Goal: Task Accomplishment & Management: Use online tool/utility

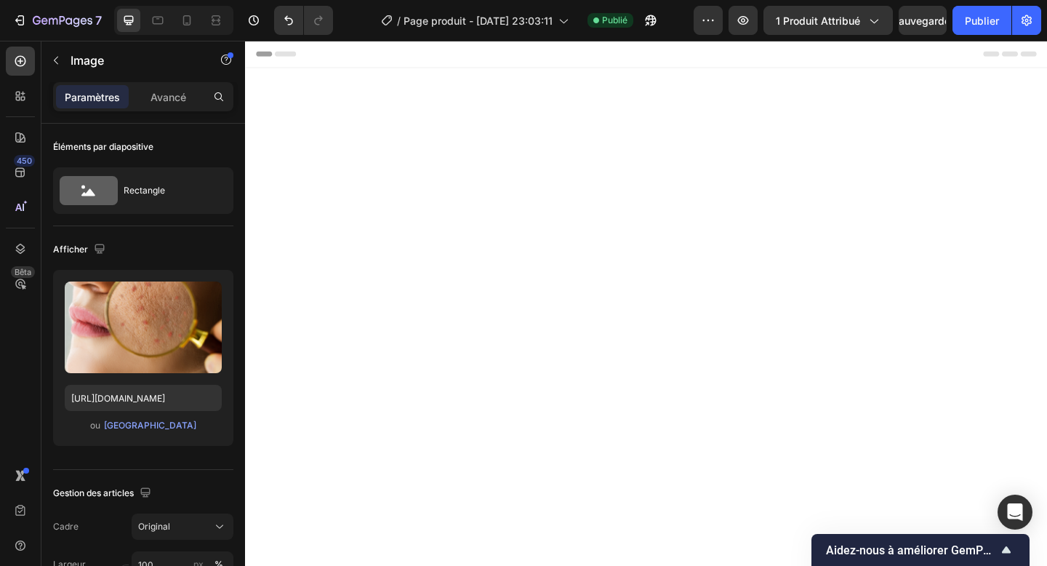
scroll to position [772, 0]
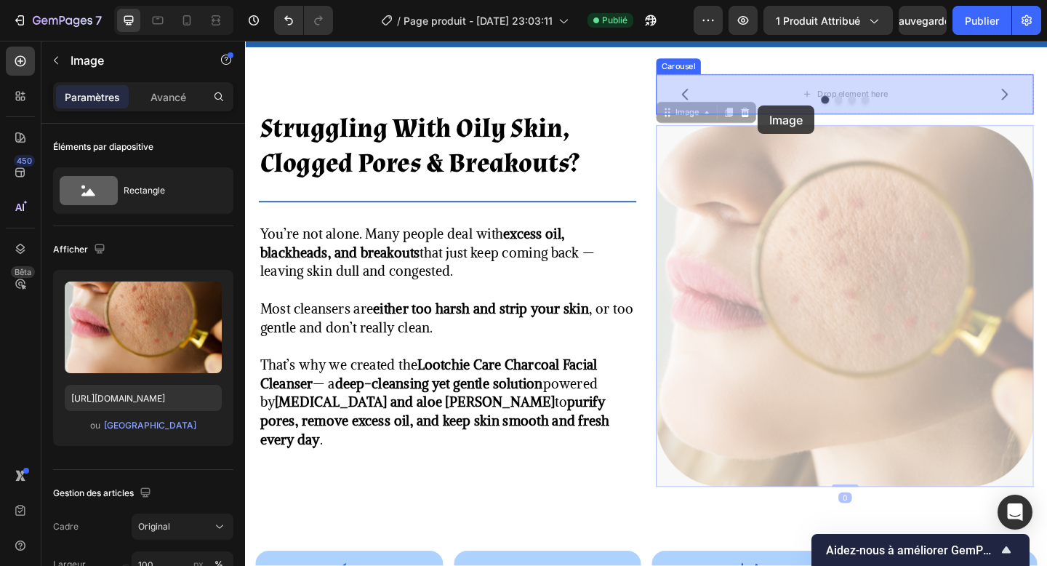
drag, startPoint x: 245, startPoint y: 41, endPoint x: 803, endPoint y: 111, distance: 562.3
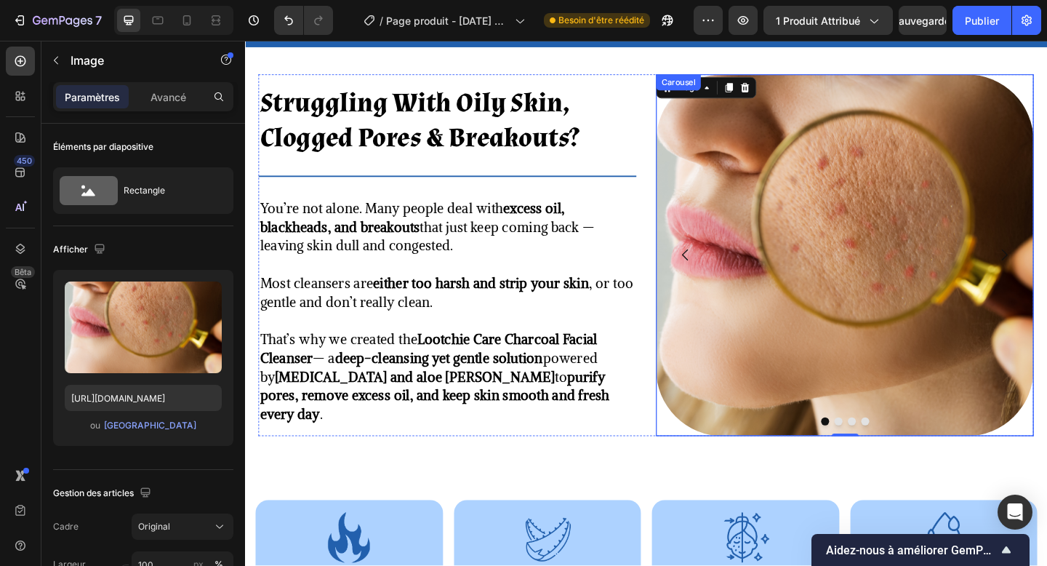
click at [891, 452] on button "Dot" at bounding box center [891, 454] width 9 height 9
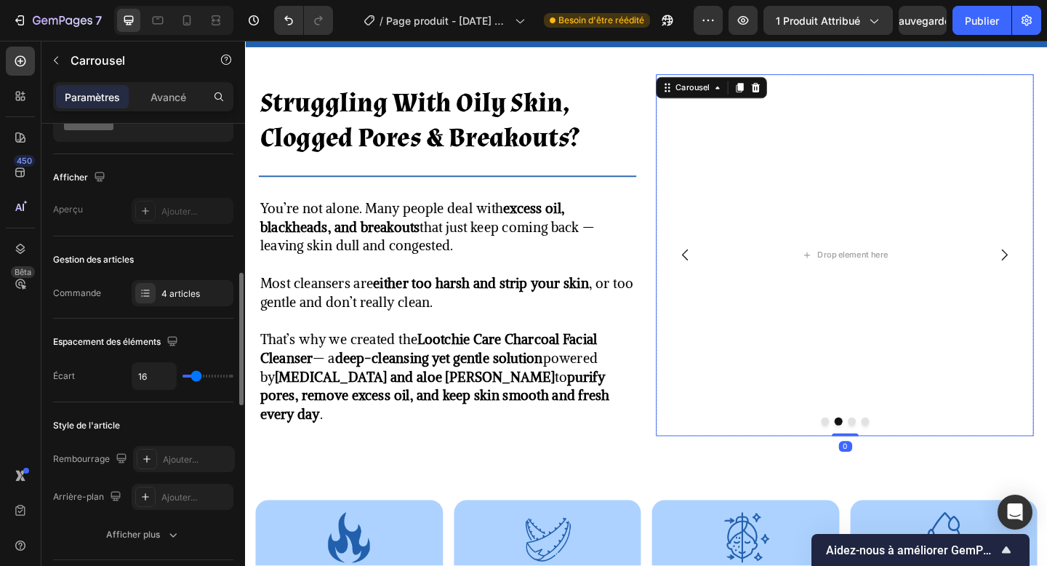
scroll to position [187, 0]
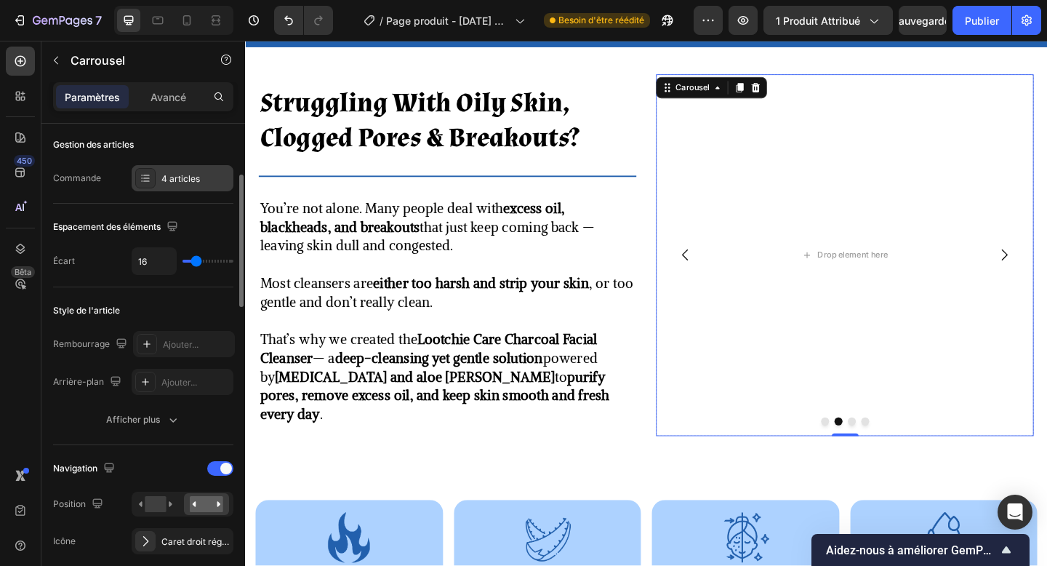
click at [174, 184] on div "4 articles" at bounding box center [195, 178] width 68 height 13
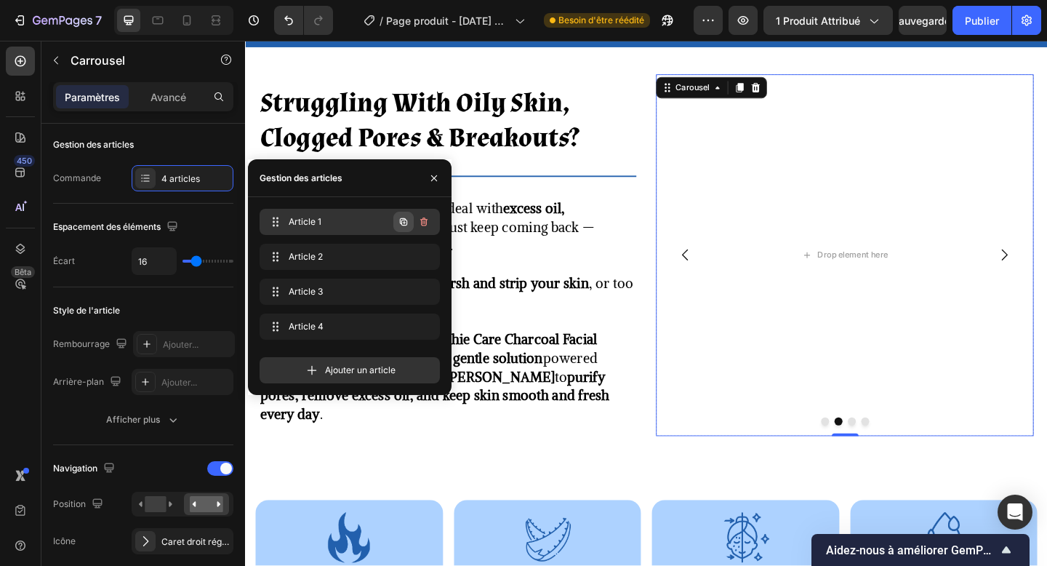
click at [408, 224] on icon "button" at bounding box center [404, 222] width 12 height 12
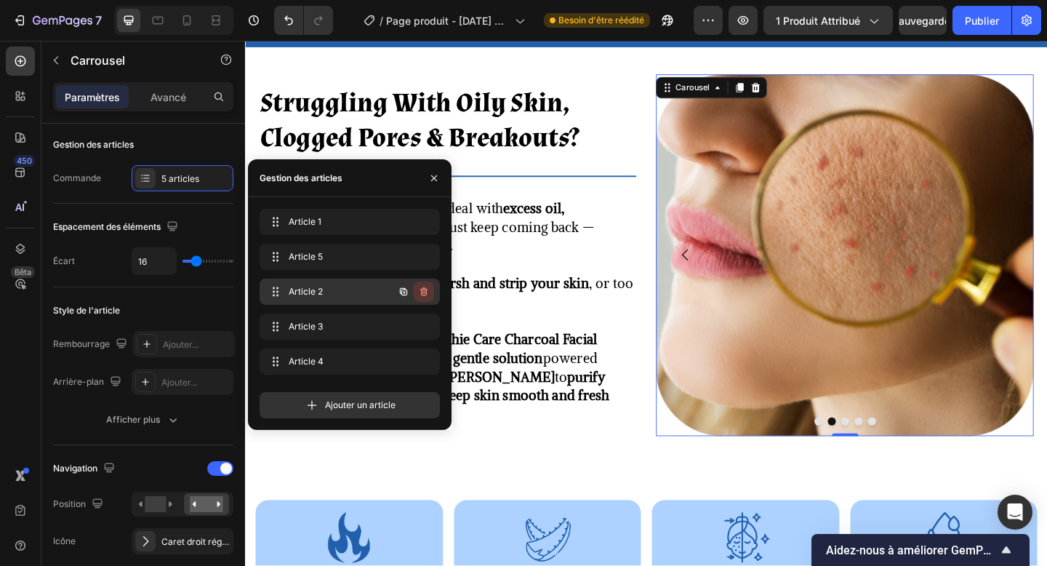
click at [421, 290] on icon "button" at bounding box center [423, 291] width 7 height 9
click at [421, 290] on font "Supprimer" at bounding box center [406, 291] width 44 height 11
click at [421, 392] on div "Ajouter un article" at bounding box center [350, 405] width 180 height 26
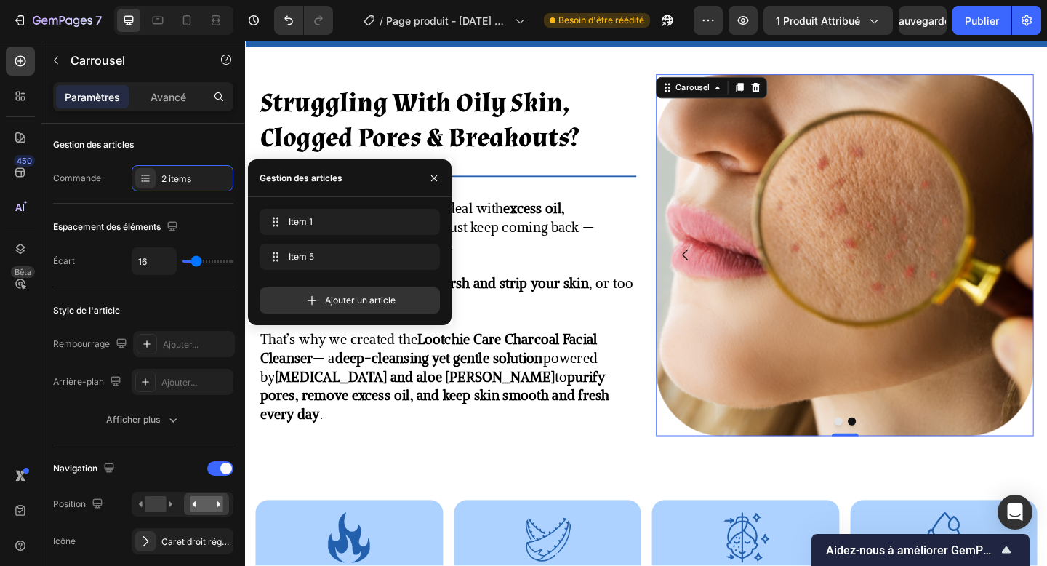
click at [421, 290] on div "Ajouter un article" at bounding box center [350, 300] width 180 height 26
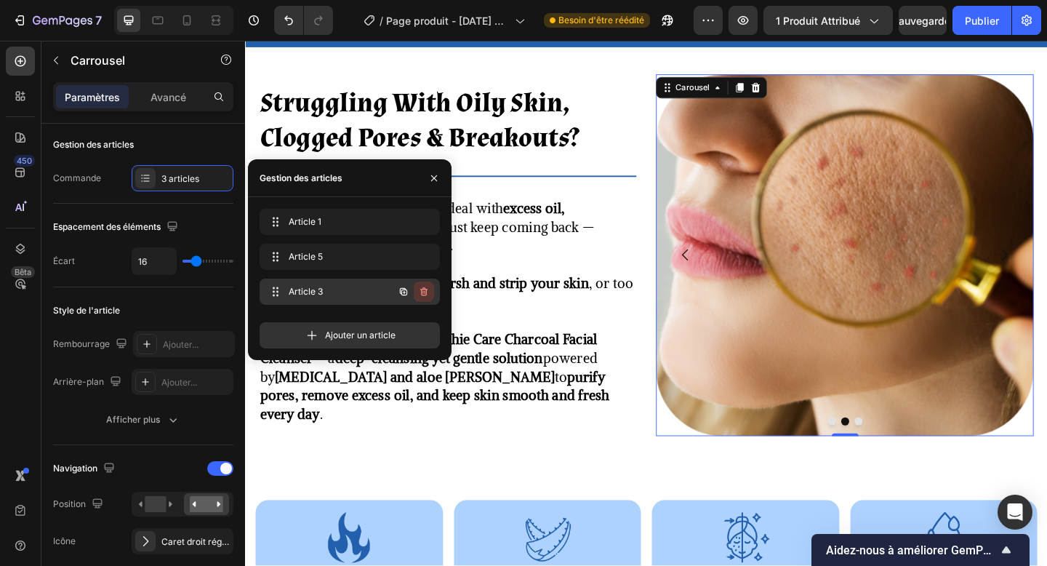
click at [420, 288] on icon "button" at bounding box center [424, 292] width 12 height 12
click at [420, 288] on font "Supprimer" at bounding box center [406, 291] width 44 height 11
click at [420, 322] on div "Ajouter un article" at bounding box center [350, 335] width 180 height 26
click at [420, 290] on icon "button" at bounding box center [424, 292] width 12 height 12
click at [420, 290] on font "Supprimer" at bounding box center [406, 291] width 44 height 11
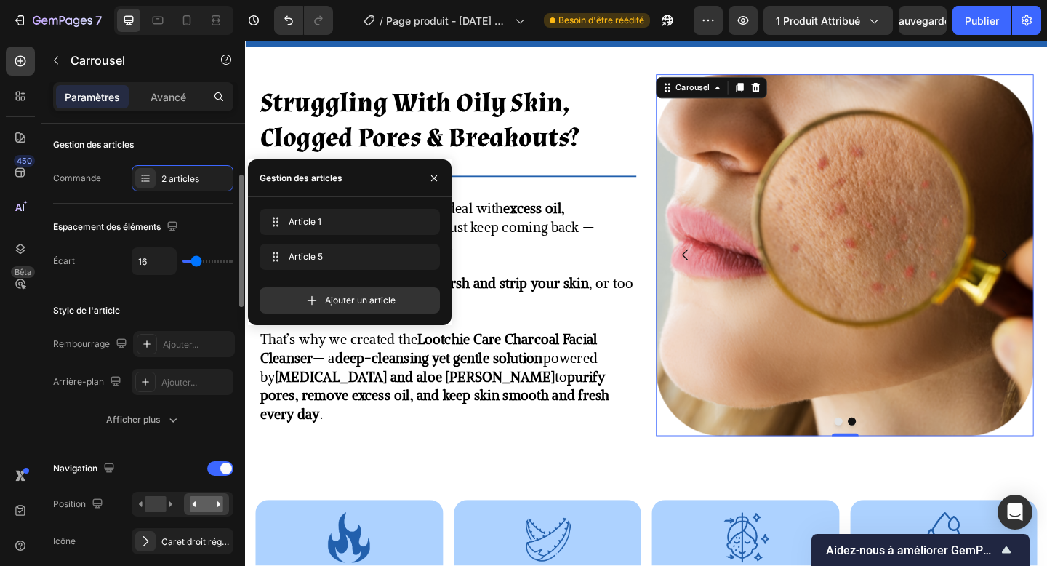
click at [160, 317] on div "Style de l'article" at bounding box center [143, 310] width 180 height 23
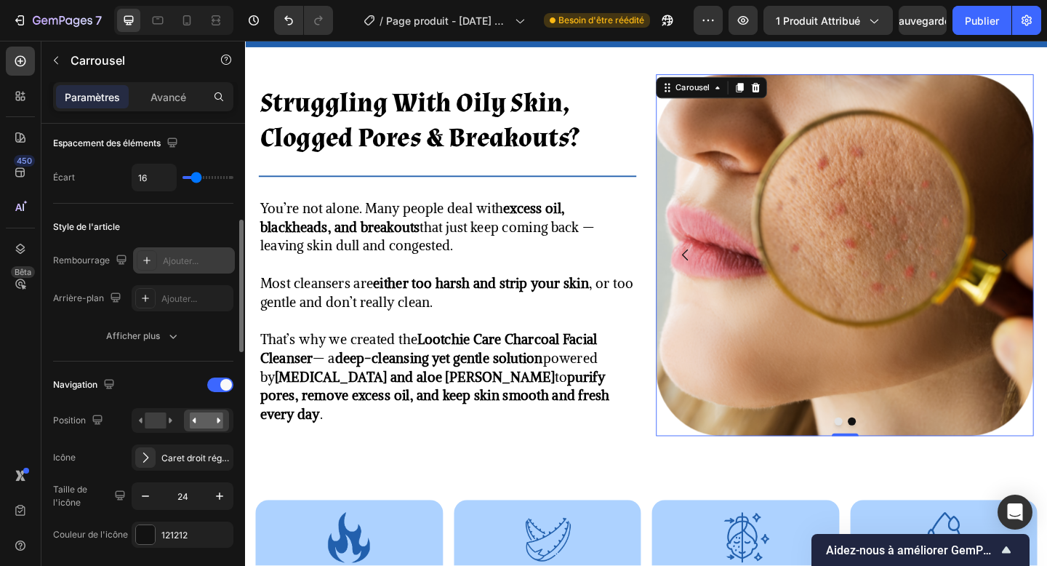
scroll to position [296, 0]
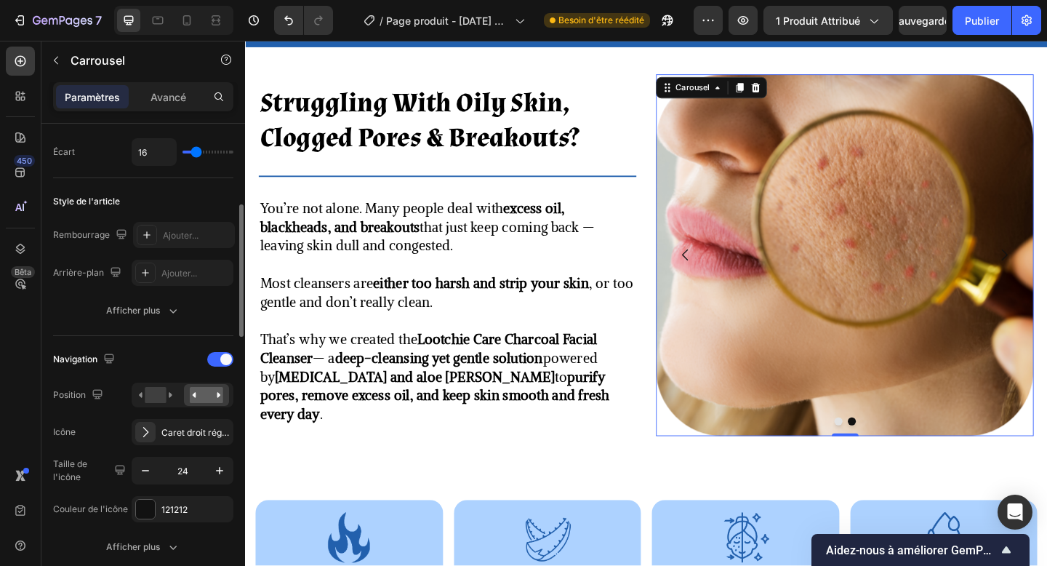
click at [215, 370] on div "Navigation" at bounding box center [143, 359] width 180 height 23
click at [215, 363] on div at bounding box center [220, 359] width 26 height 15
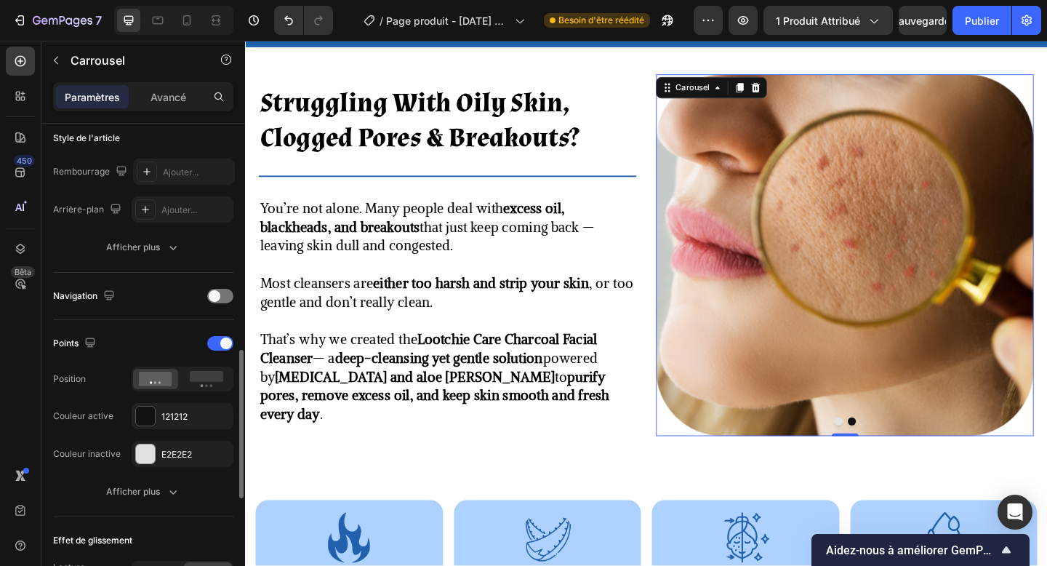
scroll to position [452, 0]
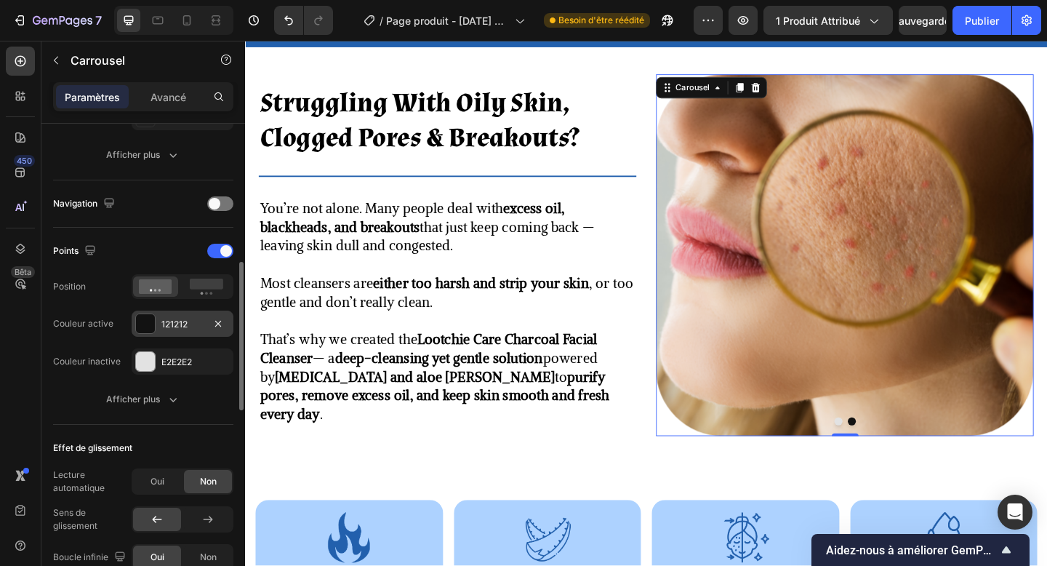
click at [181, 318] on div "121212" at bounding box center [182, 324] width 42 height 13
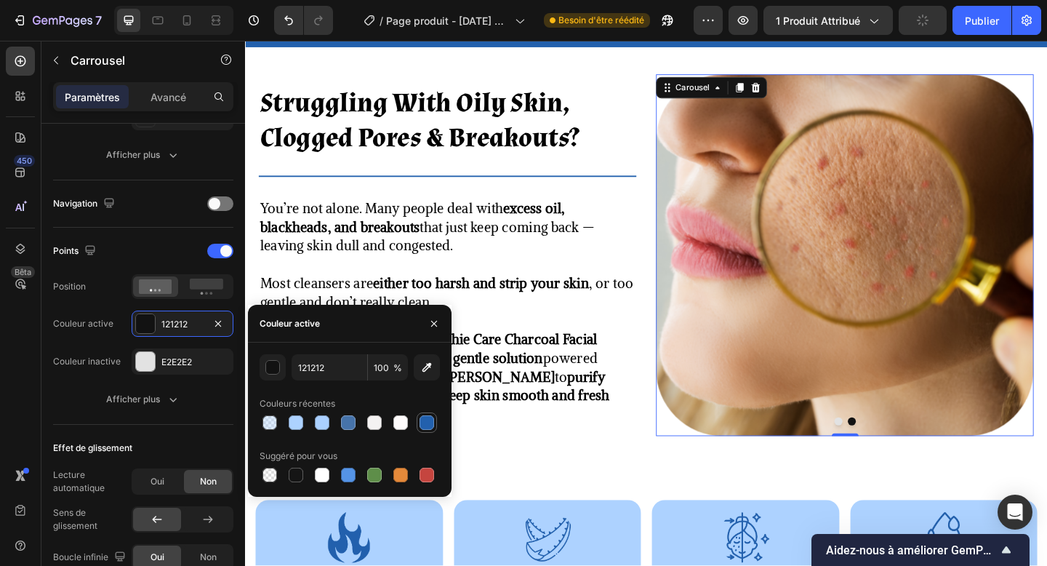
click at [420, 420] on div at bounding box center [427, 422] width 15 height 15
type input "2260AD"
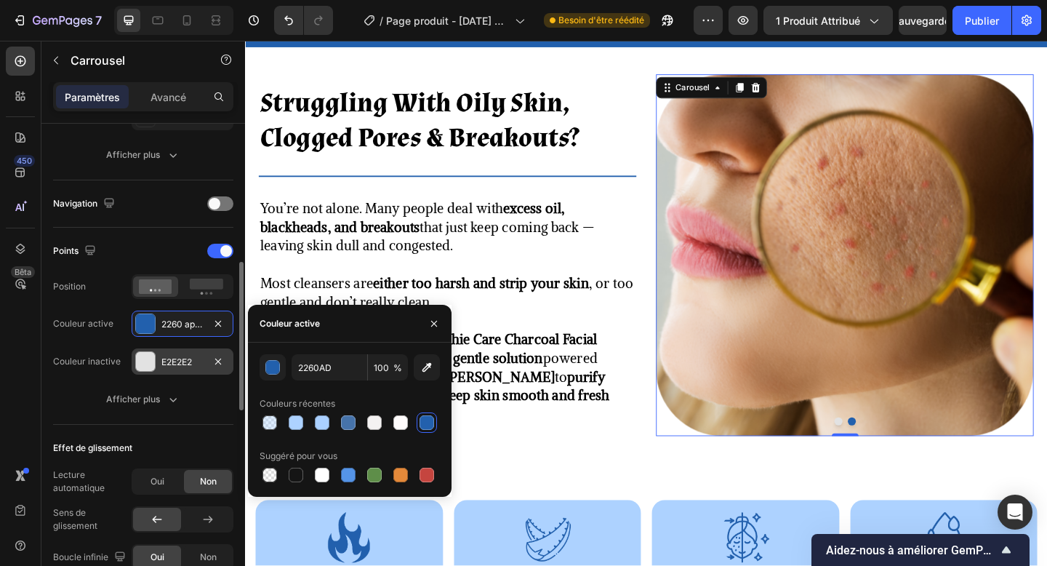
click at [204, 356] on div "E2E2E2" at bounding box center [183, 361] width 102 height 26
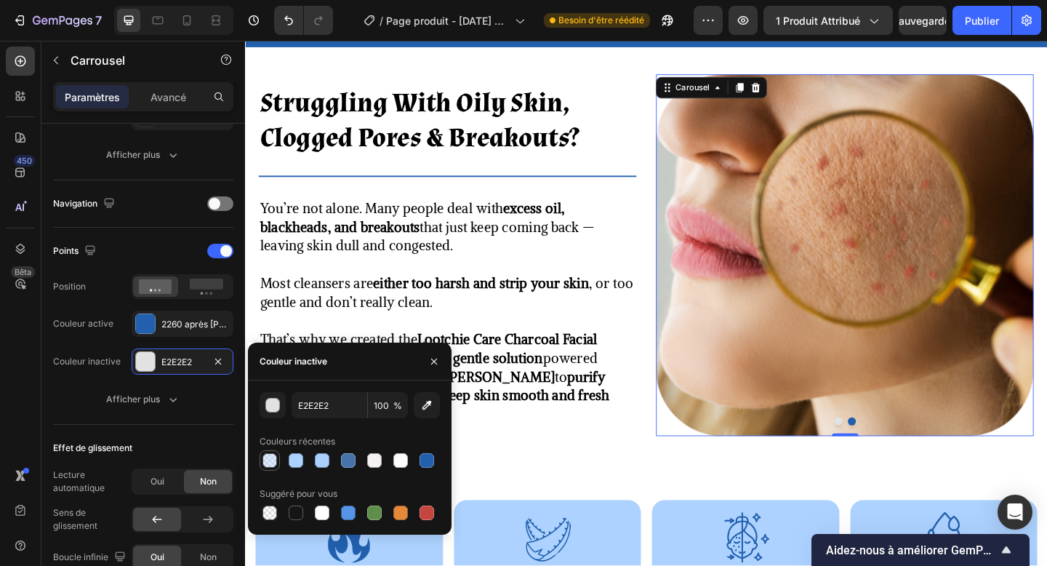
click at [266, 464] on div at bounding box center [270, 460] width 15 height 15
type input "ADD2FF"
click at [297, 463] on div at bounding box center [296, 460] width 15 height 15
type input "100"
click at [429, 364] on icon "button" at bounding box center [434, 362] width 12 height 12
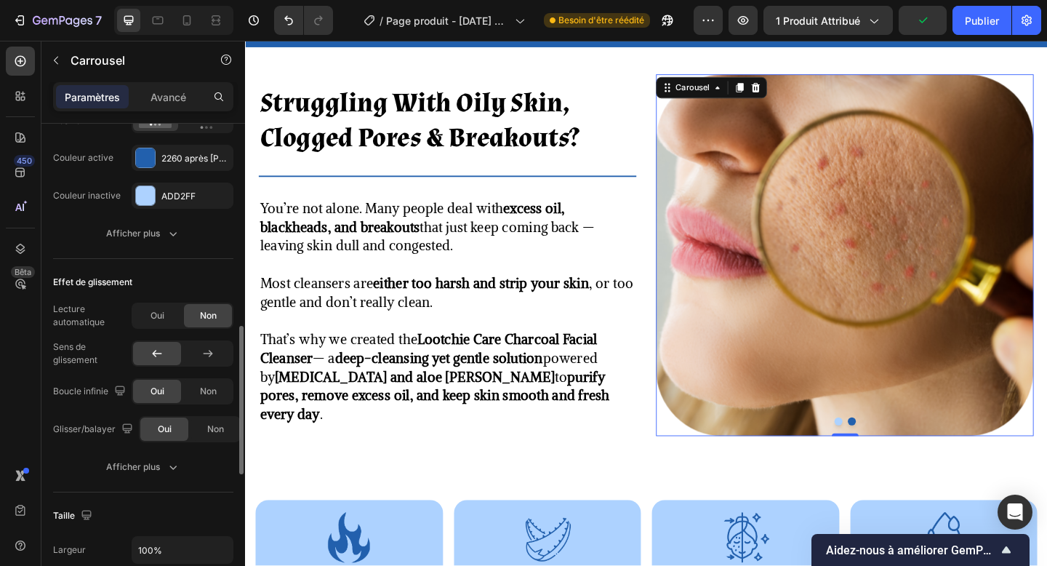
scroll to position [629, 0]
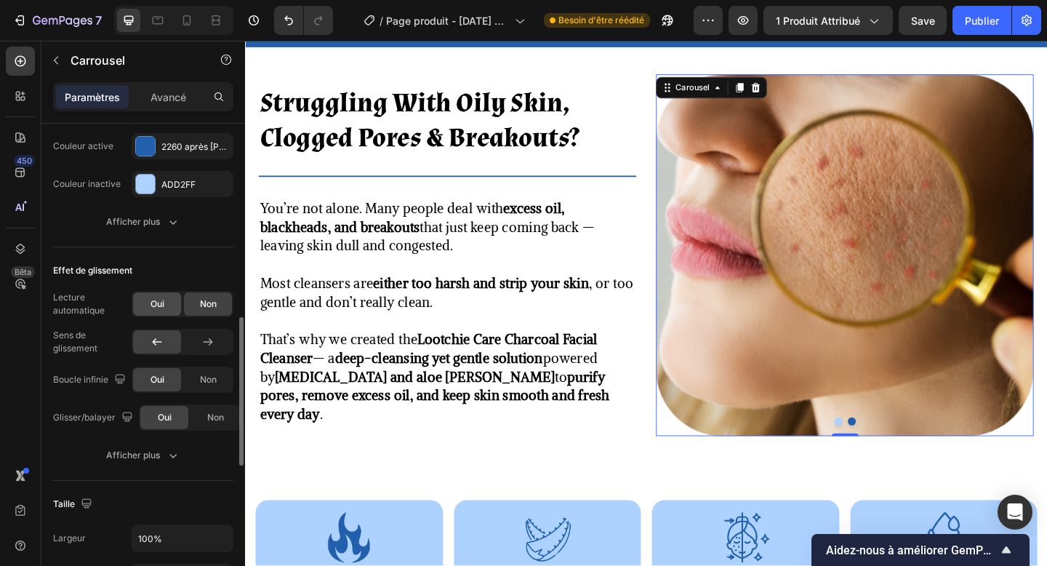
click at [167, 314] on div "Oui" at bounding box center [157, 303] width 48 height 23
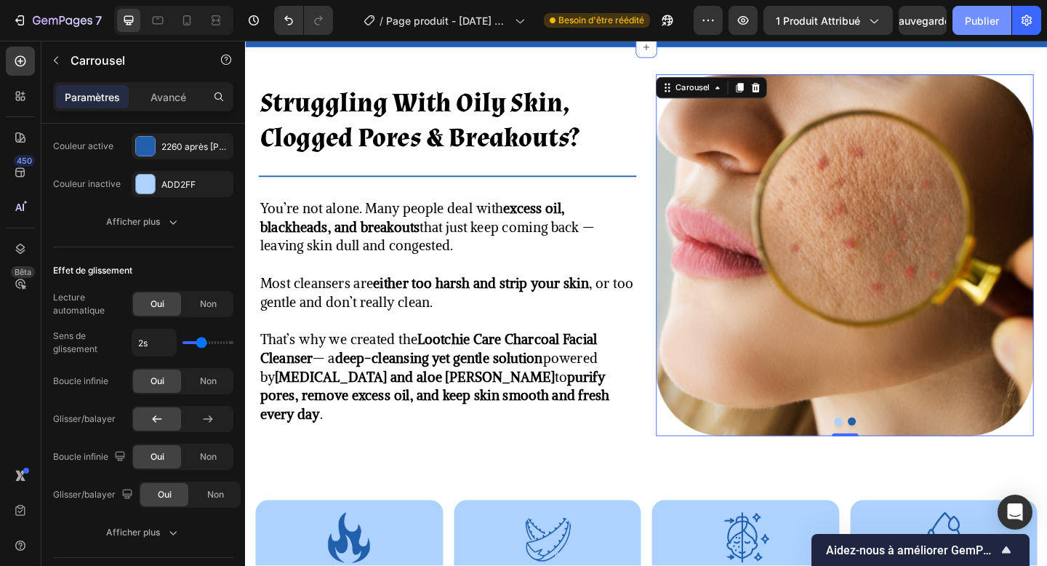
click at [983, 9] on button "Publier" at bounding box center [982, 20] width 59 height 29
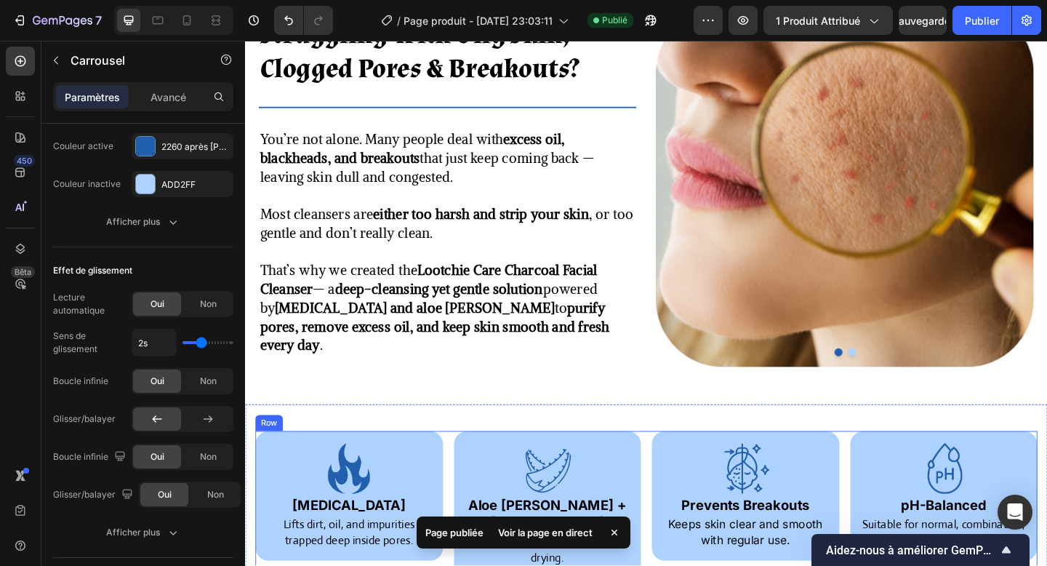
scroll to position [1715, 0]
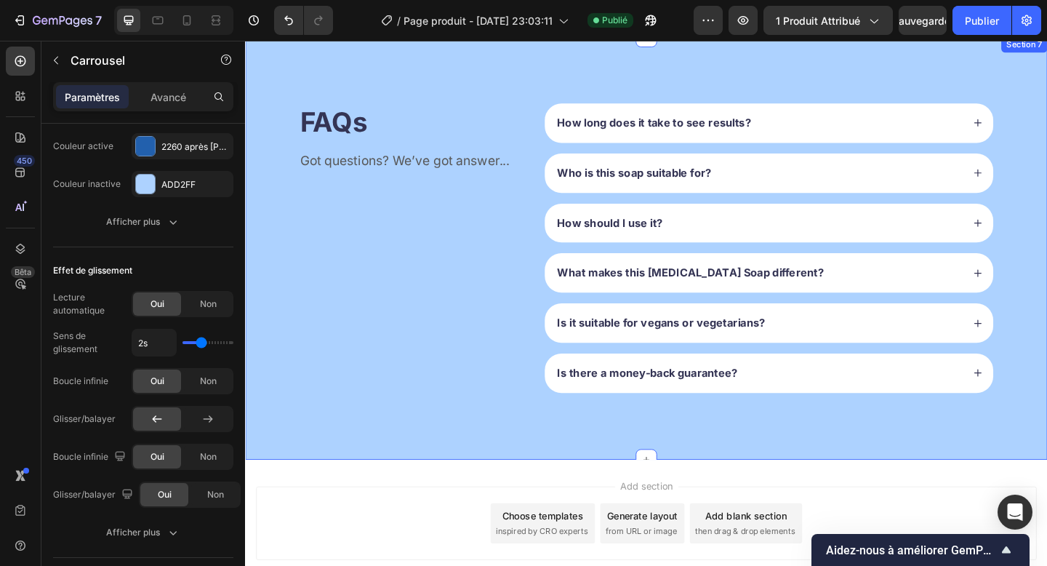
click at [519, 474] on div "FAQs Heading Got questions? We’ve got answer... Text Block How long does it tak…" at bounding box center [681, 266] width 873 height 460
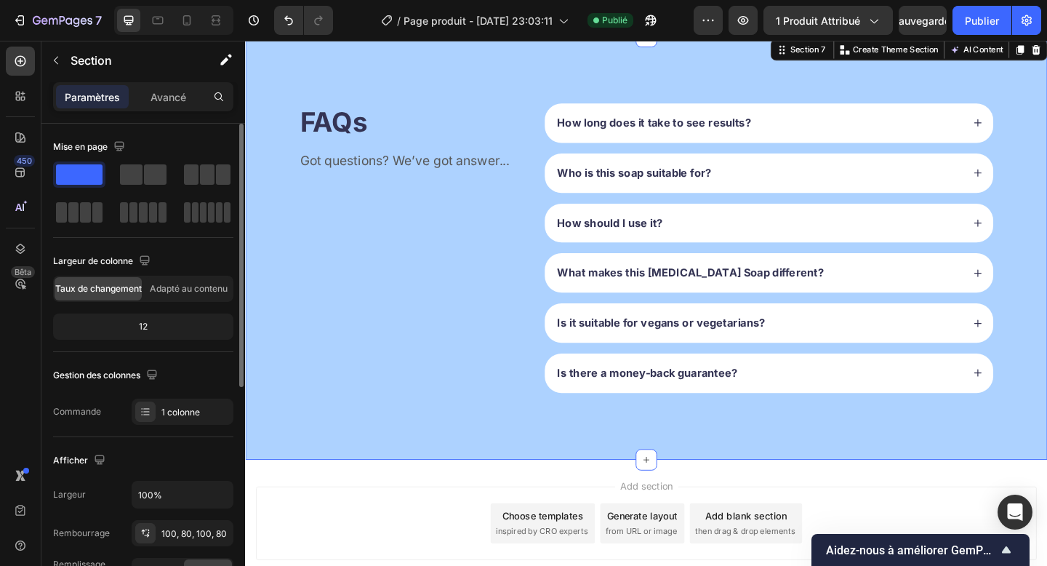
scroll to position [1540, 0]
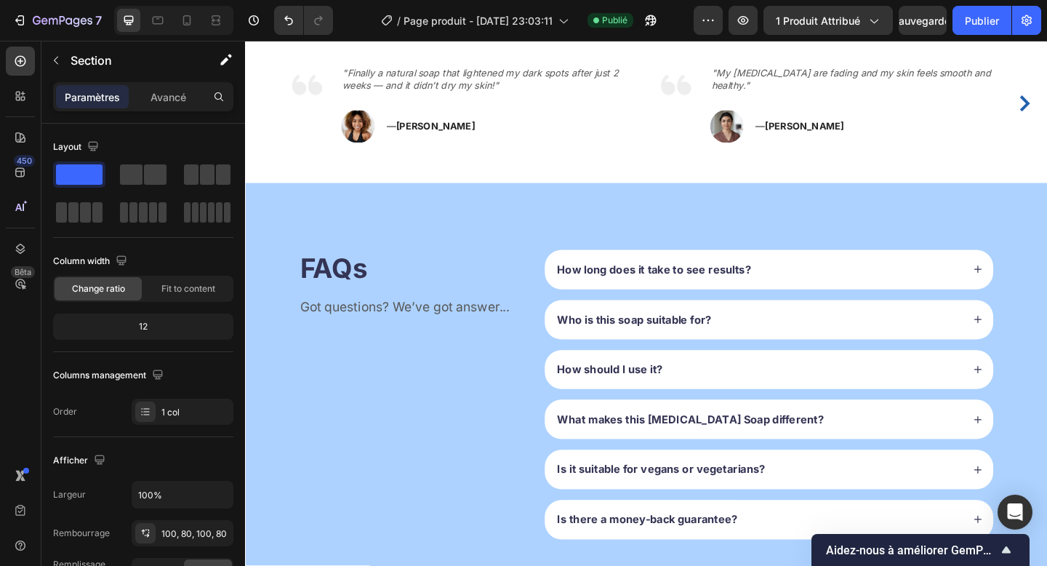
scroll to position [2120, 0]
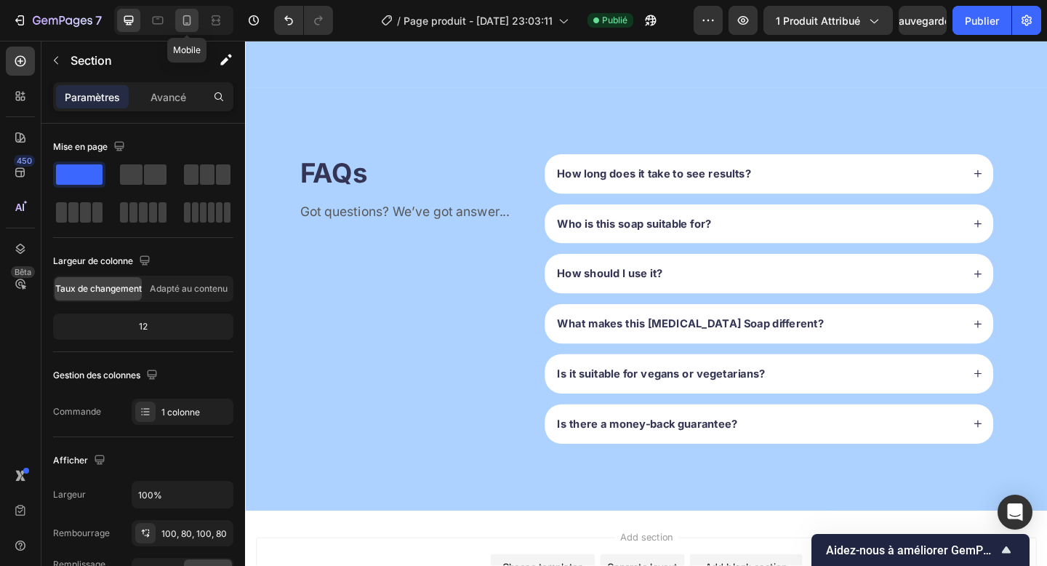
click at [177, 23] on div at bounding box center [186, 20] width 23 height 23
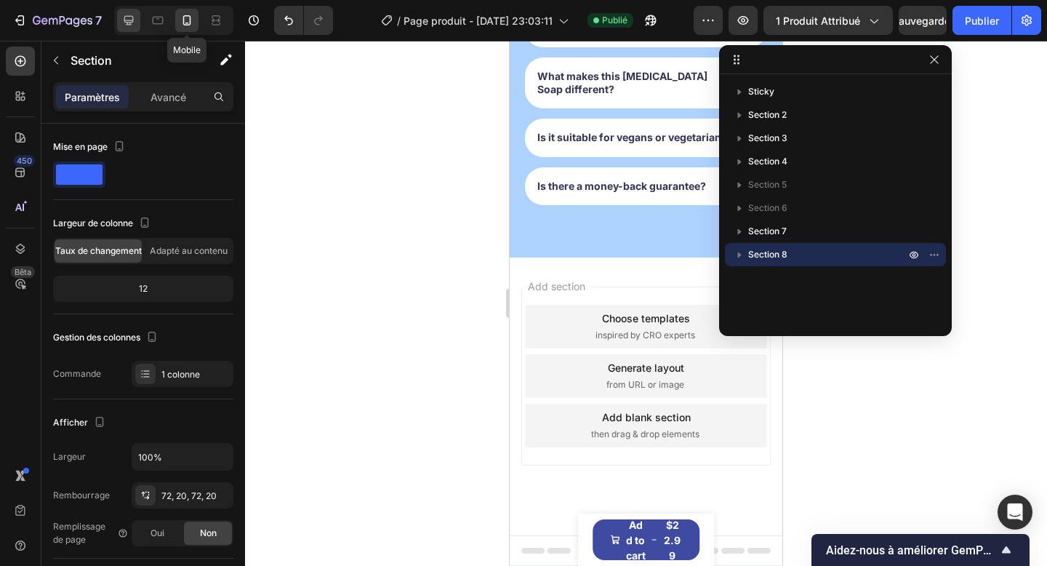
click at [125, 23] on icon at bounding box center [128, 20] width 9 height 9
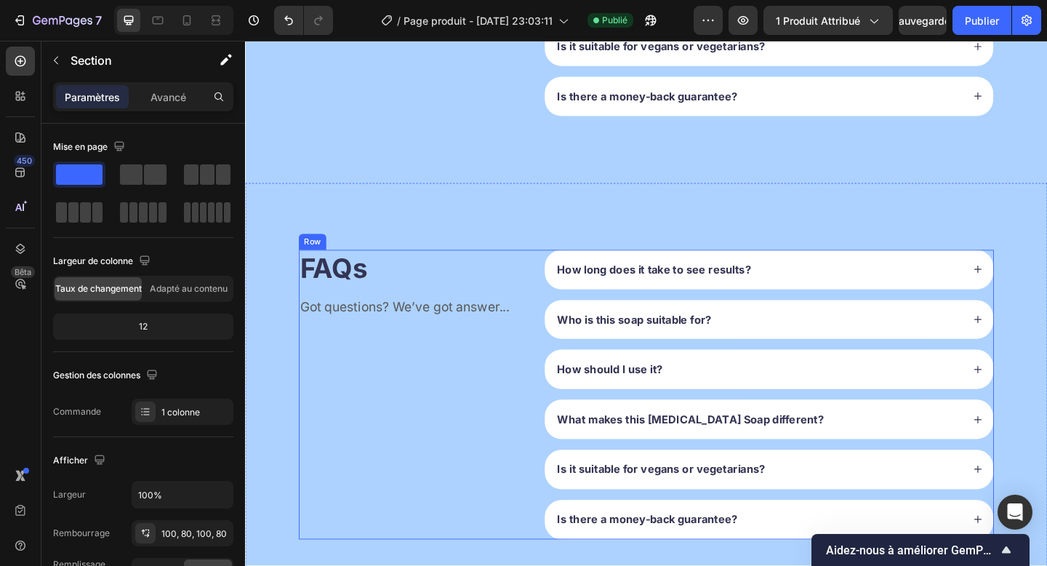
scroll to position [2138, 0]
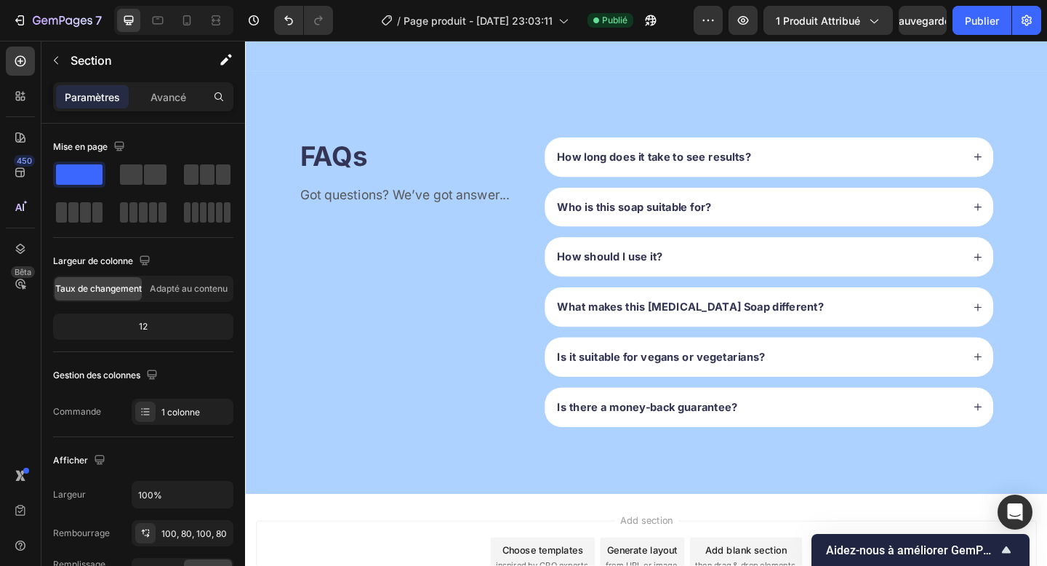
click at [316, 492] on div "FAQs Heading Got questions? We’ve got answer... Text Block How long does it tak…" at bounding box center [681, 303] width 873 height 460
click at [170, 95] on font "Avancé" at bounding box center [169, 97] width 36 height 12
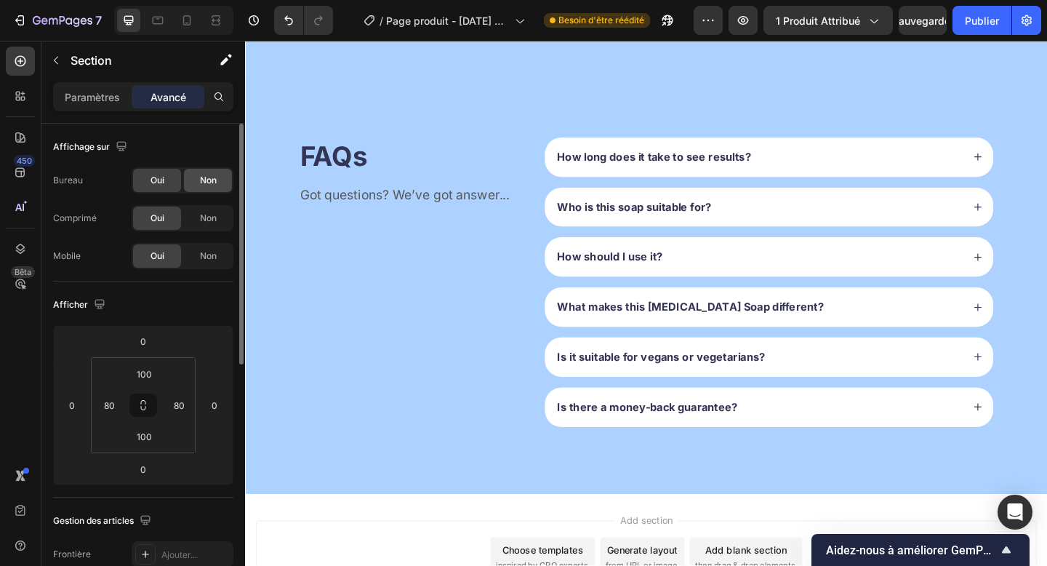
click at [209, 169] on div "Non" at bounding box center [208, 180] width 48 height 23
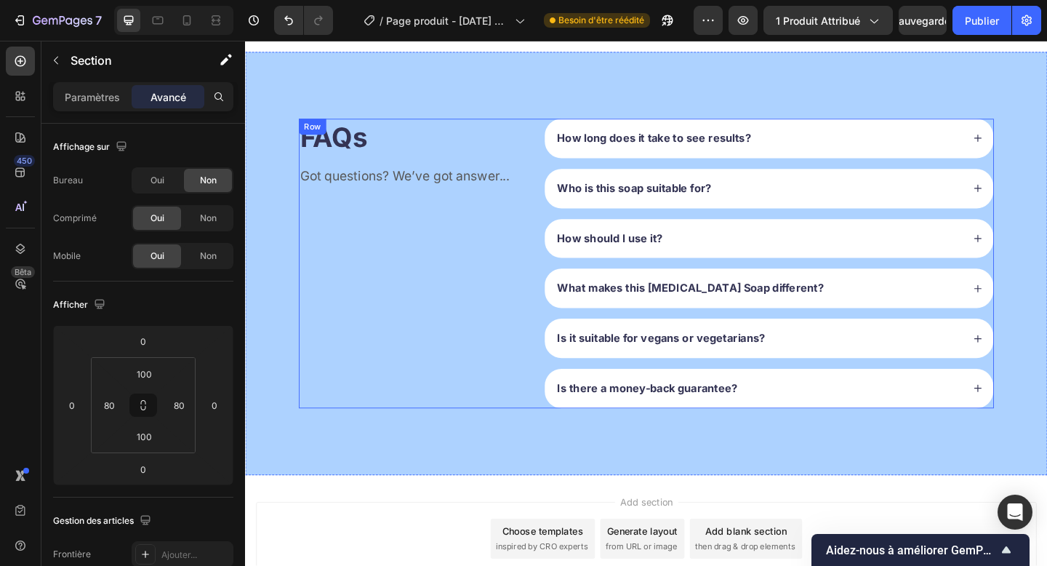
scroll to position [1647, 0]
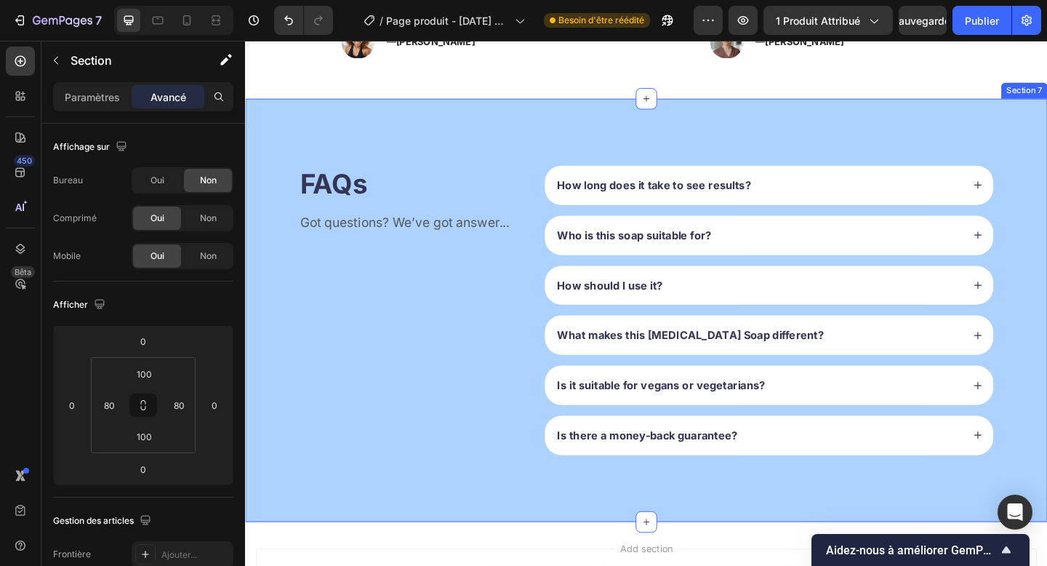
click at [346, 141] on div "FAQs Heading Got questions? We’ve got answer... Text Block How long does it tak…" at bounding box center [681, 334] width 873 height 460
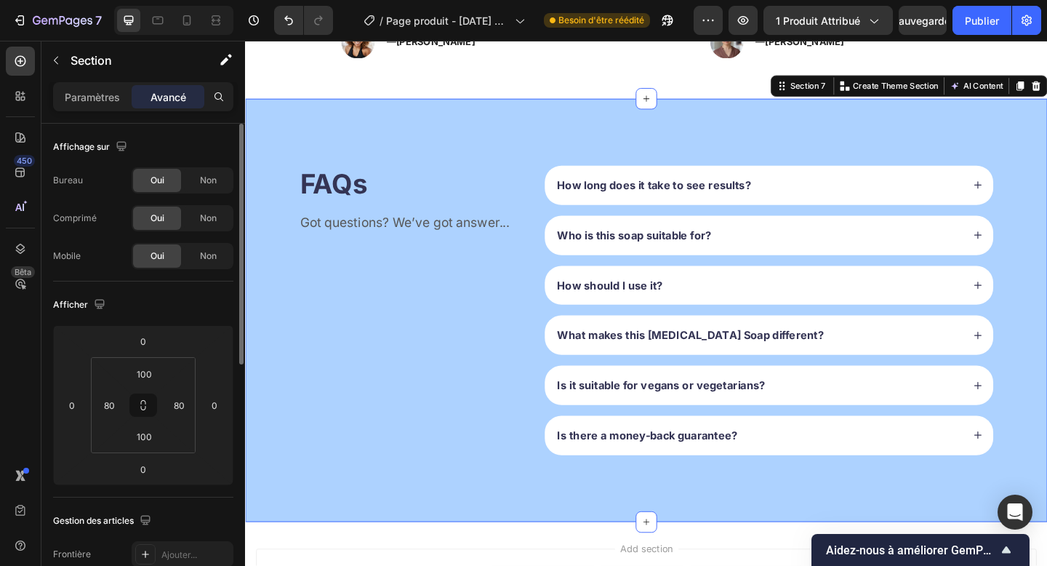
click at [217, 205] on div "Oui Non" at bounding box center [183, 218] width 102 height 26
click at [210, 210] on div "Non" at bounding box center [208, 218] width 48 height 23
click at [206, 255] on font "Non" at bounding box center [208, 255] width 17 height 11
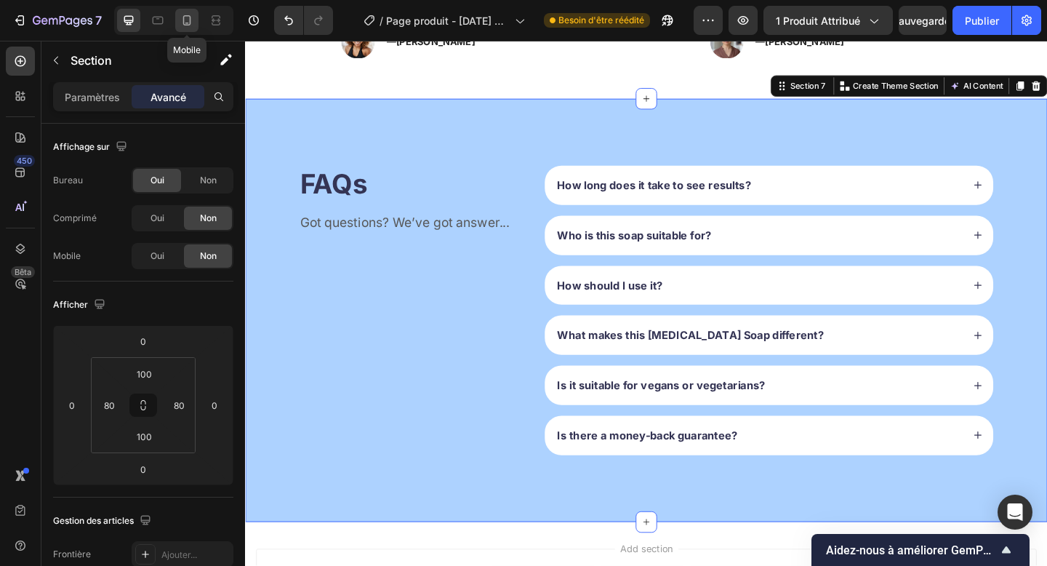
click at [192, 23] on icon at bounding box center [187, 20] width 15 height 15
type input "72"
type input "20"
type input "72"
type input "20"
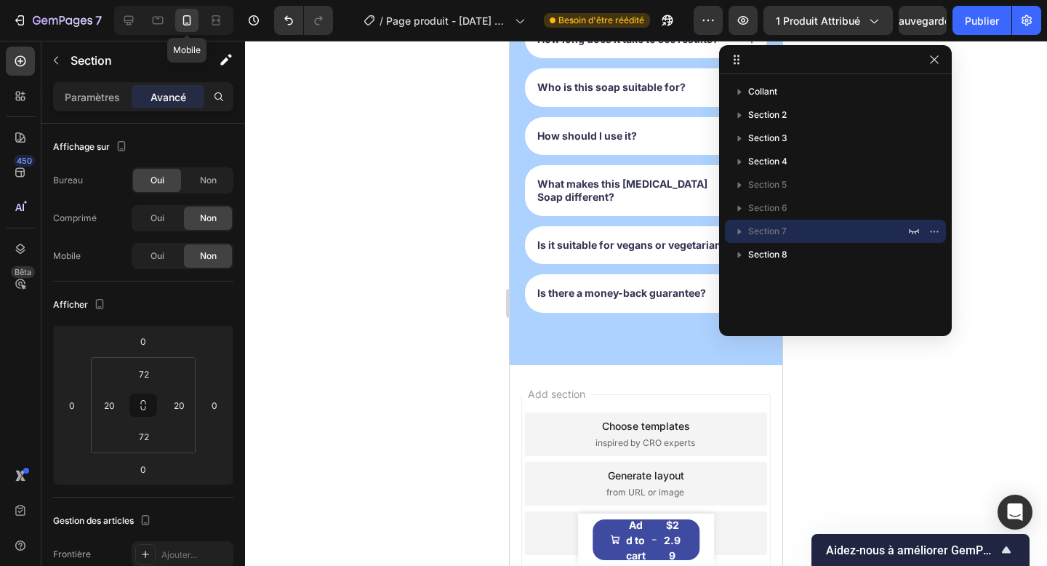
scroll to position [1385, 0]
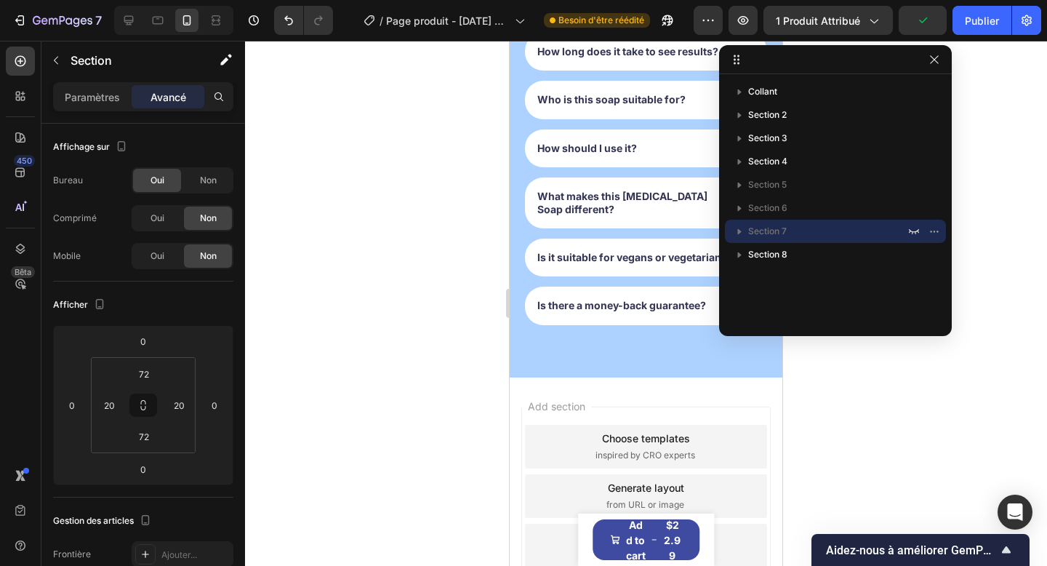
click at [934, 68] on div at bounding box center [835, 59] width 233 height 29
click at [931, 57] on icon "button" at bounding box center [935, 60] width 12 height 12
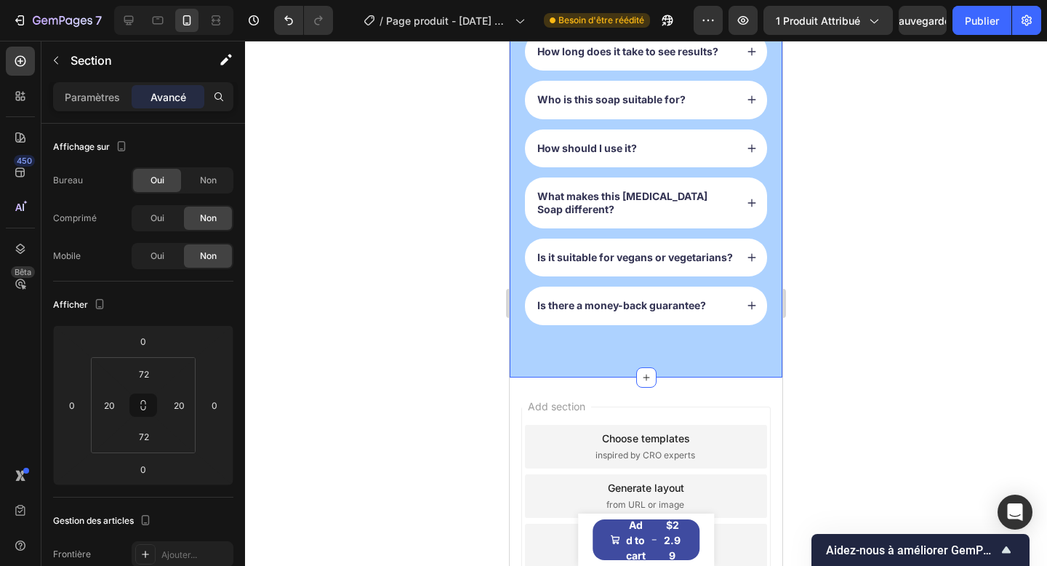
click at [718, 340] on div "FAQs Heading Got questions? We’ve got answer... Text Block How long does it tak…" at bounding box center [646, 137] width 273 height 479
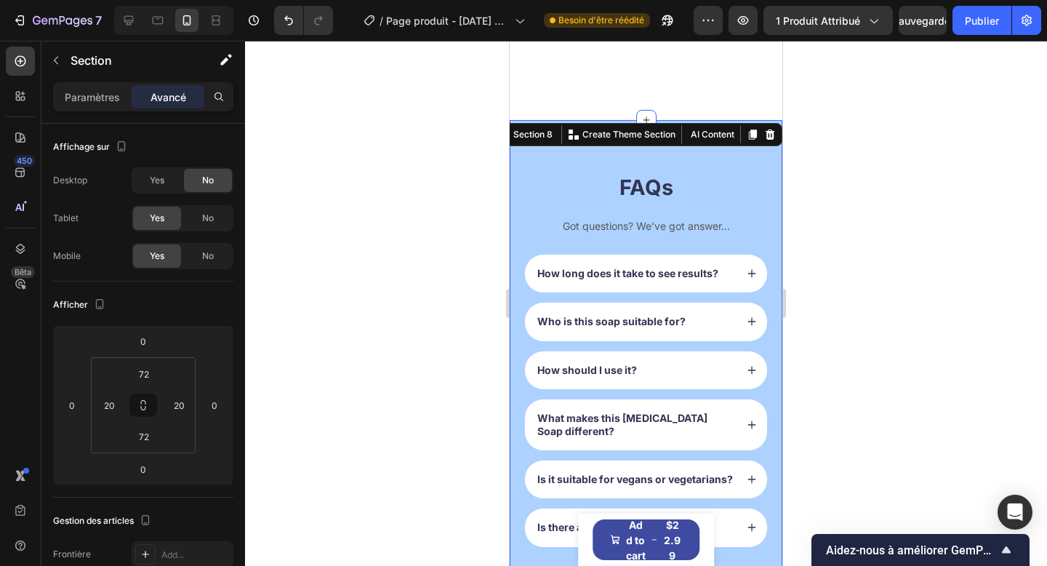
scroll to position [1057, 0]
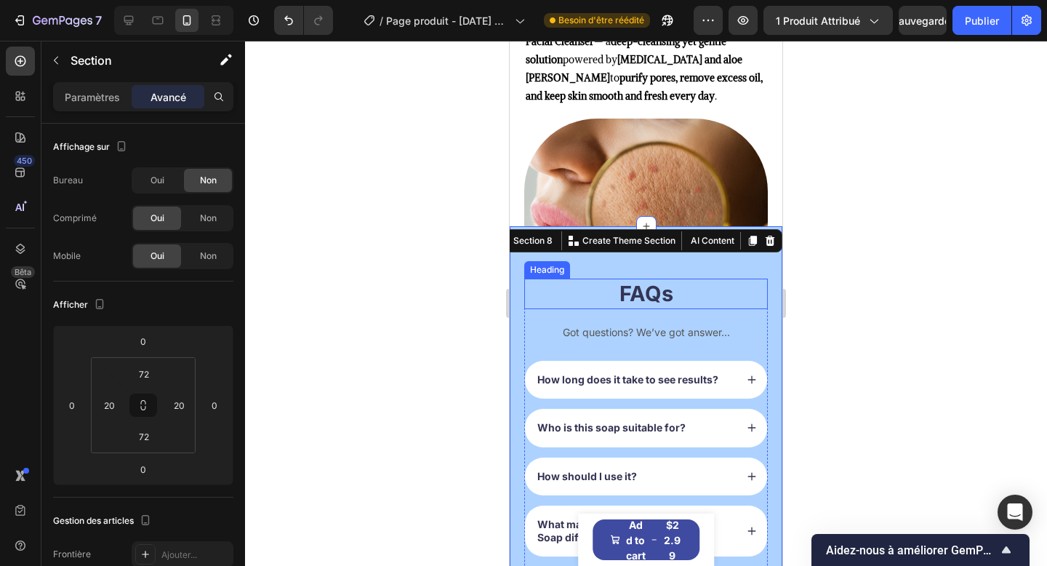
click at [665, 296] on h2 "FAQs" at bounding box center [646, 294] width 244 height 31
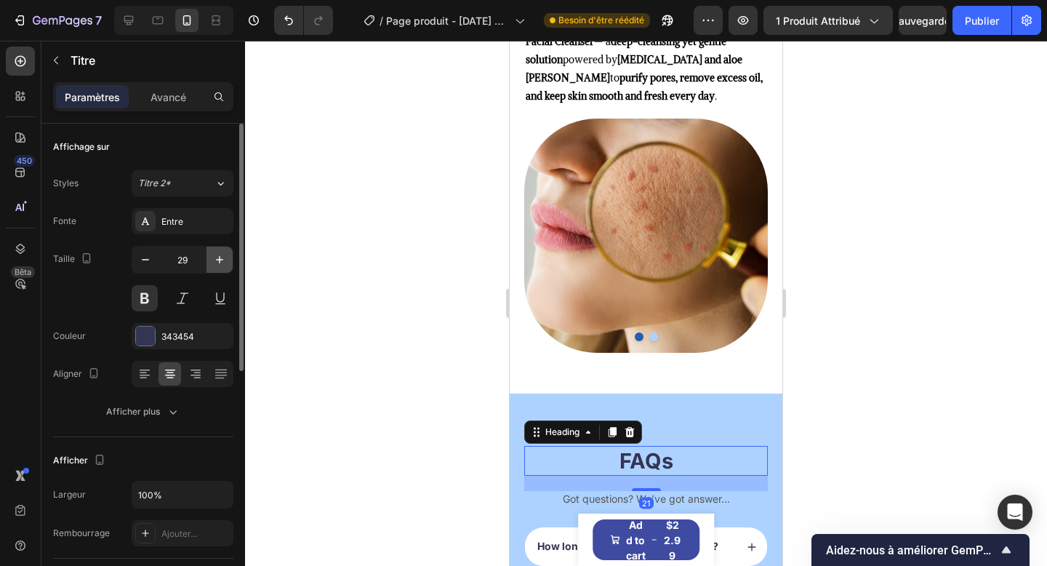
click at [216, 256] on icon "button" at bounding box center [219, 259] width 15 height 15
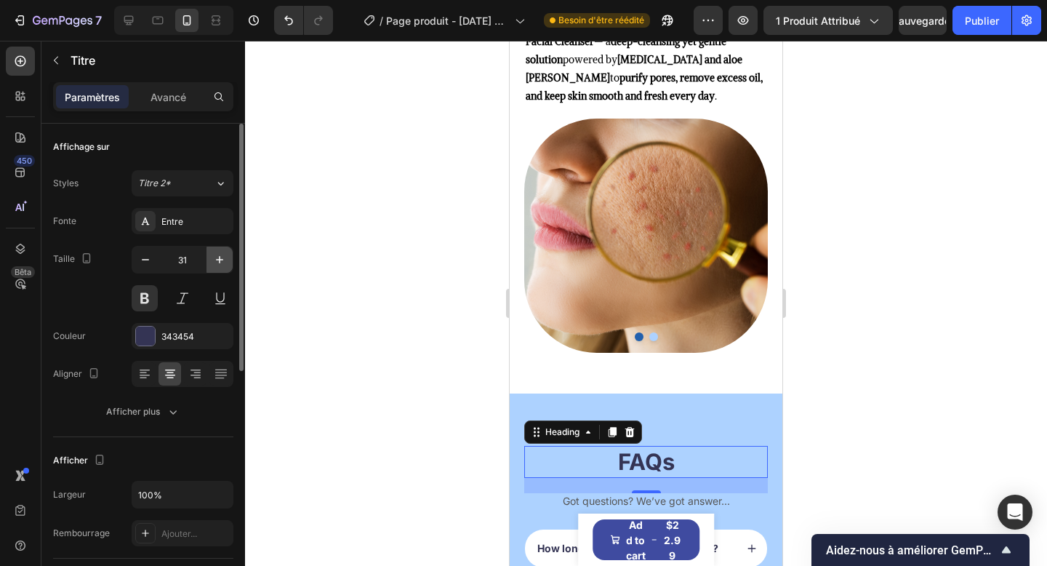
click at [216, 256] on icon "button" at bounding box center [219, 259] width 15 height 15
type input "35"
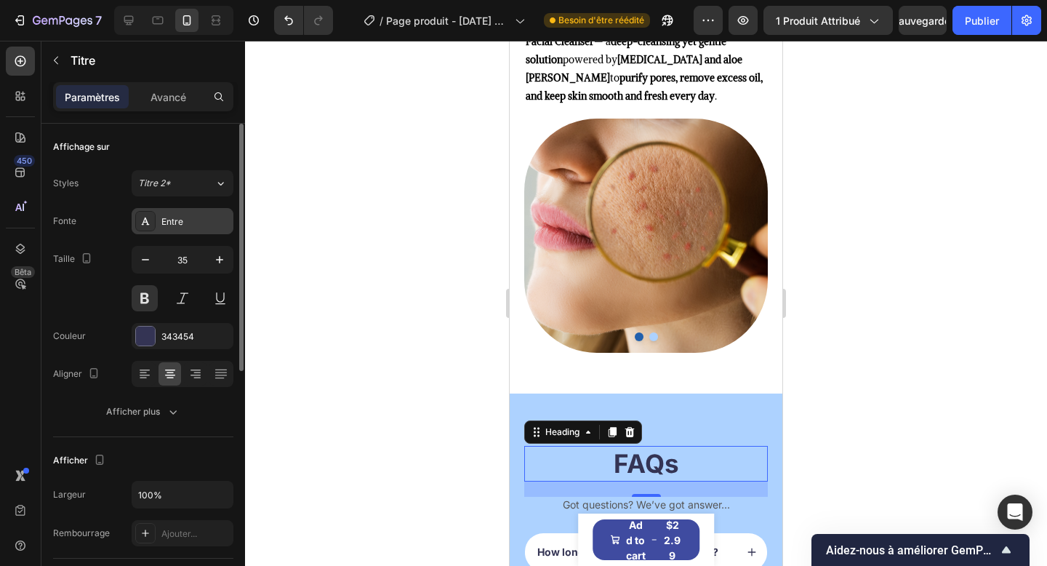
click at [191, 233] on div "Entre" at bounding box center [183, 221] width 102 height 26
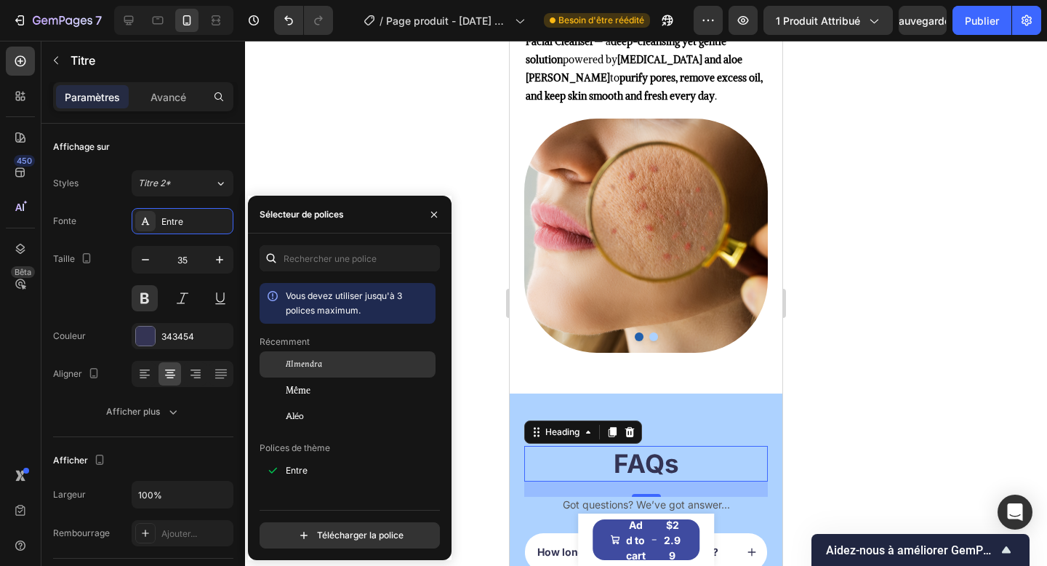
click at [348, 356] on div "Almendra" at bounding box center [348, 364] width 176 height 26
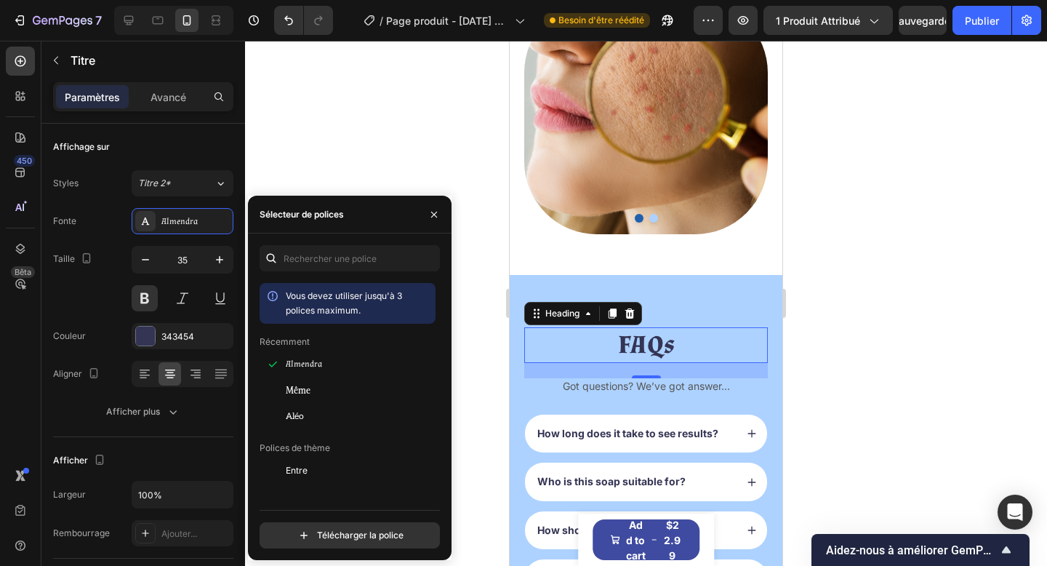
scroll to position [1178, 0]
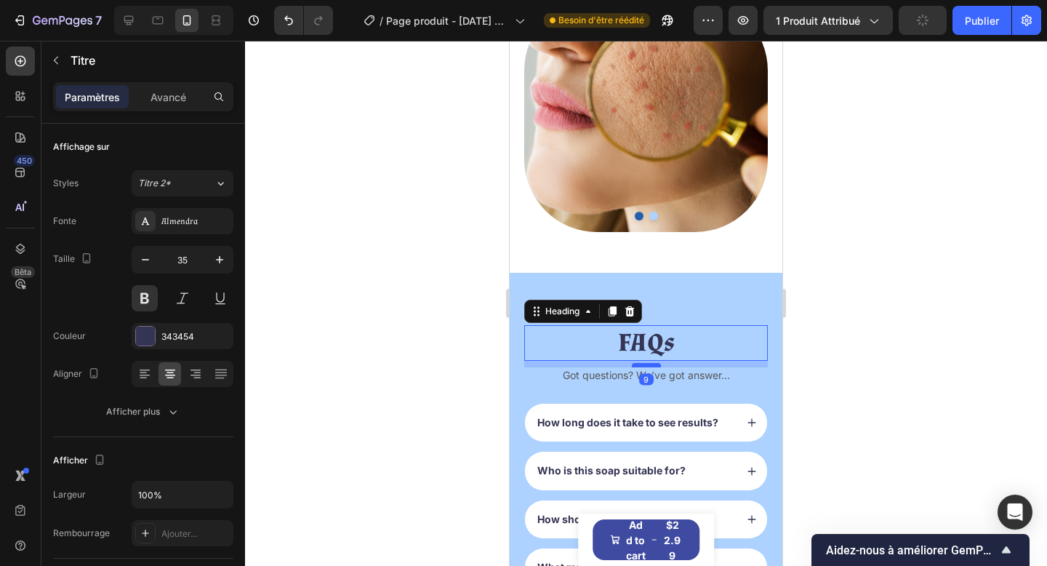
drag, startPoint x: 644, startPoint y: 374, endPoint x: 644, endPoint y: 365, distance: 8.7
click at [644, 365] on div at bounding box center [646, 365] width 29 height 4
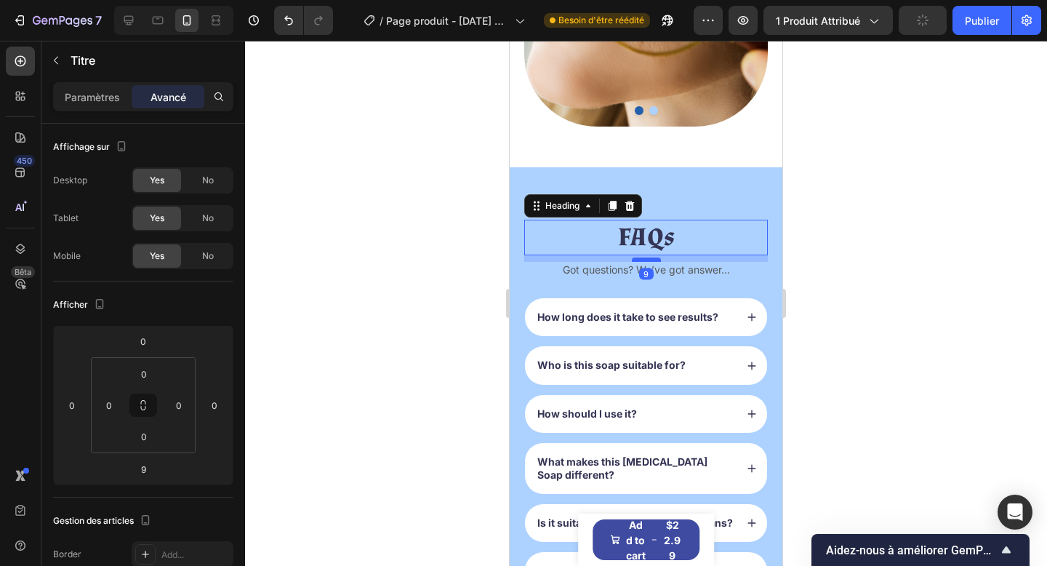
scroll to position [1306, 0]
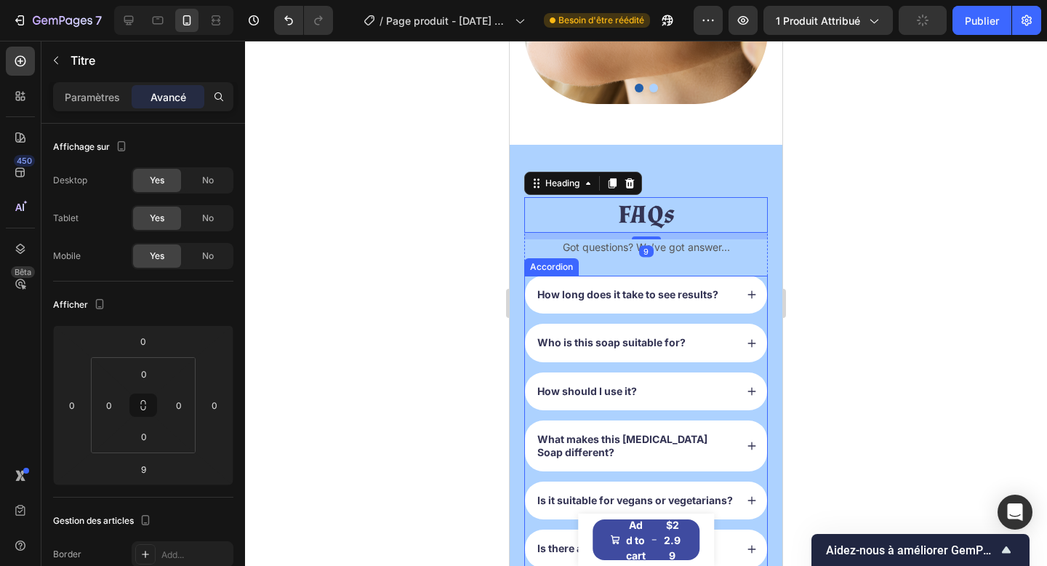
click at [608, 300] on strong "How long does it take to see results?" at bounding box center [628, 294] width 181 height 12
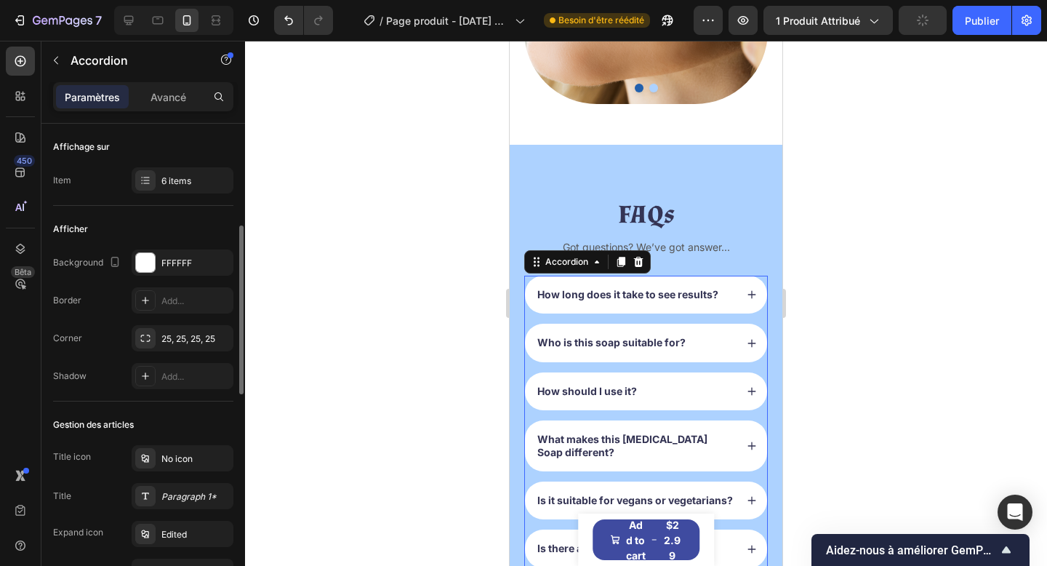
scroll to position [76, 0]
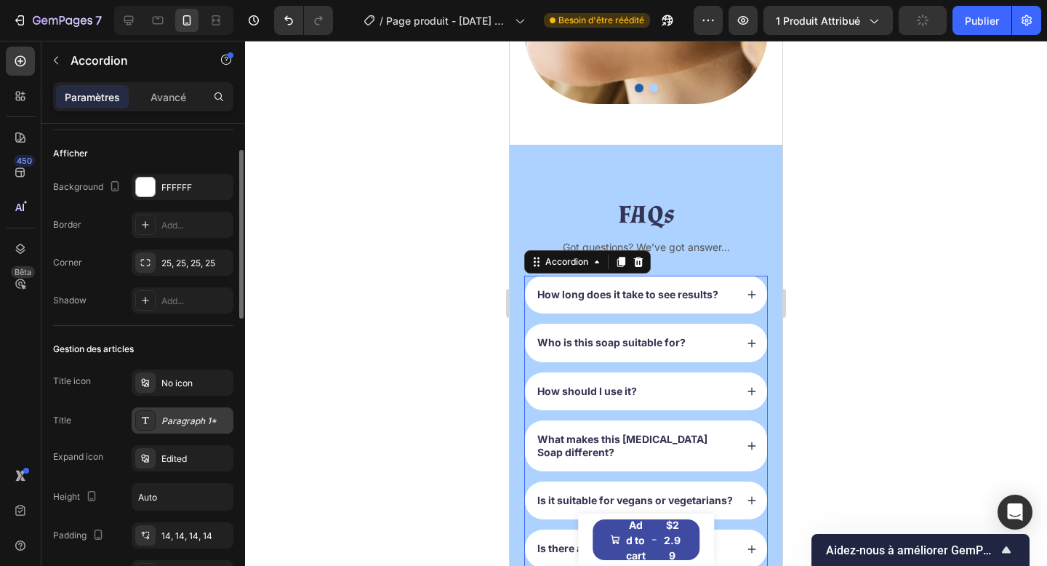
click at [177, 423] on div "Paragraph 1*" at bounding box center [195, 421] width 68 height 13
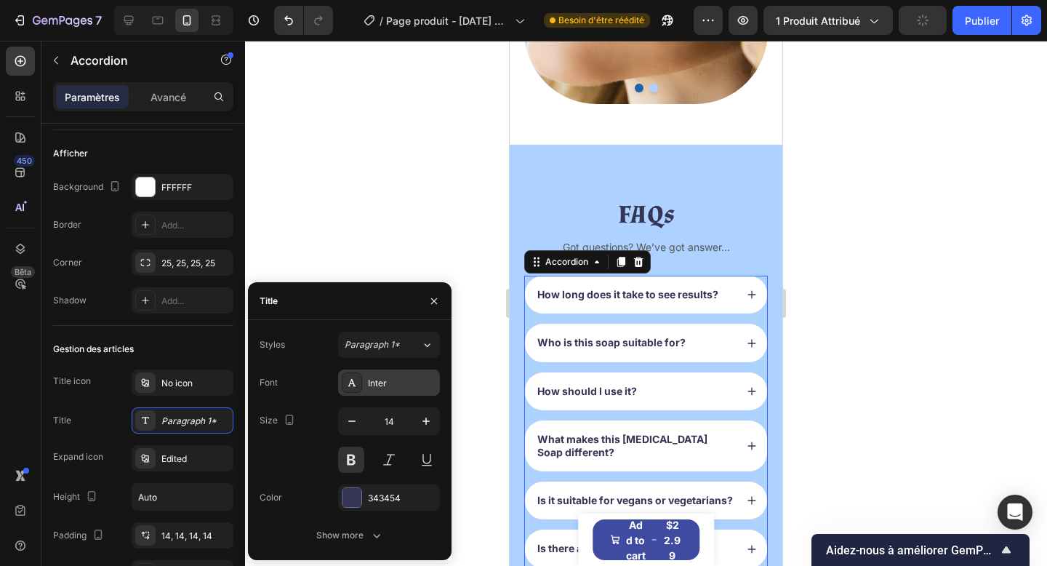
click at [391, 394] on div "Inter" at bounding box center [389, 383] width 102 height 26
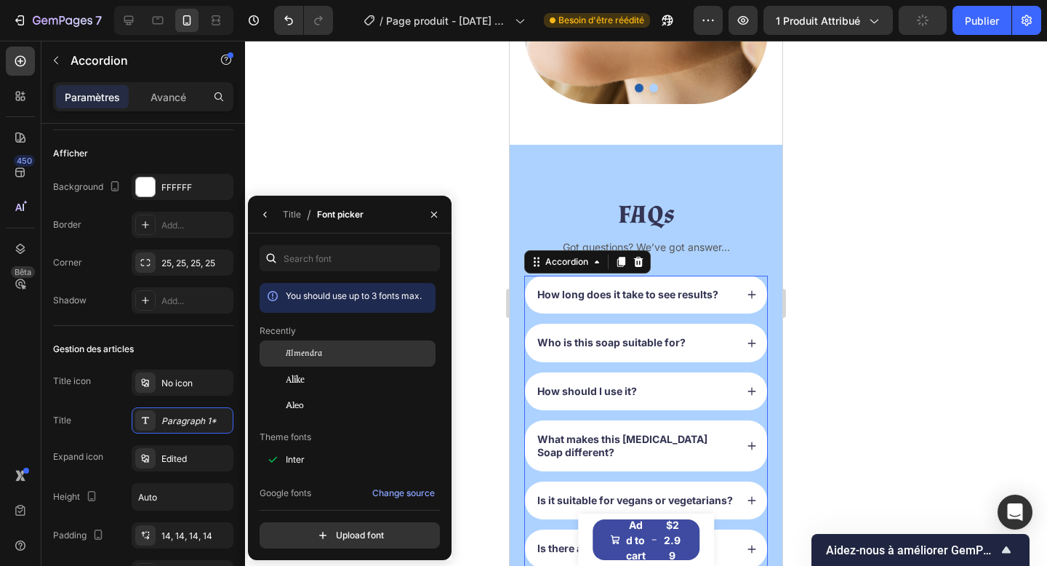
click at [341, 344] on div "Almendra" at bounding box center [348, 353] width 176 height 26
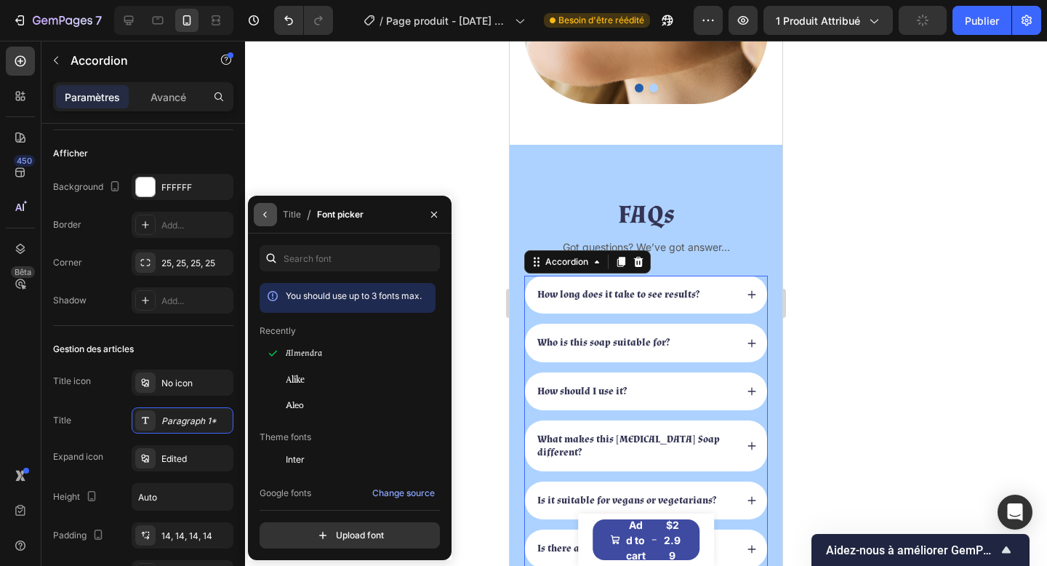
click at [264, 214] on icon "button" at bounding box center [264, 215] width 3 height 6
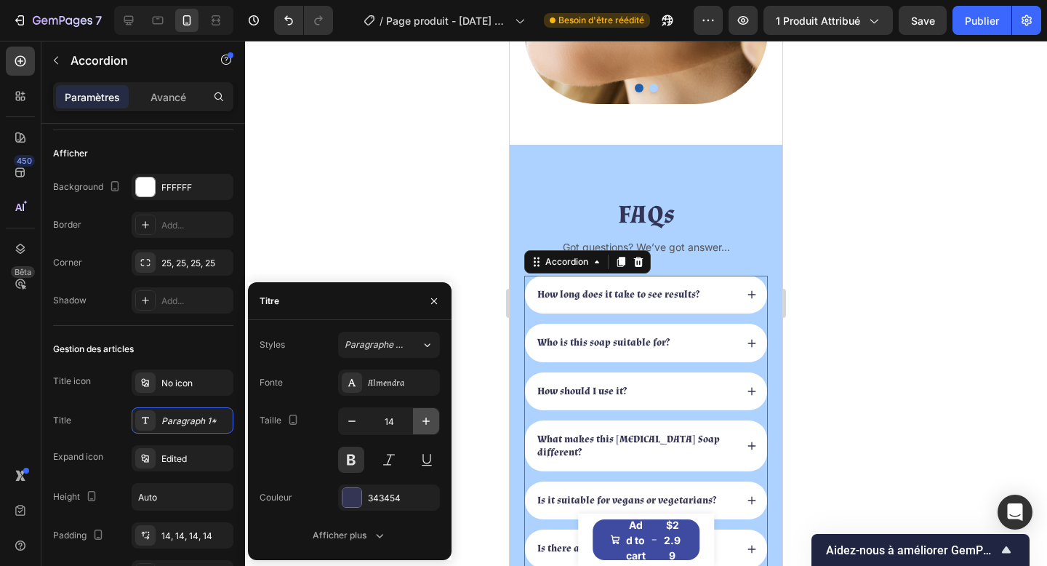
click at [420, 420] on icon "button" at bounding box center [426, 421] width 15 height 15
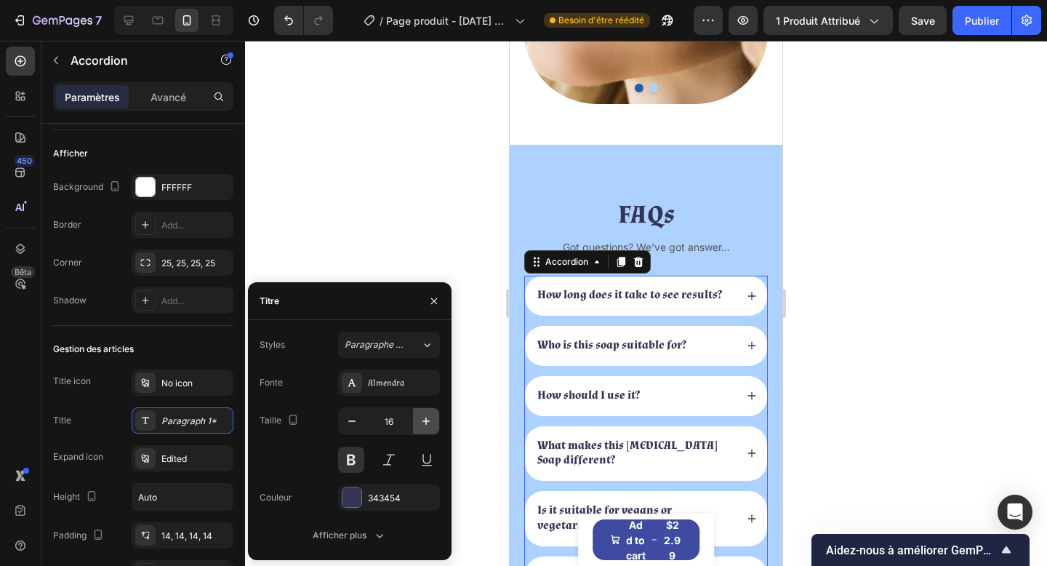
click at [420, 420] on icon "button" at bounding box center [426, 421] width 15 height 15
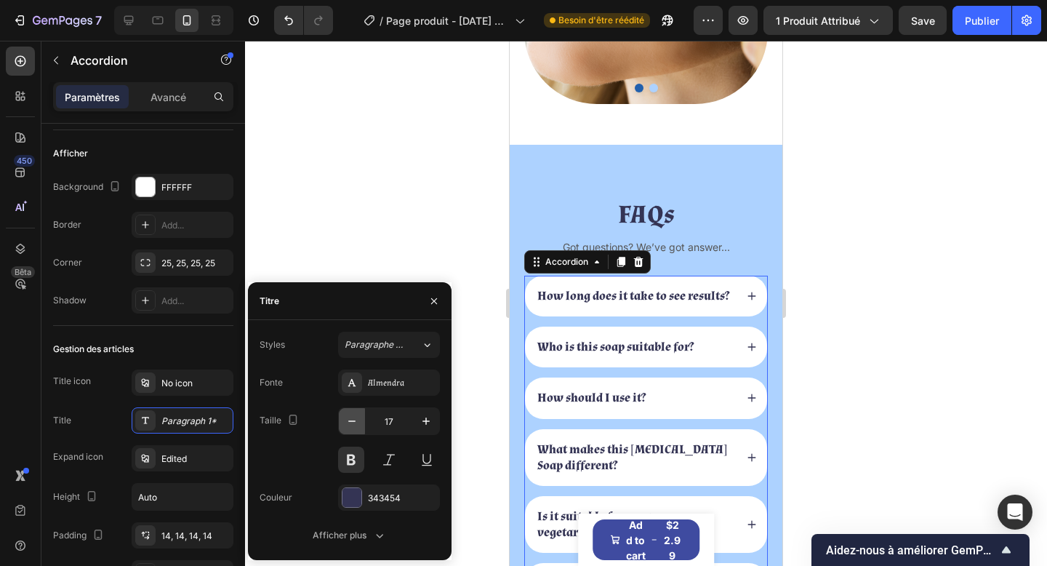
click at [352, 420] on icon "button" at bounding box center [351, 420] width 7 height 1
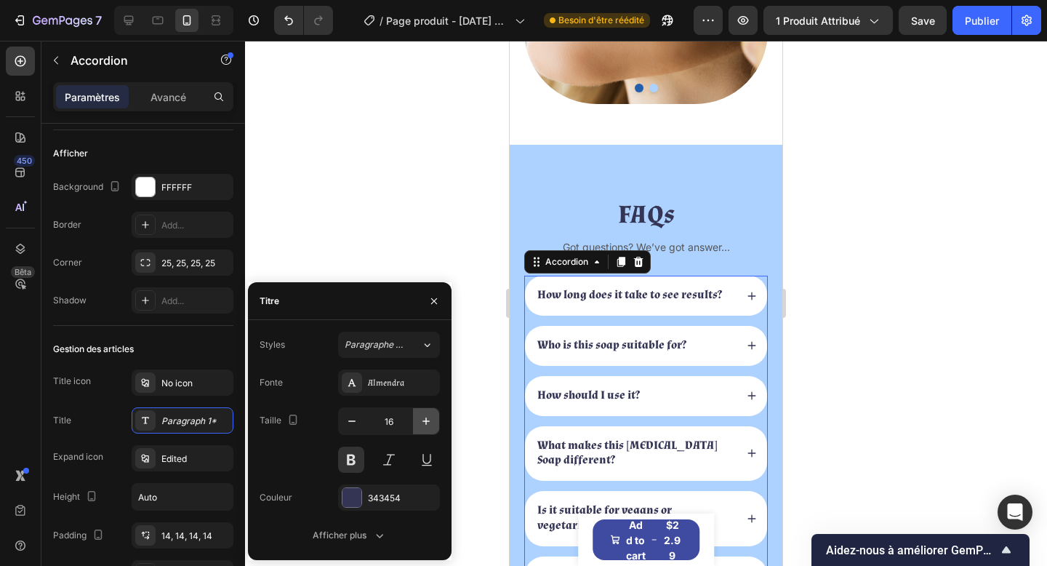
click at [431, 427] on icon "button" at bounding box center [426, 421] width 15 height 15
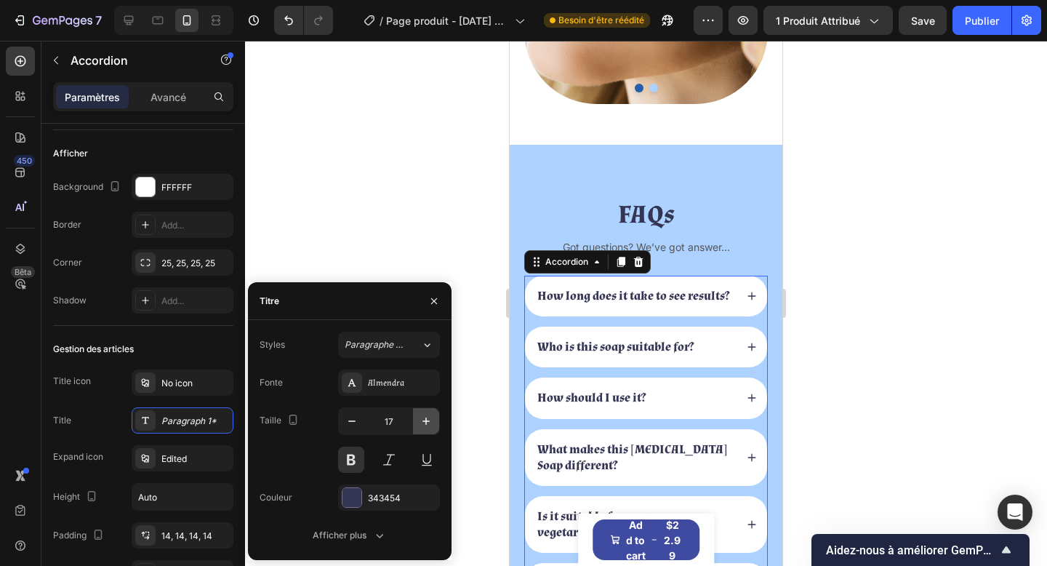
click at [431, 427] on icon "button" at bounding box center [426, 421] width 15 height 15
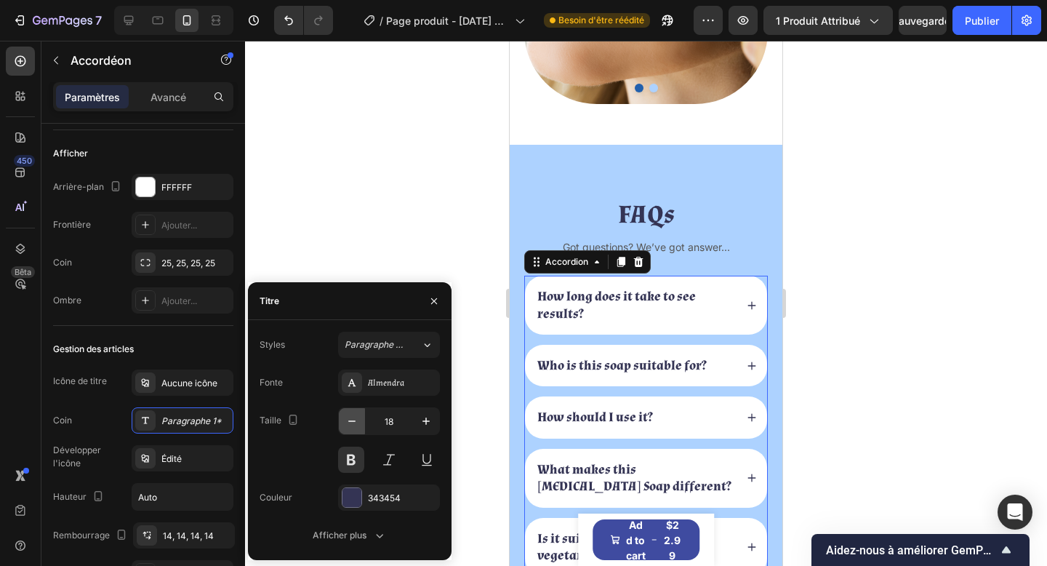
click at [345, 418] on icon "button" at bounding box center [352, 421] width 15 height 15
type input "17"
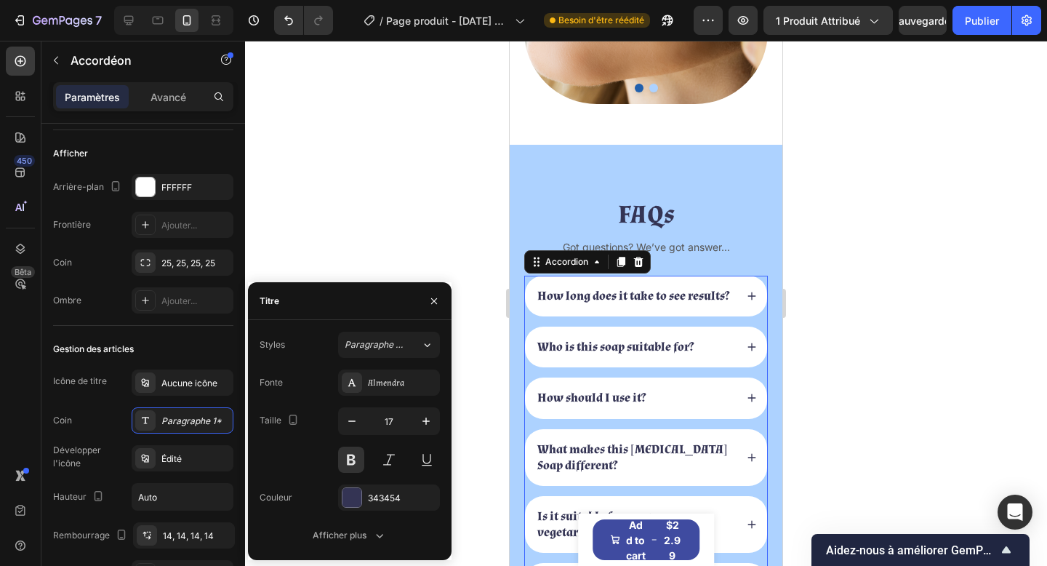
scroll to position [1607, 0]
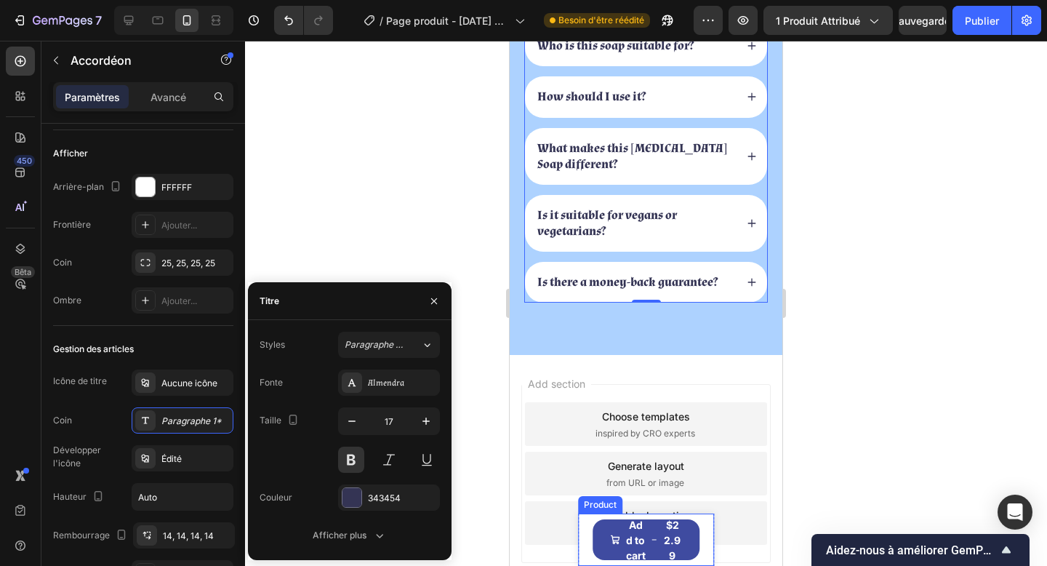
click at [710, 528] on div "Product Images Kojic Acid & Turmeric Soap Product Title $22.99 Product Price Pr…" at bounding box center [646, 540] width 137 height 52
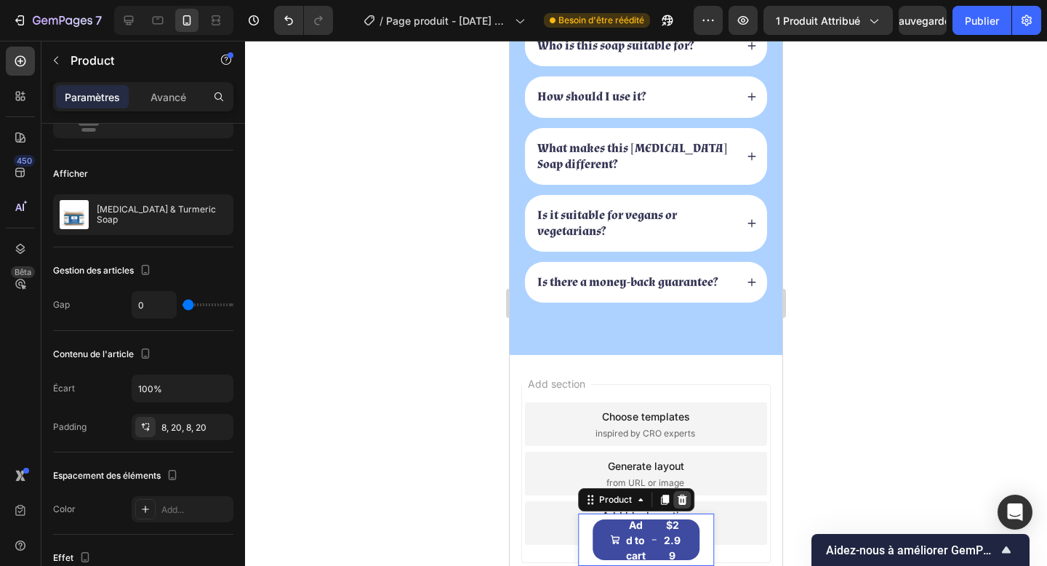
scroll to position [0, 0]
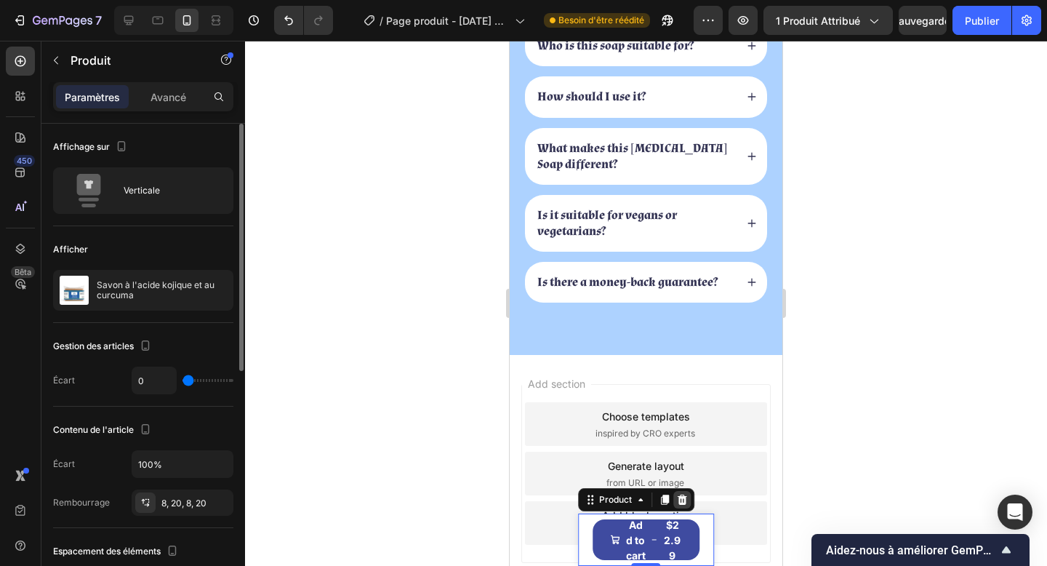
click at [683, 502] on icon at bounding box center [682, 500] width 12 height 12
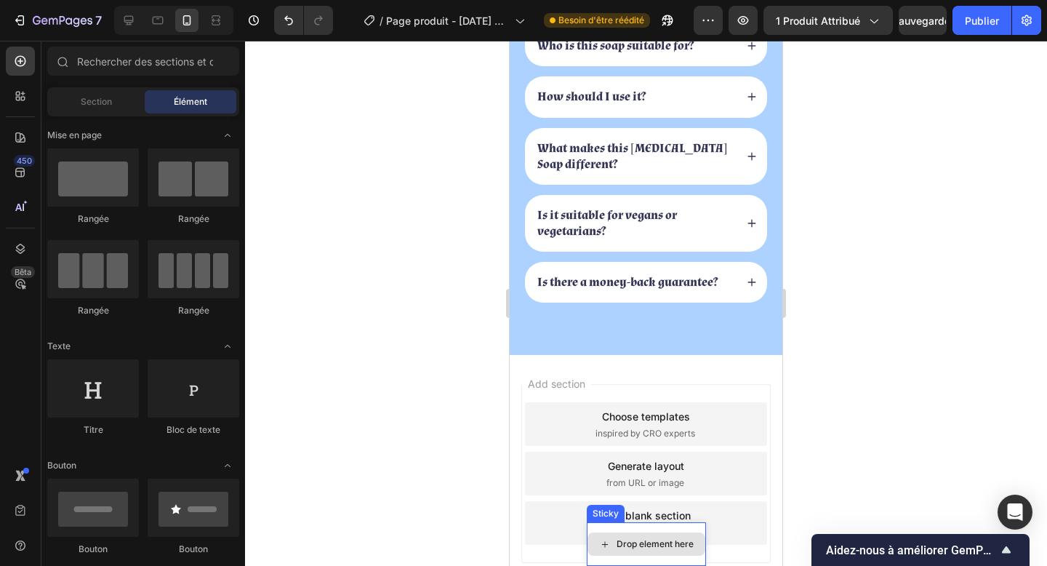
click at [686, 532] on div "Drop element here" at bounding box center [647, 543] width 118 height 23
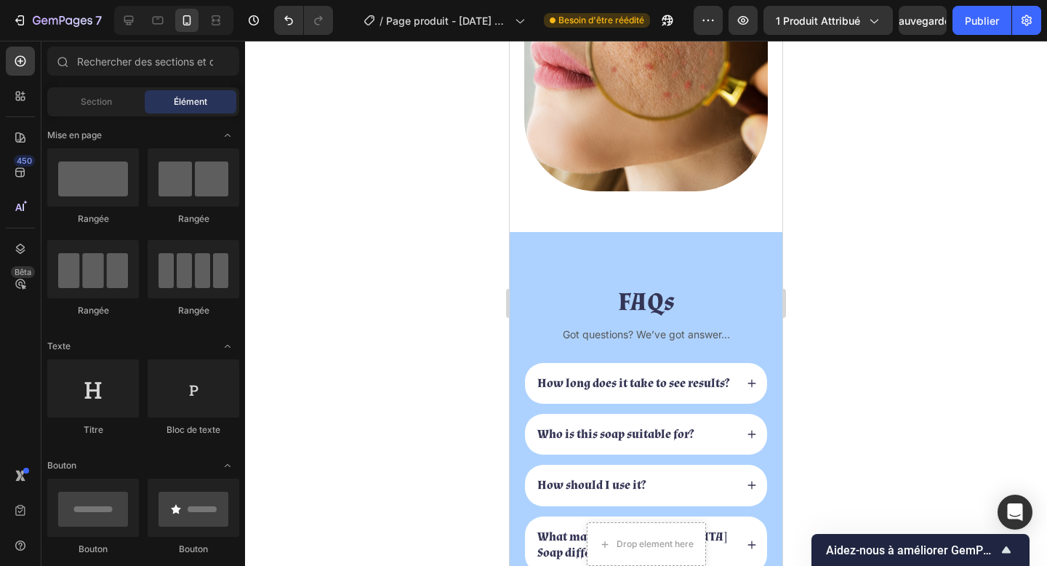
scroll to position [1208, 0]
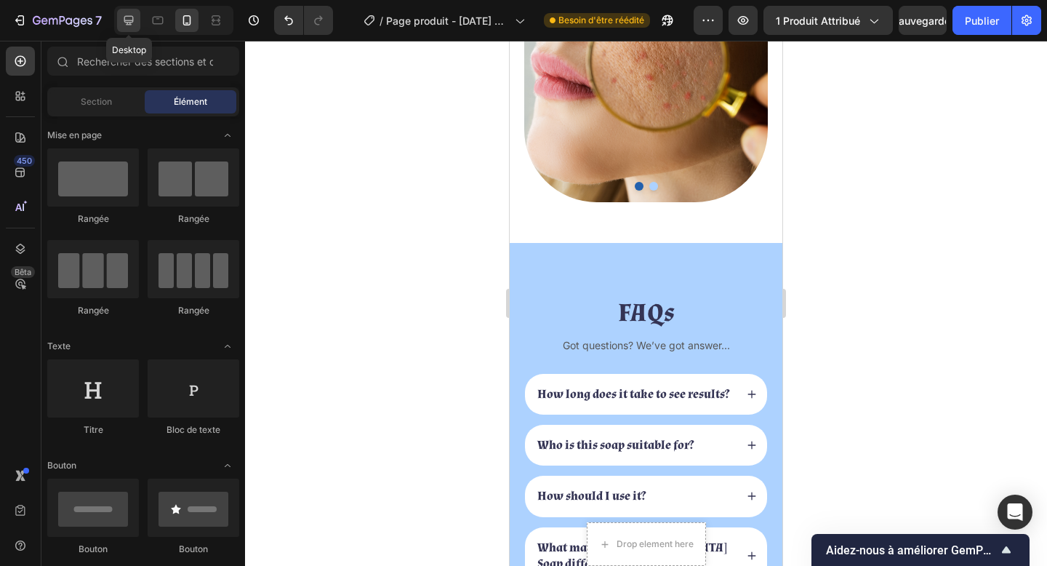
click at [130, 28] on div at bounding box center [128, 20] width 23 height 23
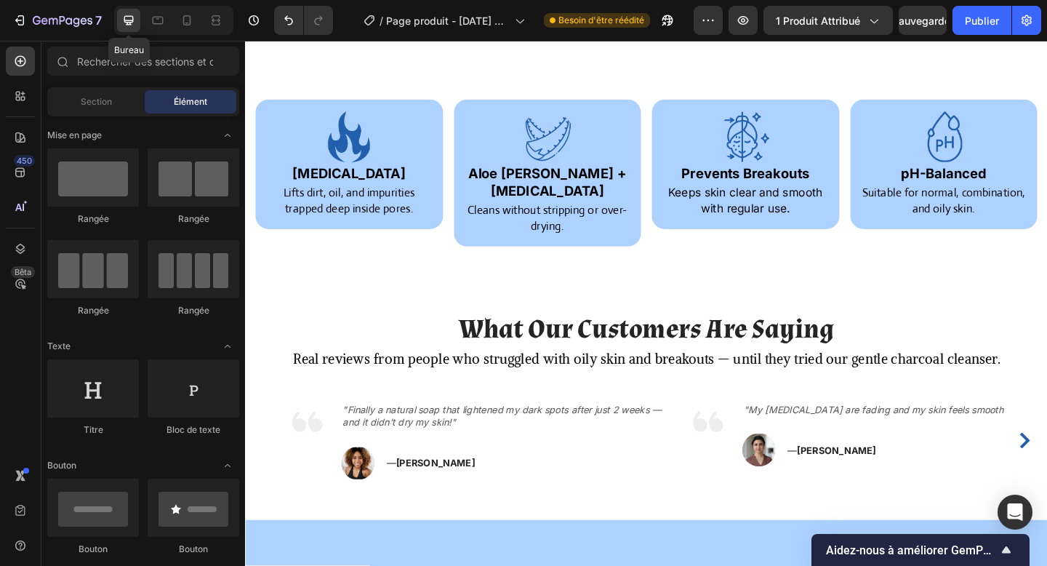
scroll to position [1170, 0]
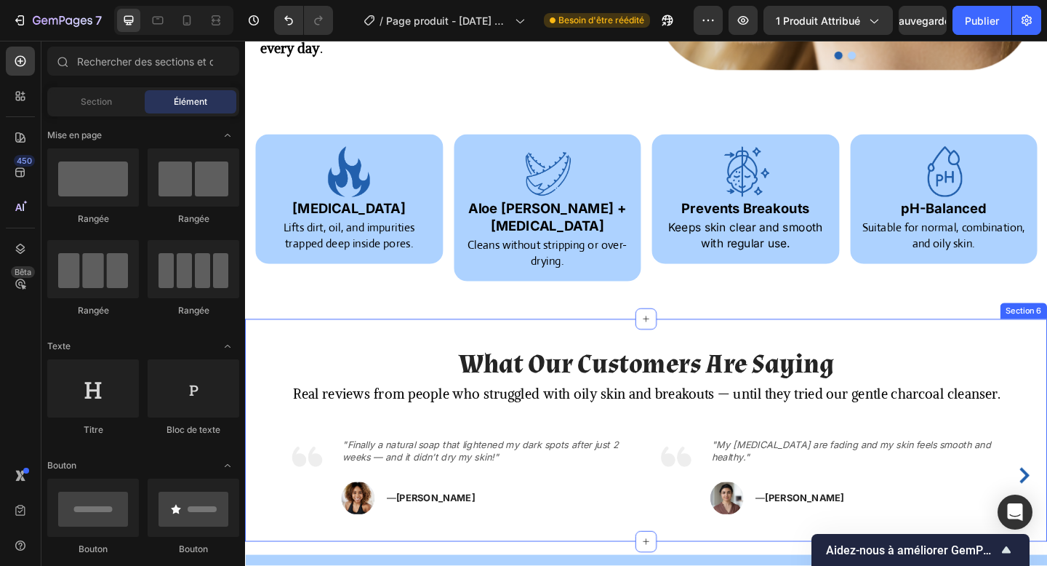
click at [326, 343] on div "What Our Customers Are Saying Heading Real reviews from people who struggled wi…" at bounding box center [681, 464] width 873 height 242
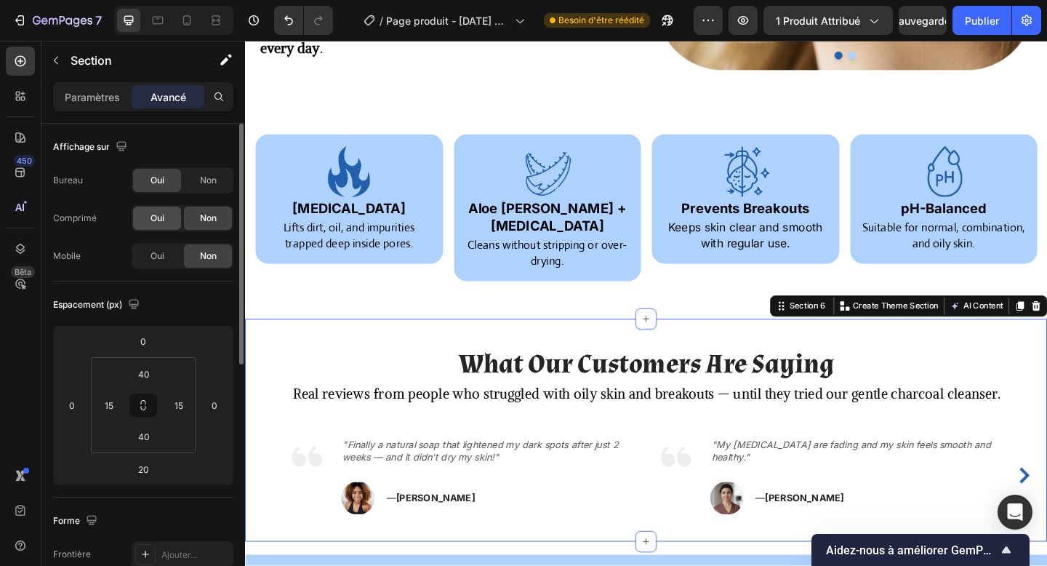
click at [175, 223] on div "Oui" at bounding box center [157, 218] width 48 height 23
click at [167, 251] on div "Oui" at bounding box center [157, 255] width 48 height 23
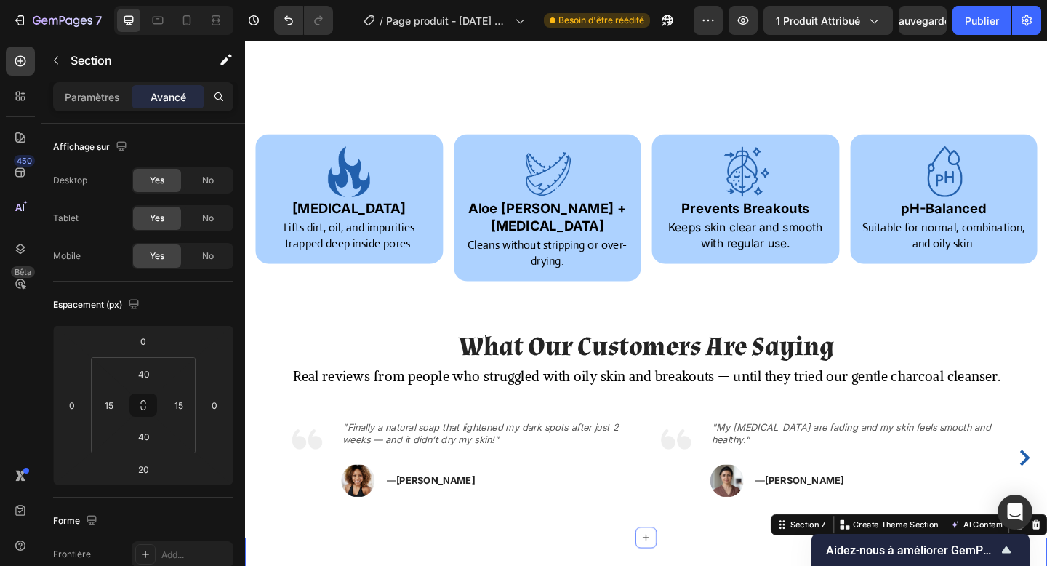
scroll to position [1659, 0]
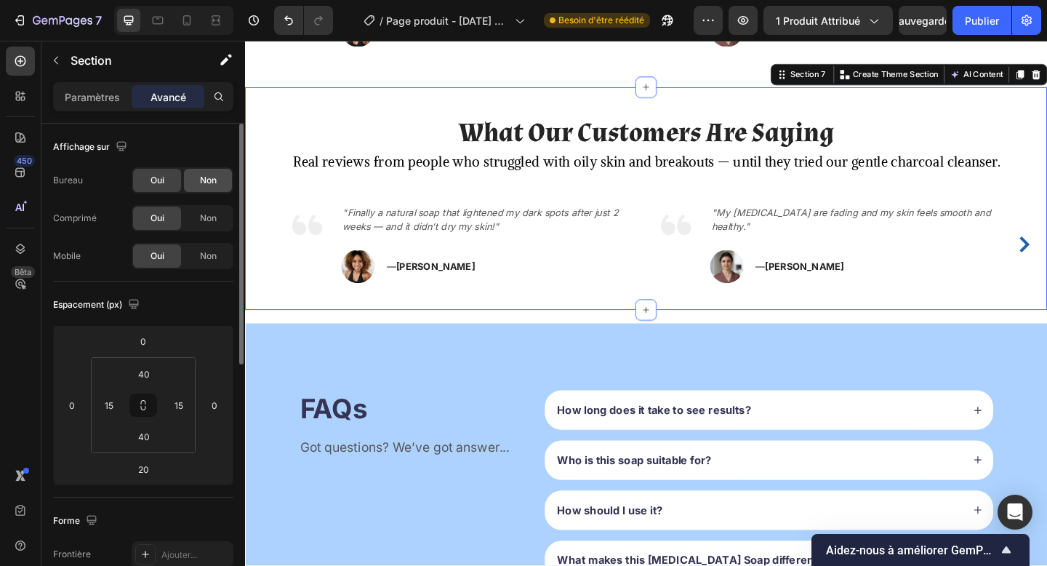
click at [218, 177] on div "Non" at bounding box center [208, 180] width 48 height 23
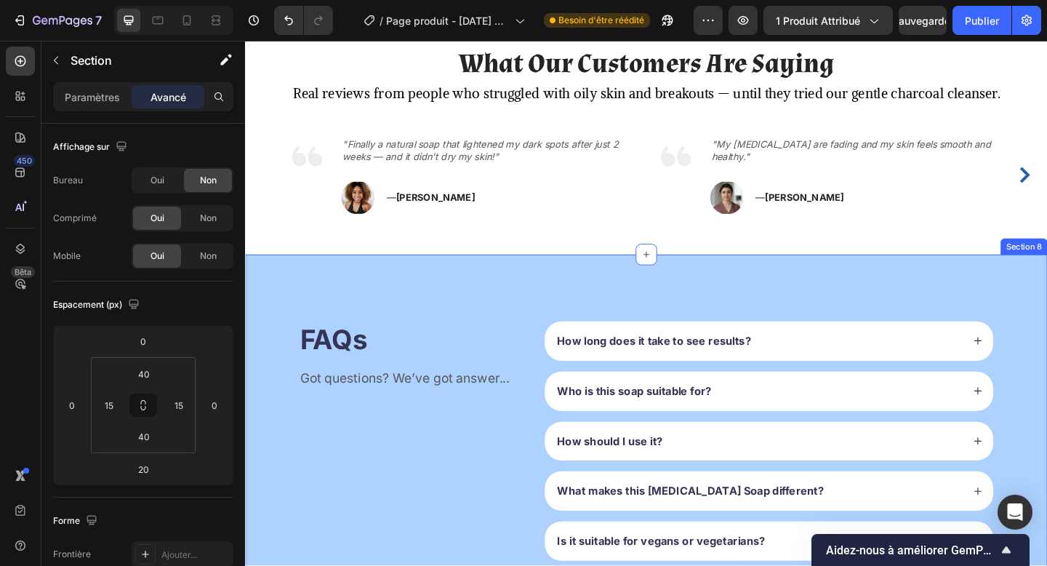
scroll to position [1459, 0]
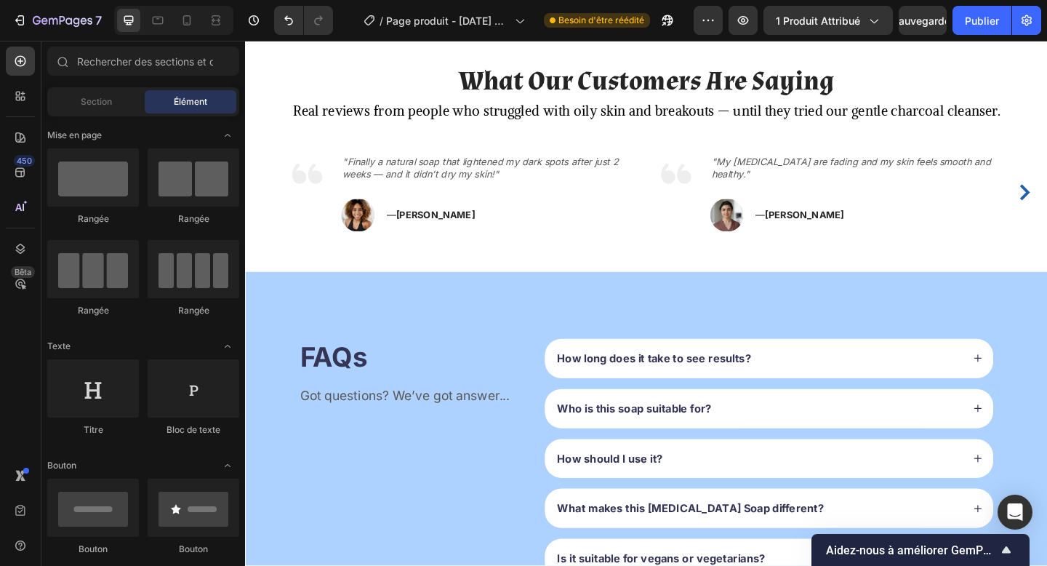
scroll to position [1268, 0]
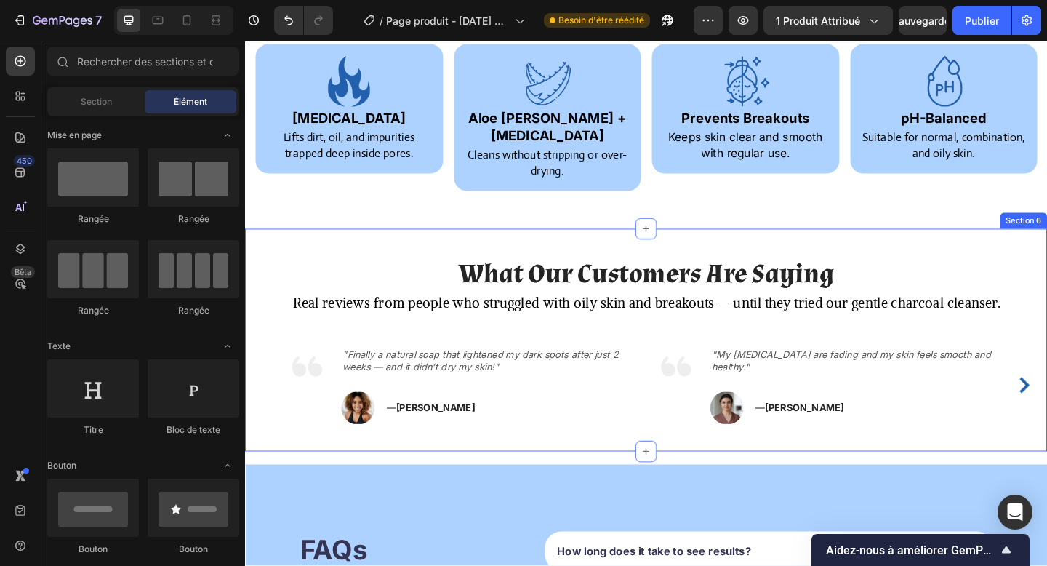
click at [294, 245] on div "What Our Customers Are Saying Heading Real reviews from people who struggled wi…" at bounding box center [681, 366] width 873 height 242
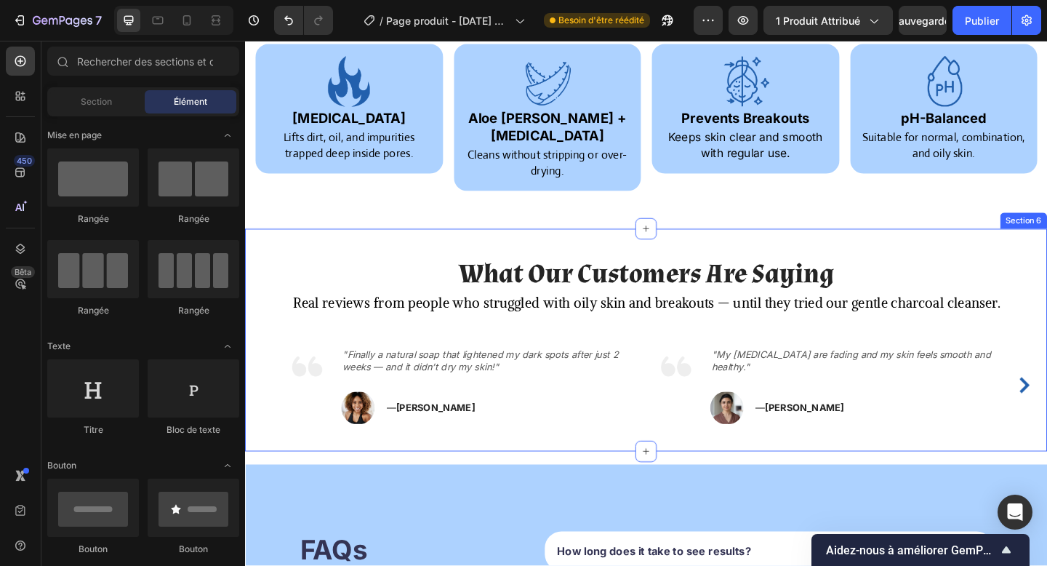
click at [316, 453] on div "What Our Customers Are Saying Heading Real reviews from people who struggled wi…" at bounding box center [681, 366] width 873 height 242
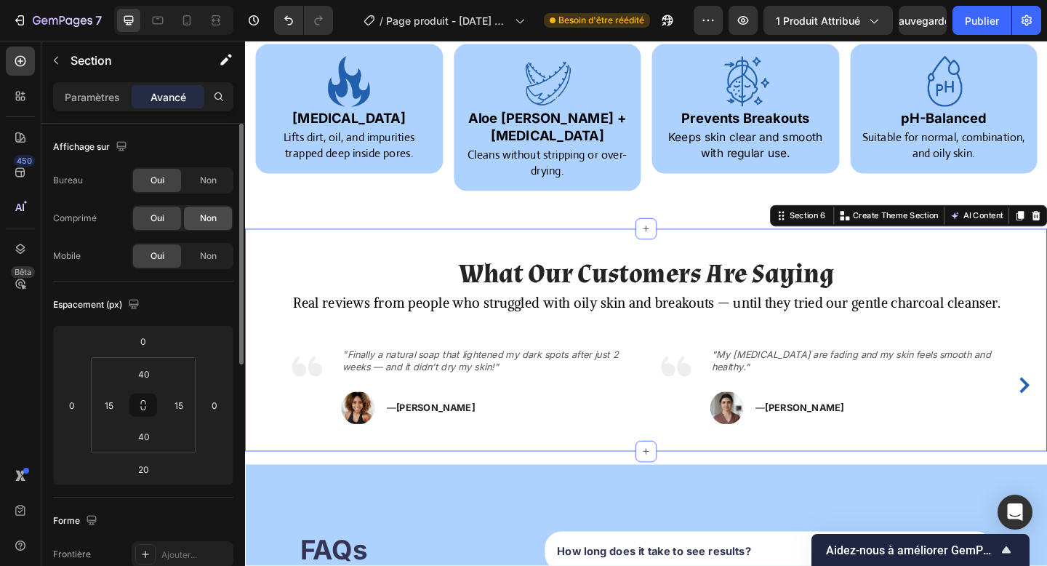
click at [204, 219] on font "Non" at bounding box center [208, 217] width 17 height 11
click at [208, 253] on font "Non" at bounding box center [208, 255] width 17 height 11
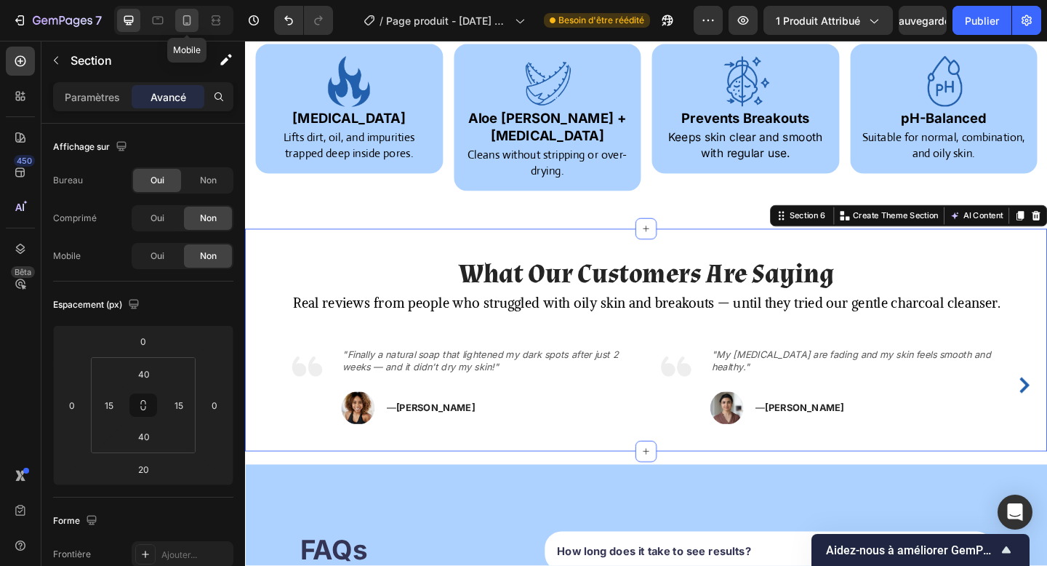
click at [185, 25] on icon at bounding box center [187, 20] width 8 height 10
type input "0"
type input "80"
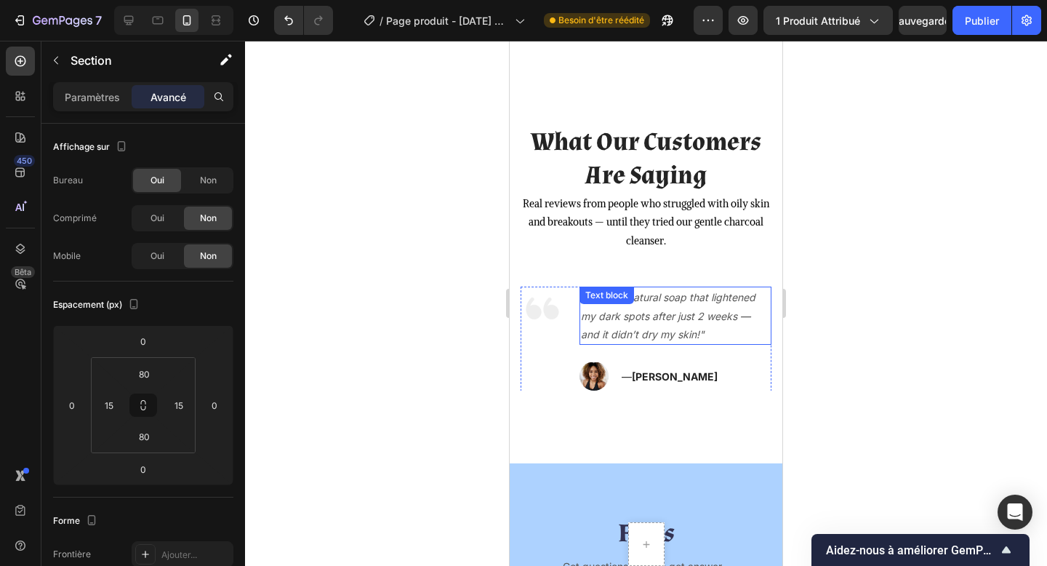
scroll to position [1450, 0]
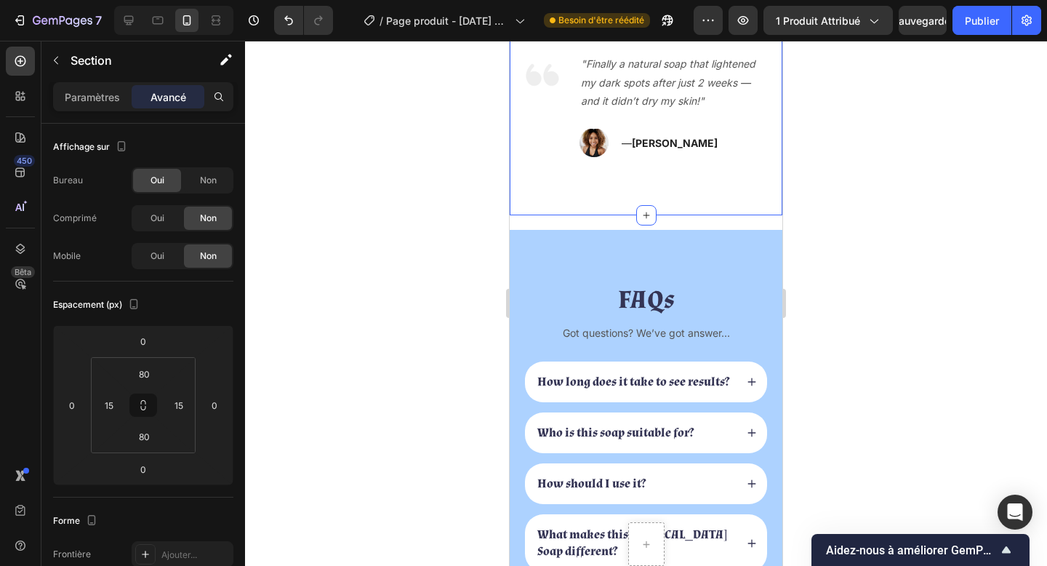
click at [581, 205] on div "What Our Customers Are Saying Heading Real reviews from people who struggled wi…" at bounding box center [646, 24] width 273 height 383
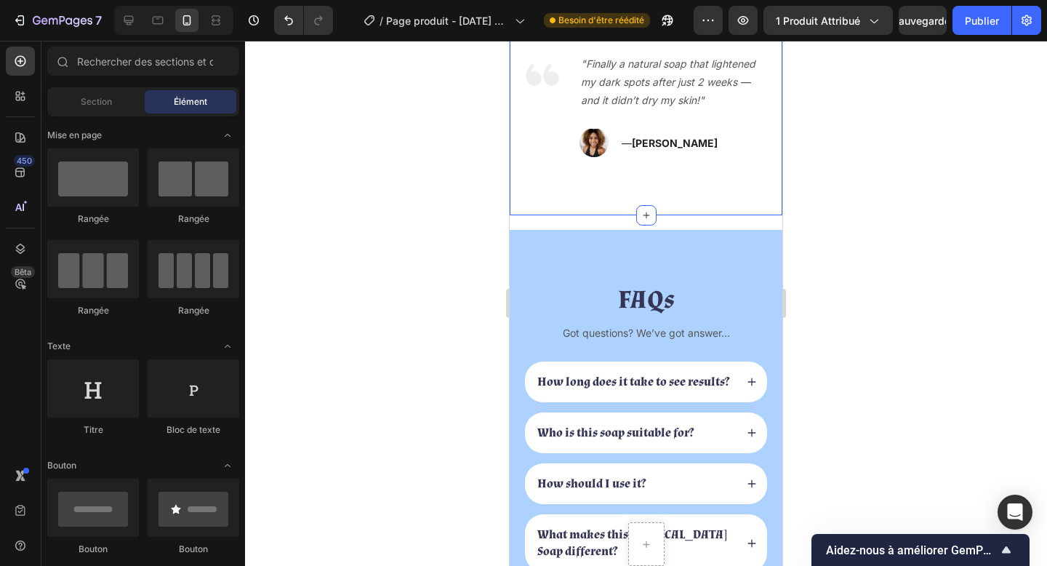
click at [572, 206] on div "What Our Customers Are Saying Heading Real reviews from people who struggled wi…" at bounding box center [646, 24] width 273 height 383
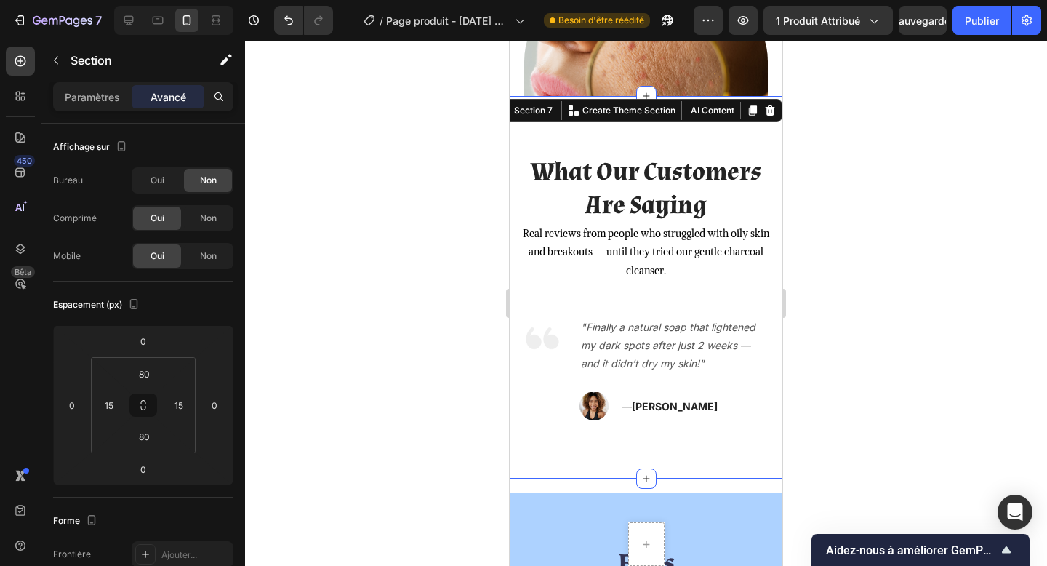
scroll to position [1186, 0]
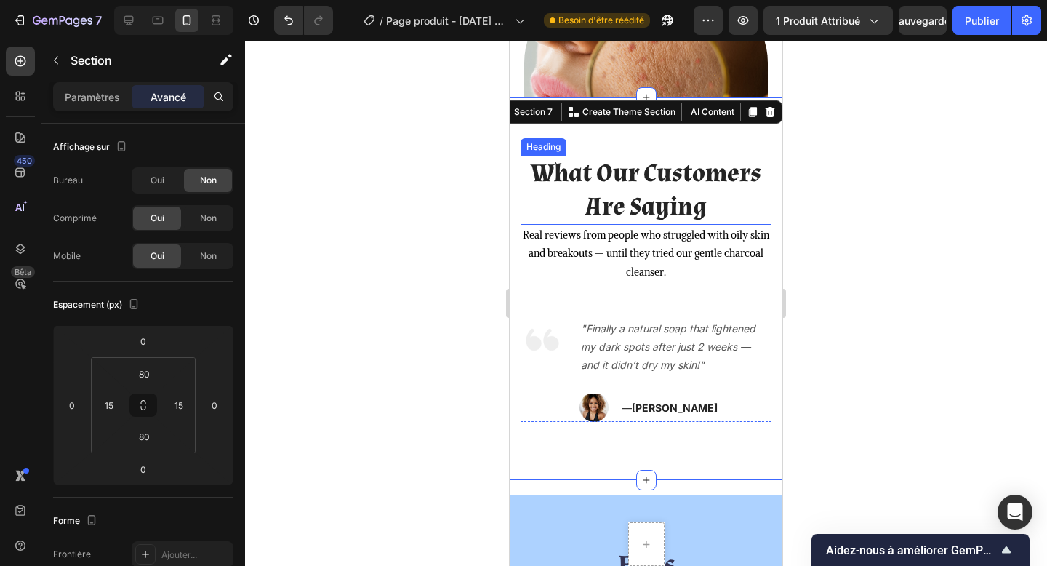
click at [627, 199] on h2 "What Our Customers Are Saying" at bounding box center [646, 190] width 251 height 69
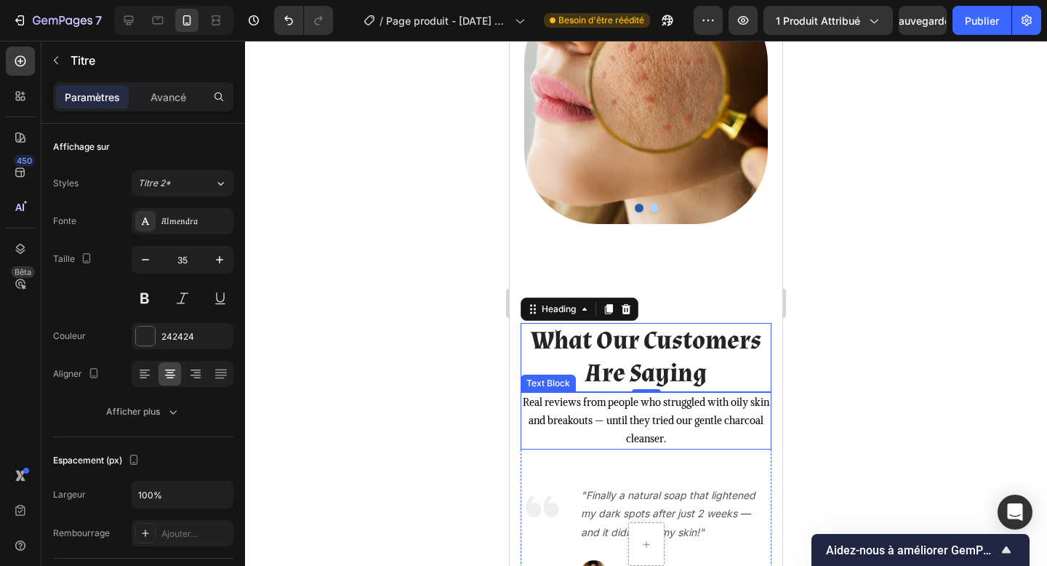
click at [627, 426] on p "Real reviews from people who struggled with oily skin and breakouts — until the…" at bounding box center [646, 421] width 248 height 55
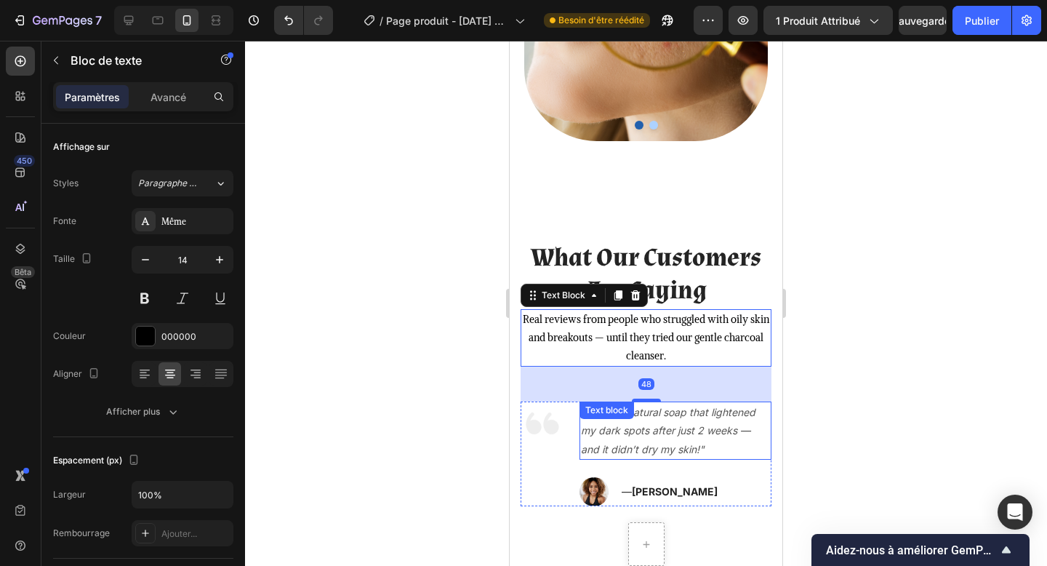
scroll to position [1288, 0]
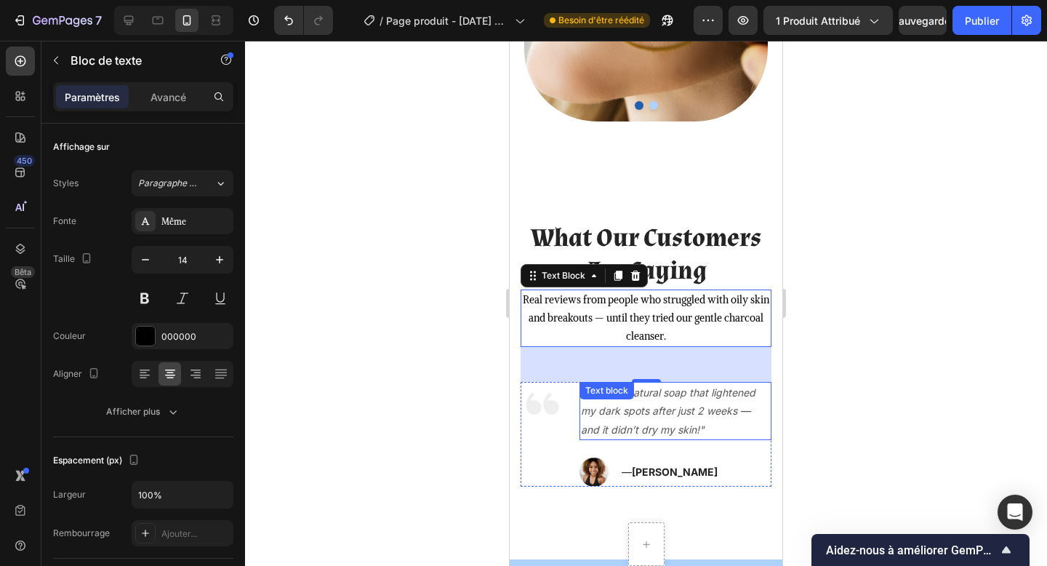
click at [668, 405] on icon ""Finally a natural soap that lightened my dark spots after just 2 weeks — and i…" at bounding box center [668, 410] width 175 height 49
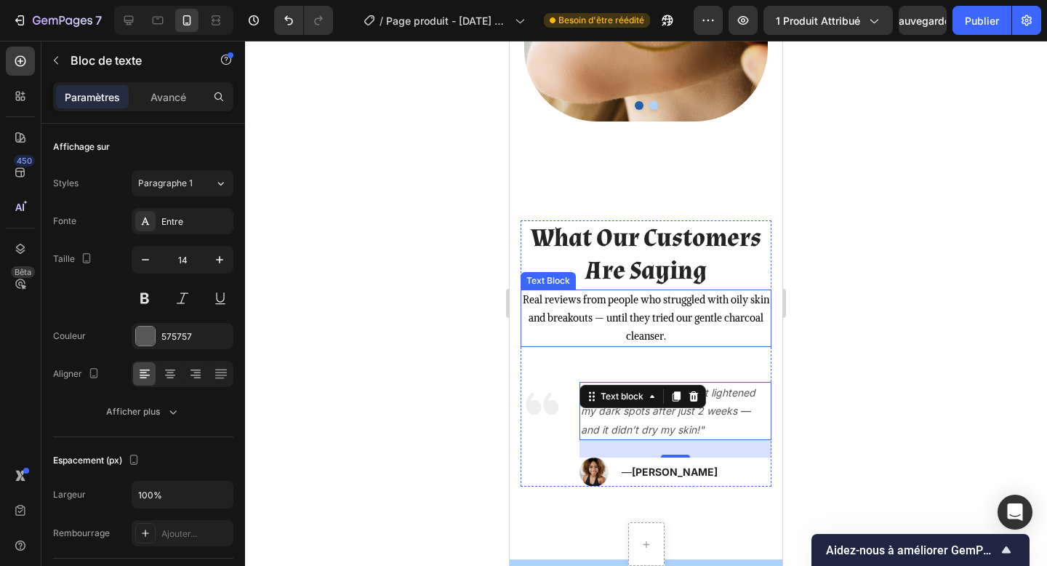
click at [630, 339] on p "Real reviews from people who struggled with oily skin and breakouts — until the…" at bounding box center [646, 318] width 248 height 55
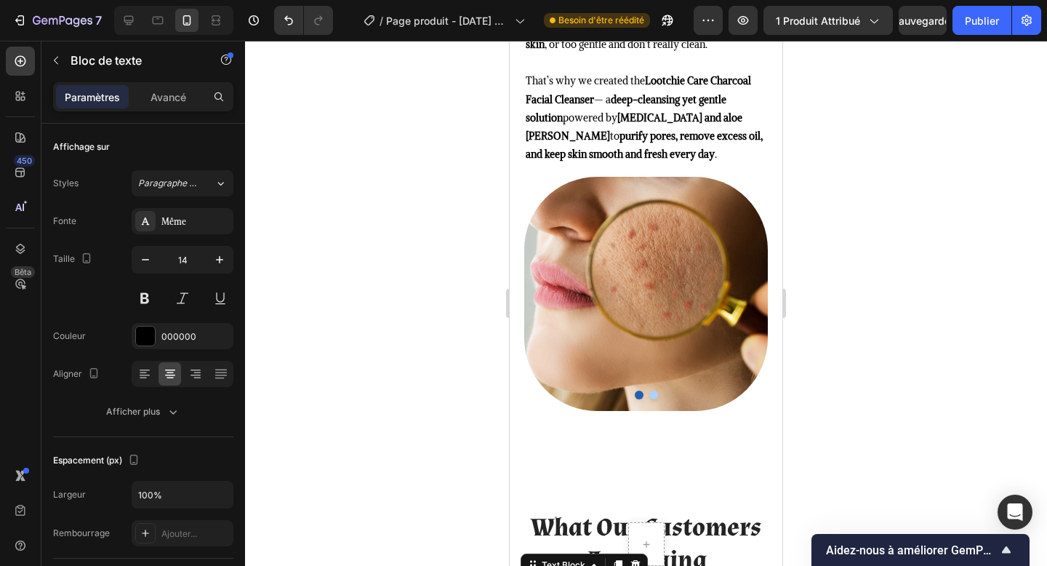
scroll to position [987, 0]
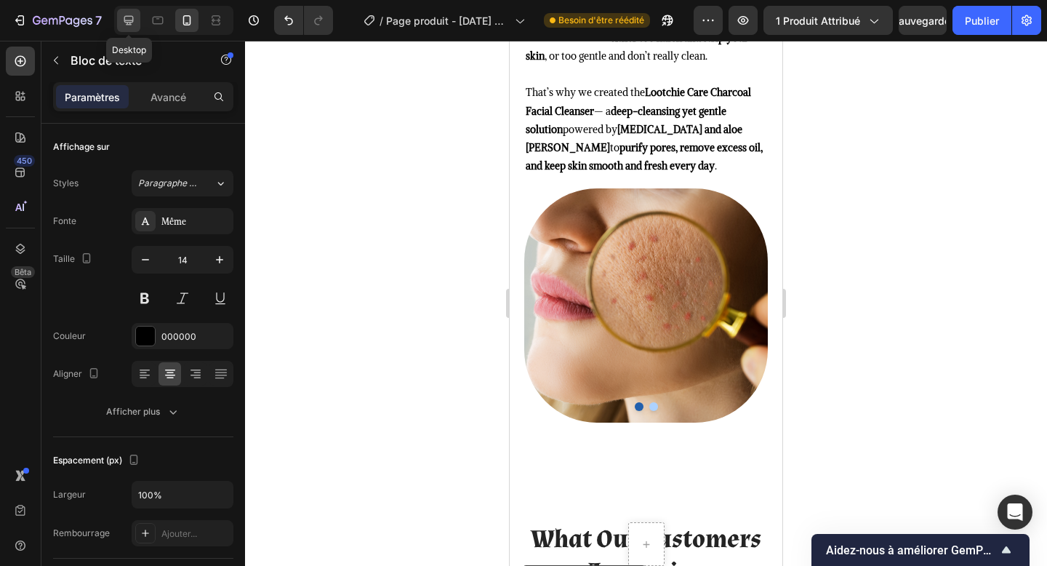
click at [135, 17] on icon at bounding box center [128, 20] width 15 height 15
type input "20"
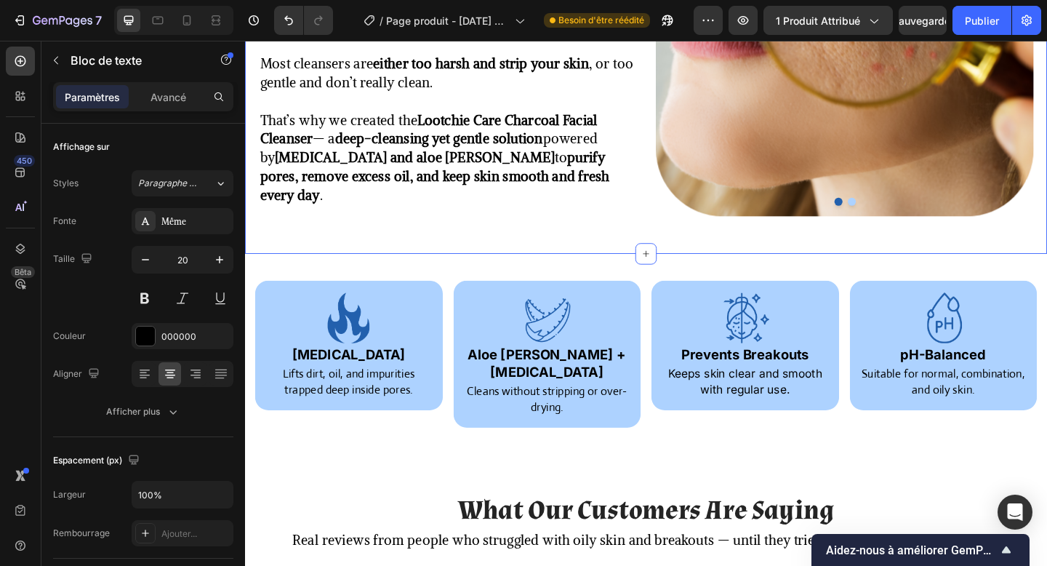
scroll to position [1114, 0]
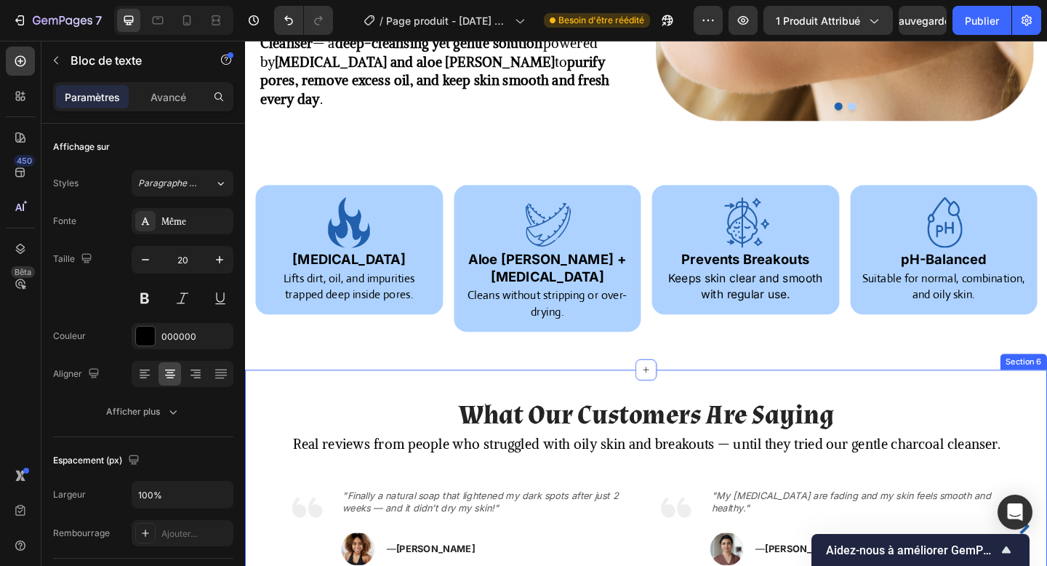
click at [363, 399] on div "What Our Customers Are Saying Heading Real reviews from people who struggled wi…" at bounding box center [681, 520] width 873 height 242
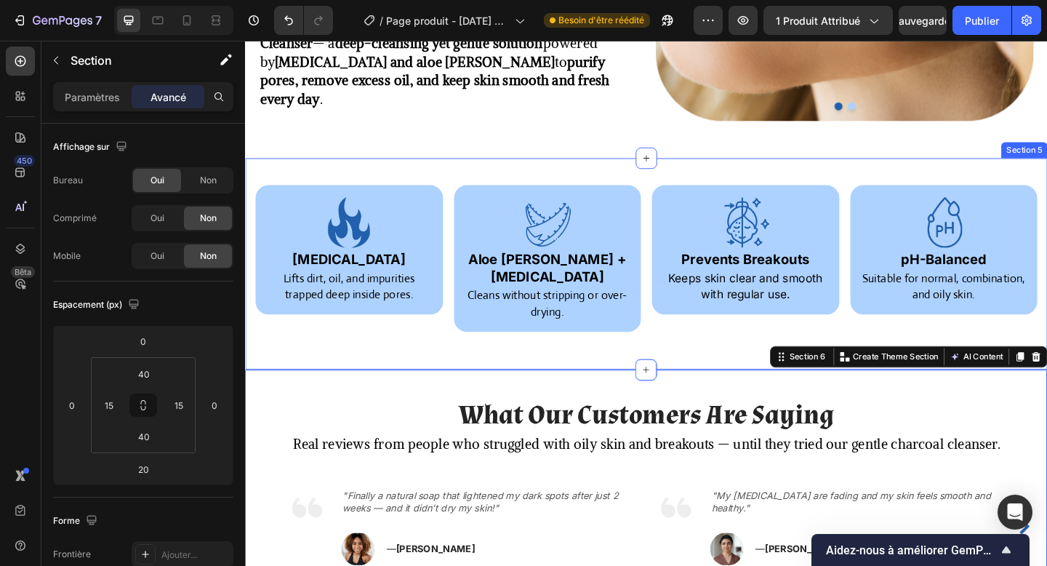
click at [353, 184] on div "Image Activated Charcoal Heading Lifts dirt, oil, and impurities trapped deep i…" at bounding box center [681, 284] width 873 height 230
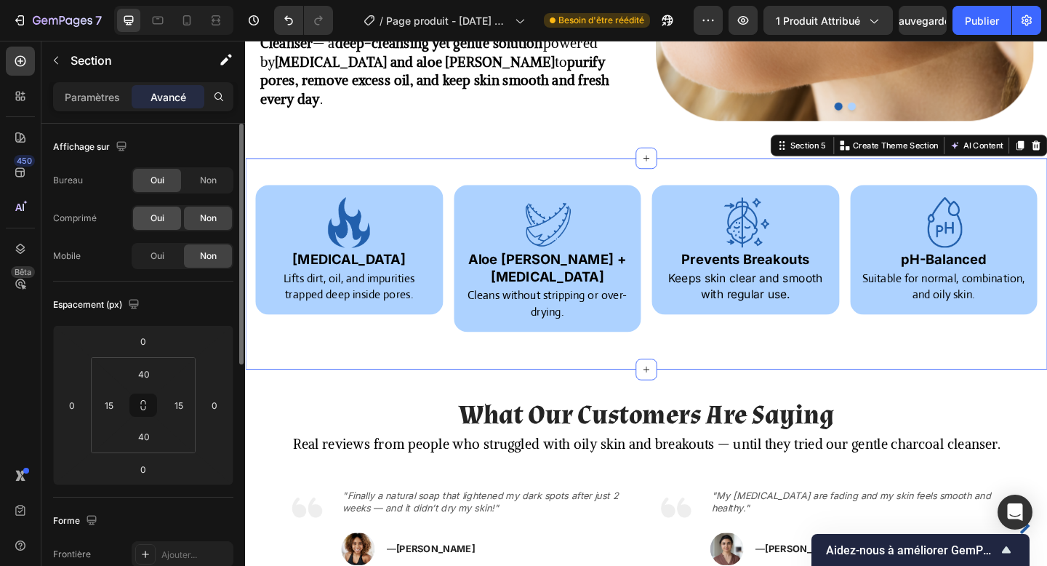
click at [142, 218] on div "Oui" at bounding box center [157, 218] width 48 height 23
click at [169, 272] on div "Affichage sur Bureau Oui Non Comprimé Oui Non Mobile Oui Non" at bounding box center [143, 203] width 180 height 158
click at [165, 269] on div "Affichage sur Bureau Oui Non Comprimé Oui Non Mobile Oui Non" at bounding box center [143, 203] width 180 height 158
click at [167, 253] on div "Oui" at bounding box center [157, 255] width 48 height 23
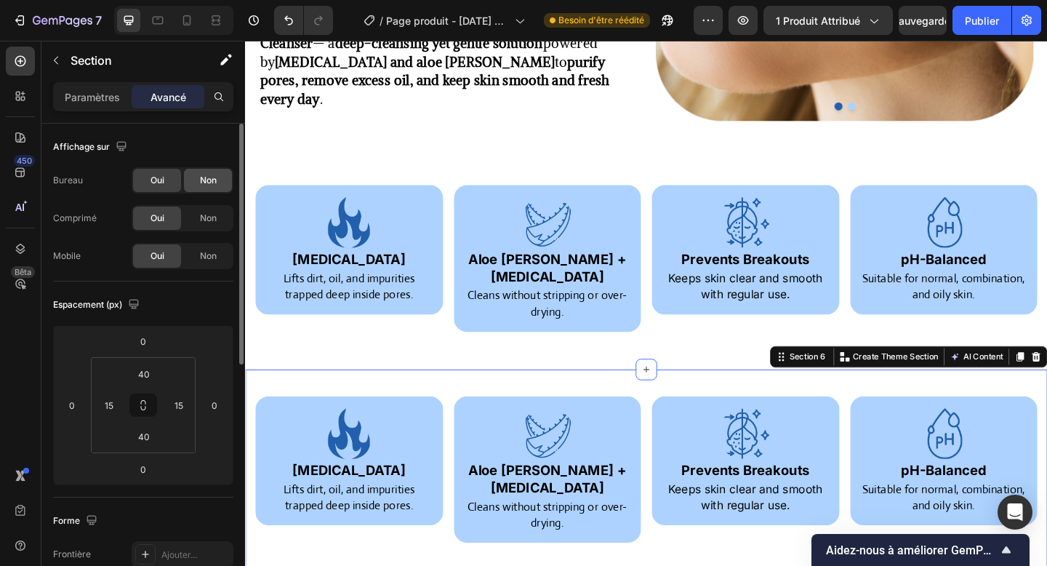
click at [198, 188] on div "Non" at bounding box center [208, 180] width 48 height 23
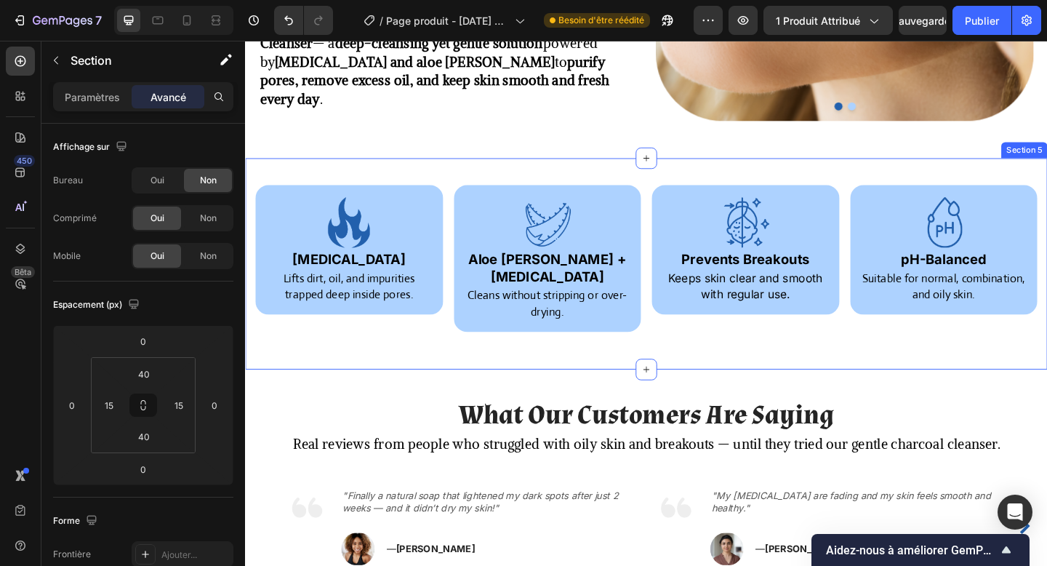
click at [306, 365] on div "Image Activated Charcoal Heading Lifts dirt, oil, and impurities trapped deep i…" at bounding box center [681, 284] width 873 height 230
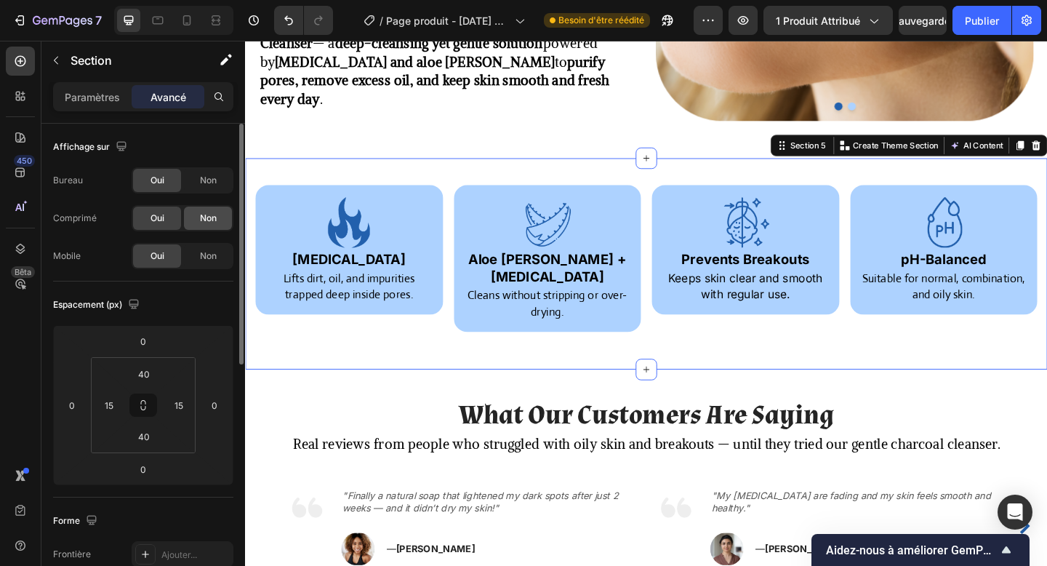
click at [196, 227] on div "Non" at bounding box center [208, 218] width 48 height 23
click at [208, 255] on font "Non" at bounding box center [208, 255] width 17 height 11
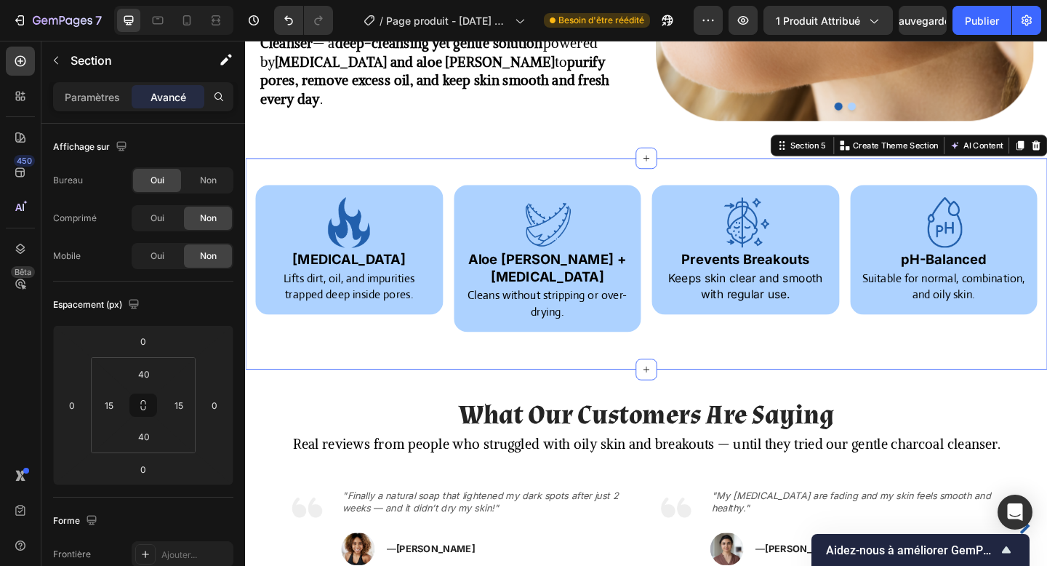
click at [186, 33] on div at bounding box center [173, 20] width 119 height 29
click at [186, 26] on icon at bounding box center [187, 20] width 15 height 15
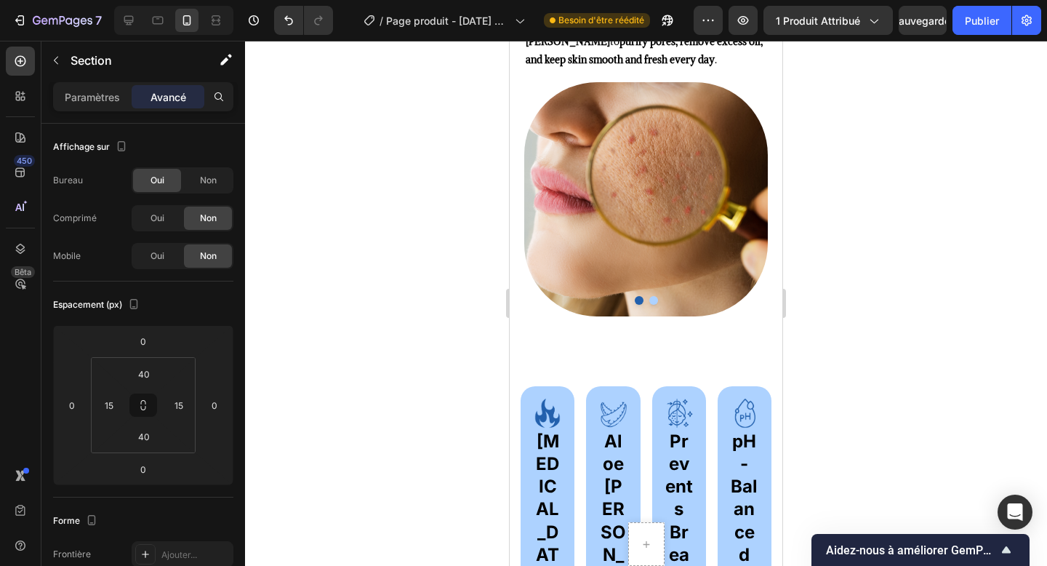
scroll to position [1082, 0]
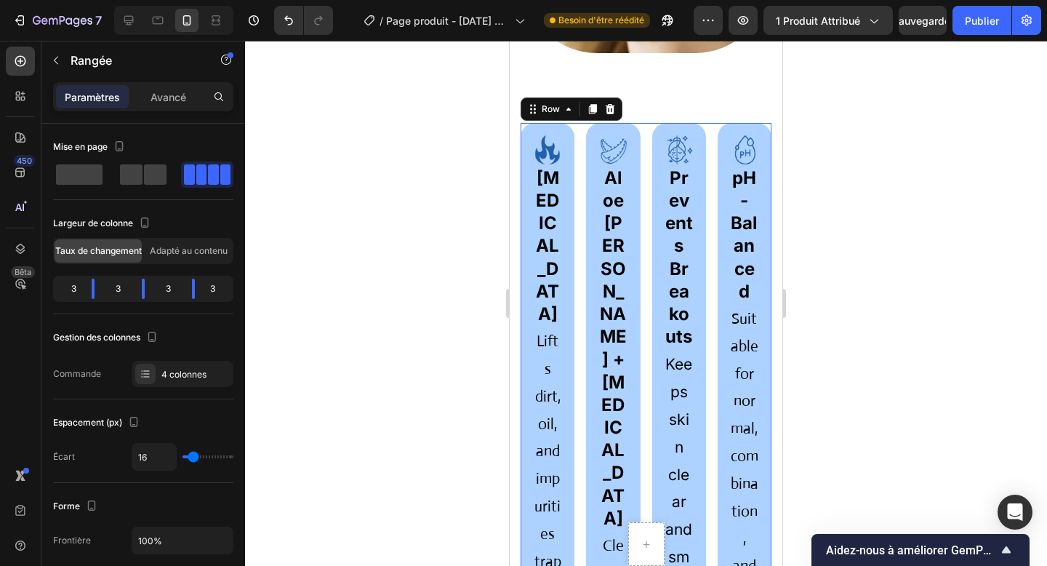
scroll to position [1481, 0]
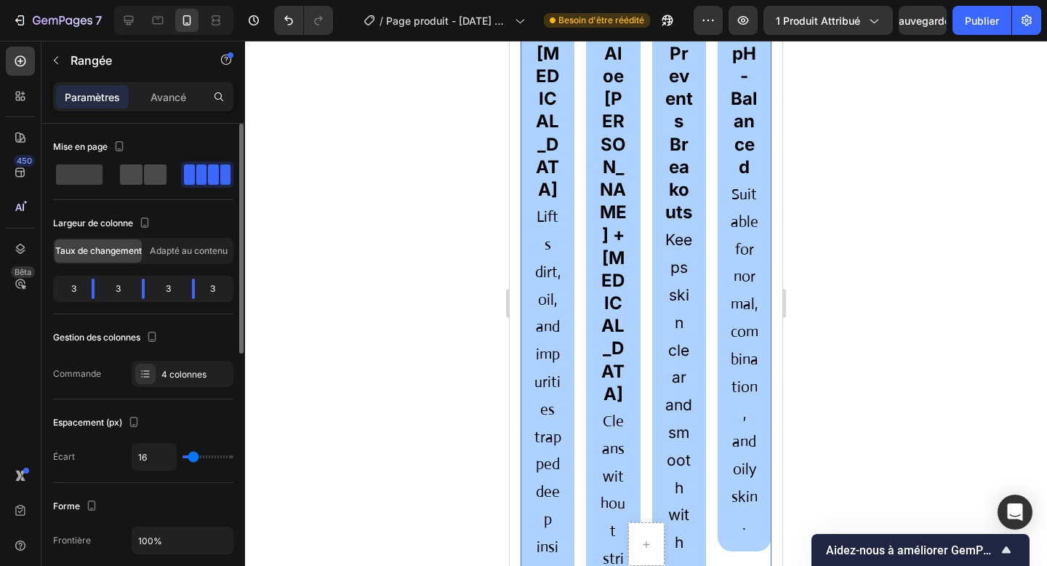
click at [143, 186] on div at bounding box center [143, 174] width 52 height 26
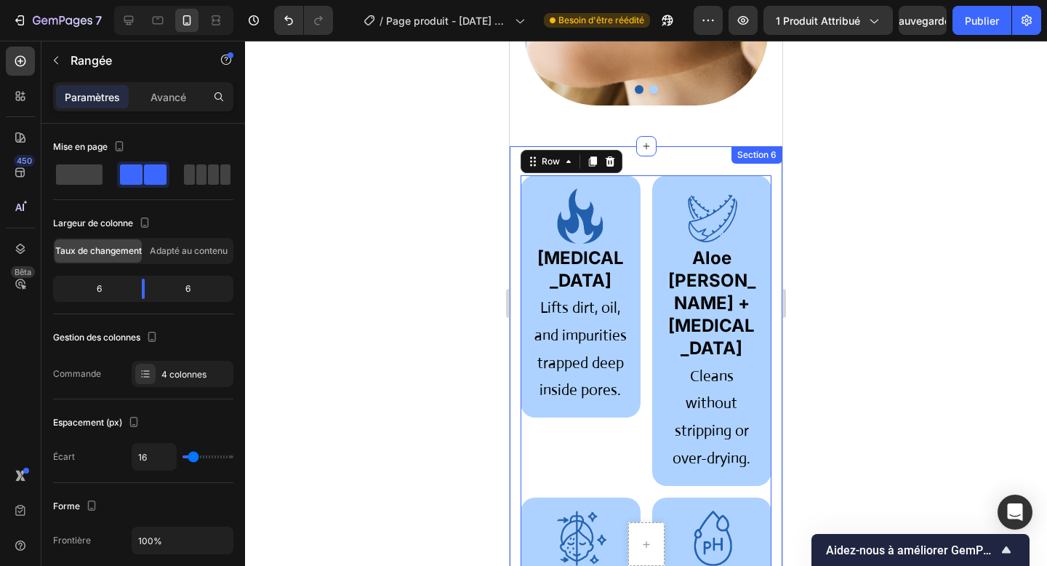
scroll to position [1303, 0]
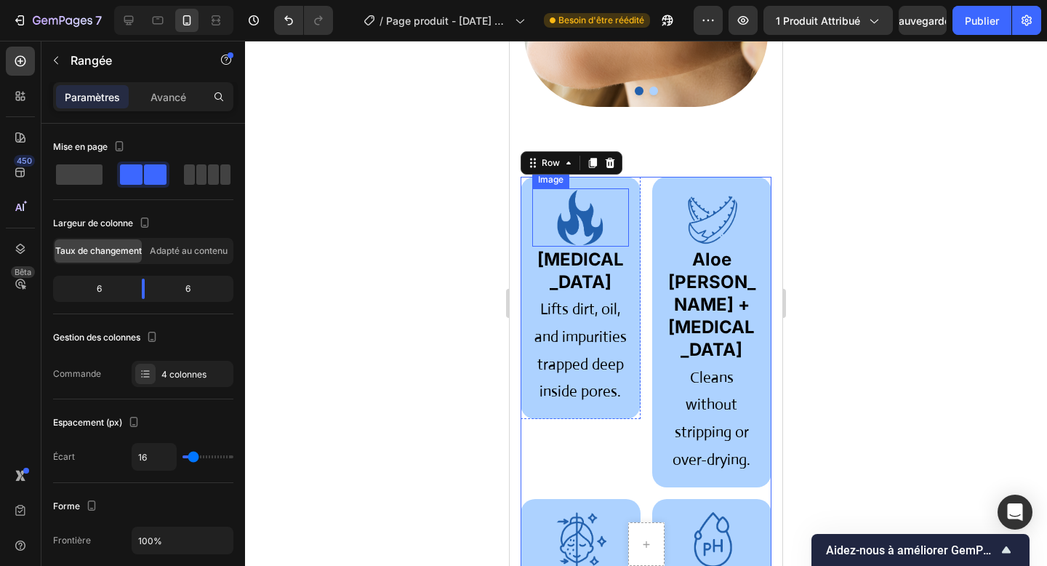
click at [586, 225] on img at bounding box center [580, 217] width 58 height 58
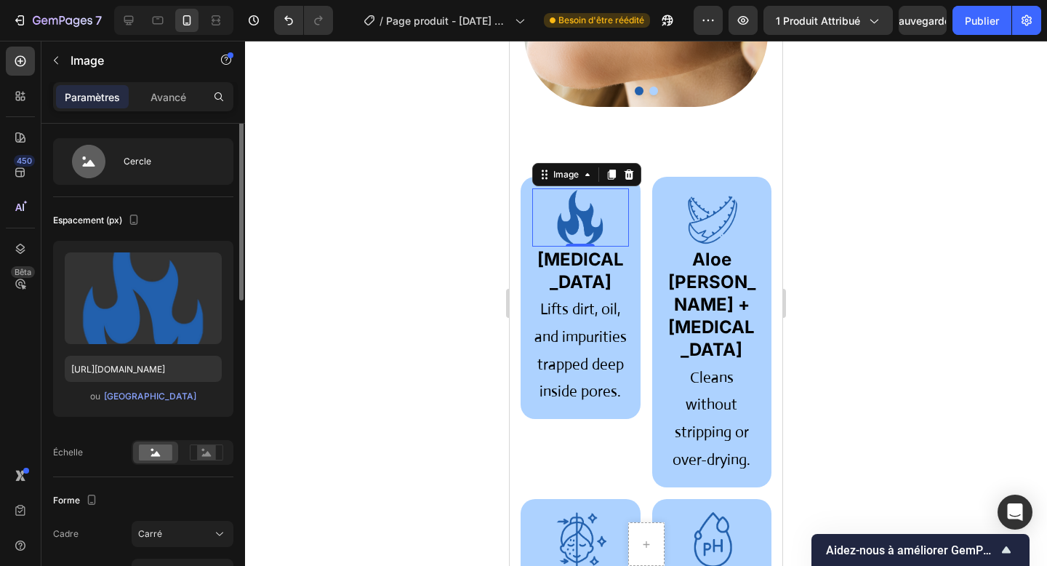
scroll to position [0, 0]
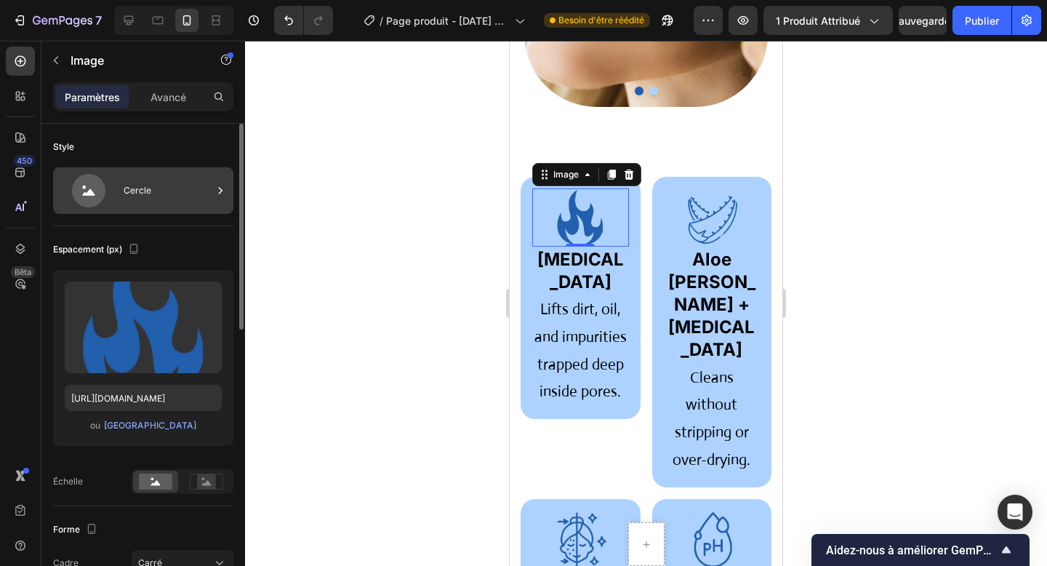
click at [153, 194] on div "Cercle" at bounding box center [168, 190] width 89 height 33
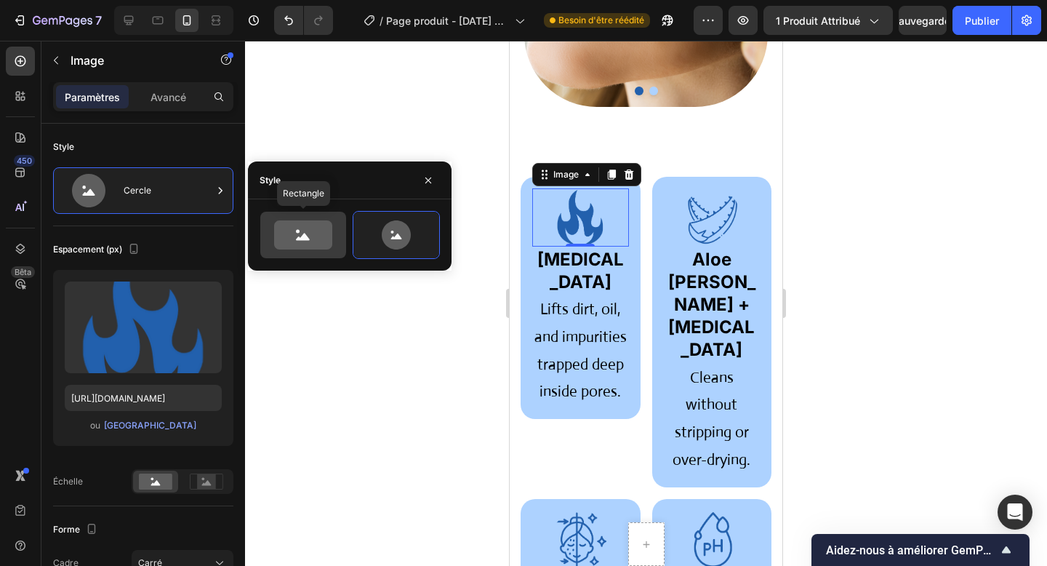
click at [292, 244] on icon at bounding box center [303, 234] width 58 height 29
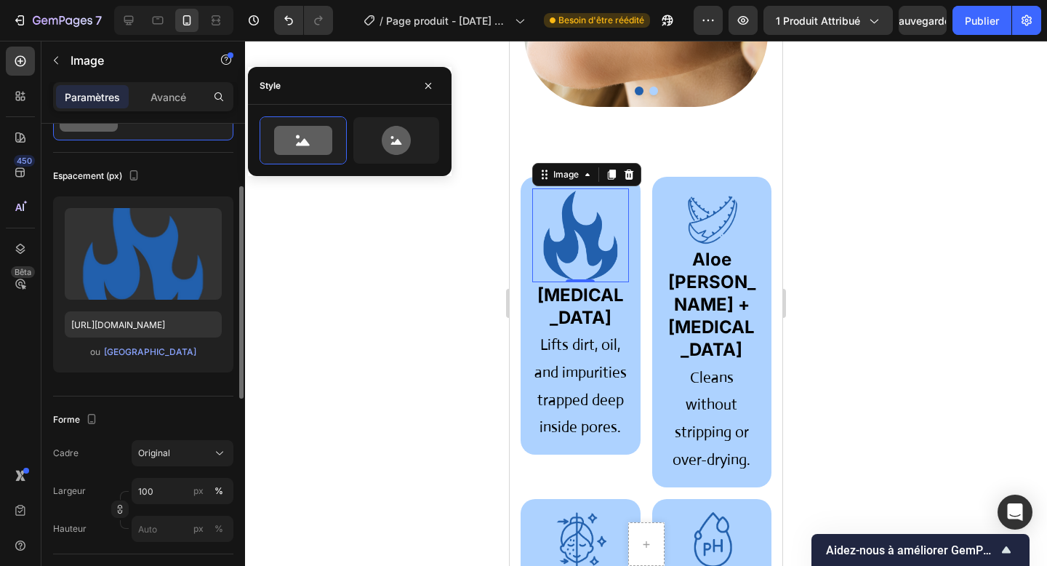
scroll to position [95, 0]
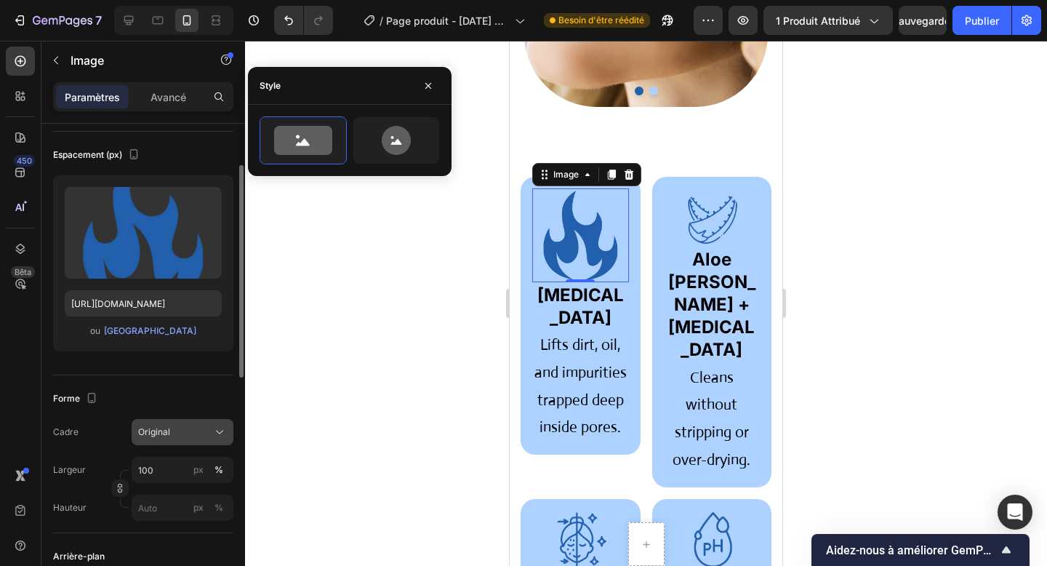
click at [178, 434] on div "Original" at bounding box center [173, 432] width 71 height 13
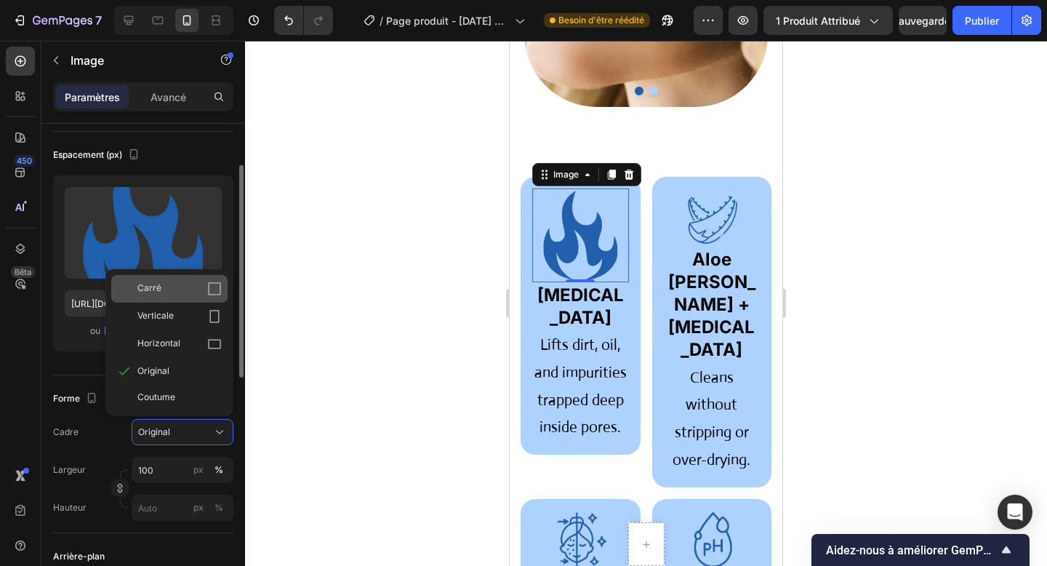
click at [191, 295] on div "Carré" at bounding box center [179, 289] width 84 height 15
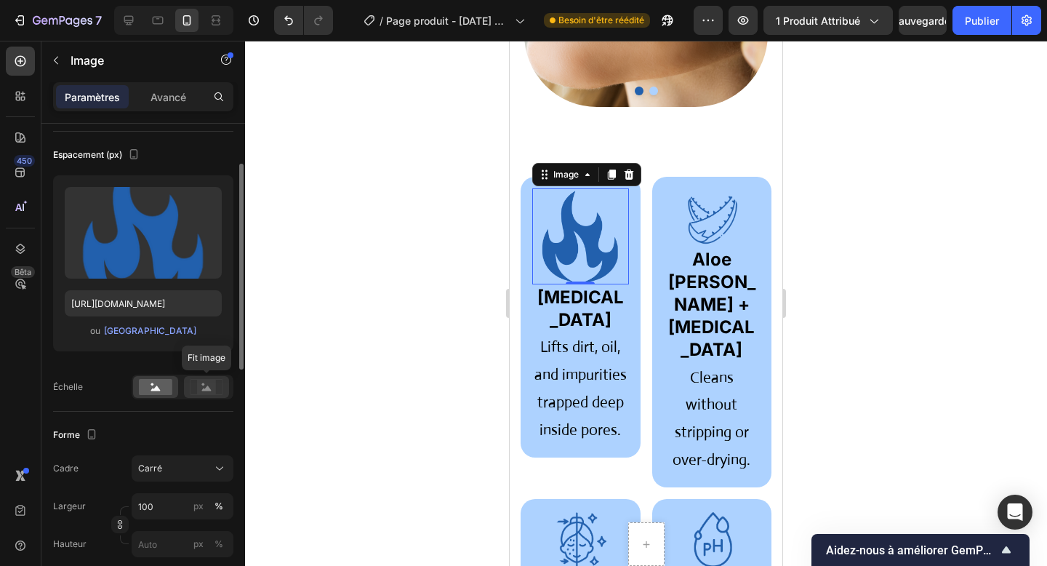
click at [202, 385] on circle at bounding box center [203, 384] width 3 height 3
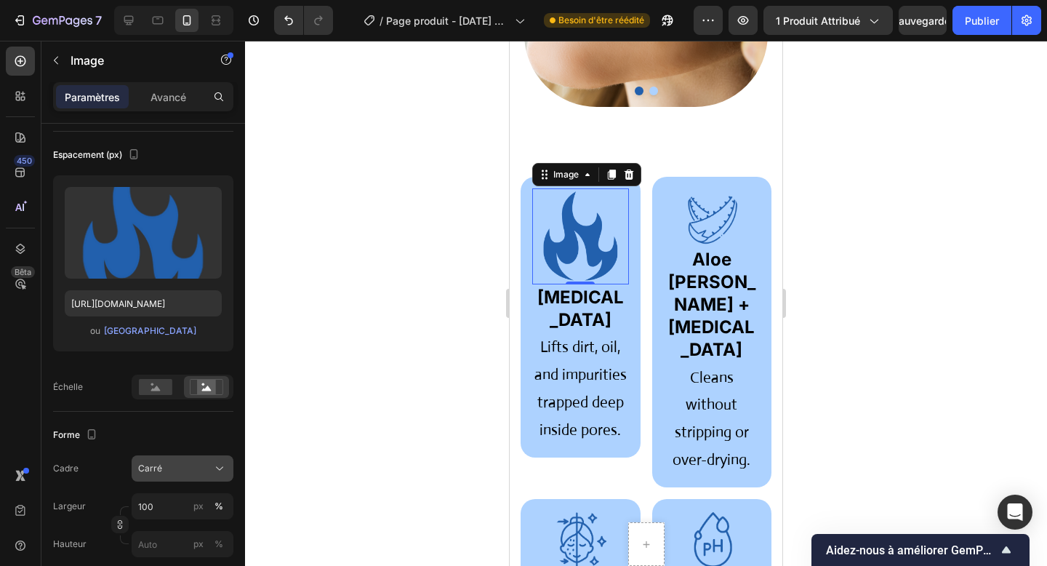
click at [179, 479] on button "Carré" at bounding box center [183, 468] width 102 height 26
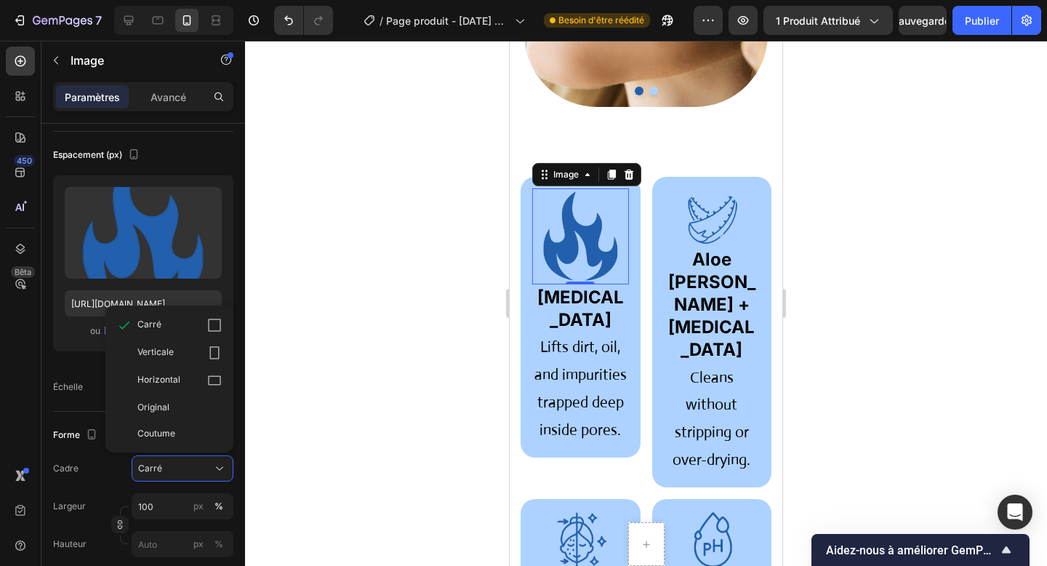
click at [133, 480] on div "Carré Carré Verticale Horizontal Original Coutume" at bounding box center [183, 468] width 102 height 26
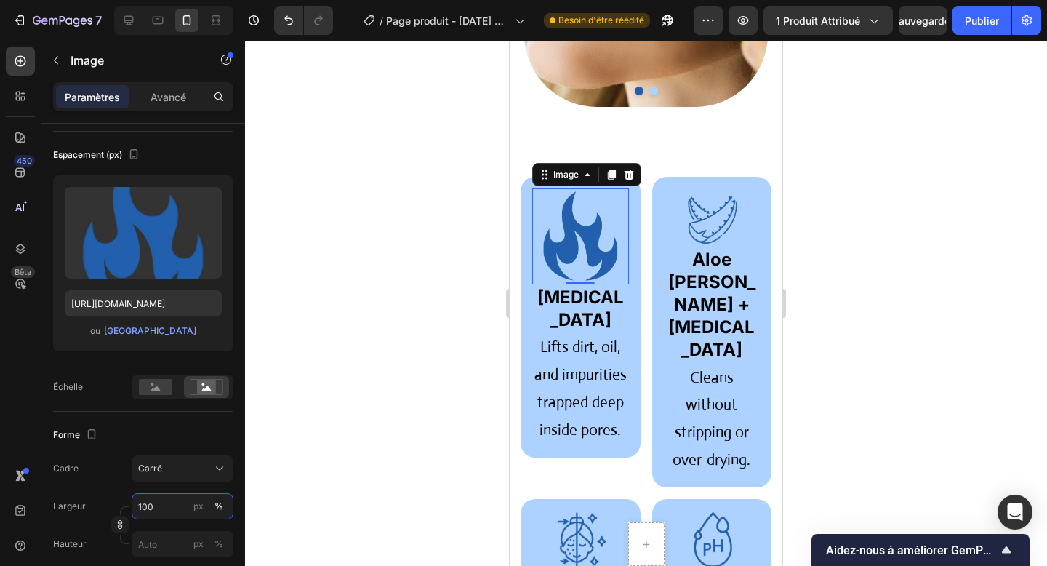
click at [138, 504] on input "100" at bounding box center [183, 506] width 102 height 26
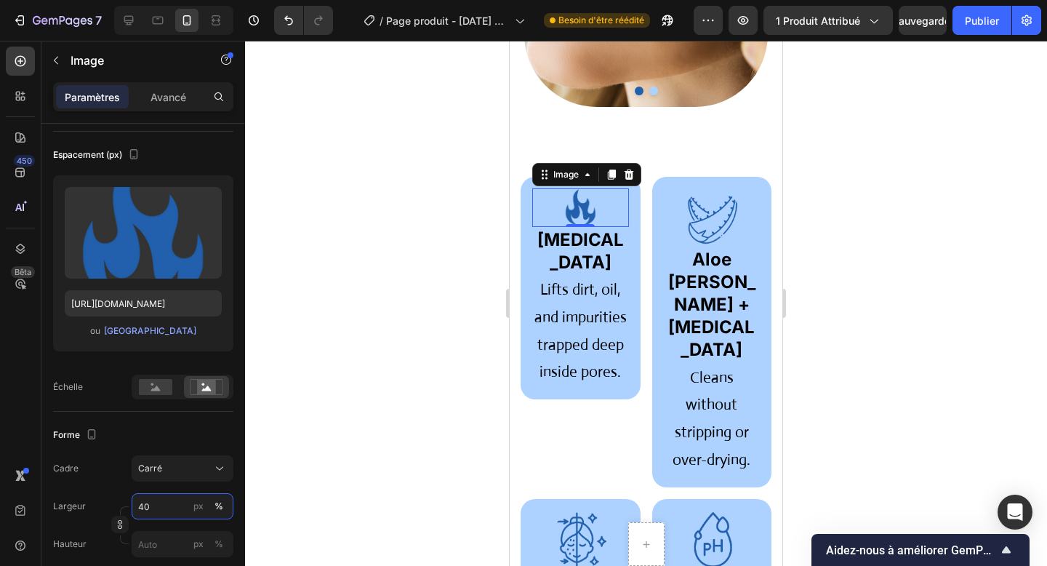
click at [145, 504] on input "40" at bounding box center [183, 506] width 102 height 26
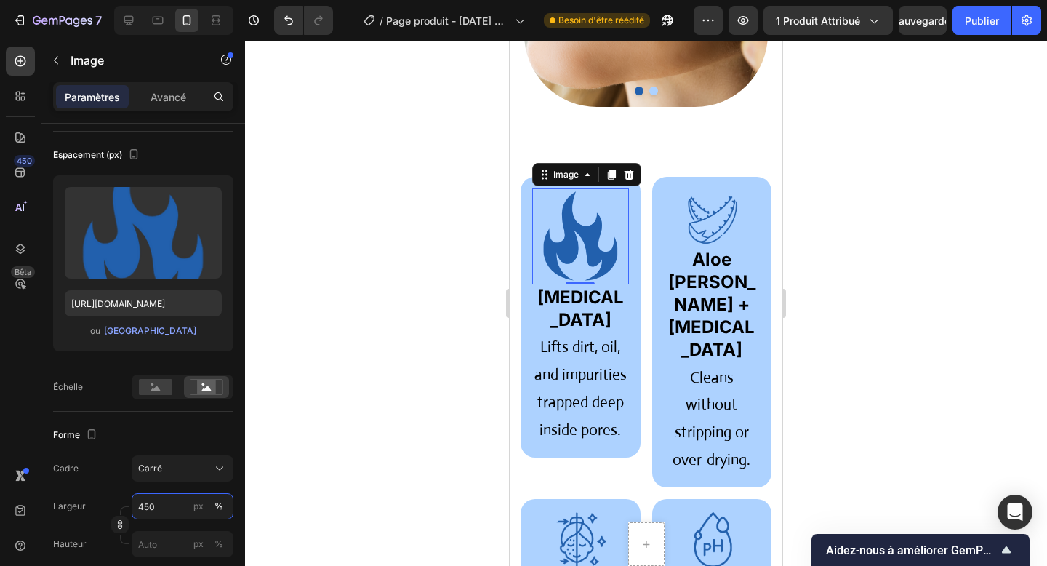
type input "50"
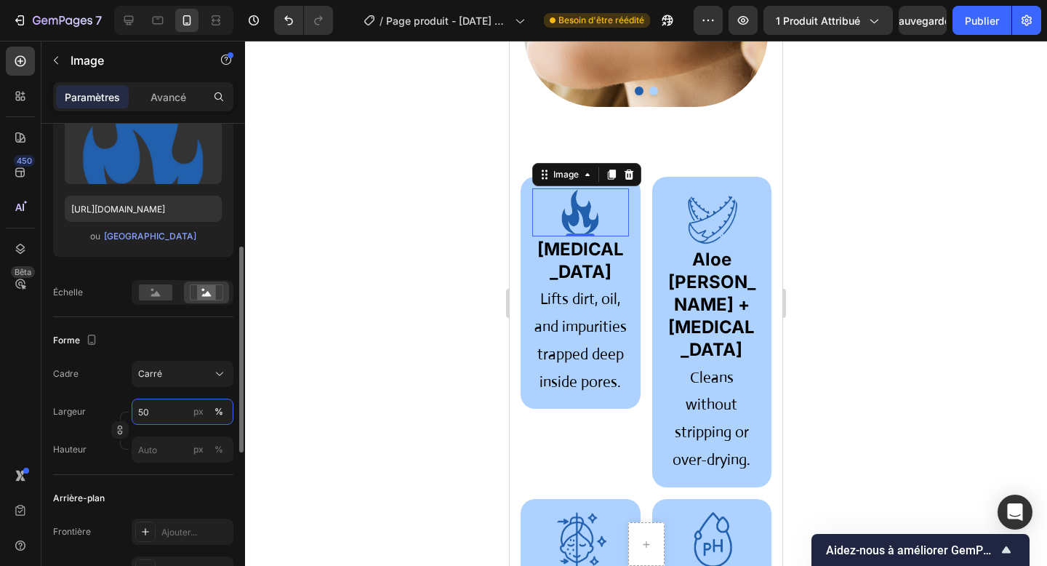
scroll to position [220, 0]
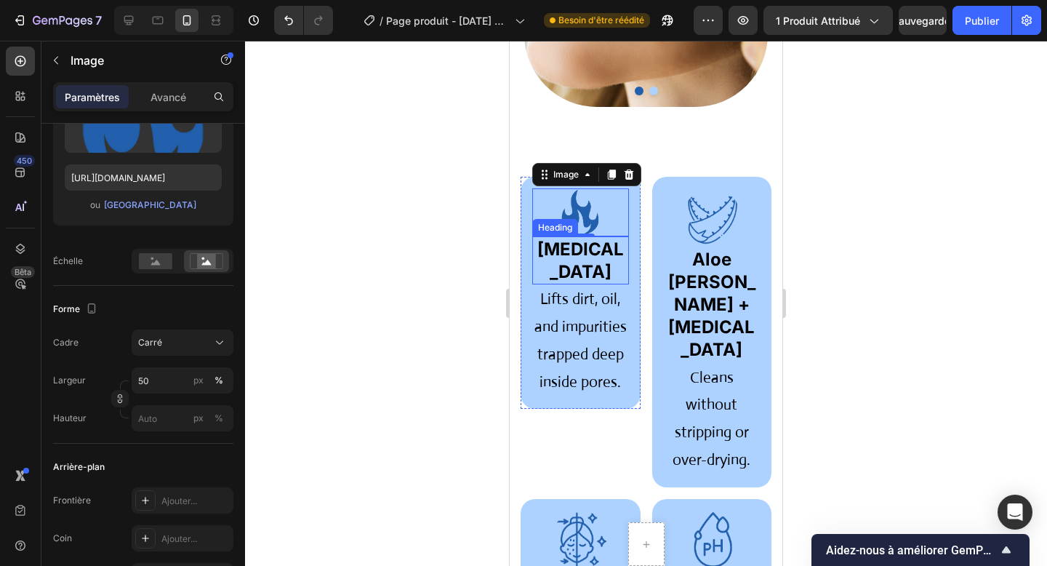
click at [602, 252] on strong "Activated Charcoal" at bounding box center [581, 261] width 87 height 44
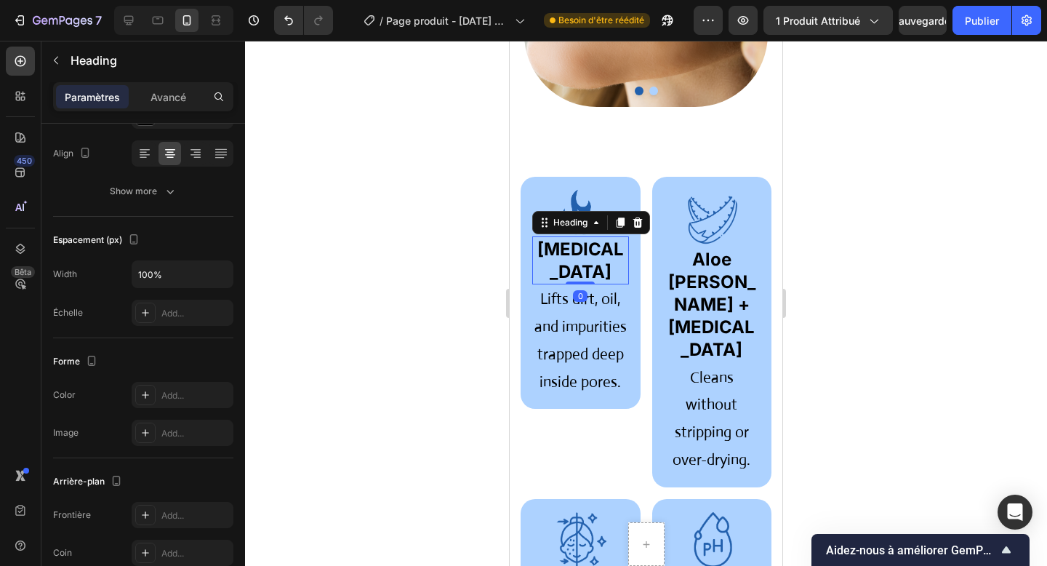
scroll to position [0, 0]
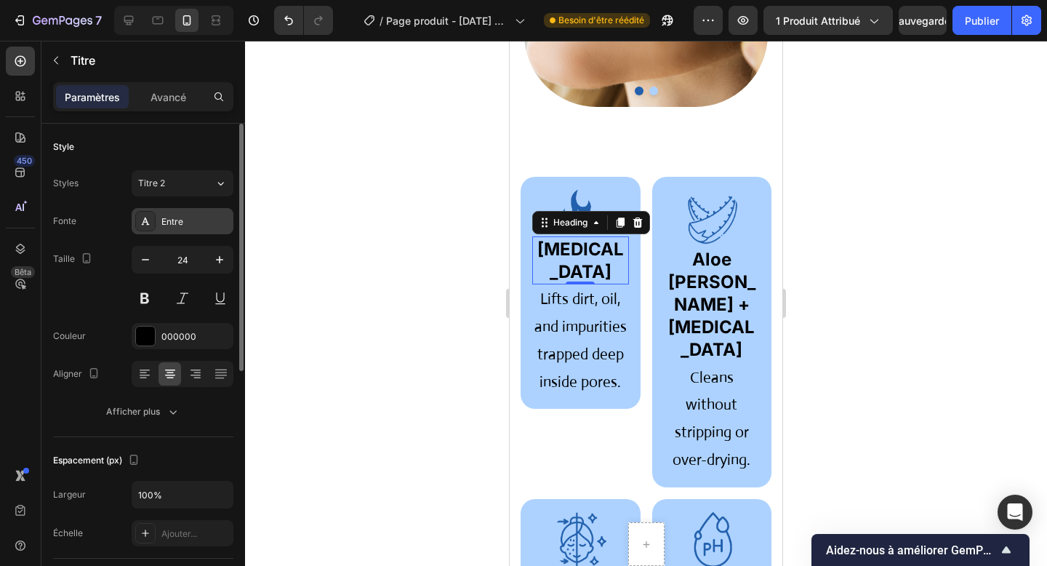
click at [169, 223] on font "Entre" at bounding box center [172, 221] width 22 height 11
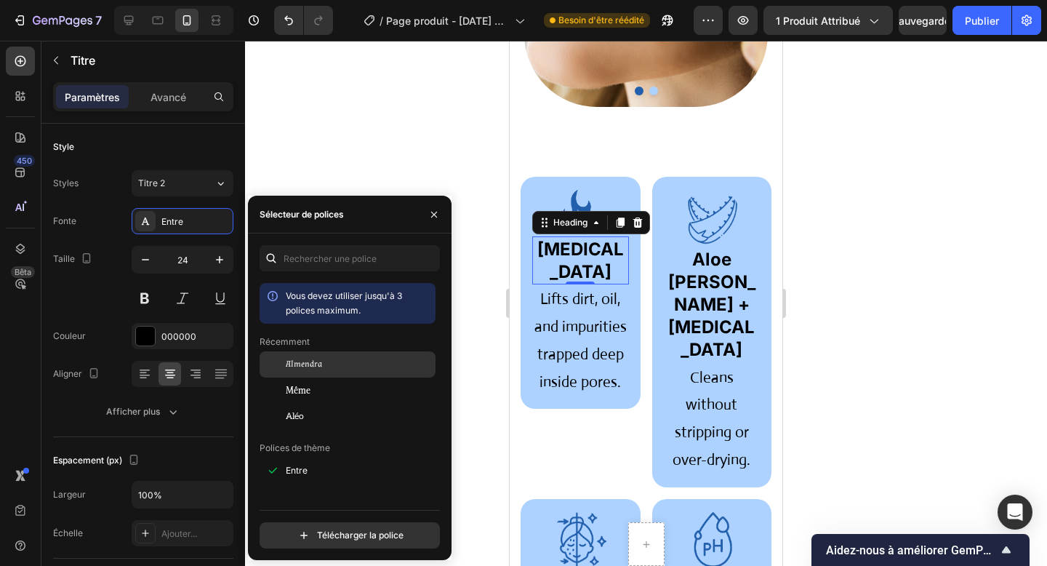
click at [306, 360] on font "Almendra" at bounding box center [304, 364] width 36 height 11
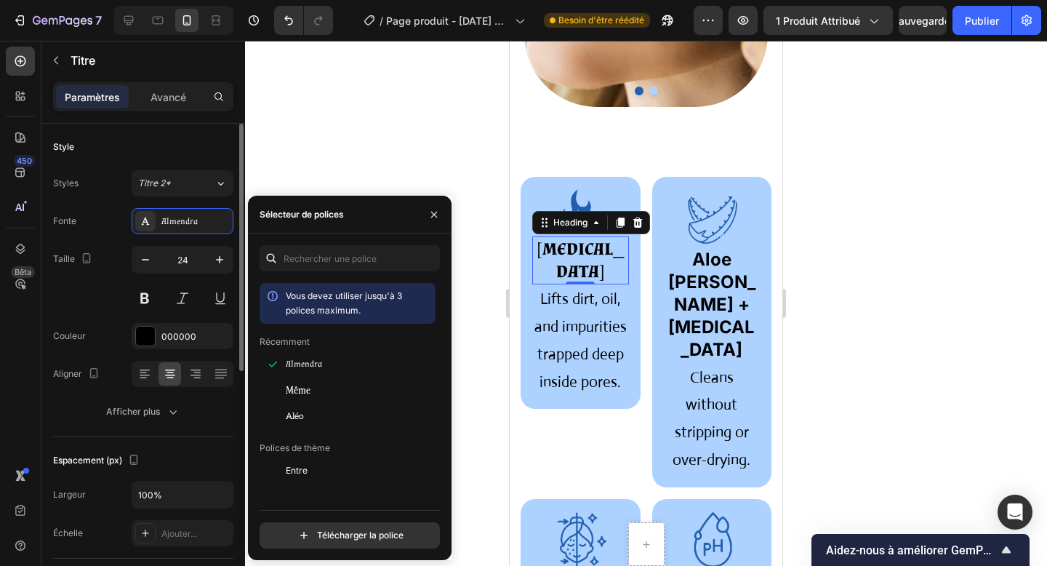
click at [139, 274] on div "24" at bounding box center [183, 278] width 102 height 65
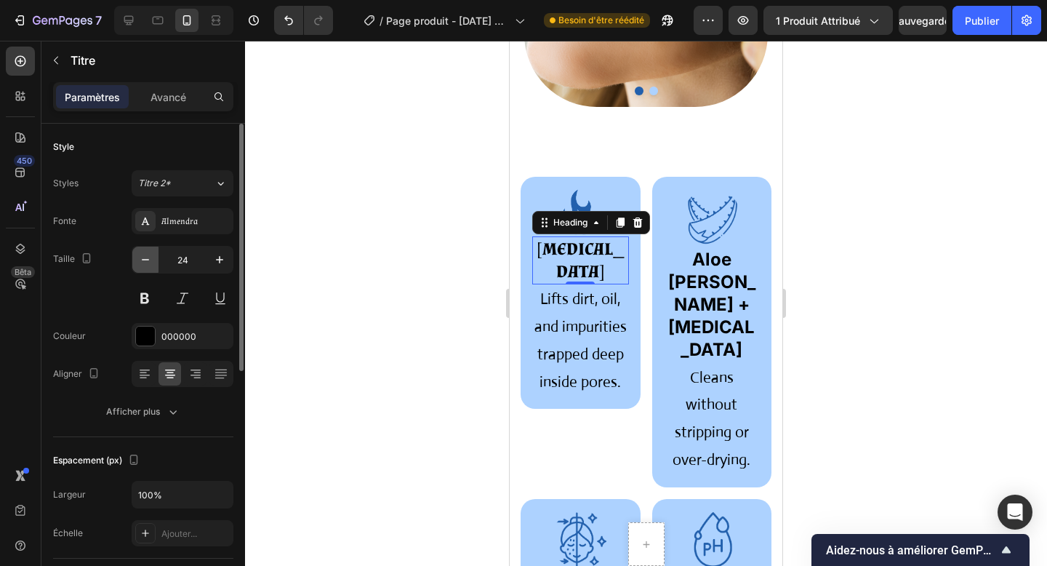
click at [145, 260] on icon "button" at bounding box center [145, 259] width 7 height 1
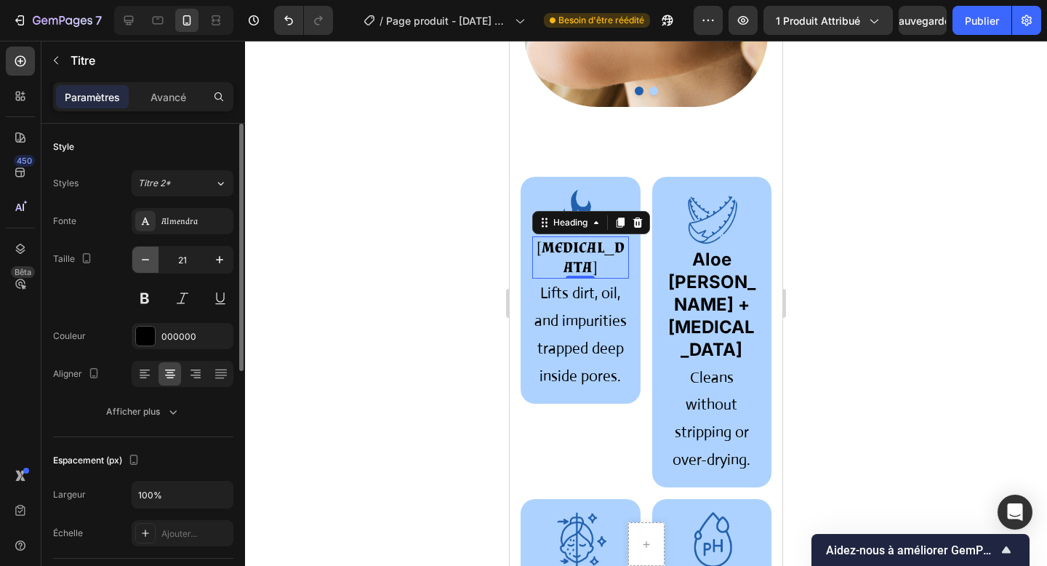
click at [145, 260] on icon "button" at bounding box center [145, 259] width 7 height 1
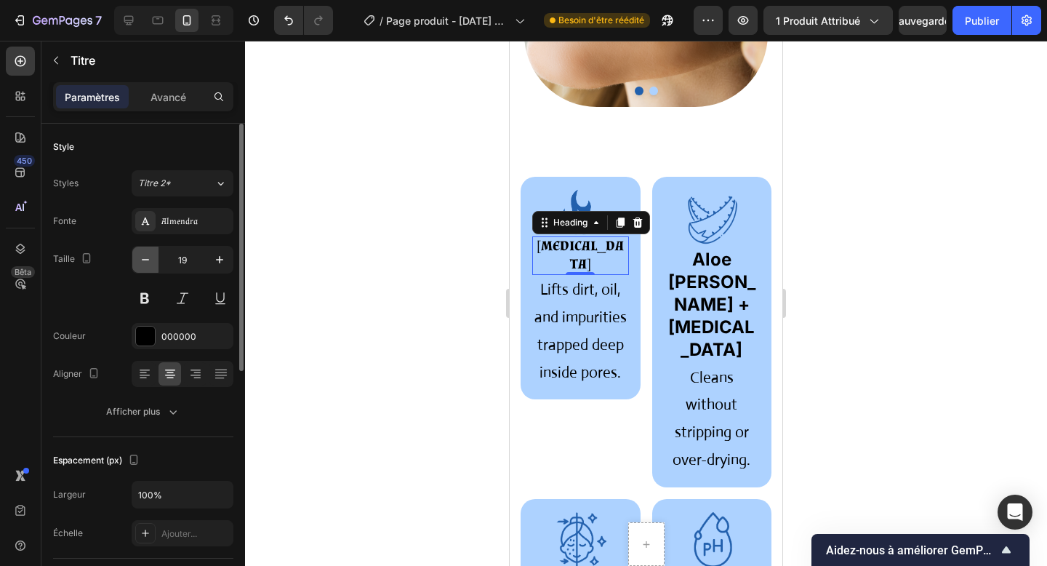
click at [145, 260] on icon "button" at bounding box center [145, 259] width 7 height 1
click at [219, 259] on icon "button" at bounding box center [219, 259] width 7 height 7
type input "20"
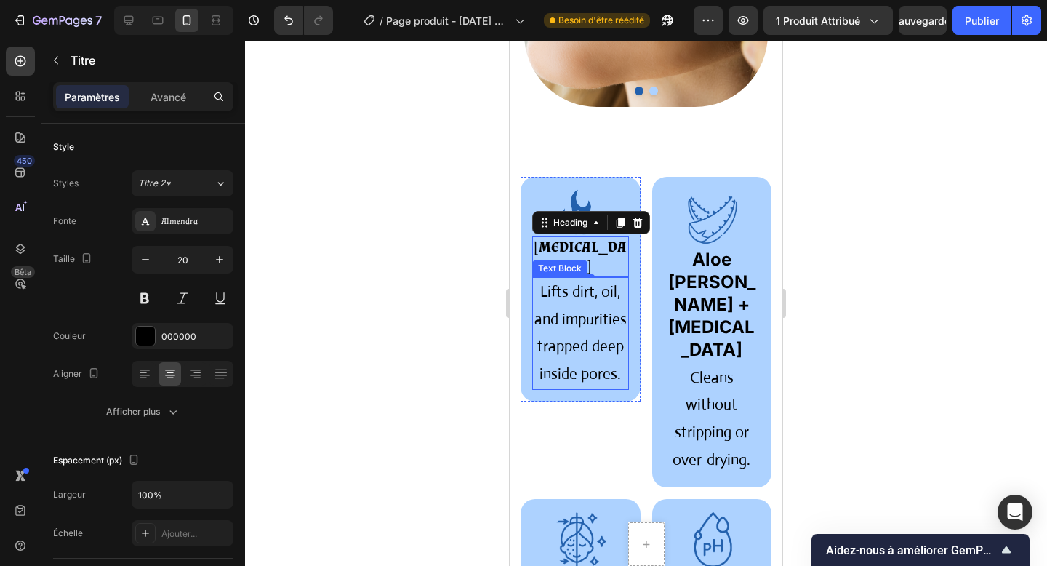
click at [578, 304] on p "Lifts dirt, oil, and impurities trapped deep inside pores." at bounding box center [581, 334] width 94 height 110
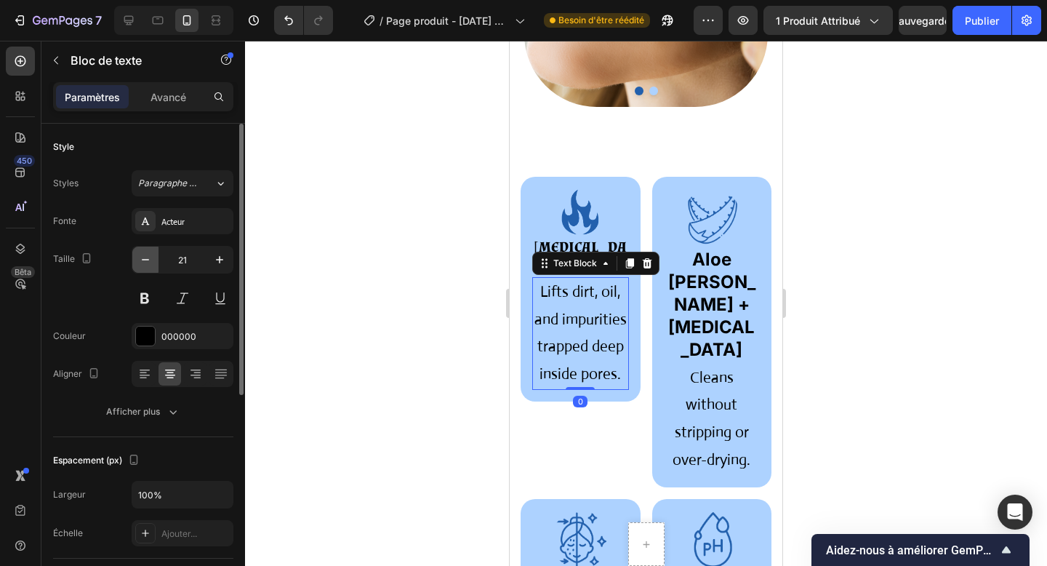
click at [147, 255] on icon "button" at bounding box center [145, 259] width 15 height 15
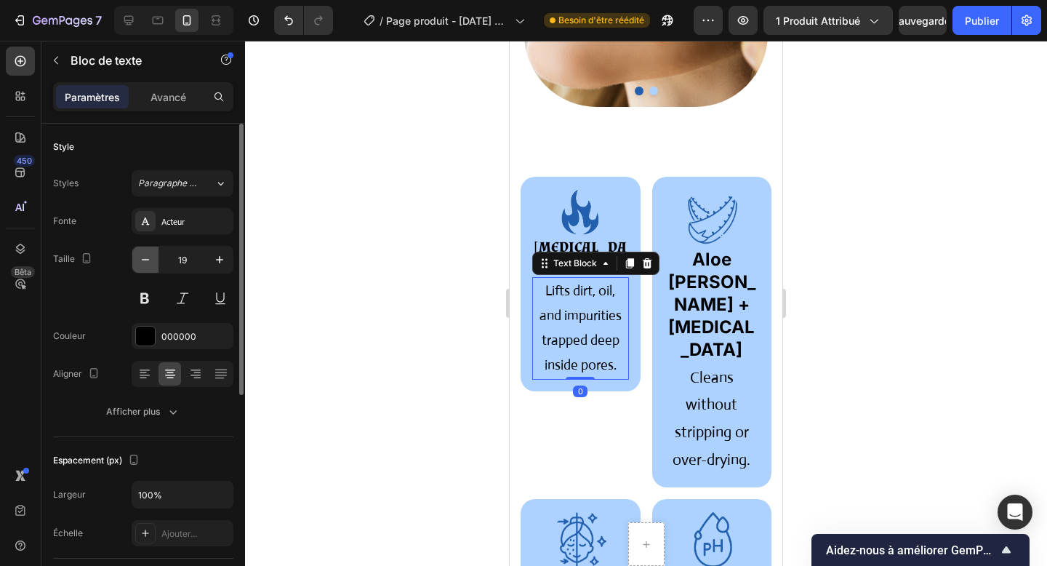
click at [147, 255] on icon "button" at bounding box center [145, 259] width 15 height 15
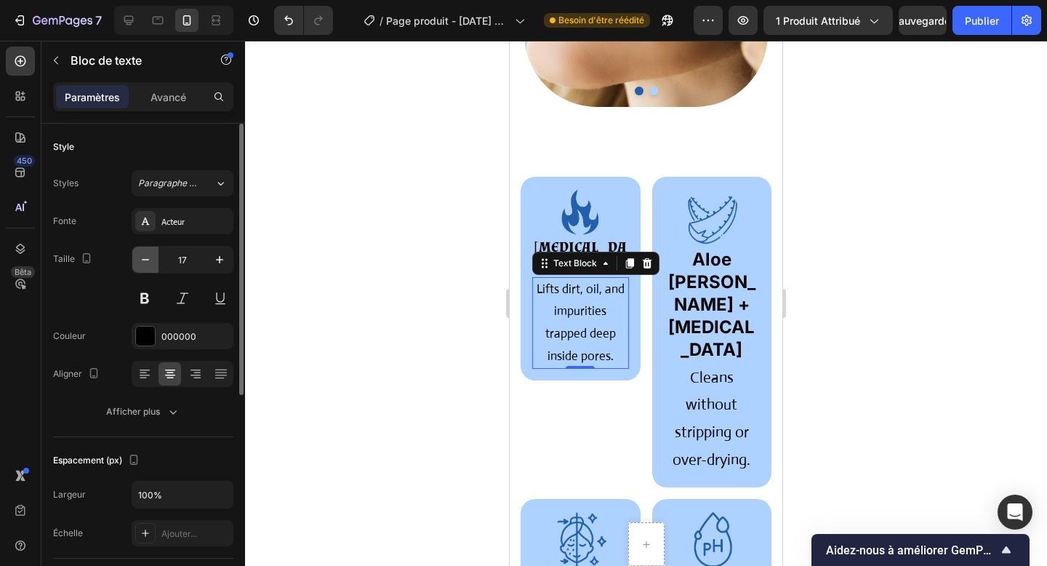
click at [151, 252] on icon "button" at bounding box center [145, 259] width 15 height 15
type input "16"
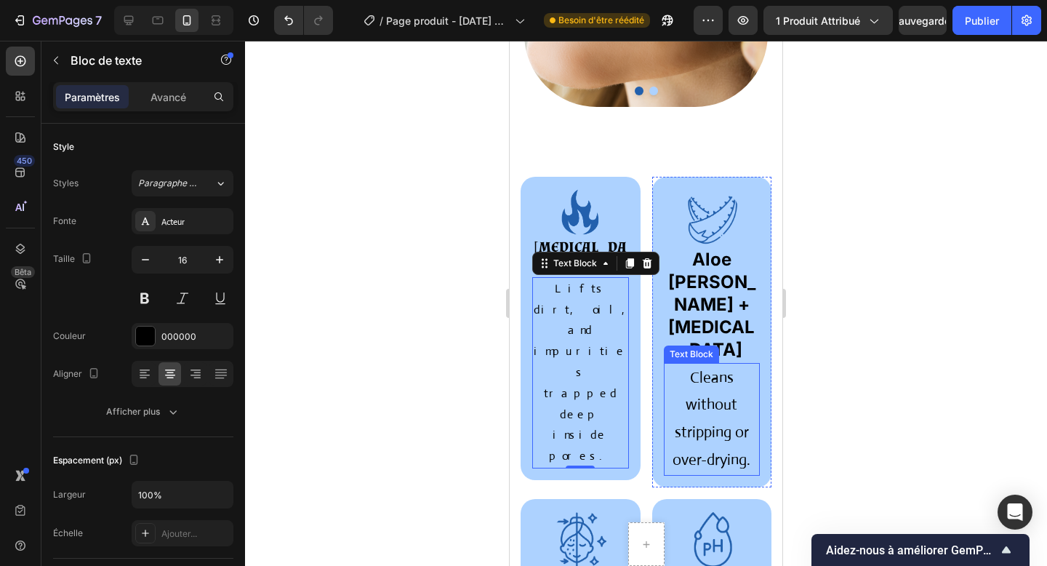
click at [727, 371] on p "Cleans without stripping or over-drying." at bounding box center [713, 419] width 94 height 110
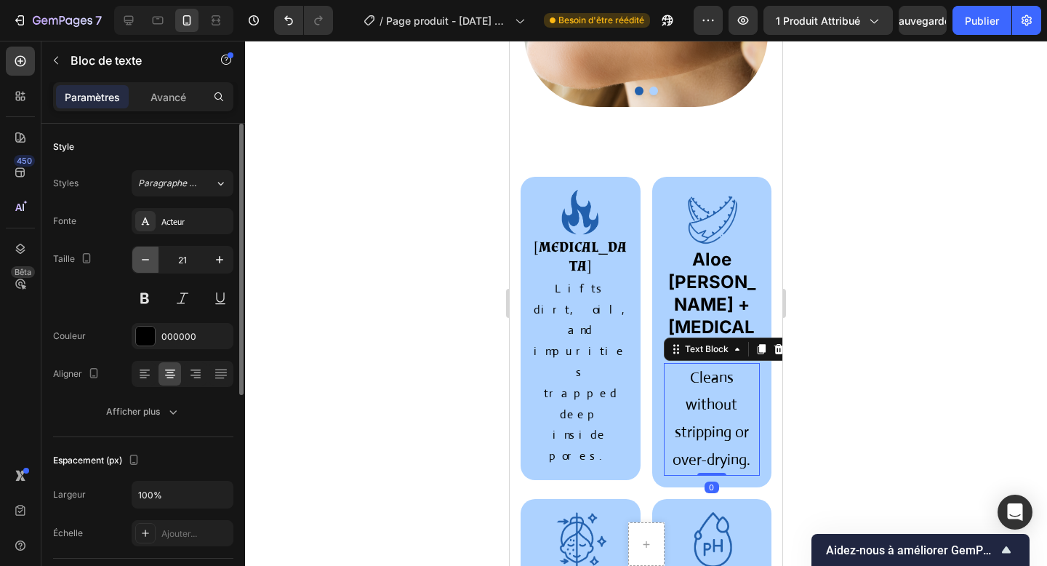
click at [139, 261] on icon "button" at bounding box center [145, 259] width 15 height 15
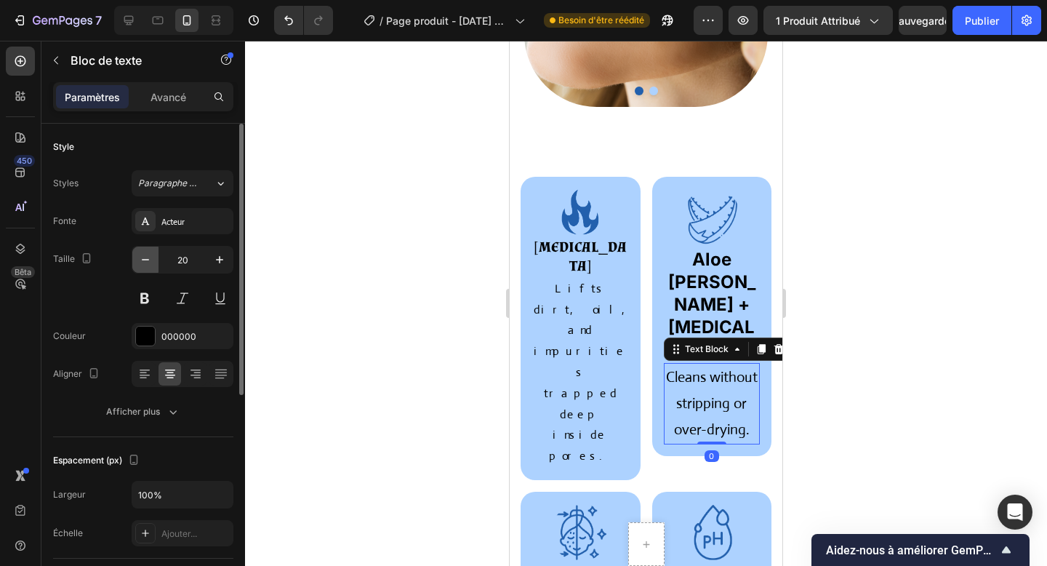
click at [139, 261] on icon "button" at bounding box center [145, 259] width 15 height 15
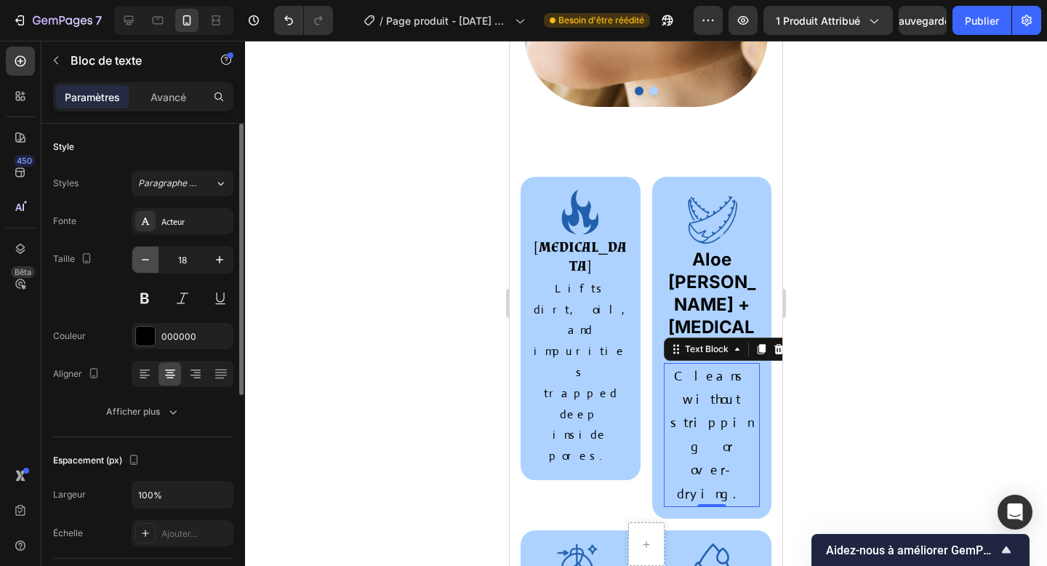
click at [139, 261] on icon "button" at bounding box center [145, 259] width 15 height 15
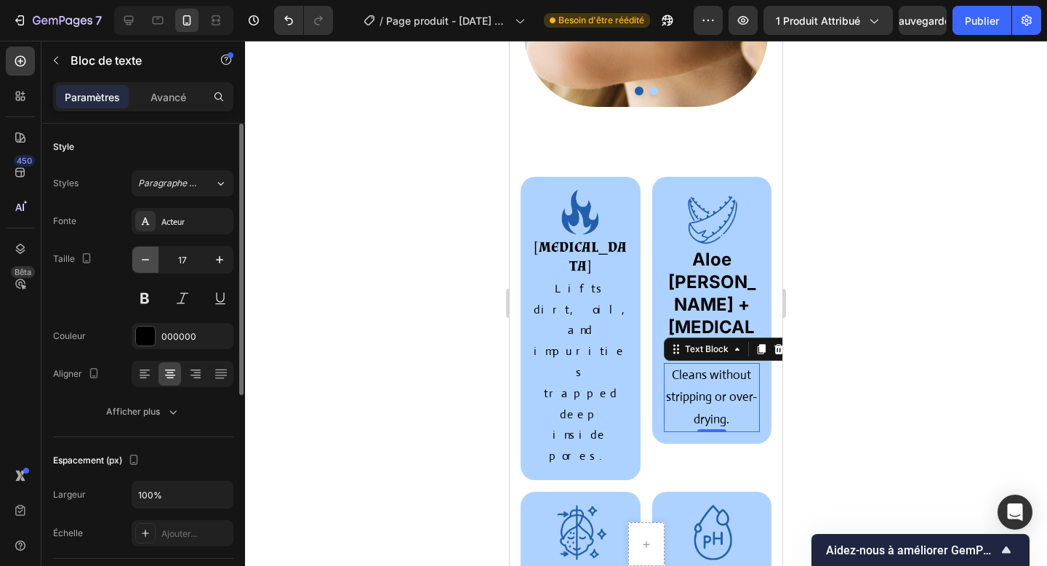
click at [139, 261] on icon "button" at bounding box center [145, 259] width 15 height 15
type input "15"
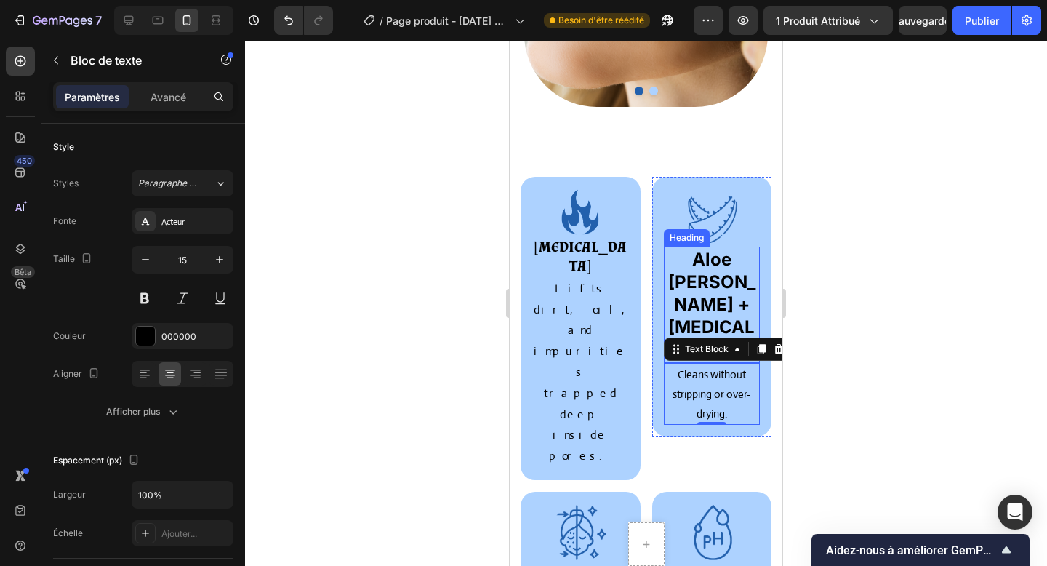
click at [735, 278] on strong "Aloe Vera + Vitamin E" at bounding box center [711, 305] width 87 height 112
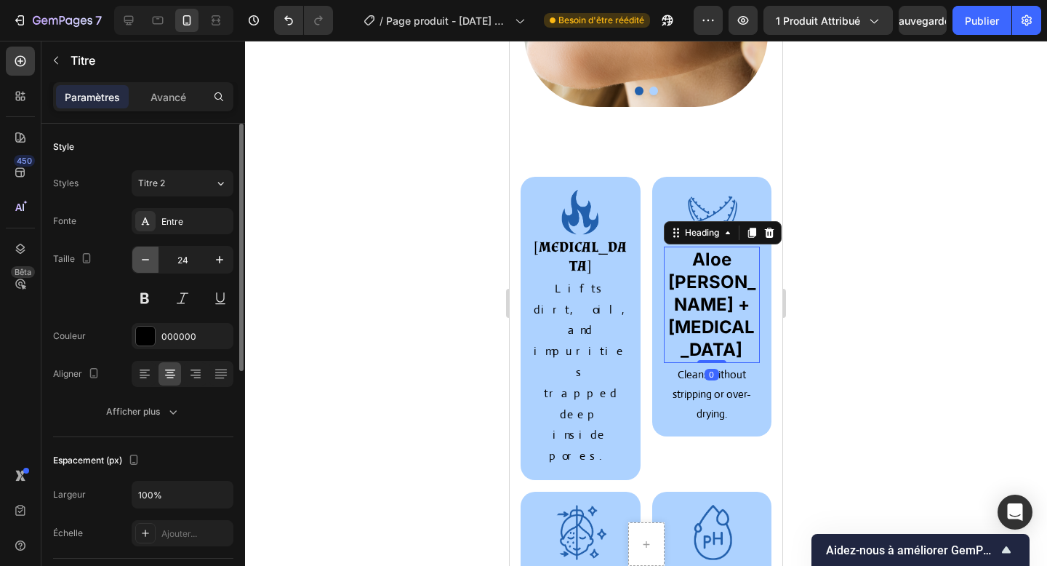
click at [146, 265] on icon "button" at bounding box center [145, 259] width 15 height 15
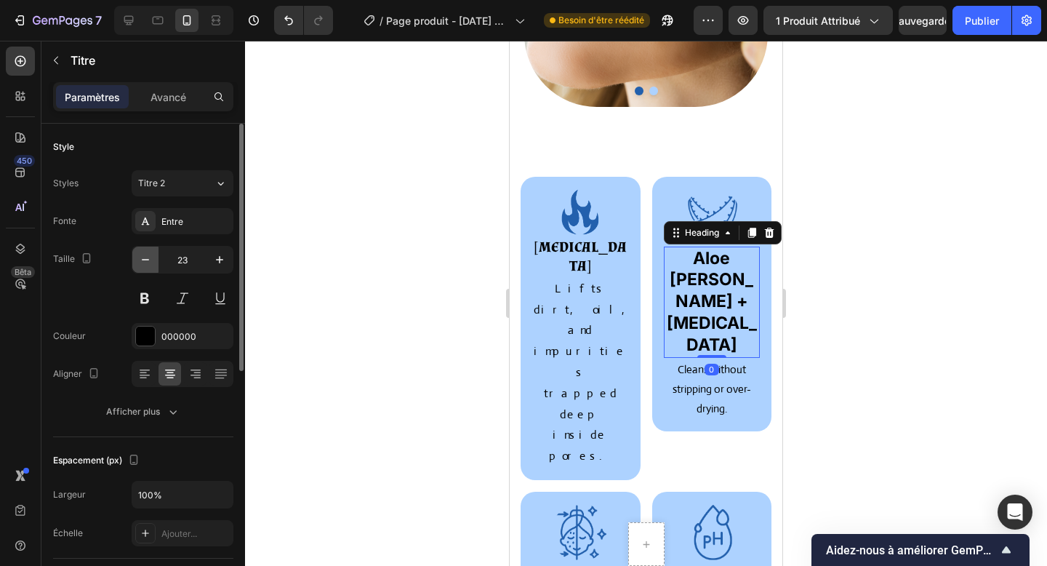
click at [146, 265] on icon "button" at bounding box center [145, 259] width 15 height 15
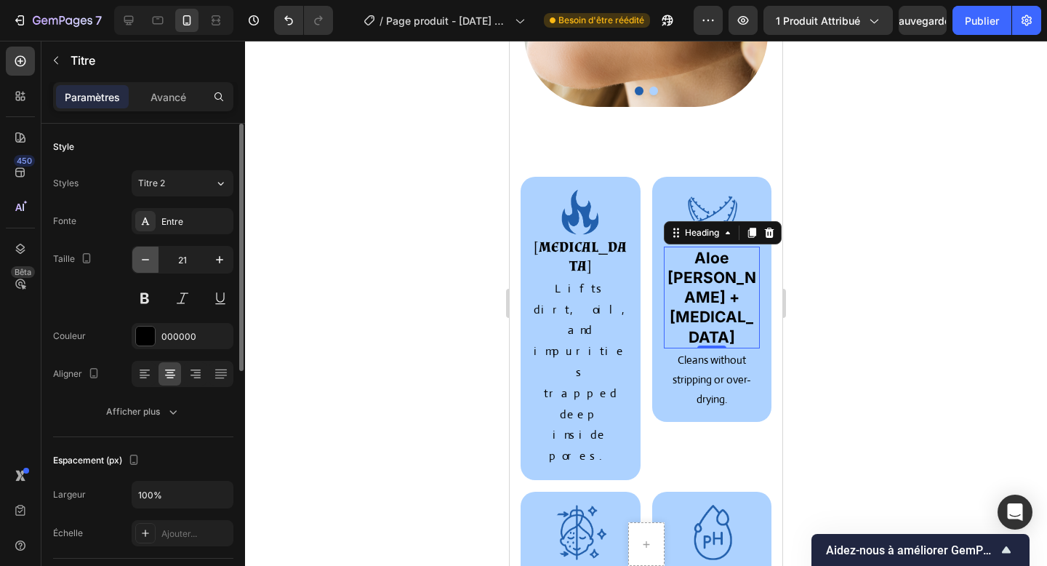
type input "20"
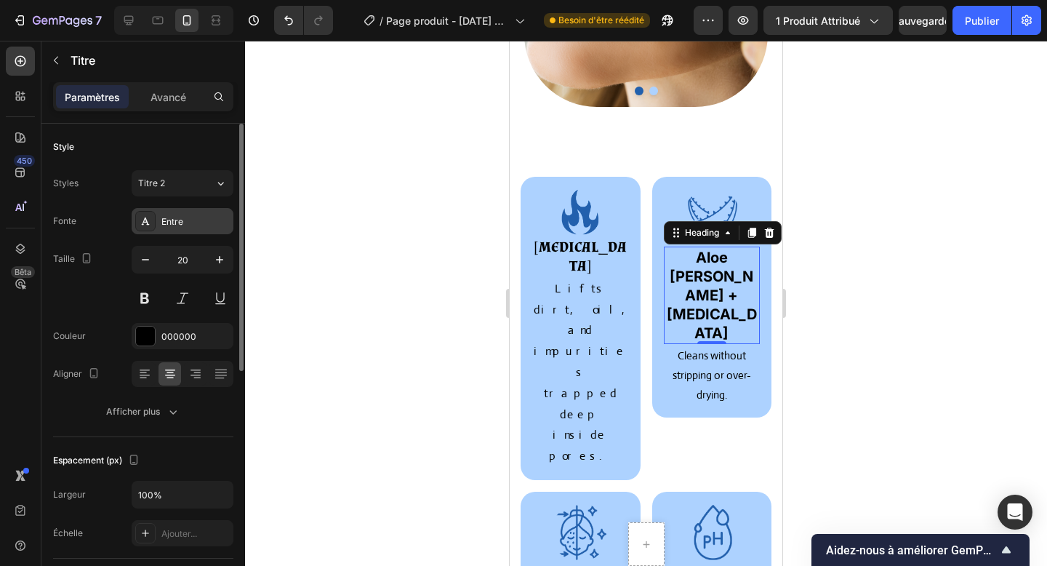
click at [163, 224] on font "Entre" at bounding box center [172, 221] width 22 height 11
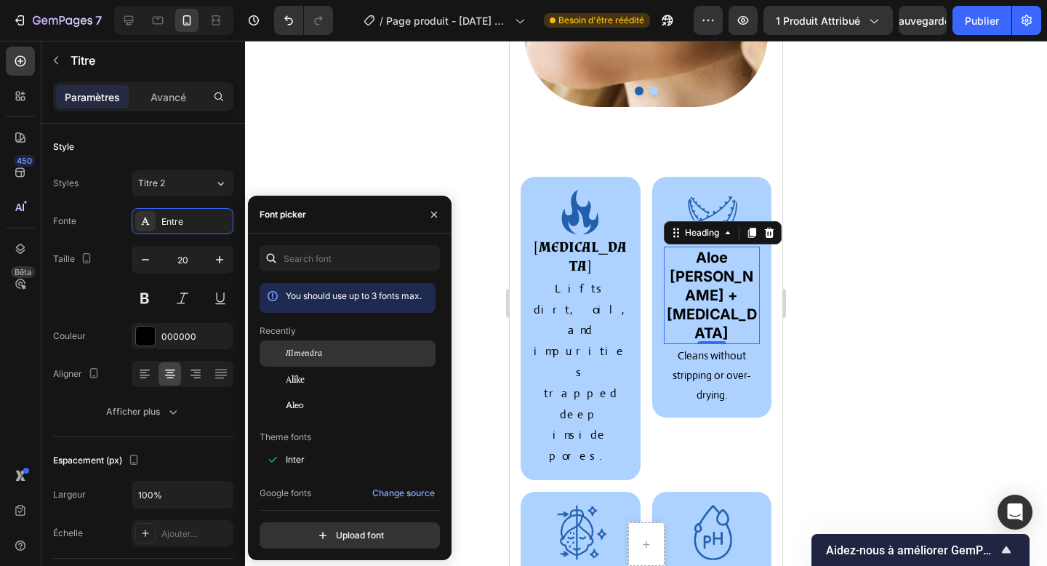
click at [304, 349] on span "Almendra" at bounding box center [304, 353] width 36 height 13
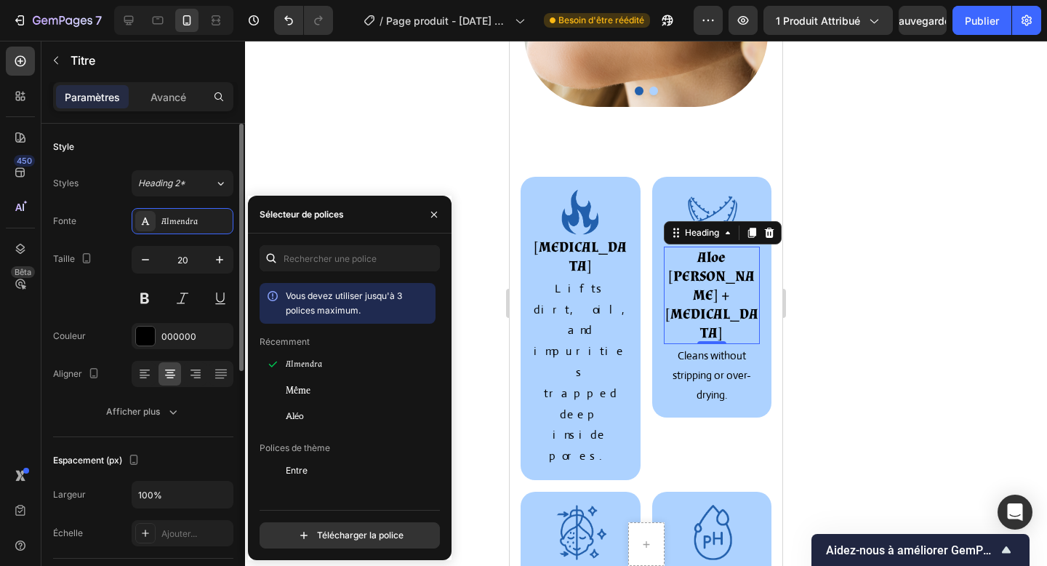
click at [84, 338] on font "Couleur" at bounding box center [69, 335] width 33 height 11
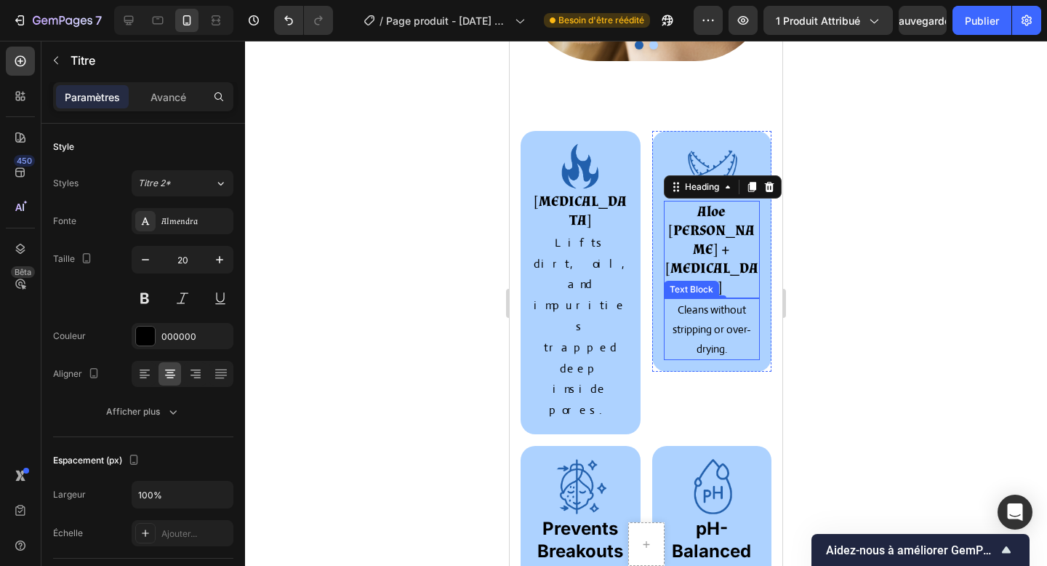
scroll to position [1360, 0]
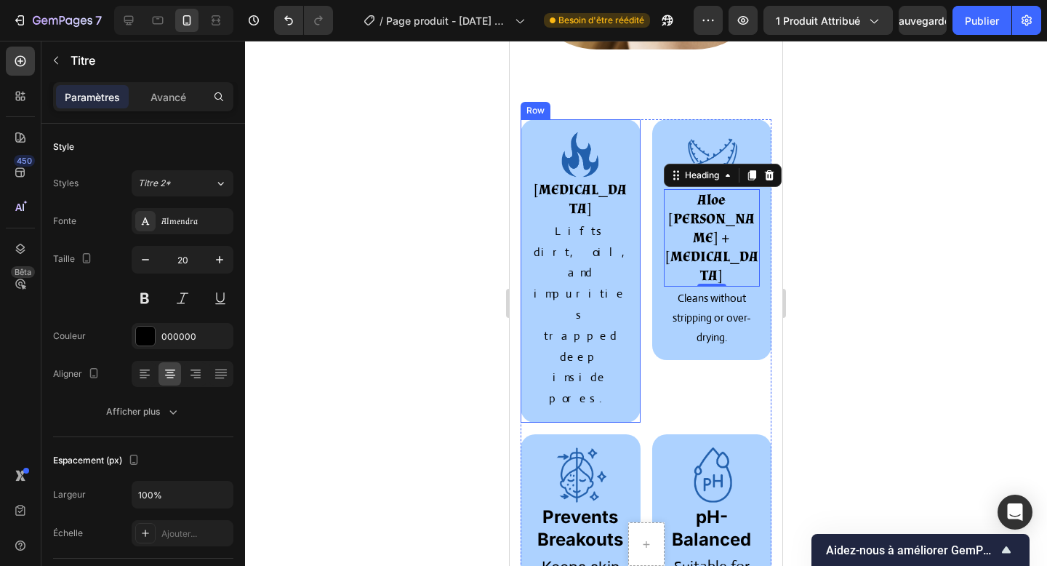
click at [633, 133] on div "Image Activated Charcoal Heading Lifts dirt, oil, and impurities trapped deep i…" at bounding box center [581, 270] width 120 height 303
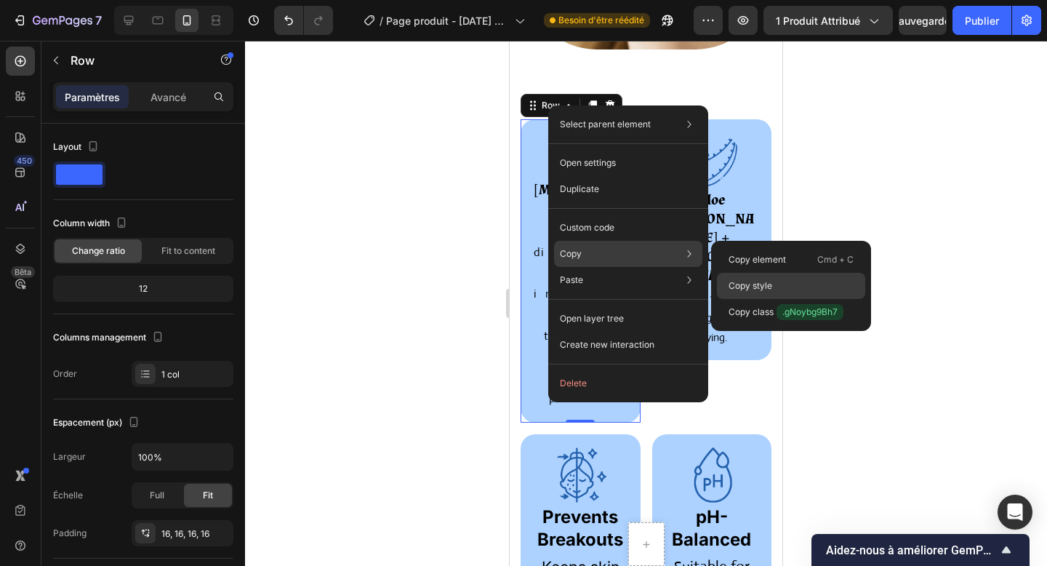
click at [770, 282] on p "Copy style" at bounding box center [751, 285] width 44 height 13
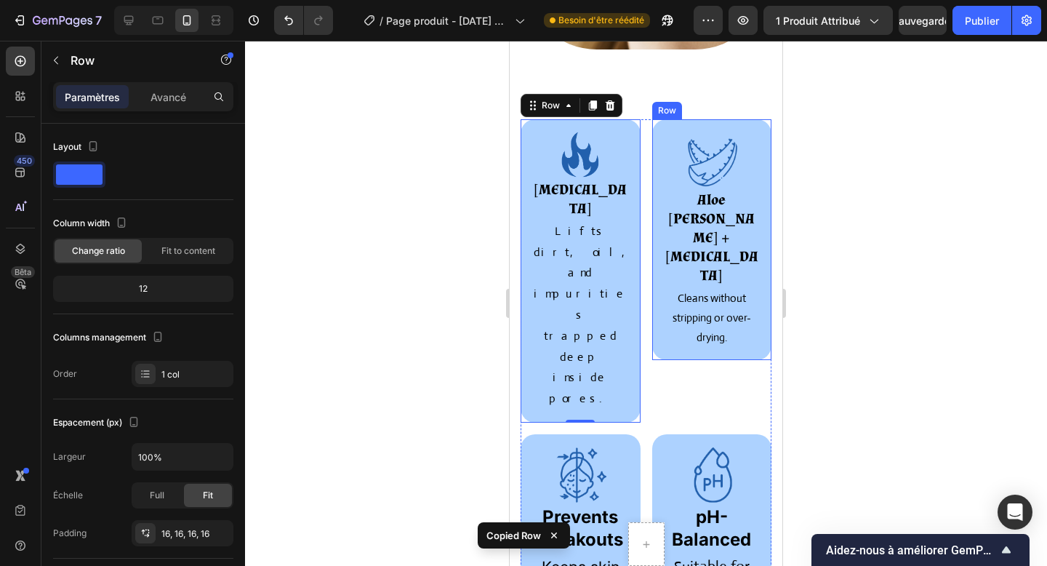
click at [751, 124] on div "Image Aloe Vera + Vitamin E Heading Cleans without stripping or over-drying. Te…" at bounding box center [712, 239] width 120 height 241
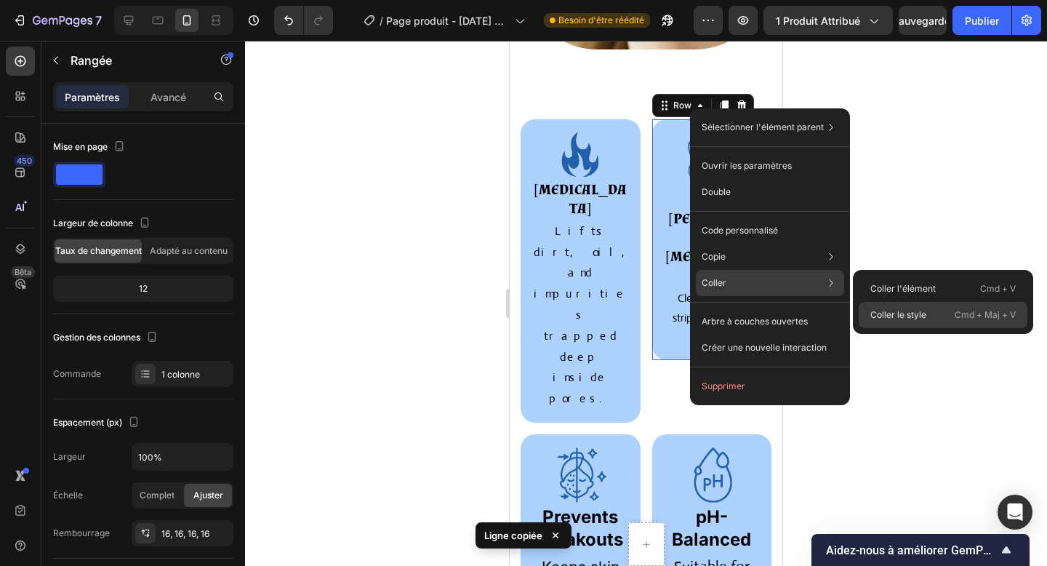
click at [878, 312] on font "Coller le style" at bounding box center [899, 314] width 56 height 11
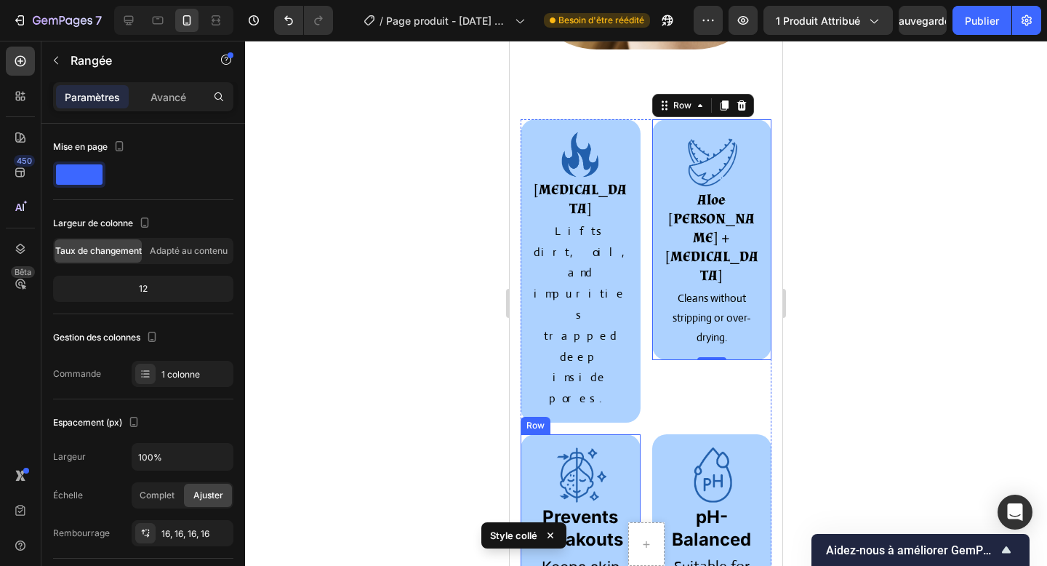
click at [623, 434] on div "Image Prevents Breakouts Heading Keeps skin clear and smooth with regular use. …" at bounding box center [581, 555] width 120 height 243
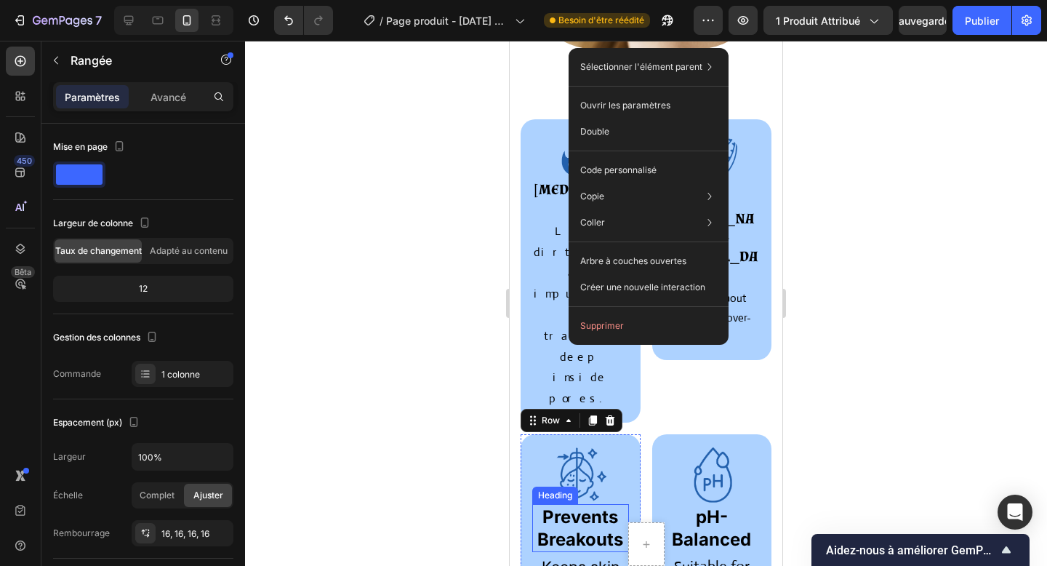
click at [627, 504] on h2 "Prevents Breakouts" at bounding box center [580, 528] width 97 height 48
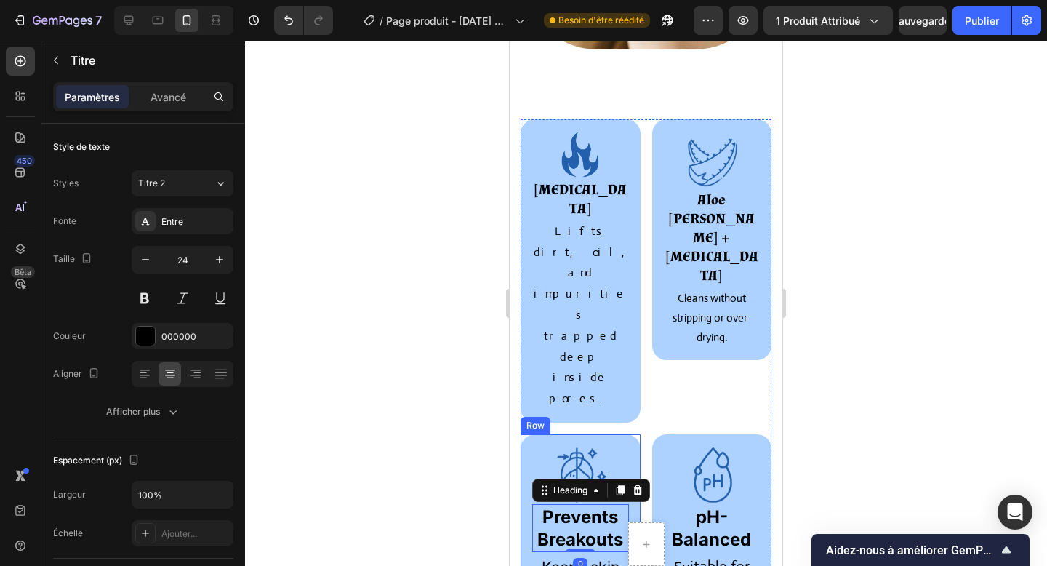
click at [634, 434] on div "Image Prevents Breakouts Heading 0 Keeps skin clear and smooth with regular use…" at bounding box center [581, 555] width 120 height 243
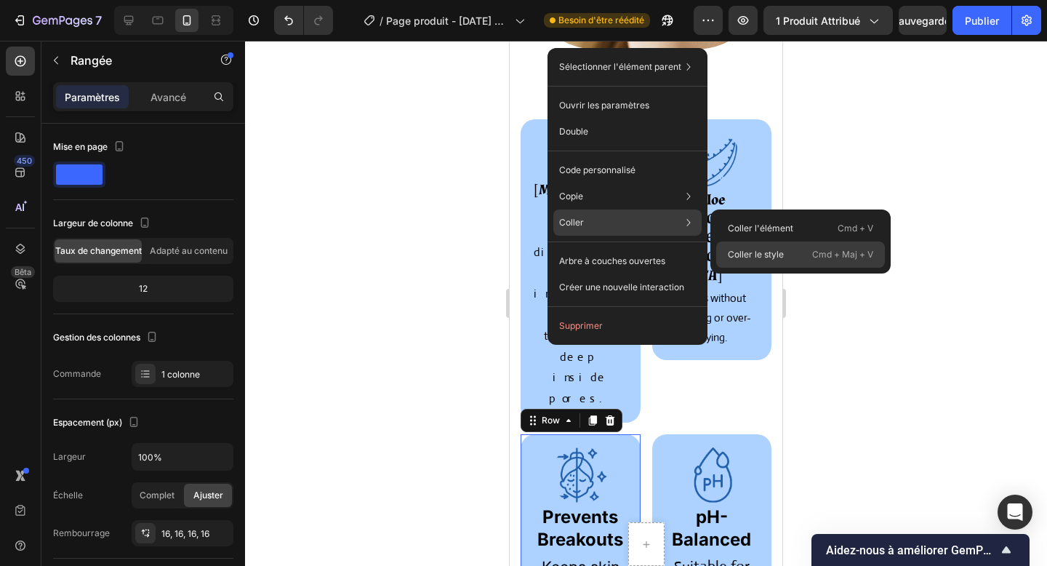
click at [759, 260] on font "Coller le style" at bounding box center [756, 254] width 56 height 13
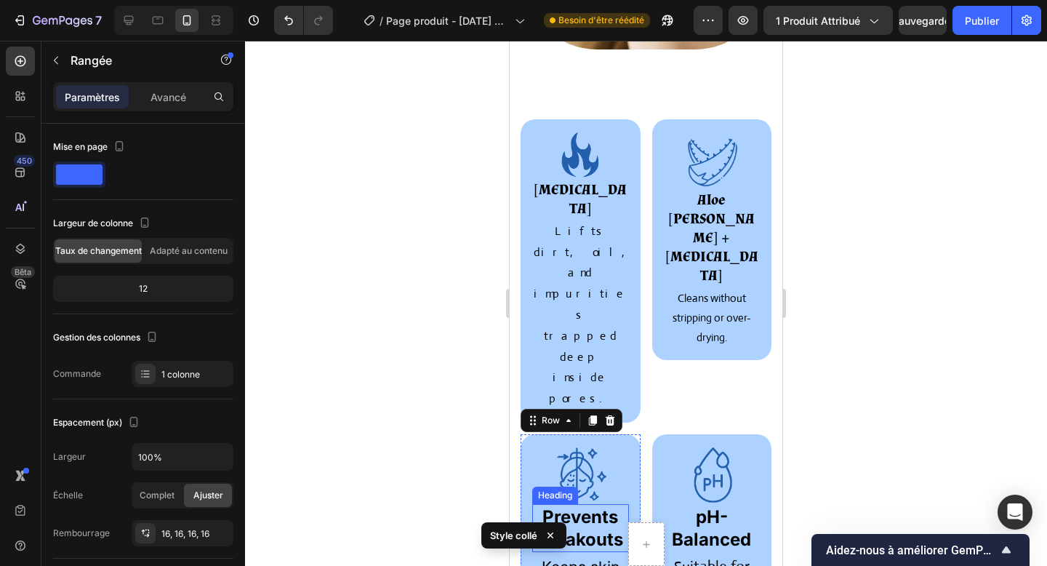
click at [609, 506] on strong "Prevents Breakouts" at bounding box center [581, 528] width 86 height 44
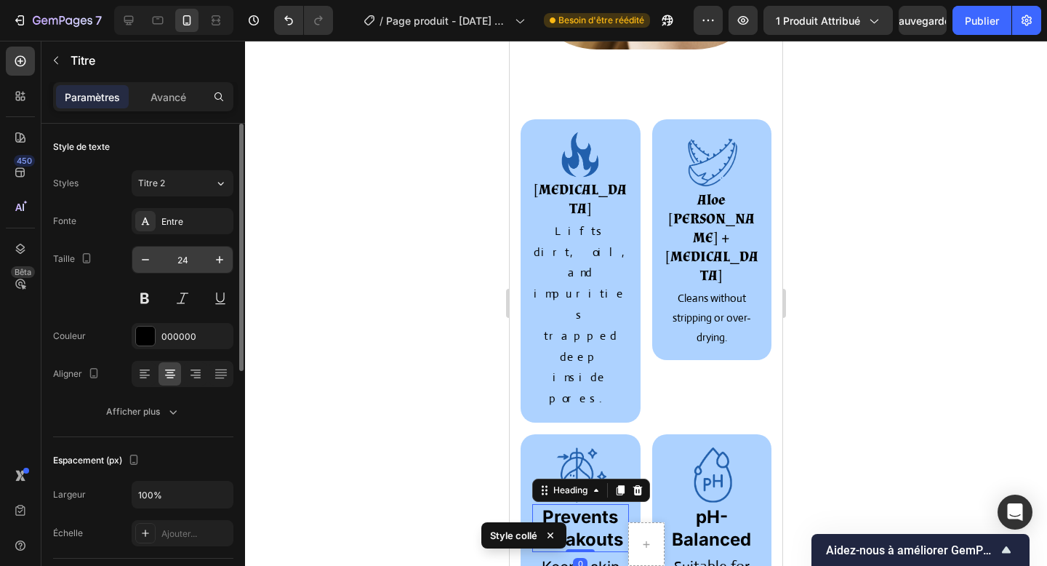
click at [132, 260] on div "24" at bounding box center [183, 260] width 102 height 28
click at [146, 260] on icon "button" at bounding box center [145, 259] width 15 height 15
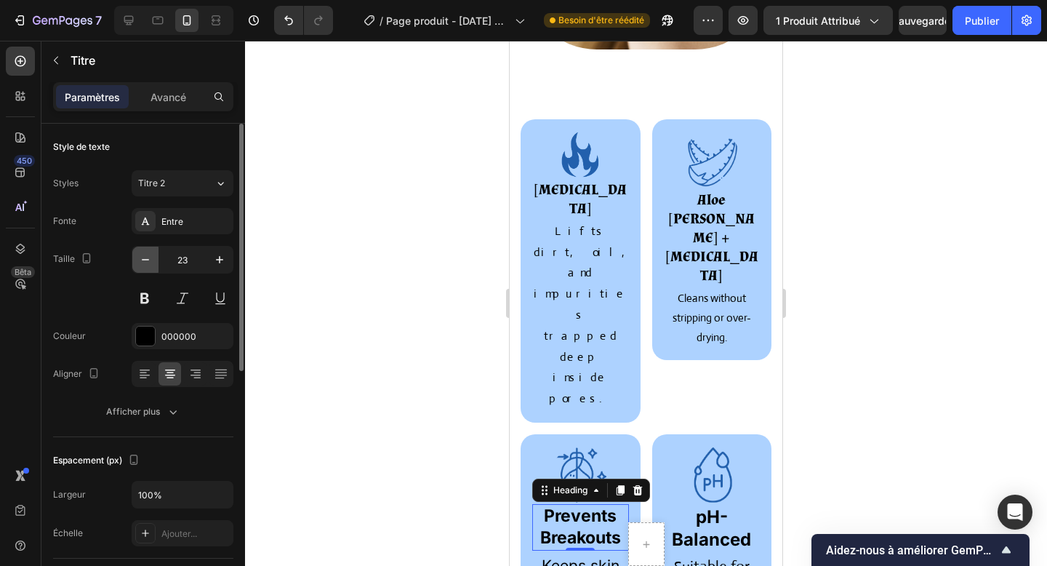
click at [146, 260] on icon "button" at bounding box center [145, 259] width 15 height 15
type input "20"
click at [178, 223] on font "Entre" at bounding box center [172, 221] width 22 height 11
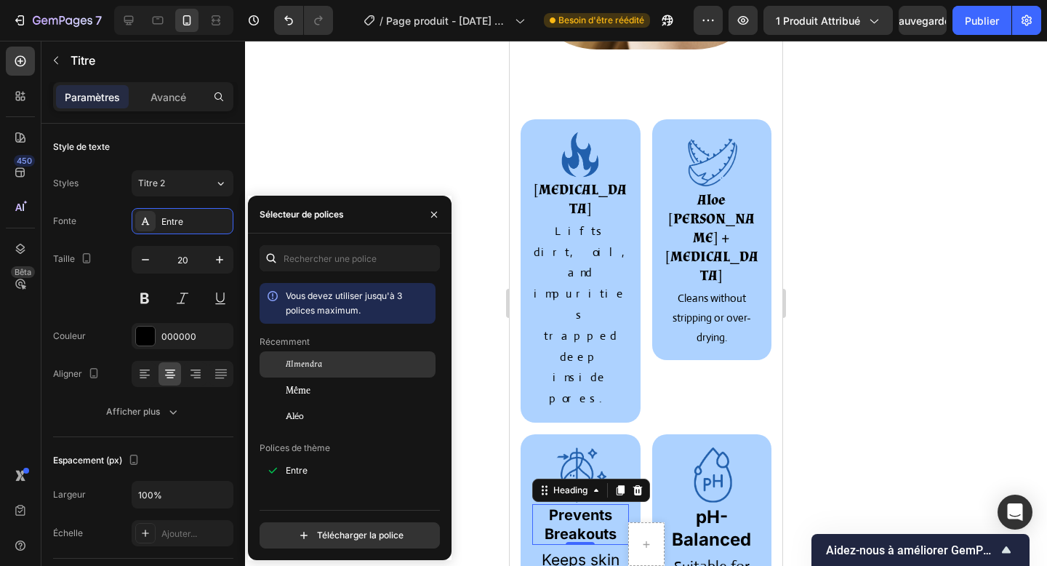
click at [320, 372] on div "Almendra" at bounding box center [348, 364] width 176 height 26
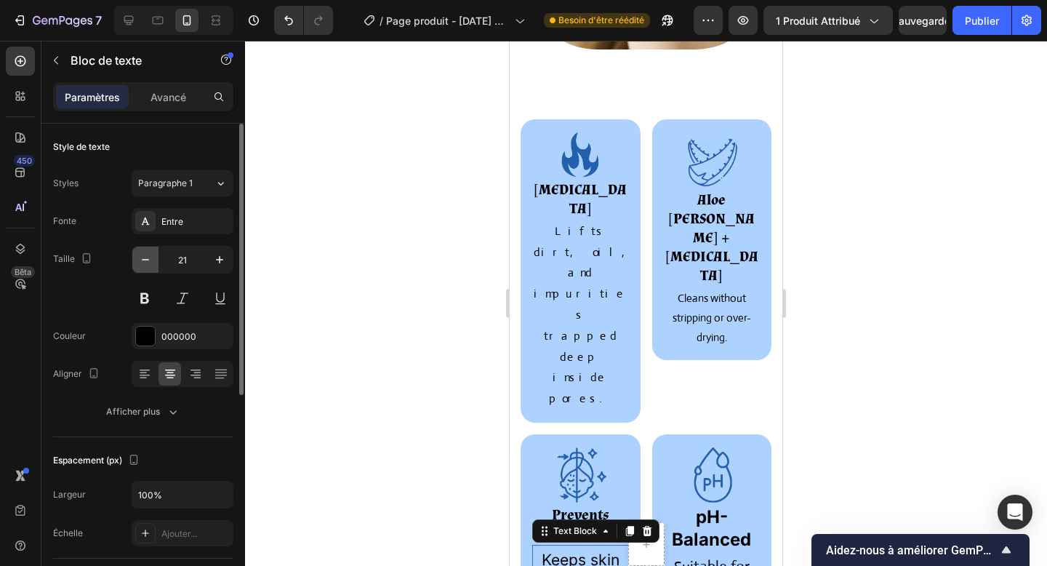
click at [139, 263] on icon "button" at bounding box center [145, 259] width 15 height 15
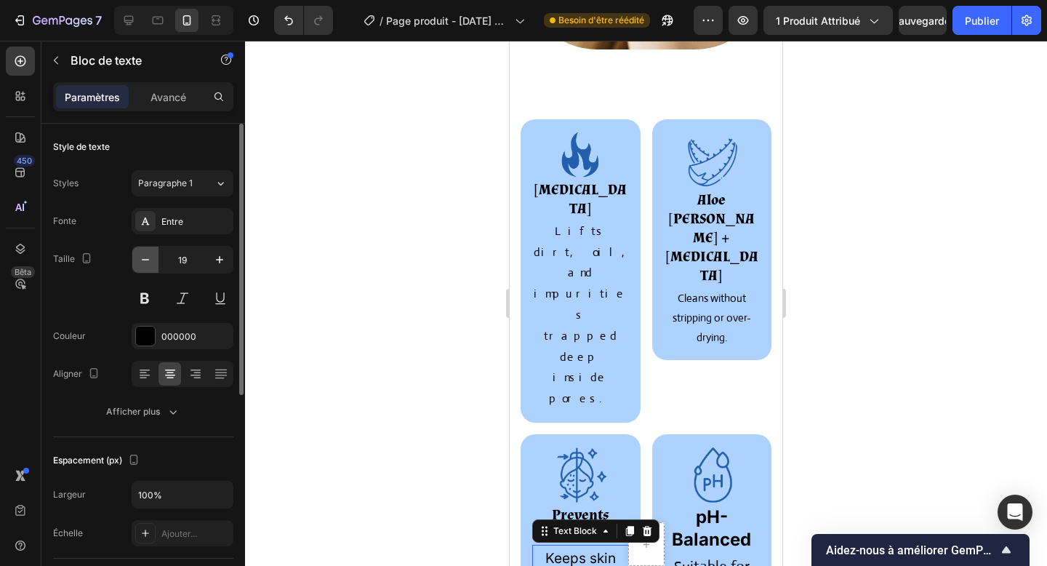
click at [139, 263] on icon "button" at bounding box center [145, 259] width 15 height 15
type input "16"
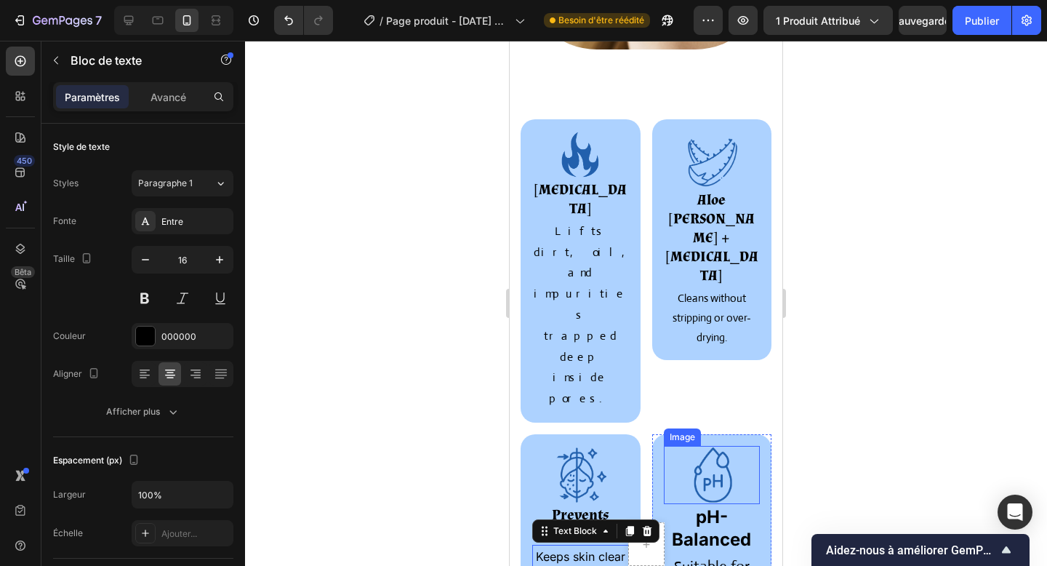
click at [733, 446] on img at bounding box center [712, 475] width 58 height 58
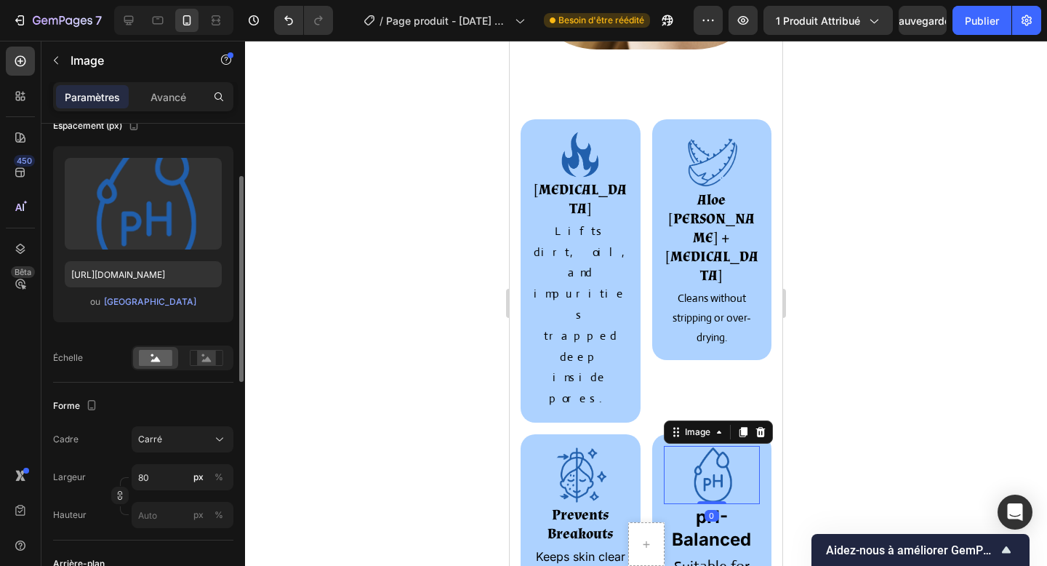
scroll to position [183, 0]
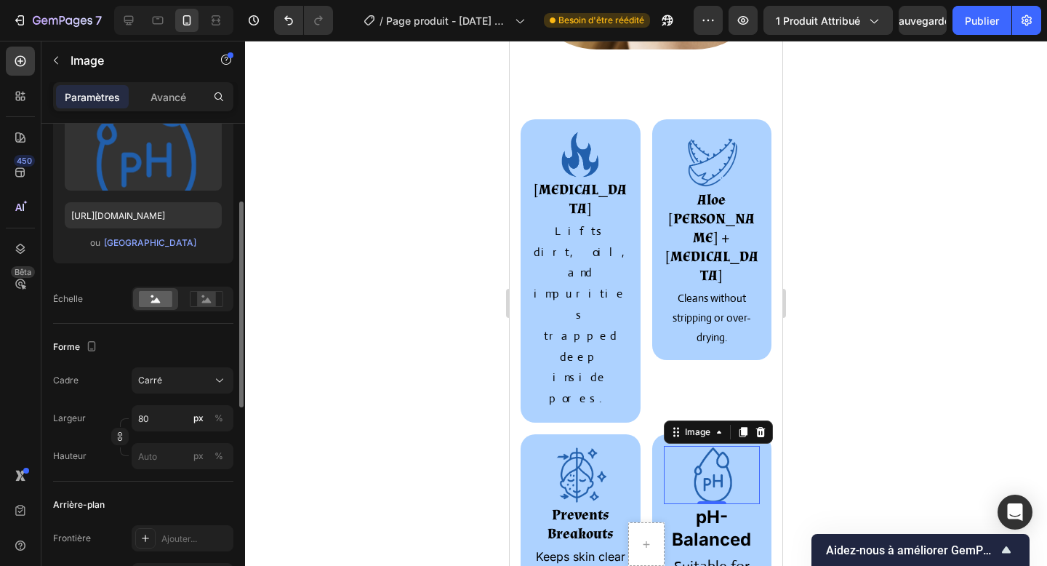
click at [199, 286] on div "Télécharger l'image https://cdn.shopify.com/s/files/1/0748/1321/0660/files/gemp…" at bounding box center [143, 199] width 180 height 224
click at [208, 306] on rect at bounding box center [206, 298] width 33 height 15
click at [150, 410] on input "80" at bounding box center [183, 418] width 102 height 26
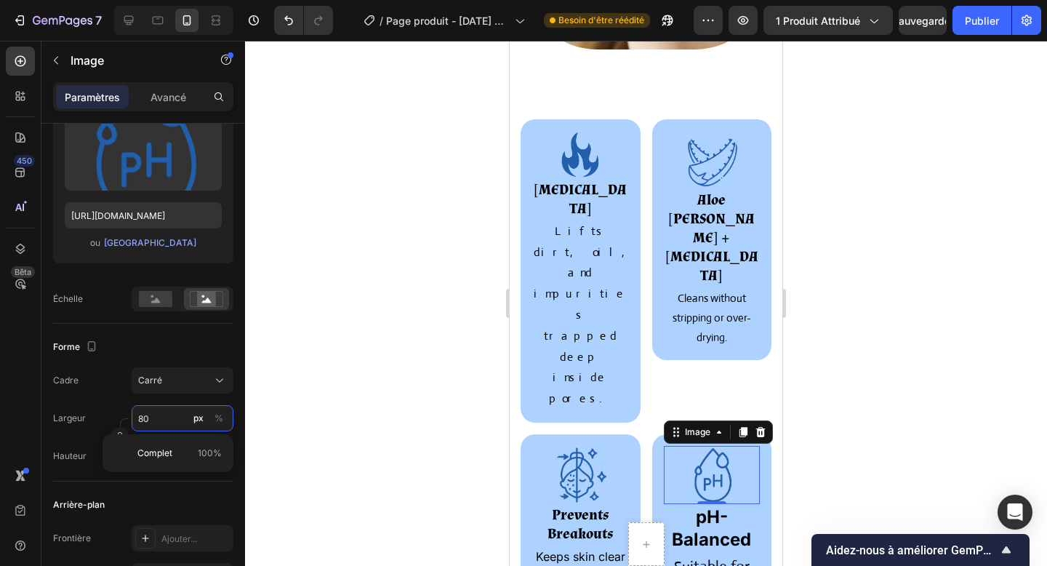
type input "5"
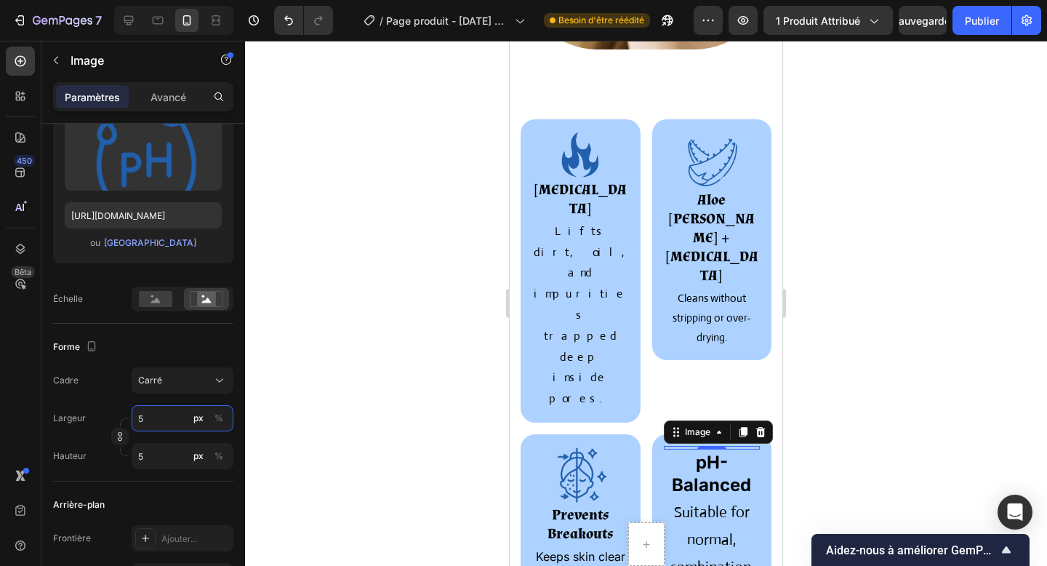
type input "50"
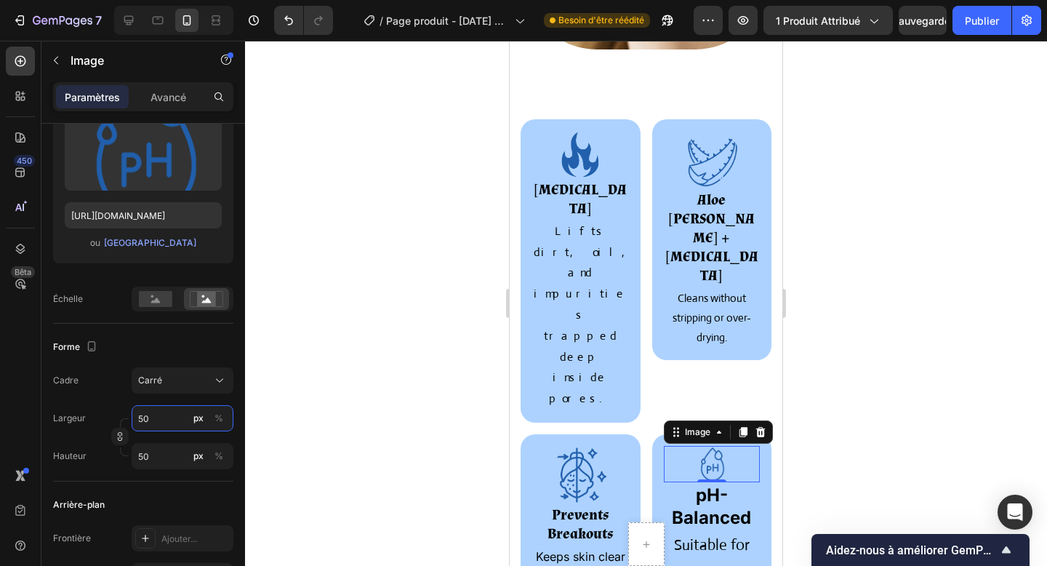
type input "560"
type input "60"
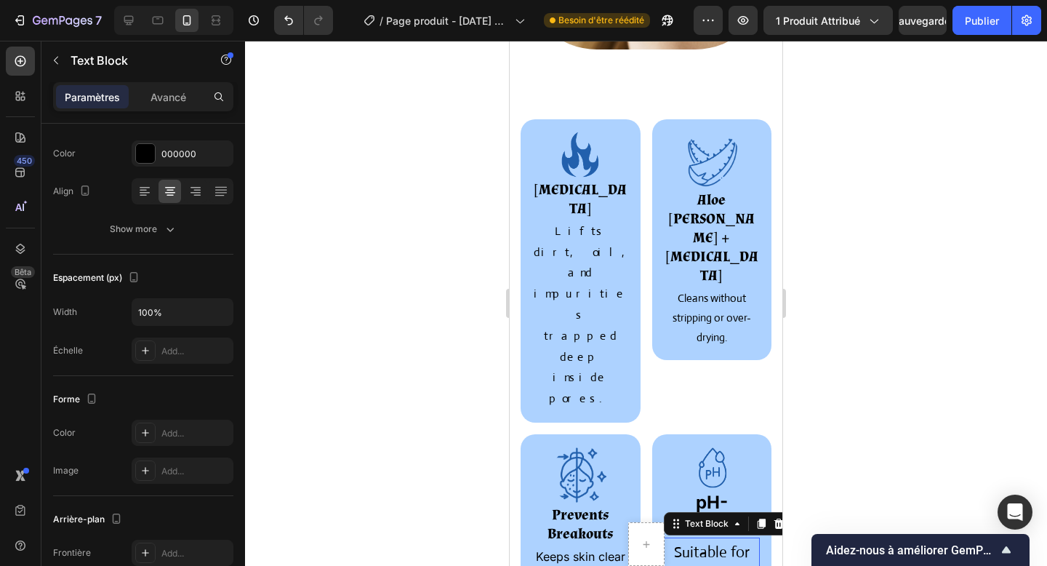
scroll to position [0, 0]
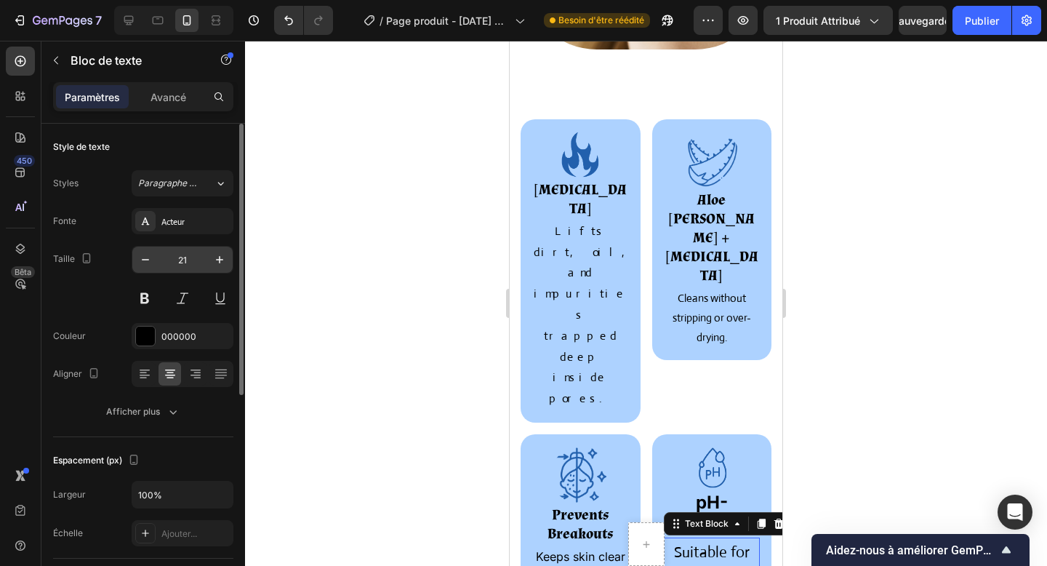
click at [180, 264] on input "21" at bounding box center [183, 260] width 48 height 26
type input "16"
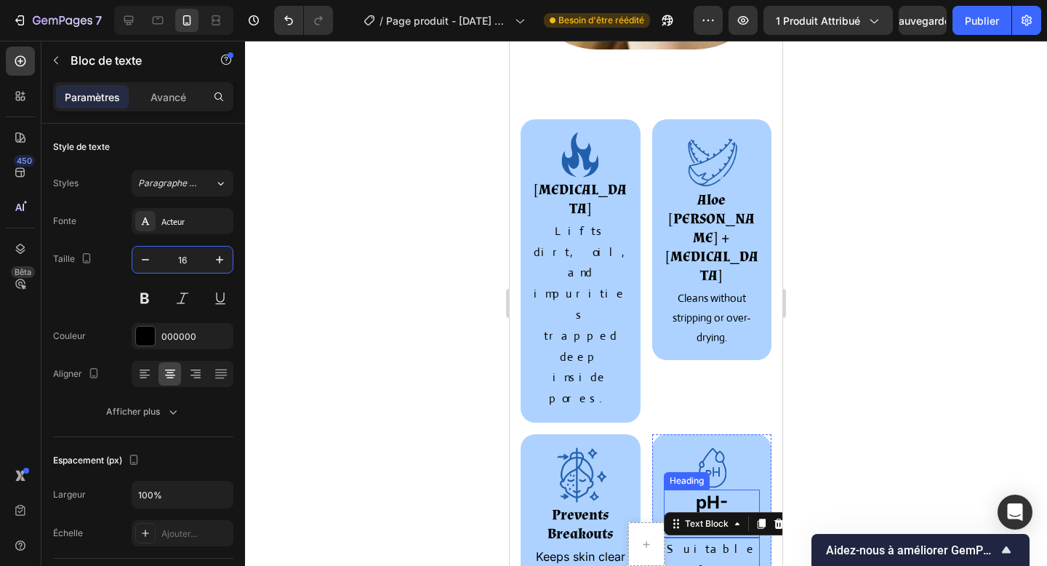
click at [719, 492] on strong "pH-Balanced" at bounding box center [711, 514] width 79 height 44
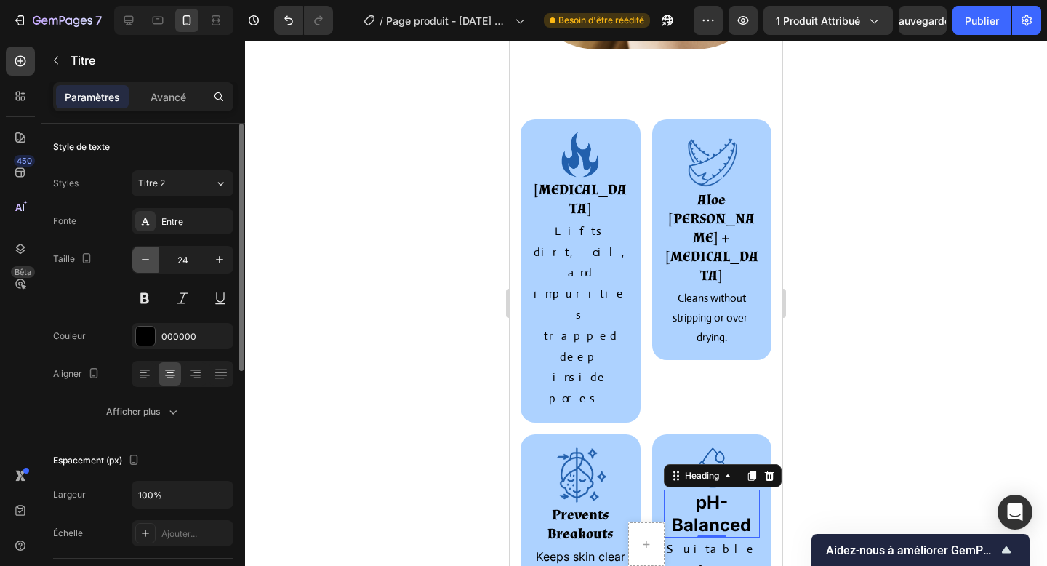
click at [145, 263] on icon "button" at bounding box center [145, 259] width 15 height 15
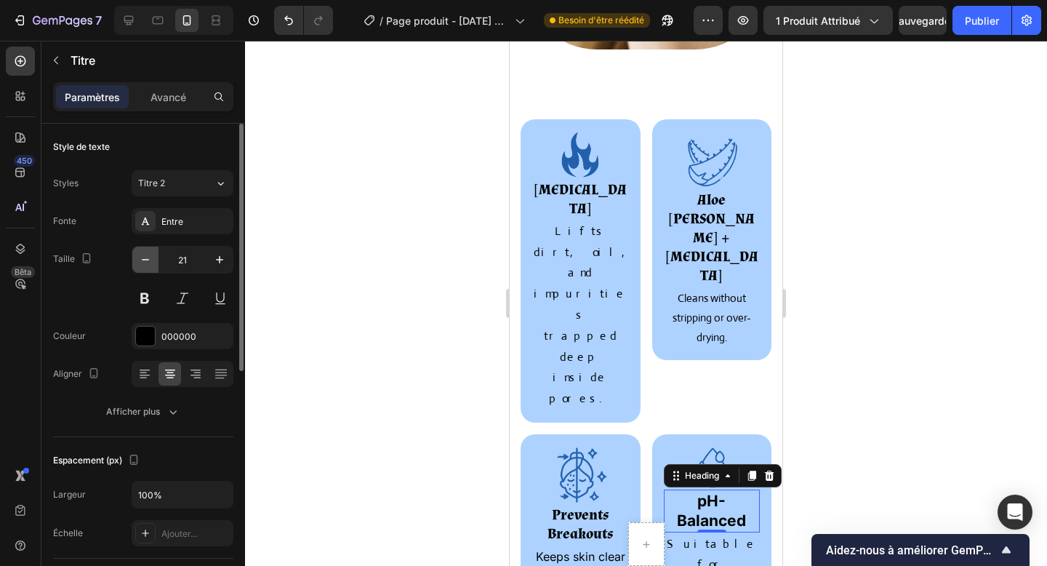
type input "20"
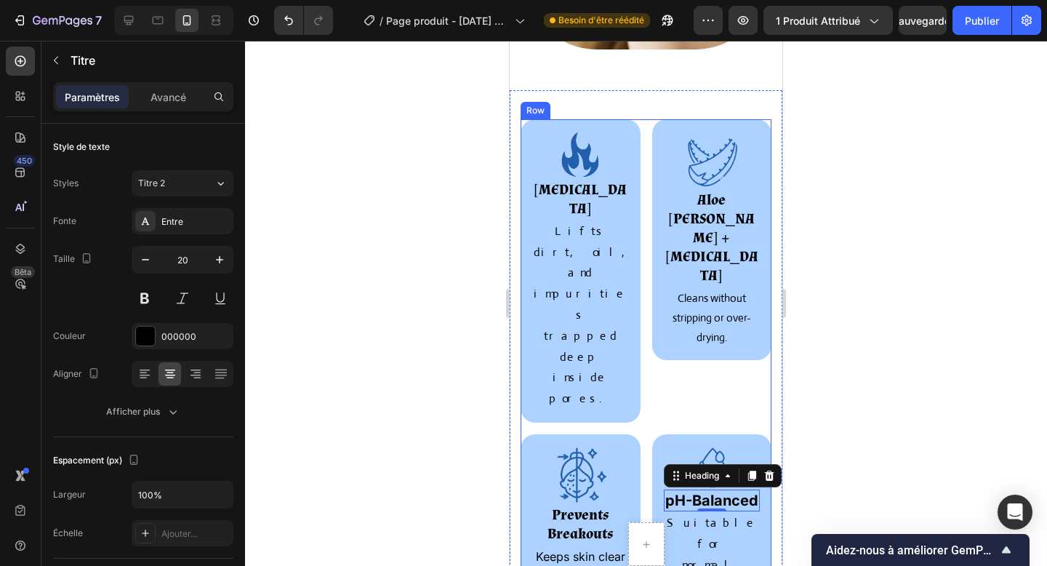
click at [687, 494] on div "Image pH-Balanced Heading 0 Suitable for normal, combination, and oily skin. Te…" at bounding box center [712, 553] width 120 height 239
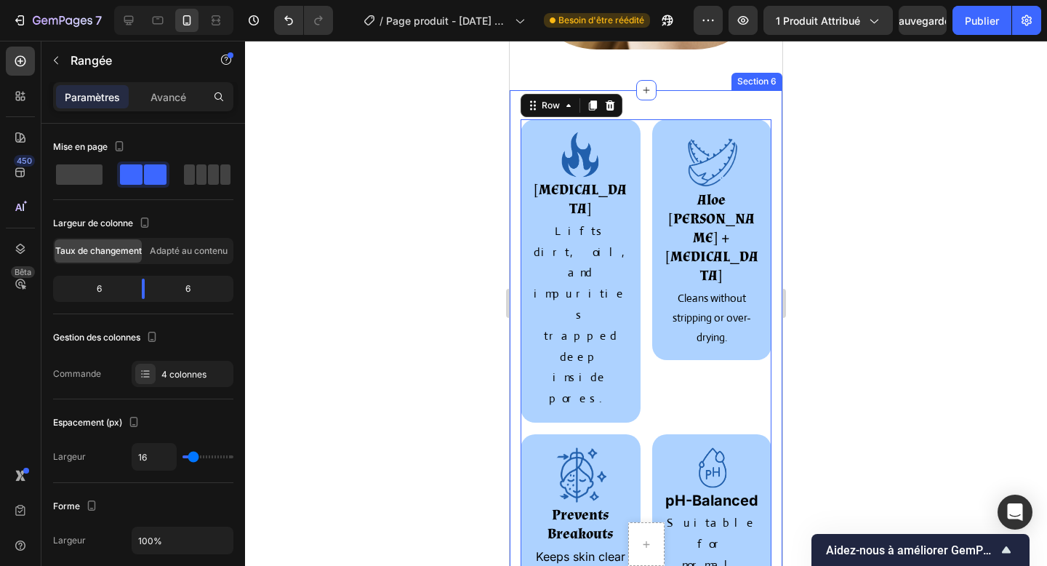
click at [710, 527] on div "Image Activated Charcoal Heading Lifts dirt, oil, and impurities trapped deep i…" at bounding box center [646, 401] width 273 height 623
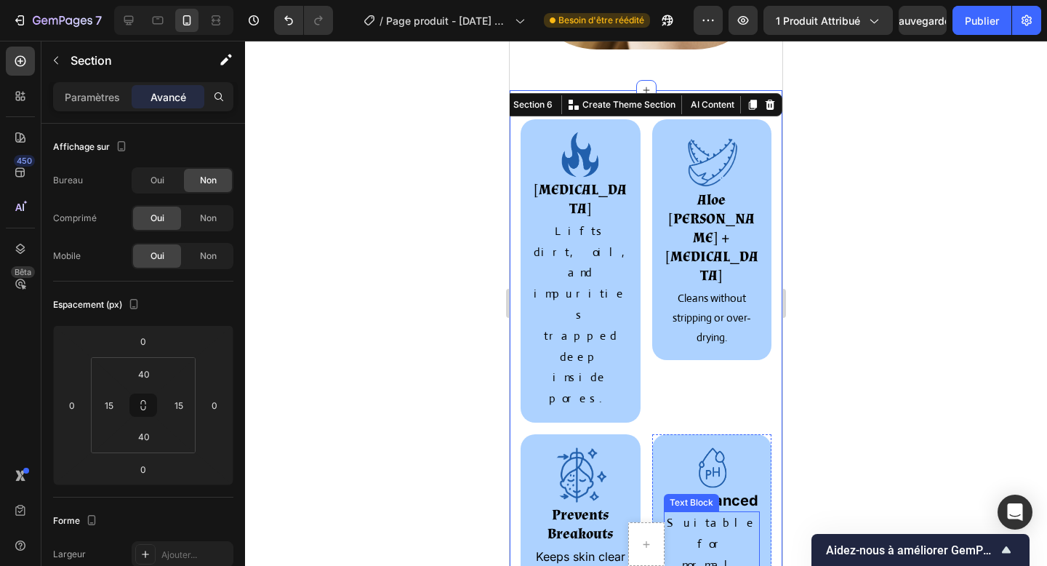
scroll to position [1529, 0]
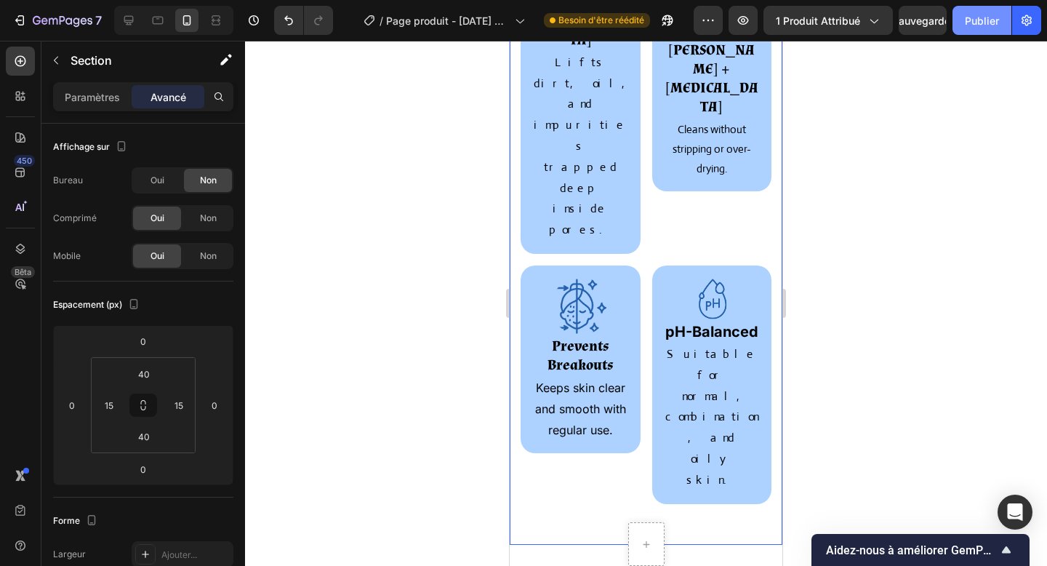
click at [986, 22] on font "Publier" at bounding box center [982, 21] width 34 height 12
click at [132, 30] on div at bounding box center [128, 20] width 23 height 23
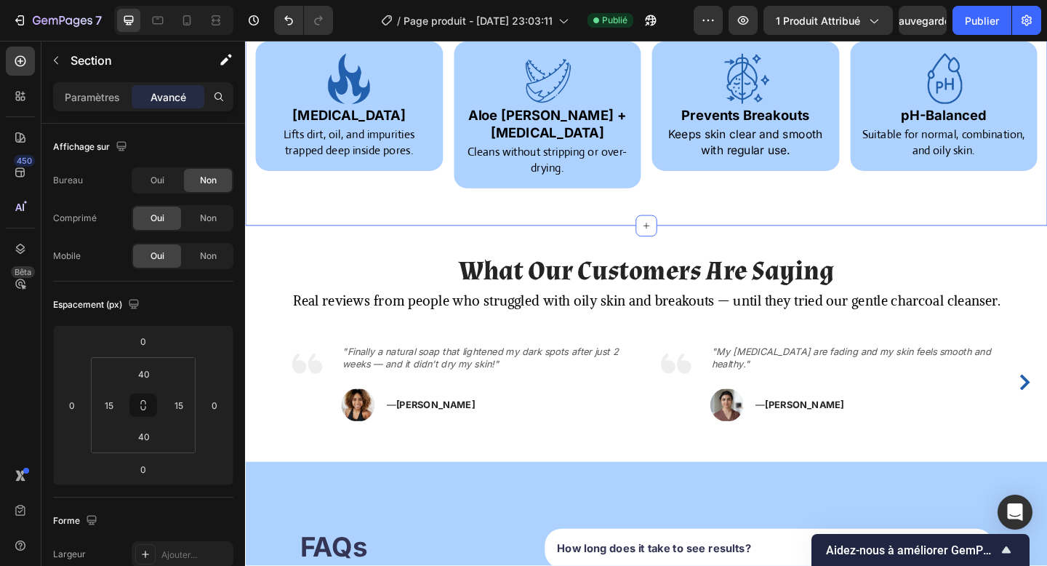
scroll to position [993, 0]
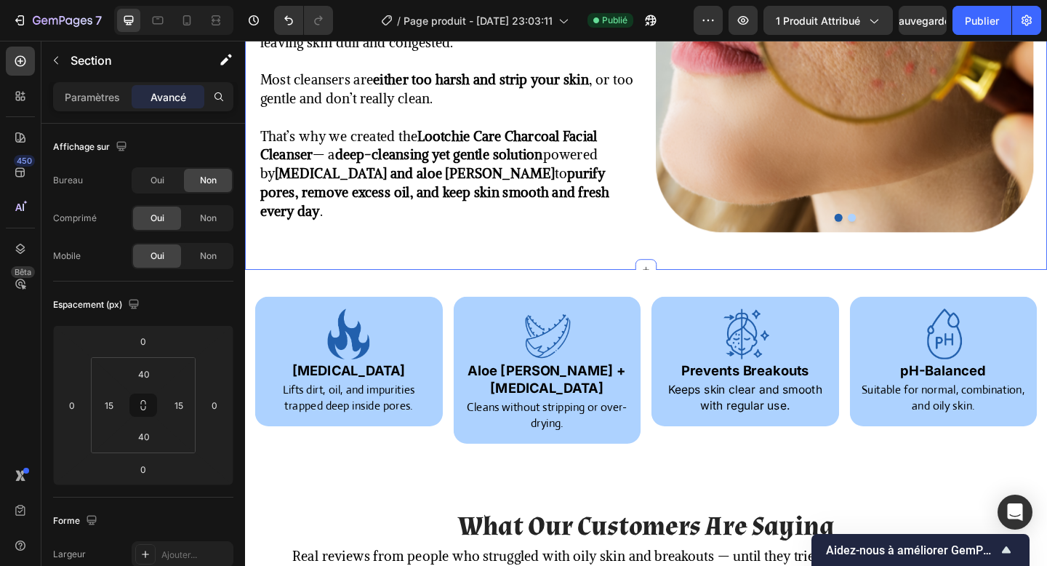
click at [357, 263] on div "Struggling With Oily Skin, Clogged Pores & Breakouts? Heading Title Line You’re…" at bounding box center [681, 59] width 873 height 464
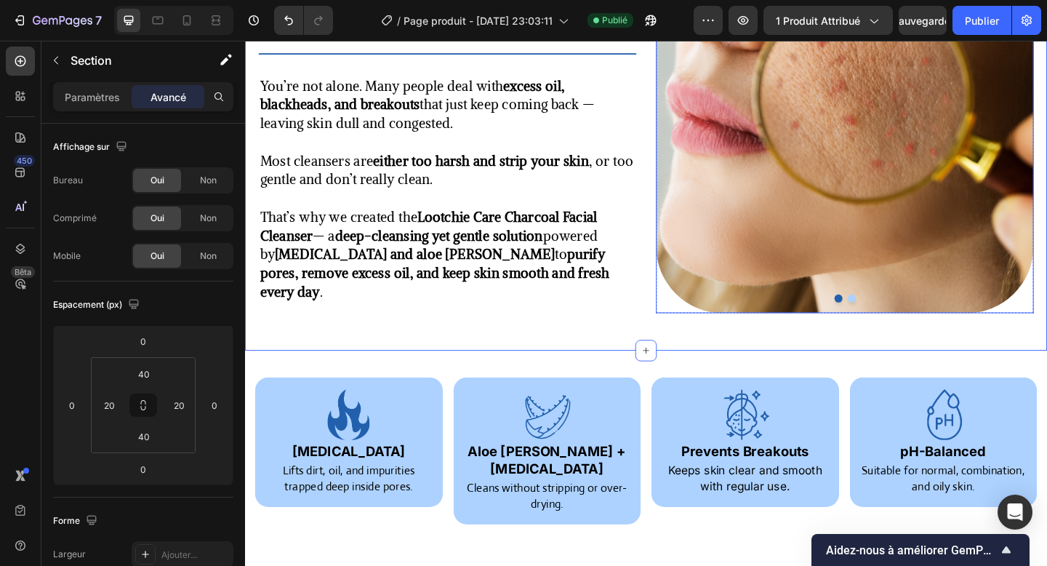
scroll to position [648, 0]
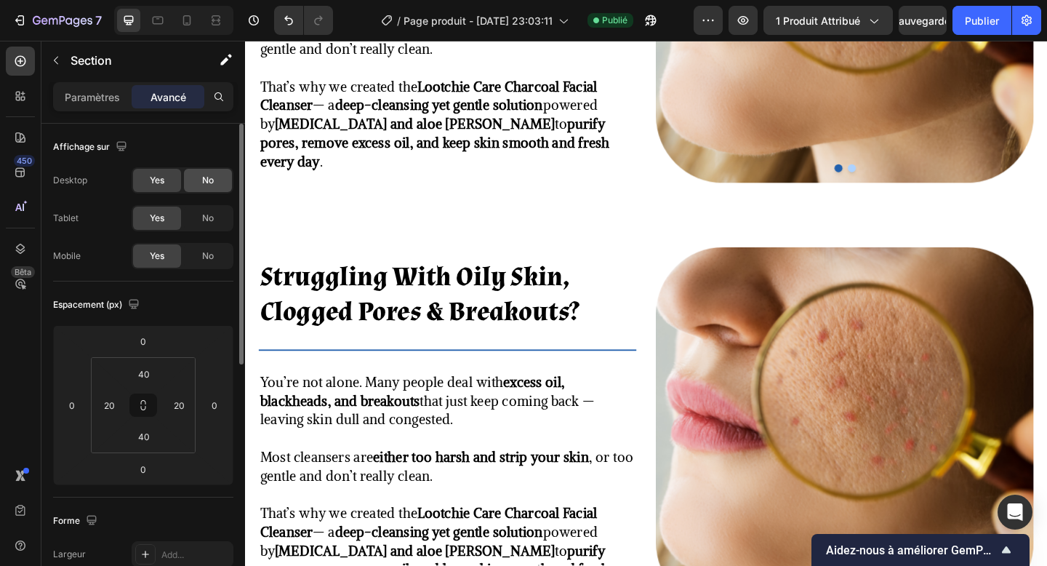
scroll to position [1192, 0]
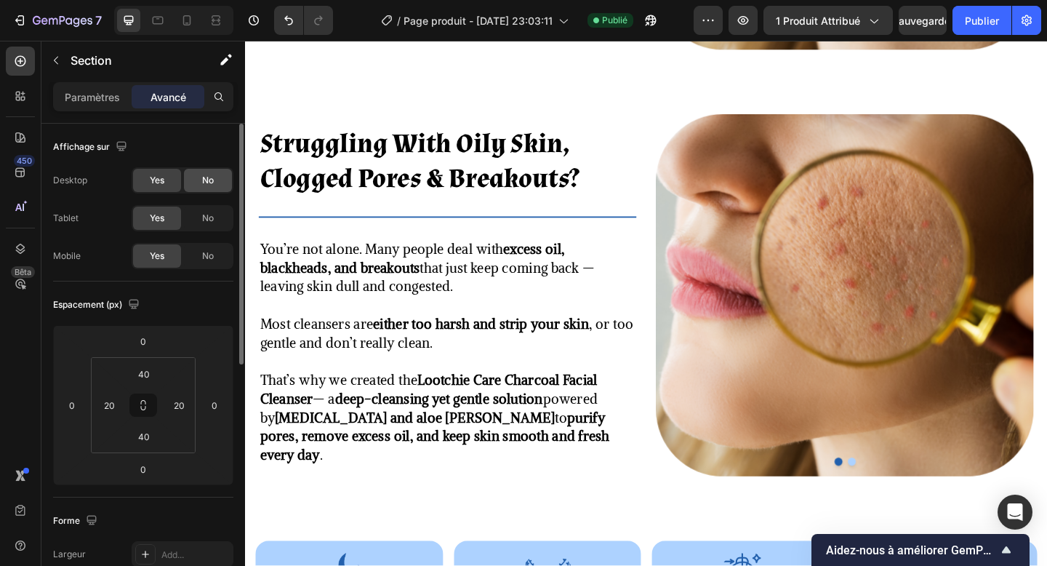
click at [199, 173] on div "No" at bounding box center [208, 180] width 48 height 23
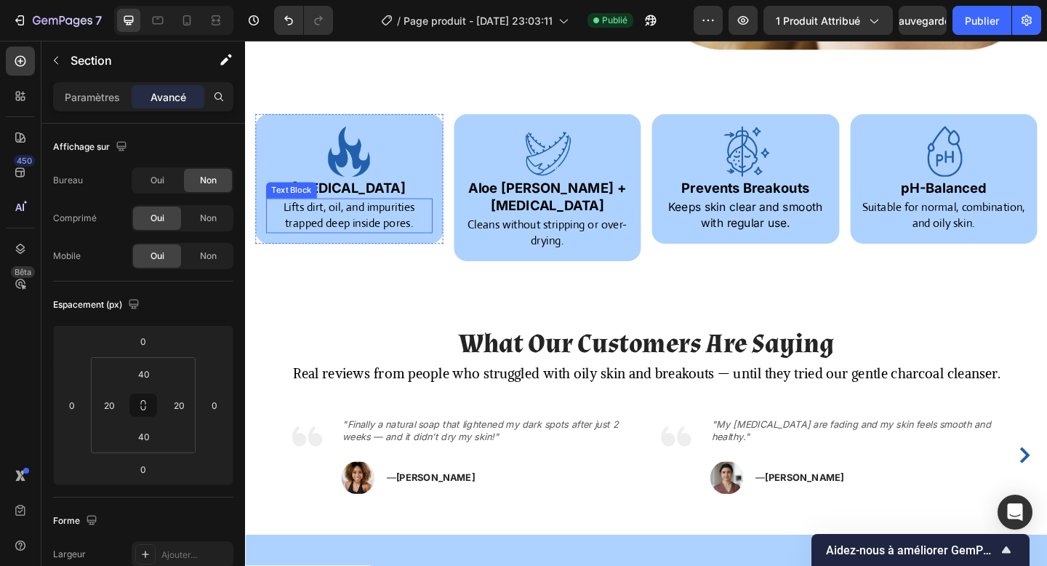
scroll to position [1033, 0]
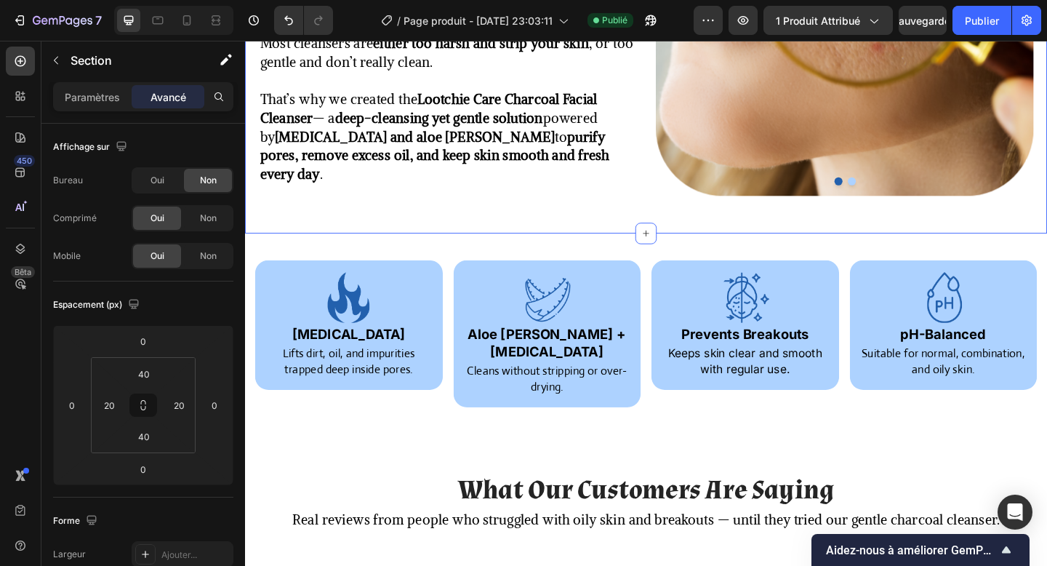
click at [286, 224] on div "Struggling With Oily Skin, Clogged Pores & Breakouts? Heading Title Line You’re…" at bounding box center [681, 19] width 873 height 464
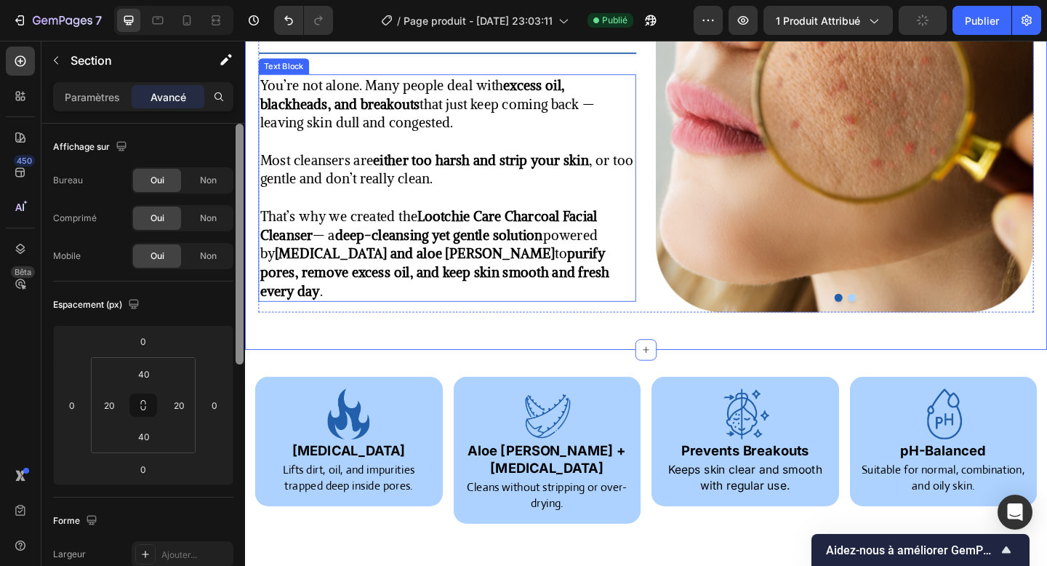
scroll to position [674, 0]
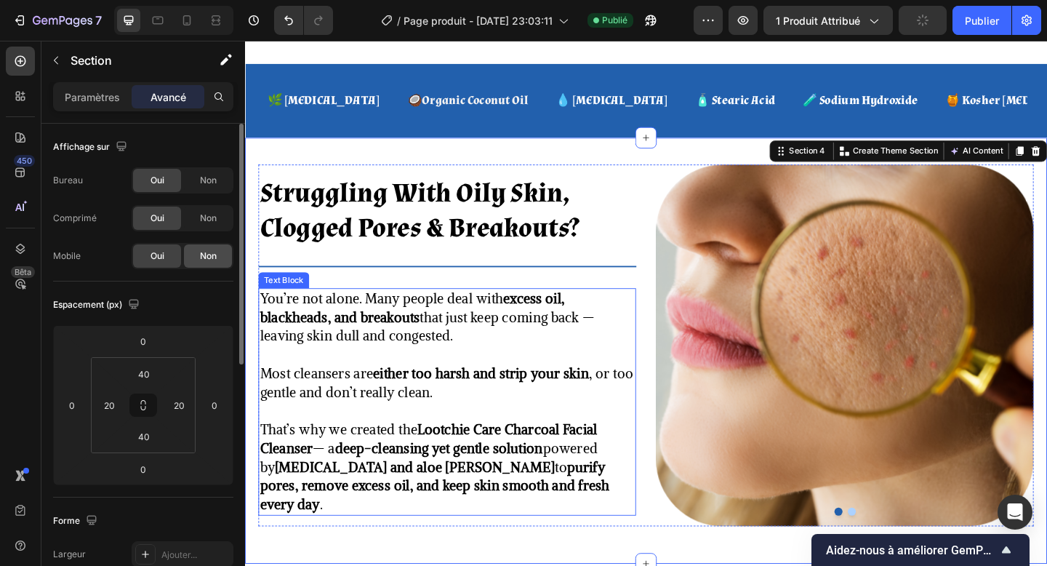
click at [196, 254] on div "Non" at bounding box center [208, 255] width 48 height 23
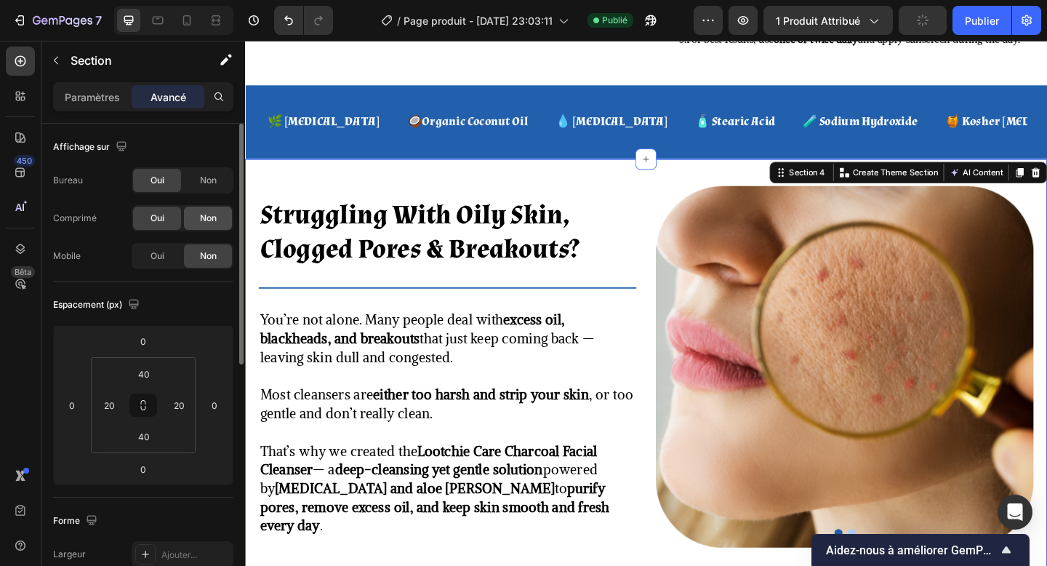
click at [207, 220] on font "Non" at bounding box center [208, 217] width 17 height 11
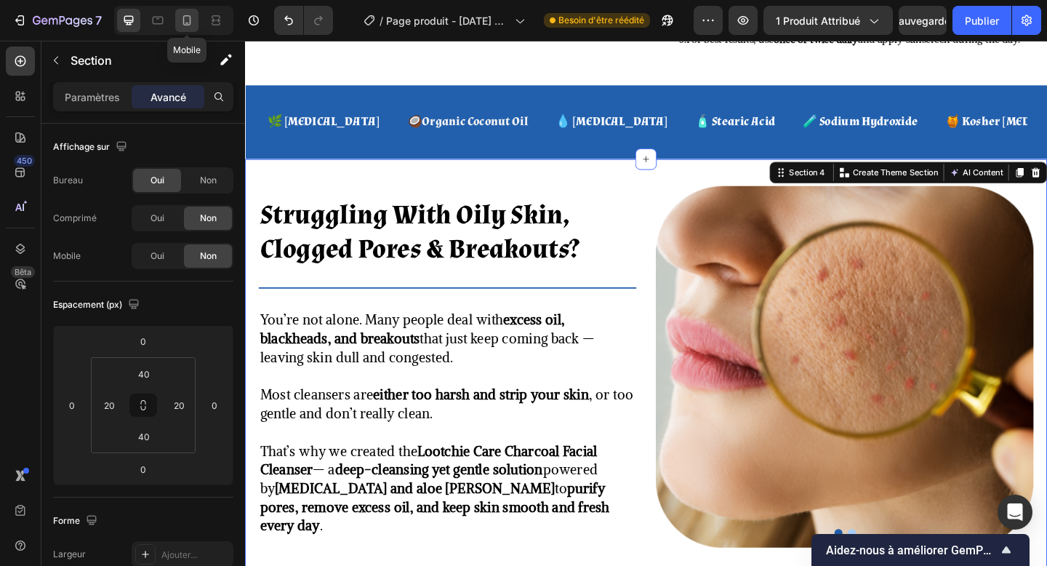
click at [185, 15] on icon at bounding box center [187, 20] width 15 height 15
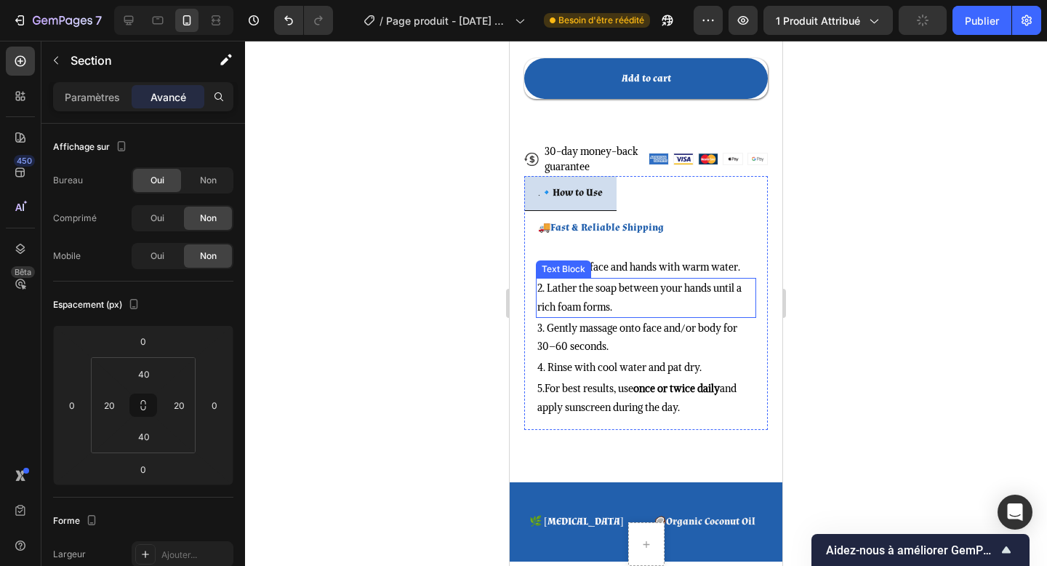
scroll to position [1035, 0]
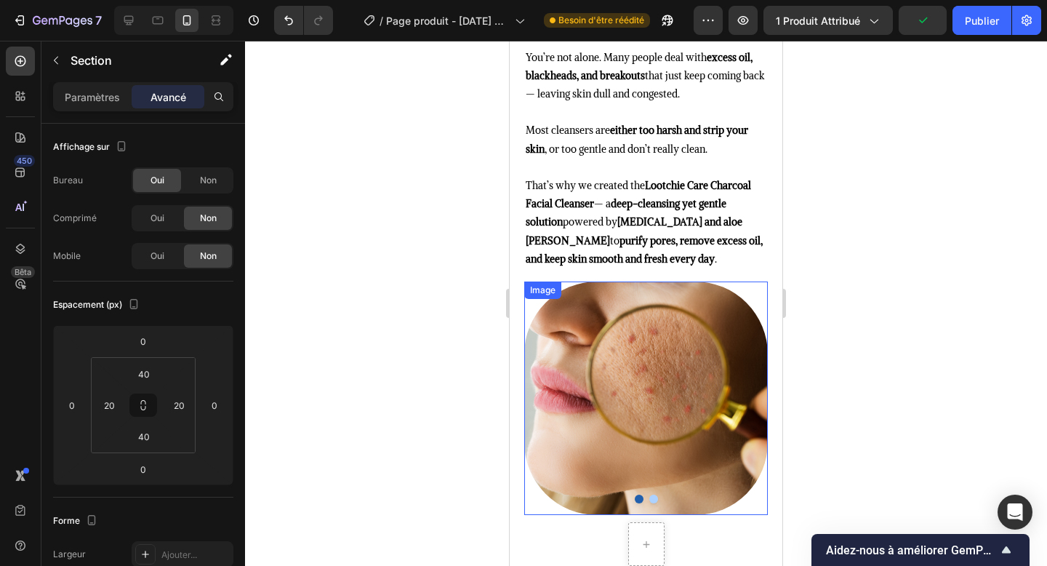
click at [618, 372] on img at bounding box center [646, 399] width 244 height 234
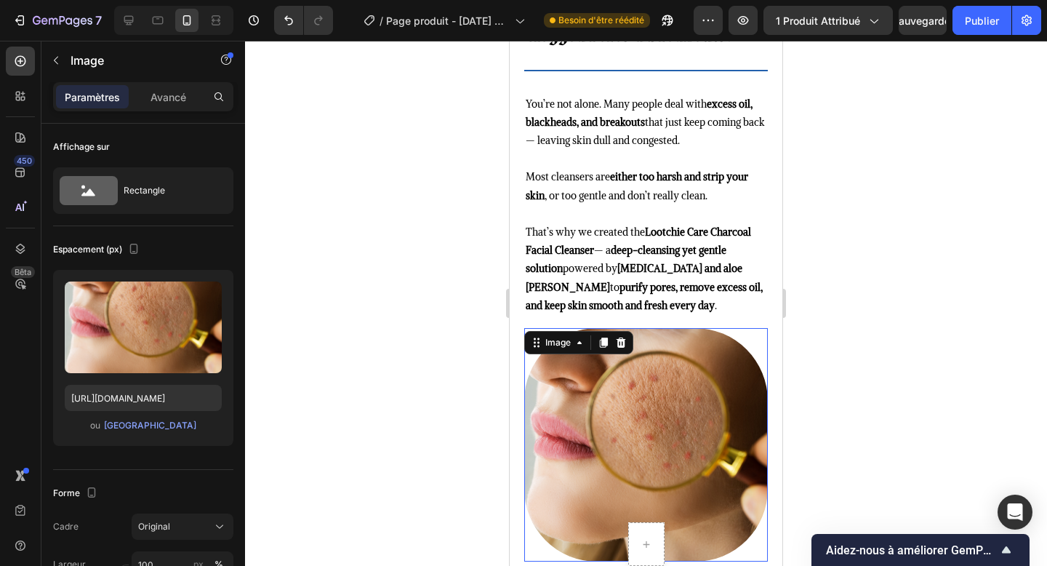
scroll to position [1344, 0]
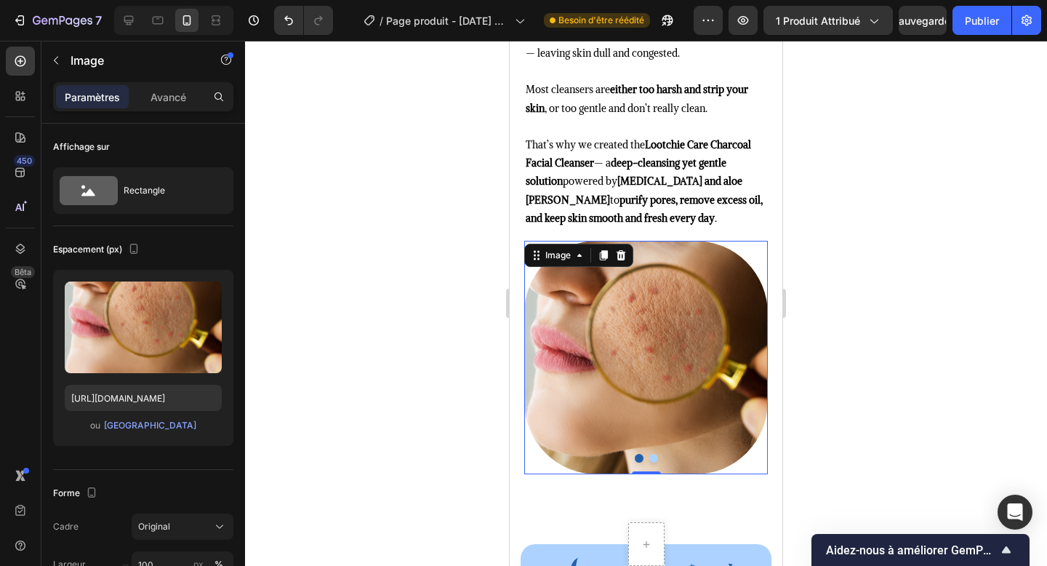
click at [655, 464] on img at bounding box center [646, 358] width 244 height 234
click at [653, 461] on button "Dot" at bounding box center [654, 458] width 9 height 9
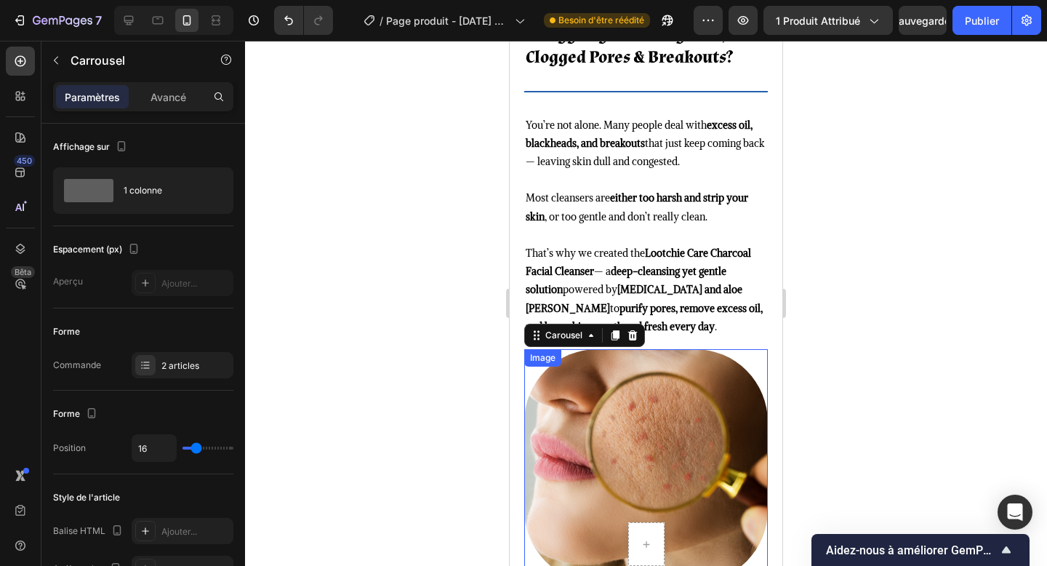
click at [632, 437] on img at bounding box center [646, 466] width 244 height 234
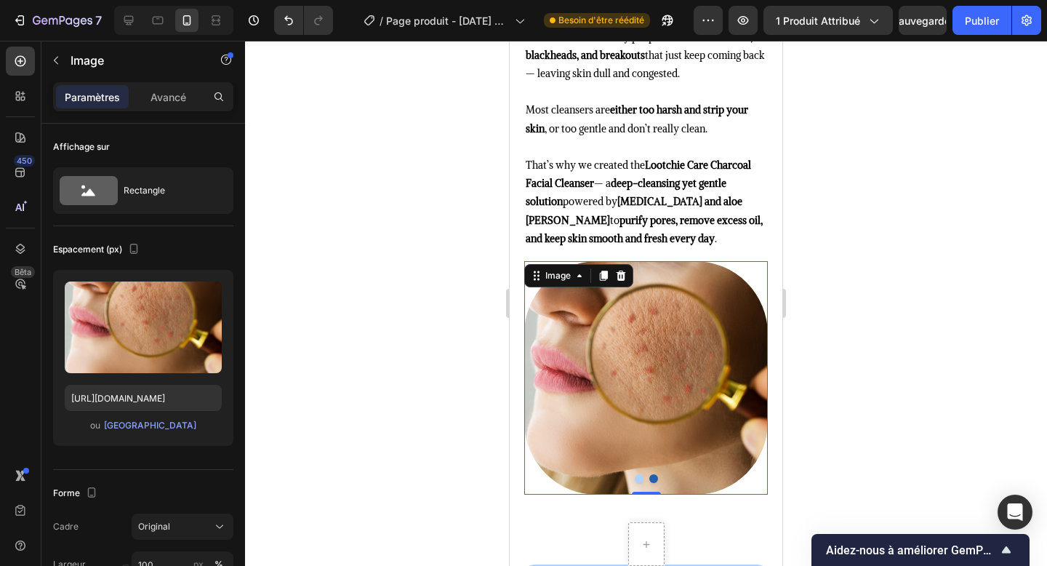
scroll to position [1392, 0]
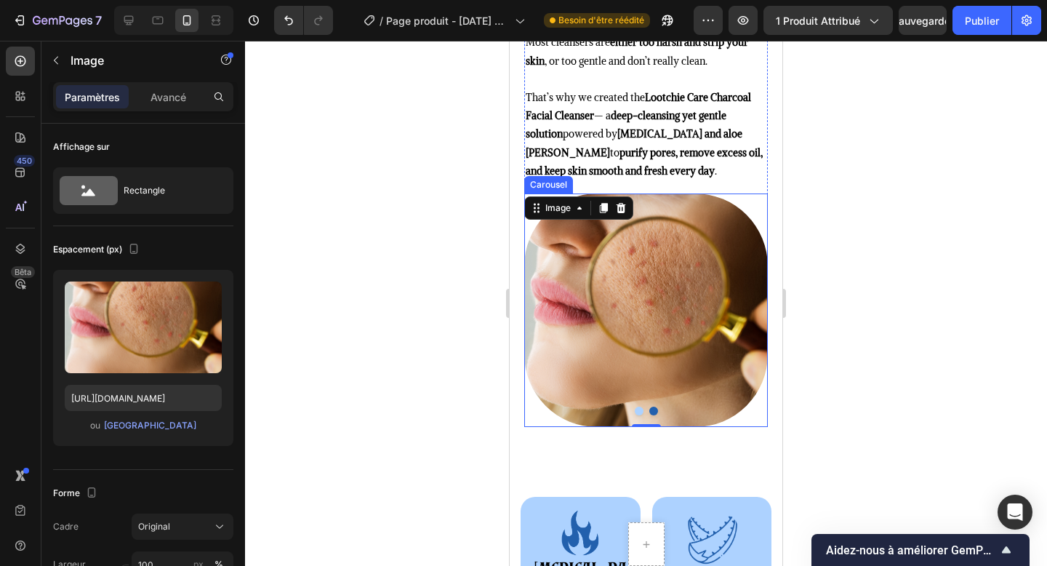
click at [638, 412] on button "Dot" at bounding box center [639, 411] width 9 height 9
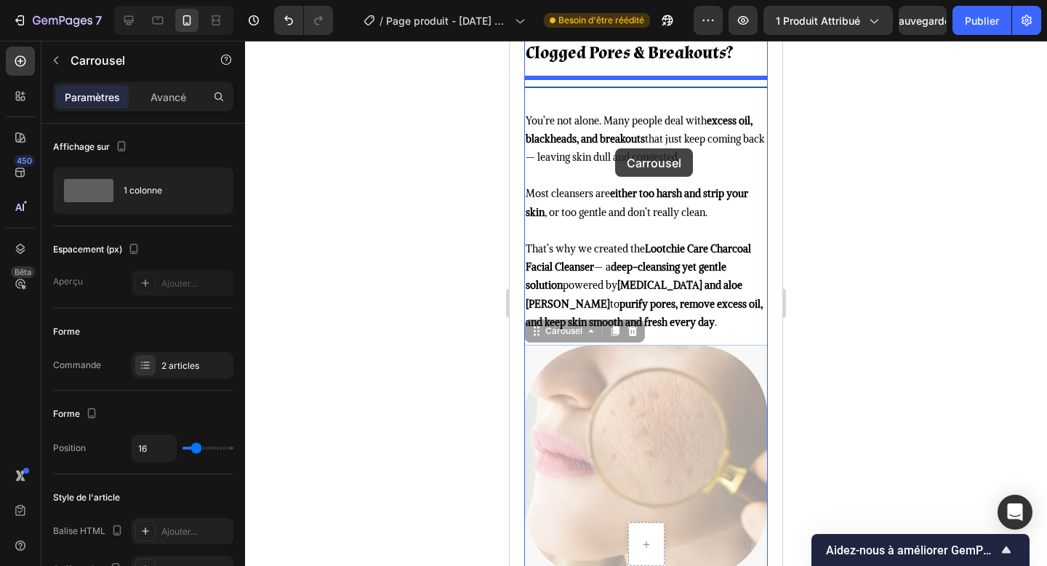
scroll to position [1159, 0]
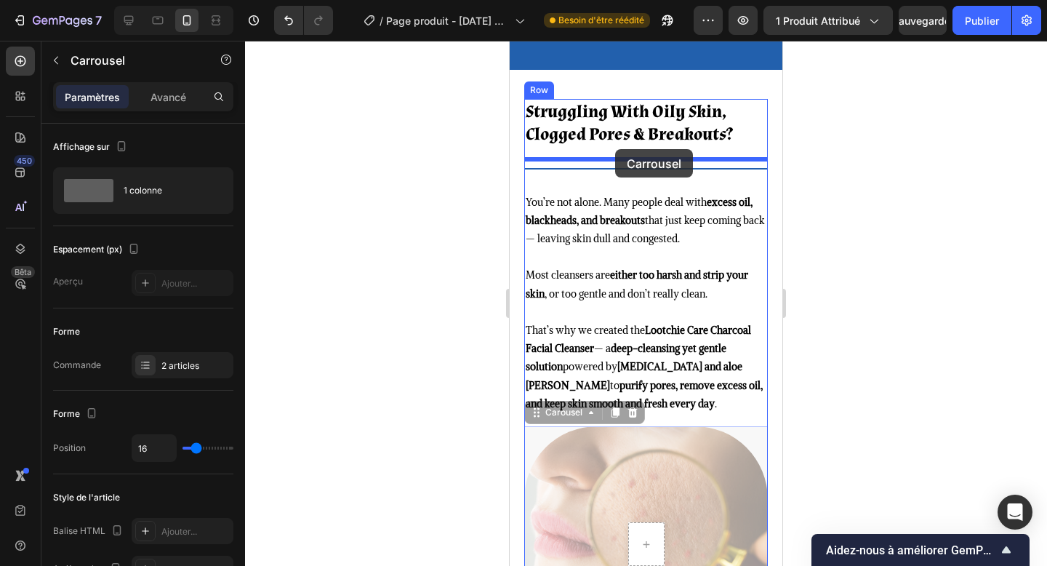
drag, startPoint x: 559, startPoint y: 185, endPoint x: 615, endPoint y: 149, distance: 66.4
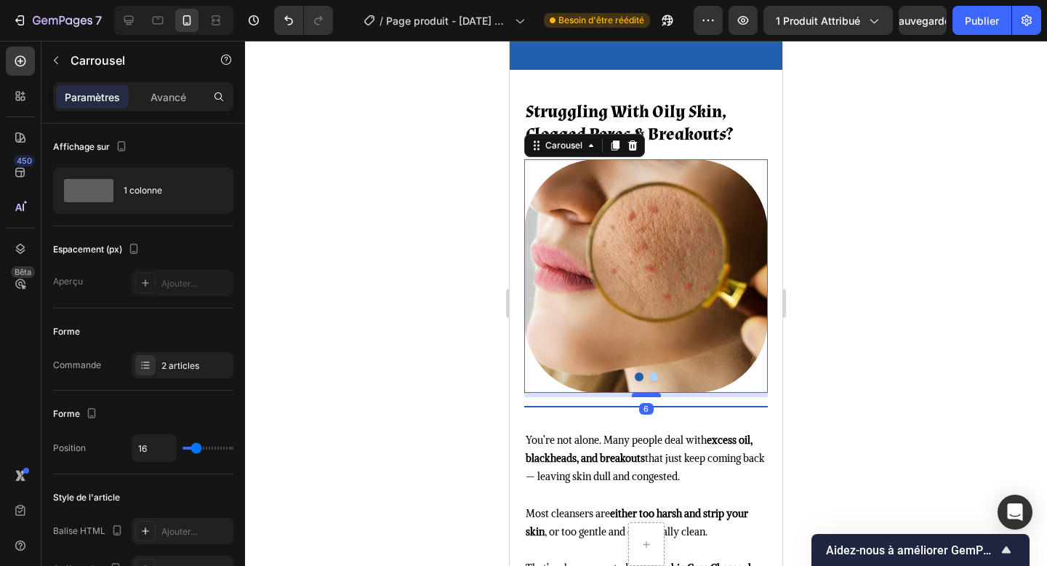
drag, startPoint x: 645, startPoint y: 403, endPoint x: 646, endPoint y: 396, distance: 7.3
click at [646, 396] on div at bounding box center [646, 395] width 29 height 4
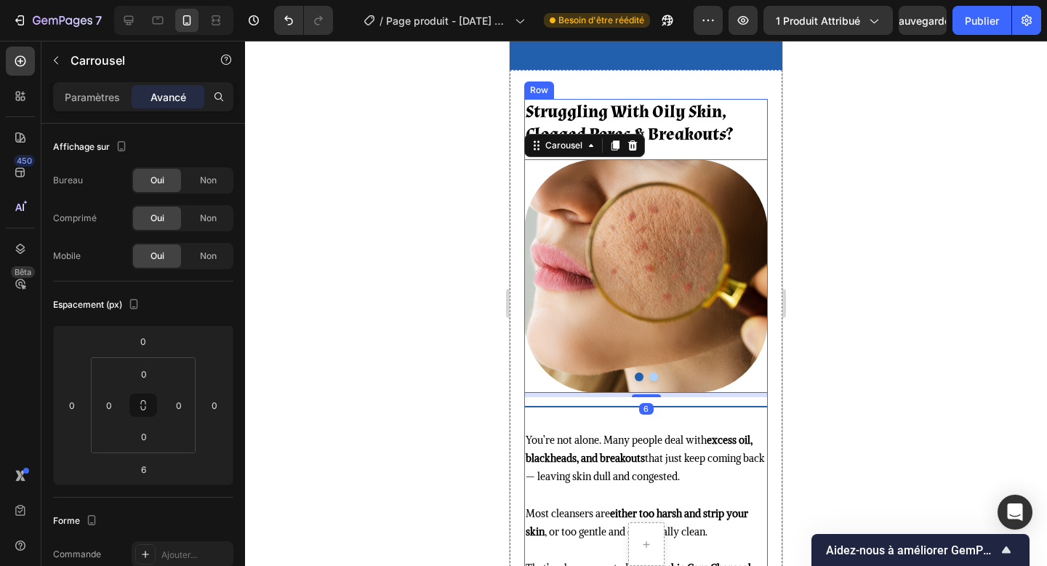
click at [636, 421] on div "Struggling With Oily Skin, Clogged Pores & Breakouts? Heading Image Image Carou…" at bounding box center [646, 376] width 244 height 554
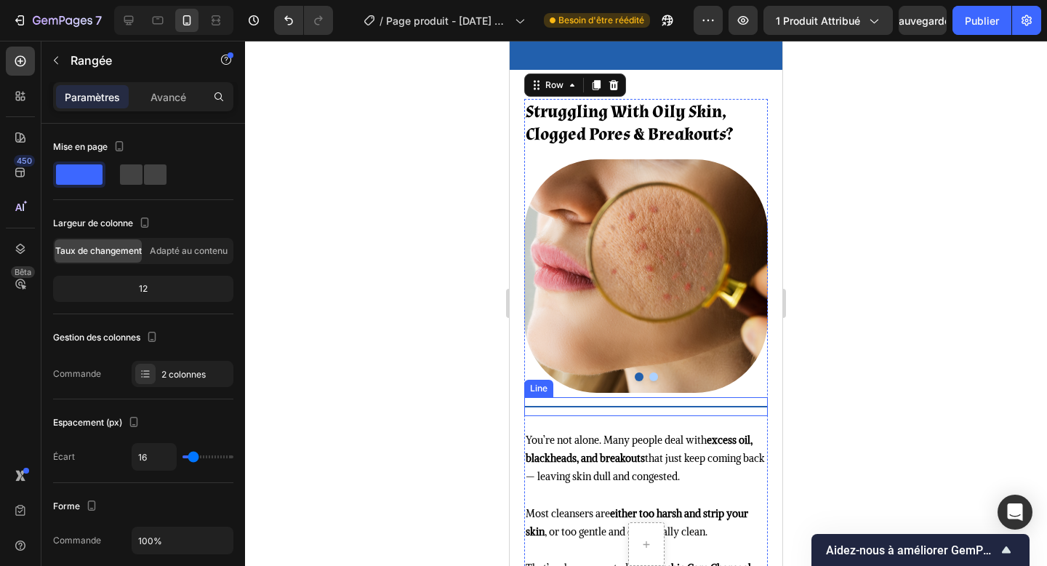
click at [660, 411] on div "Title Line" at bounding box center [646, 406] width 244 height 19
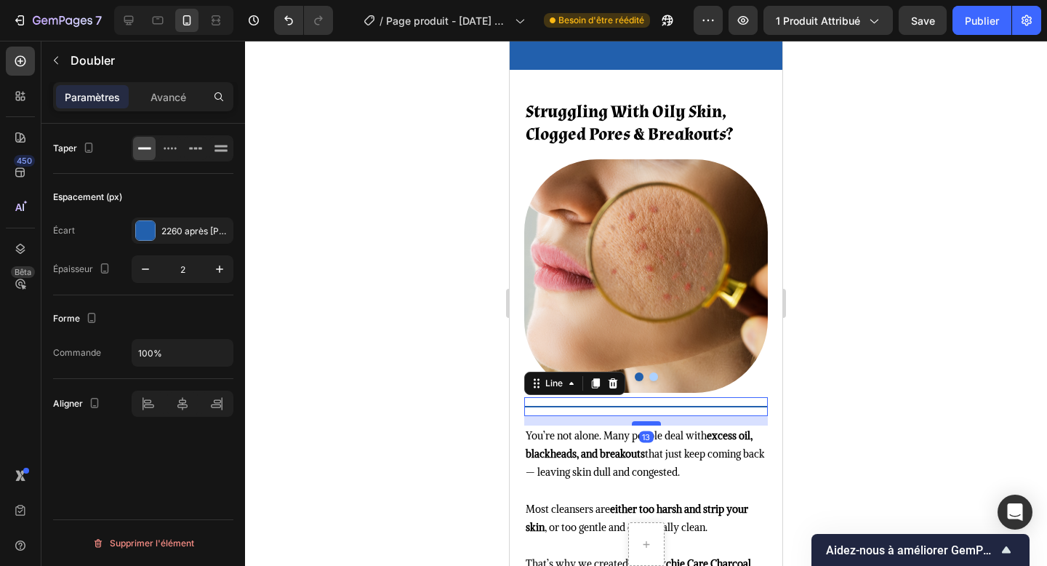
click at [646, 423] on div at bounding box center [646, 423] width 29 height 4
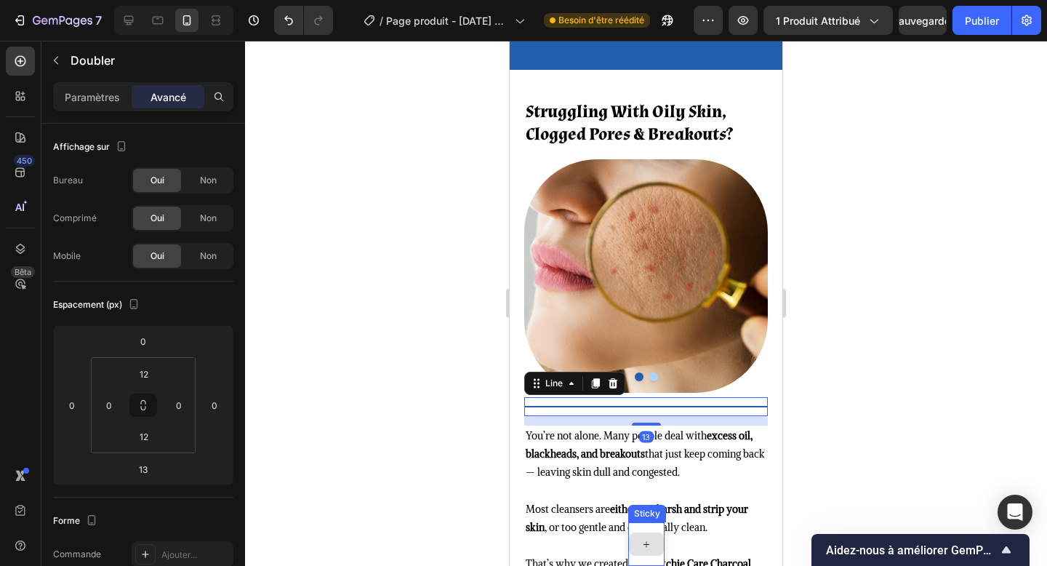
click at [643, 543] on icon at bounding box center [647, 544] width 12 height 12
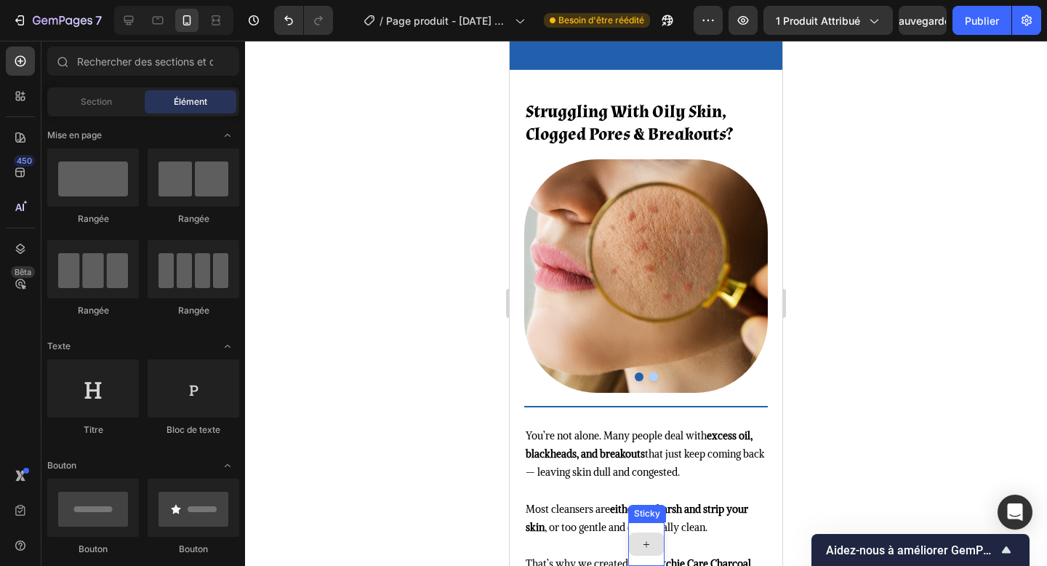
click at [650, 524] on div at bounding box center [646, 544] width 36 height 44
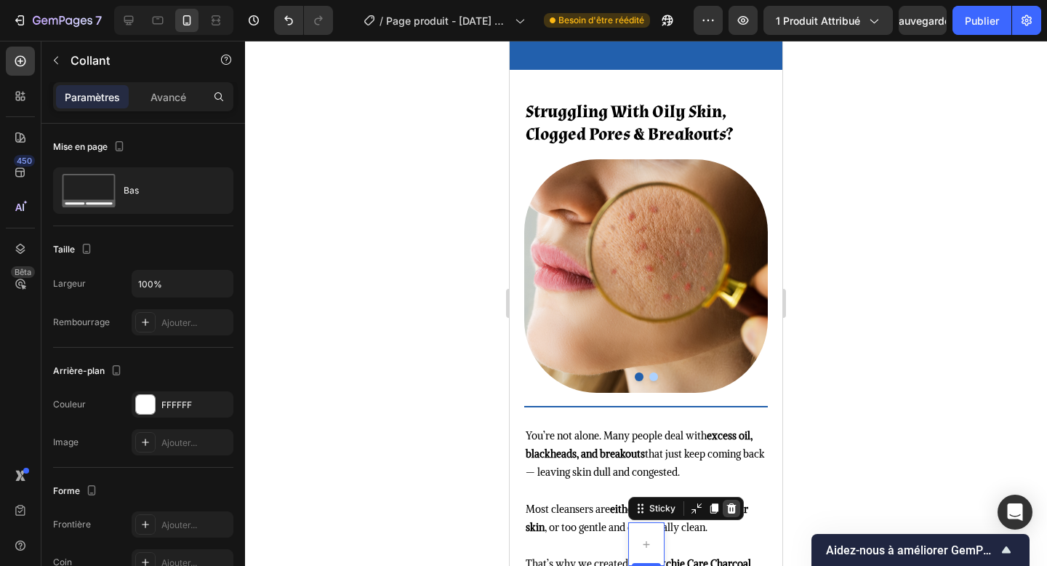
click at [730, 506] on icon at bounding box center [731, 508] width 9 height 10
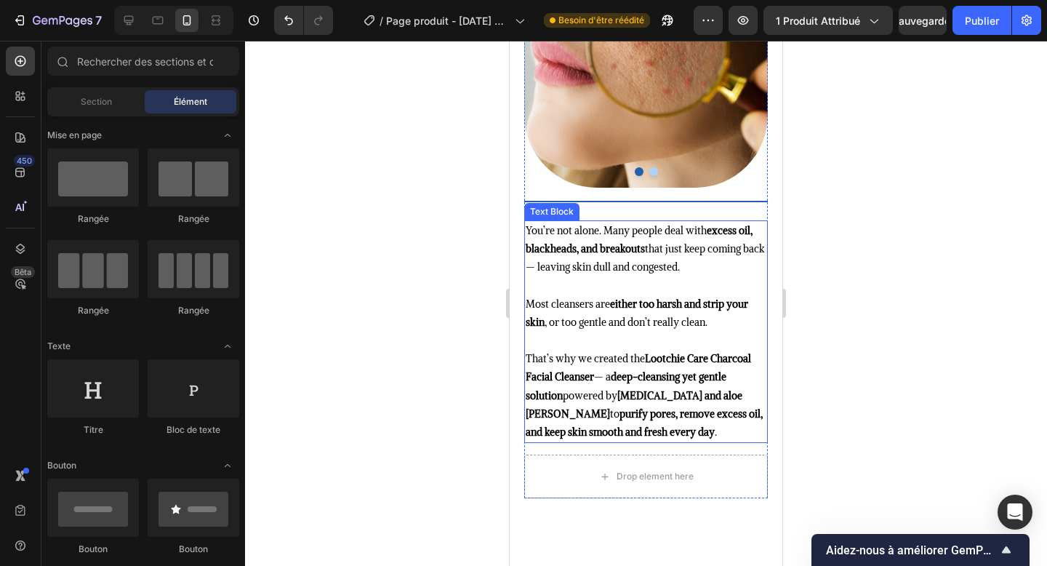
scroll to position [1626, 0]
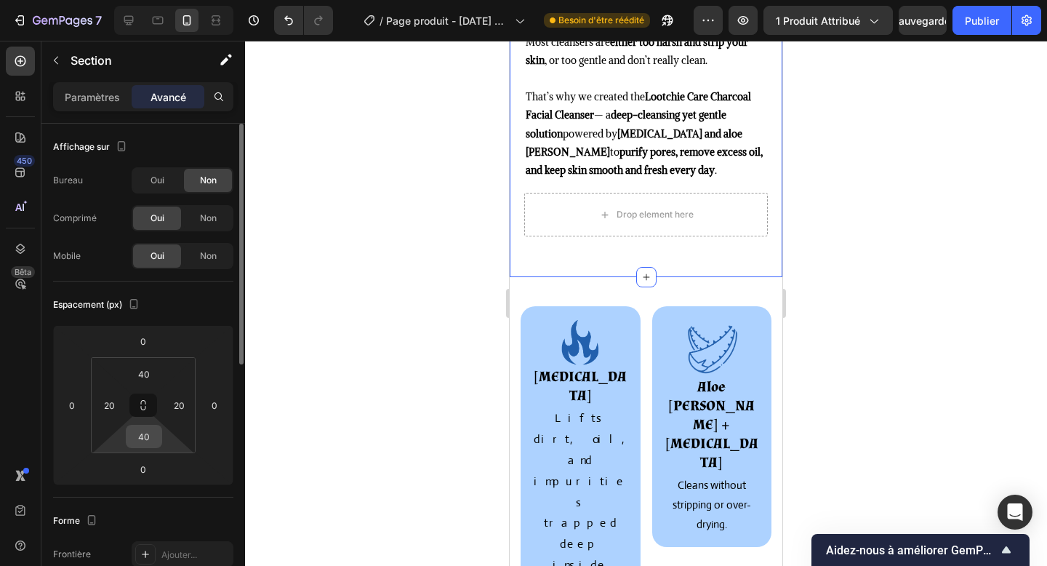
click at [153, 434] on input "40" at bounding box center [143, 437] width 29 height 22
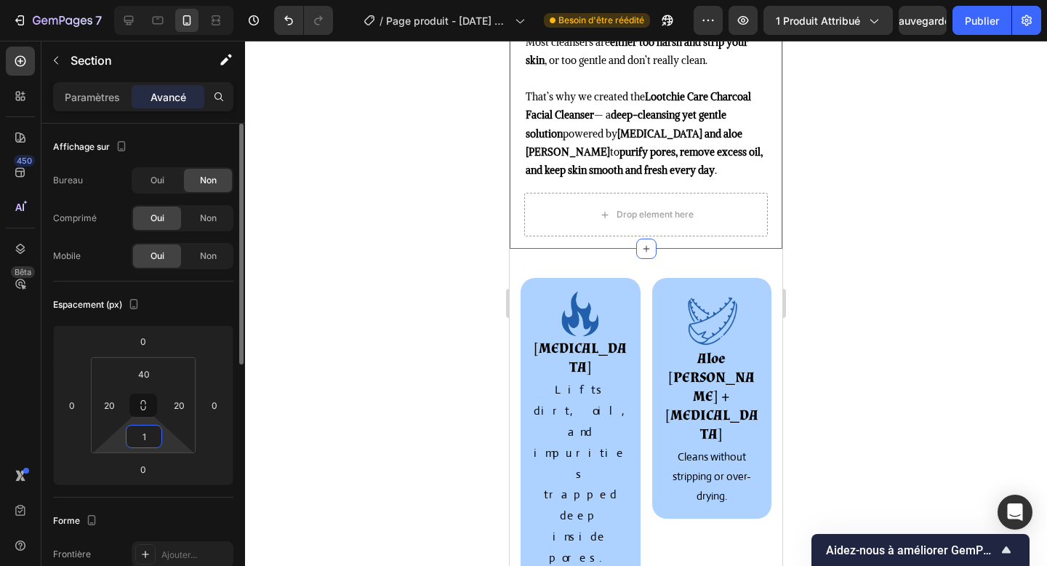
type input "10"
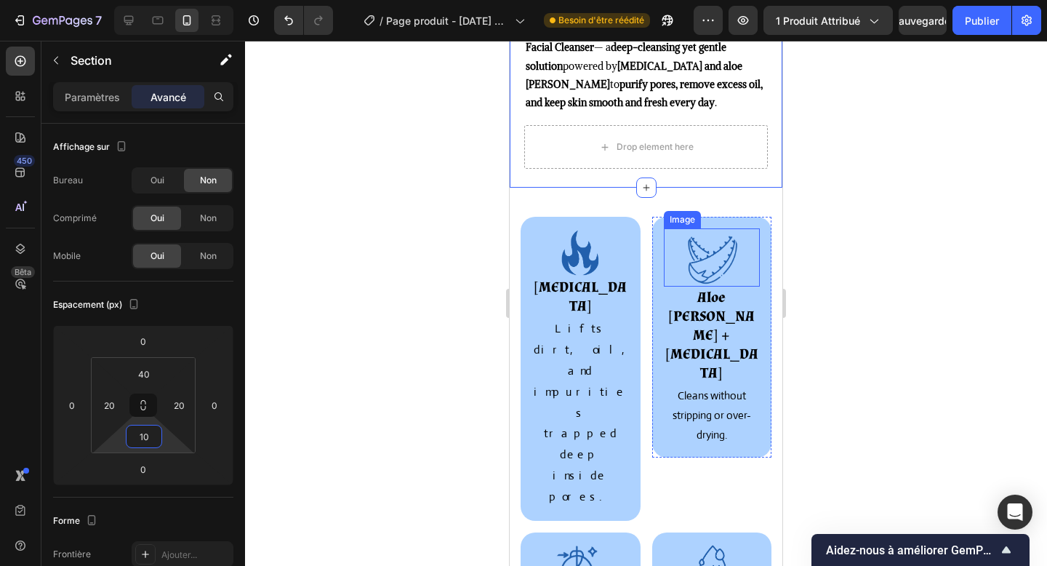
scroll to position [1797, 0]
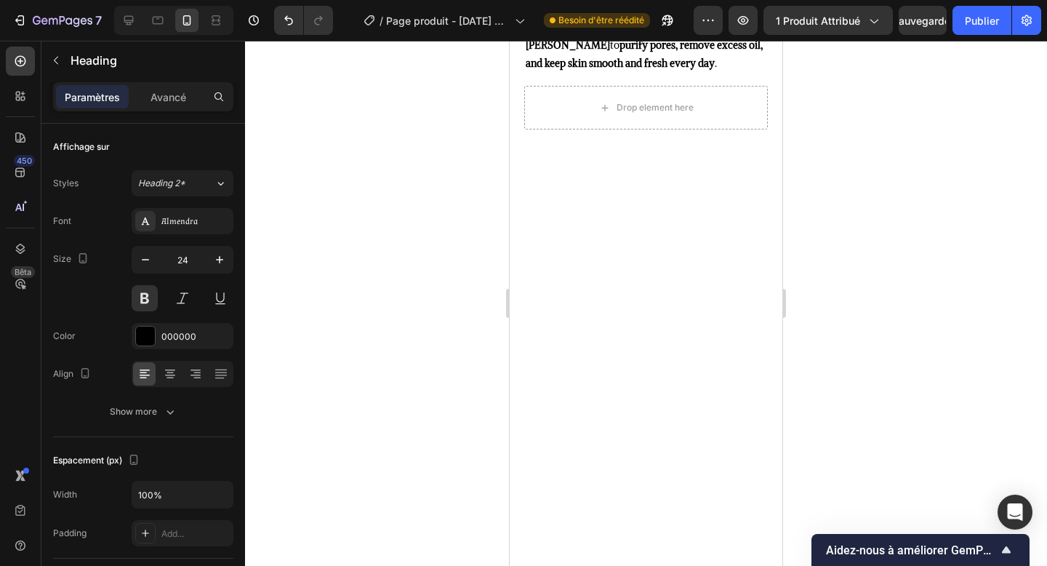
scroll to position [1045, 0]
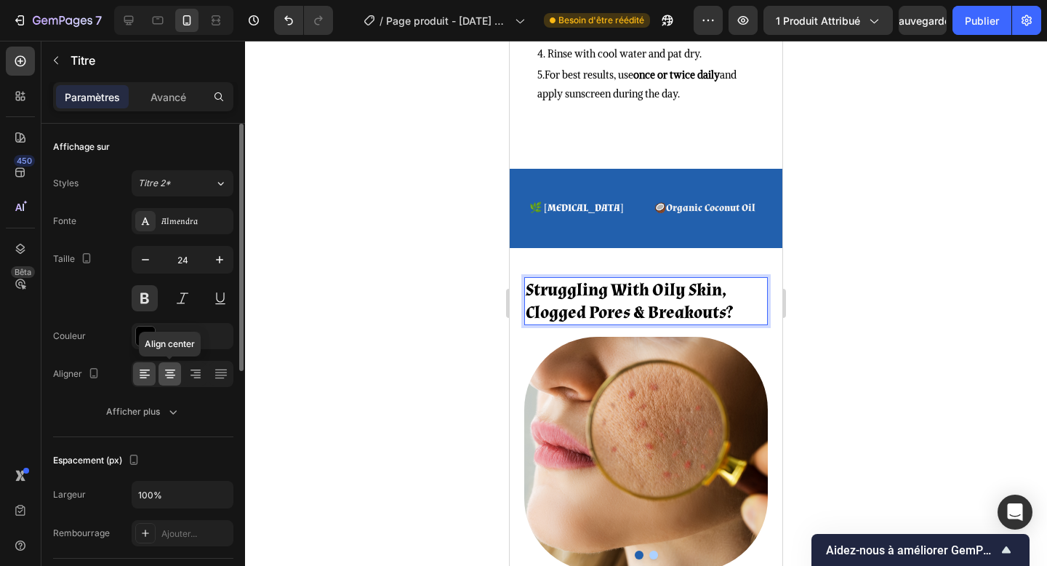
click at [166, 375] on icon at bounding box center [170, 375] width 10 height 1
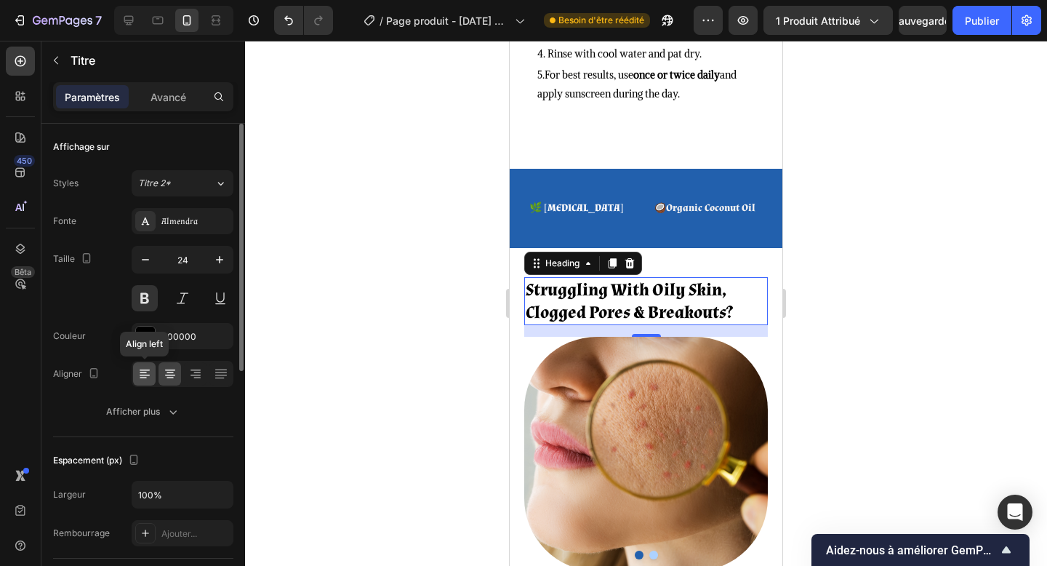
click at [147, 372] on icon at bounding box center [144, 374] width 15 height 15
click at [176, 381] on div at bounding box center [170, 373] width 23 height 23
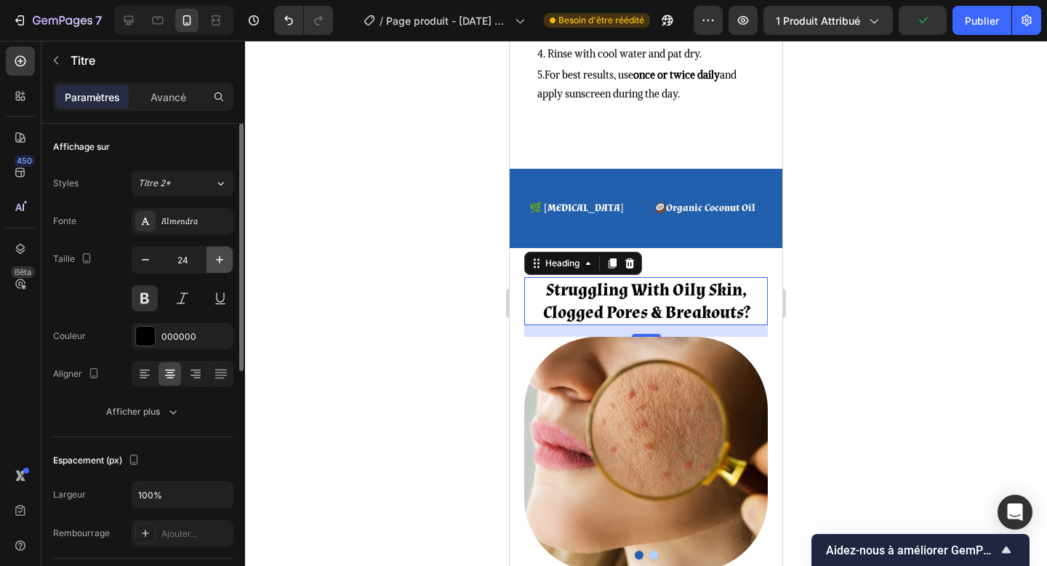
click at [215, 263] on icon "button" at bounding box center [219, 259] width 15 height 15
type input "25"
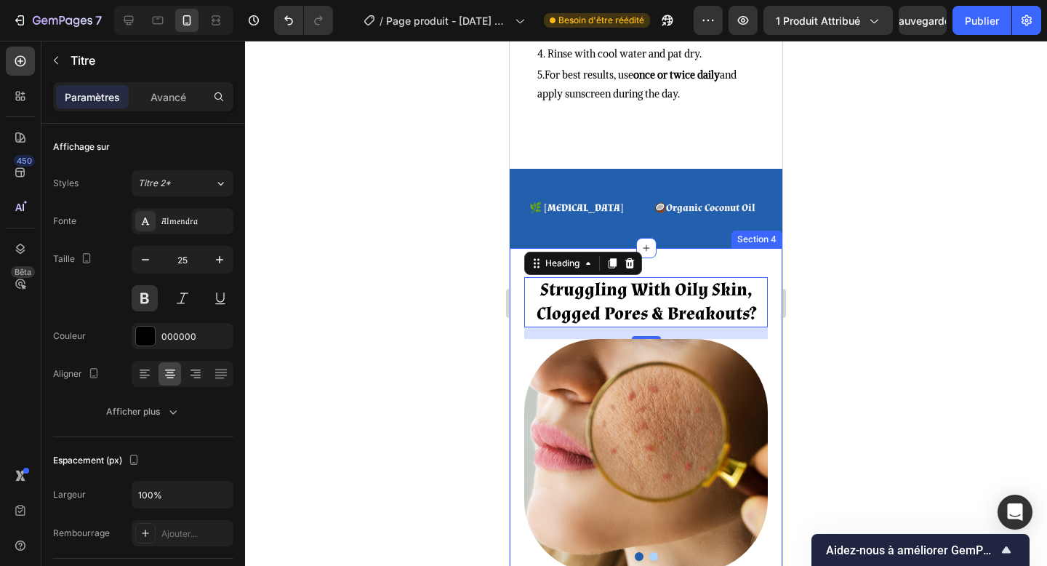
click at [672, 248] on div "Struggling With Oily Skin, Clogged Pores & Breakouts? Heading 16 Image Image Ca…" at bounding box center [646, 575] width 273 height 655
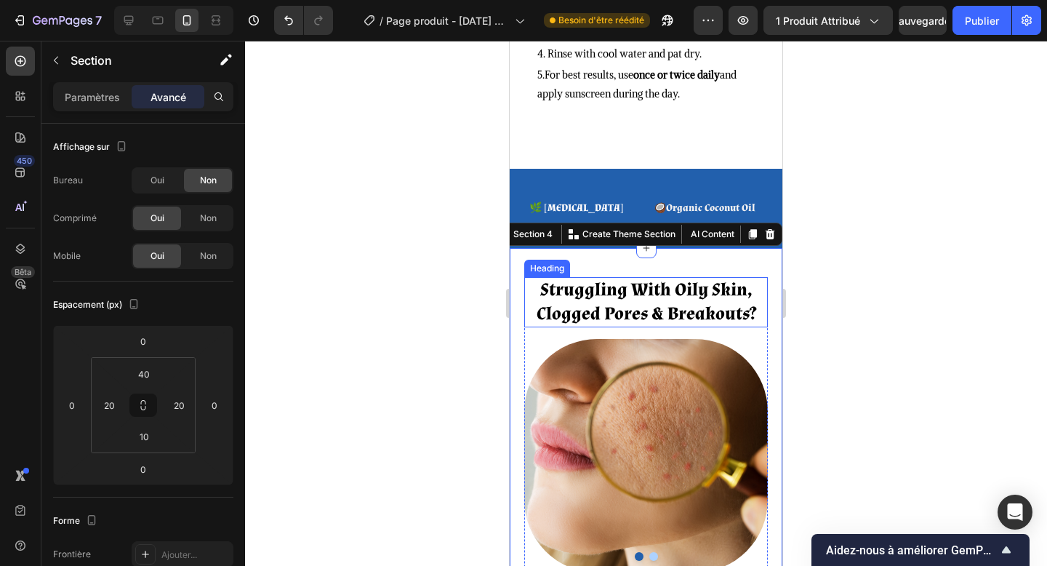
click at [673, 279] on p "Struggling With Oily Skin, Clogged Pores & Breakouts?" at bounding box center [646, 302] width 241 height 47
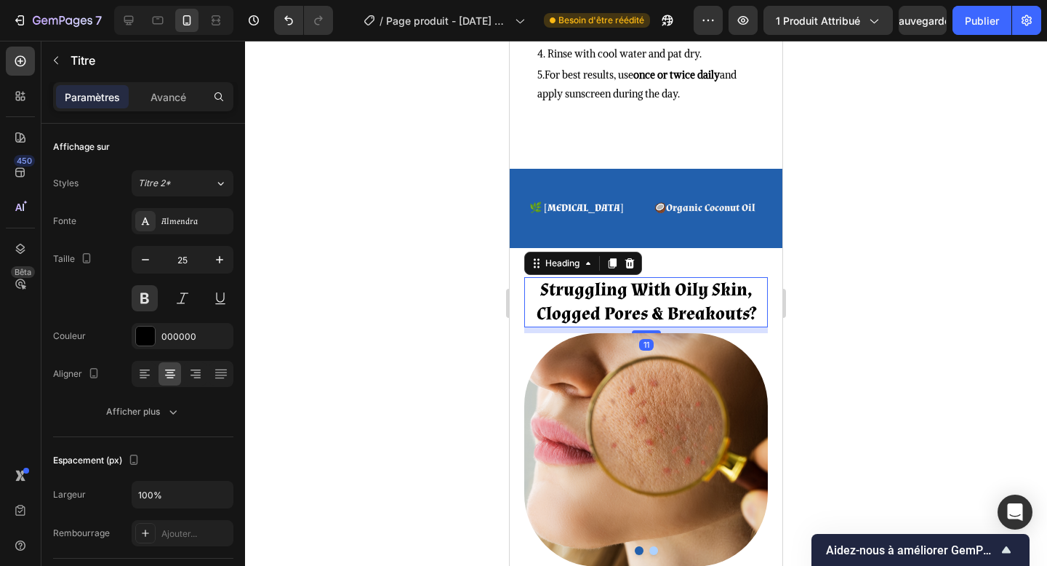
drag, startPoint x: 647, startPoint y: 271, endPoint x: 725, endPoint y: 390, distance: 142.4
click at [647, 330] on div at bounding box center [646, 331] width 29 height 3
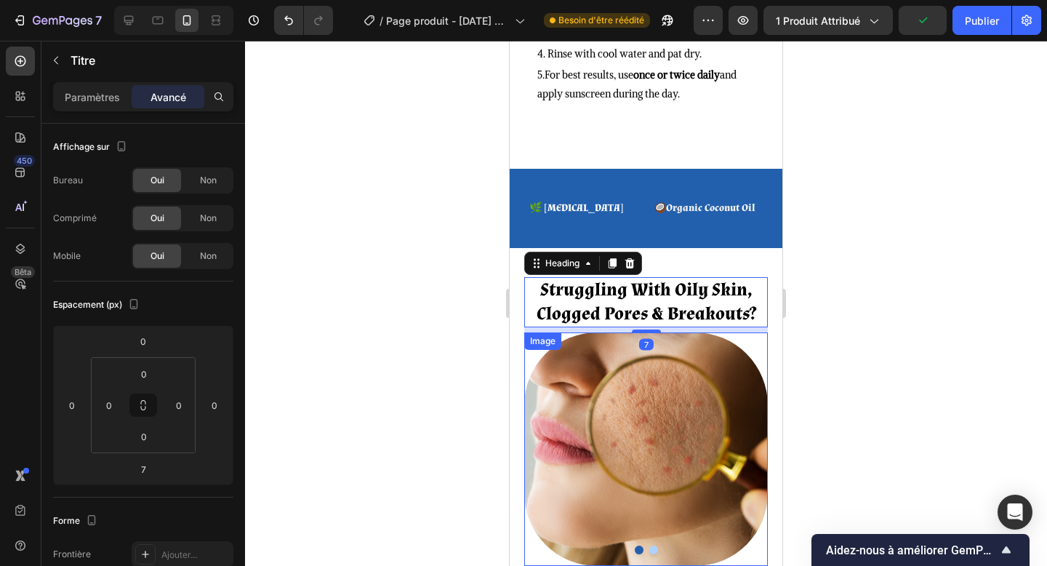
click at [660, 394] on img at bounding box center [646, 449] width 244 height 234
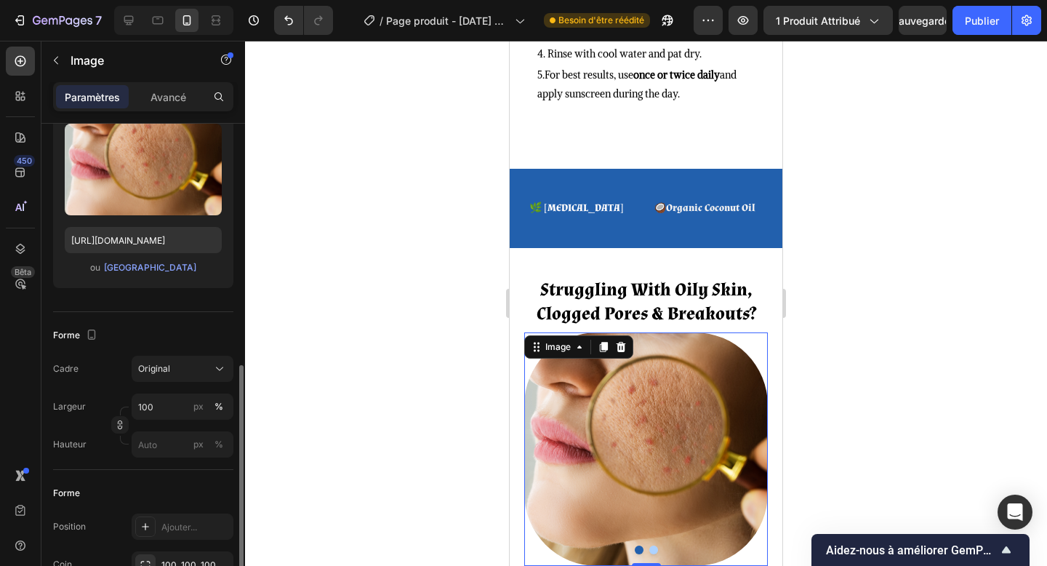
scroll to position [277, 0]
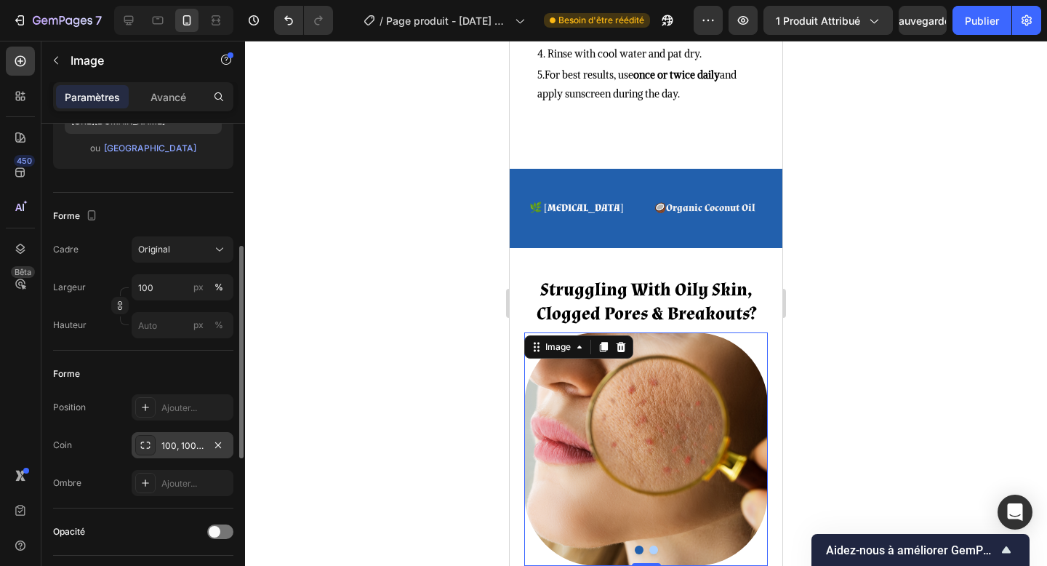
click at [164, 447] on font "100, 100, 100, 100" at bounding box center [198, 445] width 74 height 11
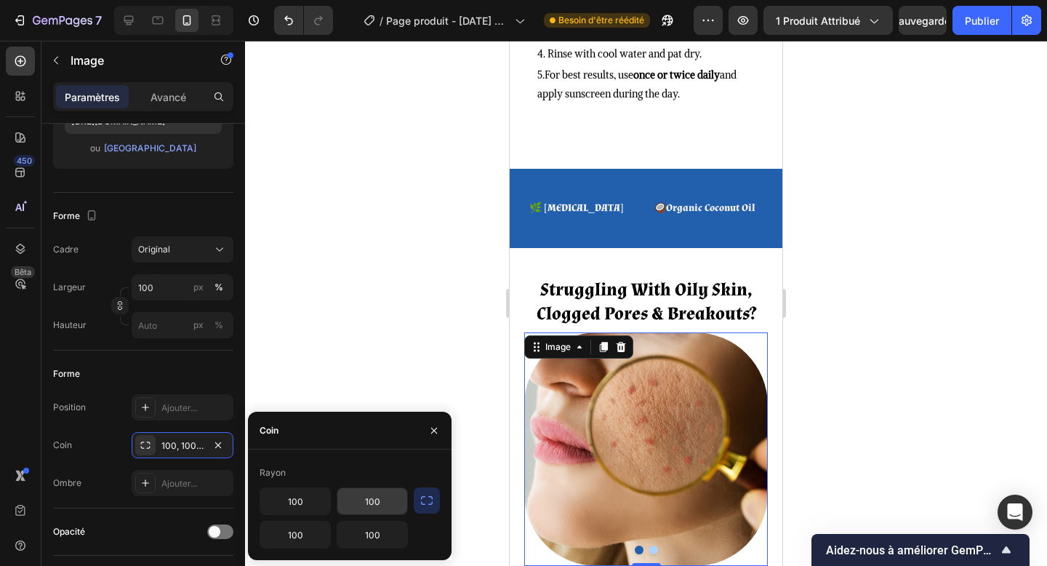
click at [376, 490] on input "100" at bounding box center [373, 501] width 70 height 26
type input "50"
click at [369, 537] on input "100" at bounding box center [373, 535] width 70 height 26
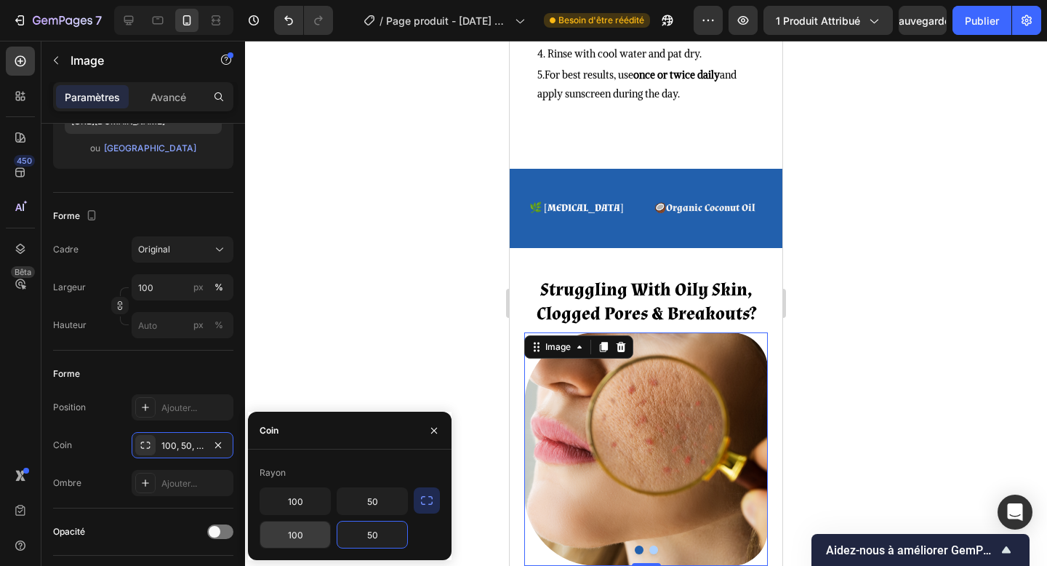
type input "50"
click at [298, 543] on input "100" at bounding box center [295, 535] width 70 height 26
type input "6"
type input "50"
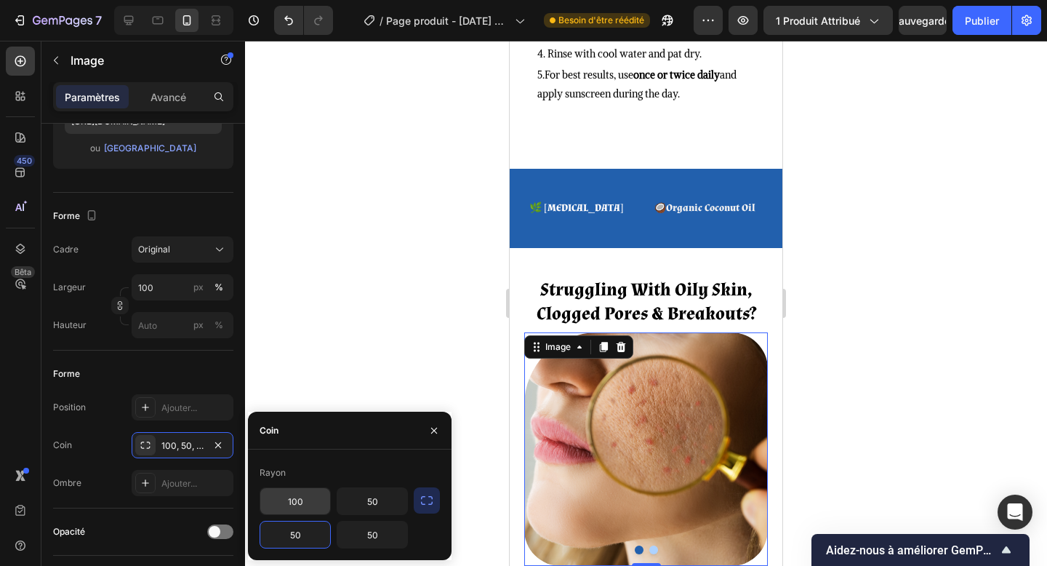
click at [299, 510] on input "100" at bounding box center [295, 501] width 70 height 26
type input "50"
click at [652, 546] on button "Dot" at bounding box center [654, 550] width 9 height 9
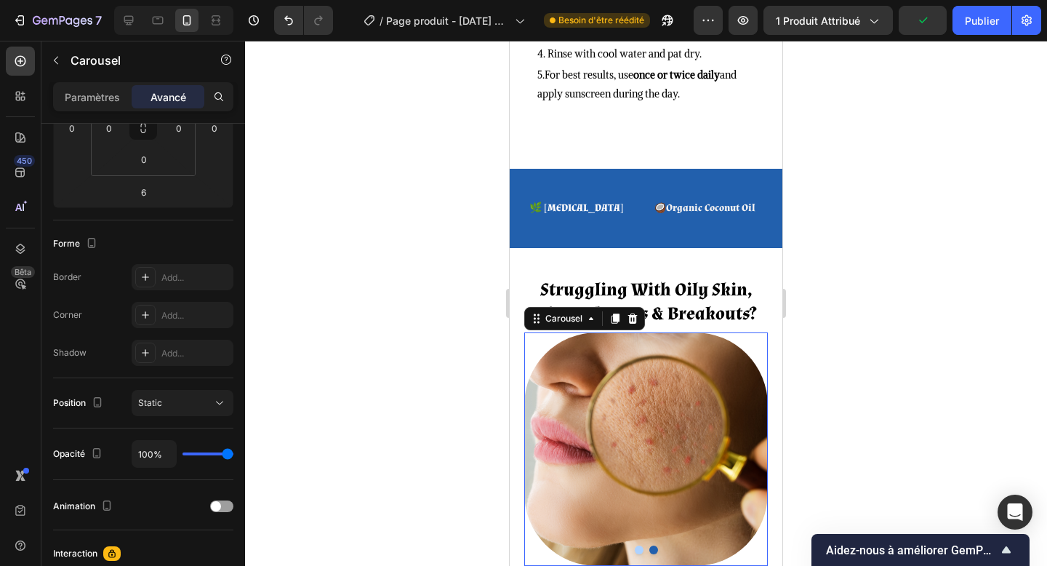
scroll to position [0, 0]
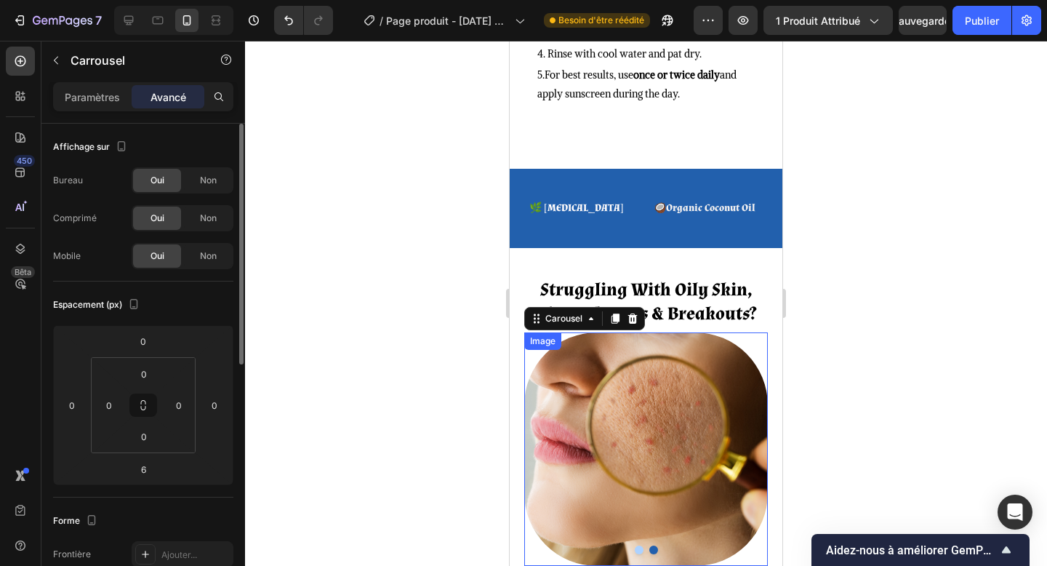
click at [651, 388] on img at bounding box center [646, 449] width 244 height 234
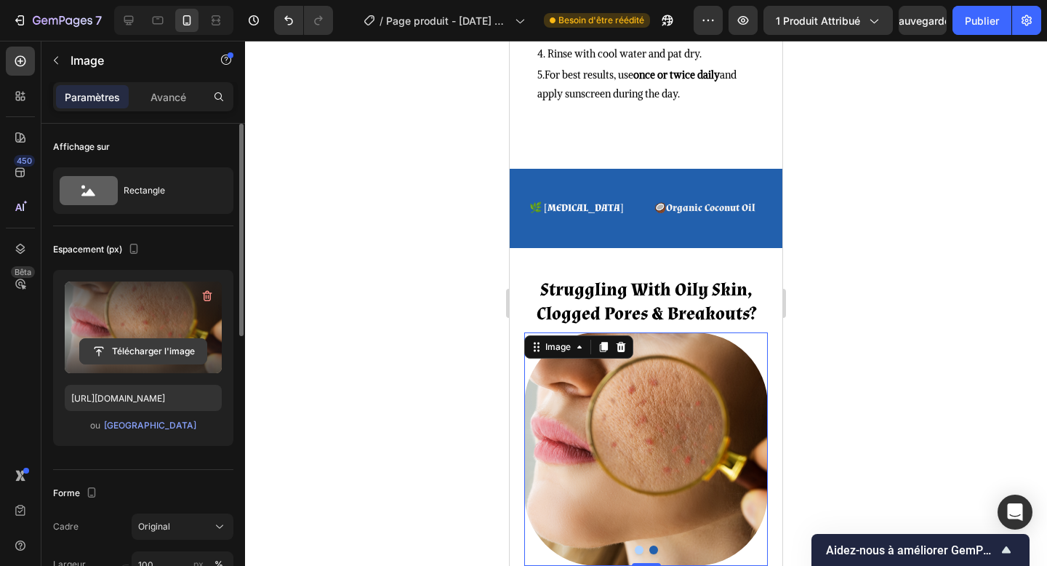
click at [159, 360] on input "file" at bounding box center [143, 351] width 127 height 25
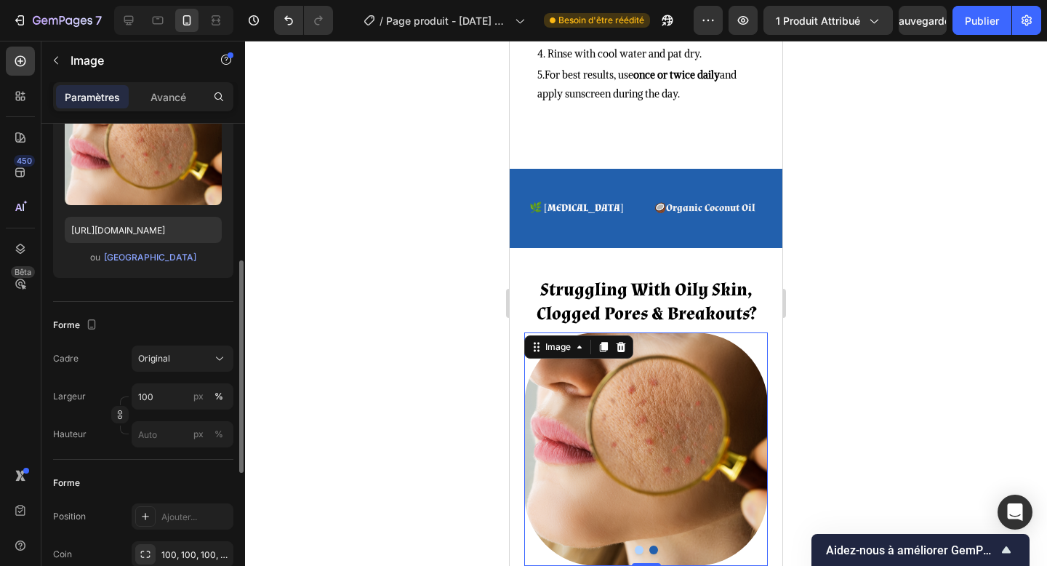
scroll to position [236, 0]
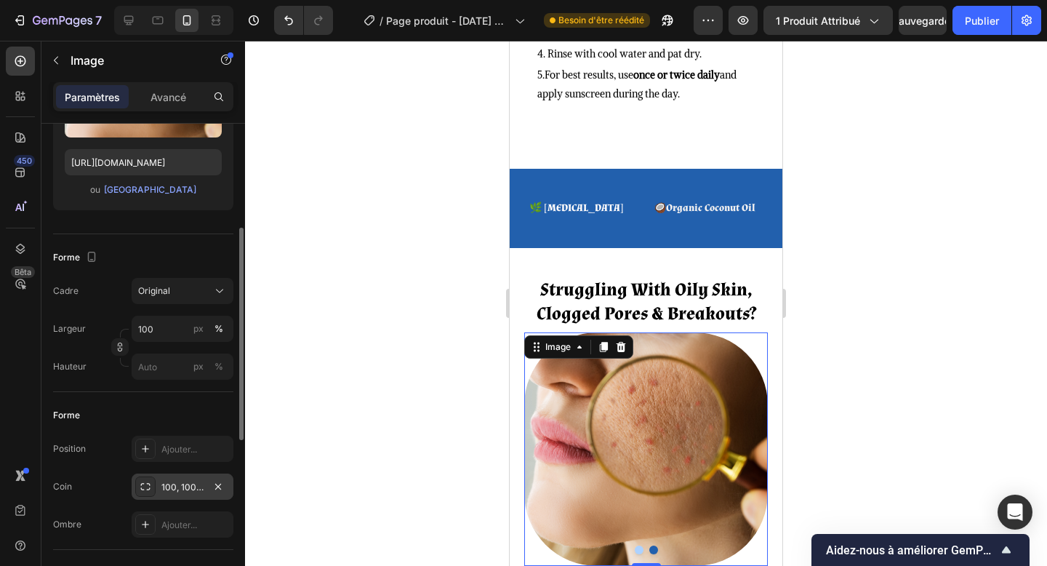
click at [166, 492] on font "100, 100, 100, 100" at bounding box center [198, 487] width 74 height 11
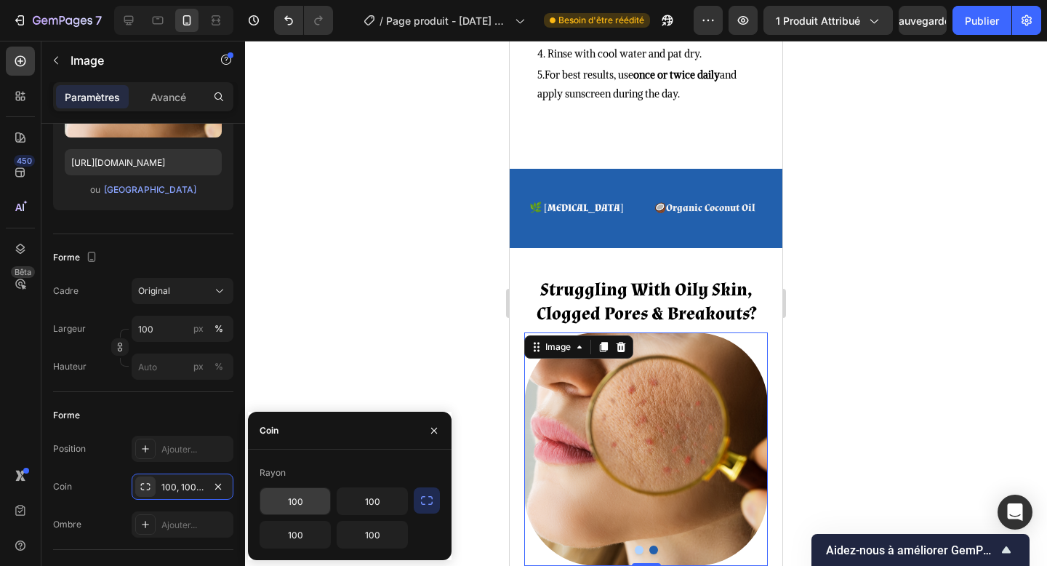
click at [297, 503] on input "100" at bounding box center [295, 501] width 70 height 26
type input "50"
click at [306, 533] on input "100" at bounding box center [295, 535] width 70 height 26
type input "50"
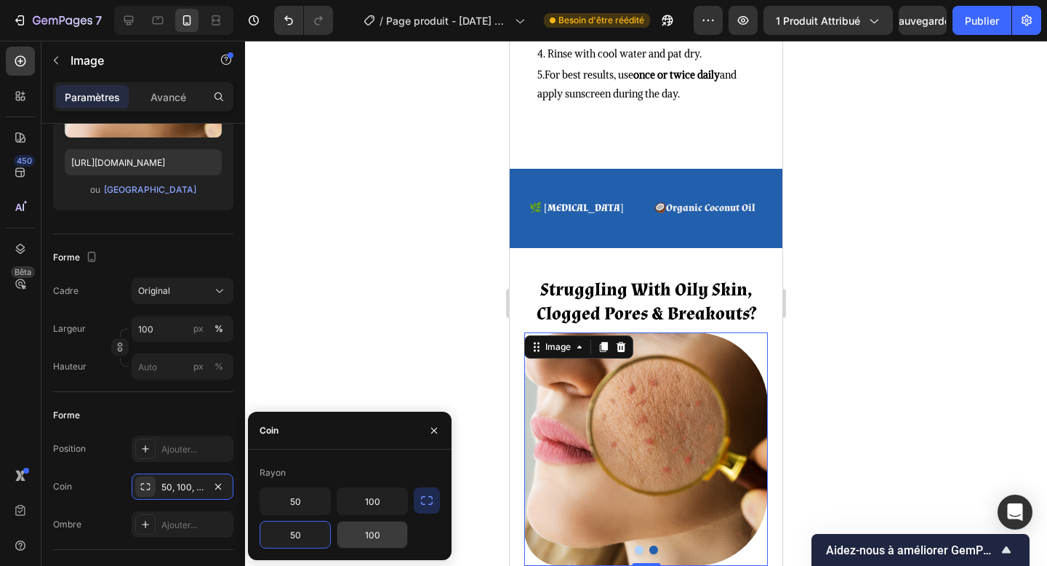
click at [364, 530] on input "100" at bounding box center [373, 535] width 70 height 26
type input "50"
click at [373, 504] on input "100" at bounding box center [373, 501] width 70 height 26
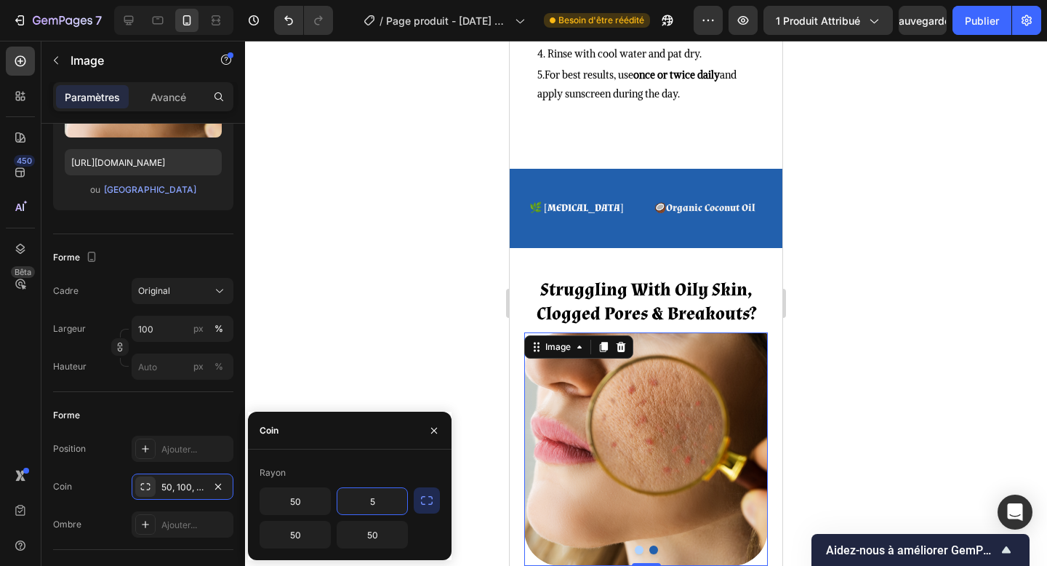
type input "50"
click at [436, 425] on icon "button" at bounding box center [434, 431] width 12 height 12
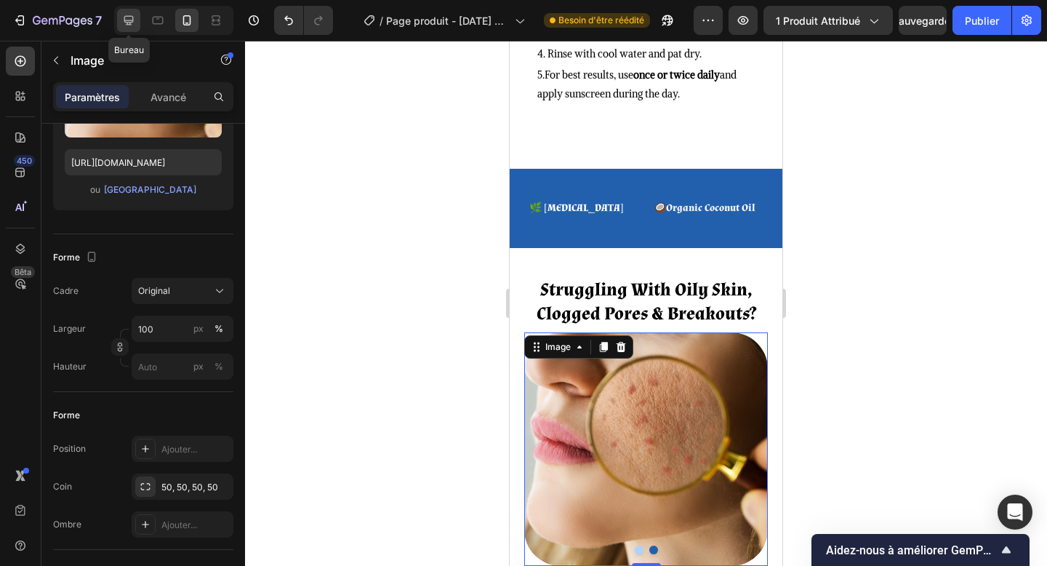
click at [128, 24] on icon at bounding box center [128, 20] width 9 height 9
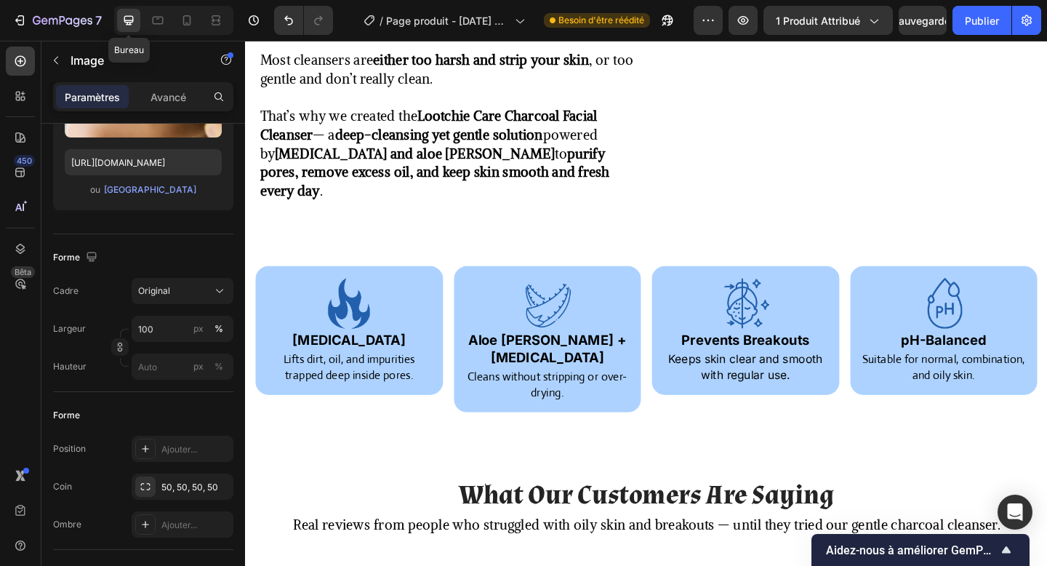
click at [258, 286] on div "Image Activated Charcoal Heading Lifts dirt, oil, and impurities trapped deep i…" at bounding box center [358, 366] width 204 height 160
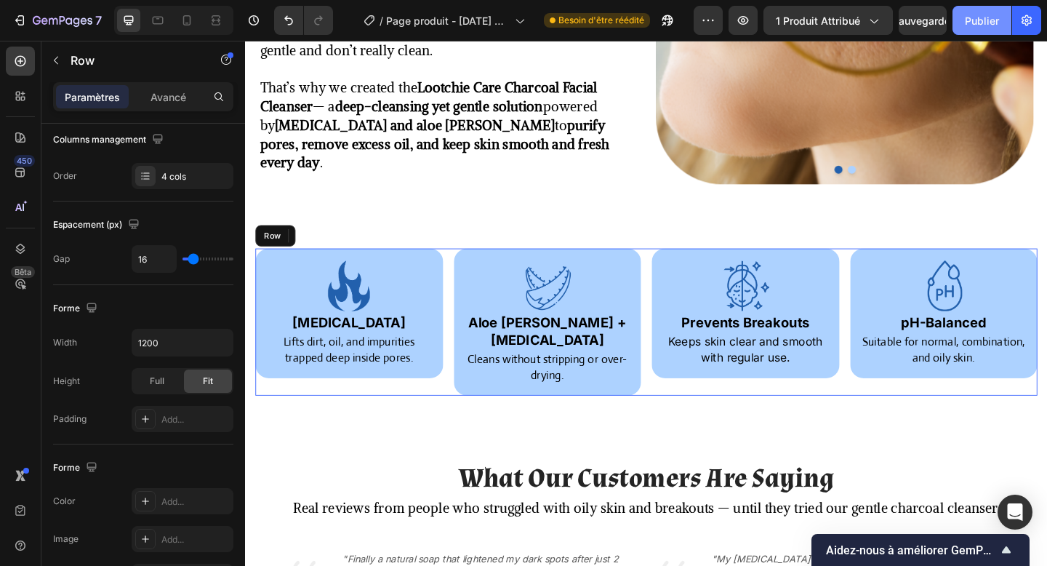
click at [978, 27] on font "Publier" at bounding box center [982, 20] width 34 height 15
click at [978, 27] on button "Publier" at bounding box center [982, 20] width 59 height 29
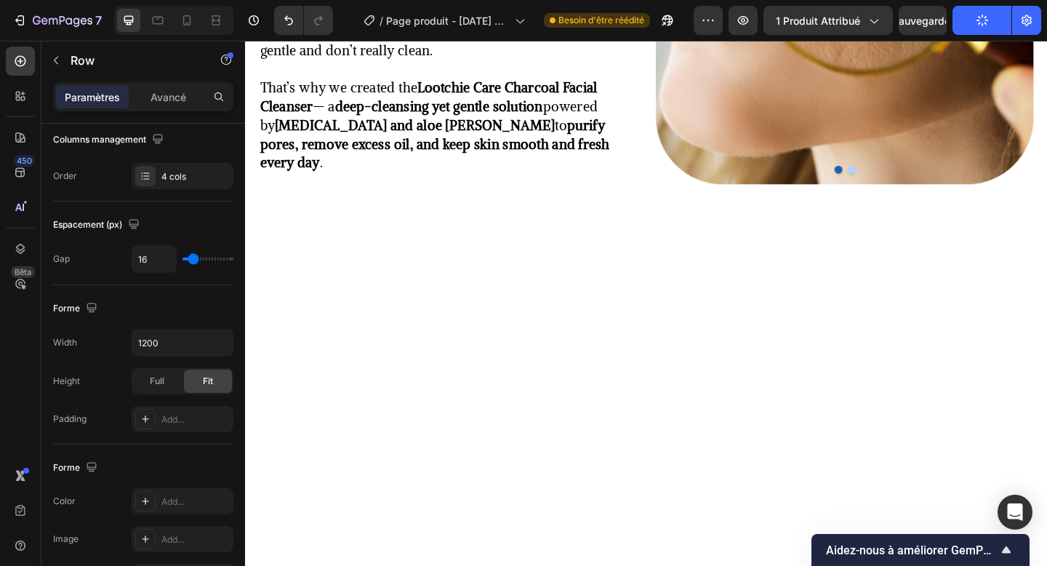
scroll to position [959, 0]
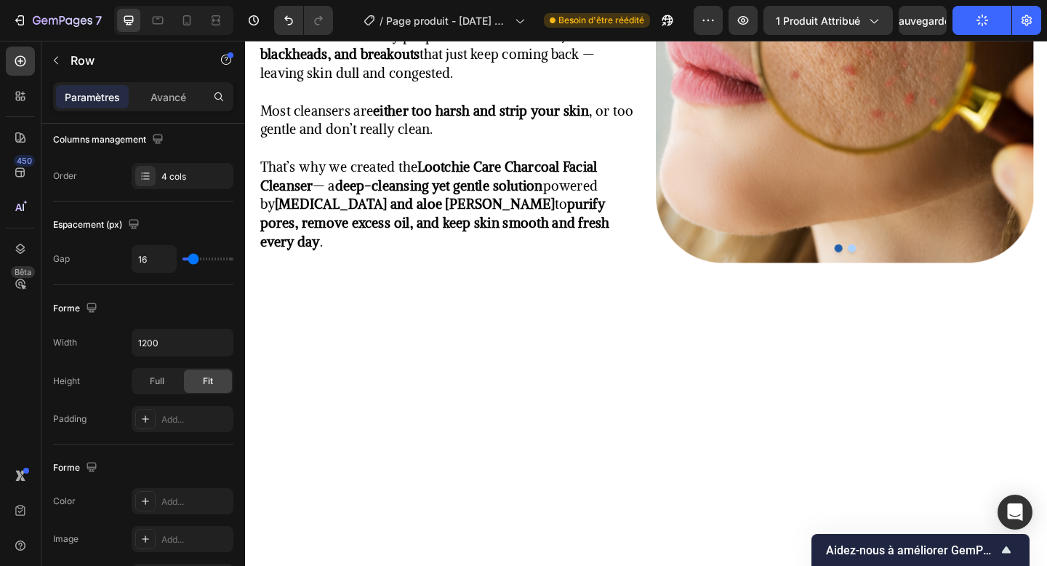
click at [766, 324] on div at bounding box center [681, 429] width 873 height 211
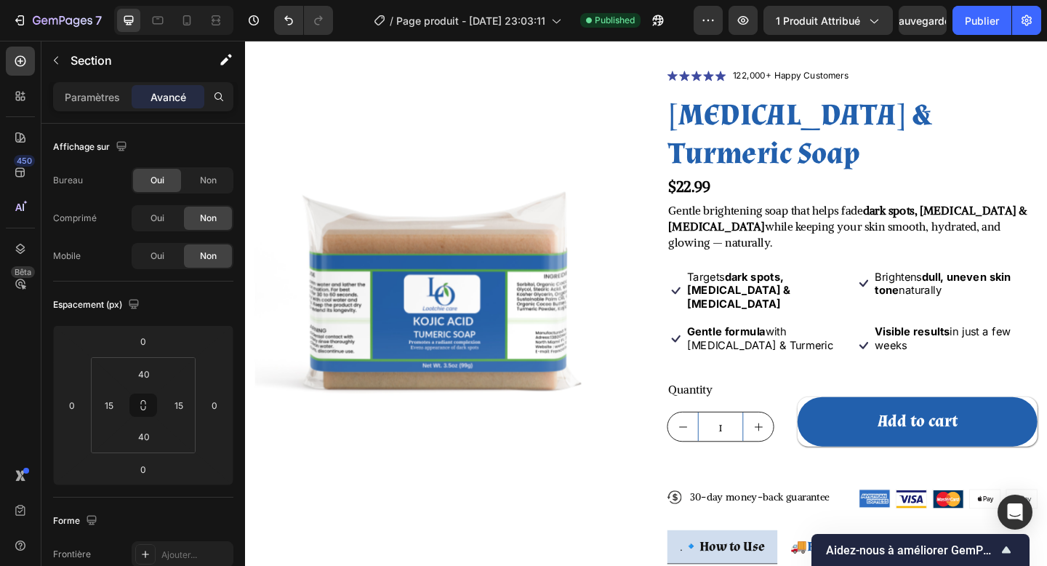
scroll to position [156, 0]
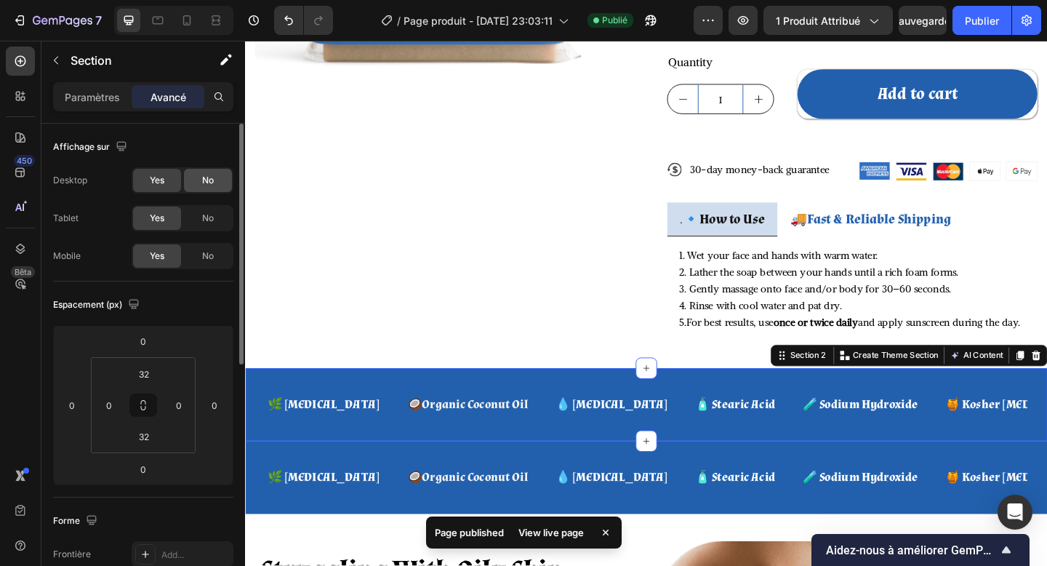
click at [202, 178] on span "No" at bounding box center [208, 180] width 12 height 13
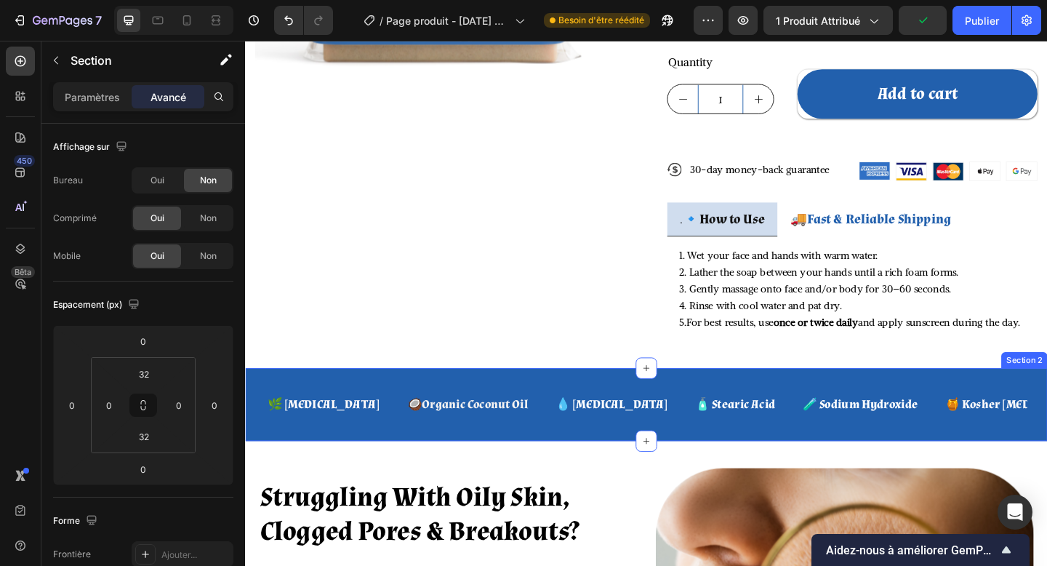
click at [394, 423] on div "🌿 Sorbitol Text Block 🥥 Organic Coconut Oil Text Block 💧 Propylene Glycol Text …" at bounding box center [681, 436] width 873 height 79
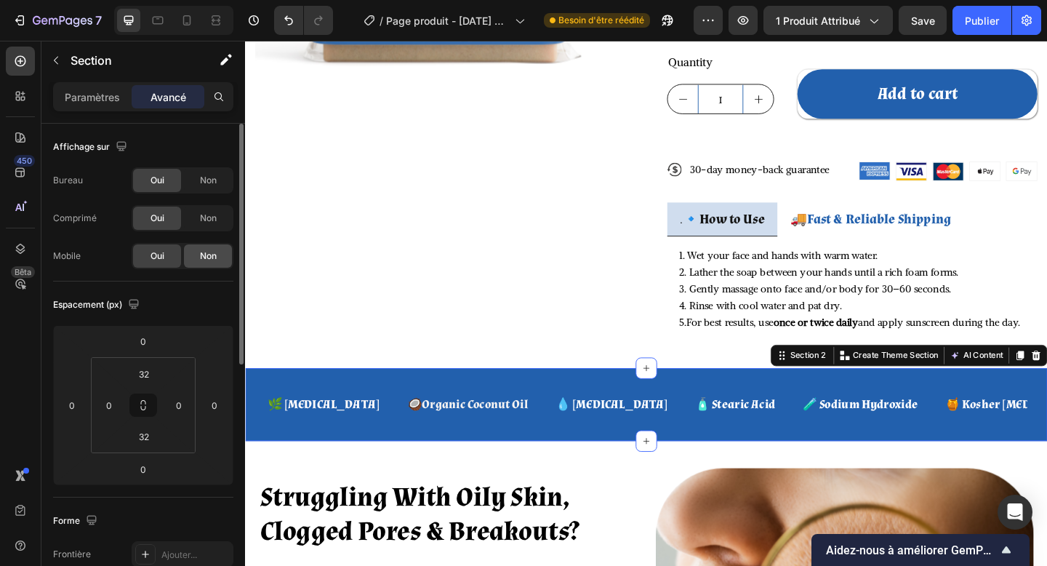
click at [228, 260] on div "Non" at bounding box center [208, 255] width 48 height 23
click at [201, 216] on font "Non" at bounding box center [208, 217] width 17 height 11
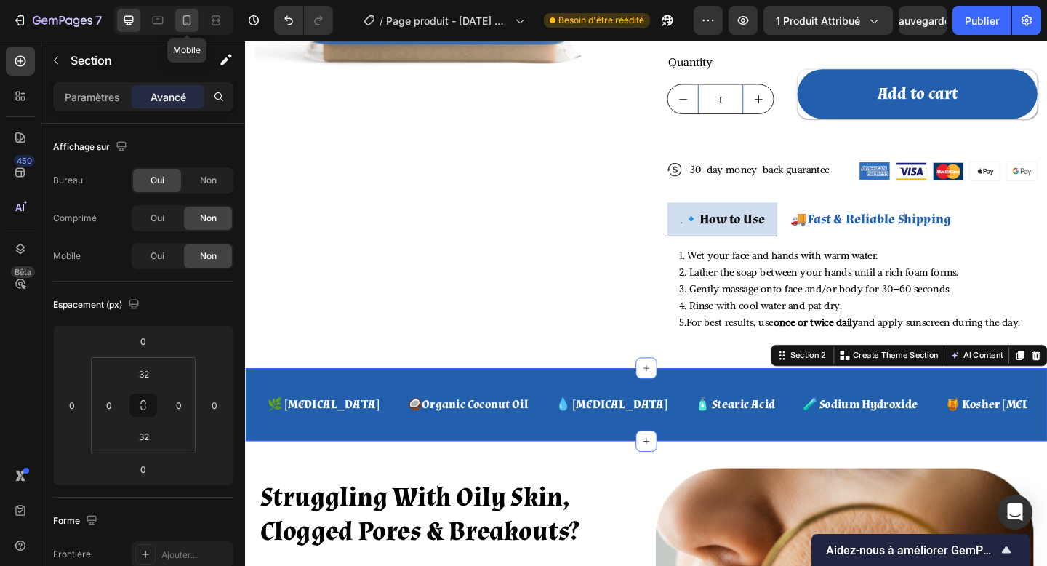
click at [188, 20] on icon at bounding box center [187, 20] width 15 height 15
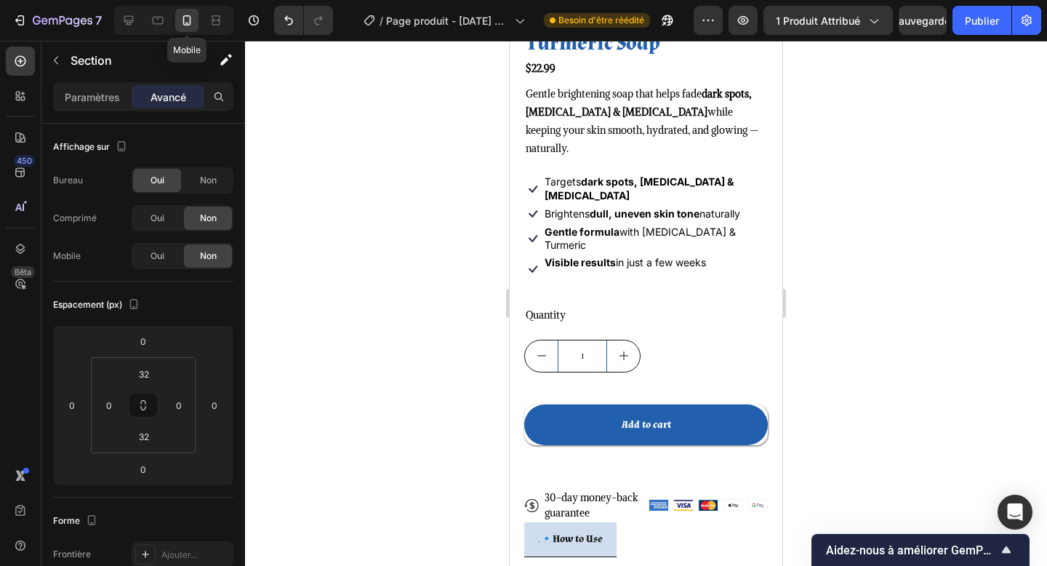
scroll to position [886, 0]
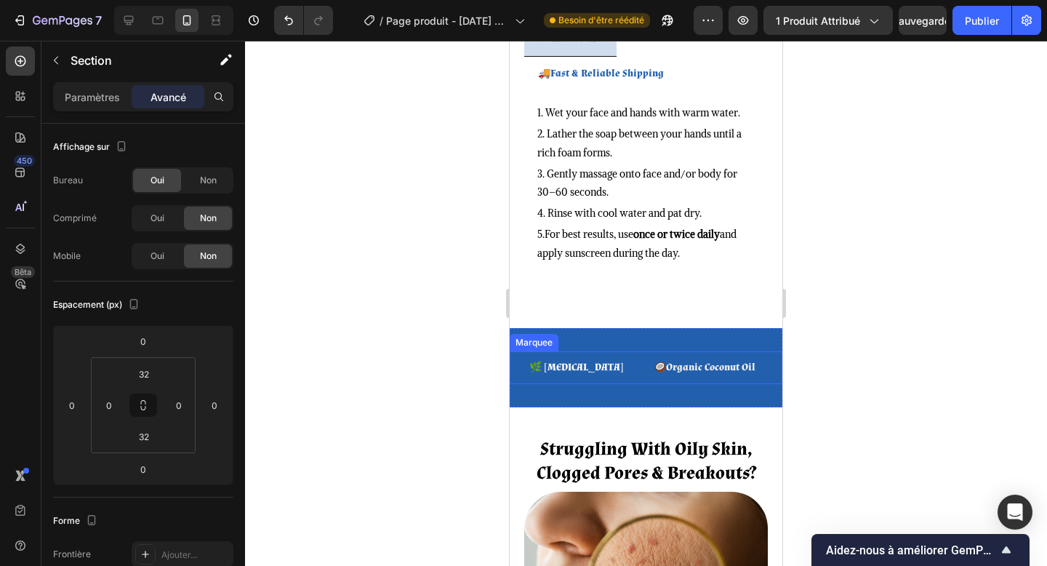
click at [594, 351] on div "🌿 Sorbitol Text Block" at bounding box center [590, 367] width 124 height 33
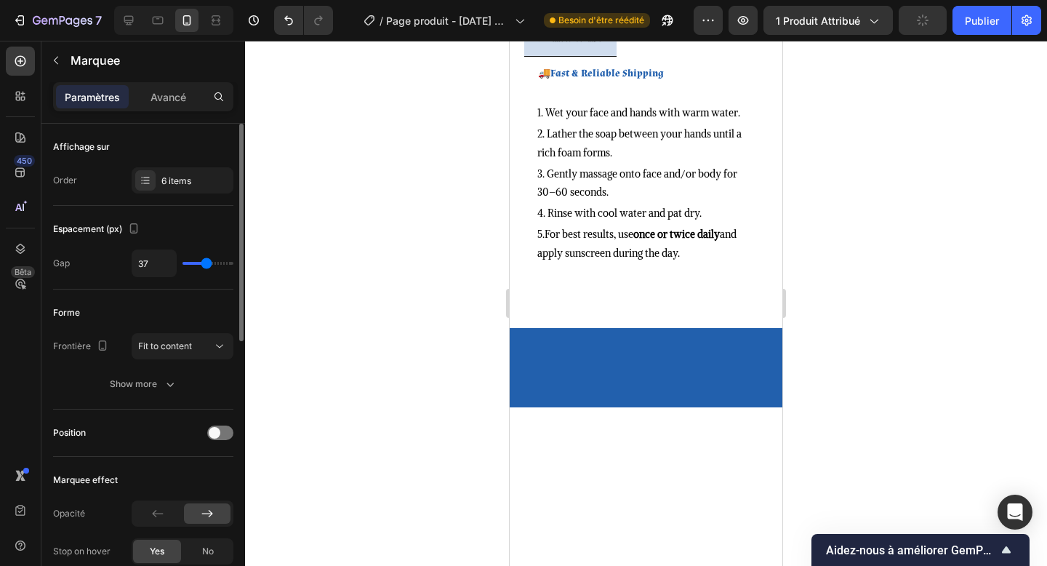
type input "10"
click at [193, 263] on input "range" at bounding box center [208, 263] width 51 height 3
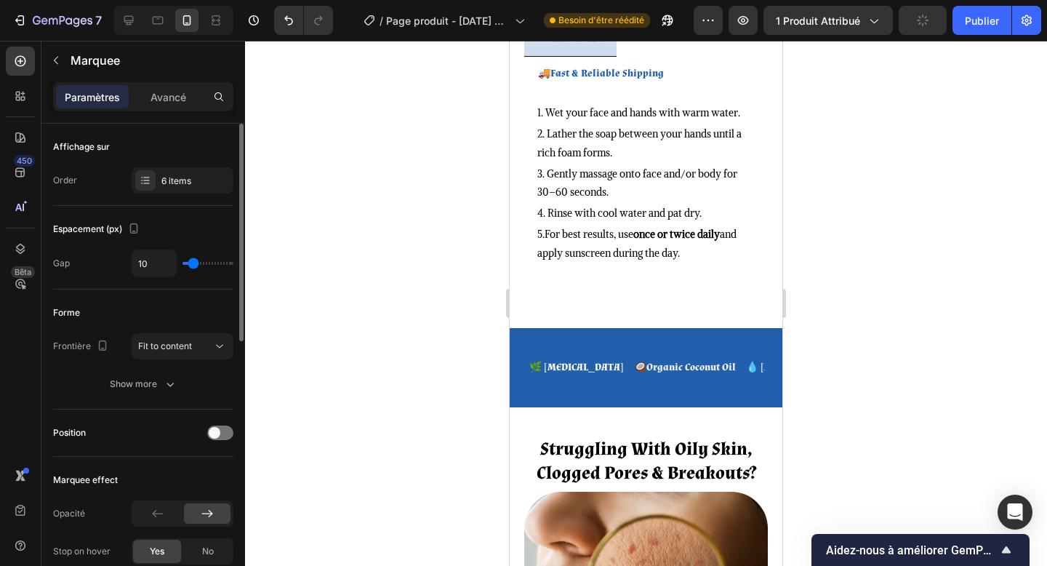
click at [194, 265] on input "range" at bounding box center [208, 263] width 51 height 3
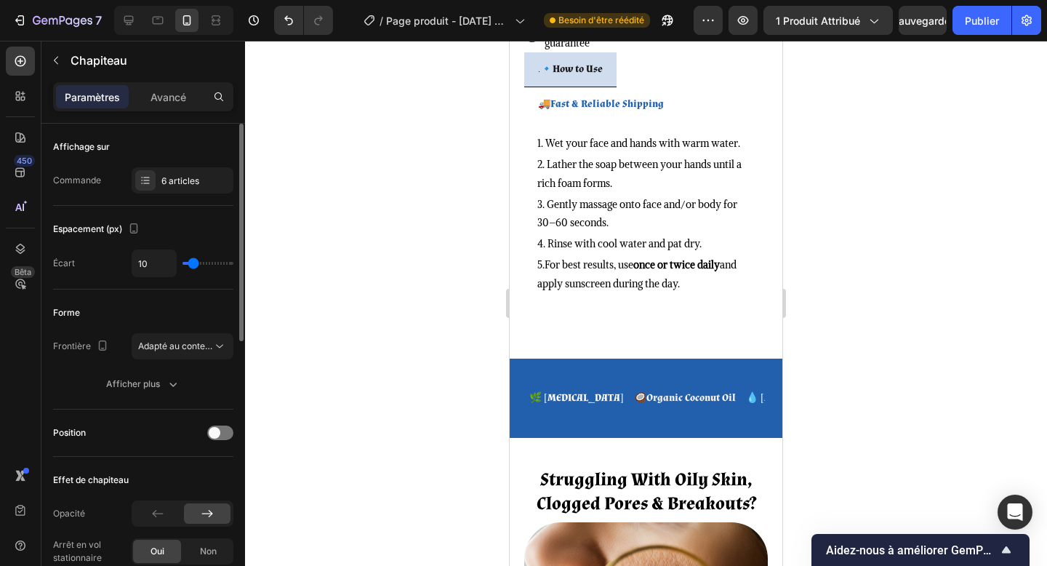
type input "22"
click at [199, 265] on input "range" at bounding box center [208, 263] width 51 height 3
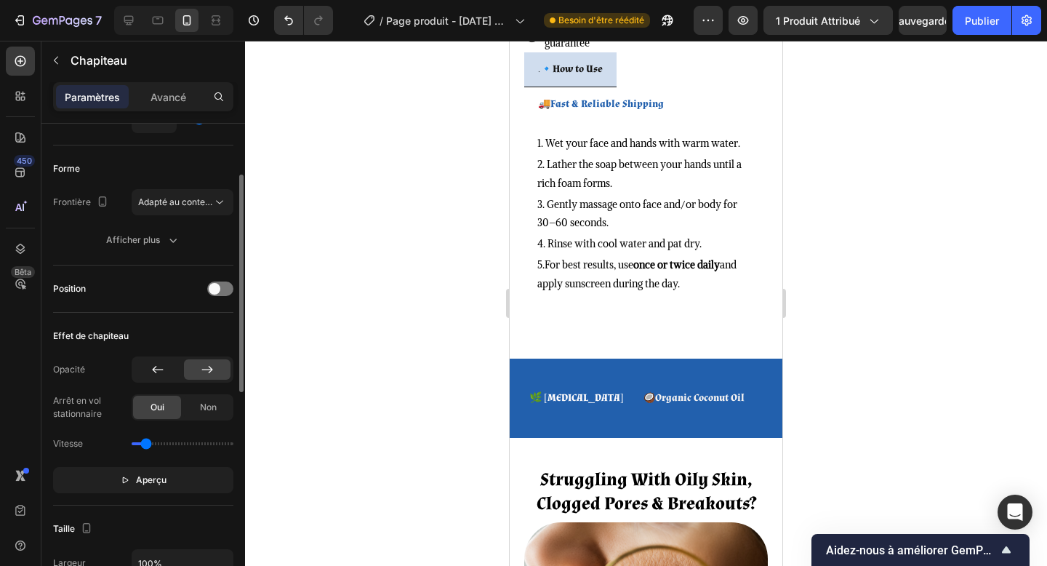
scroll to position [152, 0]
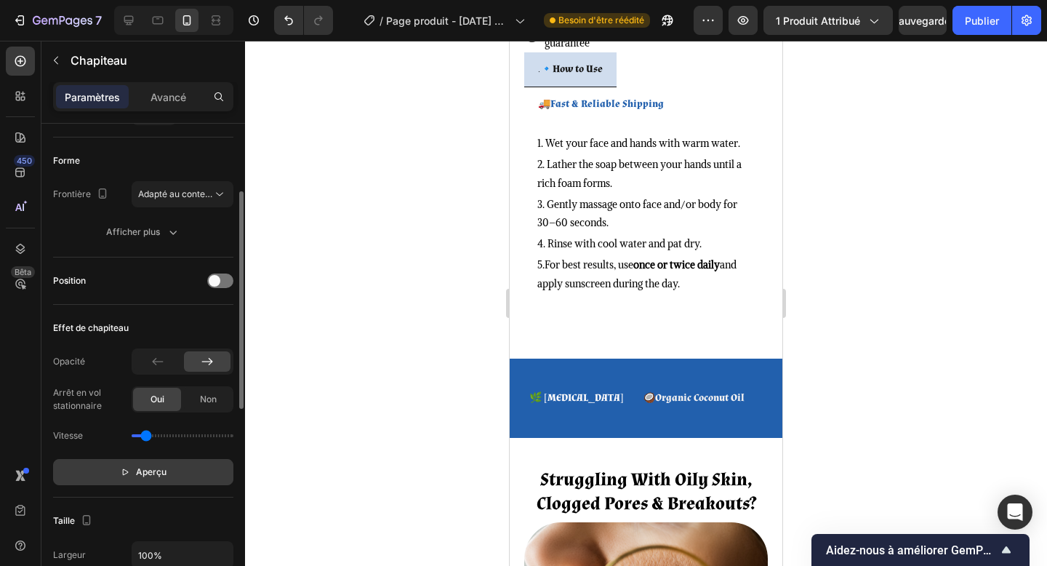
click at [152, 463] on button "Aperçu" at bounding box center [143, 472] width 180 height 26
click at [119, 468] on button "Aperçu" at bounding box center [143, 472] width 180 height 26
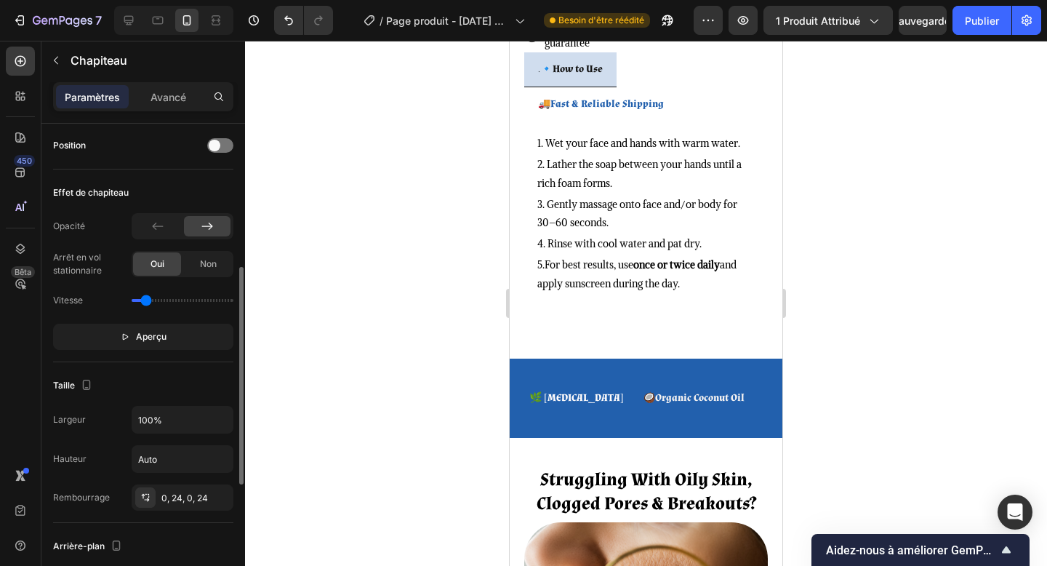
scroll to position [300, 0]
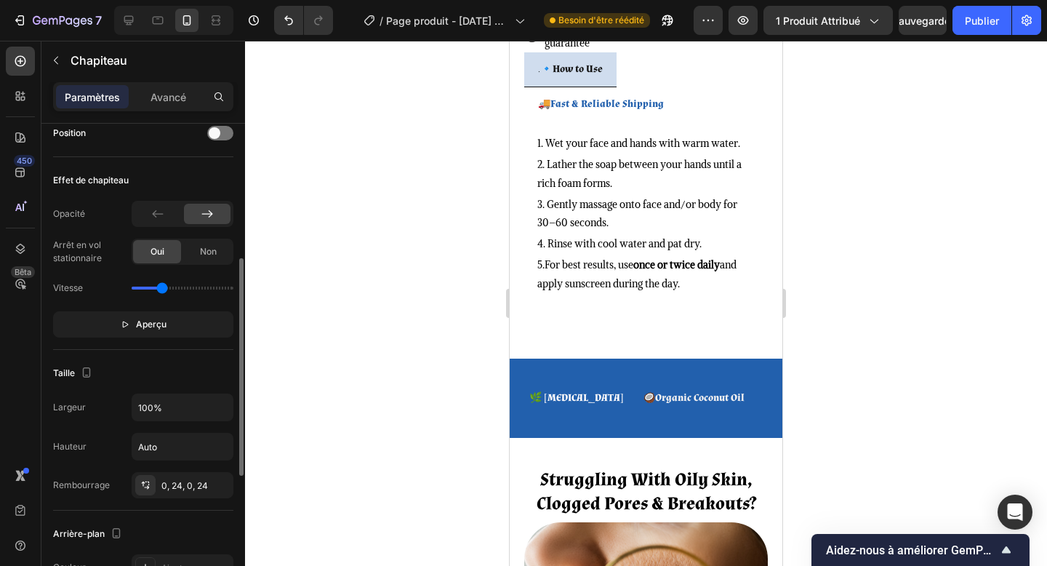
drag, startPoint x: 149, startPoint y: 285, endPoint x: 162, endPoint y: 286, distance: 13.1
click at [162, 287] on input "range" at bounding box center [183, 288] width 102 height 3
drag, startPoint x: 162, startPoint y: 286, endPoint x: 146, endPoint y: 289, distance: 16.3
click at [151, 287] on input "range" at bounding box center [183, 288] width 102 height 3
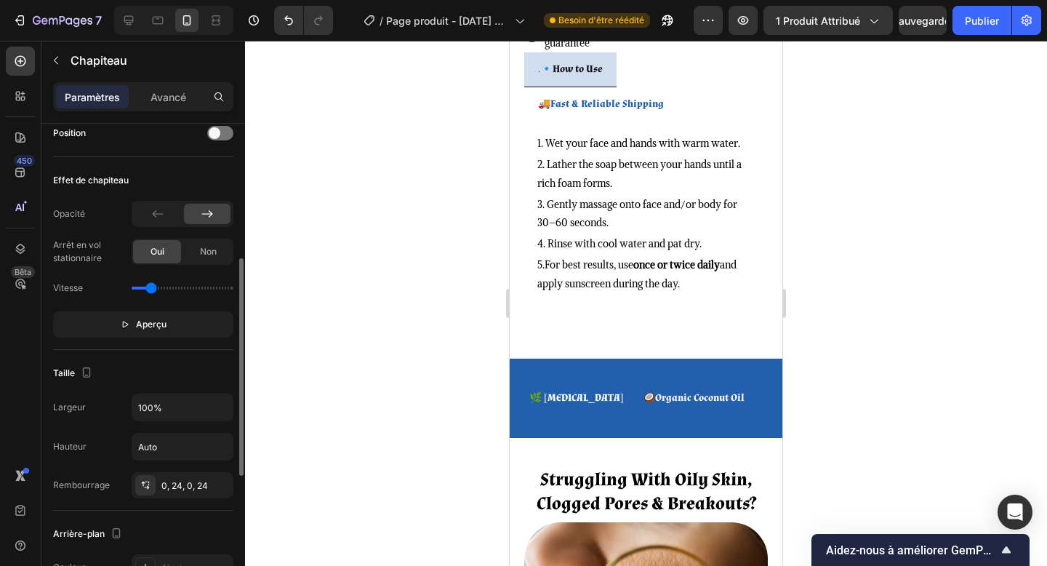
click at [146, 289] on input "range" at bounding box center [183, 288] width 102 height 3
click at [147, 321] on font "Aperçu" at bounding box center [151, 324] width 31 height 11
click at [141, 289] on input "range" at bounding box center [183, 288] width 102 height 3
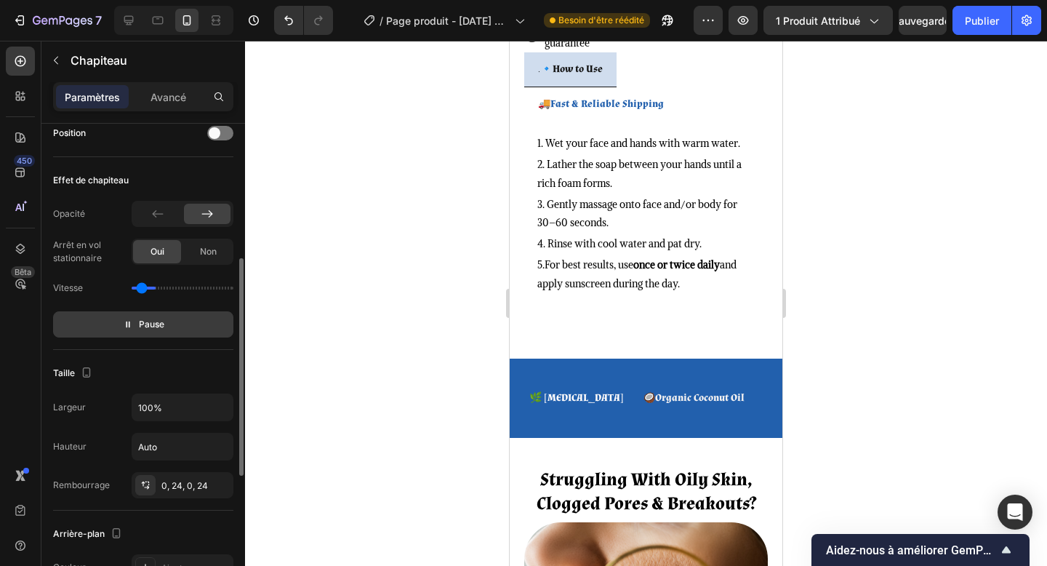
click at [141, 290] on input "range" at bounding box center [183, 288] width 102 height 3
click at [148, 289] on input "range" at bounding box center [183, 288] width 102 height 3
type input "0.3"
click at [143, 289] on input "range" at bounding box center [183, 288] width 102 height 3
click at [97, 298] on div "Vitesse" at bounding box center [143, 287] width 180 height 23
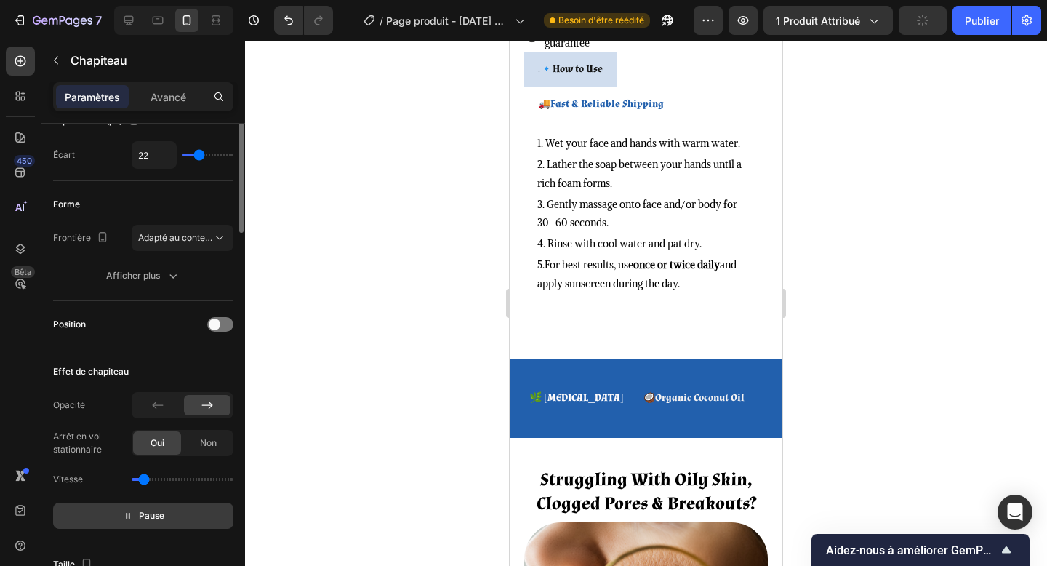
scroll to position [0, 0]
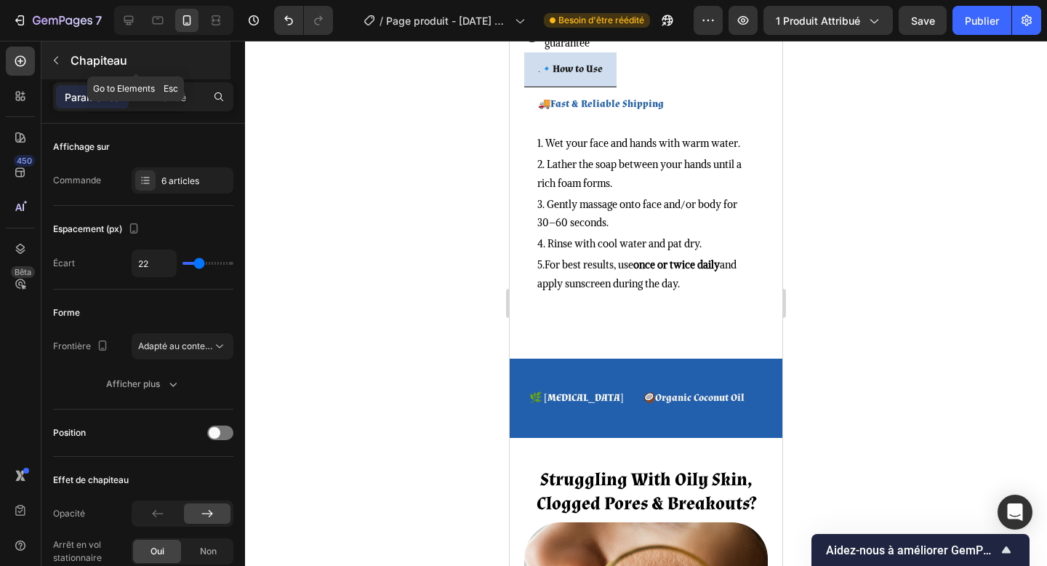
click at [84, 67] on font "Chapiteau" at bounding box center [99, 60] width 57 height 15
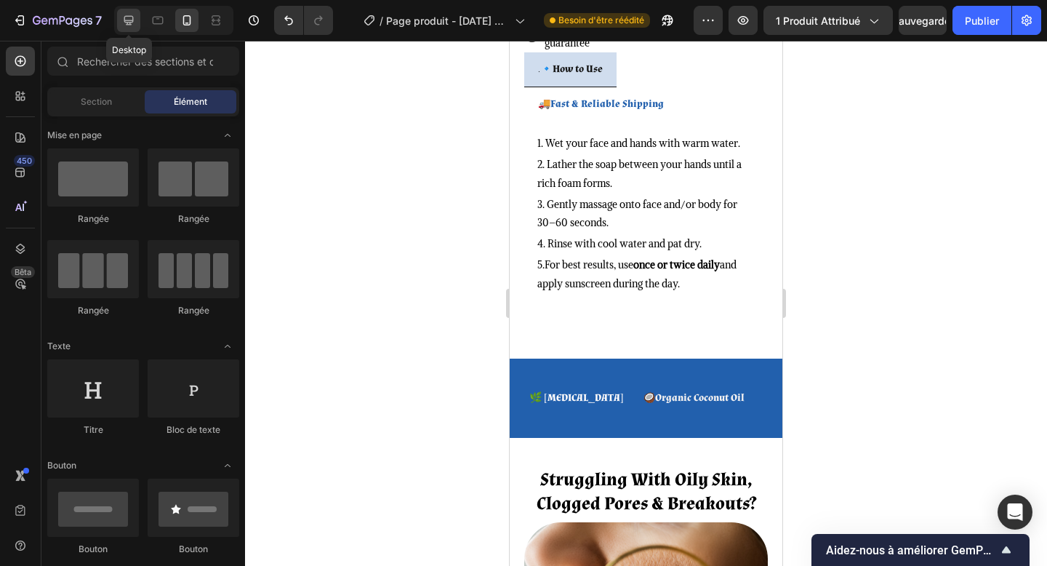
click at [129, 12] on div at bounding box center [128, 20] width 23 height 23
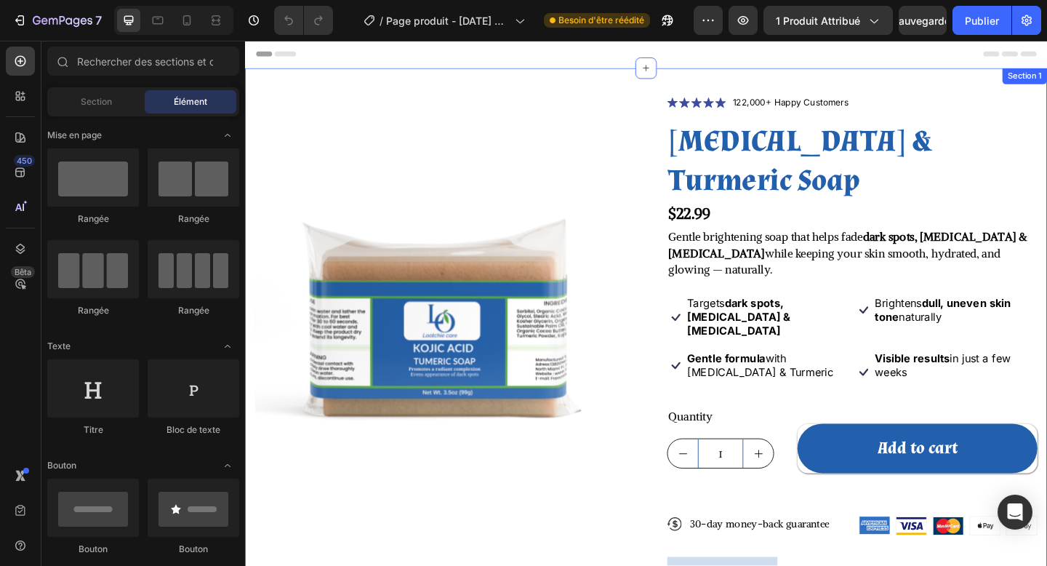
click at [693, 99] on div "Product Images Icon Icon Icon Icon Icon Icon List 122,000+ Happy Customers Text…" at bounding box center [681, 427] width 873 height 712
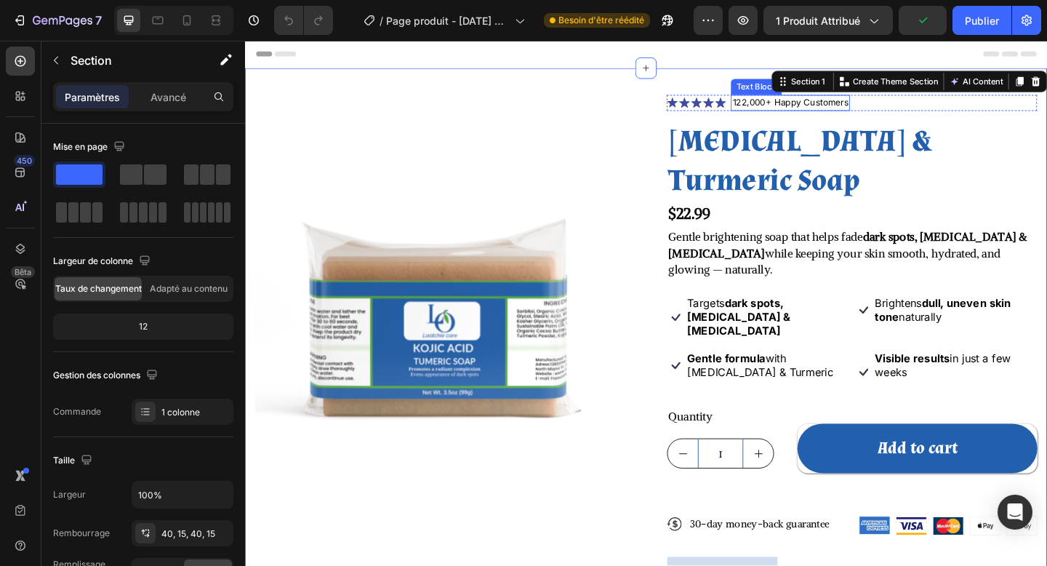
click at [807, 115] on p "122,000+ Happy Customers" at bounding box center [838, 108] width 127 height 15
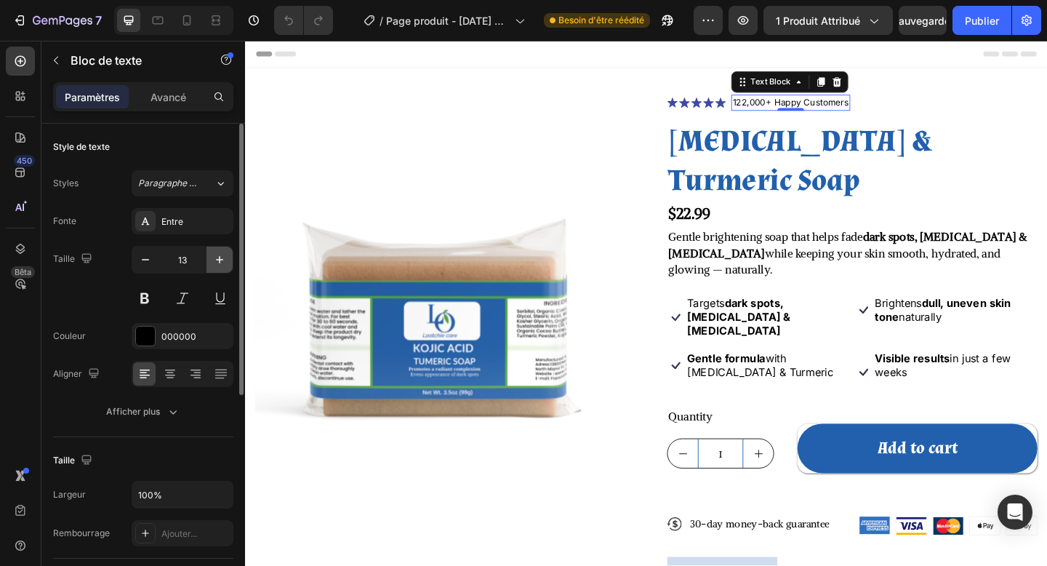
click at [223, 255] on icon "button" at bounding box center [219, 259] width 15 height 15
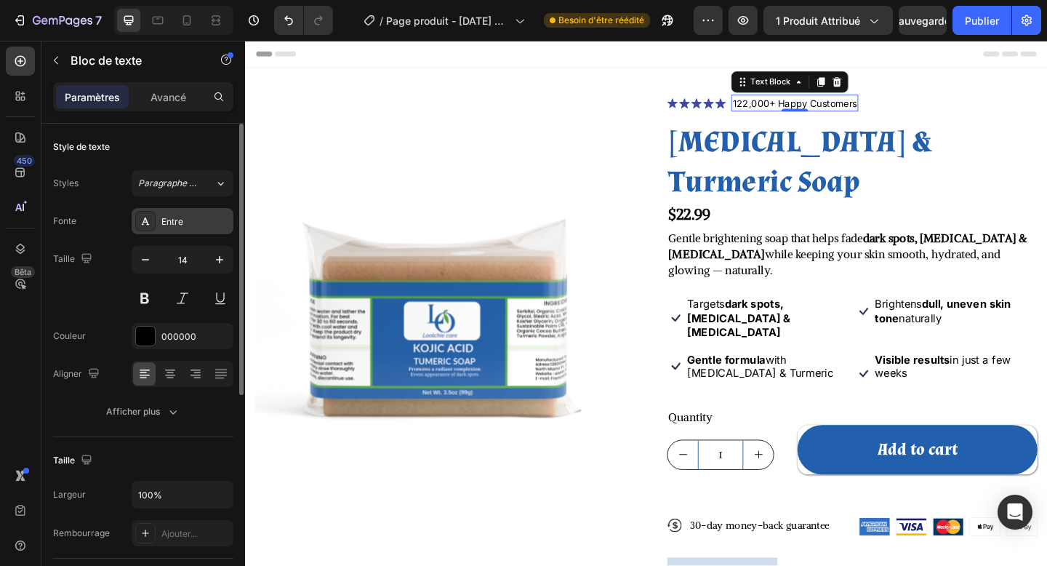
click at [193, 225] on div "Entre" at bounding box center [195, 221] width 68 height 13
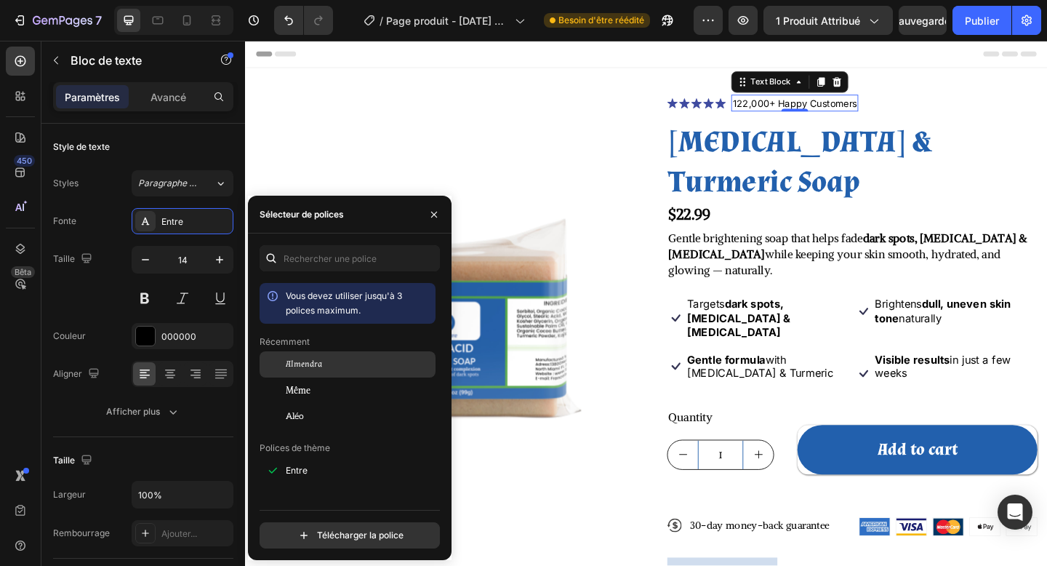
click at [344, 359] on div "Almendra" at bounding box center [359, 364] width 147 height 13
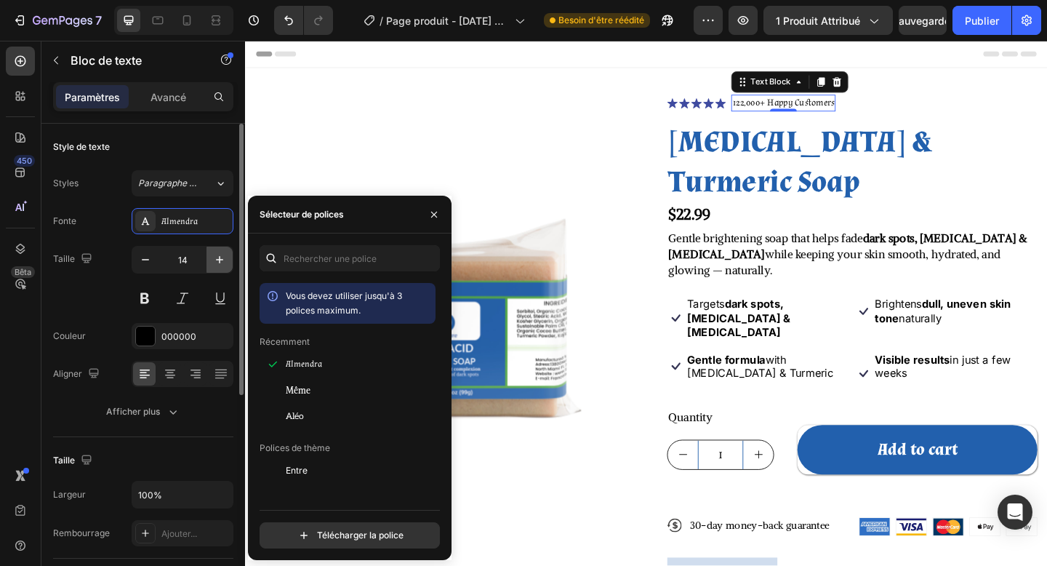
click at [213, 262] on icon "button" at bounding box center [219, 259] width 15 height 15
type input "15"
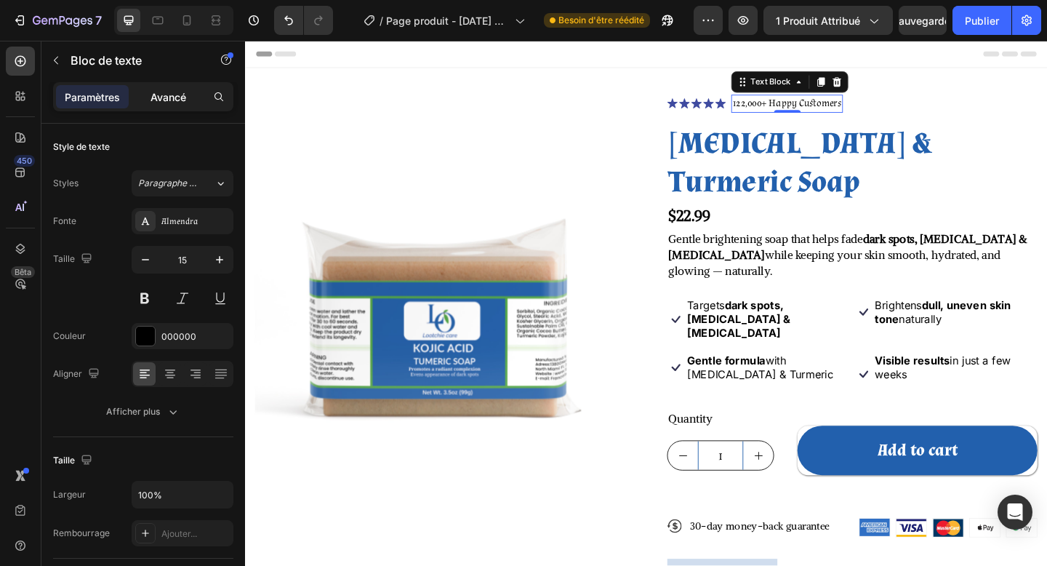
click at [183, 94] on font "Avancé" at bounding box center [169, 97] width 36 height 12
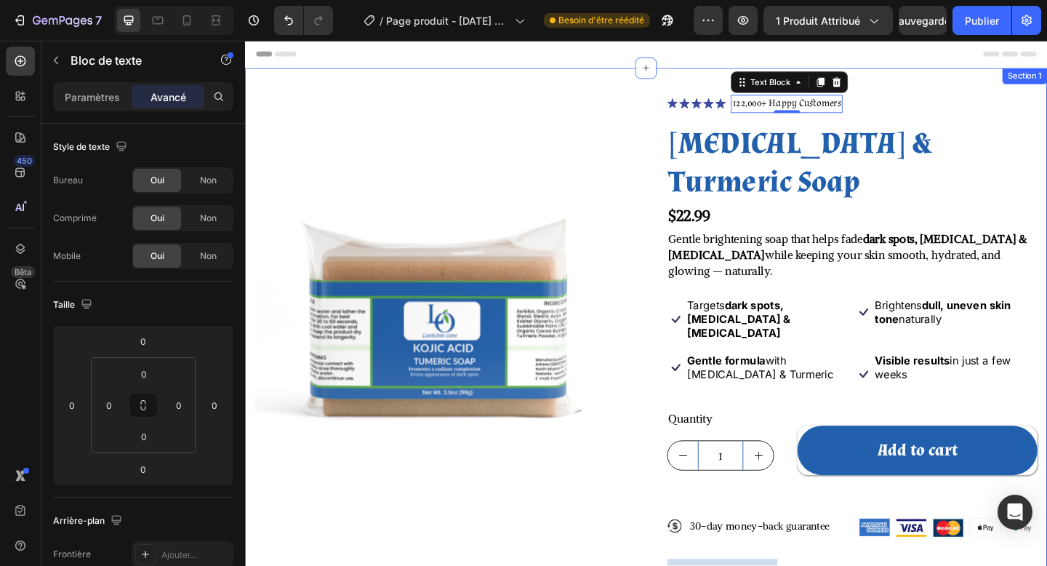
click at [567, 81] on div "Product Images Icon Icon Icon Icon Icon Icon List 122,000+ Happy Customers Text…" at bounding box center [681, 428] width 873 height 714
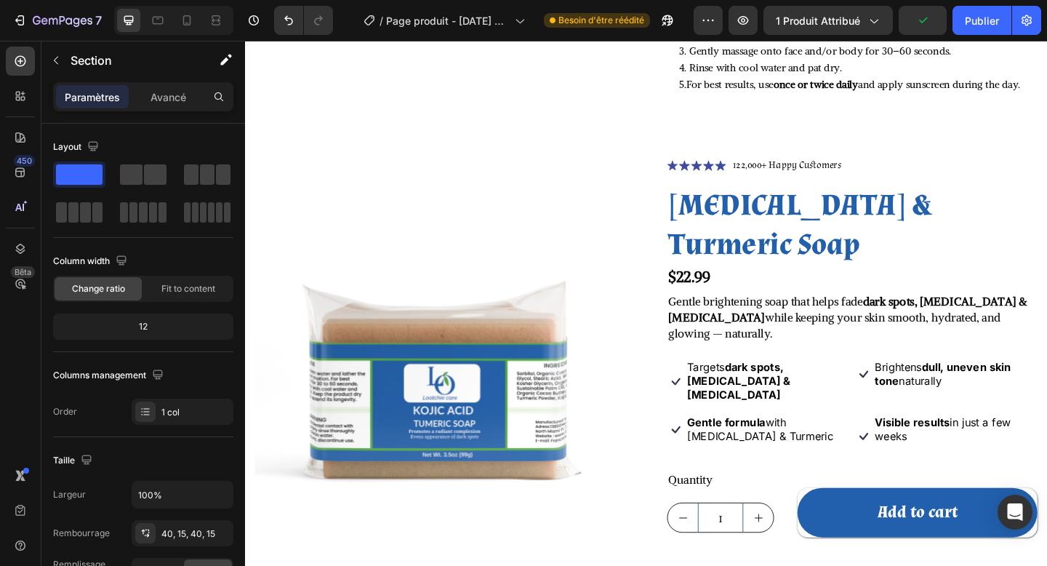
scroll to position [650, 0]
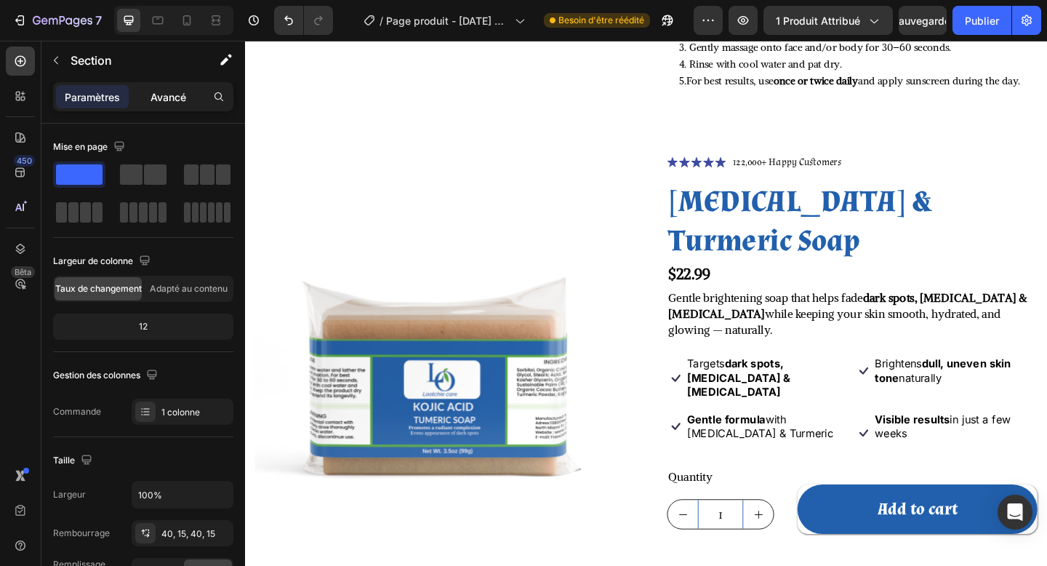
click at [172, 99] on font "Avancé" at bounding box center [169, 97] width 36 height 12
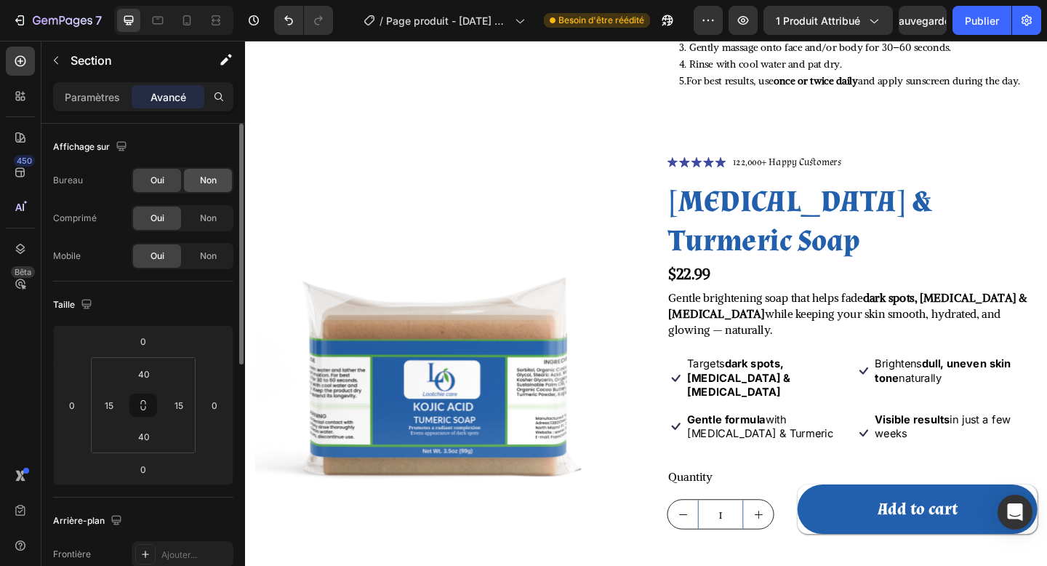
click at [207, 183] on font "Non" at bounding box center [208, 180] width 17 height 11
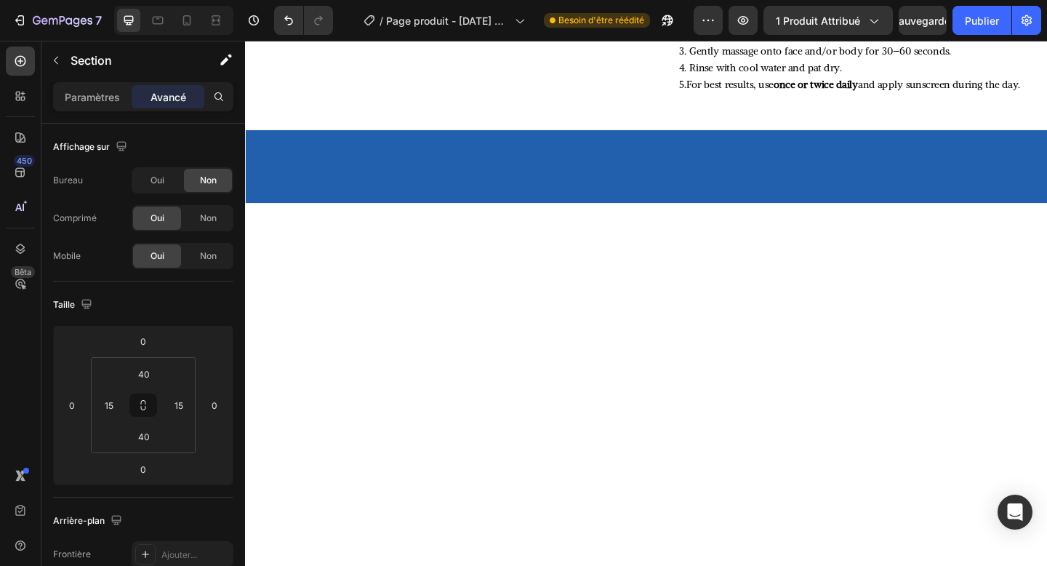
scroll to position [0, 0]
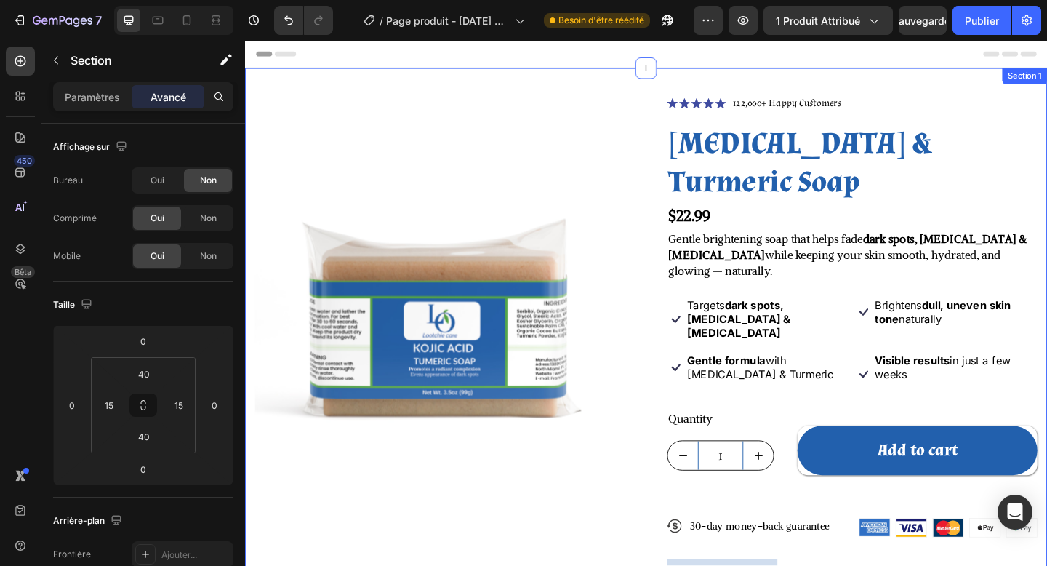
click at [387, 82] on div "Product Images Icon Icon Icon Icon Icon Icon List 122,000+ Happy Customers Text…" at bounding box center [681, 428] width 873 height 714
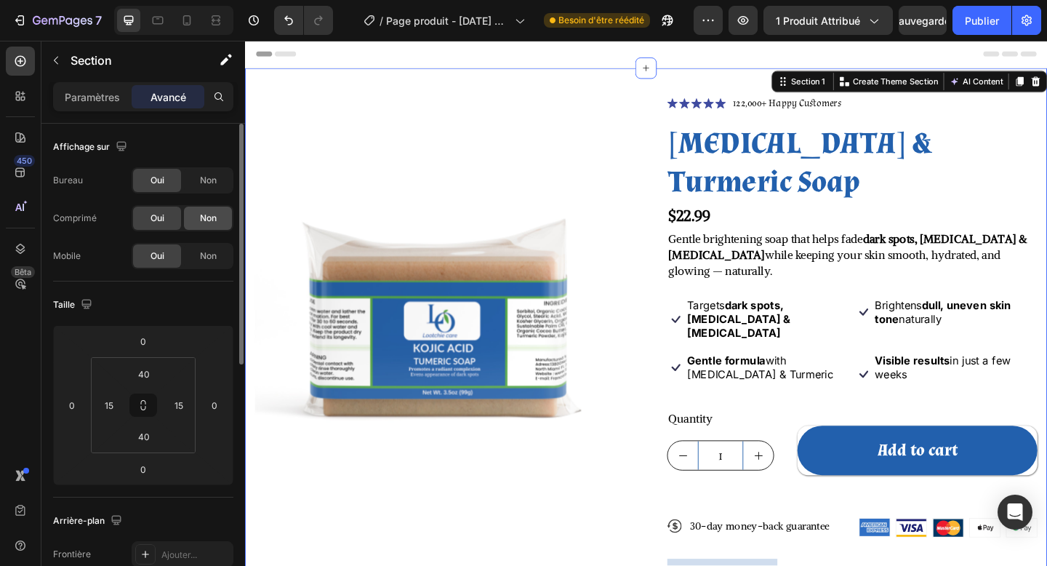
click at [215, 216] on font "Non" at bounding box center [208, 217] width 17 height 11
click at [210, 253] on font "Non" at bounding box center [208, 255] width 17 height 11
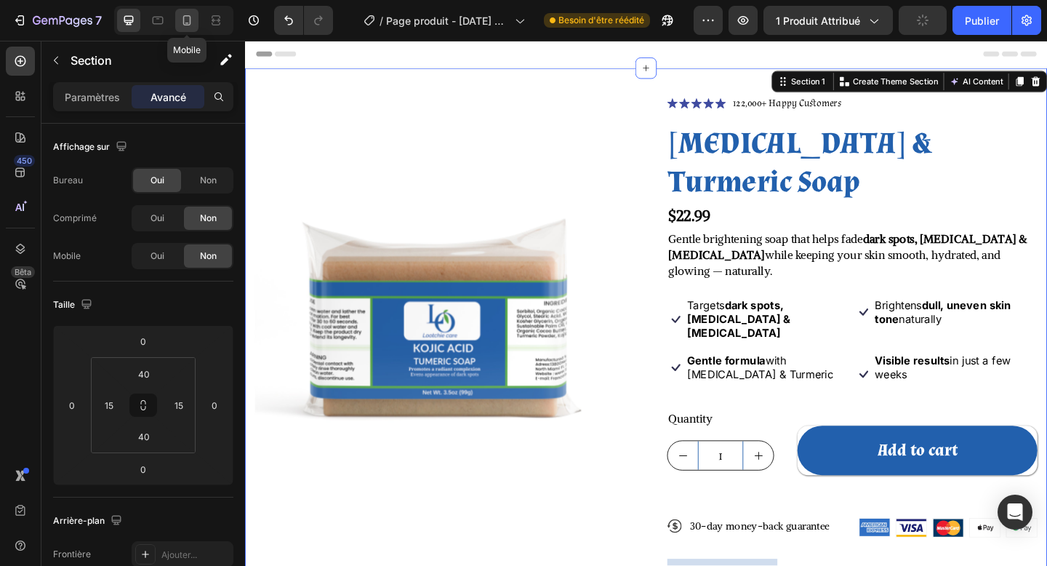
click at [190, 25] on icon at bounding box center [187, 20] width 8 height 10
type input "20"
type input "72"
type input "20"
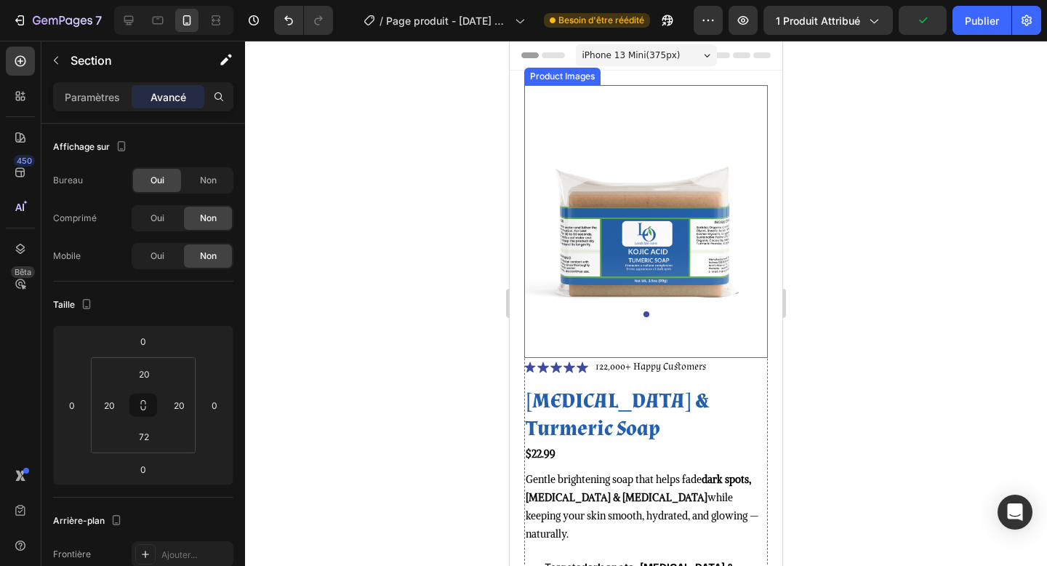
click at [711, 290] on img at bounding box center [646, 207] width 244 height 244
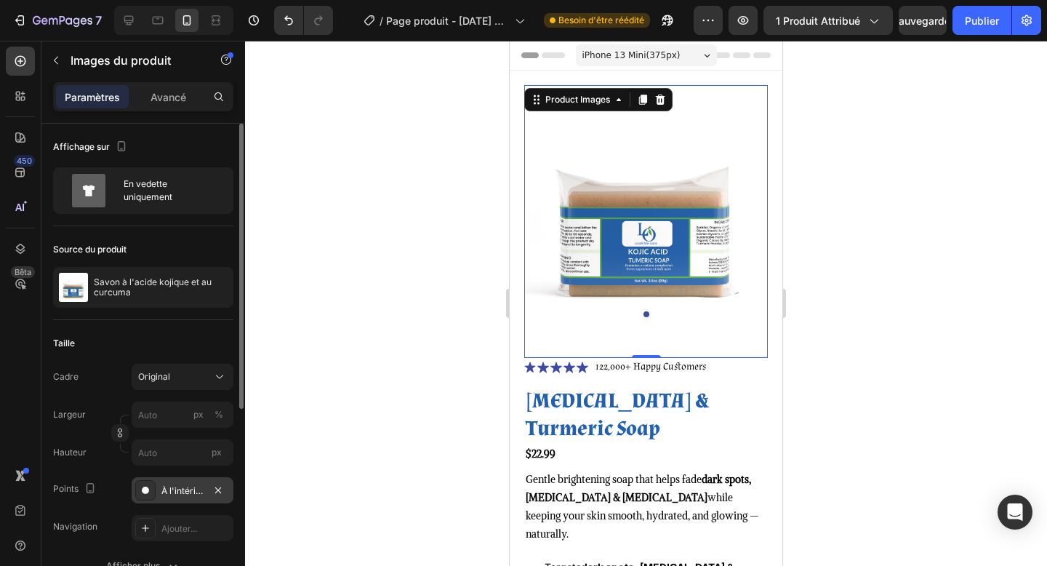
click at [169, 489] on font "À l'intérieur" at bounding box center [185, 490] width 48 height 11
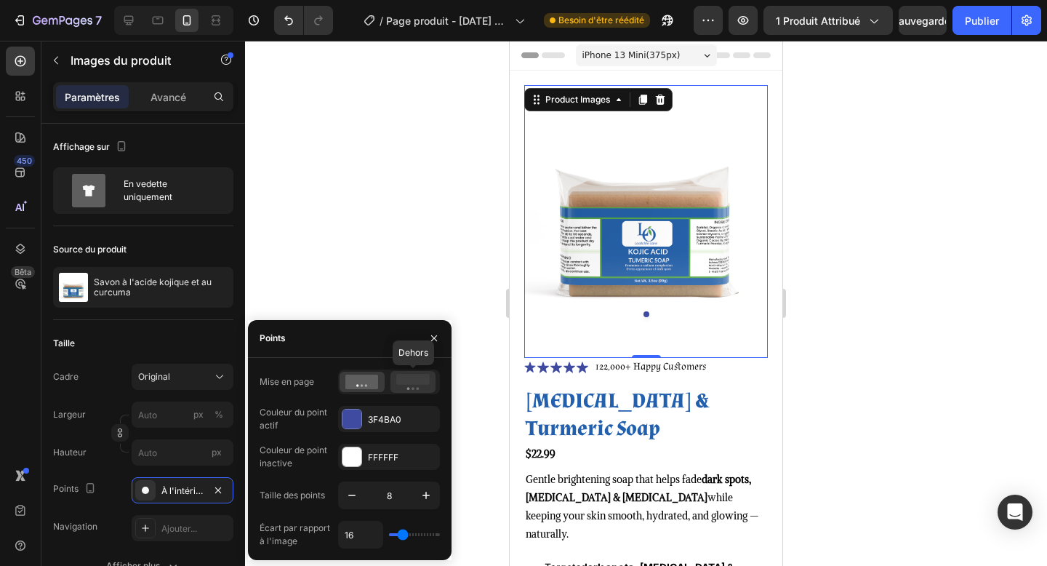
click at [401, 387] on icon at bounding box center [412, 382] width 33 height 16
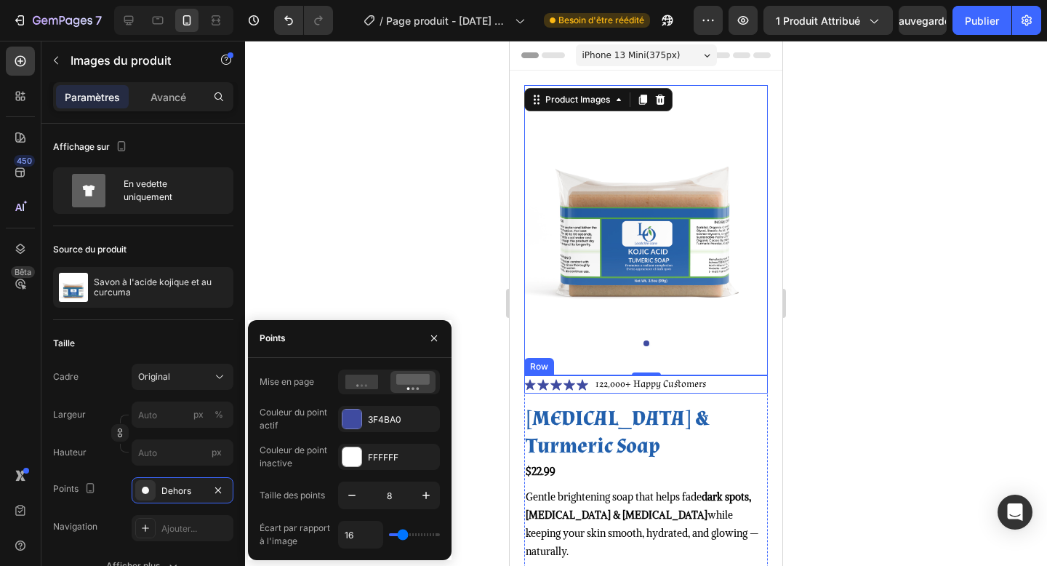
click at [725, 386] on div "Icon Icon Icon Icon Icon Icon List 122,000+ Happy Customers Text Block Row" at bounding box center [646, 384] width 244 height 18
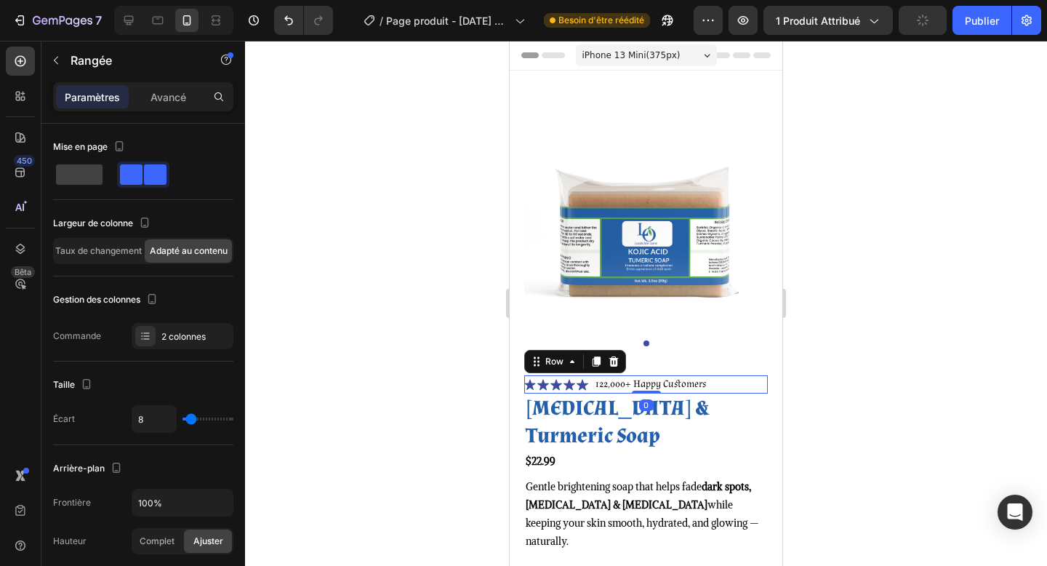
drag, startPoint x: 638, startPoint y: 402, endPoint x: 636, endPoint y: 382, distance: 20.5
click at [635, 382] on div "Icon Icon Icon Icon Icon Icon List 122,000+ Happy Customers Text Block Row 0" at bounding box center [646, 384] width 244 height 18
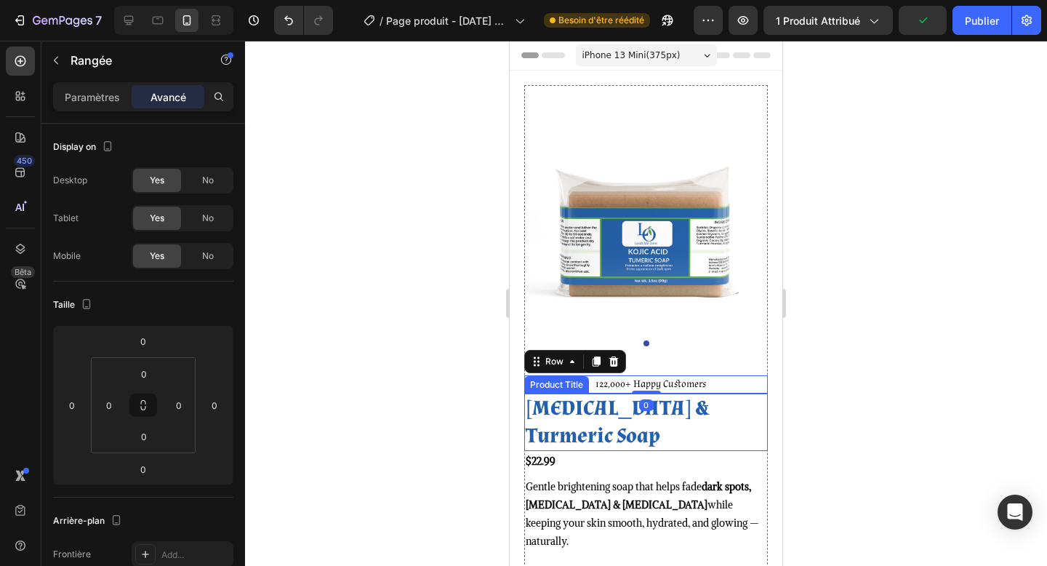
click at [597, 412] on h1 "[MEDICAL_DATA] & Turmeric Soap" at bounding box center [646, 422] width 244 height 57
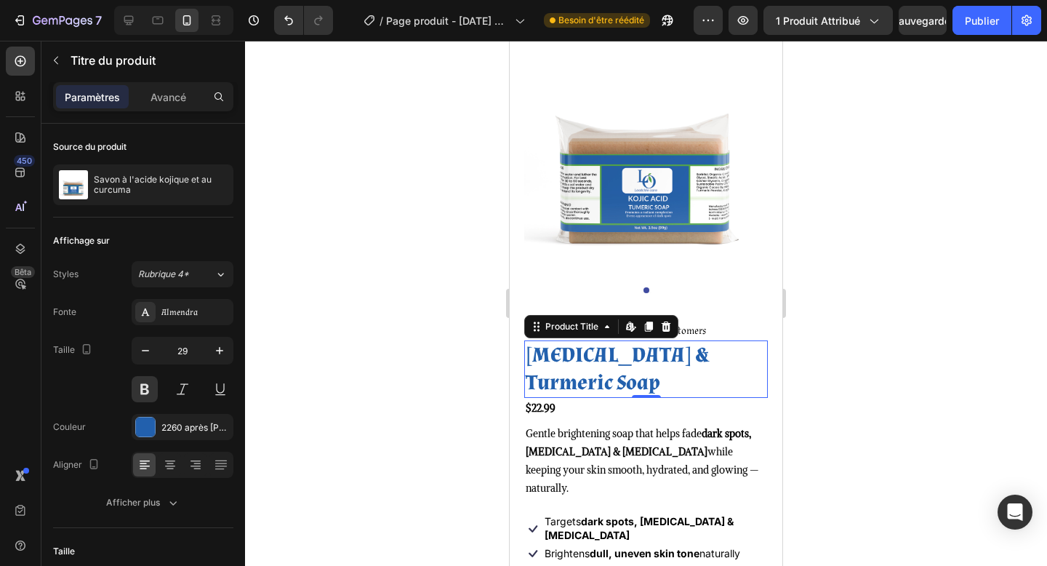
scroll to position [88, 0]
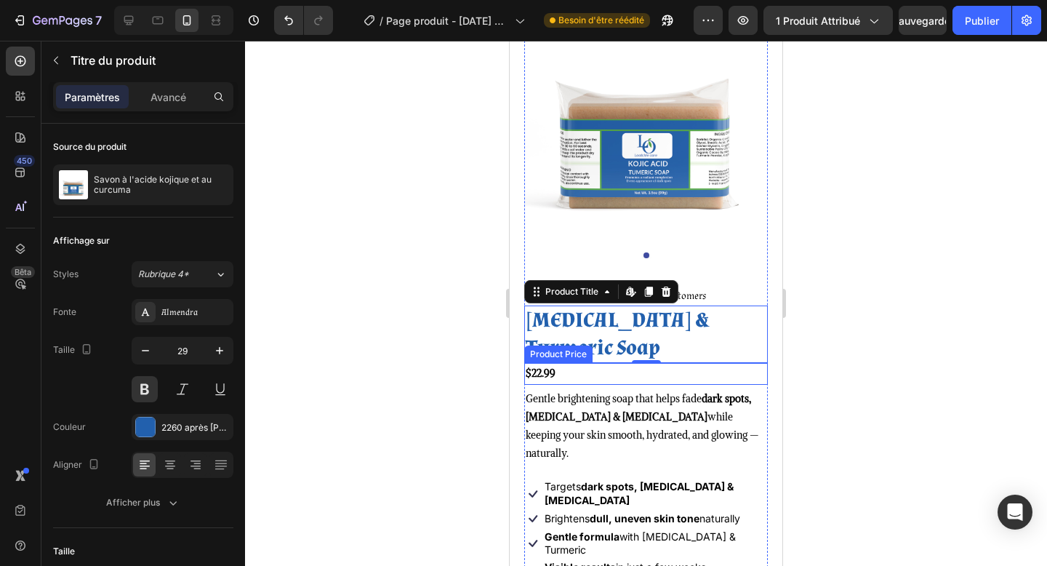
click at [607, 377] on div "$22.99" at bounding box center [646, 373] width 244 height 21
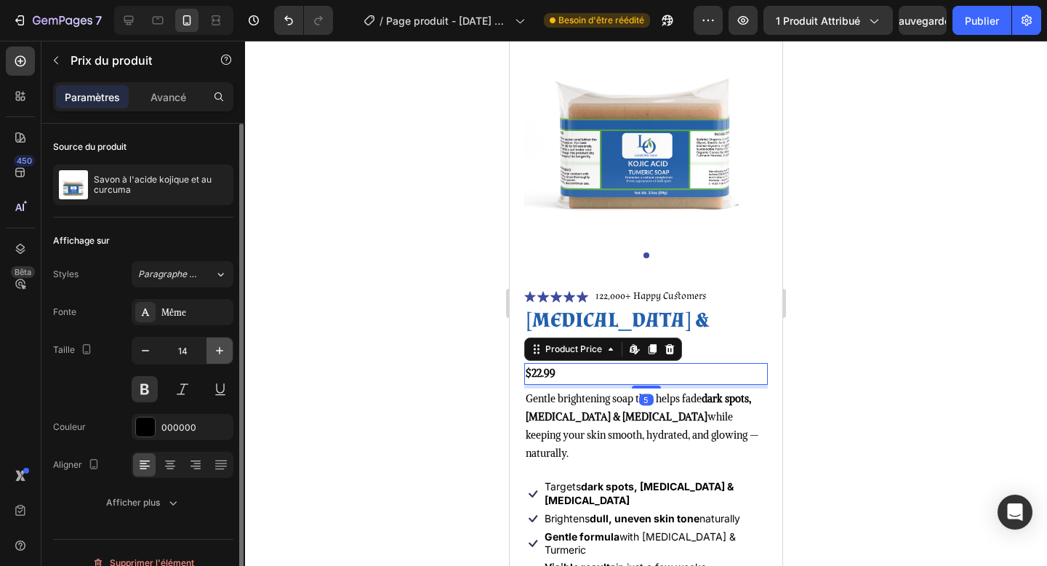
click at [217, 353] on icon "button" at bounding box center [219, 350] width 15 height 15
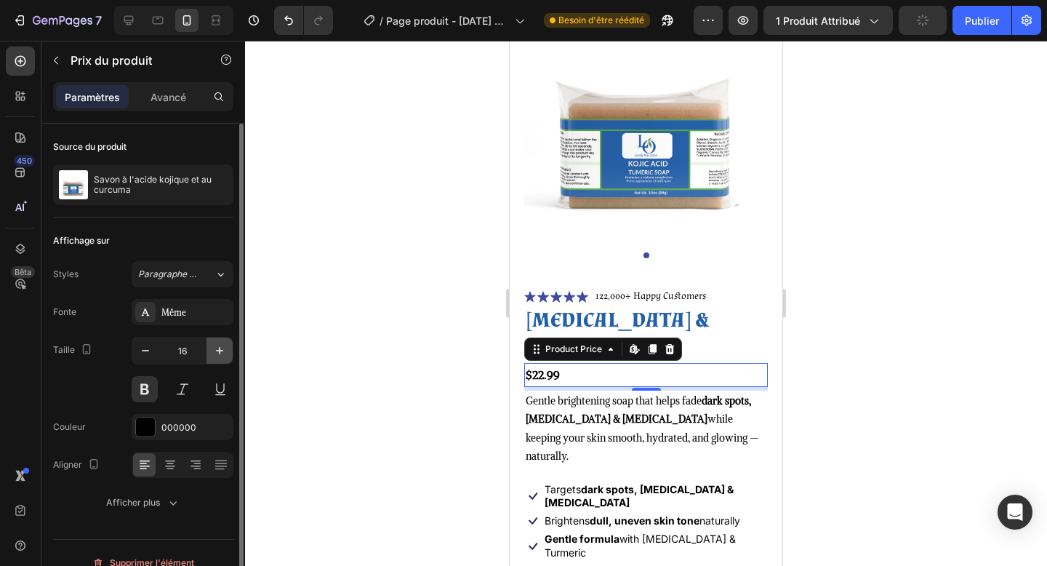
click at [217, 353] on icon "button" at bounding box center [219, 350] width 15 height 15
type input "18"
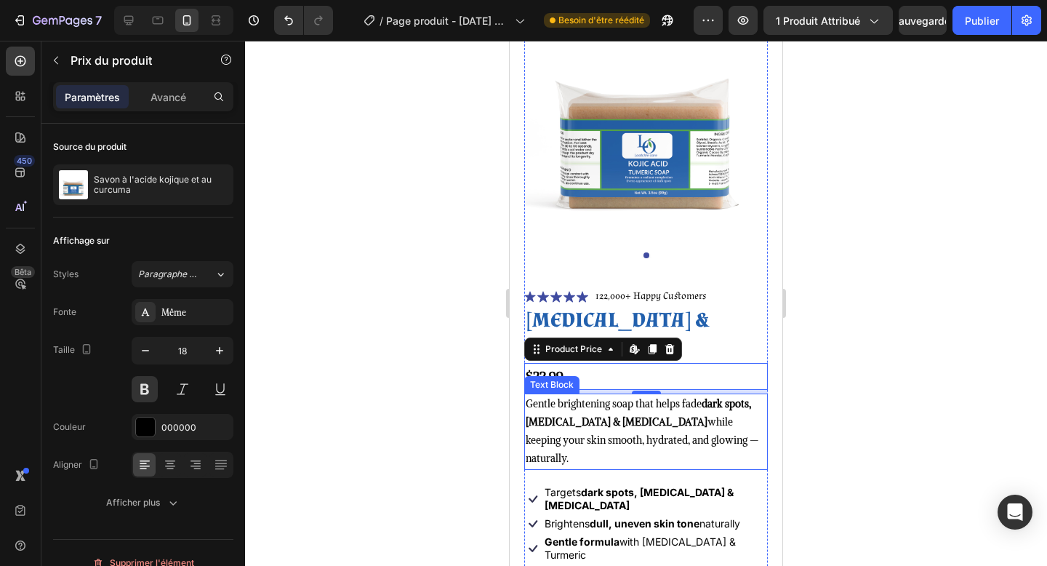
click at [607, 408] on p "Gentle brightening soap that helps fade dark spots, acne scars & hyperpigmentat…" at bounding box center [646, 431] width 241 height 73
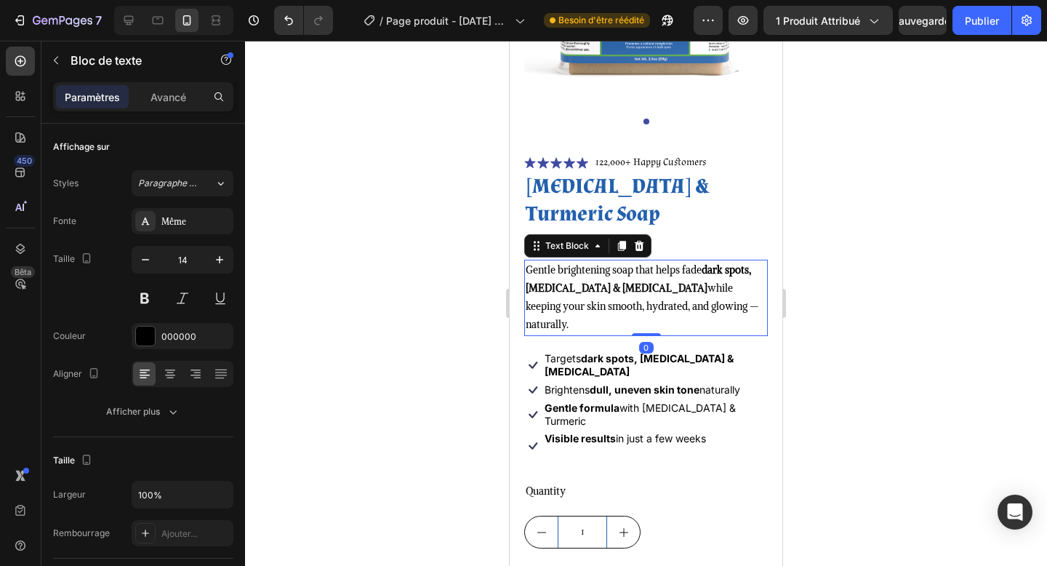
scroll to position [228, 0]
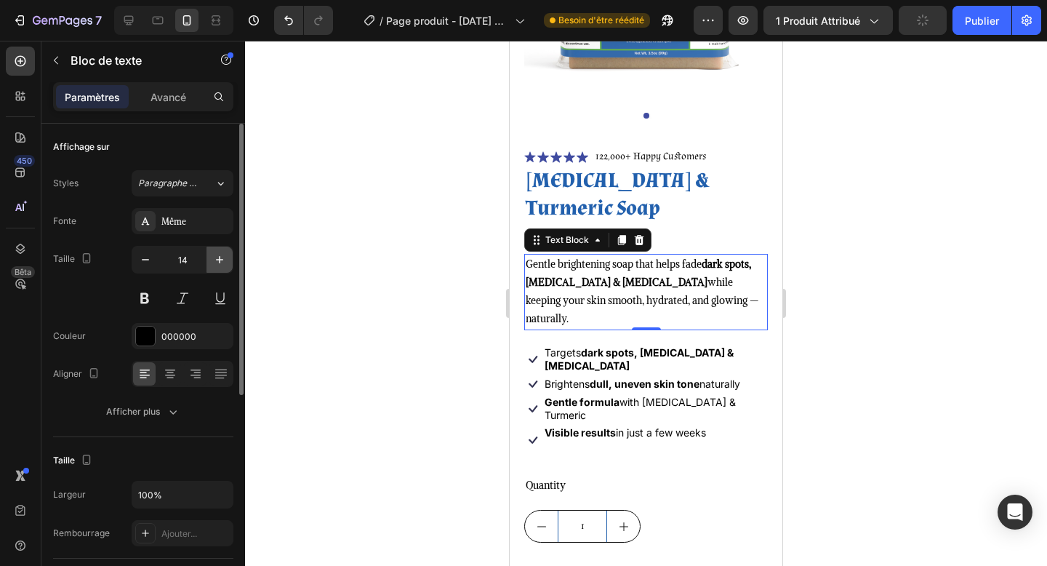
click at [221, 266] on icon "button" at bounding box center [219, 259] width 15 height 15
type input "15"
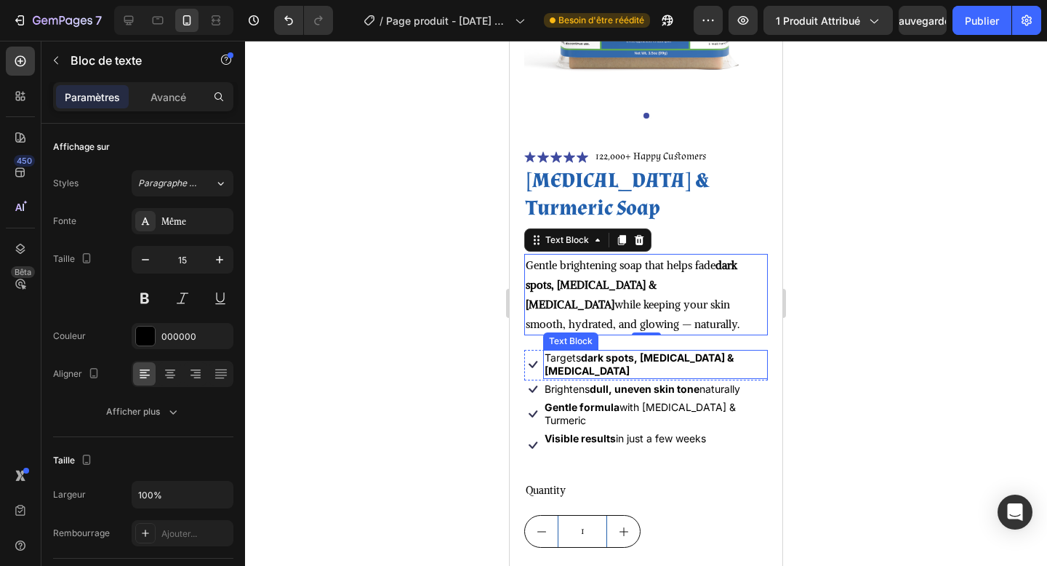
click at [576, 364] on p "Targets dark spots, acne scars & hyperpigmentation" at bounding box center [656, 364] width 222 height 26
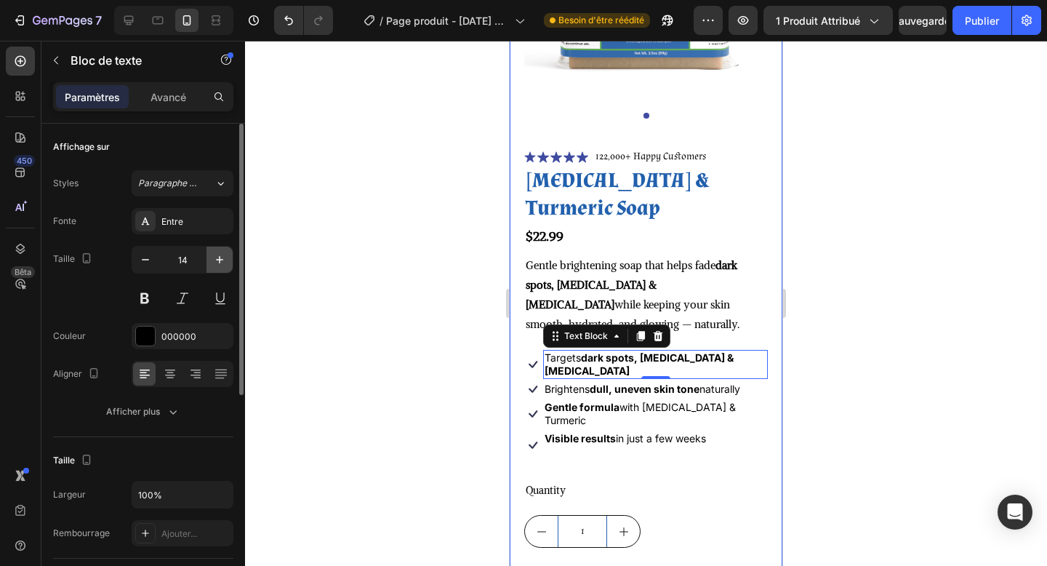
click at [228, 263] on button "button" at bounding box center [220, 260] width 26 height 26
type input "15"
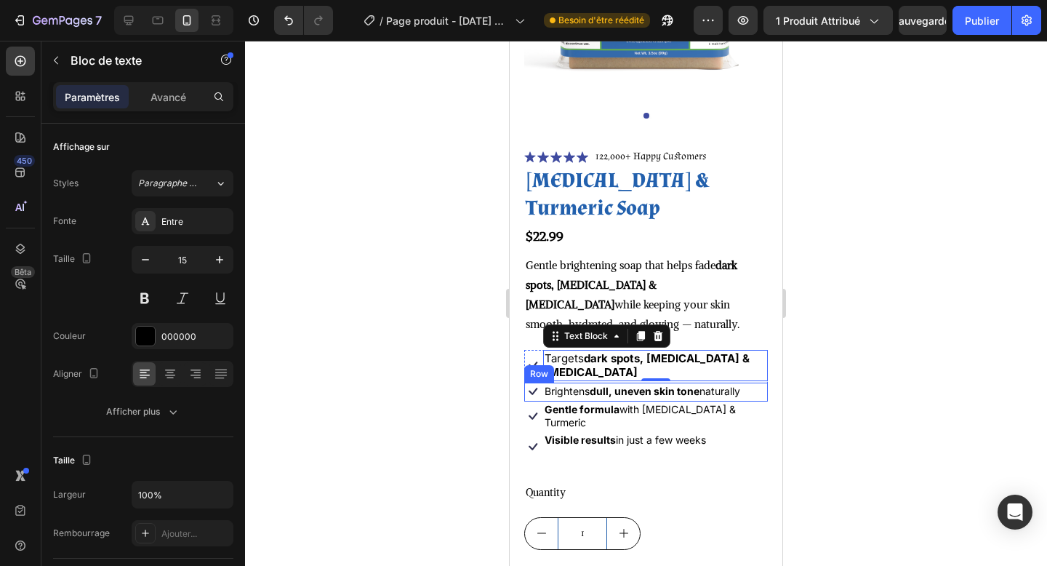
click at [639, 400] on div "Icon Brightens dull, uneven skin tone naturally Text Block Row" at bounding box center [646, 392] width 244 height 19
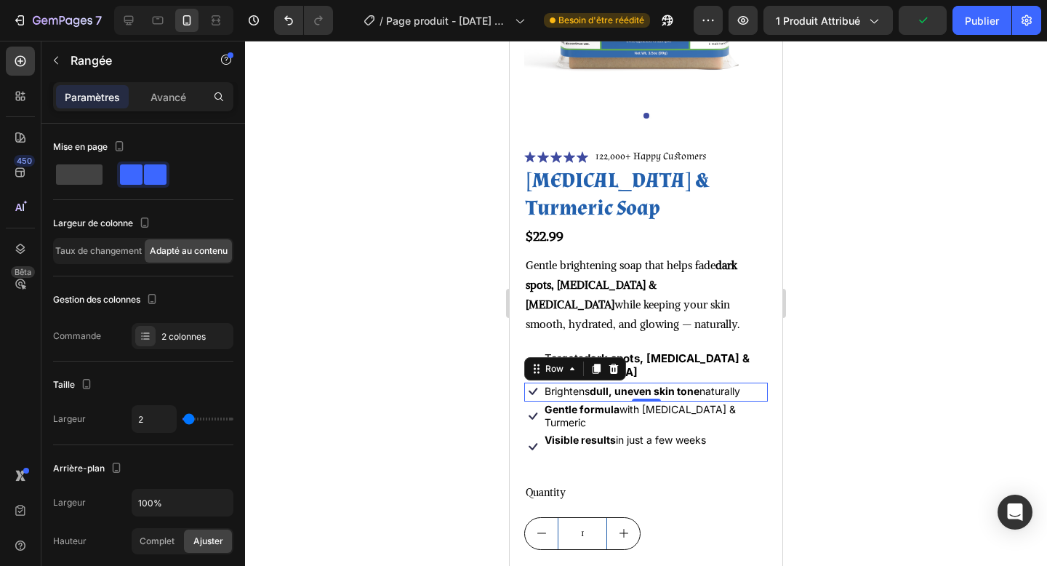
click at [604, 400] on div "Icon Brightens dull, uneven skin tone naturally Text Block Row 0" at bounding box center [646, 392] width 244 height 19
click at [594, 392] on strong "dull, uneven skin tone" at bounding box center [645, 391] width 110 height 12
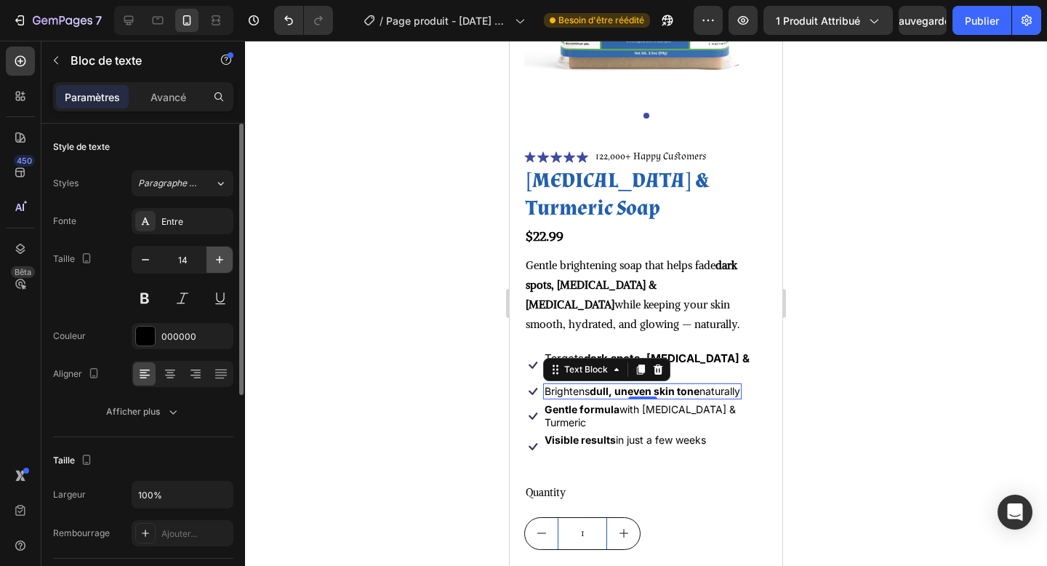
click at [223, 262] on icon "button" at bounding box center [219, 259] width 15 height 15
type input "15"
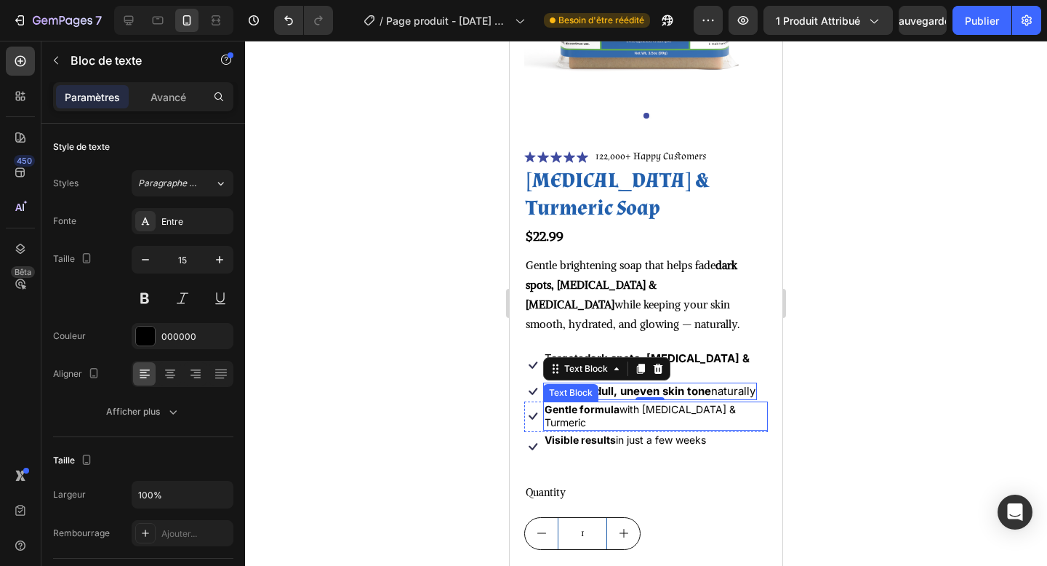
click at [614, 414] on strong "Gentle formula" at bounding box center [582, 409] width 75 height 12
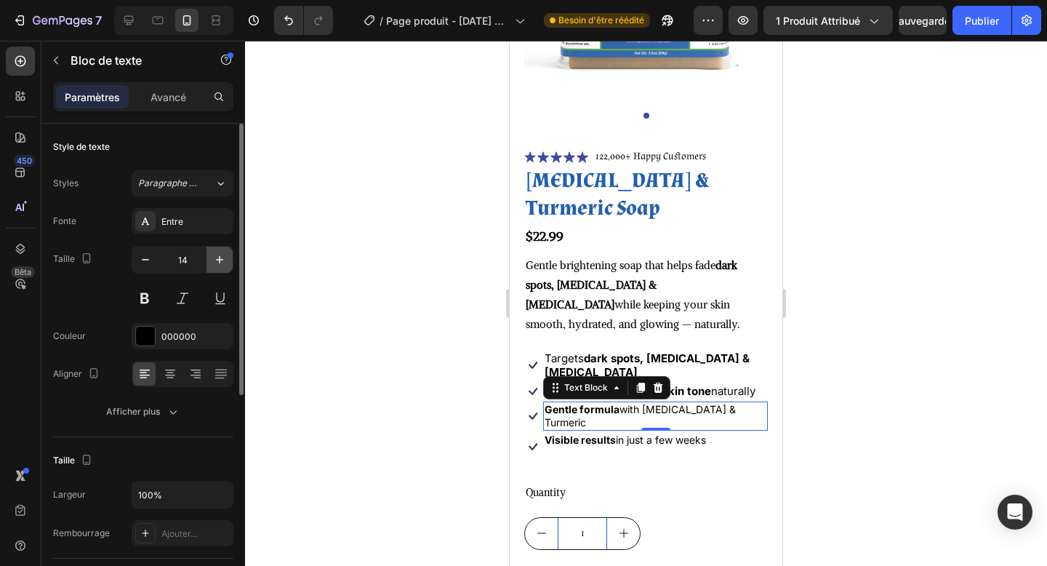
click at [216, 259] on icon "button" at bounding box center [219, 259] width 7 height 7
click at [223, 272] on button "button" at bounding box center [220, 260] width 26 height 26
type input "16"
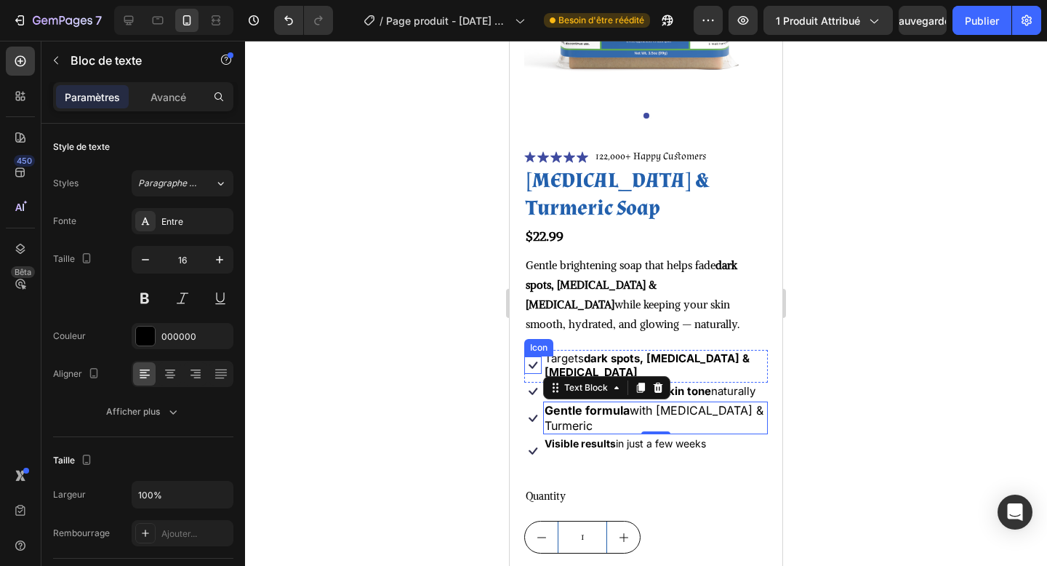
click at [535, 359] on icon at bounding box center [532, 364] width 17 height 17
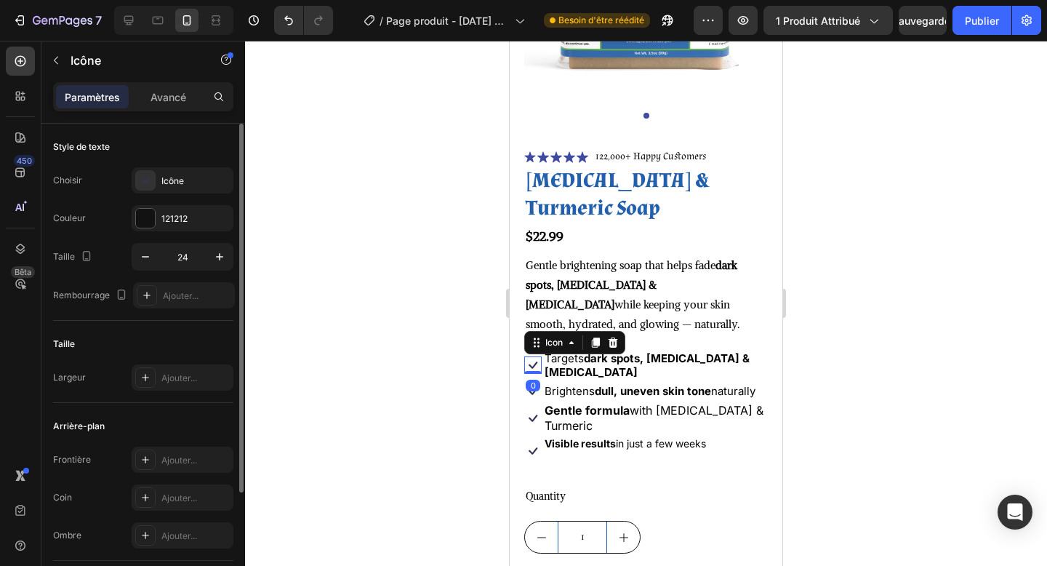
click at [159, 233] on div "Choisir Icône Couleur 121212 Taille 24 Rembourrage Ajouter..." at bounding box center [143, 237] width 180 height 141
click at [169, 188] on div "Icône" at bounding box center [183, 180] width 102 height 26
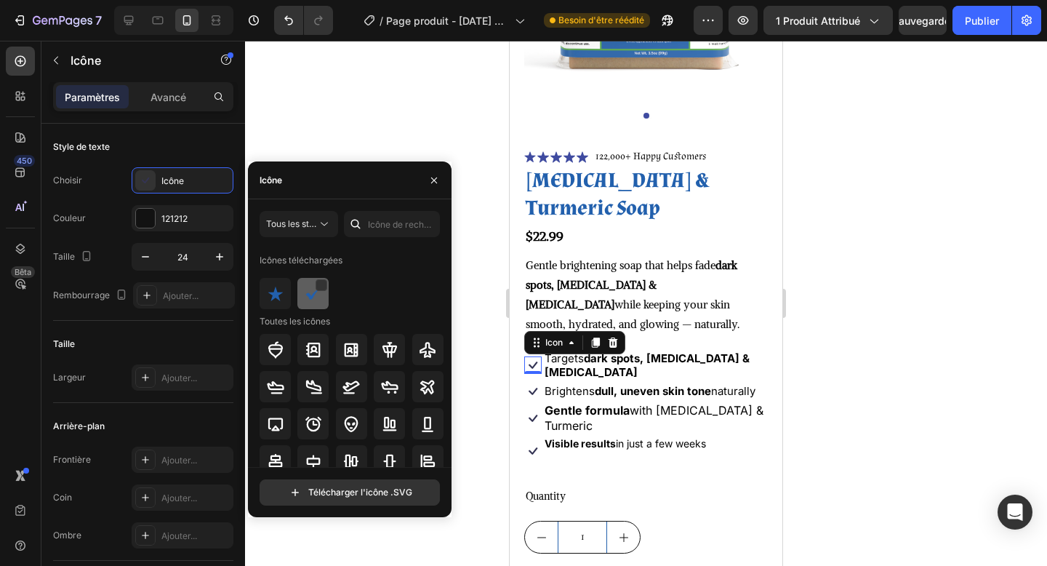
click at [311, 299] on img at bounding box center [313, 293] width 17 height 17
click at [532, 396] on icon at bounding box center [532, 391] width 17 height 17
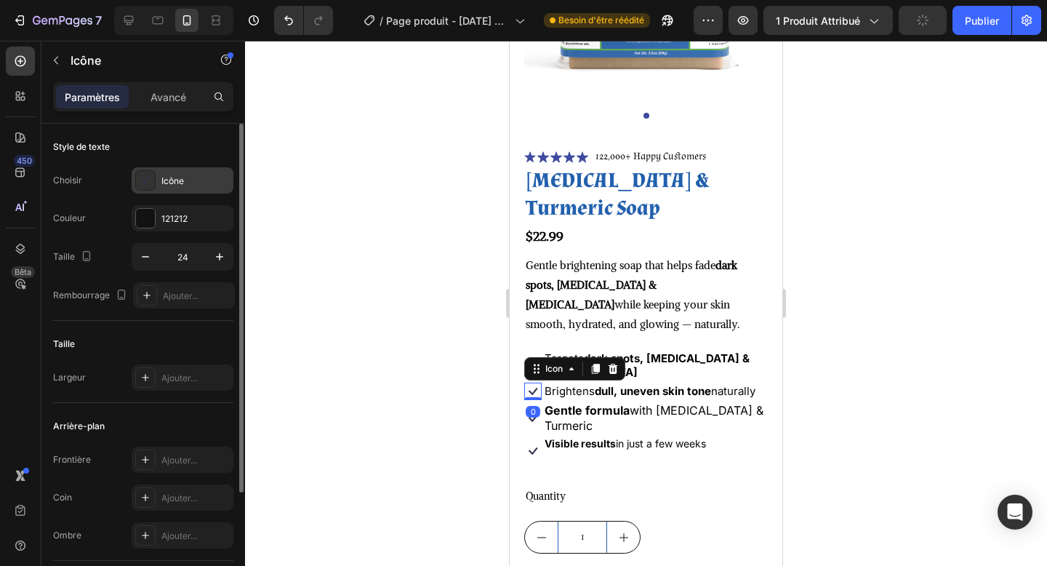
click at [182, 177] on font "Icône" at bounding box center [172, 180] width 23 height 11
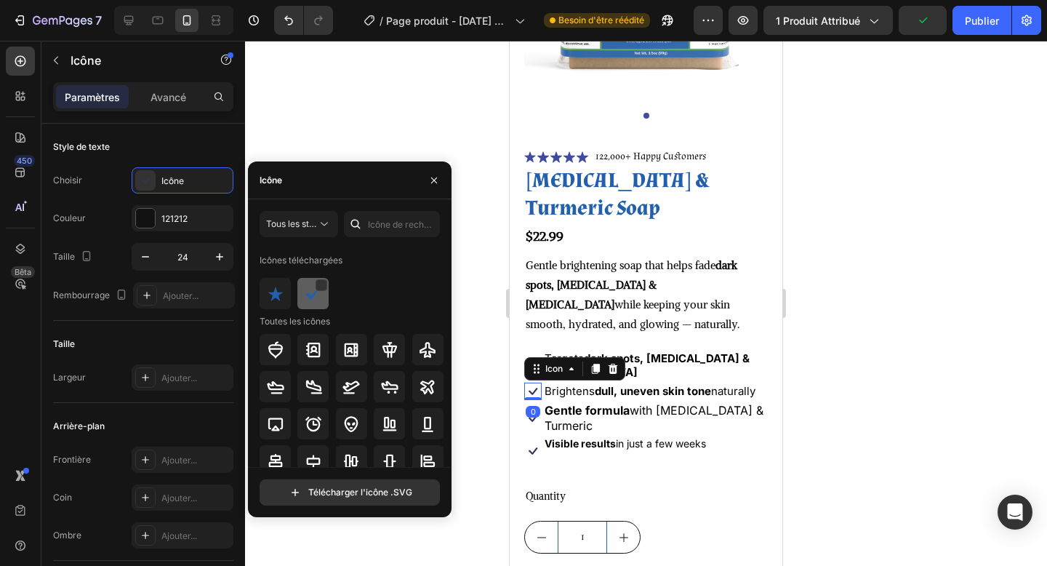
click at [322, 301] on div at bounding box center [313, 293] width 31 height 31
click at [529, 414] on div "0" at bounding box center [533, 412] width 15 height 12
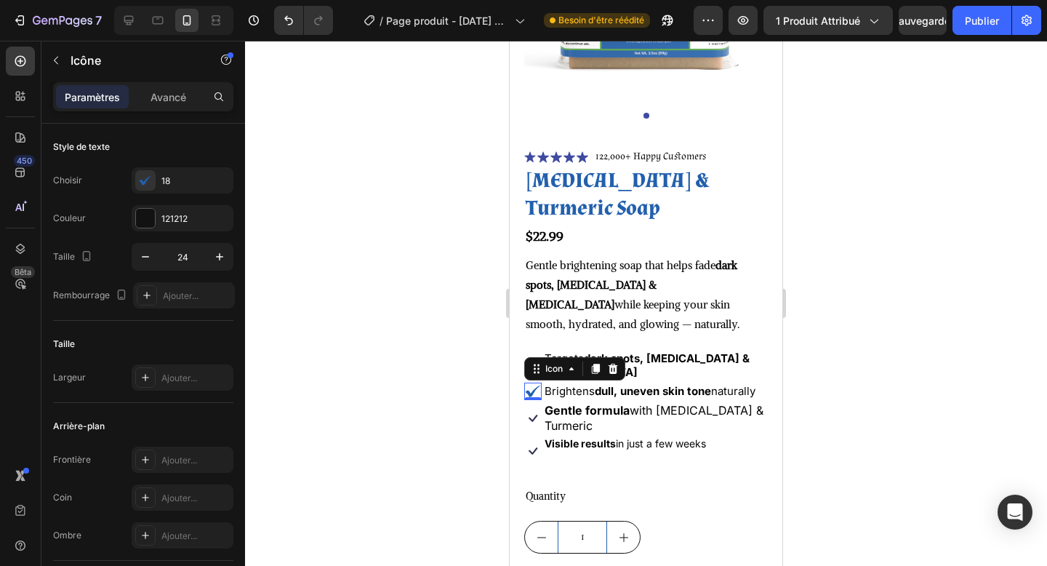
click at [533, 416] on div "0" at bounding box center [533, 412] width 15 height 12
click at [532, 449] on icon at bounding box center [532, 450] width 17 height 17
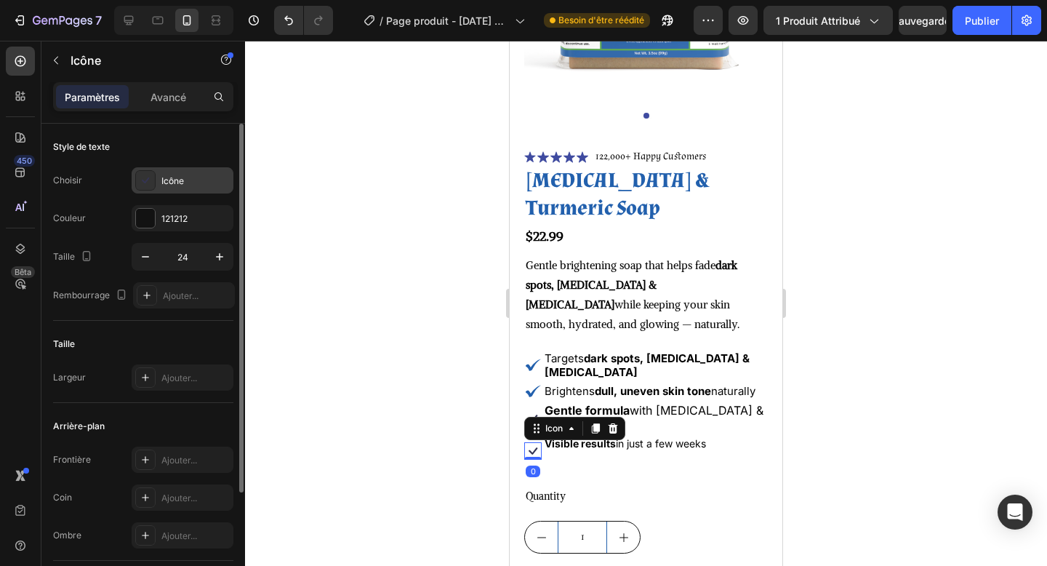
click at [193, 175] on div "Icône" at bounding box center [195, 181] width 68 height 13
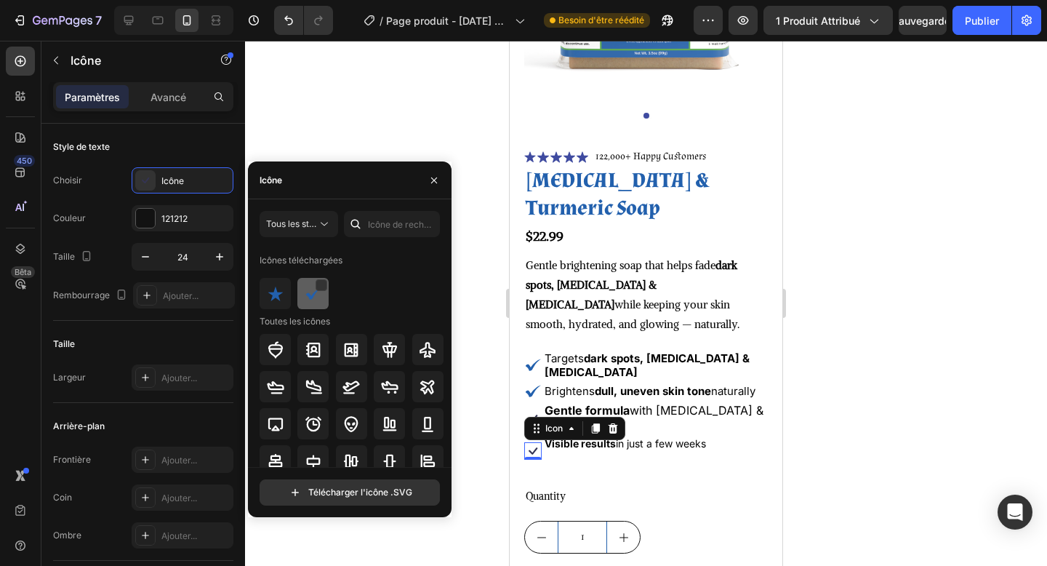
click at [315, 298] on img at bounding box center [313, 293] width 17 height 17
click at [592, 383] on div "Brightens dull, uneven skin tone naturally" at bounding box center [650, 391] width 214 height 17
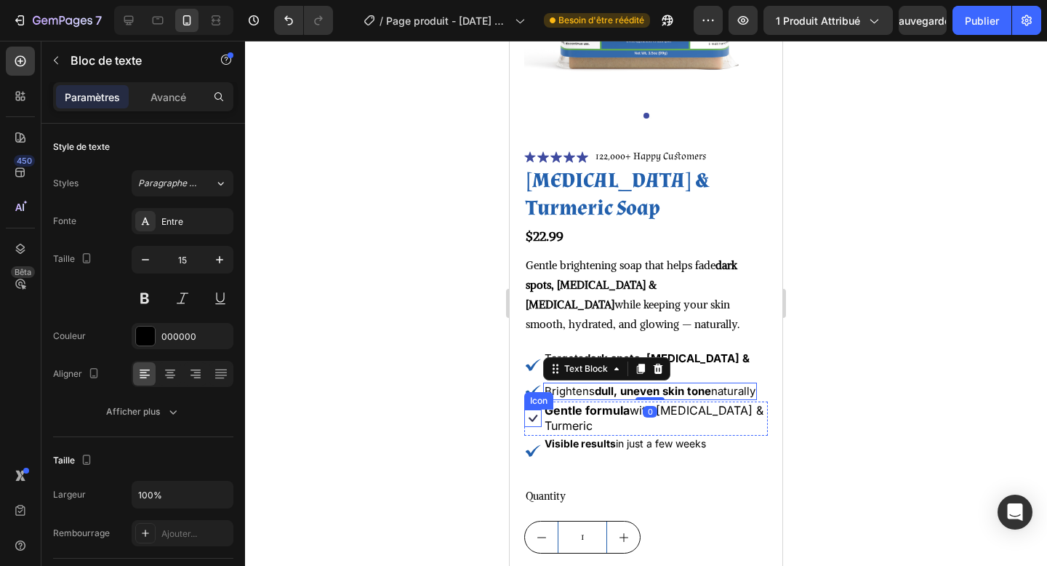
click at [532, 416] on icon at bounding box center [532, 418] width 17 height 17
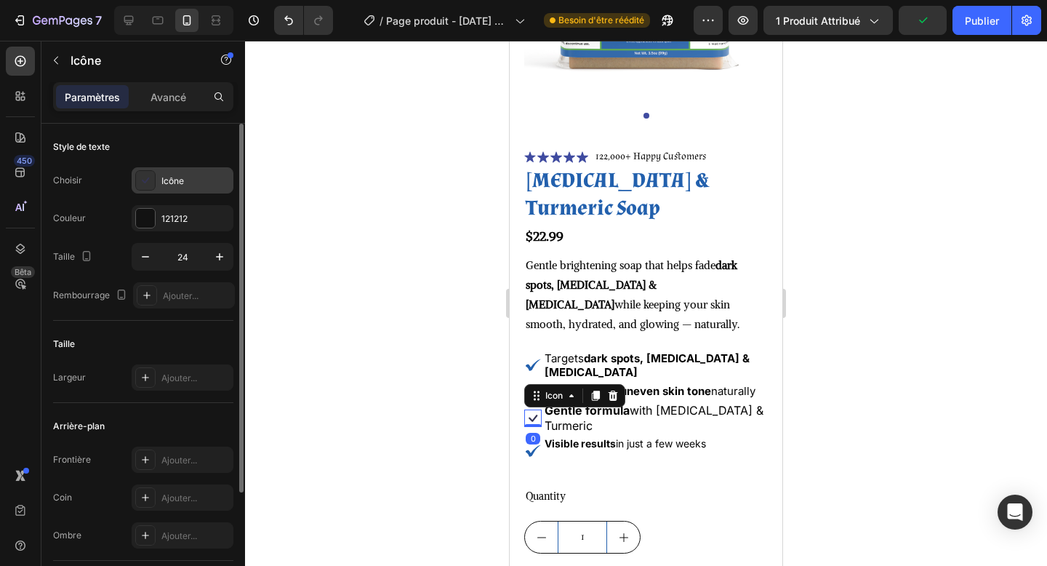
click at [183, 168] on div "Icône" at bounding box center [183, 180] width 102 height 26
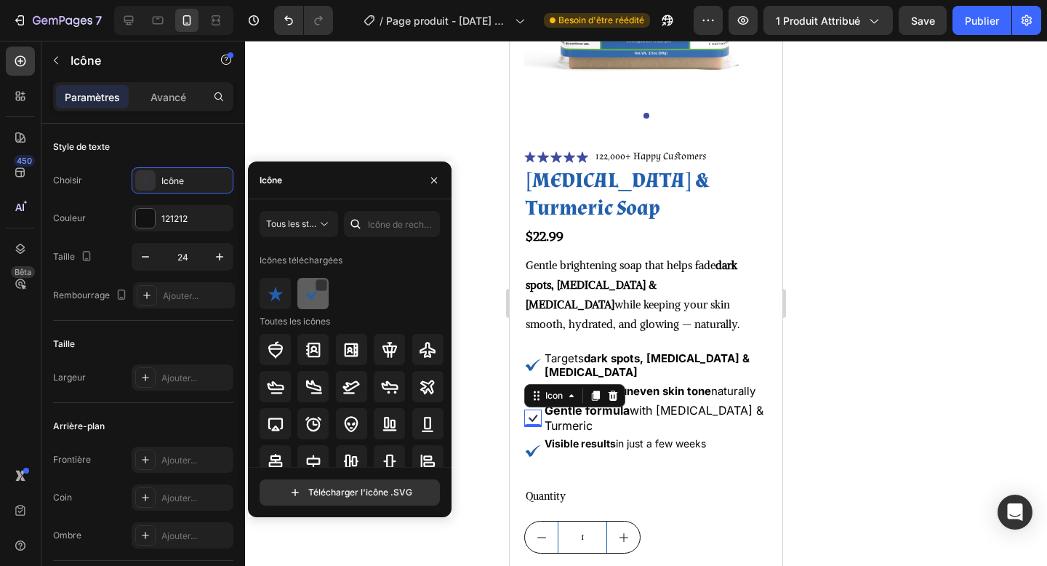
click at [311, 294] on img at bounding box center [313, 293] width 17 height 17
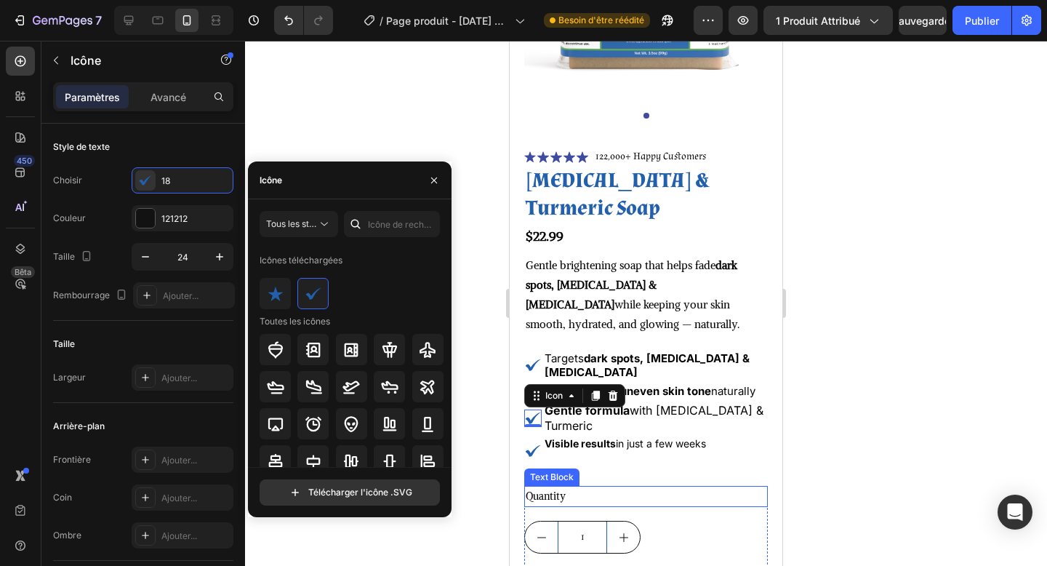
click at [735, 492] on div "Quantity" at bounding box center [646, 496] width 244 height 21
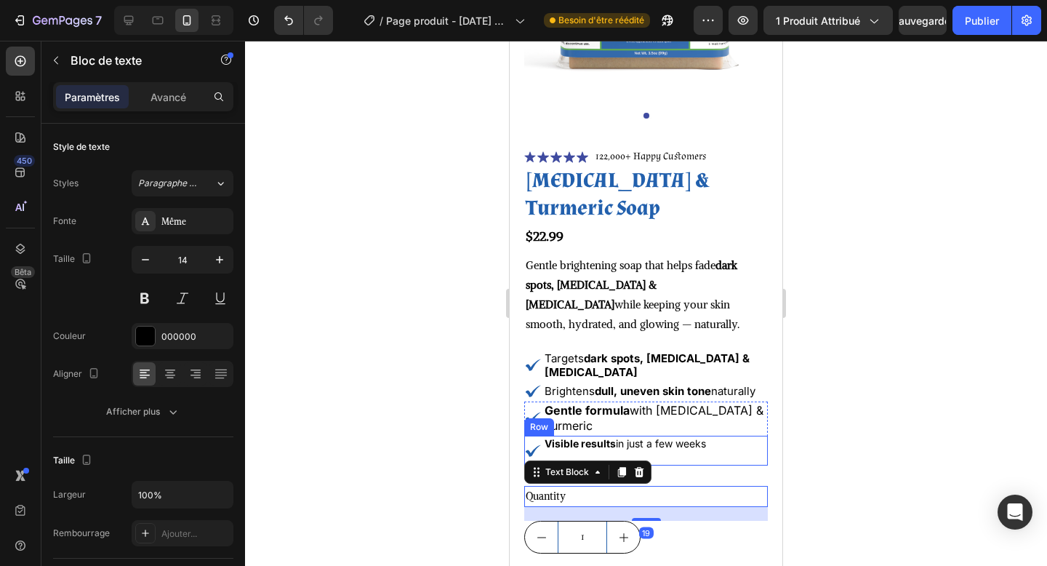
click at [733, 443] on div "Icon Visible results in just a few weeks Text Block Row" at bounding box center [646, 450] width 244 height 29
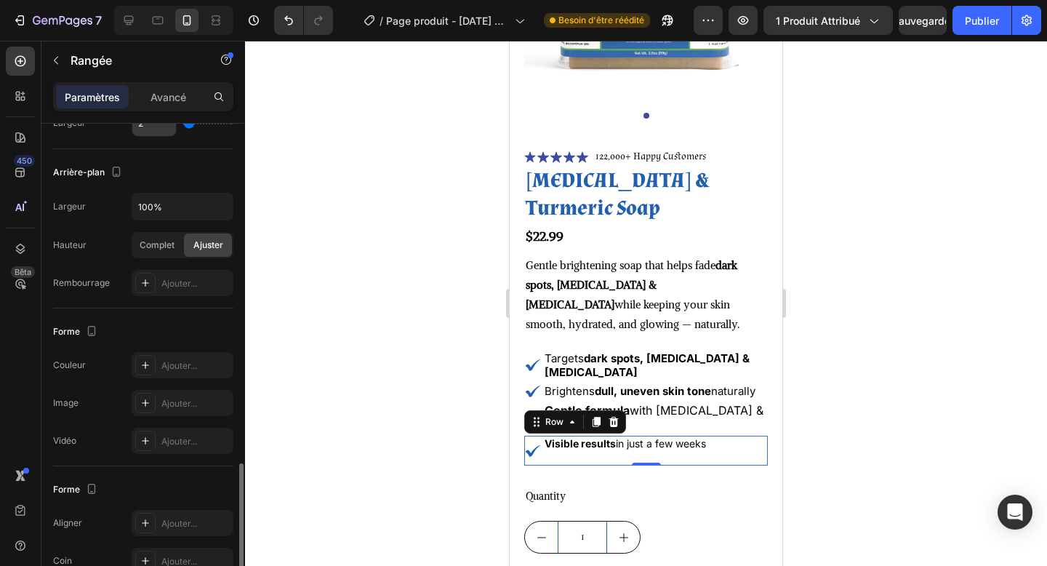
scroll to position [532, 0]
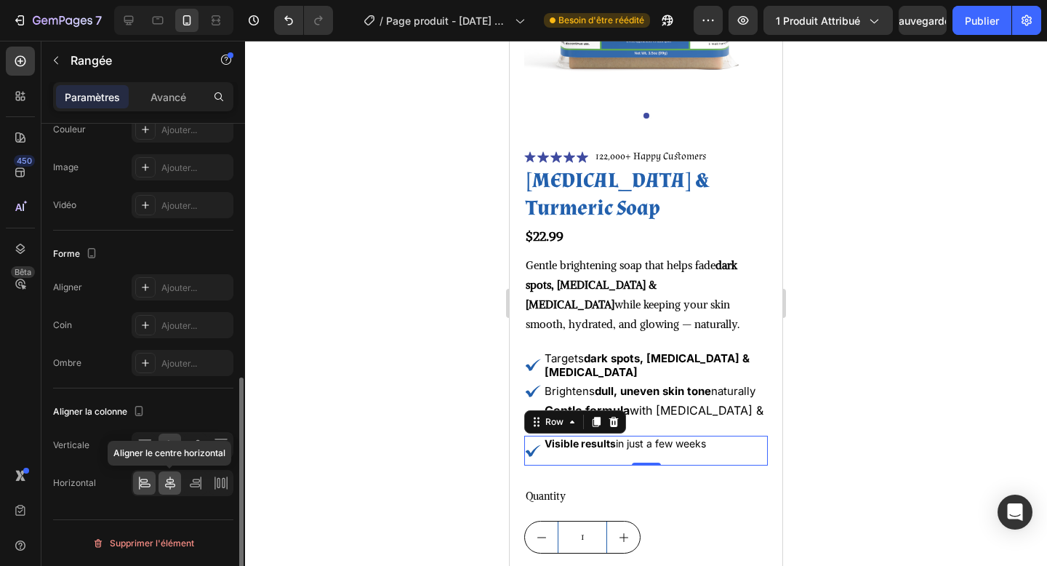
click at [165, 478] on icon at bounding box center [170, 483] width 15 height 15
click at [152, 476] on div at bounding box center [144, 482] width 23 height 23
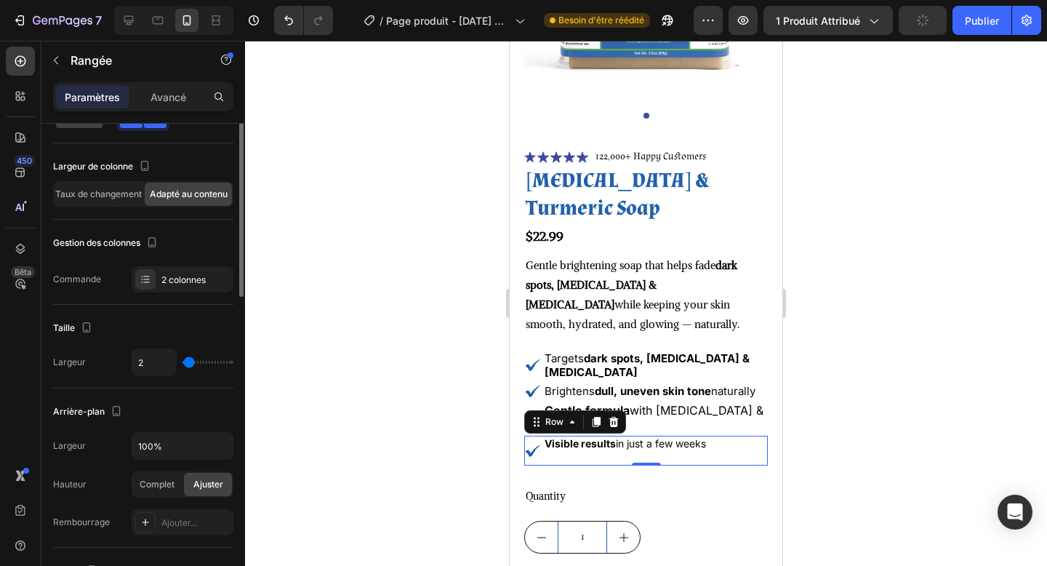
scroll to position [0, 0]
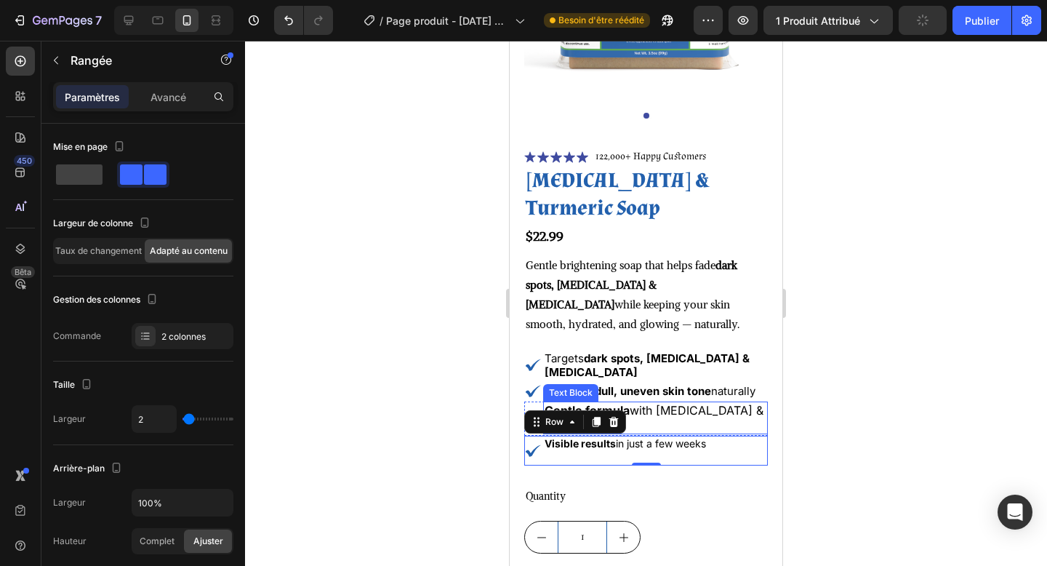
click at [698, 415] on p "Gentle formula with Kojic Acid & Turmeric" at bounding box center [656, 418] width 222 height 31
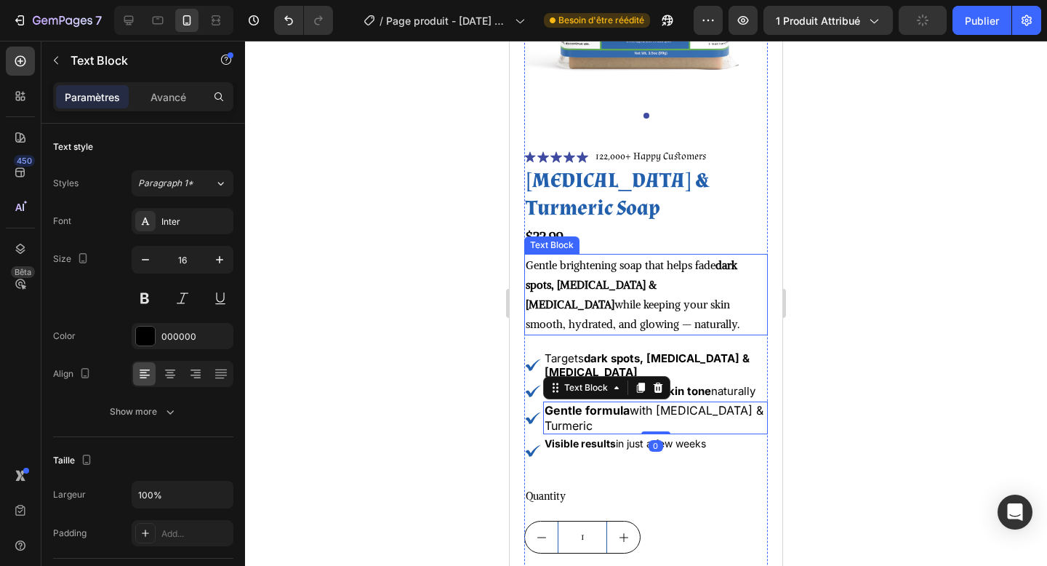
click at [703, 335] on div "Gentle brightening soap that helps fade dark spots, acne scars & hyperpigmentat…" at bounding box center [646, 294] width 244 height 81
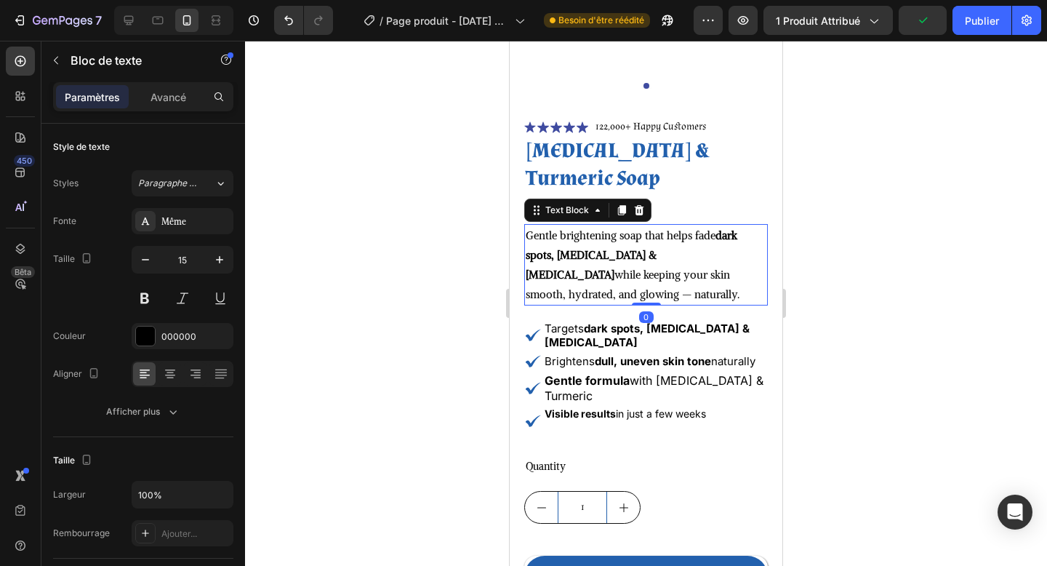
scroll to position [259, 0]
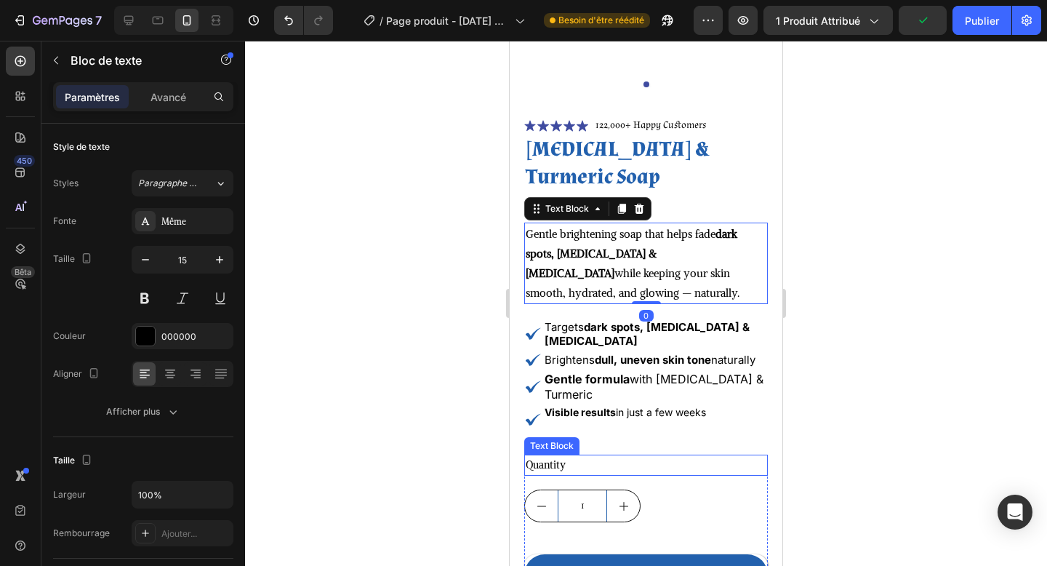
click at [702, 470] on div "Quantity" at bounding box center [646, 465] width 244 height 21
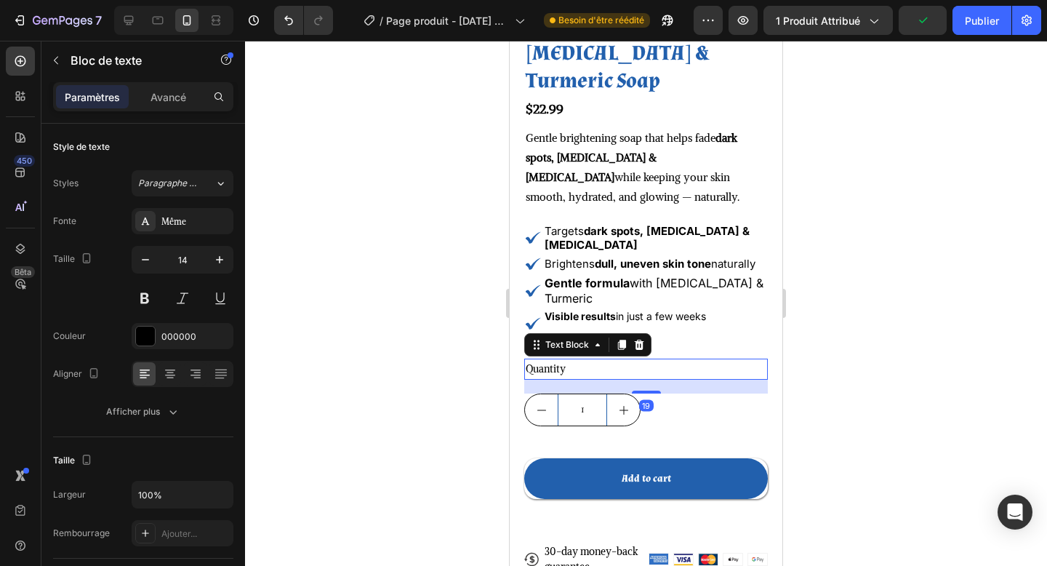
scroll to position [372, 0]
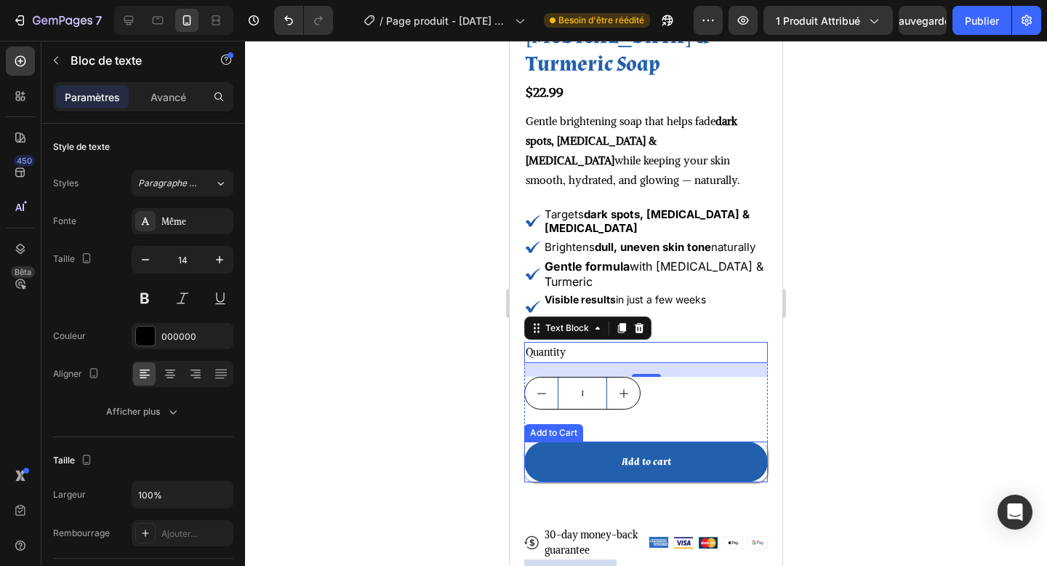
click at [576, 458] on button "Add to cart" at bounding box center [646, 462] width 244 height 41
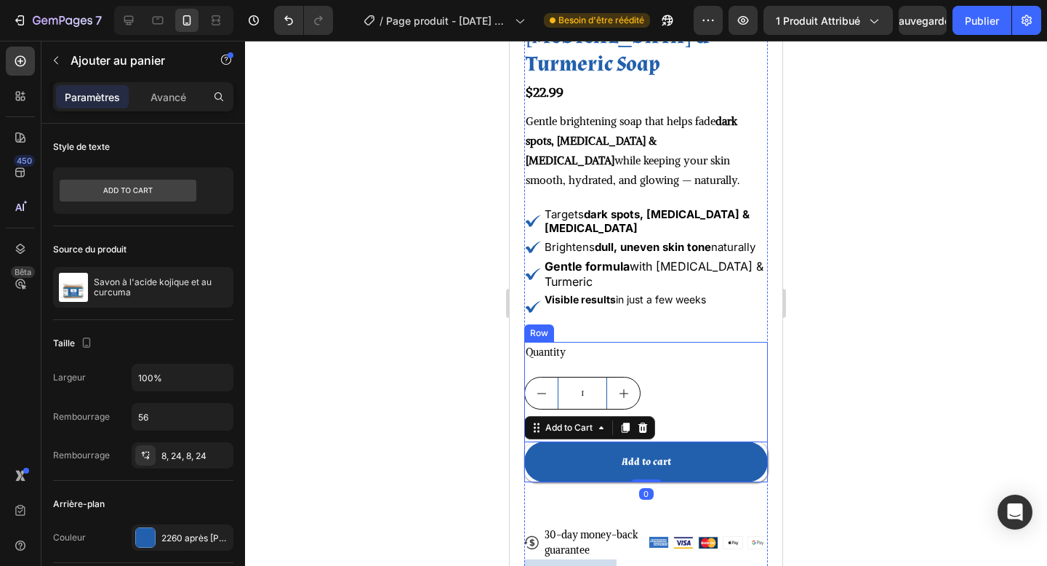
click at [684, 412] on div "Quantity Text Block 1 Product Quantity Add to cart Add to Cart 0 Row" at bounding box center [646, 412] width 244 height 140
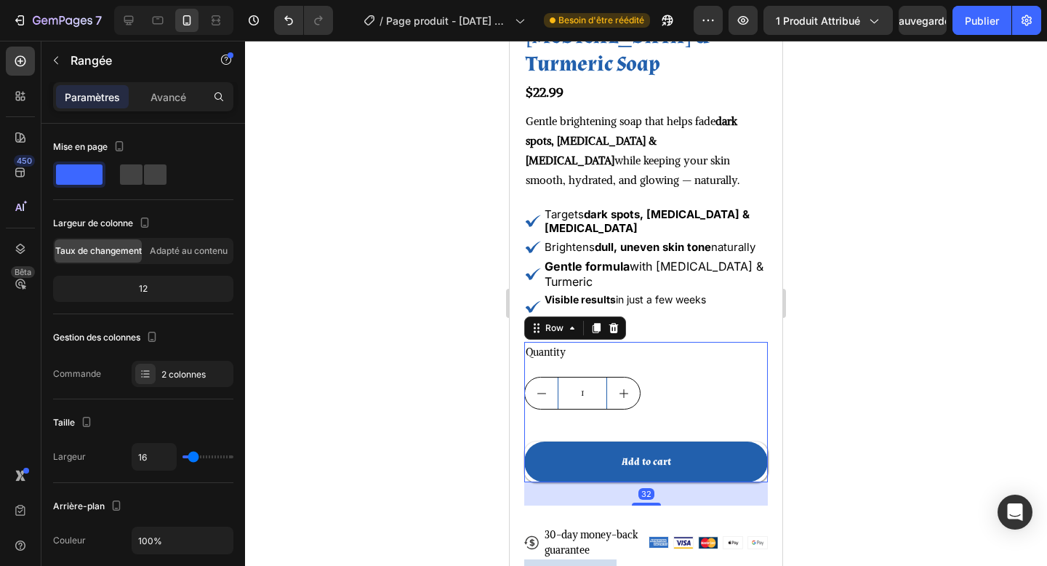
click at [657, 416] on div "Quantity Text Block 1 Product Quantity Add to cart Add to Cart Row 32" at bounding box center [646, 412] width 244 height 140
click at [140, 175] on span at bounding box center [131, 174] width 23 height 20
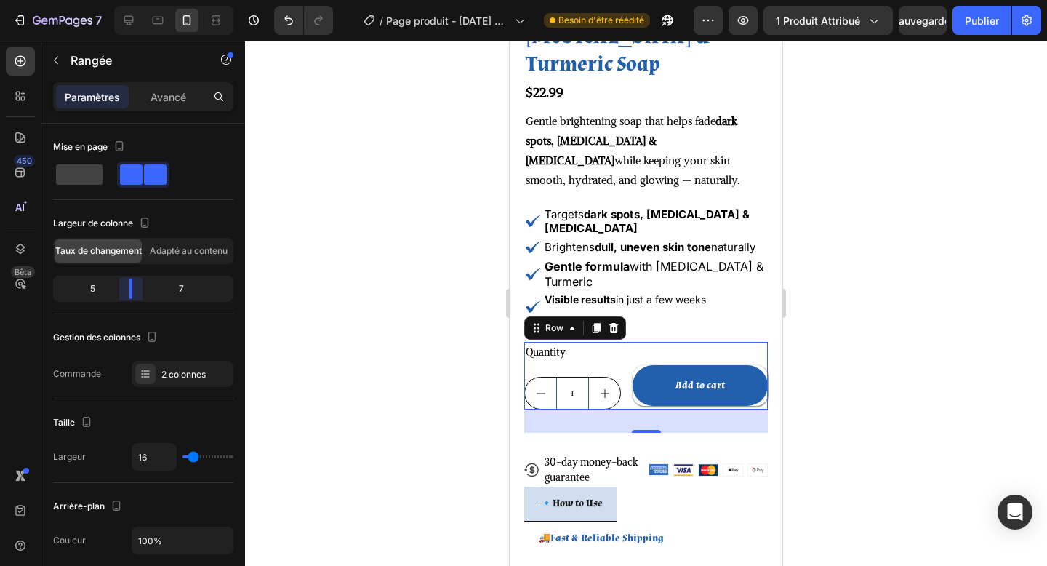
drag, startPoint x: 140, startPoint y: 290, endPoint x: 124, endPoint y: 291, distance: 15.3
click at [124, 0] on body "7 Version history / Page produit - 26 sept. 23:03:11 Besoin d'être réédité Aper…" at bounding box center [523, 0] width 1047 height 0
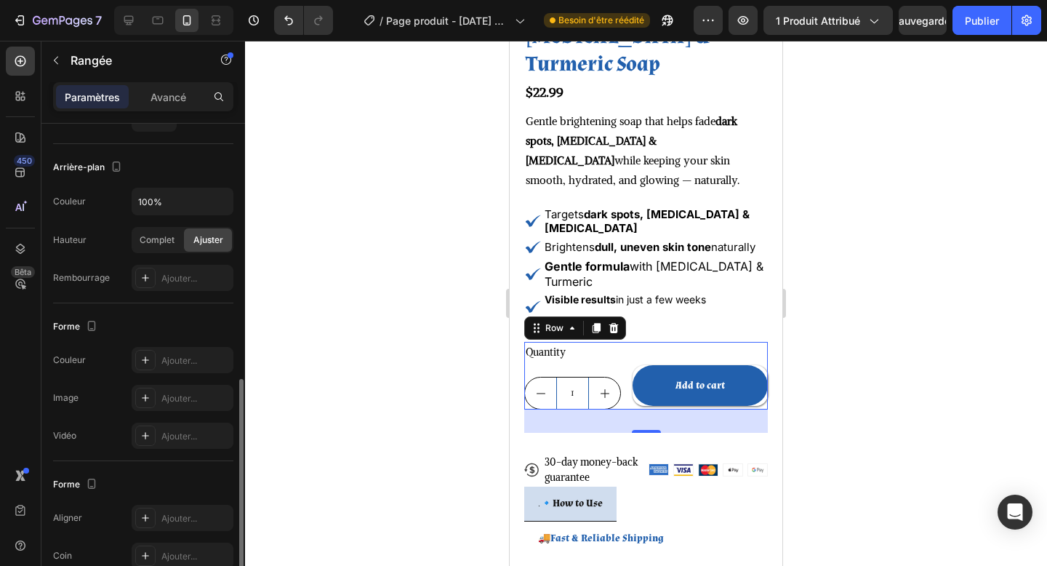
scroll to position [532, 0]
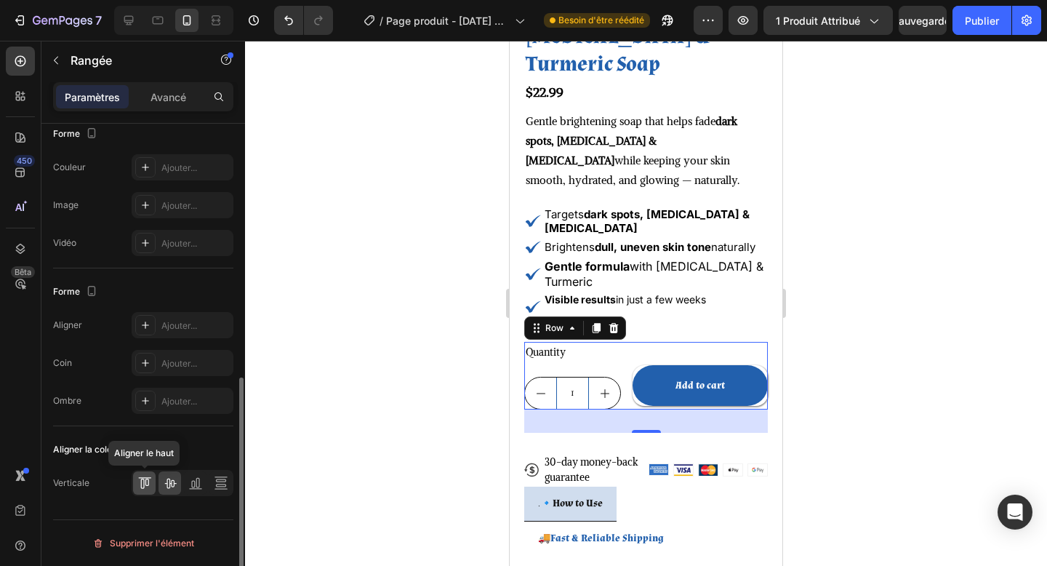
click at [152, 479] on div at bounding box center [144, 482] width 23 height 23
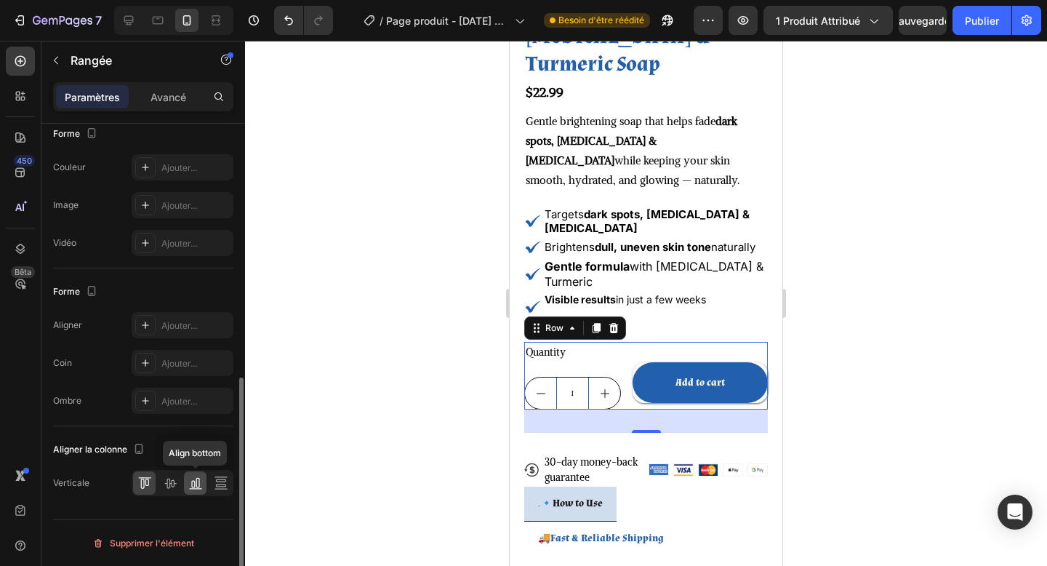
click at [187, 483] on div at bounding box center [195, 482] width 23 height 23
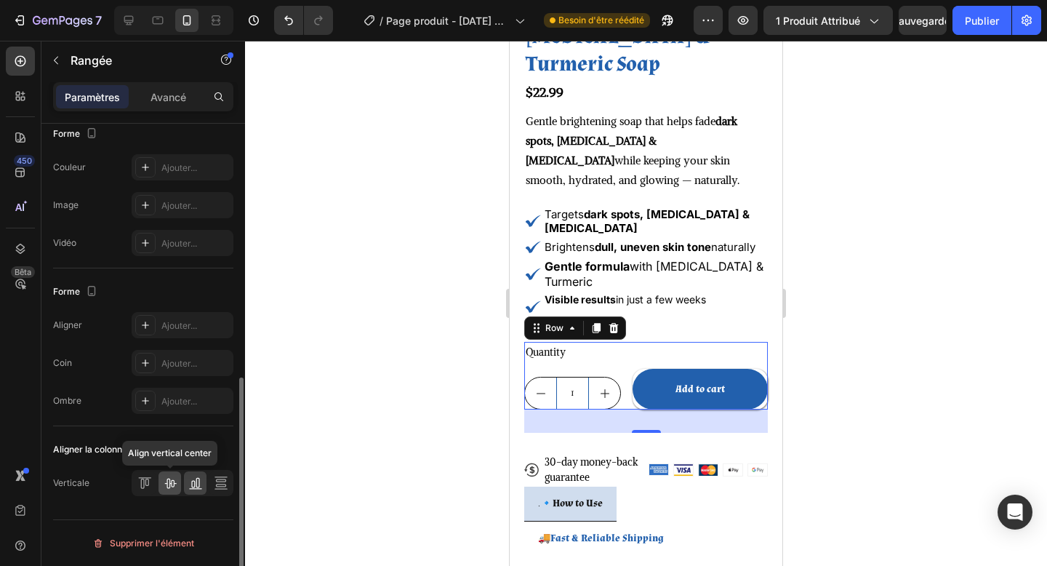
click at [172, 484] on icon at bounding box center [170, 483] width 15 height 15
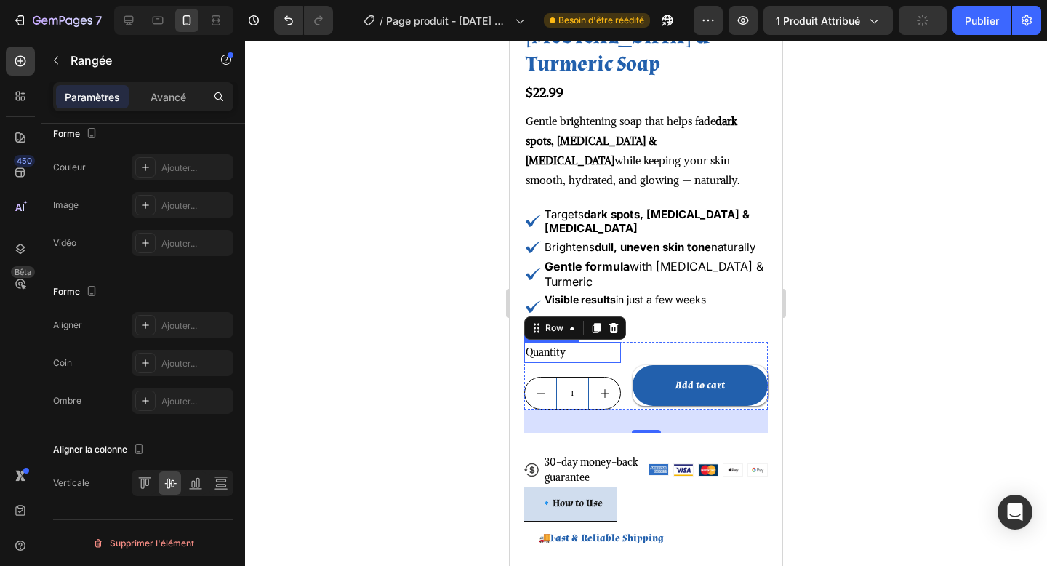
click at [596, 358] on div "Quantity" at bounding box center [572, 352] width 97 height 21
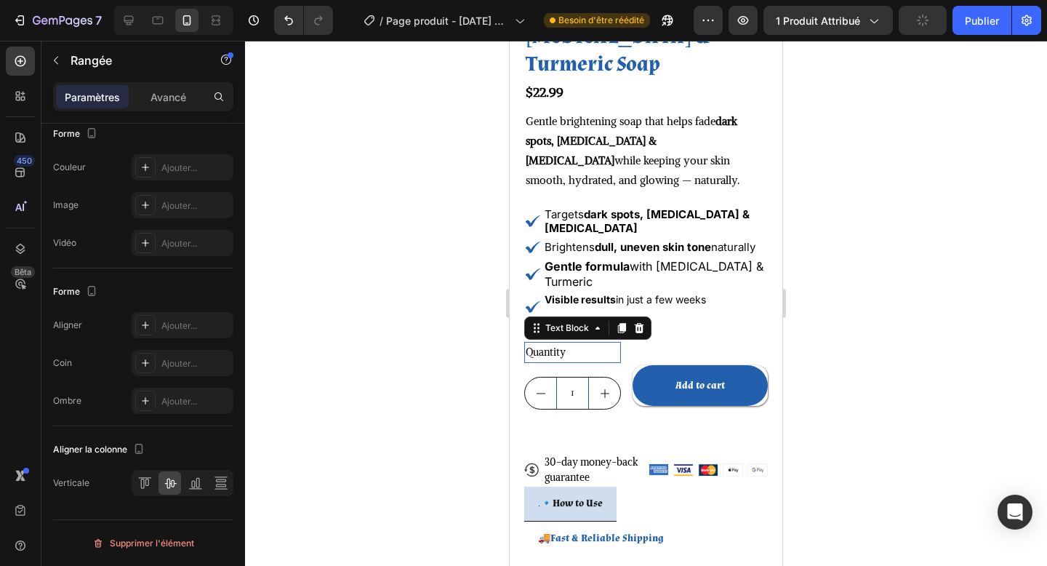
scroll to position [0, 0]
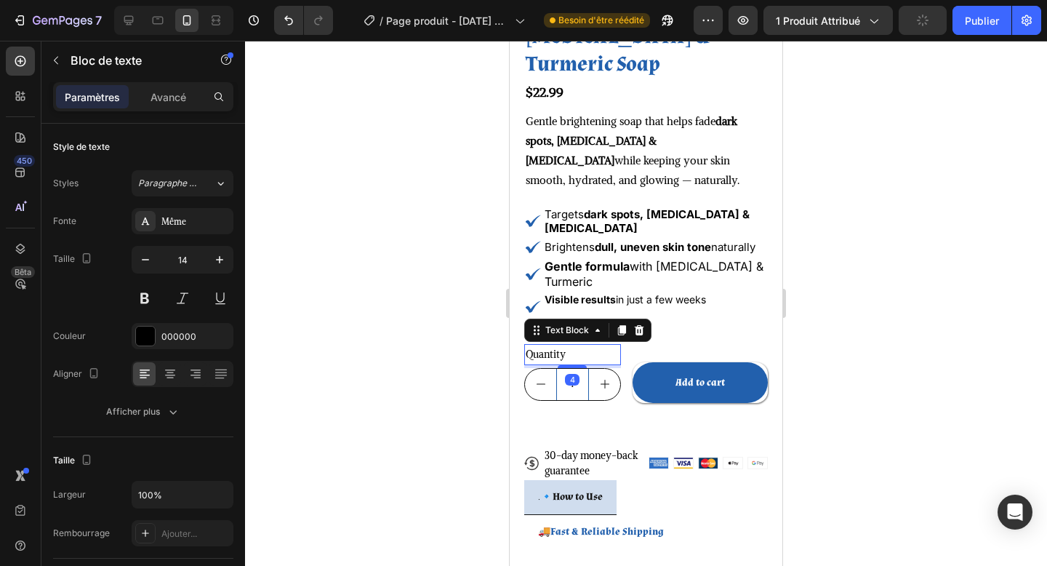
drag, startPoint x: 576, startPoint y: 373, endPoint x: 574, endPoint y: 362, distance: 11.1
click at [574, 362] on div "Quantity Text Block 4" at bounding box center [572, 354] width 97 height 21
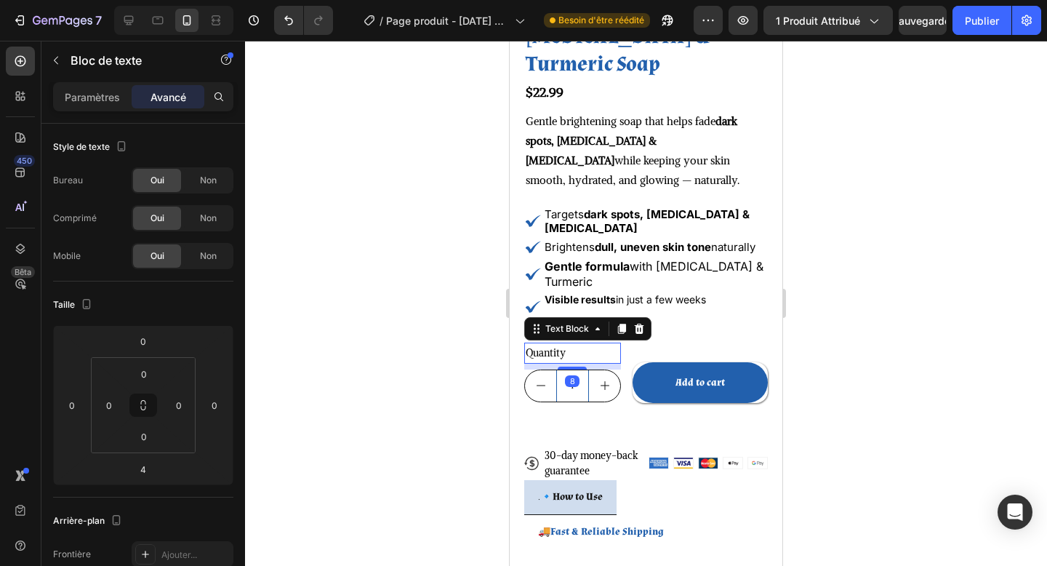
click at [578, 370] on div "Quantity Text Block 8 1 Product Quantity" at bounding box center [572, 372] width 97 height 61
type input "8"
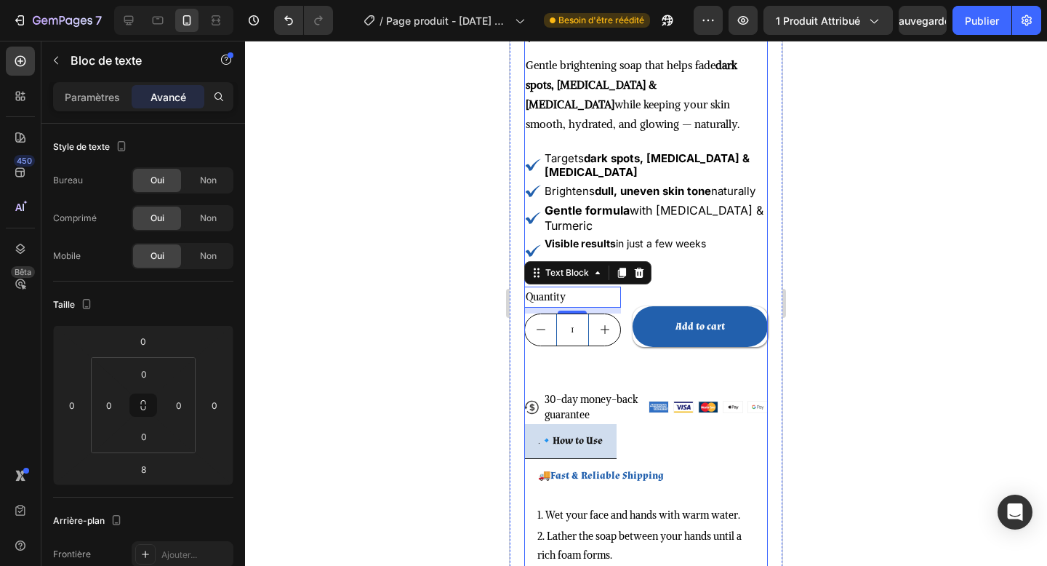
scroll to position [431, 0]
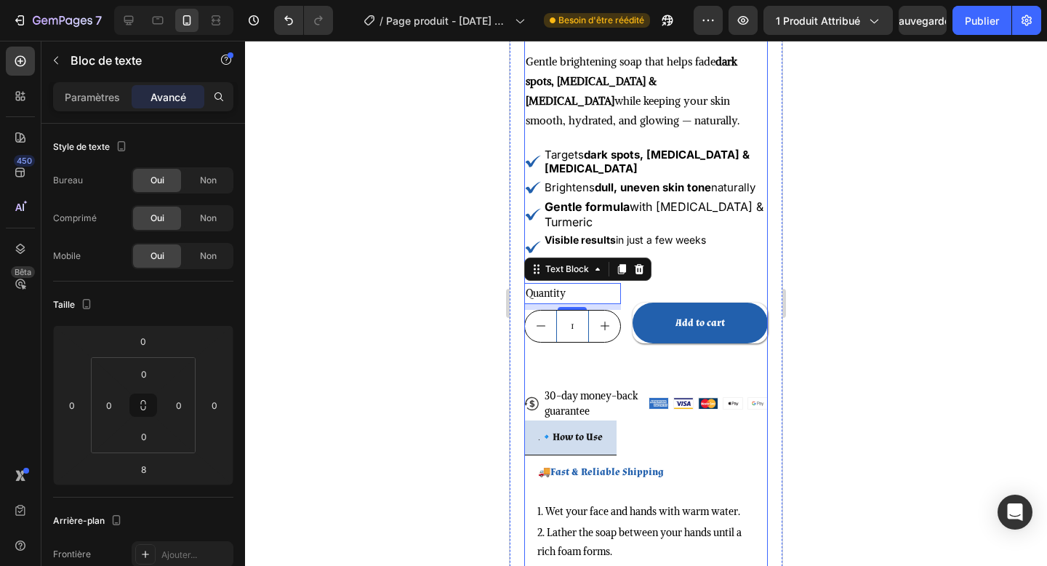
click at [596, 374] on div "Icon Icon Icon Icon Icon Icon List 122,000+ Happy Customers Text Block Row Koji…" at bounding box center [646, 309] width 244 height 730
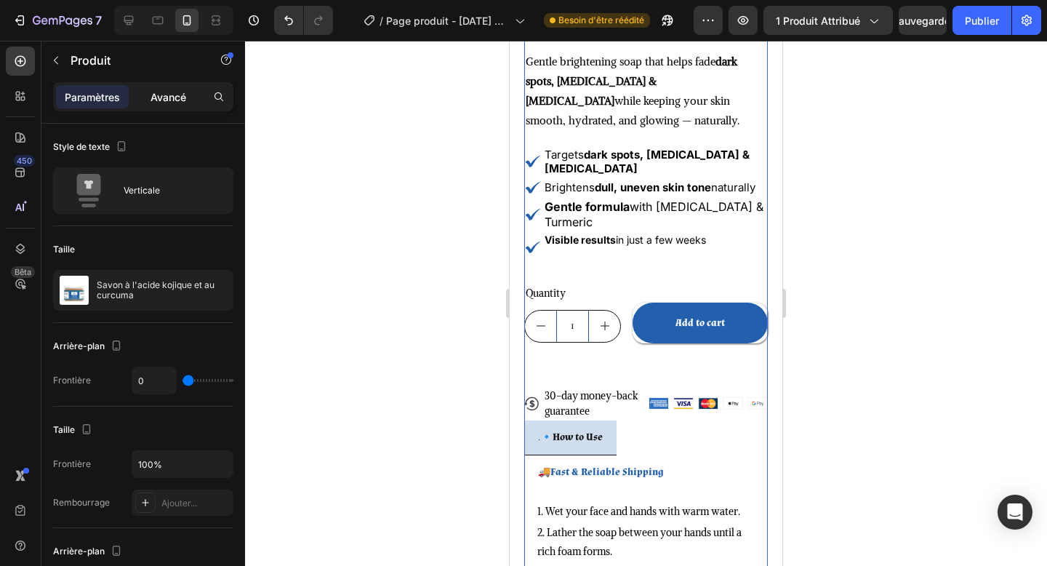
click at [180, 87] on div "Avancé" at bounding box center [168, 96] width 73 height 23
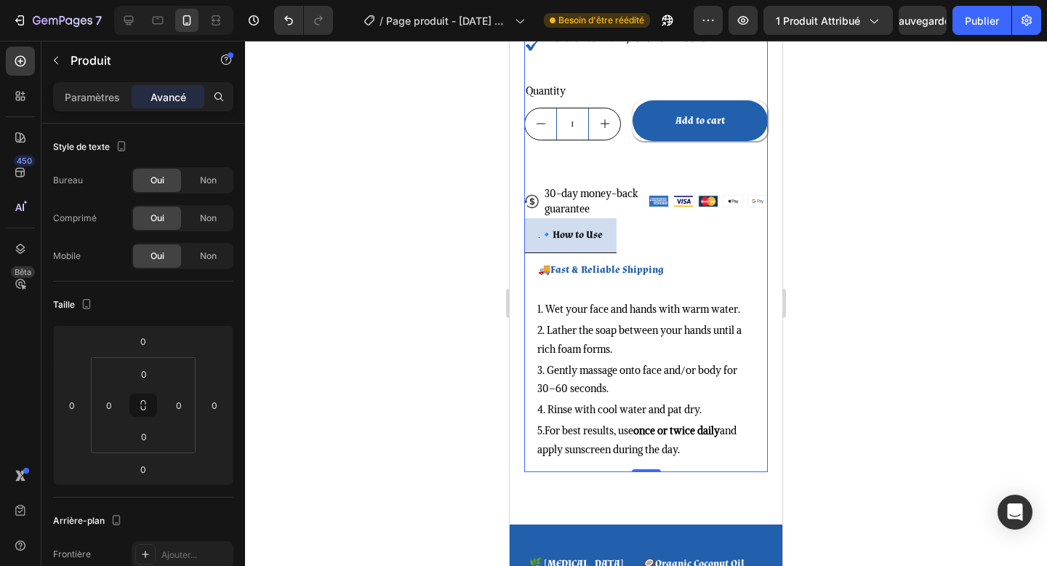
scroll to position [650, 0]
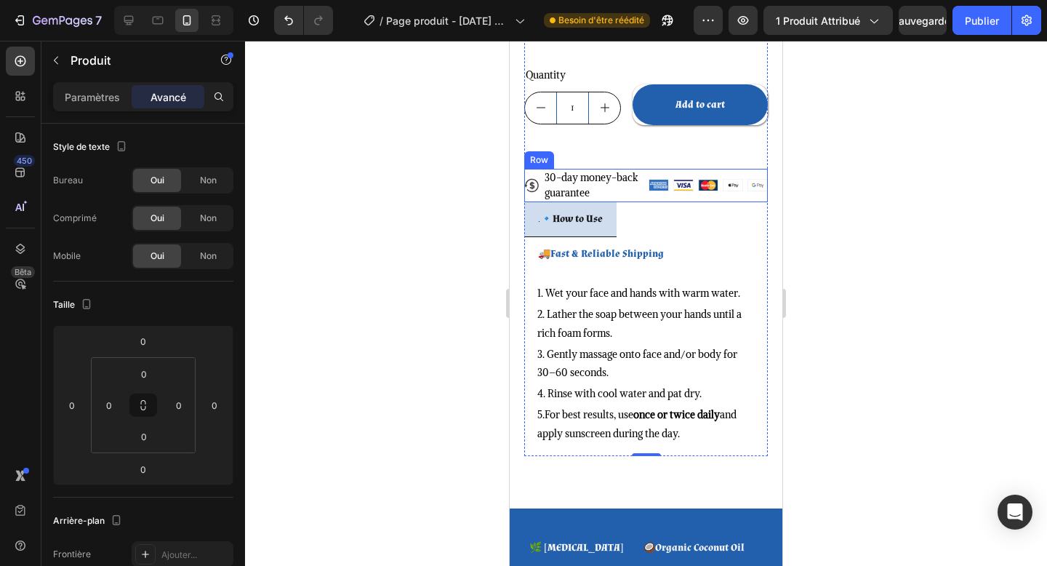
click at [647, 199] on div "Icon 30-day money-back guarantee Text Block Row Image Image Image Image Image R…" at bounding box center [646, 185] width 244 height 33
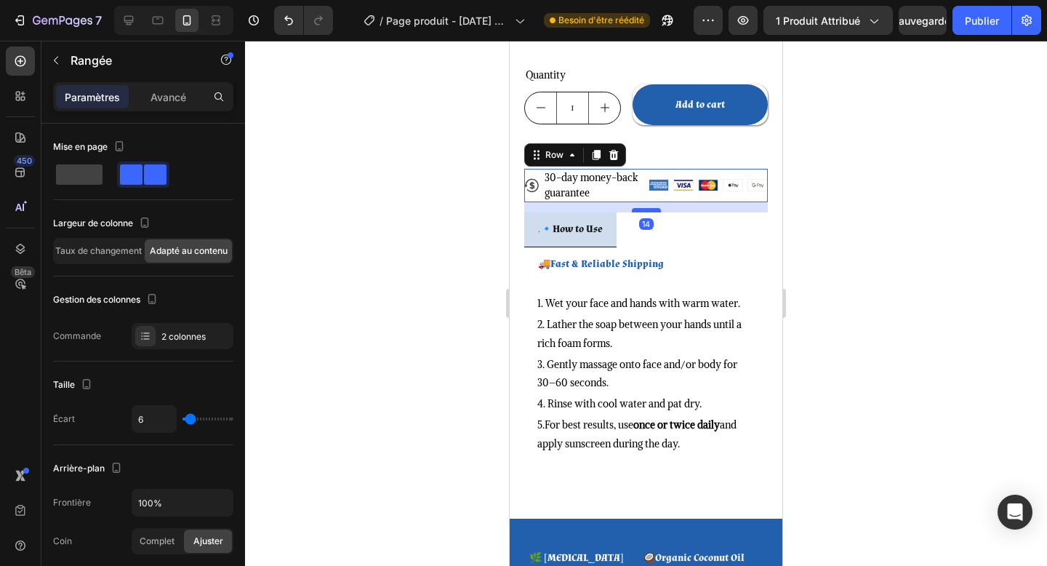
drag, startPoint x: 644, startPoint y: 200, endPoint x: 646, endPoint y: 210, distance: 10.4
click at [645, 210] on div at bounding box center [646, 210] width 29 height 4
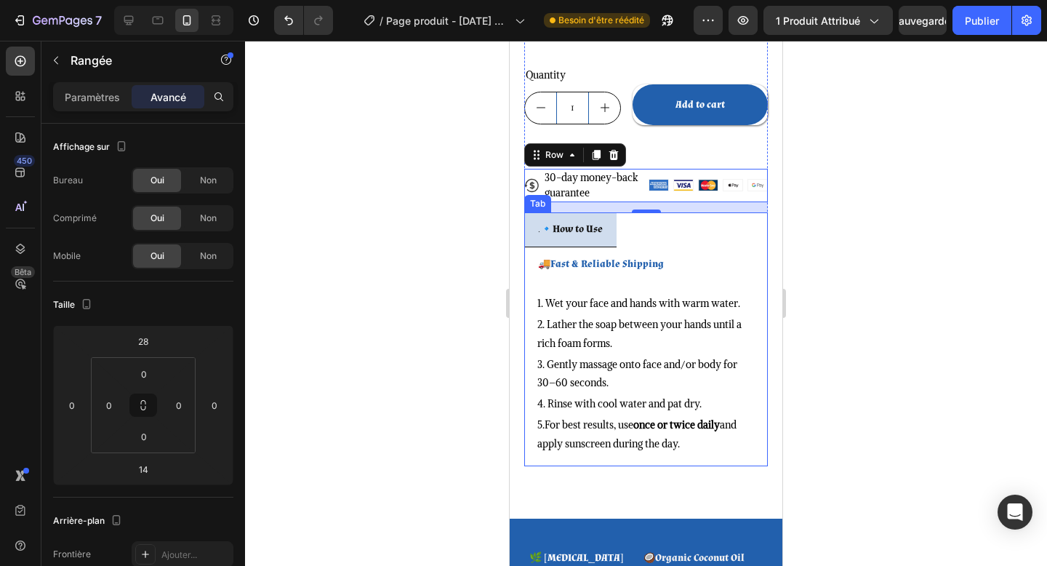
click at [707, 424] on div "1. Wet your face and hands with warm water. Text Block 2. Lather the soap betwe…" at bounding box center [646, 374] width 244 height 185
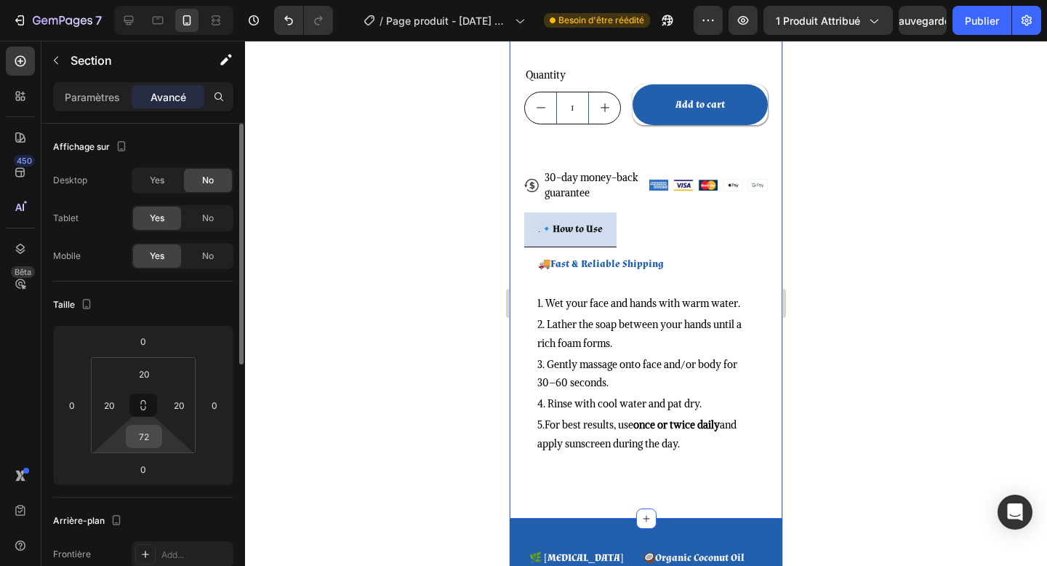
click at [151, 442] on input "72" at bounding box center [143, 437] width 29 height 22
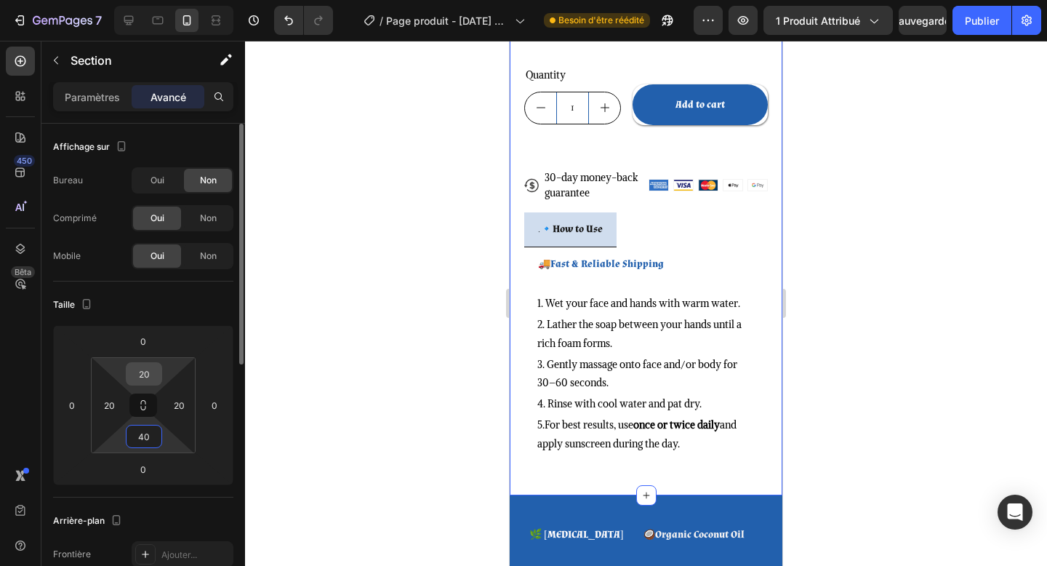
type input "40"
click at [148, 380] on input "20" at bounding box center [143, 374] width 29 height 22
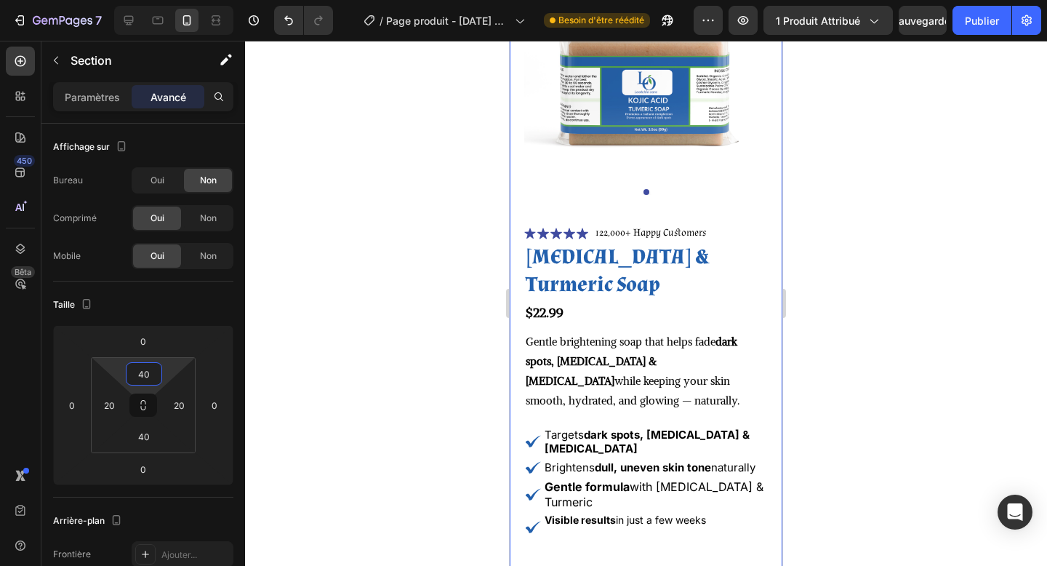
scroll to position [0, 0]
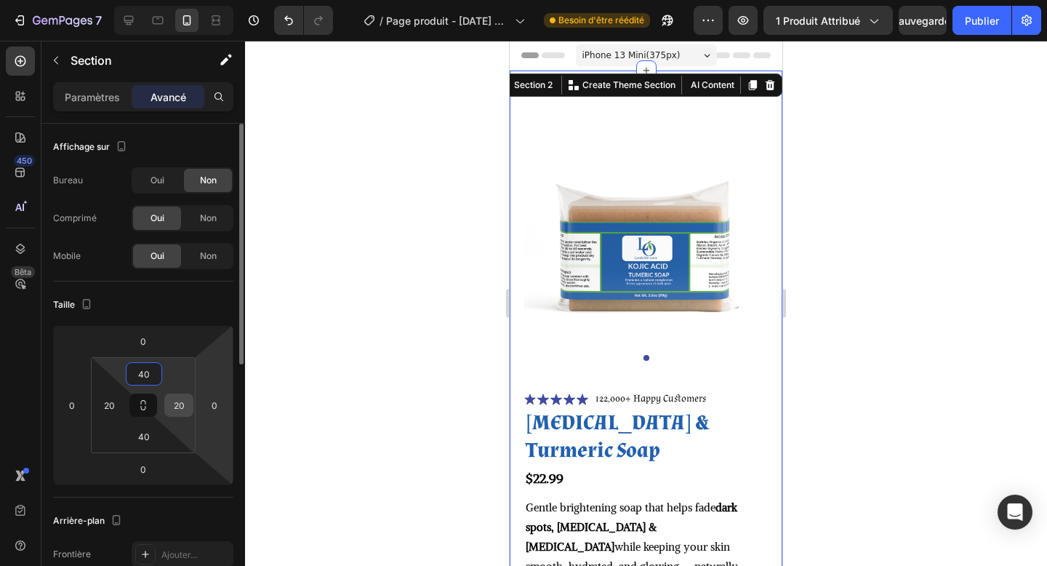
type input "40"
click at [175, 412] on input "20" at bounding box center [179, 405] width 22 height 22
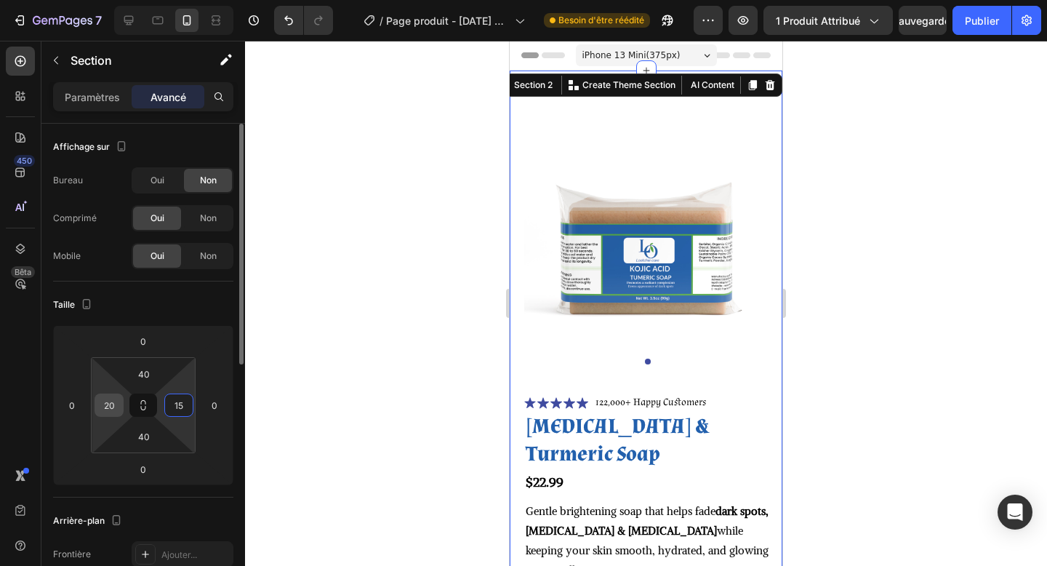
type input "15"
click at [108, 405] on input "20" at bounding box center [109, 405] width 22 height 22
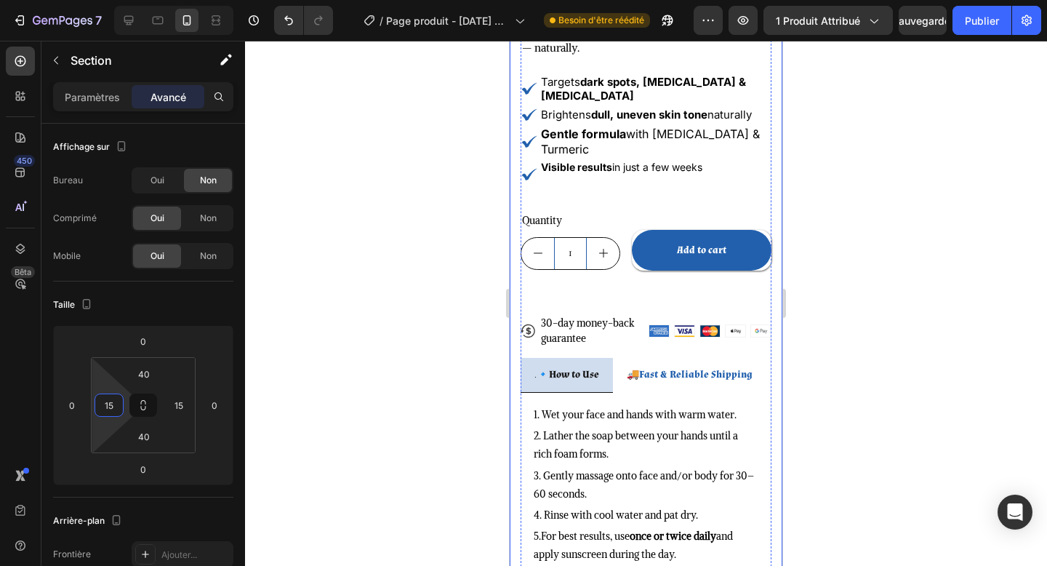
scroll to position [543, 0]
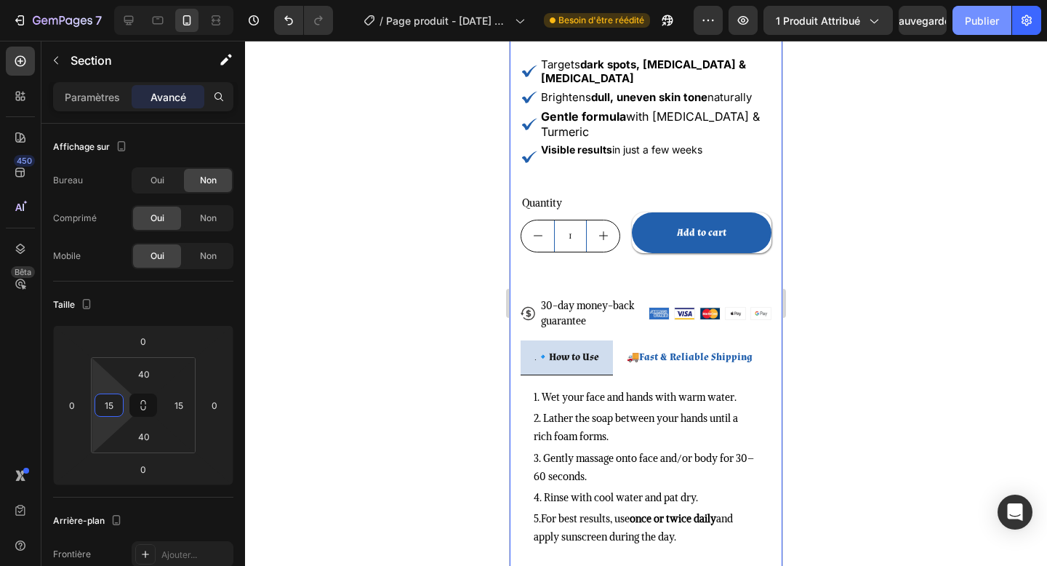
type input "15"
click at [990, 24] on font "Publier" at bounding box center [982, 21] width 34 height 12
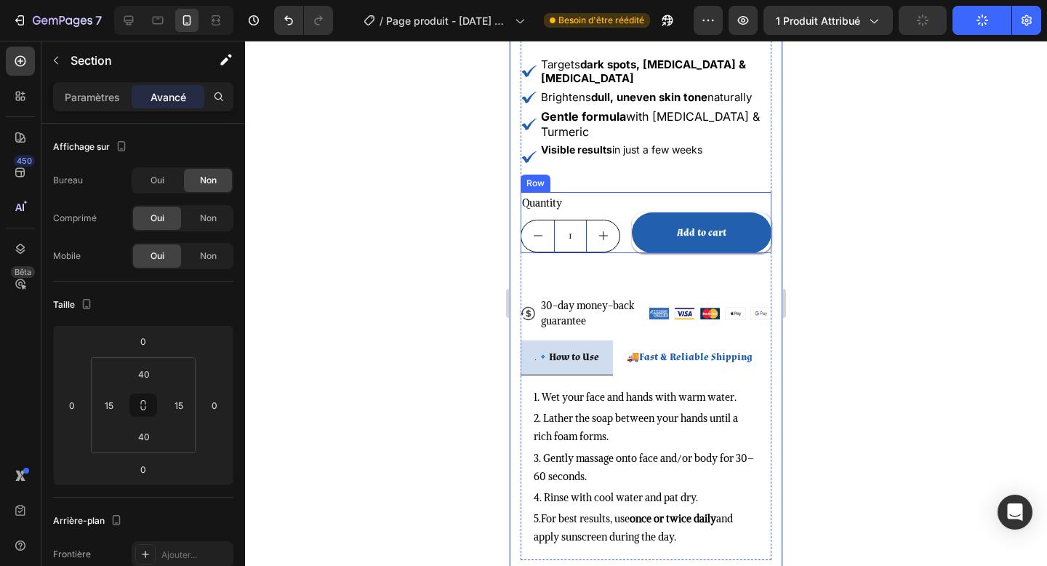
click at [626, 250] on div "Quantity Text Block 1 Product Quantity Add to cart Add to Cart Row" at bounding box center [646, 222] width 251 height 61
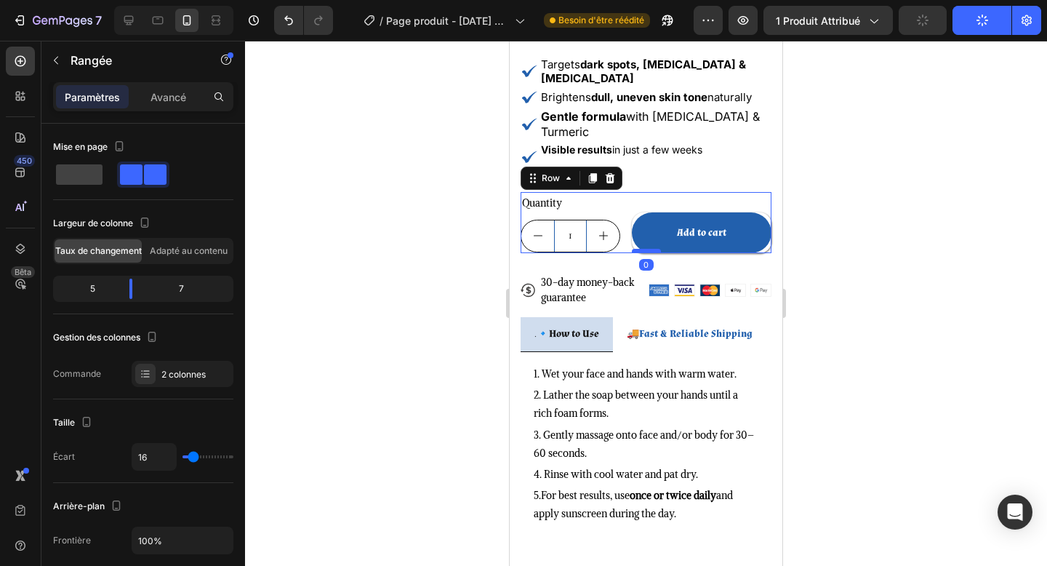
drag, startPoint x: 642, startPoint y: 274, endPoint x: 636, endPoint y: 250, distance: 25.6
click at [636, 249] on div at bounding box center [646, 251] width 29 height 4
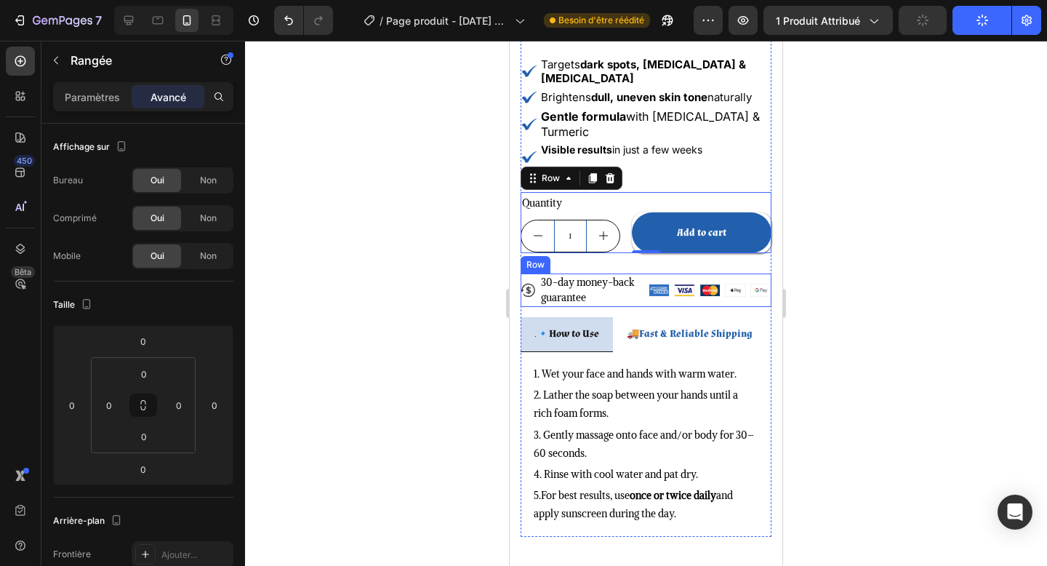
click at [647, 300] on div "Icon 30-day money-back guarantee Text Block Row Image Image Image Image Image R…" at bounding box center [646, 290] width 251 height 33
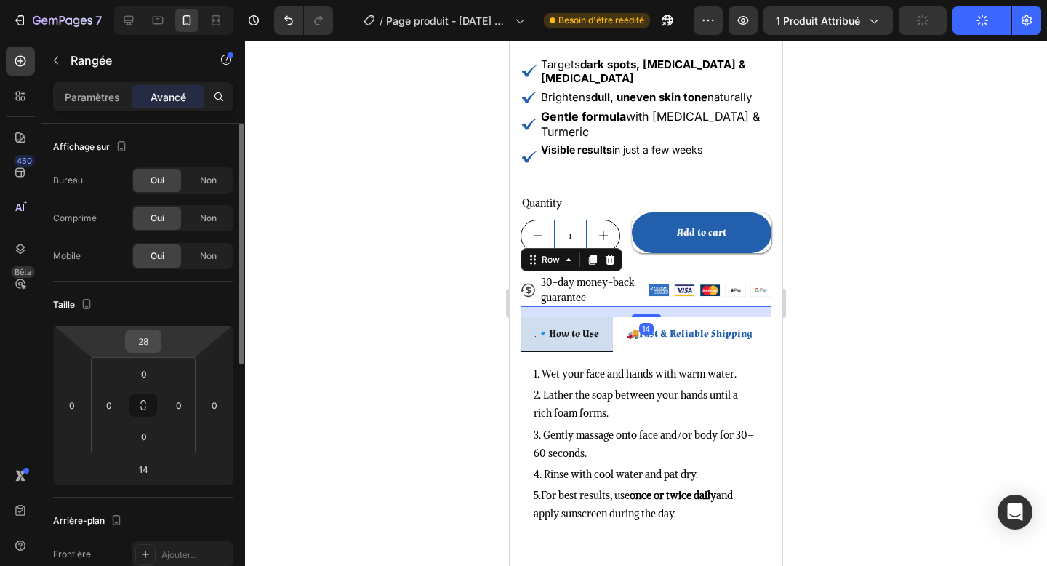
click at [147, 338] on input "28" at bounding box center [143, 341] width 29 height 22
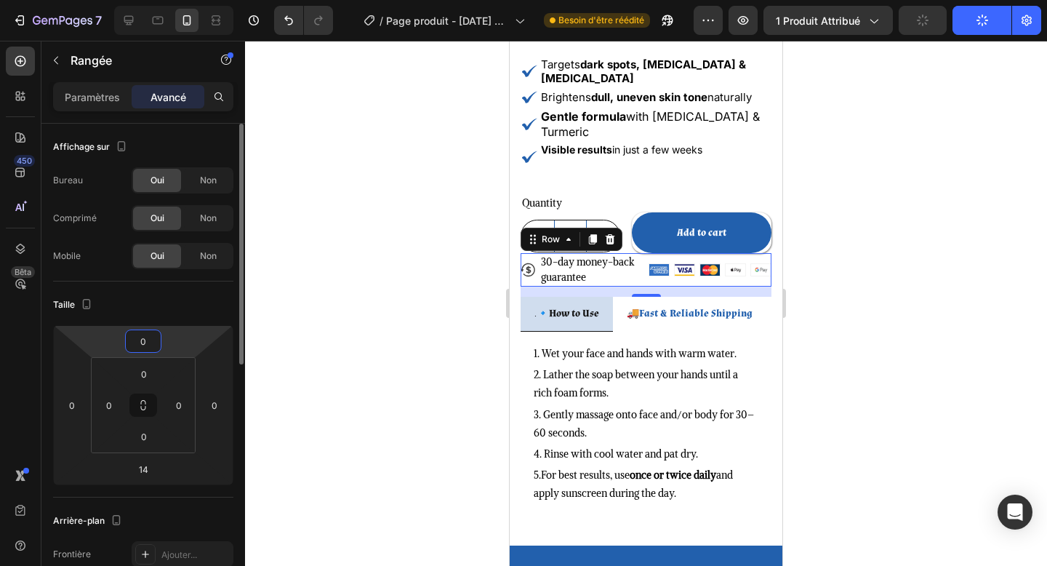
click at [147, 342] on input "0" at bounding box center [143, 341] width 29 height 22
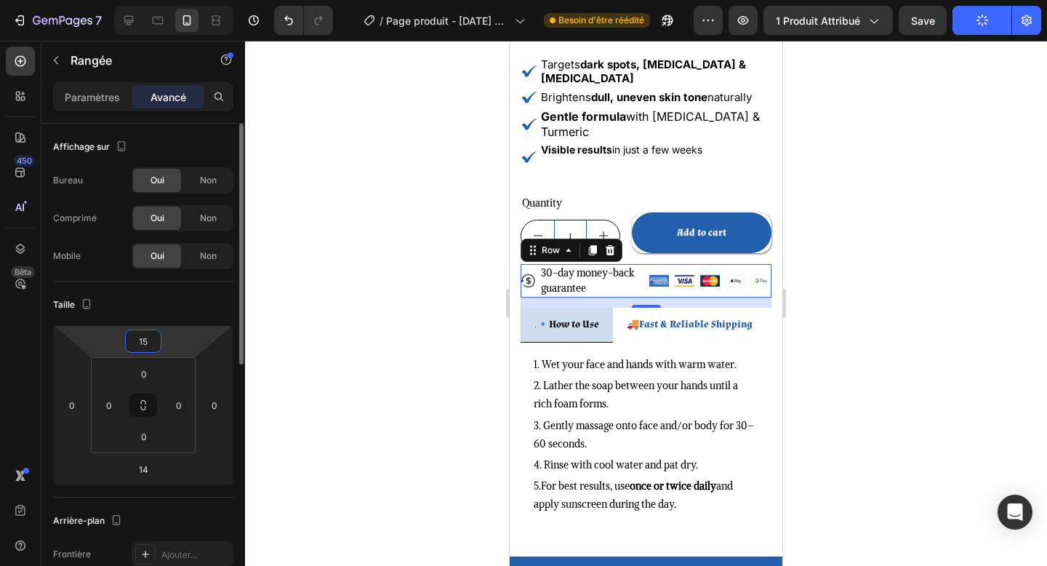
type input "1"
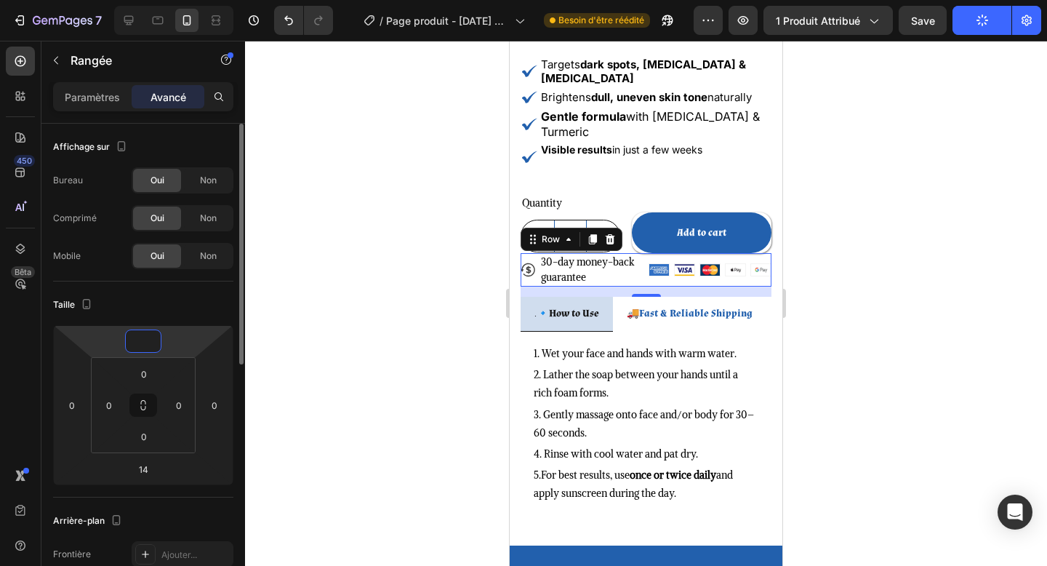
type input "2"
type input "19"
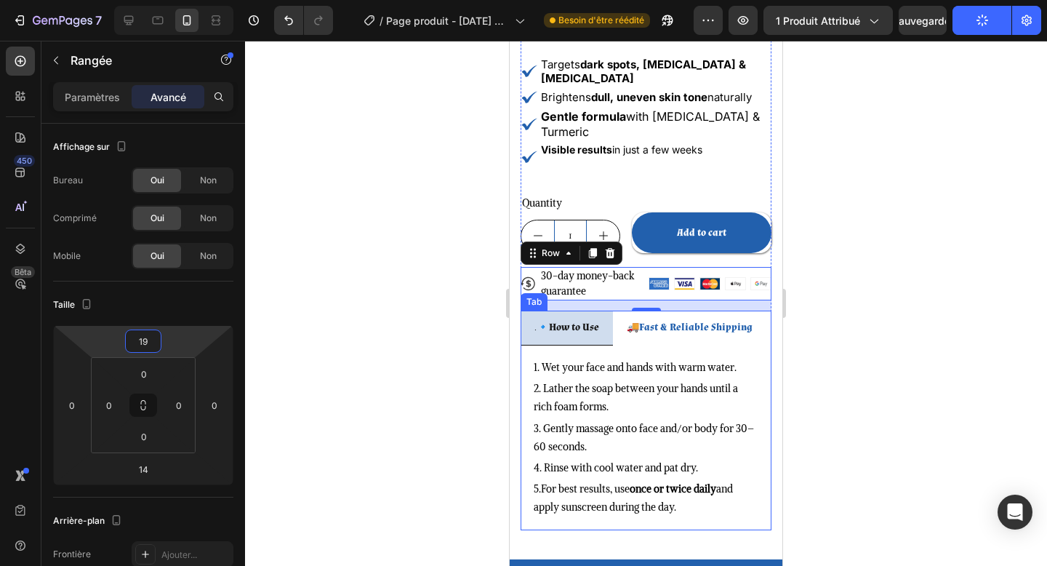
click at [564, 522] on div "1. Wet your face and hands with warm water. Text Block 2. Lather the soap betwe…" at bounding box center [646, 438] width 251 height 185
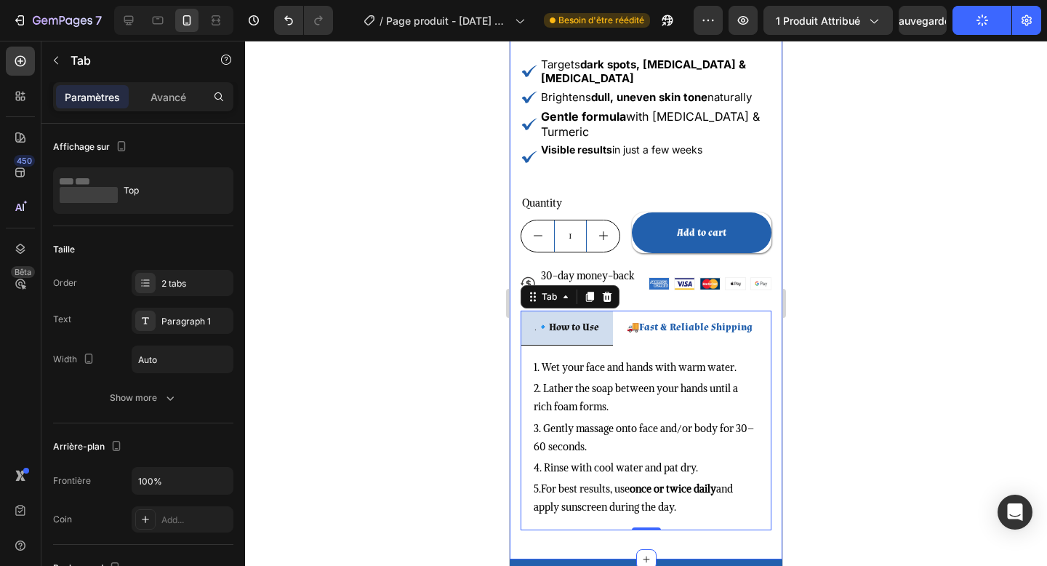
click at [570, 533] on div "Product Images Icon Icon Icon Icon Icon Icon List 122,000+ Happy Customers Text…" at bounding box center [646, 43] width 273 height 1032
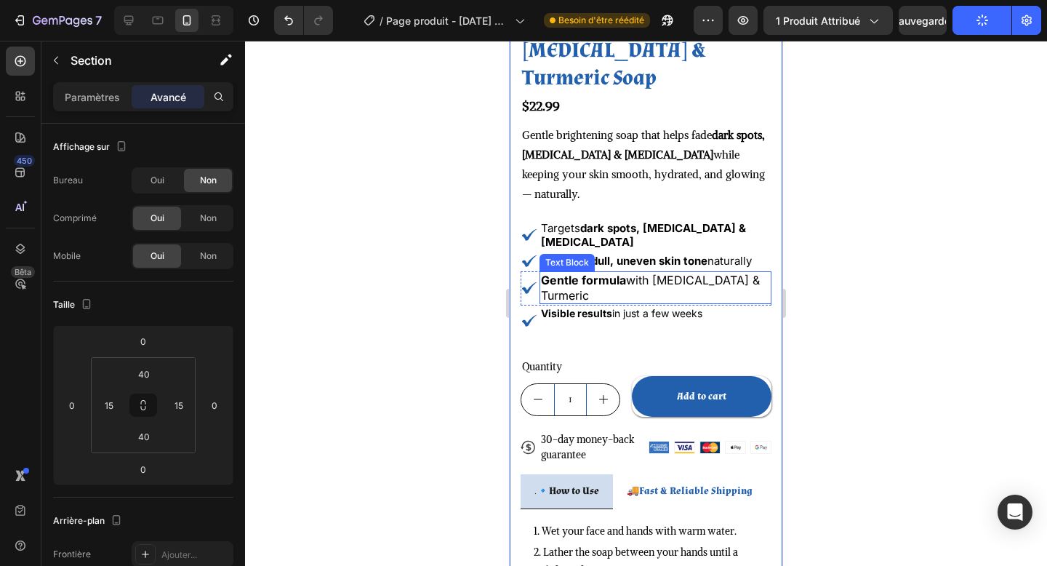
scroll to position [392, 0]
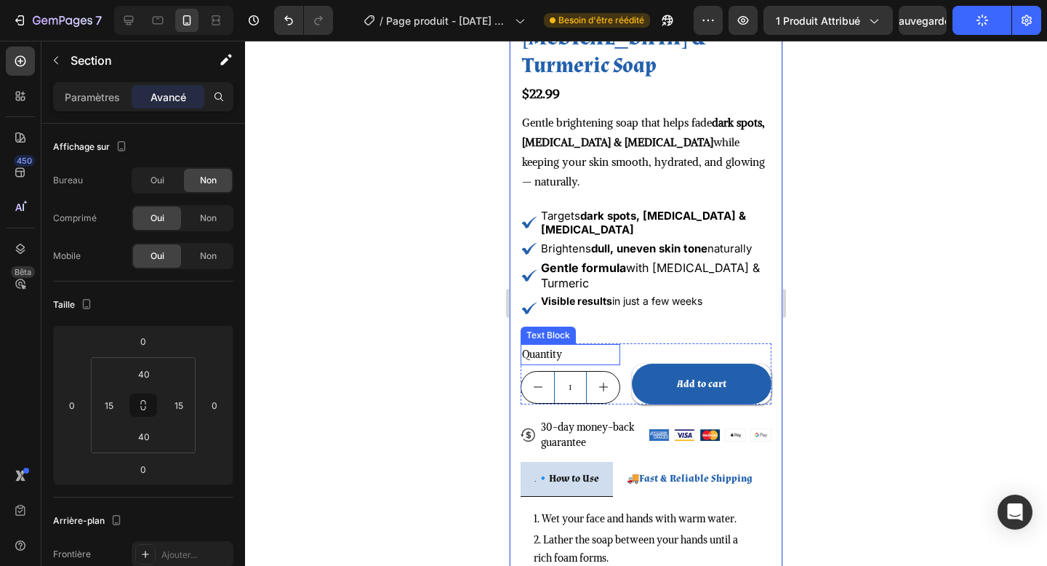
click at [600, 351] on div "Quantity" at bounding box center [571, 354] width 100 height 21
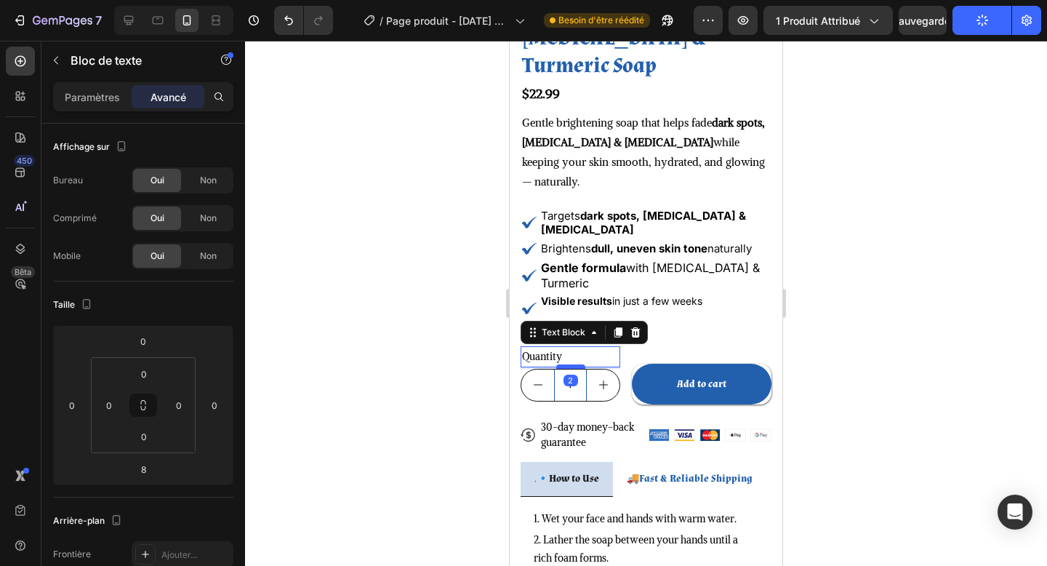
click at [572, 365] on div at bounding box center [570, 366] width 29 height 4
click at [570, 369] on div at bounding box center [570, 366] width 29 height 4
type input "3"
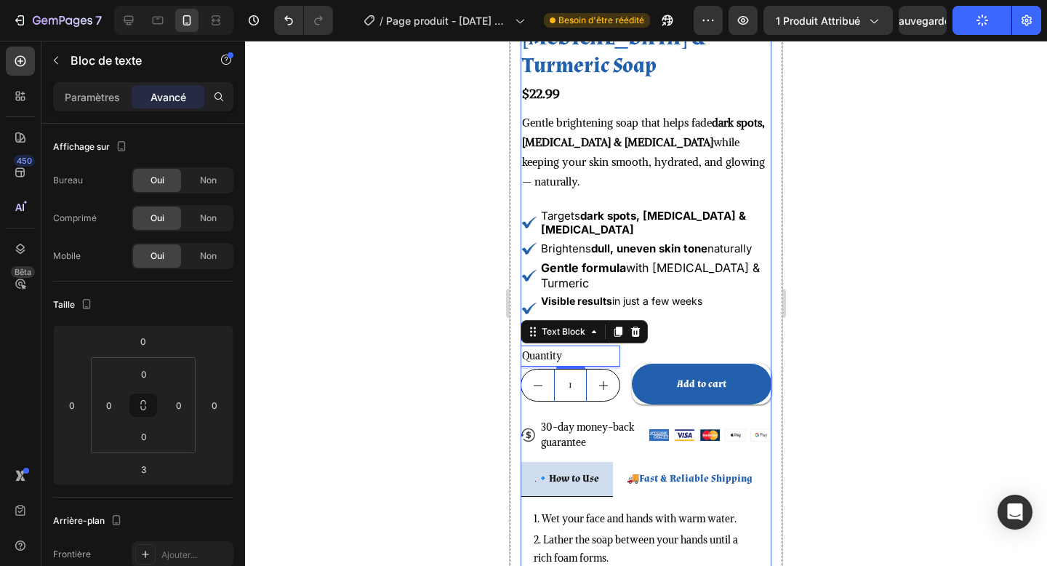
click at [767, 329] on div "Icon Icon Icon Icon Icon Icon List 122,000+ Happy Customers Text Block Row Koji…" at bounding box center [646, 343] width 251 height 676
click at [132, 21] on icon at bounding box center [128, 20] width 15 height 15
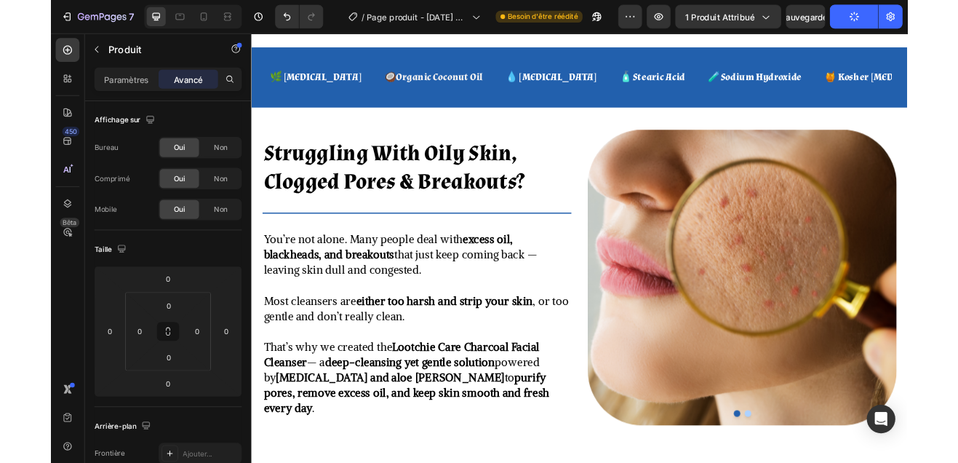
scroll to position [723, 0]
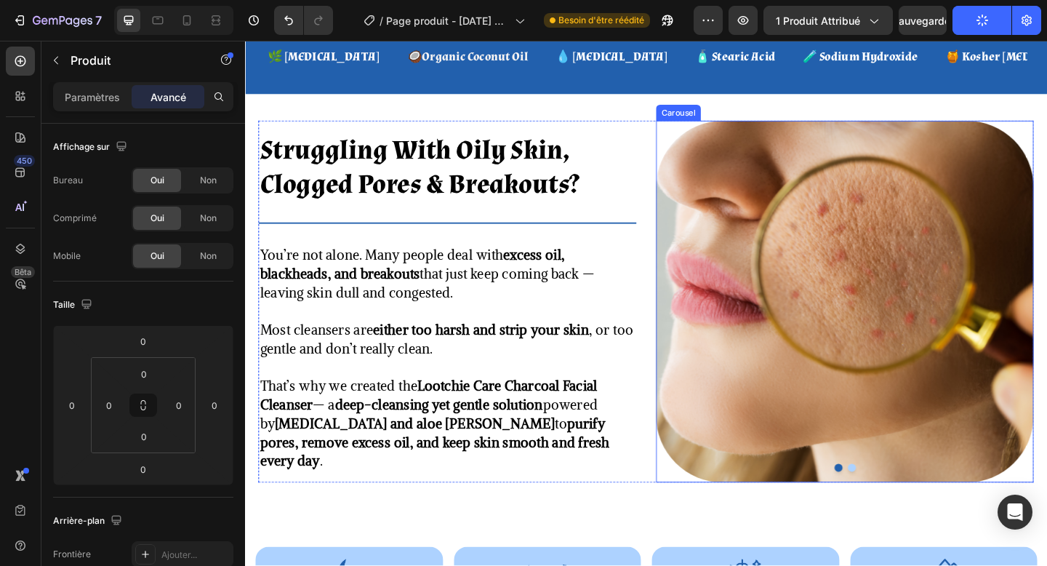
click at [904, 505] on button "Dot" at bounding box center [905, 505] width 9 height 9
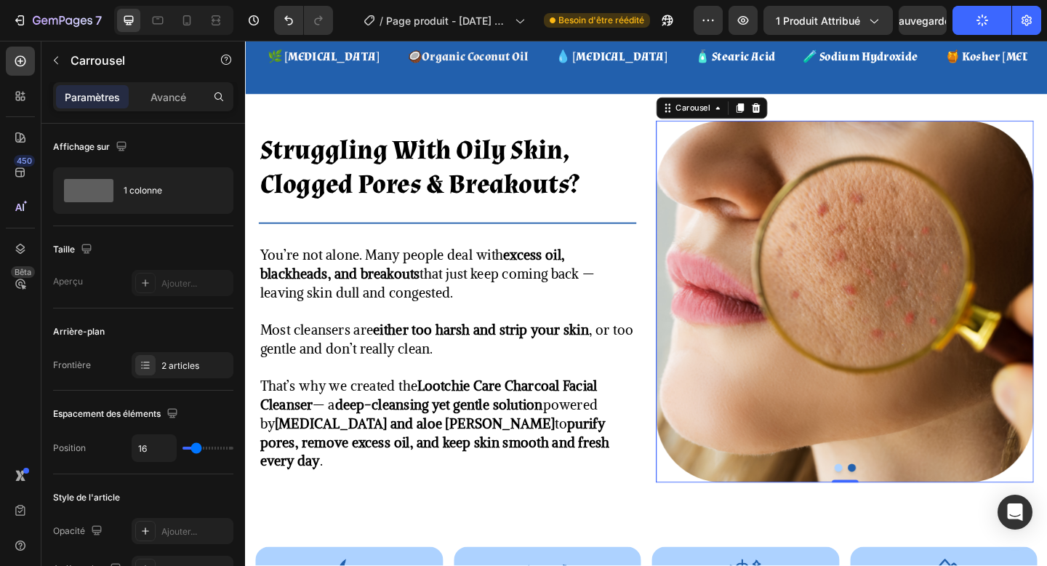
click at [890, 504] on button "Dot" at bounding box center [891, 505] width 9 height 9
click at [907, 506] on button "Dot" at bounding box center [905, 505] width 9 height 9
click at [853, 342] on img at bounding box center [898, 325] width 411 height 394
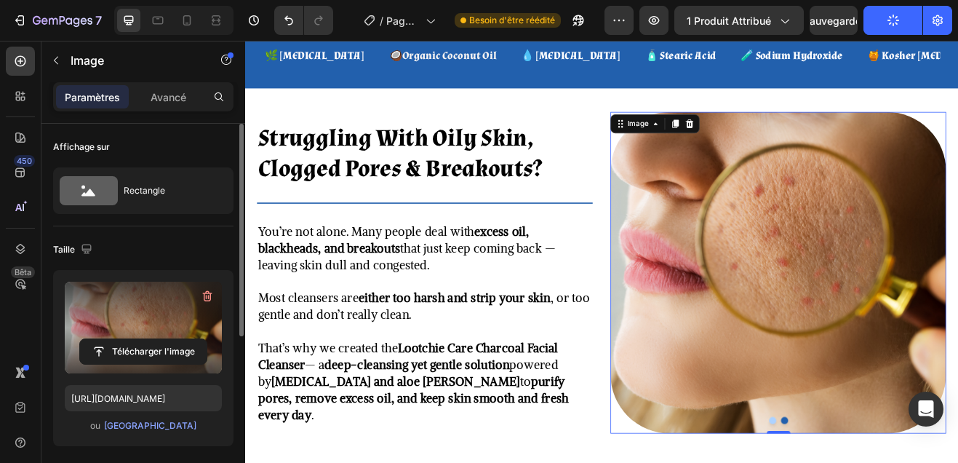
click at [160, 332] on label at bounding box center [143, 328] width 157 height 92
click at [160, 339] on input "file" at bounding box center [143, 351] width 127 height 25
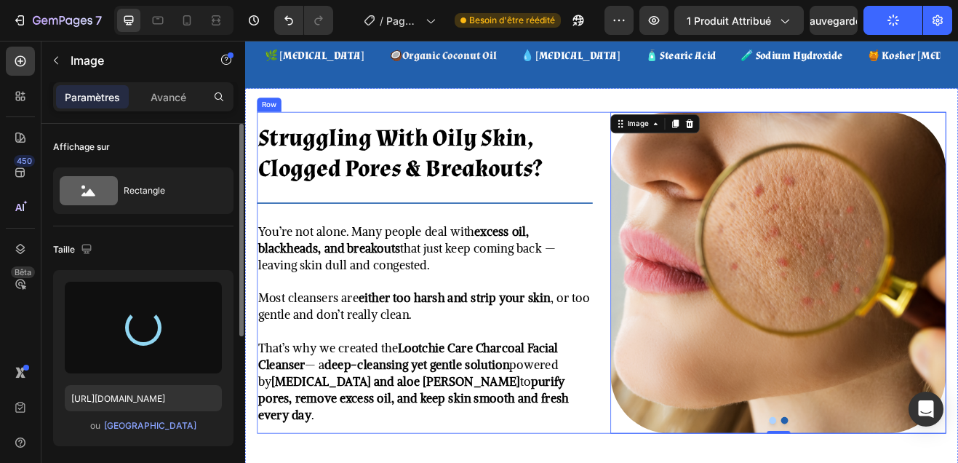
click at [429, 234] on div "Struggling With Oily Skin, Clogged Pores & Breakouts? Heading Title Line You’re…" at bounding box center [465, 325] width 411 height 394
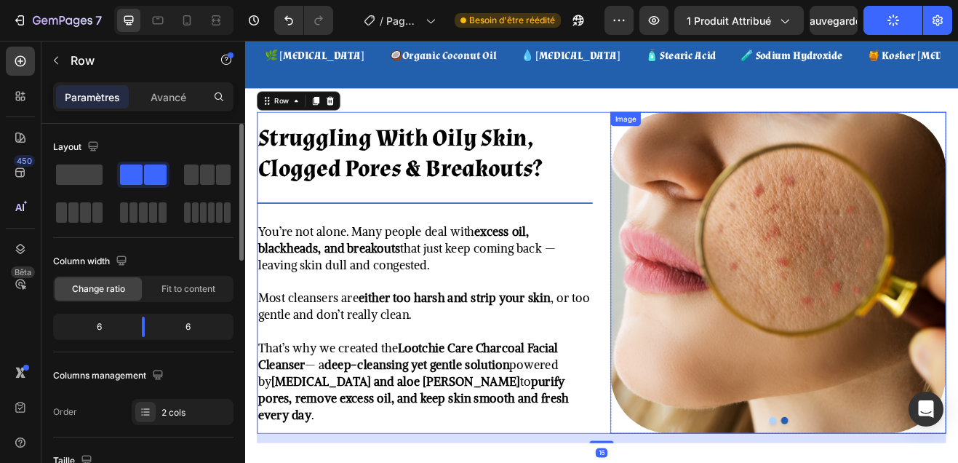
click at [741, 292] on img at bounding box center [898, 325] width 411 height 394
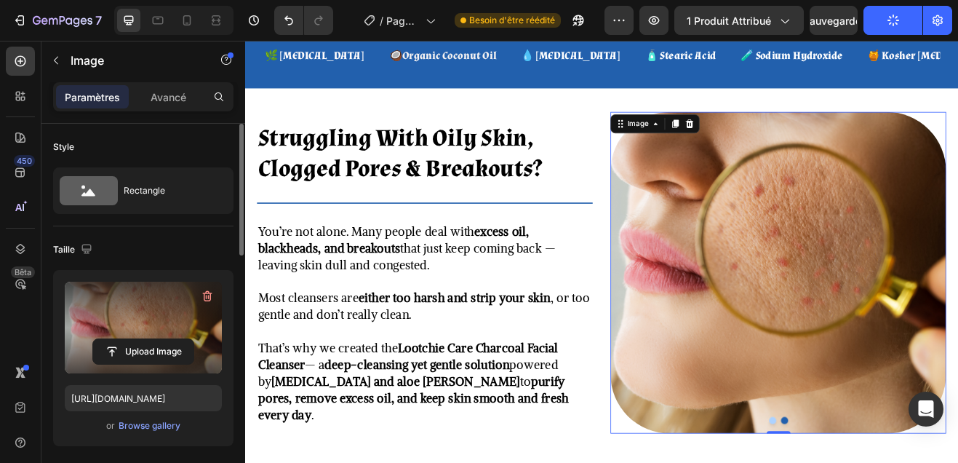
click at [171, 332] on label at bounding box center [143, 328] width 157 height 92
click at [171, 339] on input "file" at bounding box center [143, 351] width 100 height 25
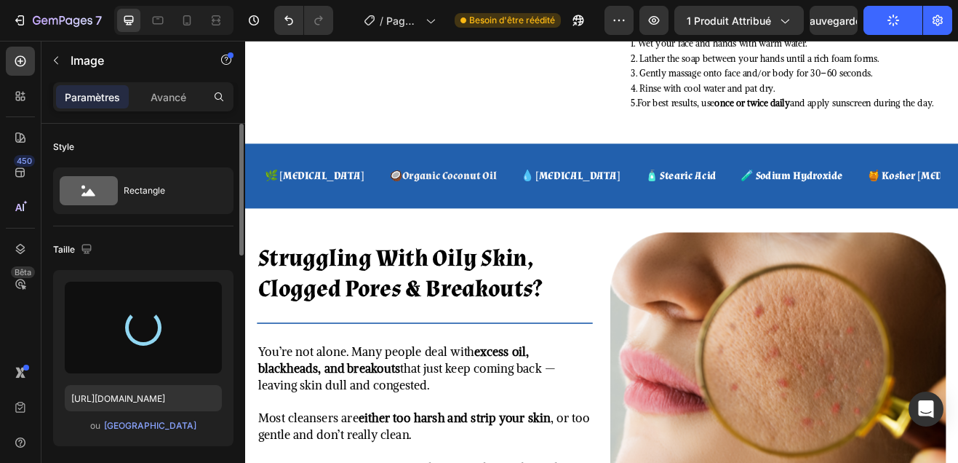
scroll to position [620, 0]
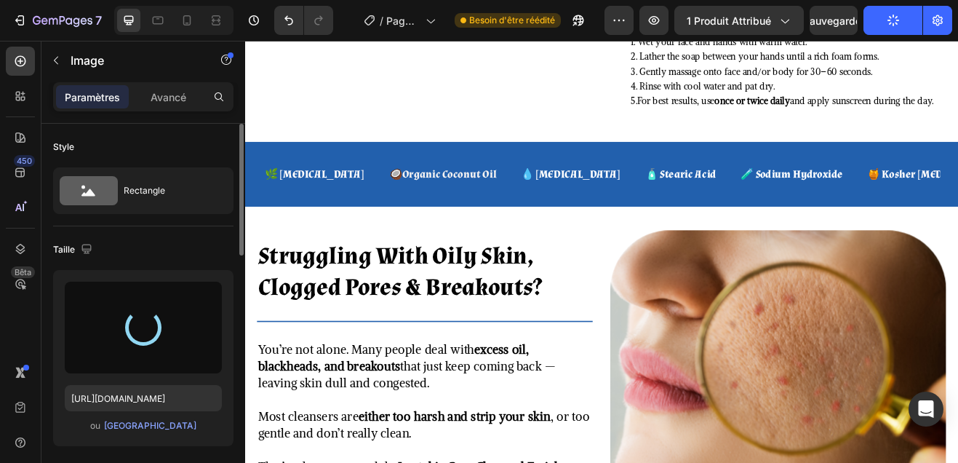
type input "https://cdn.shopify.com/s/files/1/0748/1321/0660/files/gempages_586082945240924…"
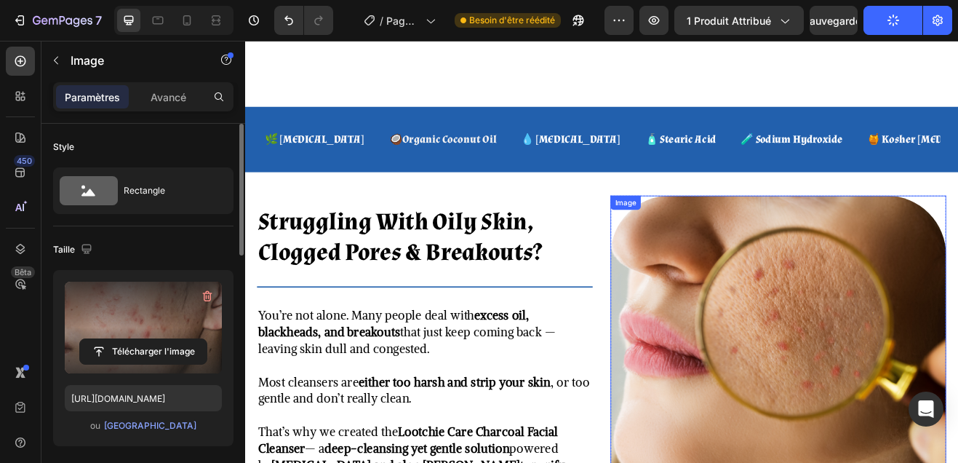
scroll to position [819, 0]
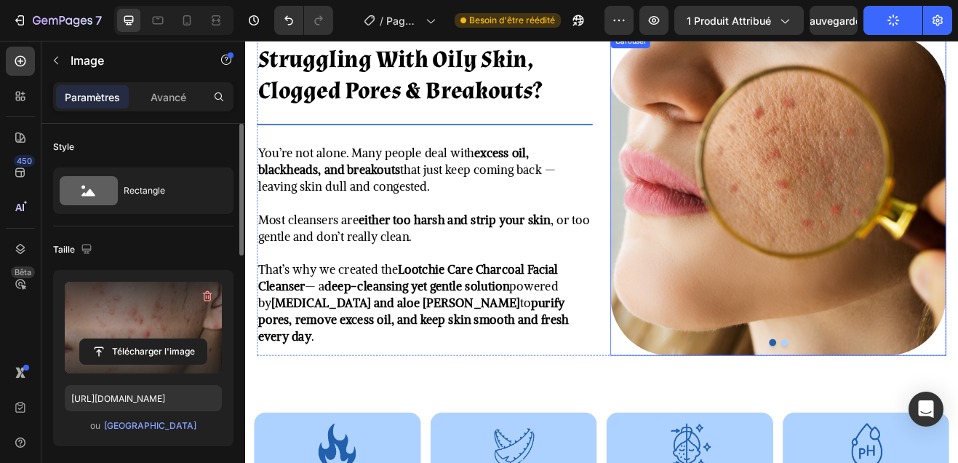
click at [911, 407] on div at bounding box center [898, 409] width 411 height 9
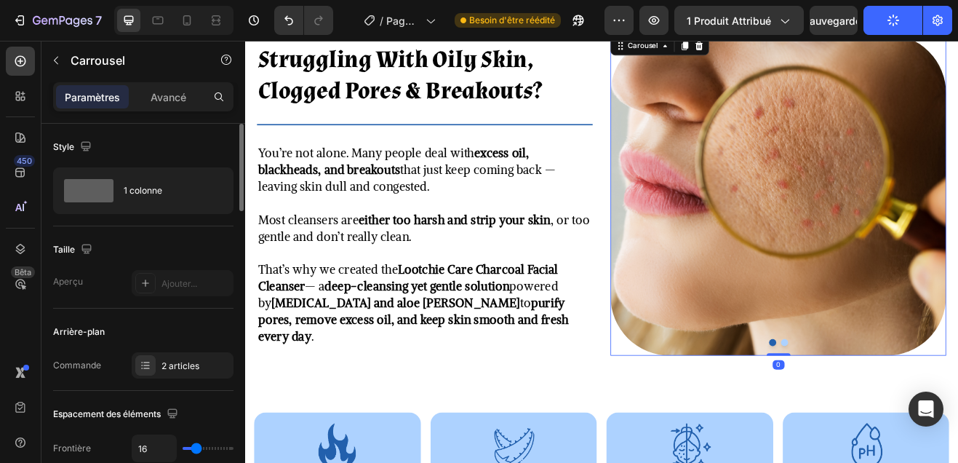
click at [905, 407] on button "Dot" at bounding box center [905, 409] width 9 height 9
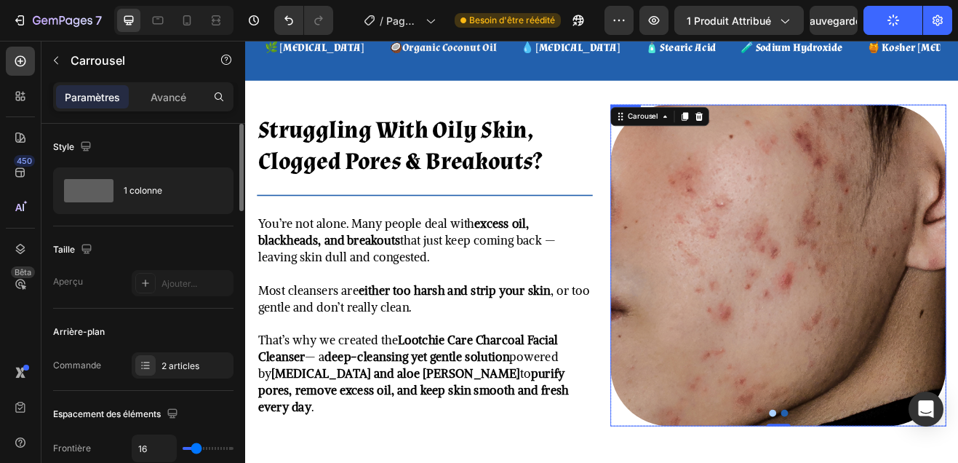
scroll to position [726, 0]
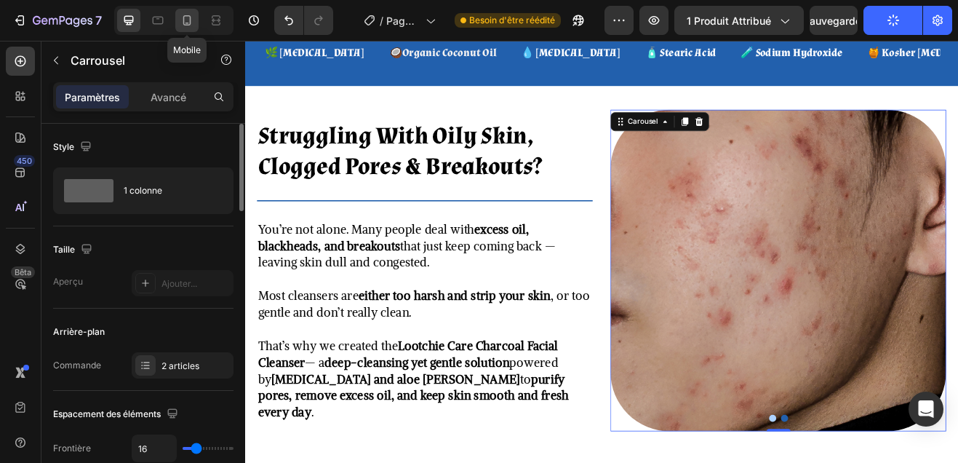
click at [183, 17] on icon at bounding box center [187, 20] width 8 height 10
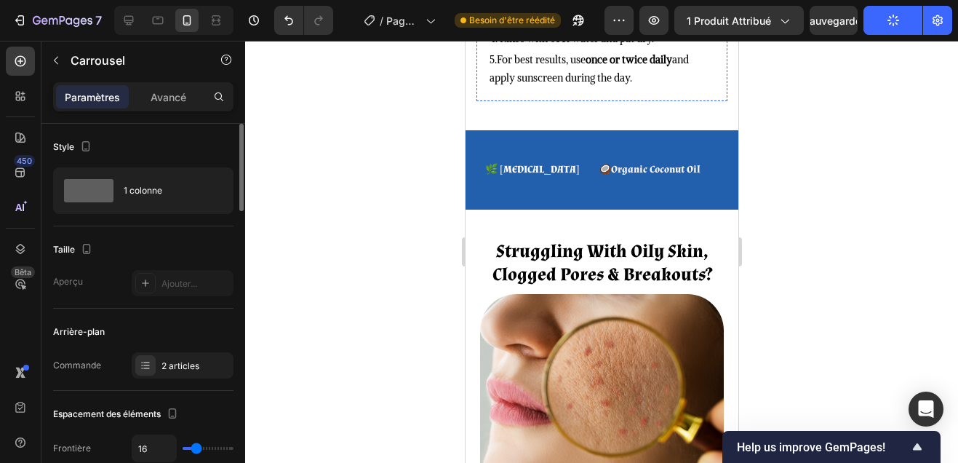
scroll to position [1105, 0]
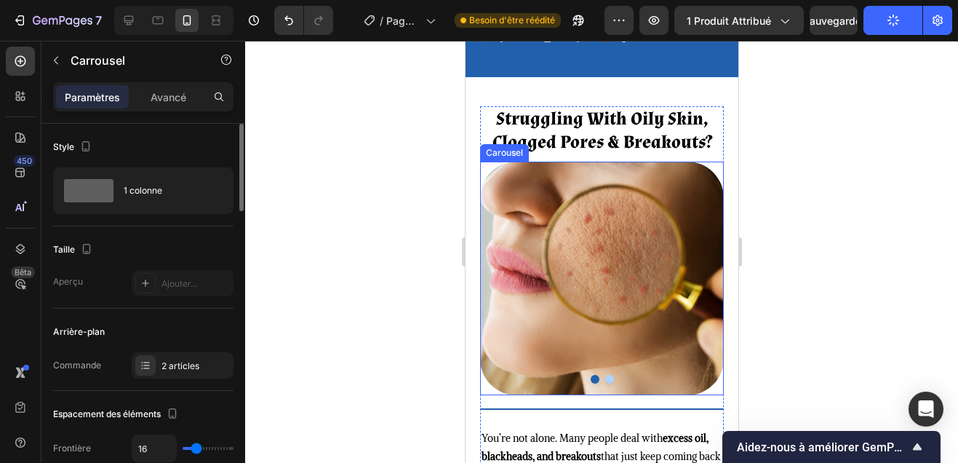
click at [607, 380] on button "Dot" at bounding box center [608, 379] width 9 height 9
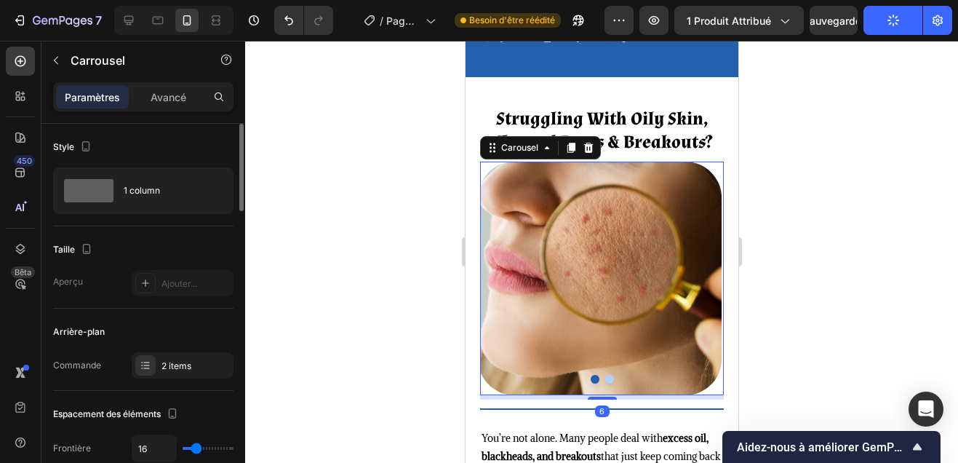
click at [607, 380] on button "Dot" at bounding box center [608, 379] width 9 height 9
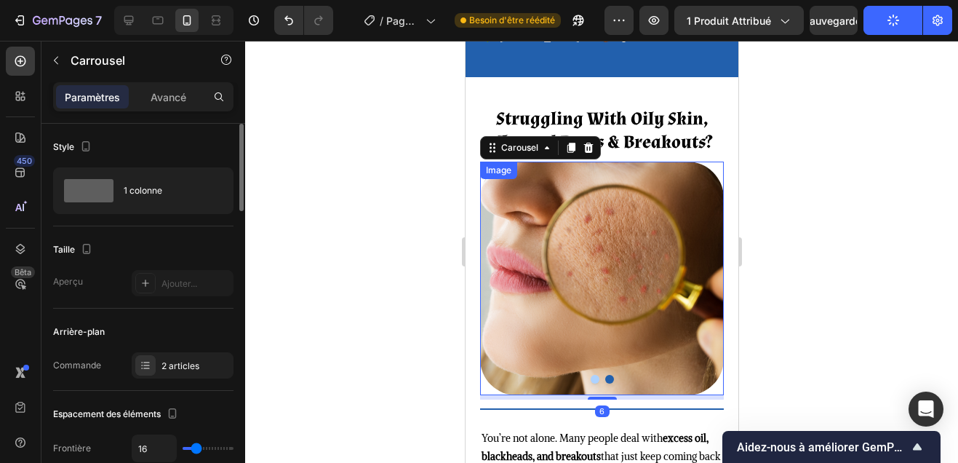
click at [577, 313] on img at bounding box center [601, 278] width 244 height 234
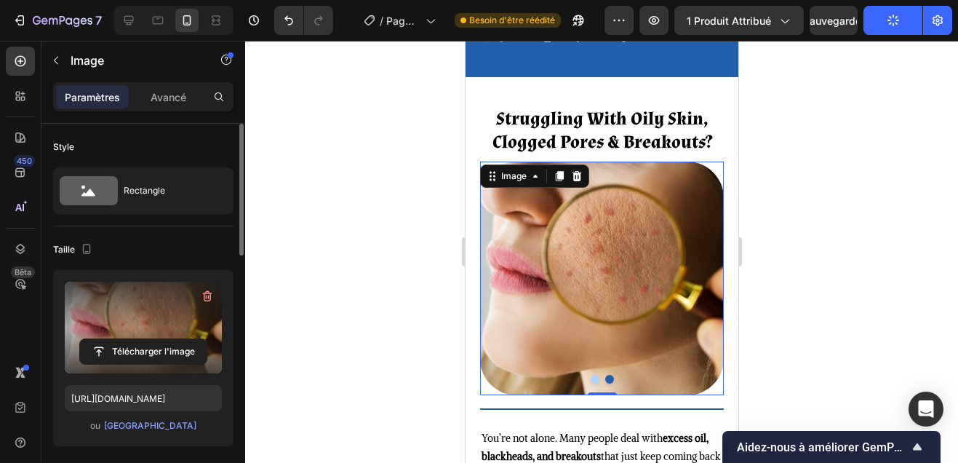
click at [156, 320] on label at bounding box center [143, 328] width 157 height 92
click at [156, 339] on input "file" at bounding box center [143, 351] width 127 height 25
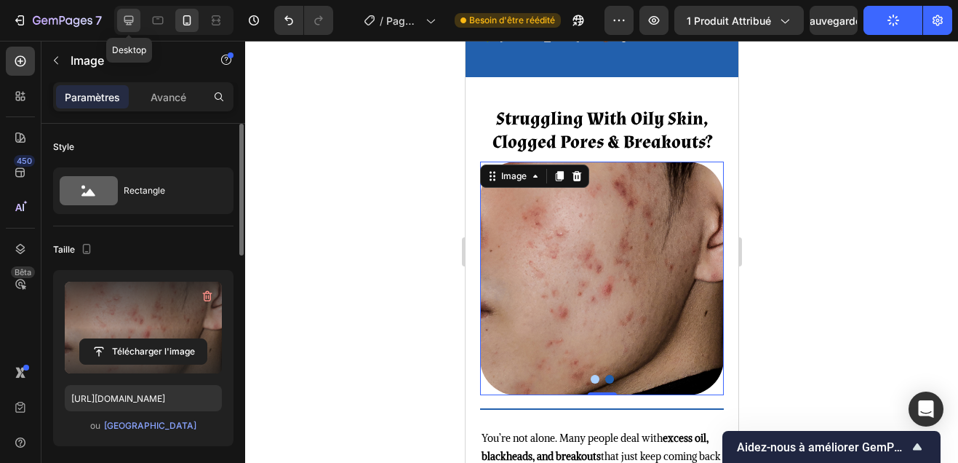
click at [129, 21] on icon at bounding box center [128, 20] width 15 height 15
type input "https://cdn.shopify.com/s/files/1/0748/1321/0660/files/gempages_586082945240924…"
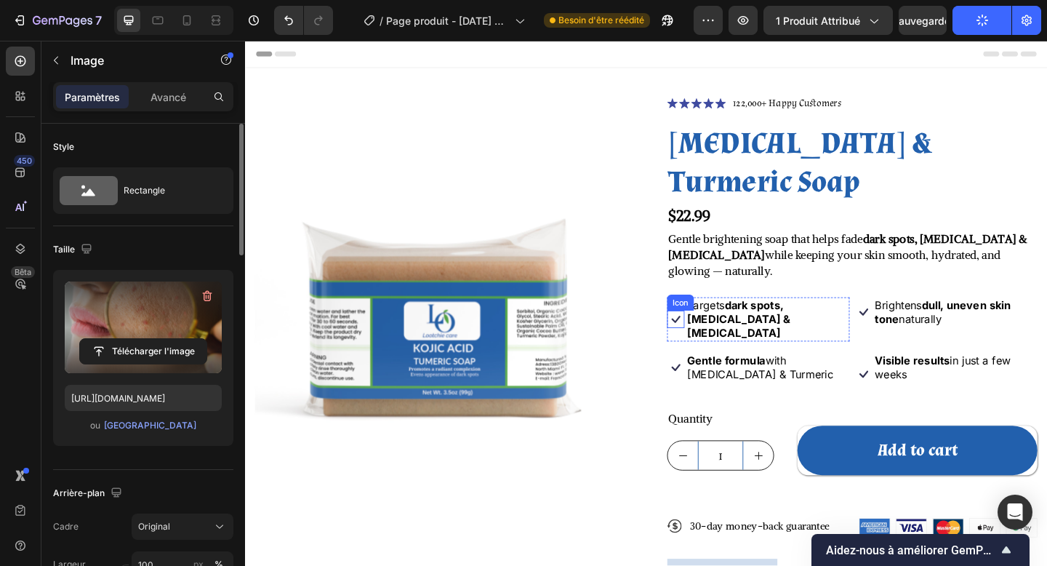
click at [707, 335] on icon at bounding box center [713, 344] width 19 height 19
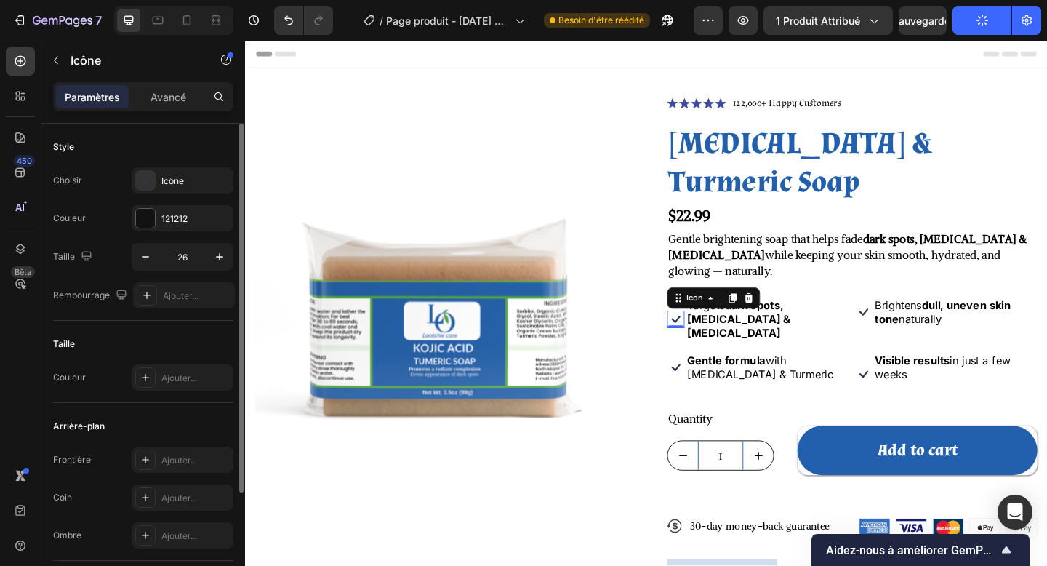
click at [182, 196] on div "Choisir Icône Couleur 121212 Taille 26 Rembourrage Ajouter..." at bounding box center [143, 237] width 180 height 141
click at [180, 186] on div "Icône" at bounding box center [195, 181] width 68 height 13
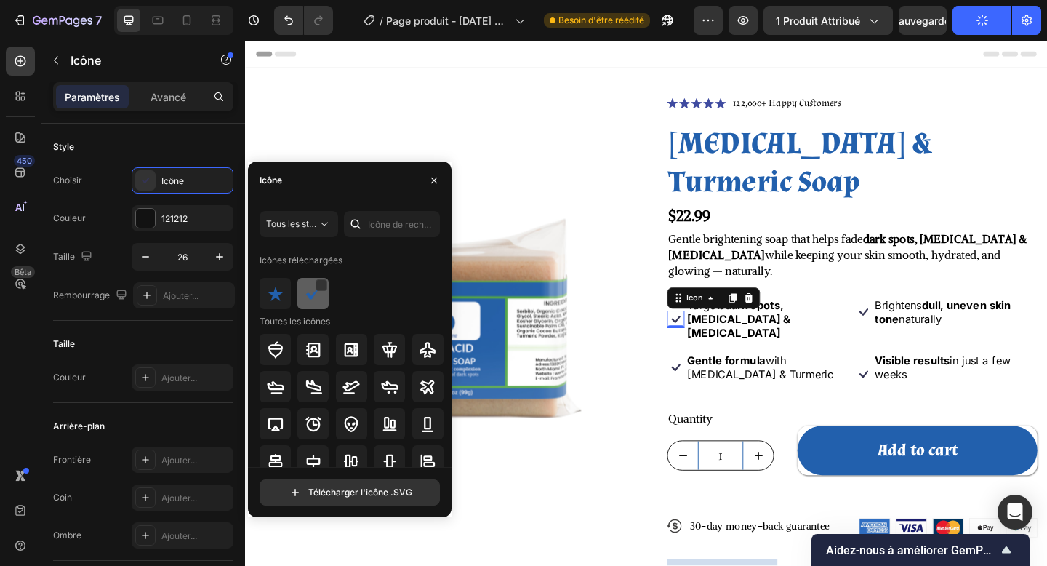
click at [308, 293] on img at bounding box center [313, 293] width 17 height 17
click at [719, 387] on icon at bounding box center [713, 396] width 19 height 19
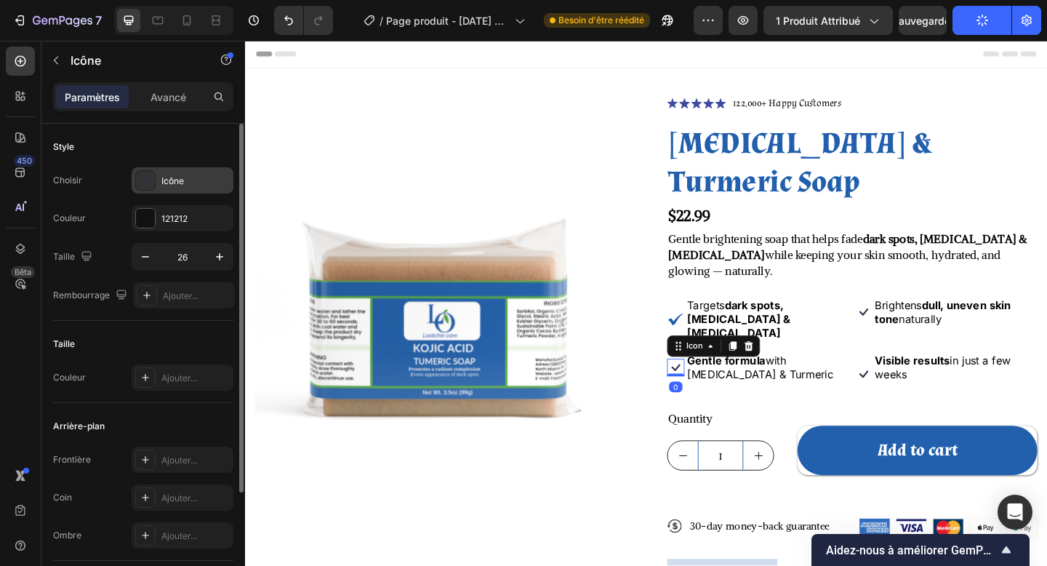
click at [189, 185] on div "Icône" at bounding box center [195, 181] width 68 height 13
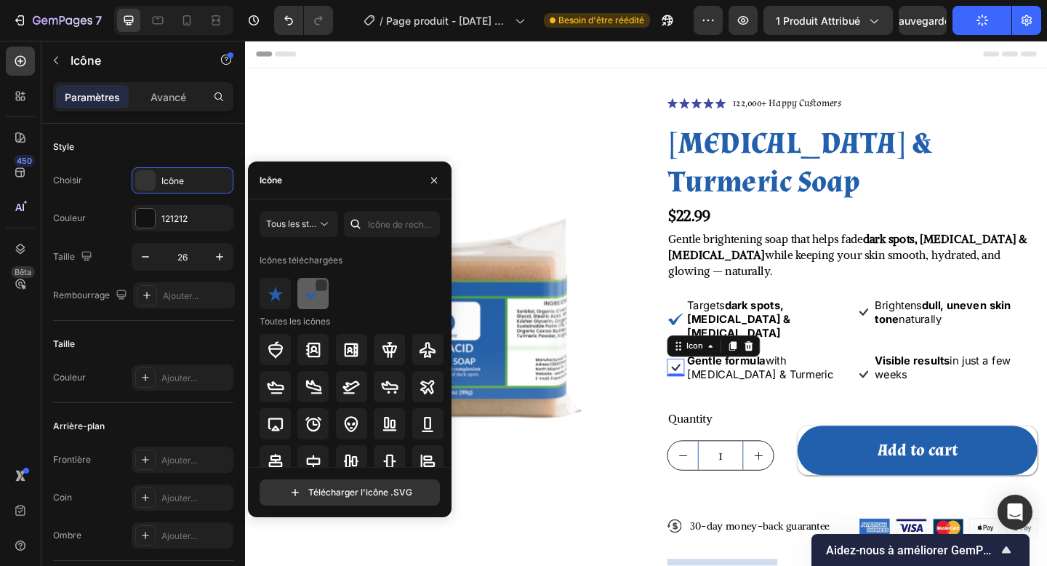
click at [327, 299] on div at bounding box center [313, 293] width 31 height 31
click at [920, 327] on icon at bounding box center [918, 336] width 19 height 19
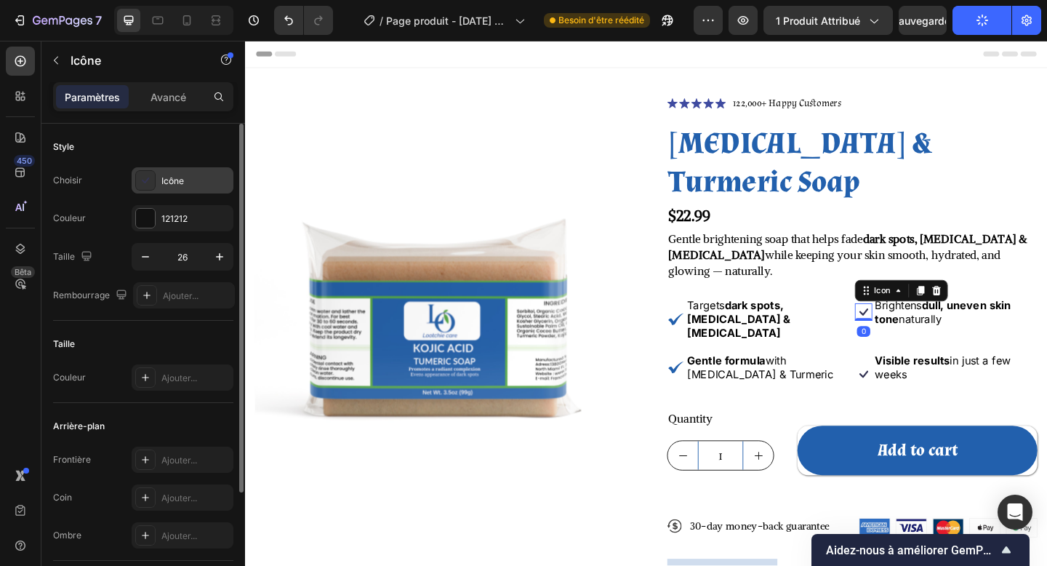
click at [192, 170] on div "Icône" at bounding box center [183, 180] width 102 height 26
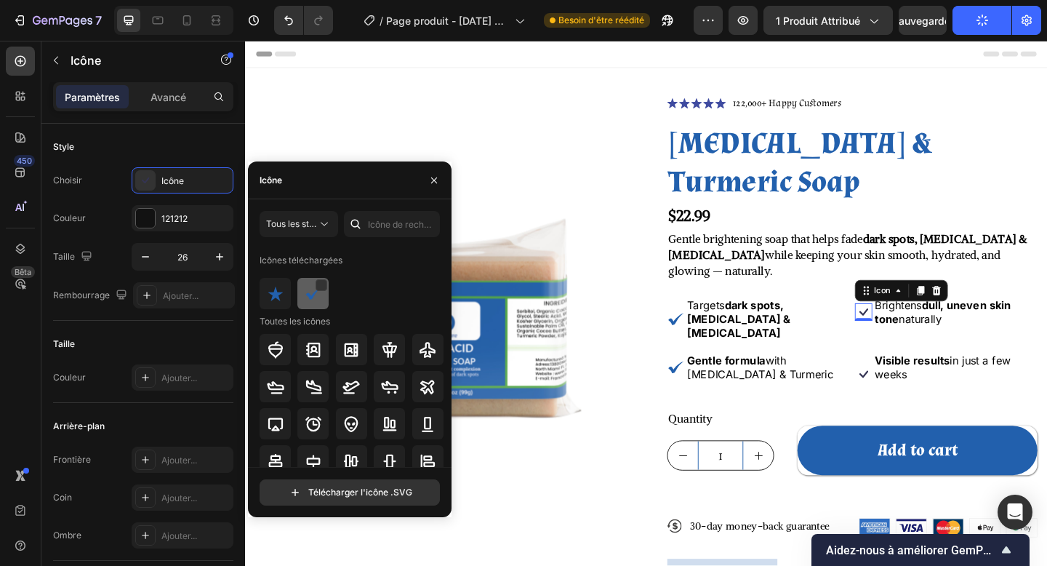
click at [313, 291] on img at bounding box center [313, 293] width 17 height 17
click at [917, 394] on icon at bounding box center [918, 403] width 19 height 19
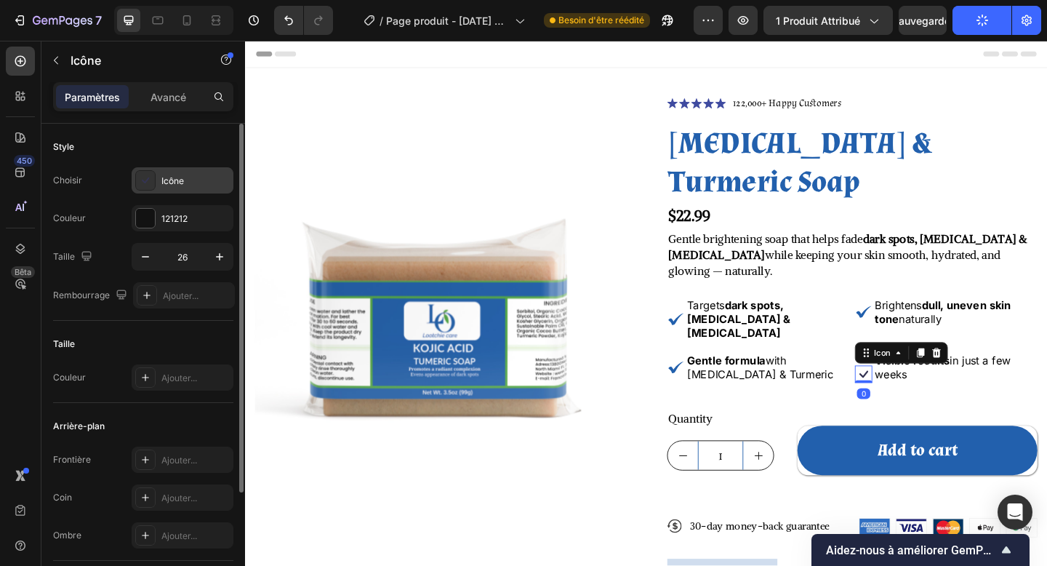
click at [193, 185] on div "Icône" at bounding box center [195, 181] width 68 height 13
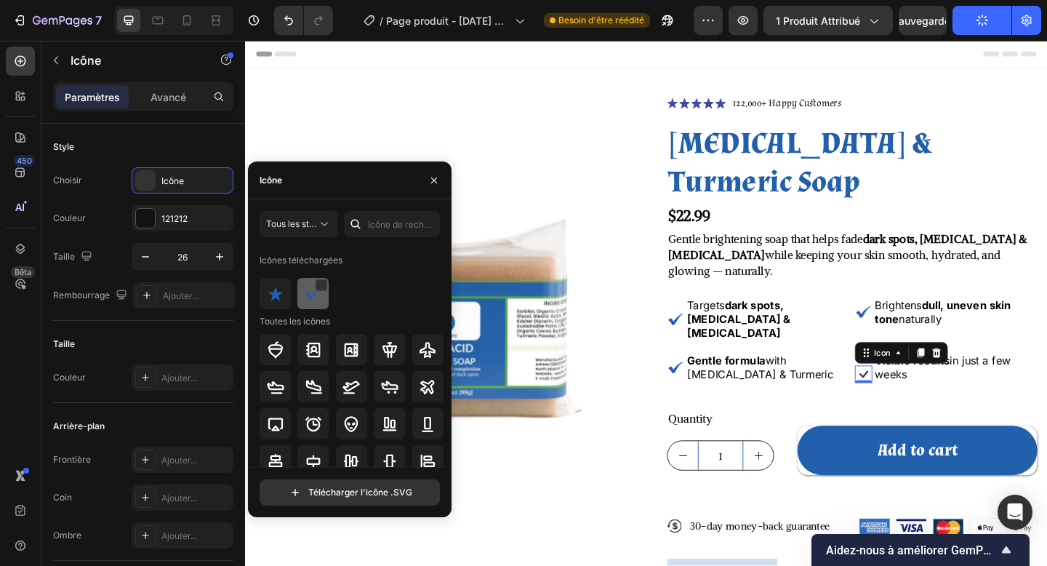
click at [324, 298] on div at bounding box center [313, 293] width 31 height 31
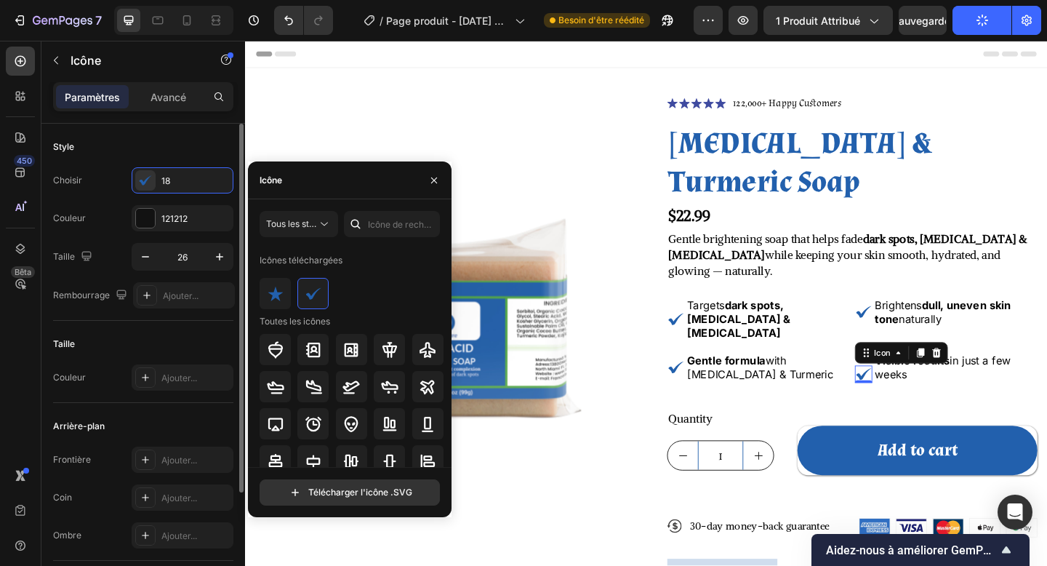
click at [220, 320] on div "Style Choisir 18 Couleur 121212 Taille 26 Rembourrage Ajouter..." at bounding box center [143, 222] width 180 height 197
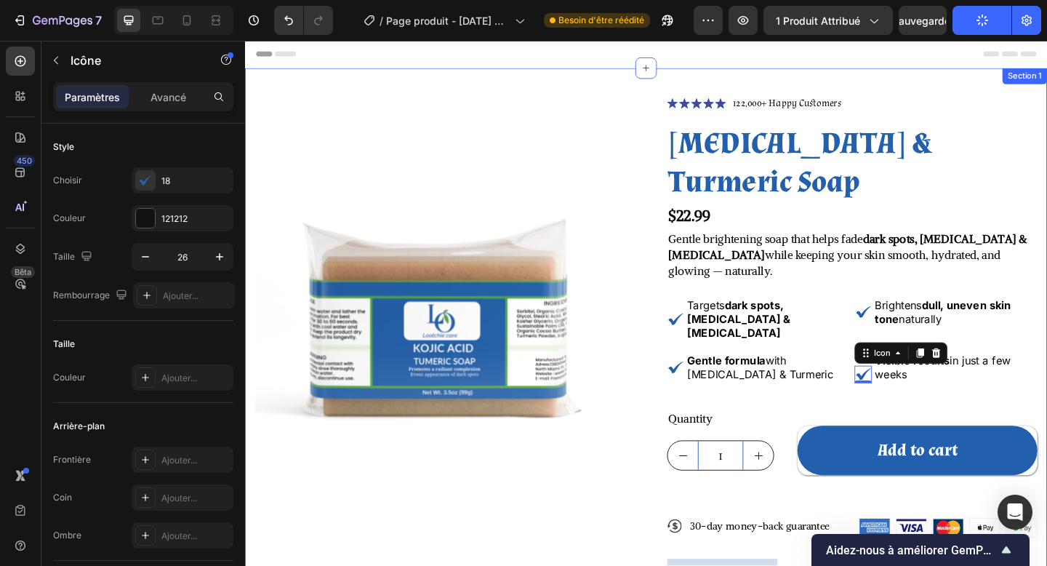
click at [622, 87] on div "Product Images Icon Icon Icon Icon Icon Icon List 122,000+ Happy Customers Text…" at bounding box center [681, 428] width 873 height 714
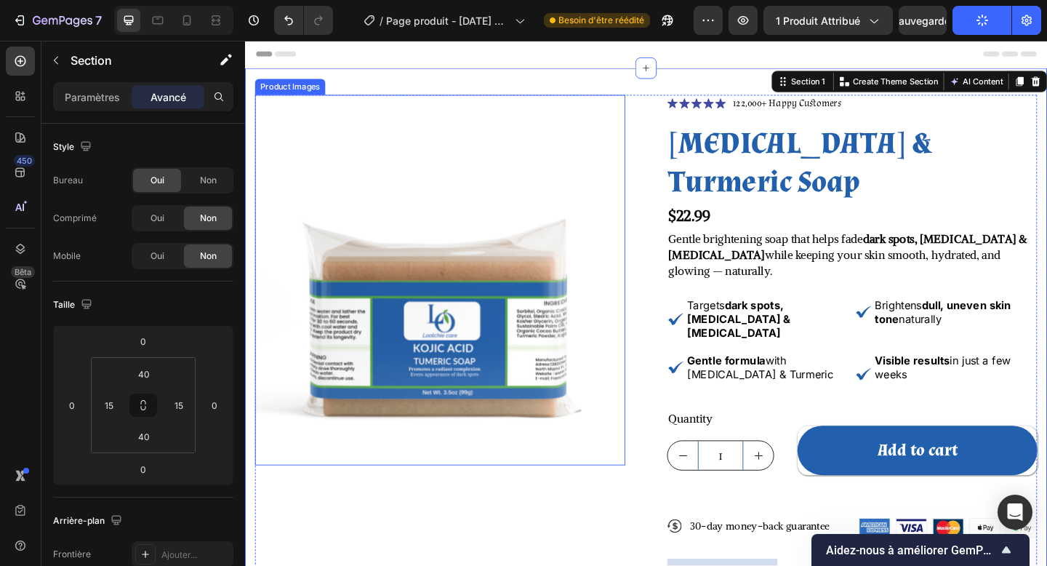
scroll to position [73, 0]
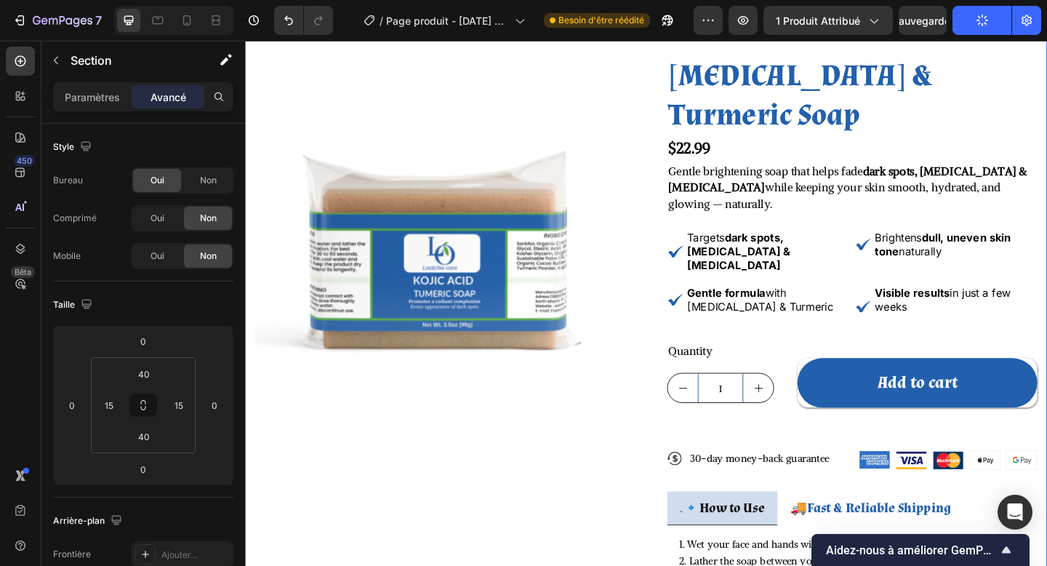
click at [972, 19] on button "Publier" at bounding box center [982, 20] width 59 height 29
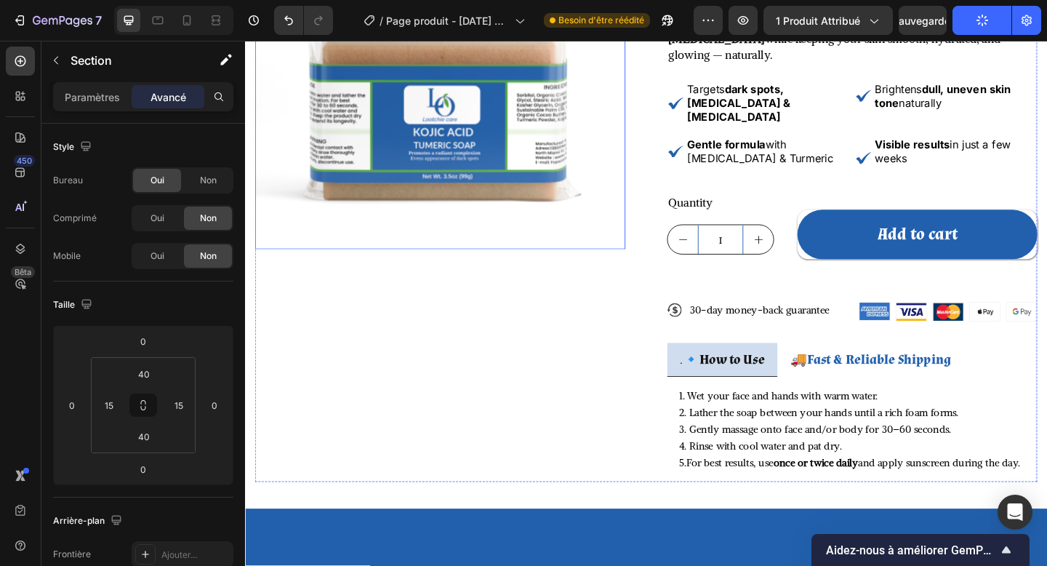
scroll to position [0, 0]
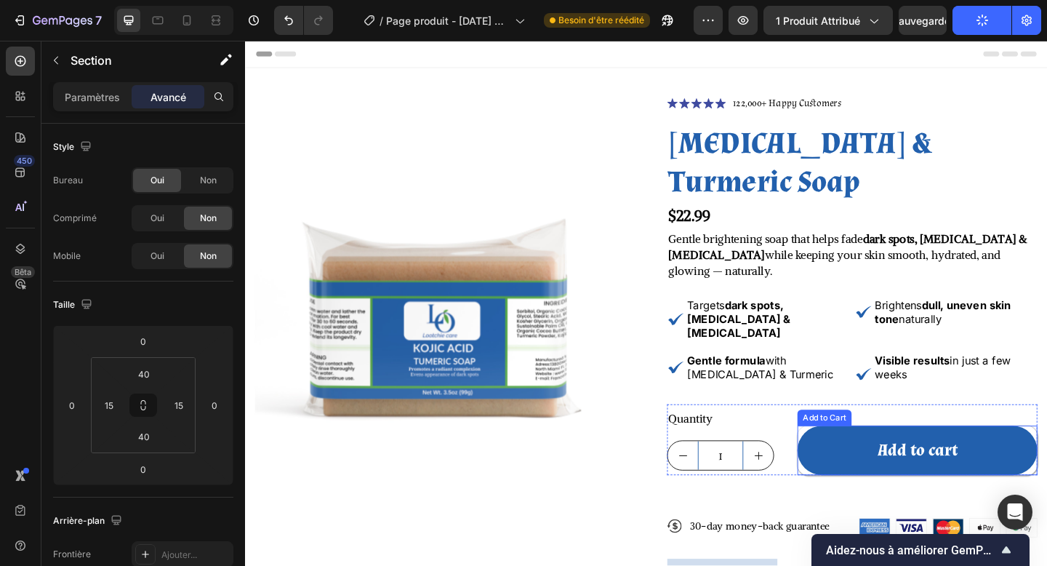
click at [864, 460] on button "Add to cart" at bounding box center [976, 487] width 261 height 54
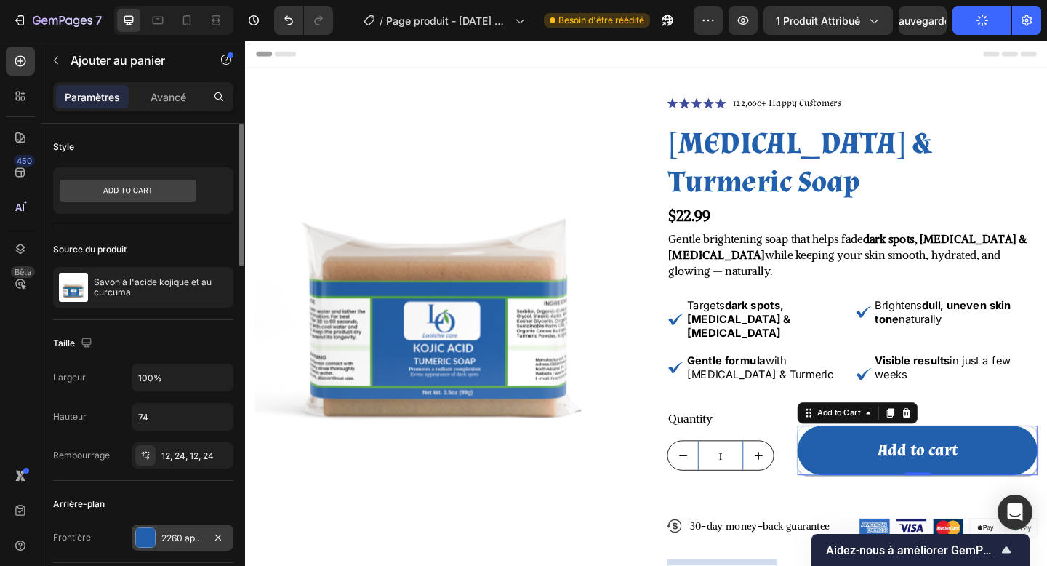
click at [175, 537] on font "2260 après J.-C." at bounding box center [227, 537] width 132 height 11
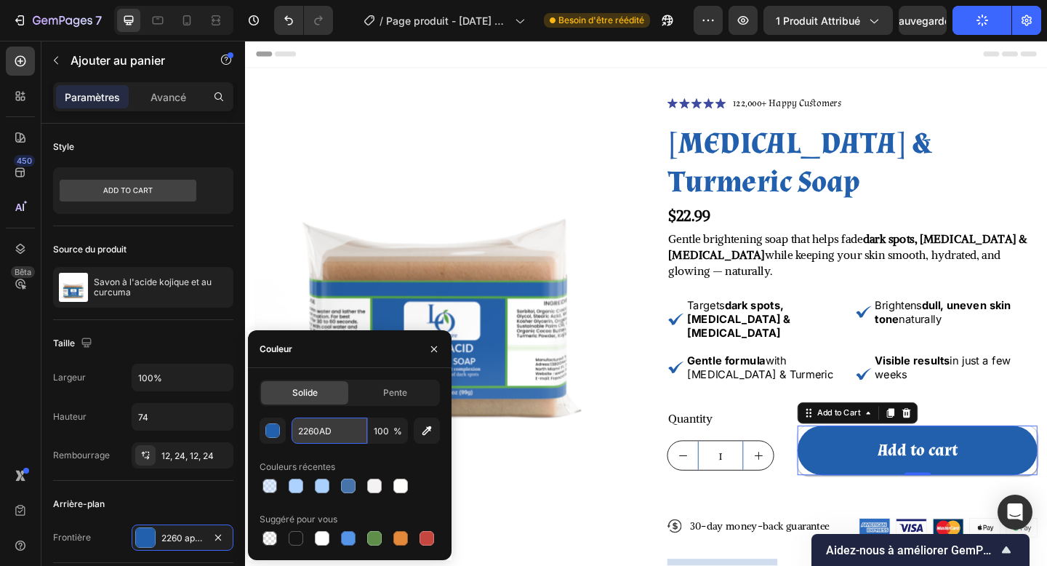
click at [313, 427] on input "2260AD" at bounding box center [330, 431] width 76 height 26
click at [970, 475] on div "Add to cart" at bounding box center [976, 487] width 87 height 24
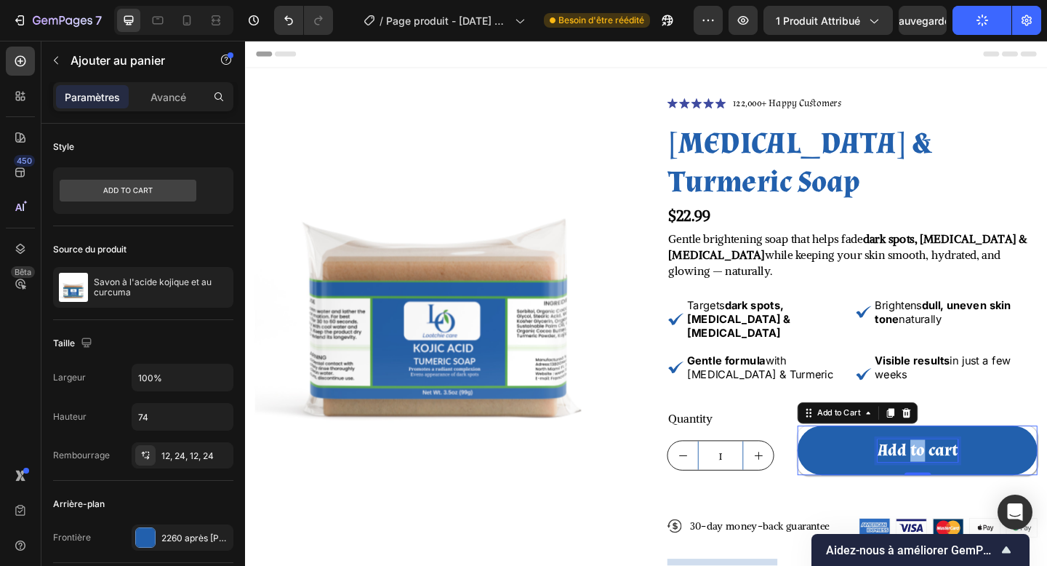
click at [970, 475] on p "Add to cart" at bounding box center [976, 487] width 87 height 24
click at [846, 460] on button "Buy" at bounding box center [976, 487] width 261 height 54
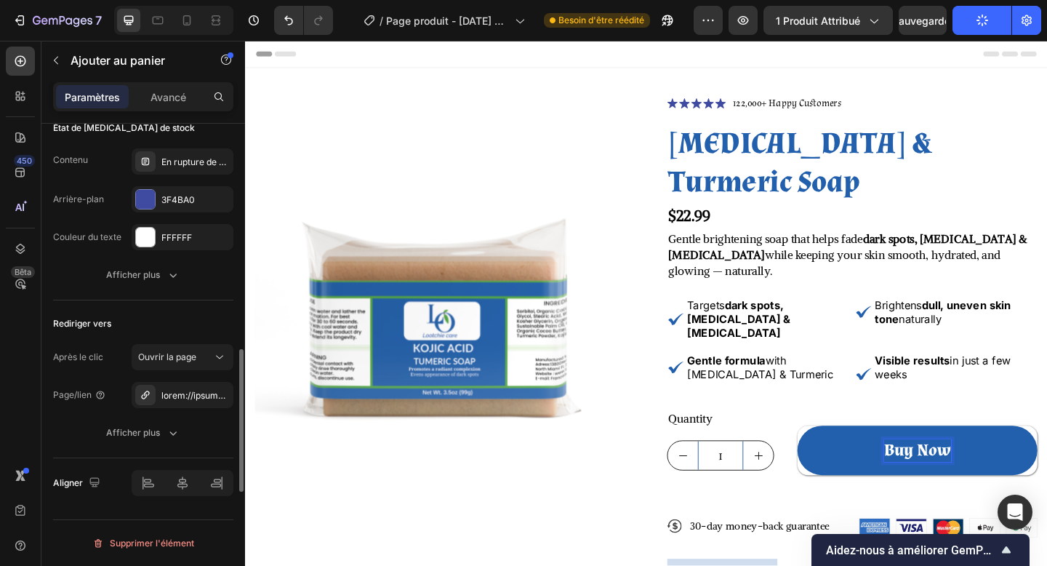
scroll to position [1062, 0]
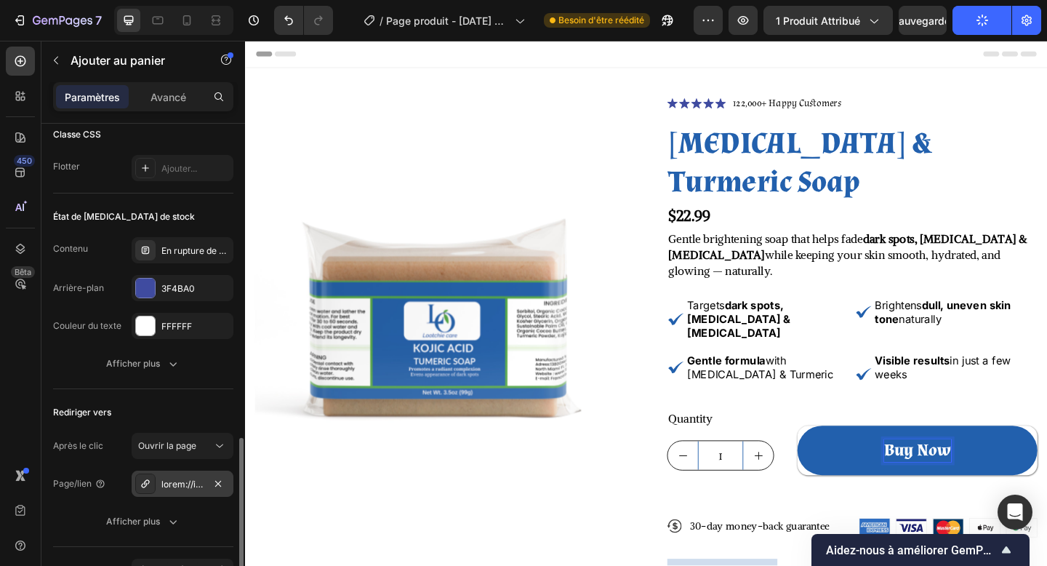
click at [177, 478] on div at bounding box center [182, 484] width 42 height 13
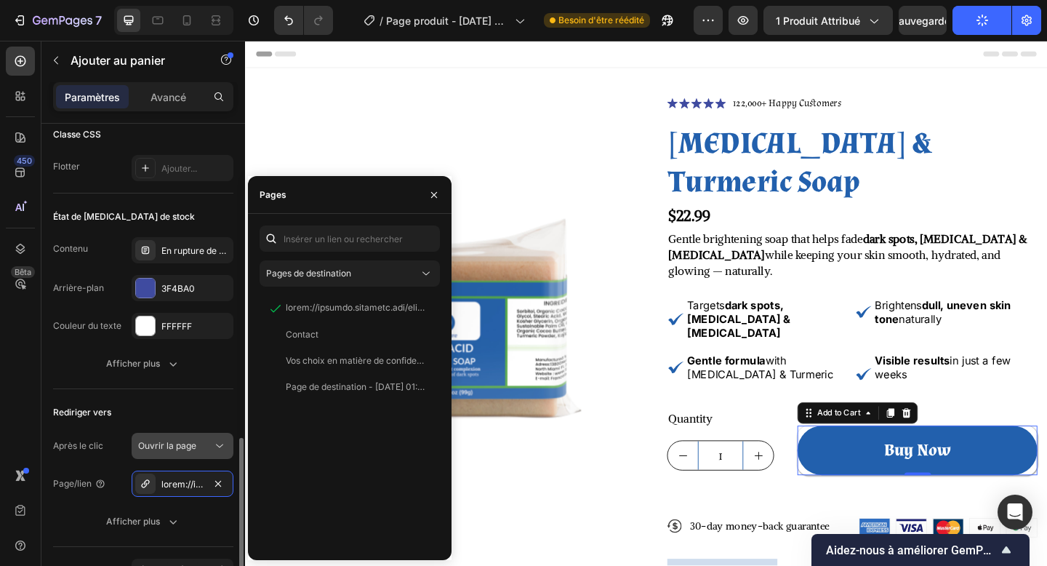
click at [200, 438] on button "Ouvrir la page" at bounding box center [183, 446] width 102 height 26
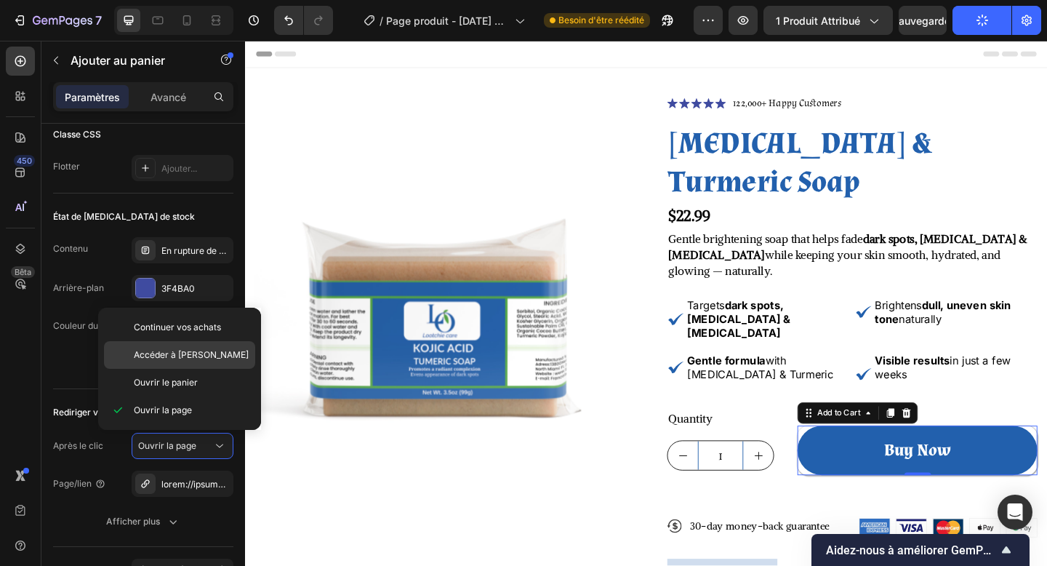
click at [190, 362] on div "Accéder à la caisse" at bounding box center [179, 355] width 151 height 28
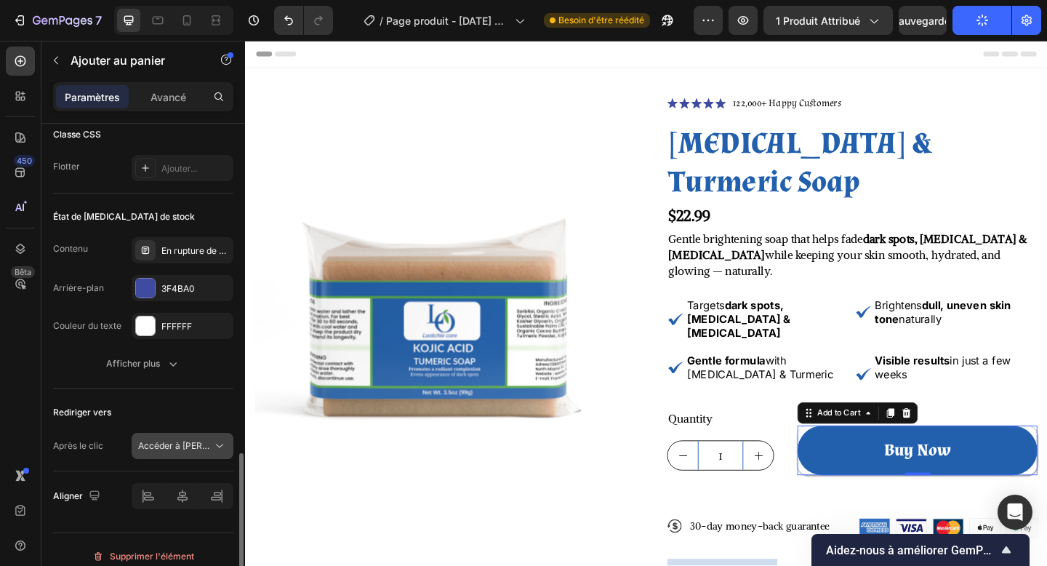
click at [206, 448] on font "Accéder à la caisse" at bounding box center [195, 445] width 115 height 11
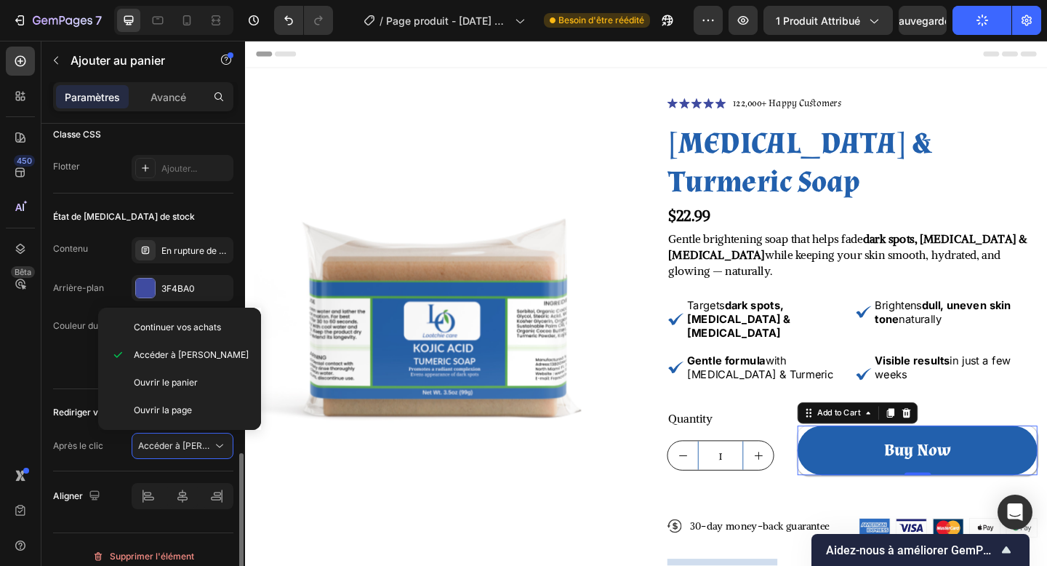
click at [72, 386] on div "État de rupture de stock Contenu En rupture de stock Arrière-plan 3F4BA0 Couleu…" at bounding box center [143, 291] width 180 height 196
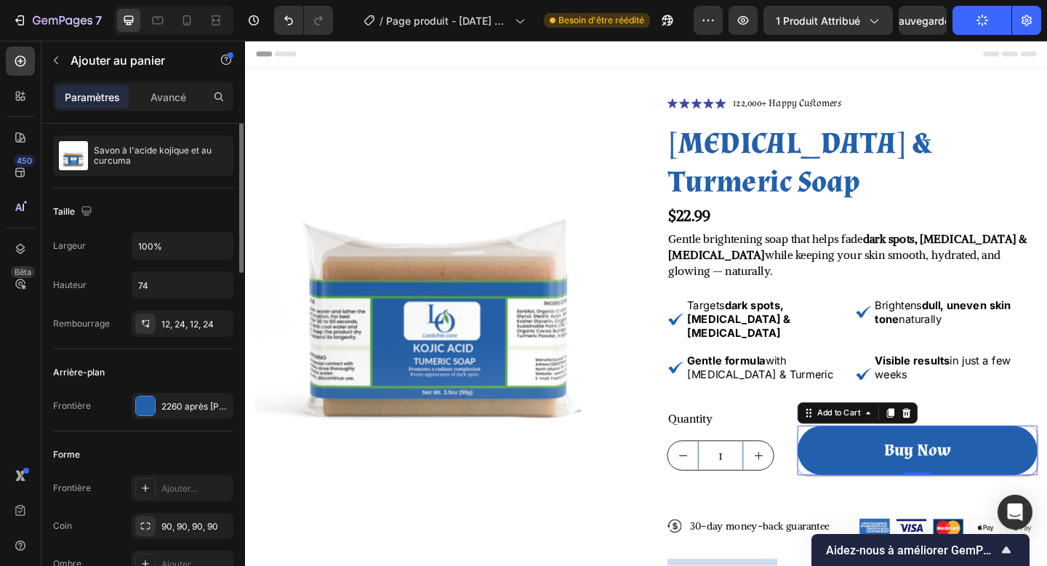
scroll to position [41, 0]
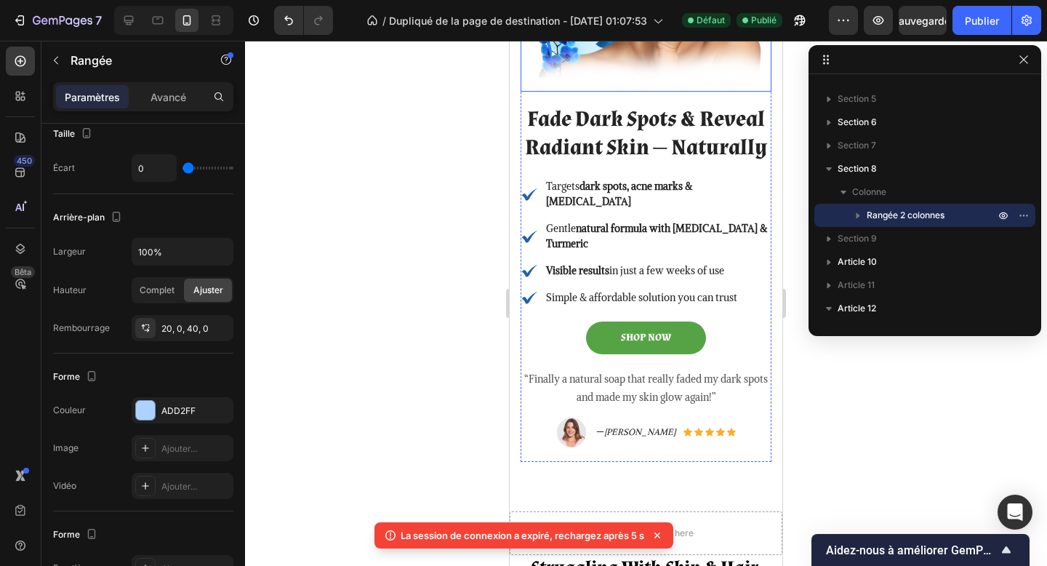
scroll to position [467, 0]
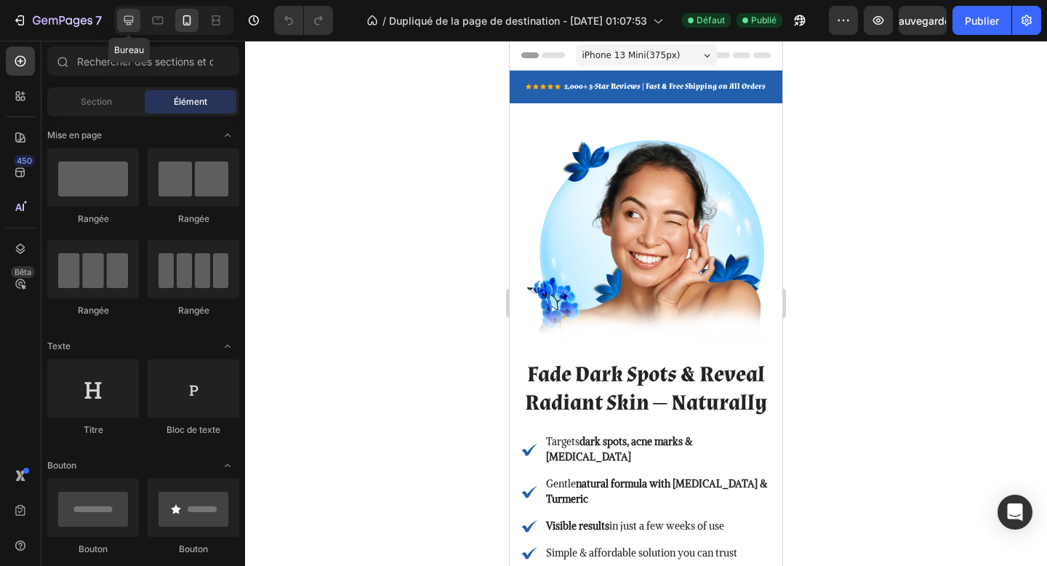
click at [133, 22] on icon at bounding box center [128, 20] width 15 height 15
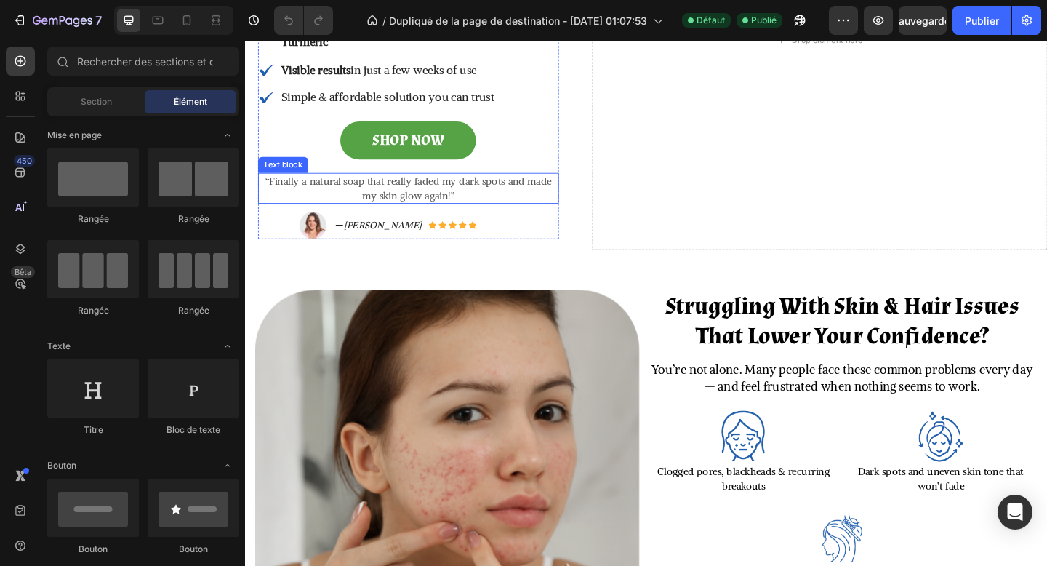
scroll to position [309, 0]
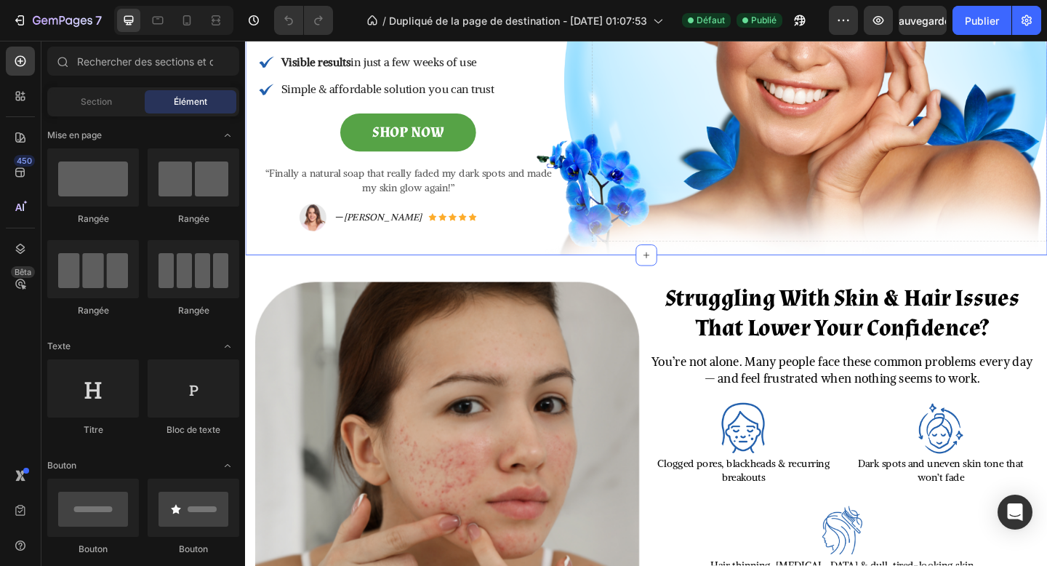
click at [667, 244] on div "Fade Dark Spots & Reveal Radiant Skin — Naturally Heading Icon Targets dark spo…" at bounding box center [681, 39] width 873 height 471
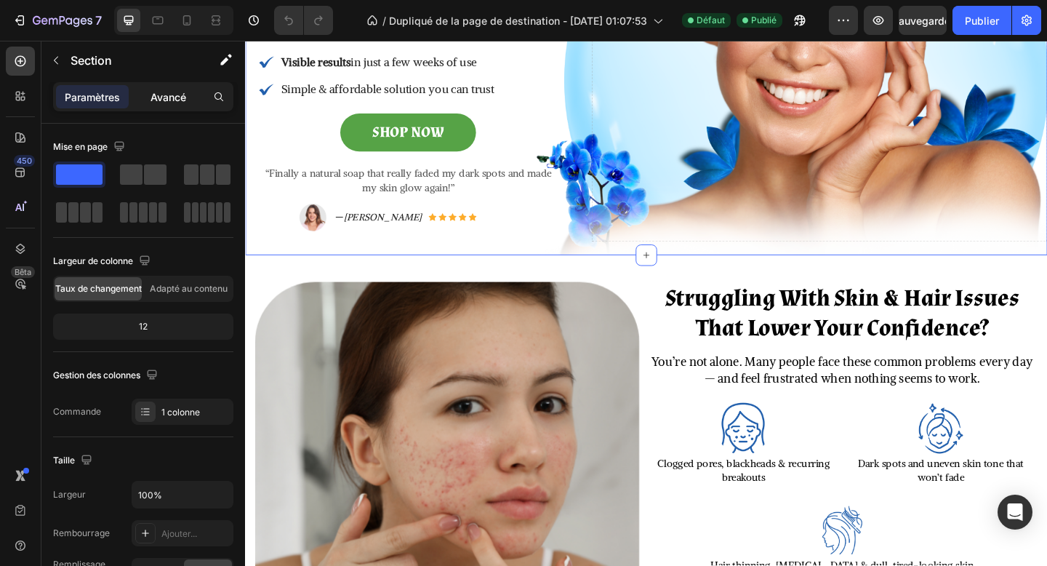
click at [185, 87] on div "Avancé" at bounding box center [168, 96] width 73 height 23
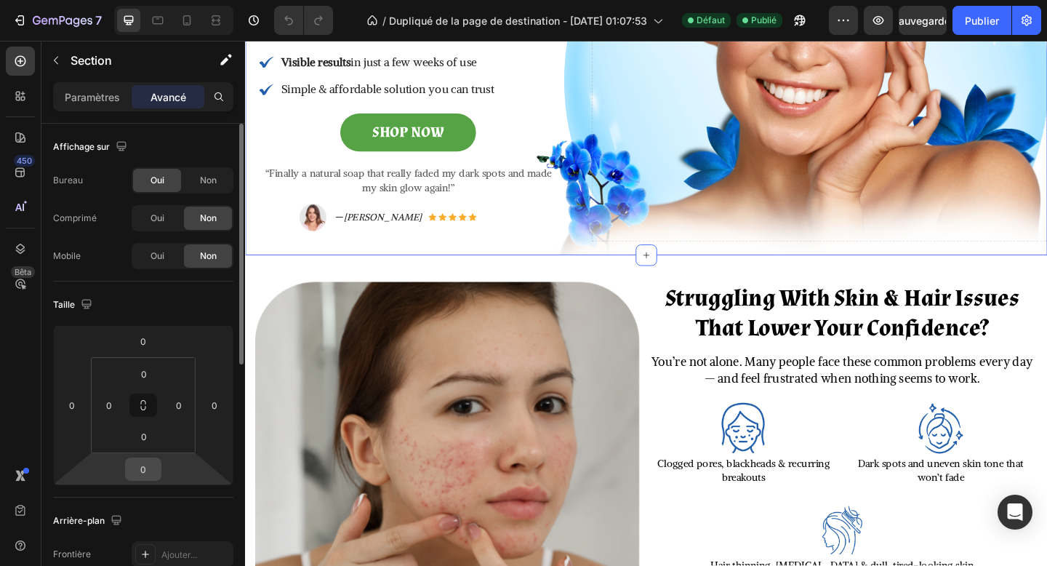
click at [152, 460] on input "0" at bounding box center [143, 469] width 29 height 22
click at [150, 463] on input "0" at bounding box center [143, 469] width 29 height 22
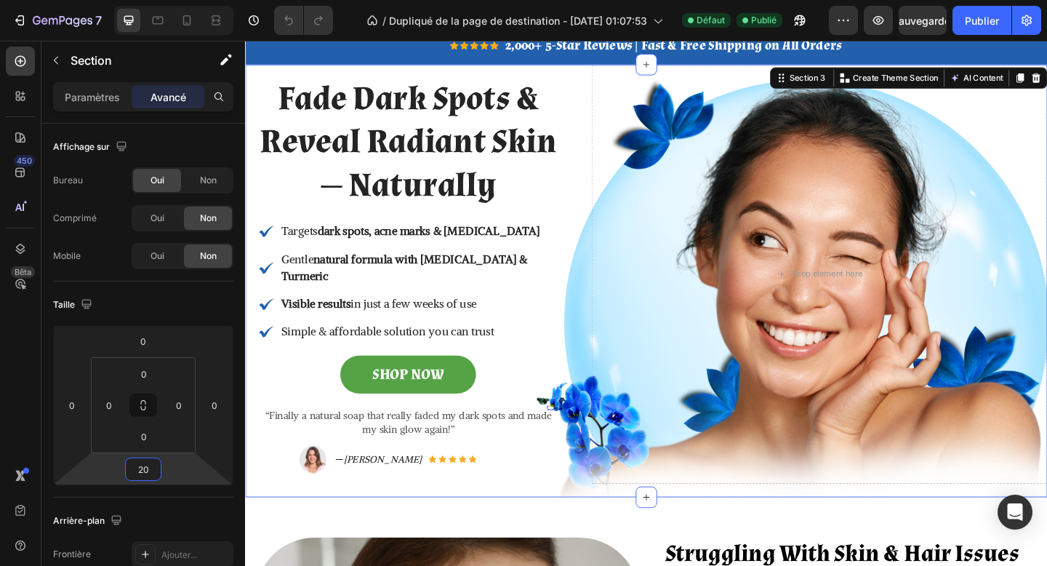
scroll to position [48, 0]
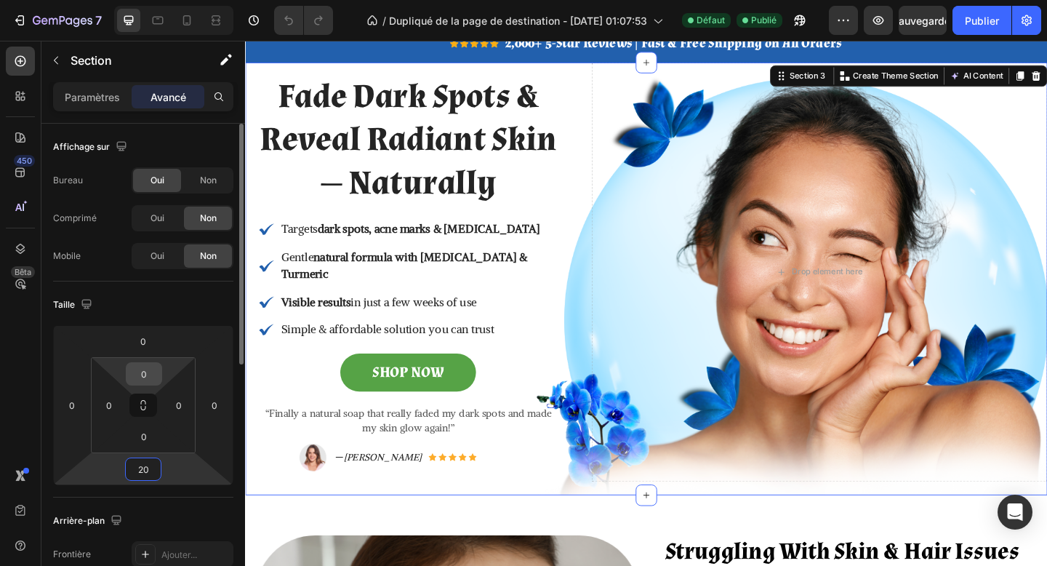
type input "20"
click at [137, 383] on input "0" at bounding box center [143, 374] width 29 height 22
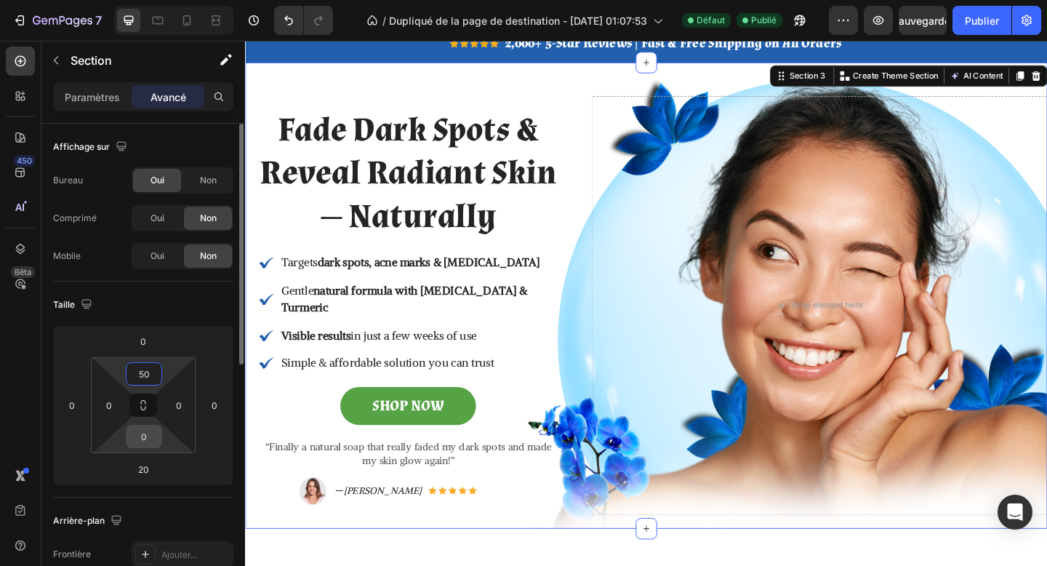
type input "50"
click at [147, 432] on input "0" at bounding box center [143, 437] width 29 height 22
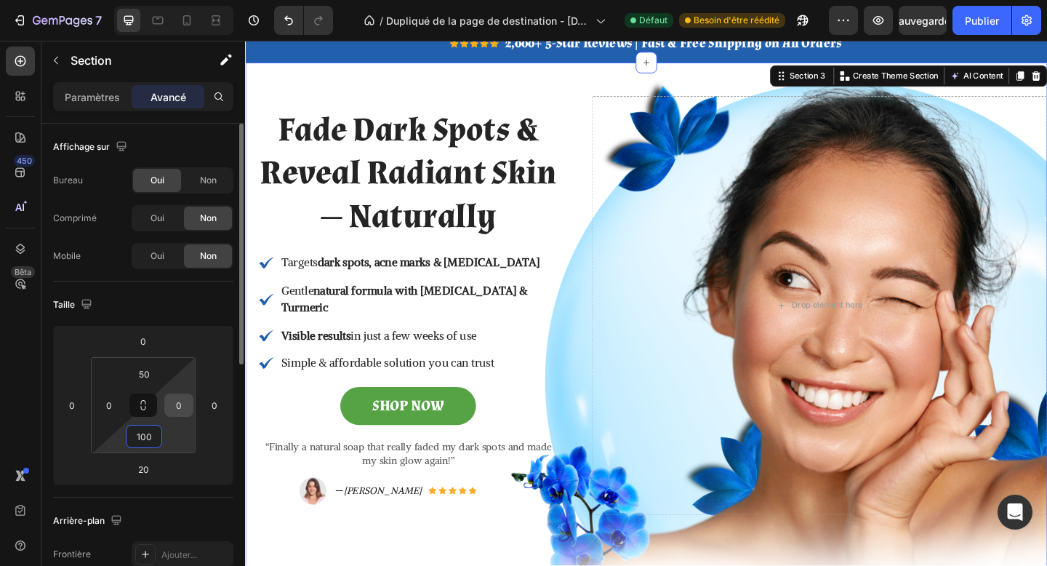
type input "100"
click at [172, 394] on div "0" at bounding box center [178, 405] width 29 height 23
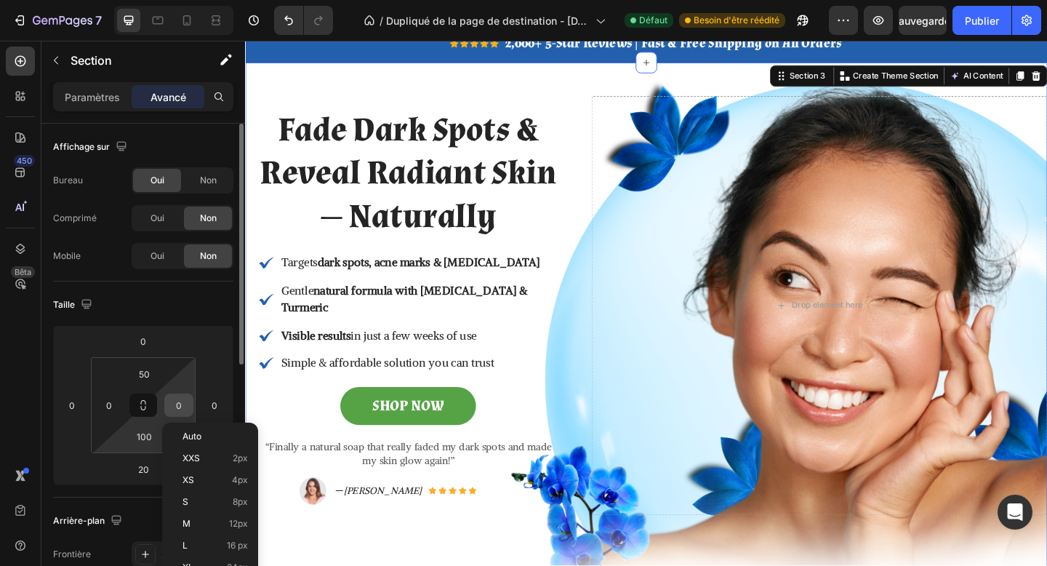
click at [175, 404] on input "0" at bounding box center [179, 405] width 22 height 22
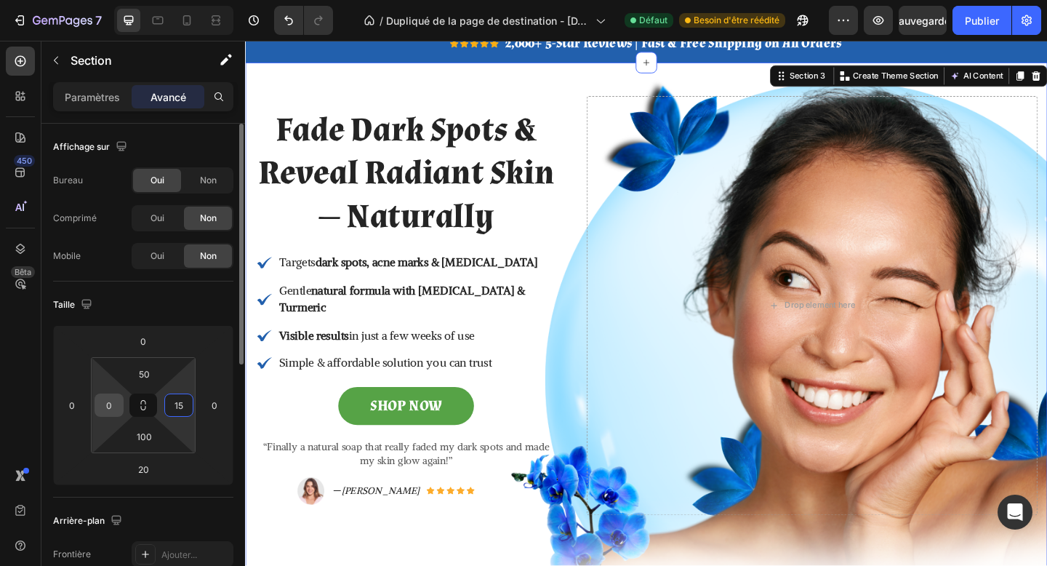
type input "15"
click at [111, 399] on input "0" at bounding box center [109, 405] width 22 height 22
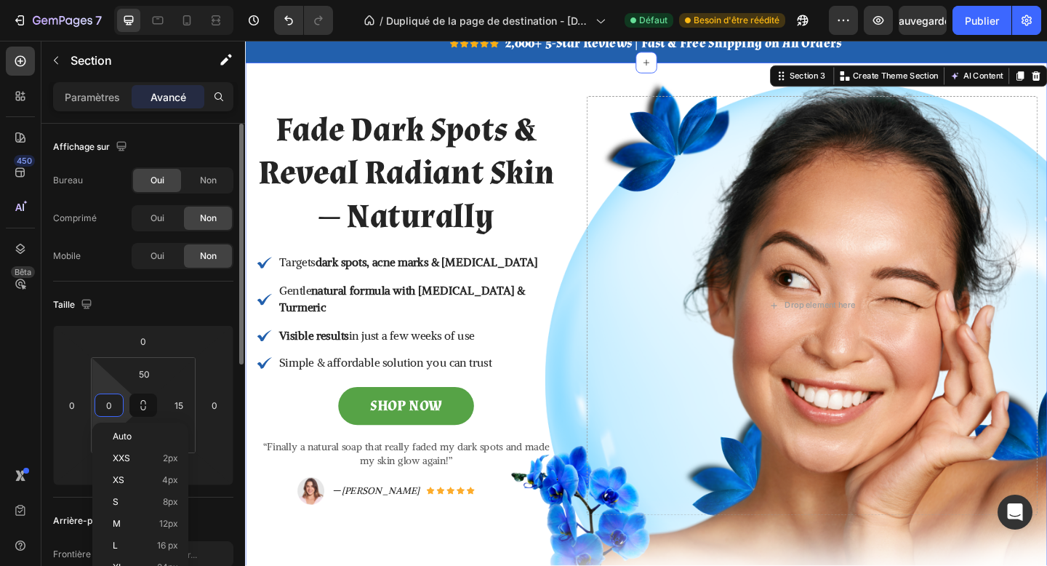
click at [111, 399] on input "0" at bounding box center [109, 405] width 22 height 22
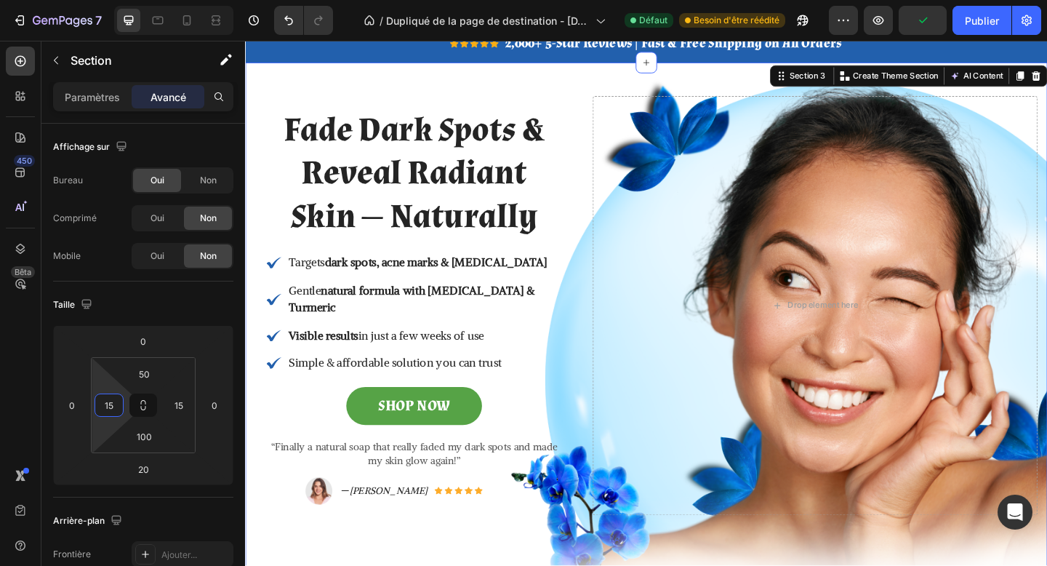
type input "15"
click at [975, 35] on div "7 Version history / Dupliqué de la page de destination - 26 sept. 01:07:53 Défa…" at bounding box center [523, 20] width 1047 height 41
click at [973, 31] on button "Publier" at bounding box center [982, 20] width 59 height 29
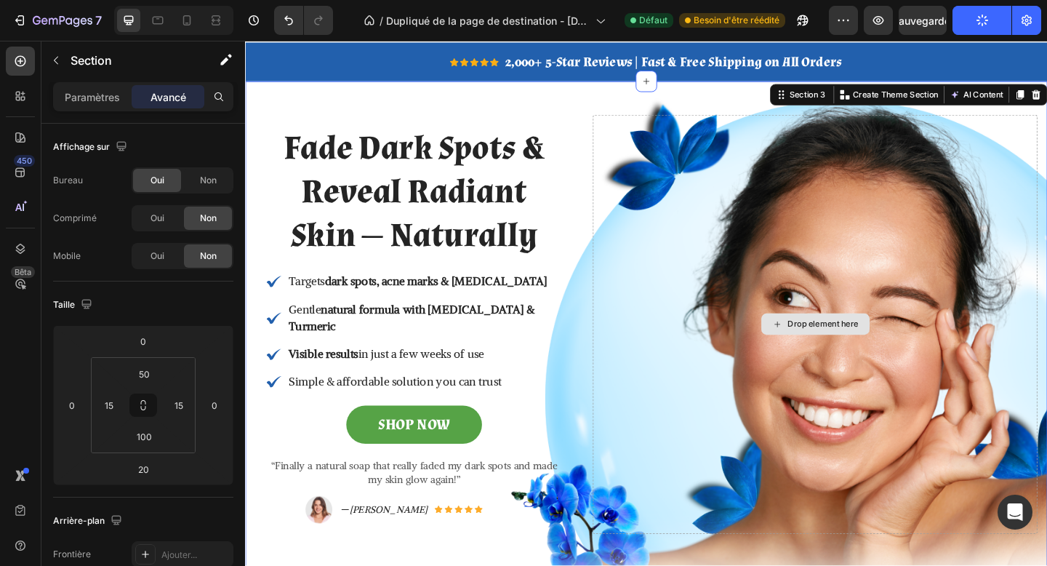
scroll to position [0, 0]
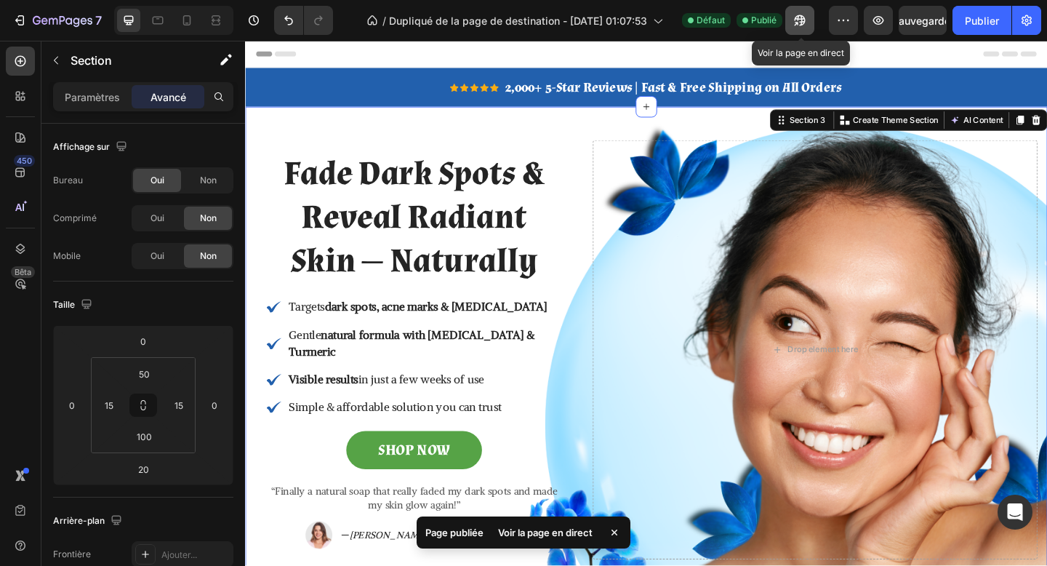
click at [797, 23] on icon "button" at bounding box center [800, 20] width 15 height 15
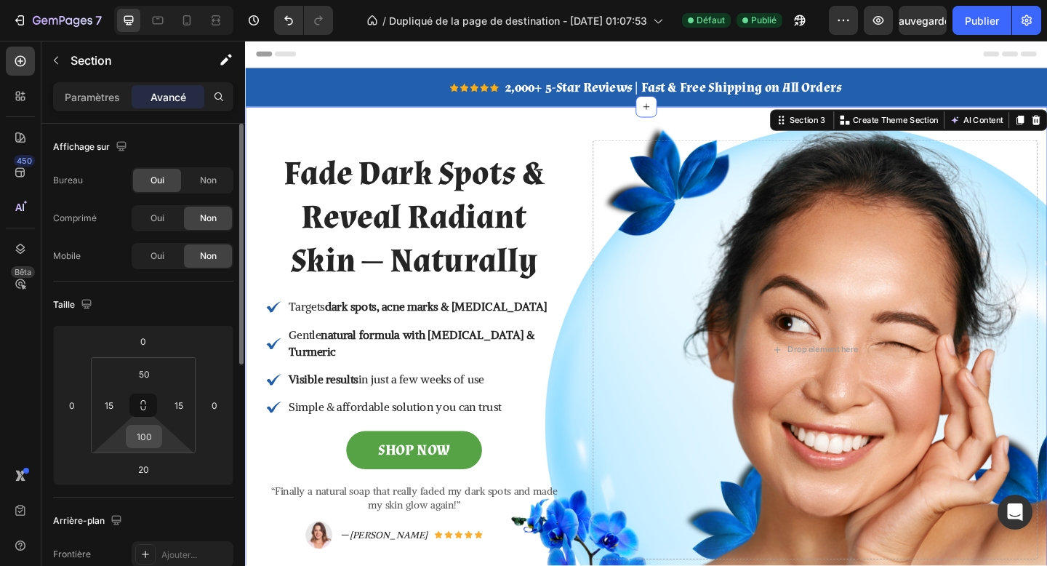
click at [156, 427] on input "100" at bounding box center [143, 437] width 29 height 22
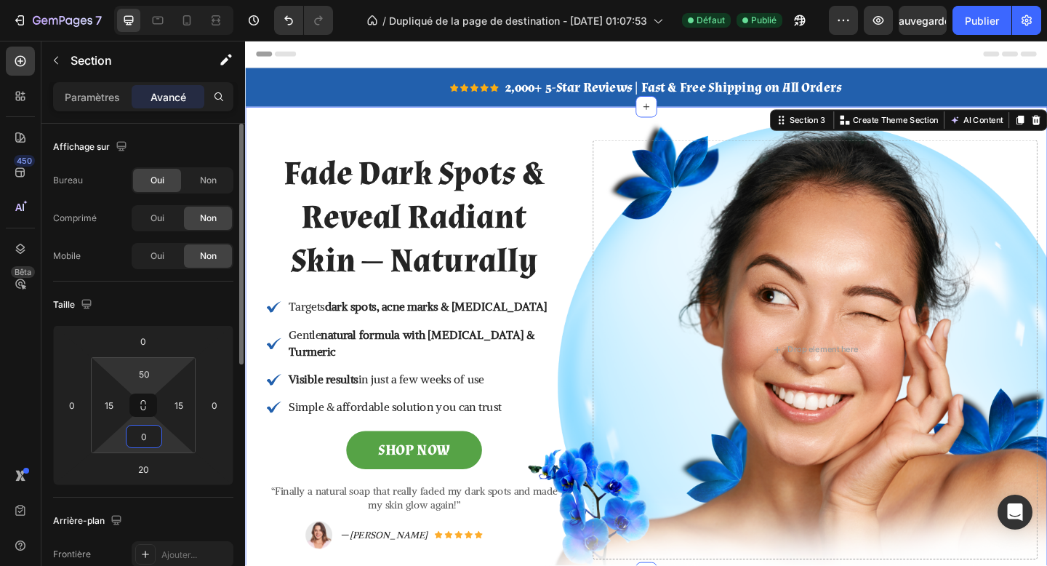
type input "0"
click at [139, 0] on html "7 Version history / Dupliqué de la page de destination - 26 sept. 01:07:53 Défa…" at bounding box center [523, 0] width 1047 height 0
click at [143, 370] on input "50" at bounding box center [143, 374] width 29 height 22
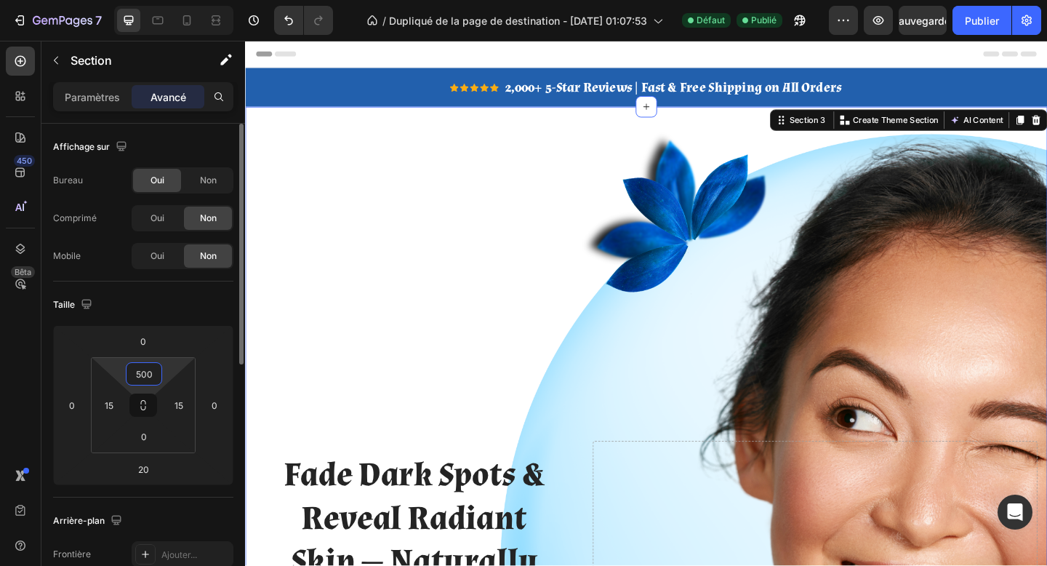
click at [143, 370] on input "500" at bounding box center [143, 374] width 29 height 22
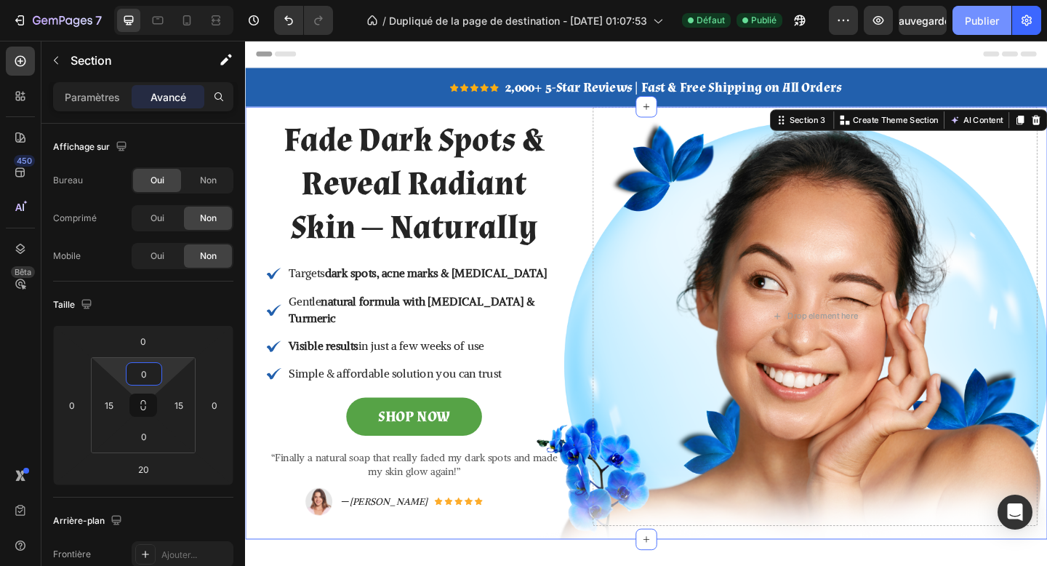
click at [975, 9] on button "Publier" at bounding box center [982, 20] width 59 height 29
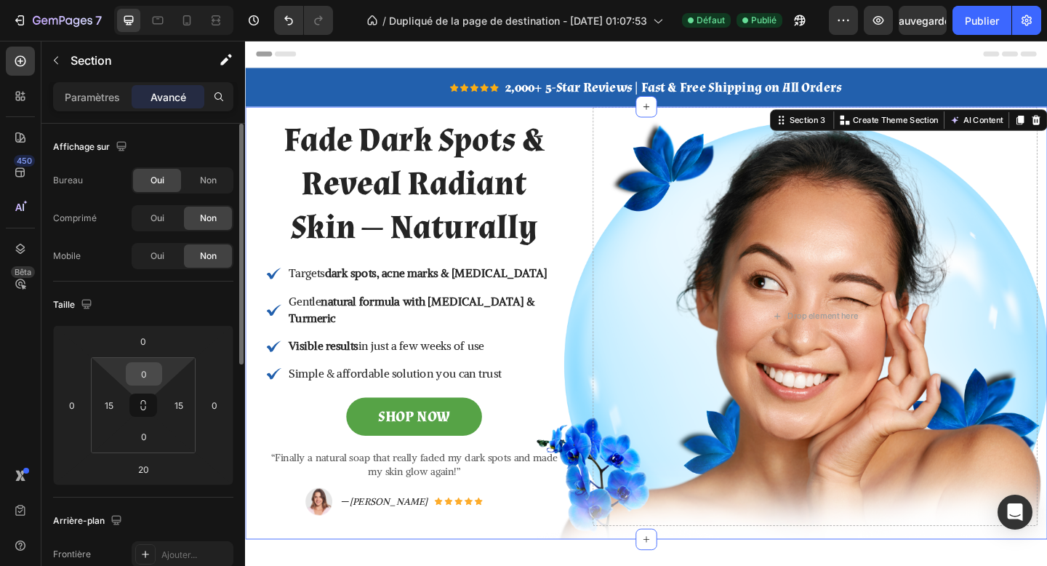
click at [151, 373] on input "0" at bounding box center [143, 374] width 29 height 22
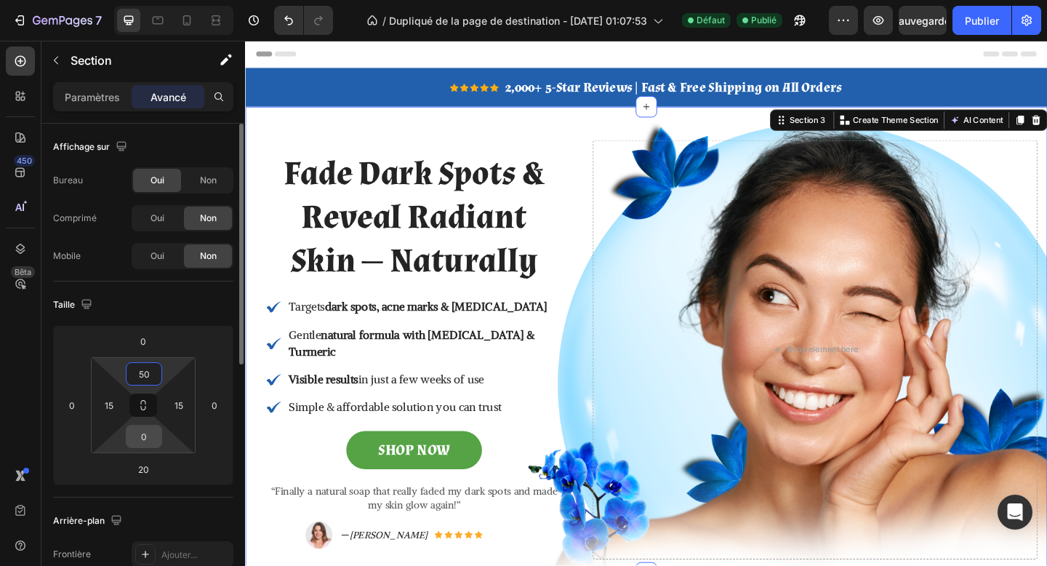
type input "50"
click at [137, 435] on input "0" at bounding box center [143, 437] width 29 height 22
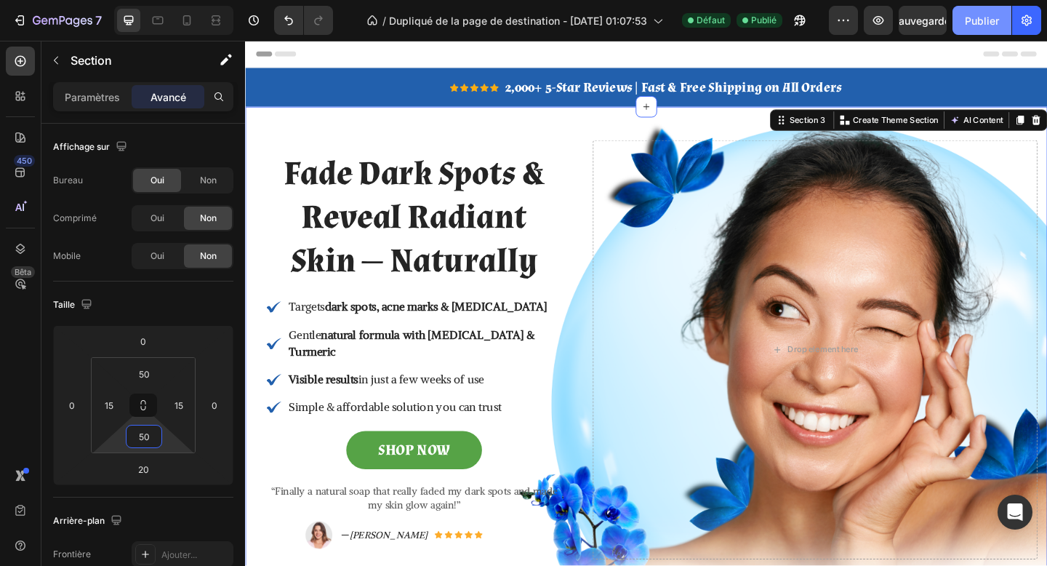
type input "50"
click at [978, 15] on font "Publier" at bounding box center [982, 21] width 34 height 12
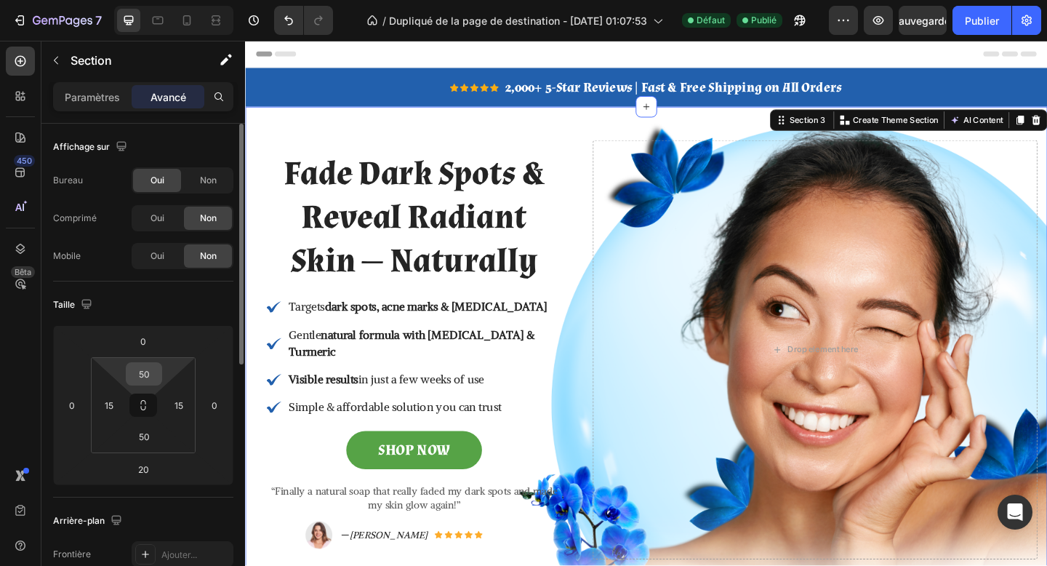
click at [147, 382] on input "50" at bounding box center [143, 374] width 29 height 22
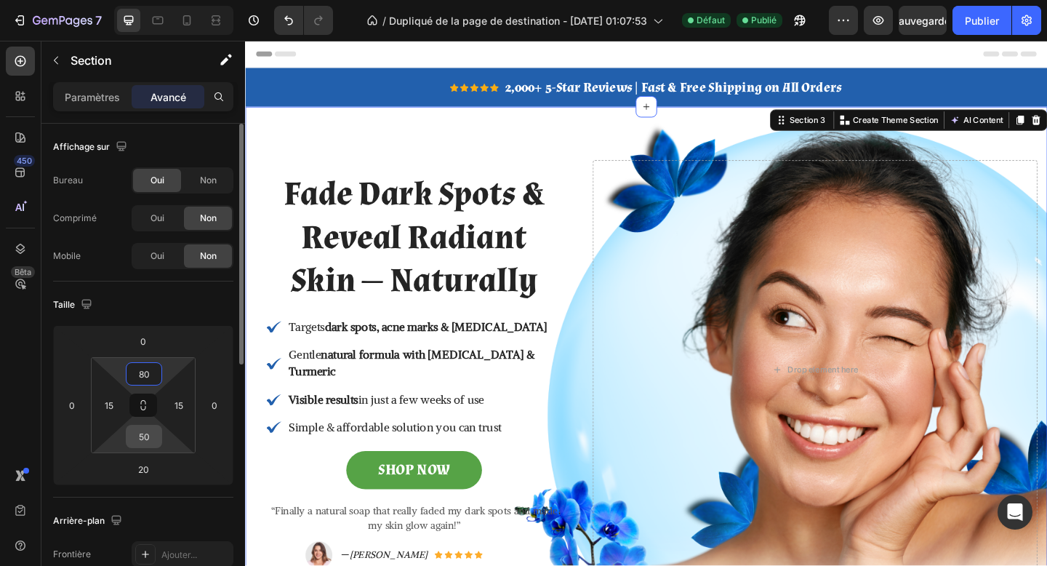
type input "80"
click at [149, 430] on input "50" at bounding box center [143, 437] width 29 height 22
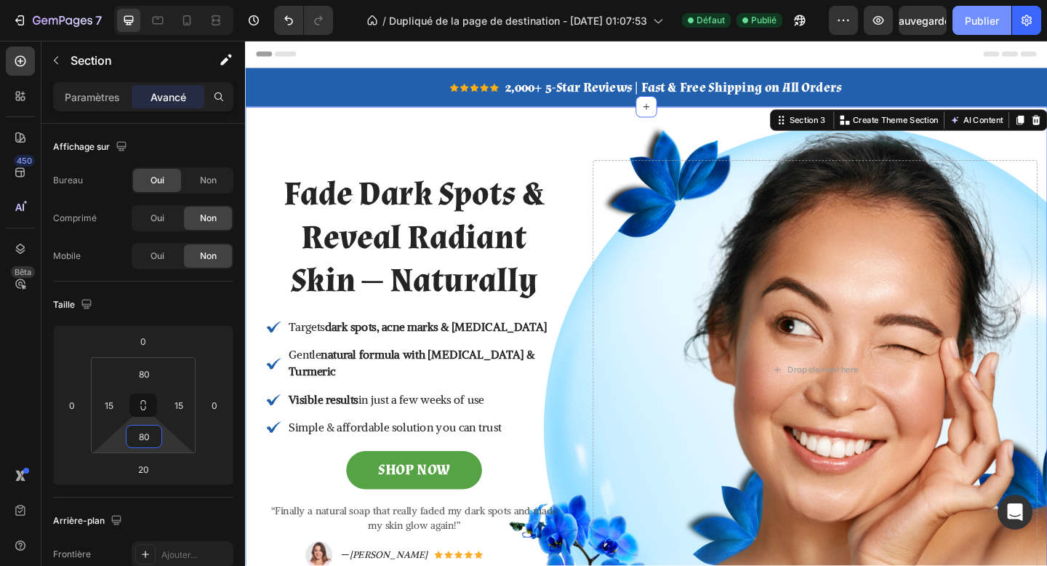
click at [990, 15] on font "Publier" at bounding box center [982, 21] width 34 height 12
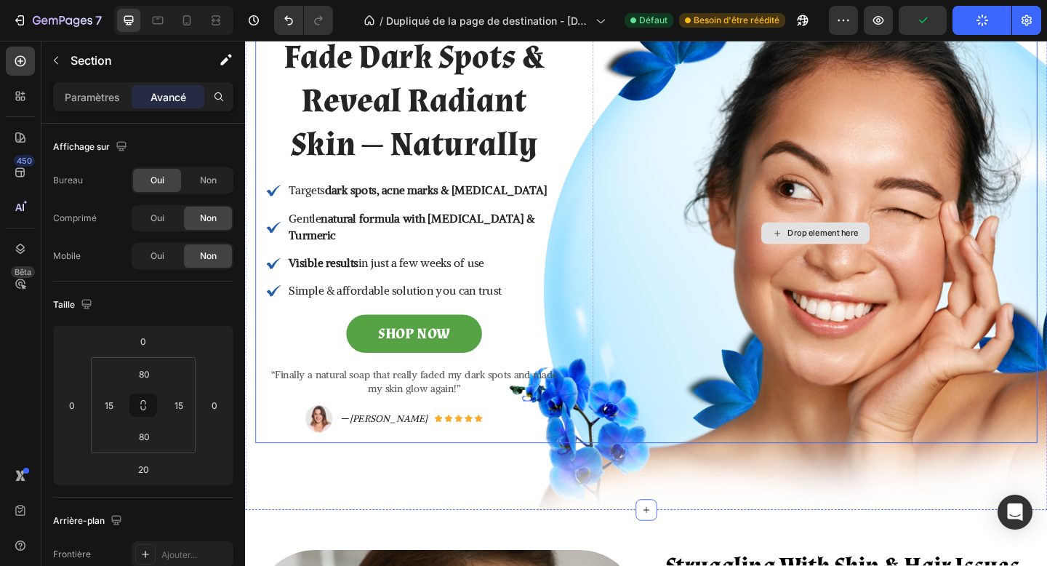
scroll to position [150, 0]
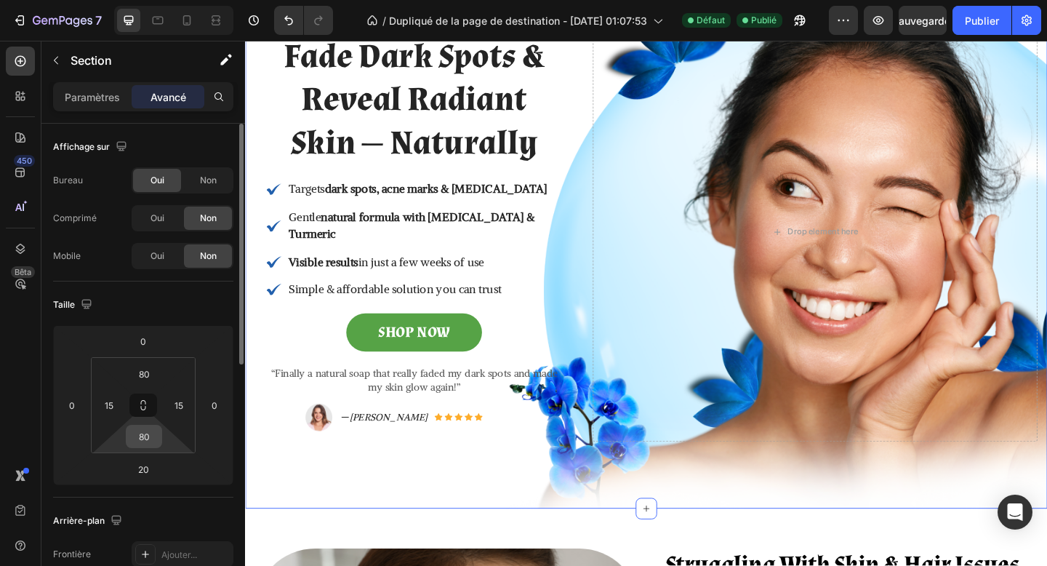
click at [137, 440] on input "80" at bounding box center [143, 437] width 29 height 22
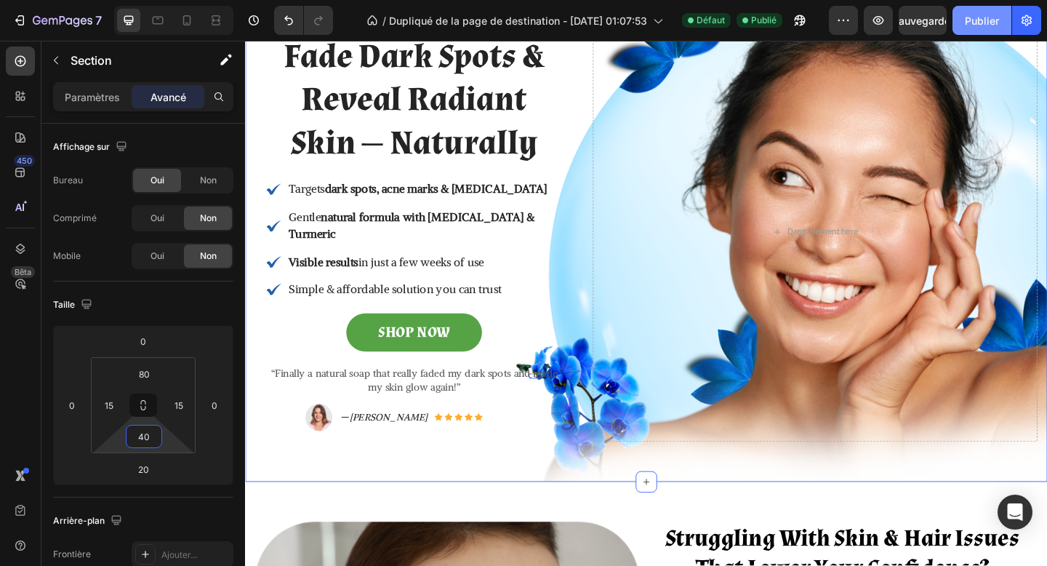
type input "40"
click at [964, 30] on button "Publier" at bounding box center [982, 20] width 59 height 29
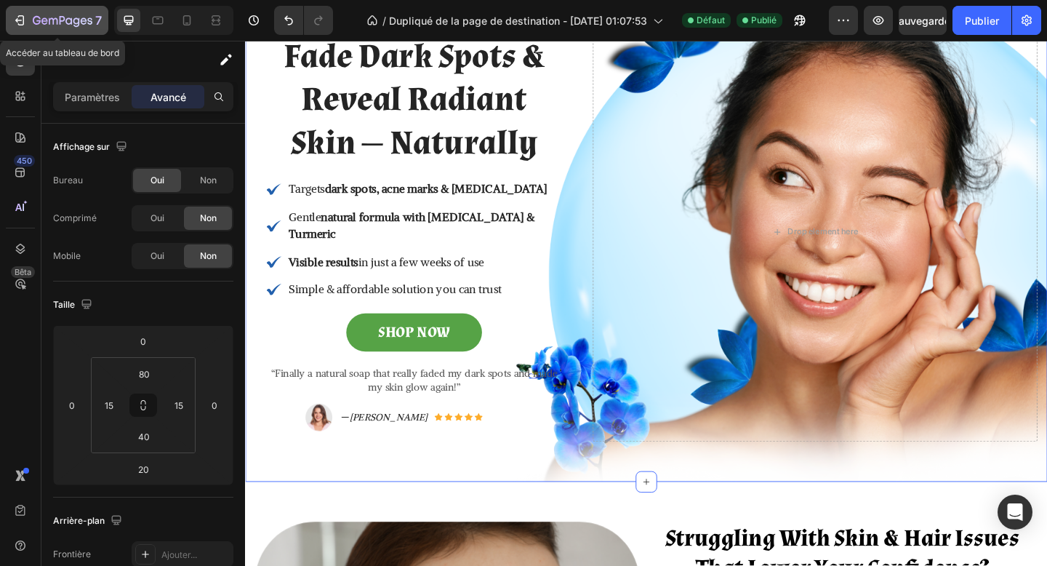
click at [78, 20] on icon "button" at bounding box center [76, 21] width 7 height 9
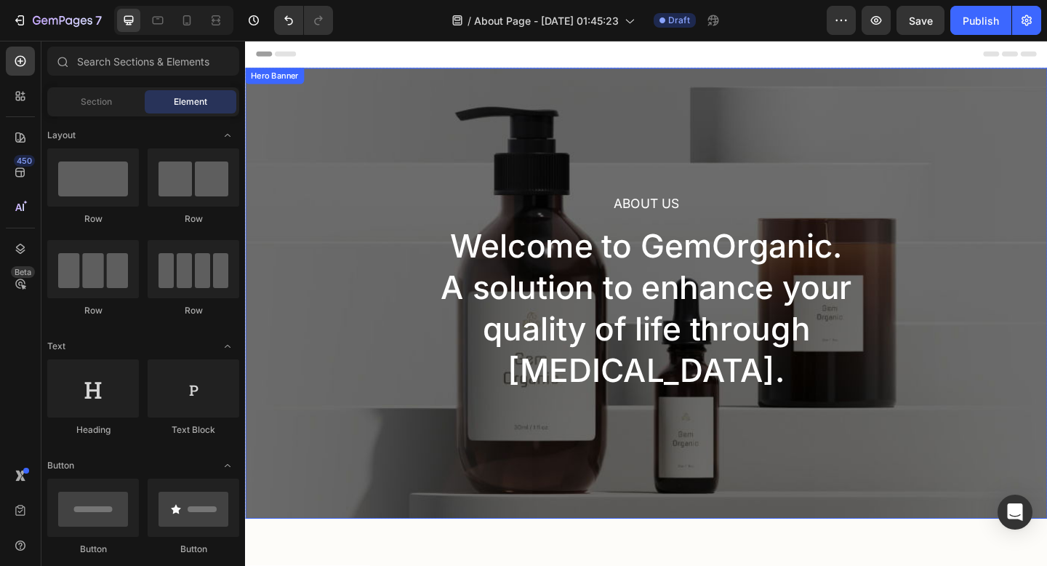
click at [370, 173] on div "About Us Heading Welcome to GemOrganic. A solution to enhance your quality of l…" at bounding box center [681, 316] width 873 height 490
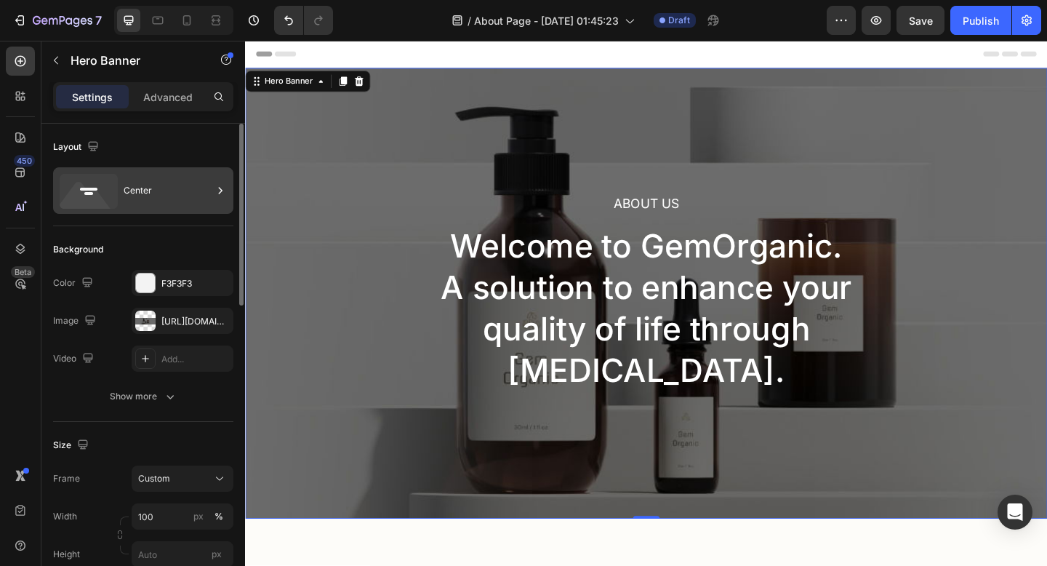
click at [132, 185] on div "Center" at bounding box center [168, 190] width 89 height 33
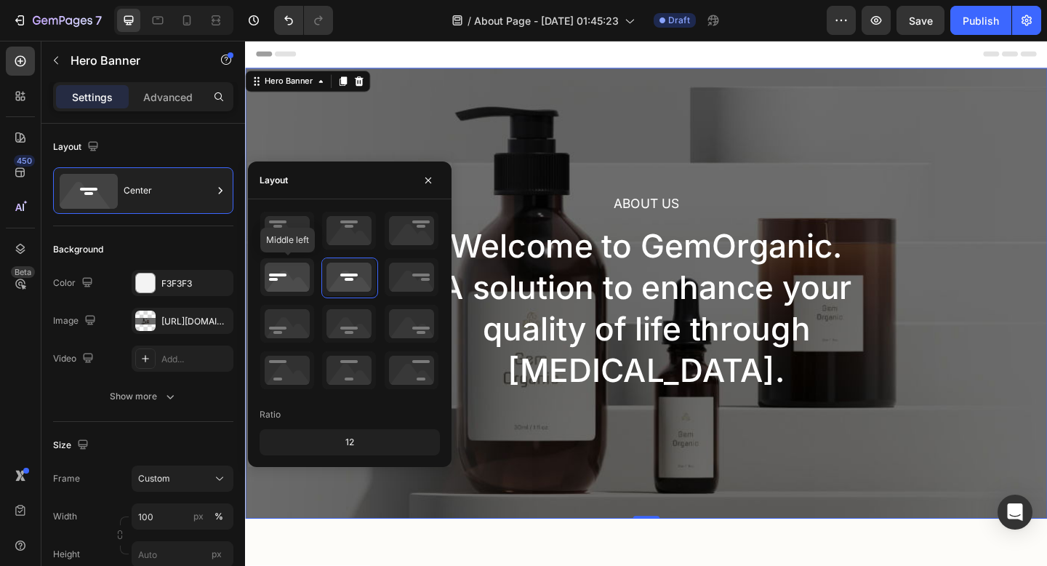
click at [292, 291] on icon at bounding box center [287, 277] width 54 height 38
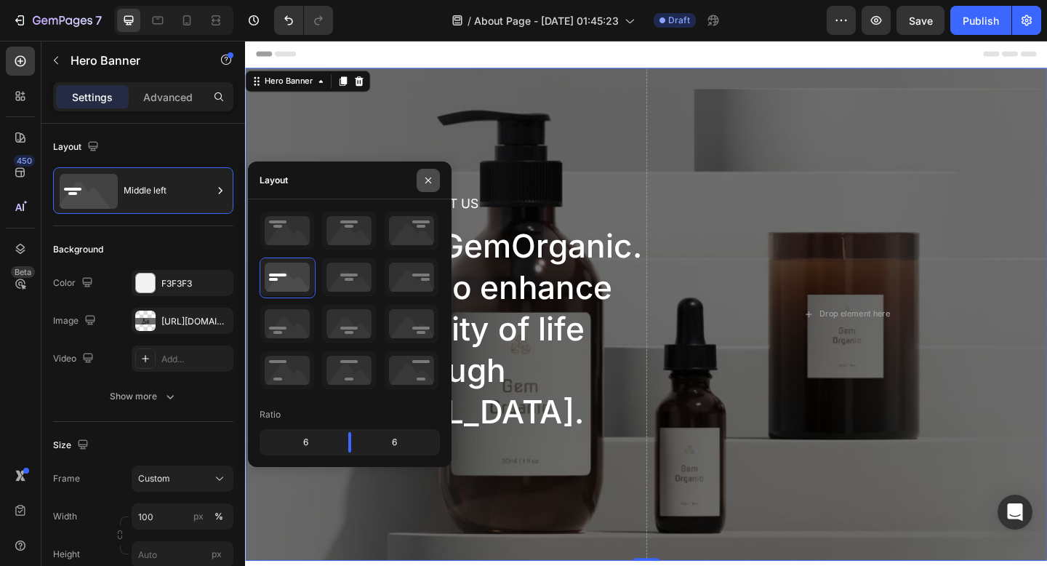
click at [432, 177] on icon "button" at bounding box center [429, 181] width 12 height 12
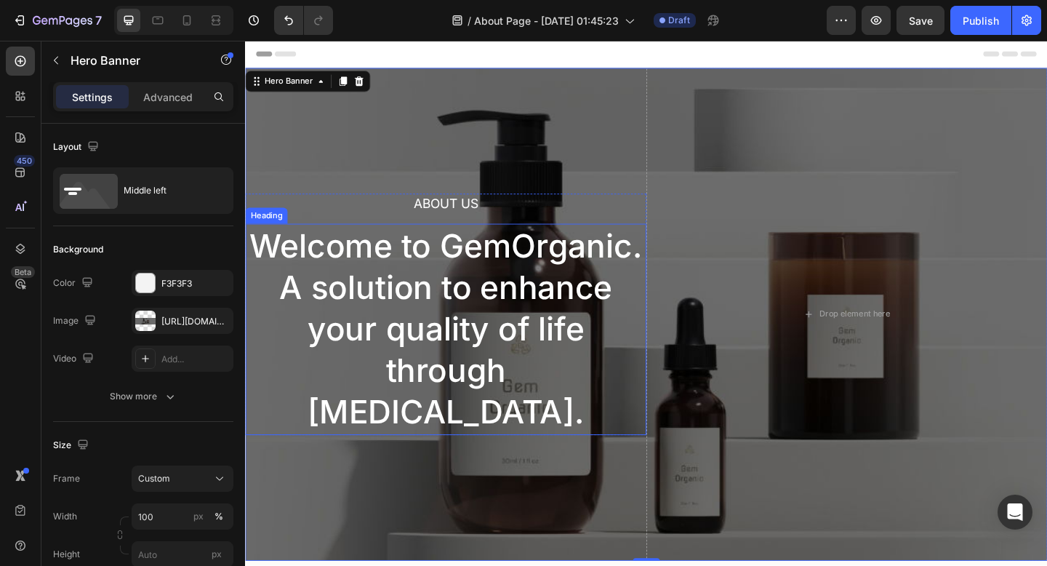
click at [450, 287] on p "Welcome to GemOrganic. A solution to enhance your quality of life through [MEDI…" at bounding box center [464, 355] width 434 height 227
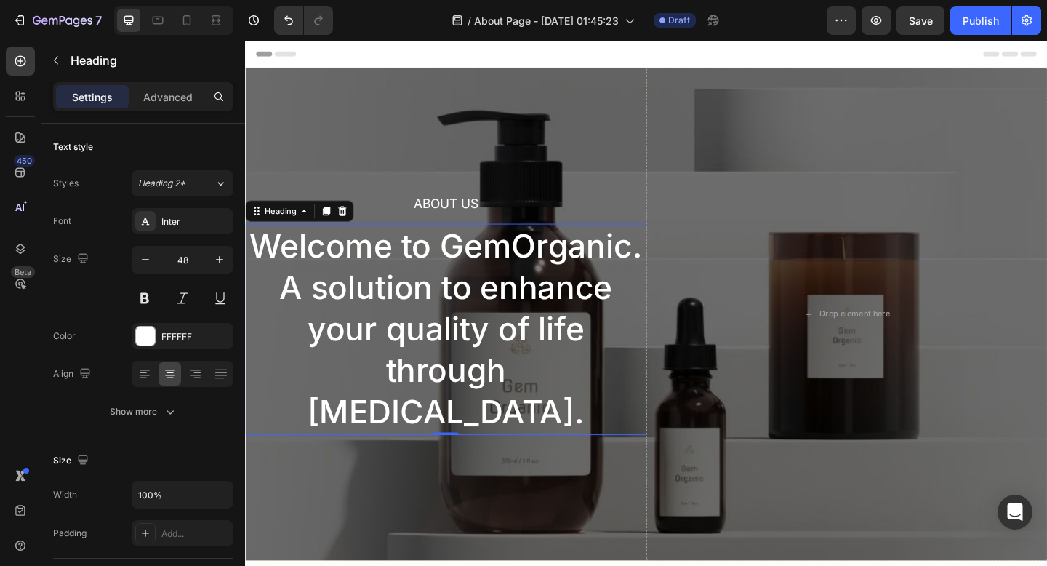
click at [450, 287] on p "Welcome to GemOrganic. A solution to enhance your quality of life through [MEDI…" at bounding box center [464, 355] width 434 height 227
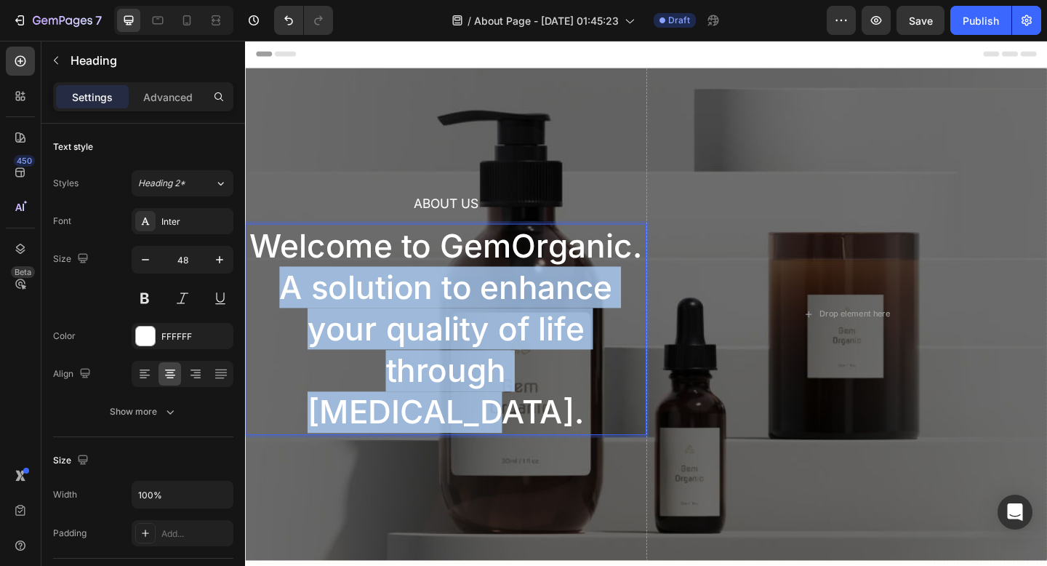
click at [450, 287] on p "Welcome to GemOrganic. A solution to enhance your quality of life through [MEDI…" at bounding box center [464, 355] width 434 height 227
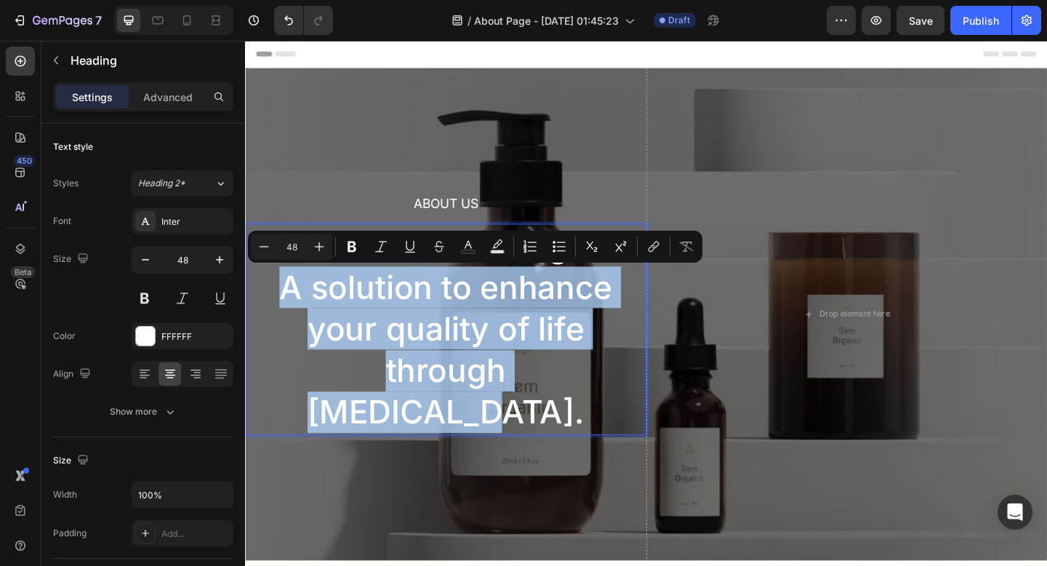
click at [450, 287] on p "Welcome to GemOrganic. A solution to enhance your quality of life through [MEDI…" at bounding box center [464, 355] width 434 height 227
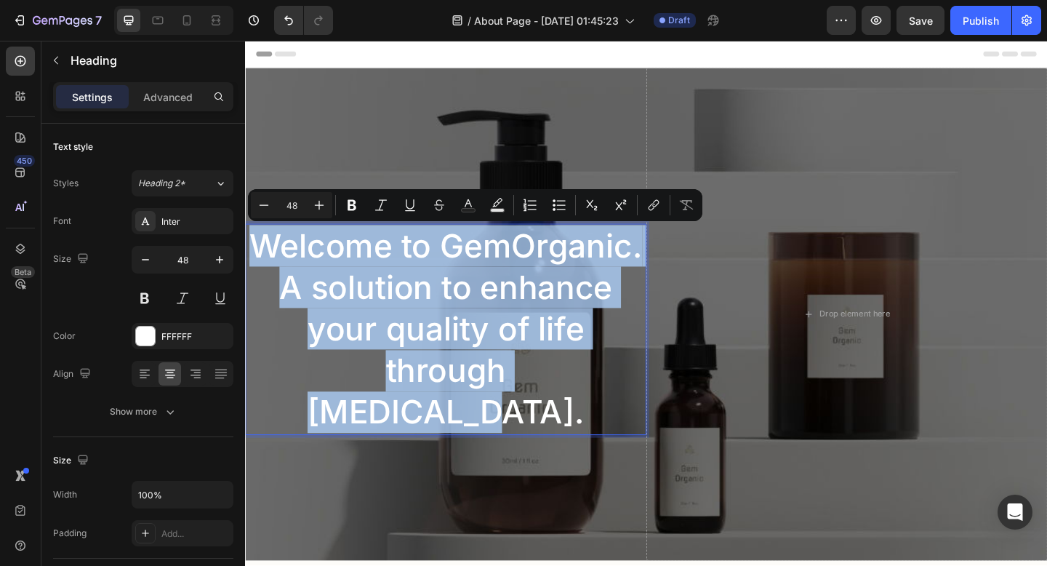
drag, startPoint x: 631, startPoint y: 398, endPoint x: 250, endPoint y: 266, distance: 402.6
click at [250, 266] on p "Welcome to GemOrganic. A solution to enhance your quality of life through [MEDI…" at bounding box center [464, 355] width 434 height 227
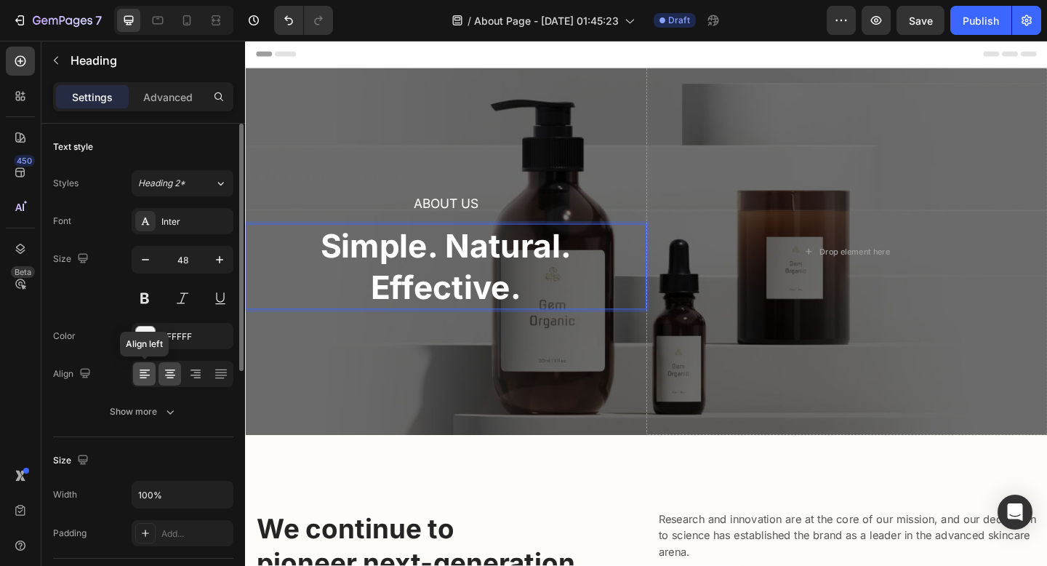
click at [144, 374] on icon at bounding box center [144, 374] width 15 height 15
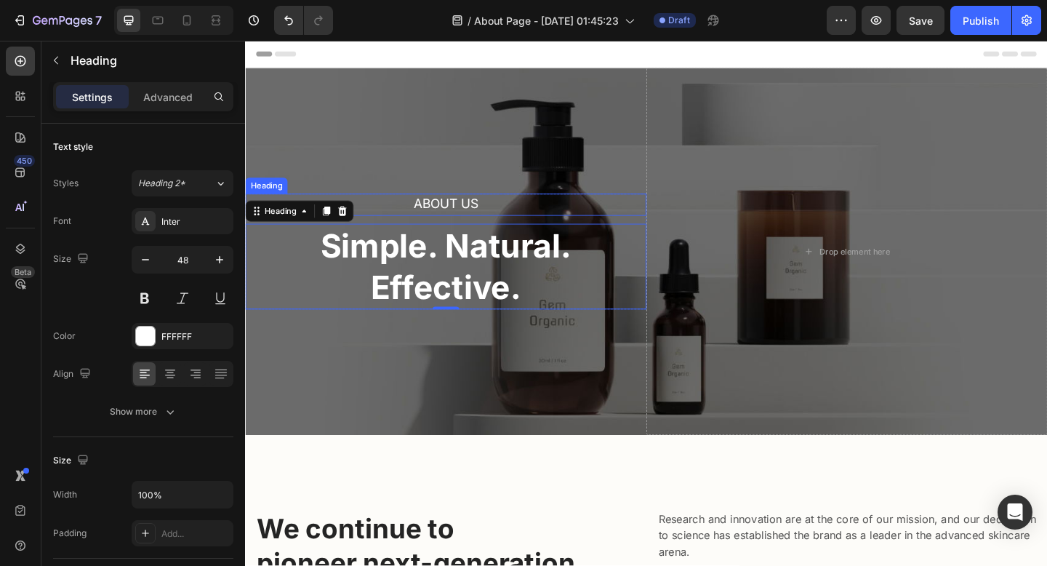
click at [548, 207] on h2 "About Us" at bounding box center [463, 219] width 436 height 24
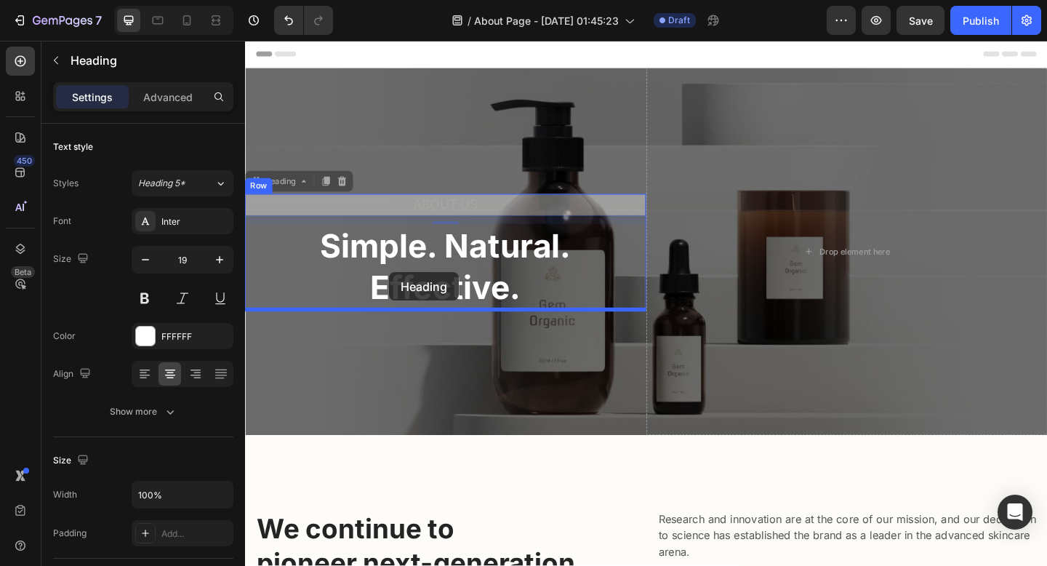
drag, startPoint x: 303, startPoint y: 196, endPoint x: 402, endPoint y: 292, distance: 137.3
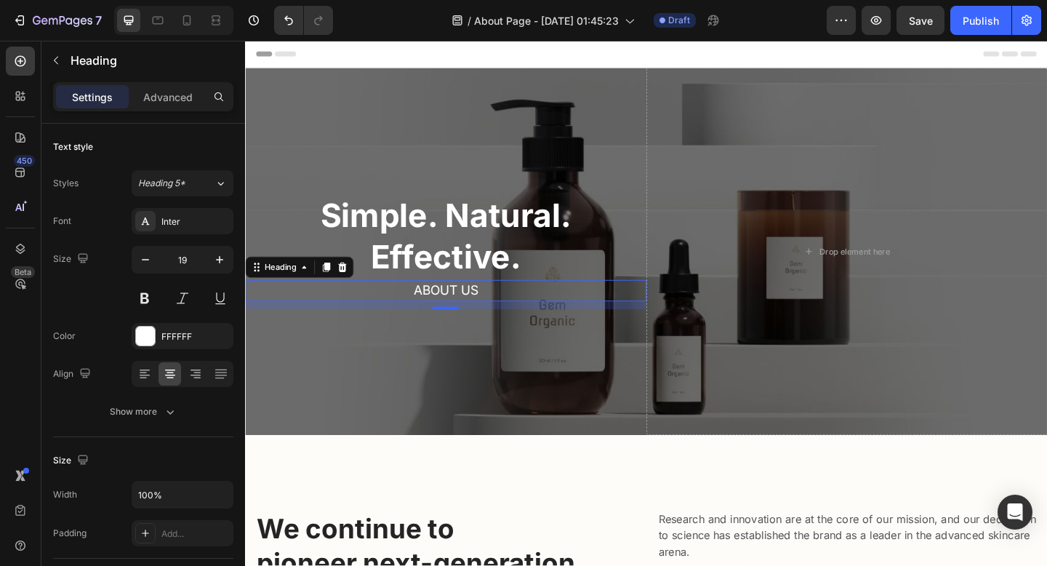
click at [464, 308] on p "About Us" at bounding box center [464, 313] width 434 height 21
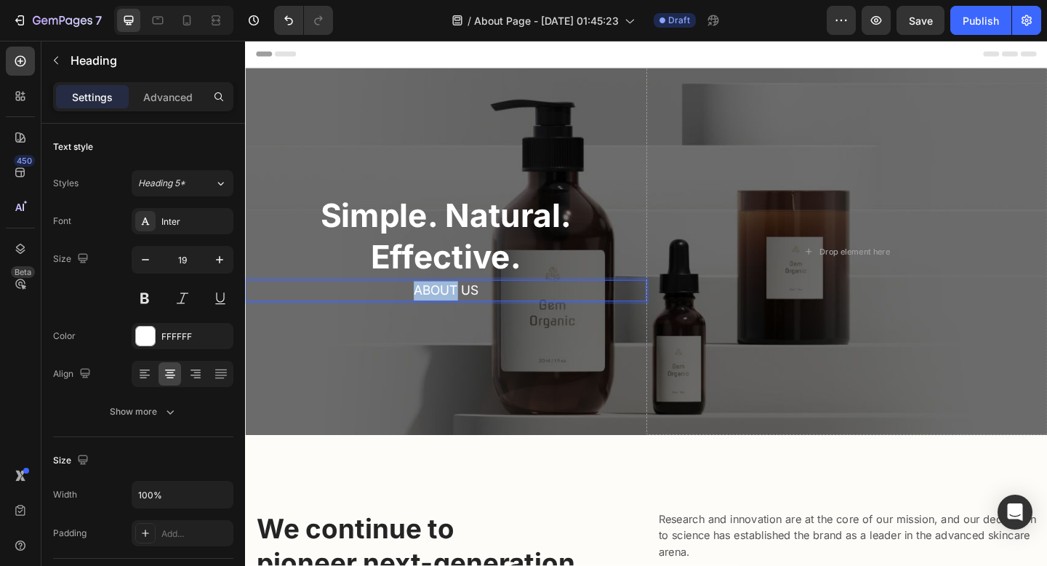
click at [464, 308] on p "About Us" at bounding box center [464, 313] width 434 height 21
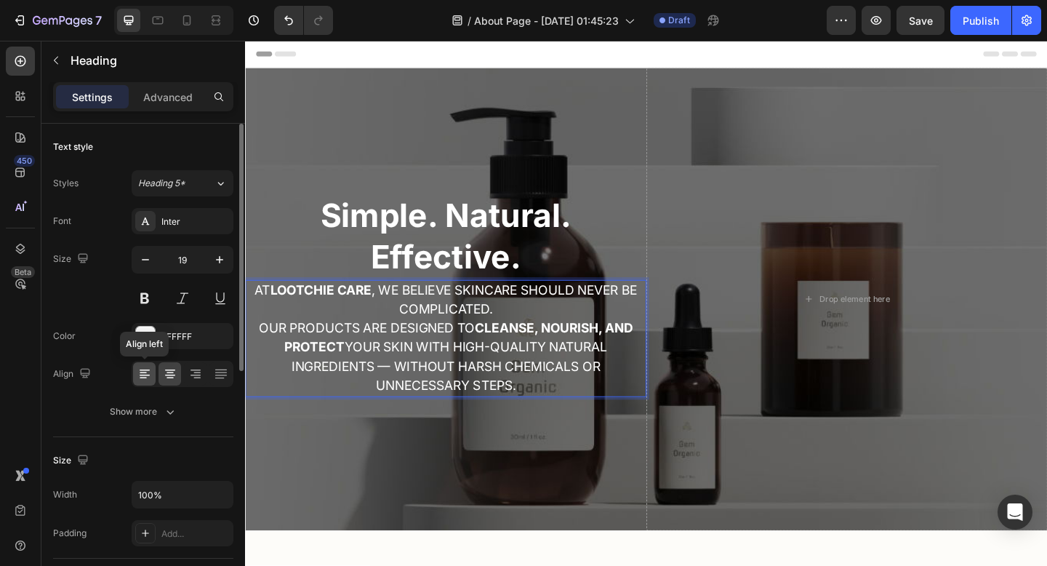
click at [147, 382] on div at bounding box center [144, 373] width 23 height 23
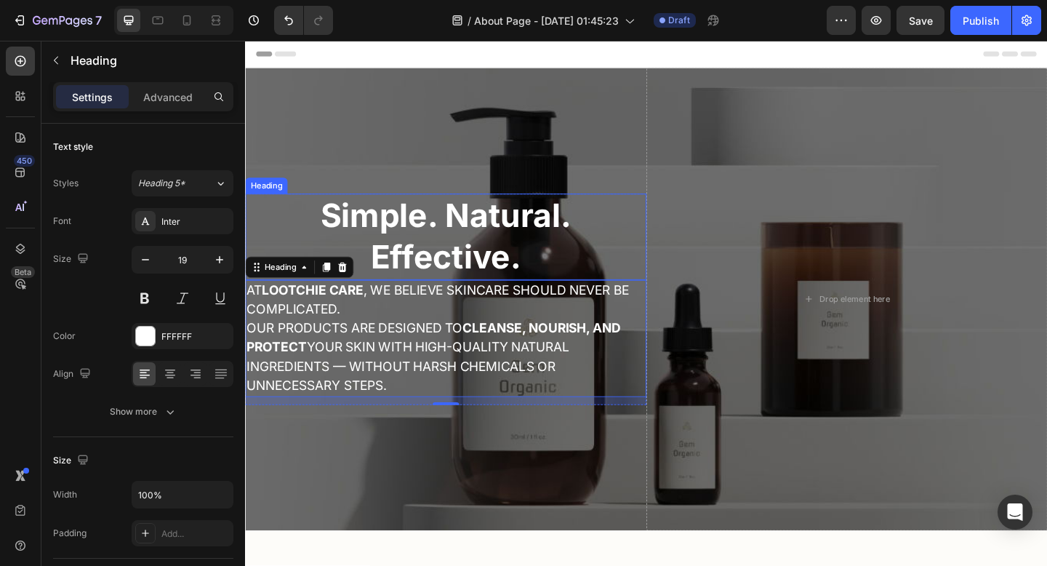
click at [487, 292] on strong "Simple. Natural. Effective." at bounding box center [463, 253] width 273 height 88
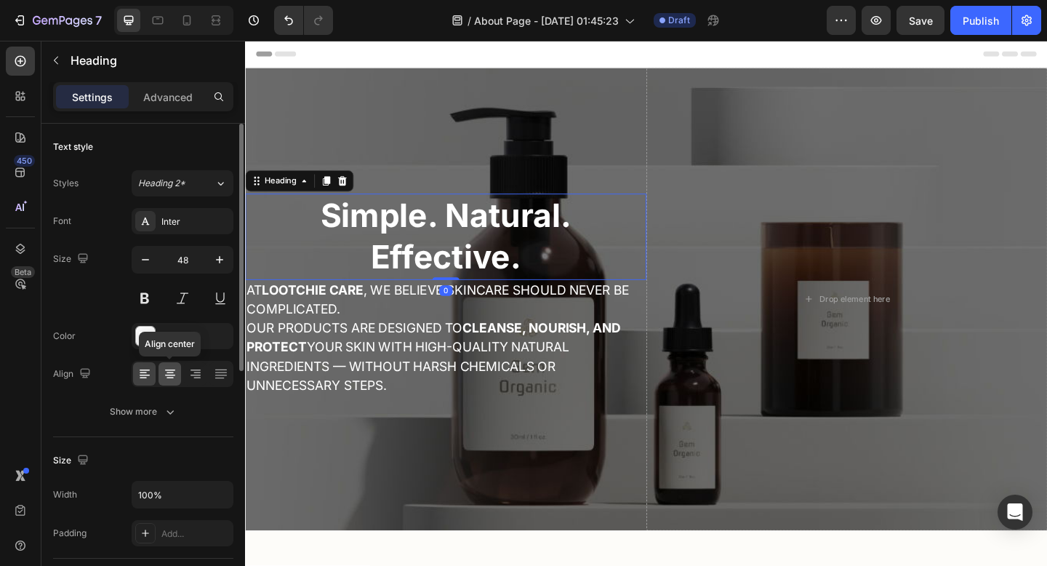
click at [176, 367] on icon at bounding box center [170, 374] width 15 height 15
click at [143, 372] on icon at bounding box center [143, 372] width 7 height 1
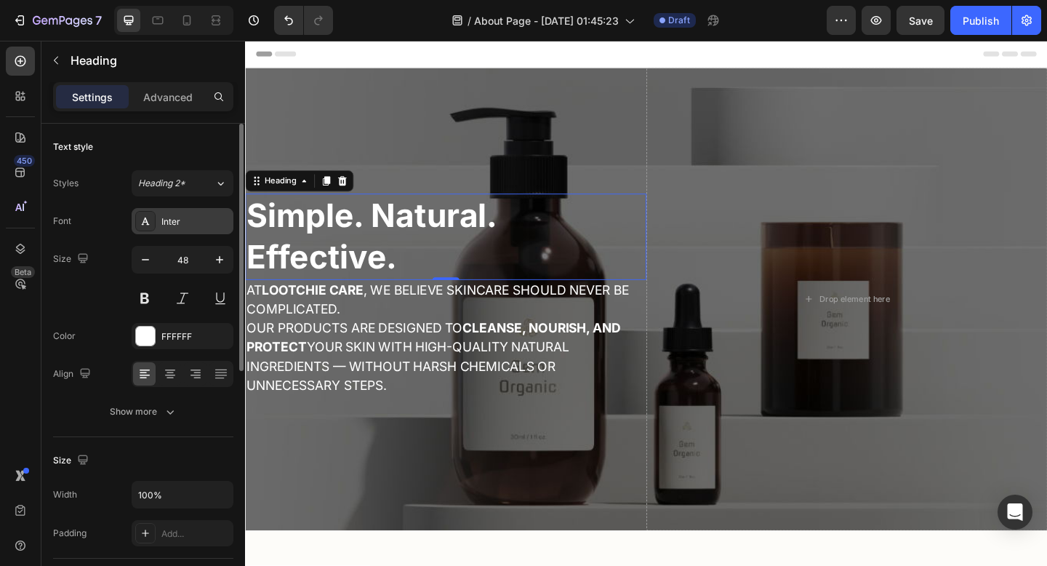
click at [179, 225] on div "Inter" at bounding box center [195, 221] width 68 height 13
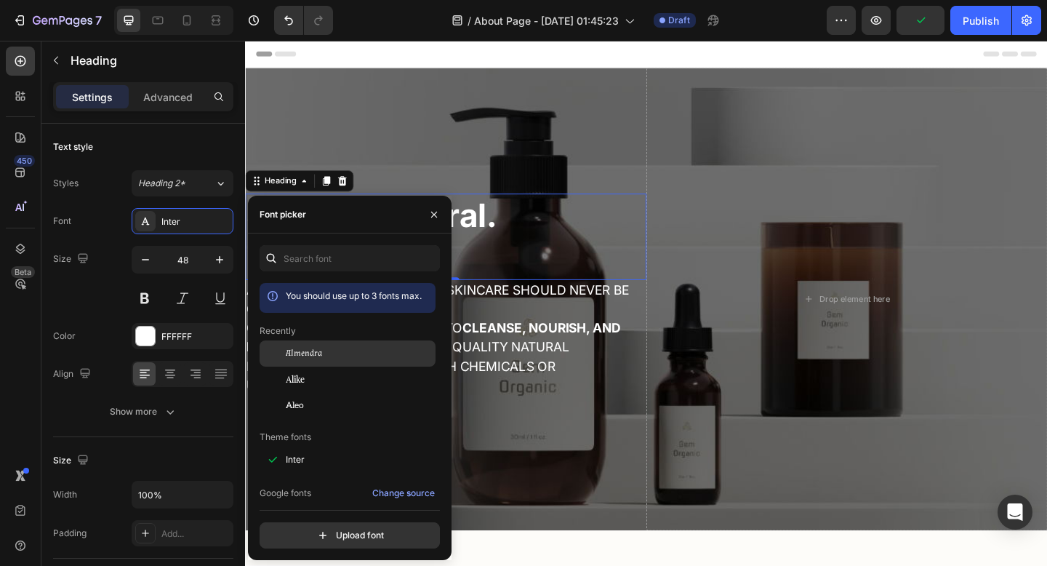
click at [347, 350] on div "Almendra" at bounding box center [359, 353] width 147 height 13
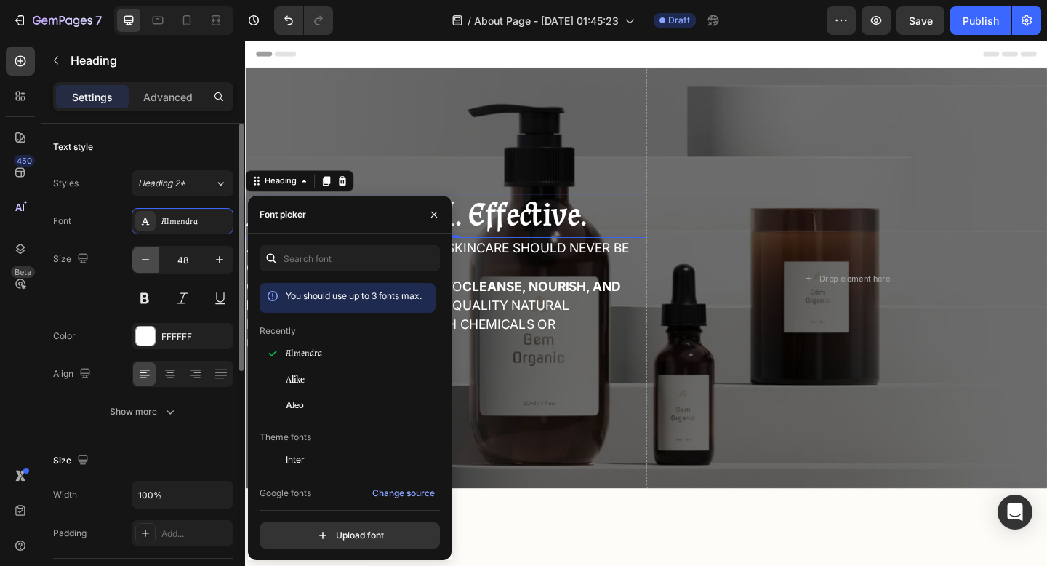
click at [151, 260] on icon "button" at bounding box center [145, 259] width 15 height 15
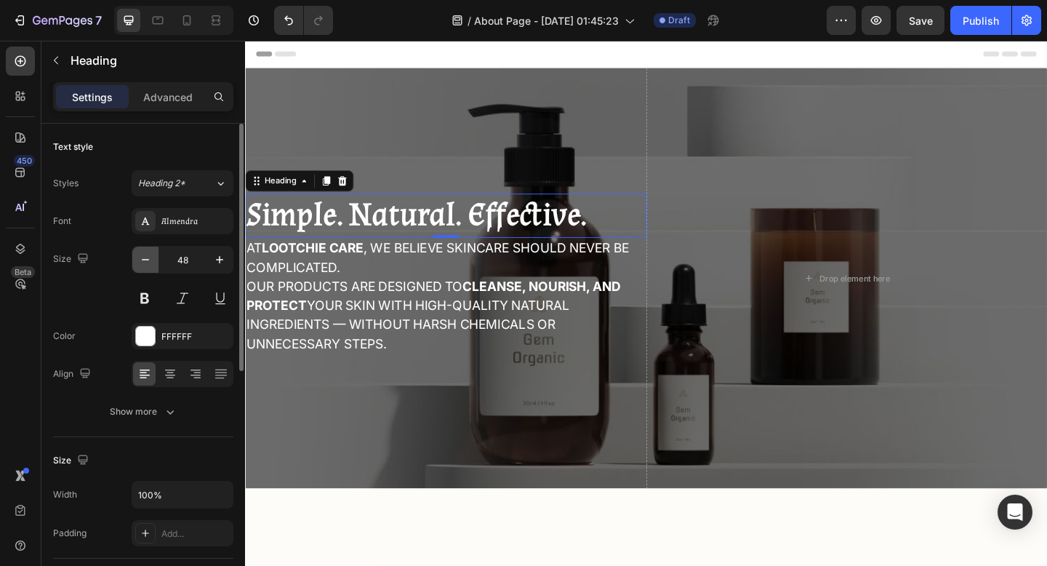
click at [151, 260] on icon "button" at bounding box center [145, 259] width 15 height 15
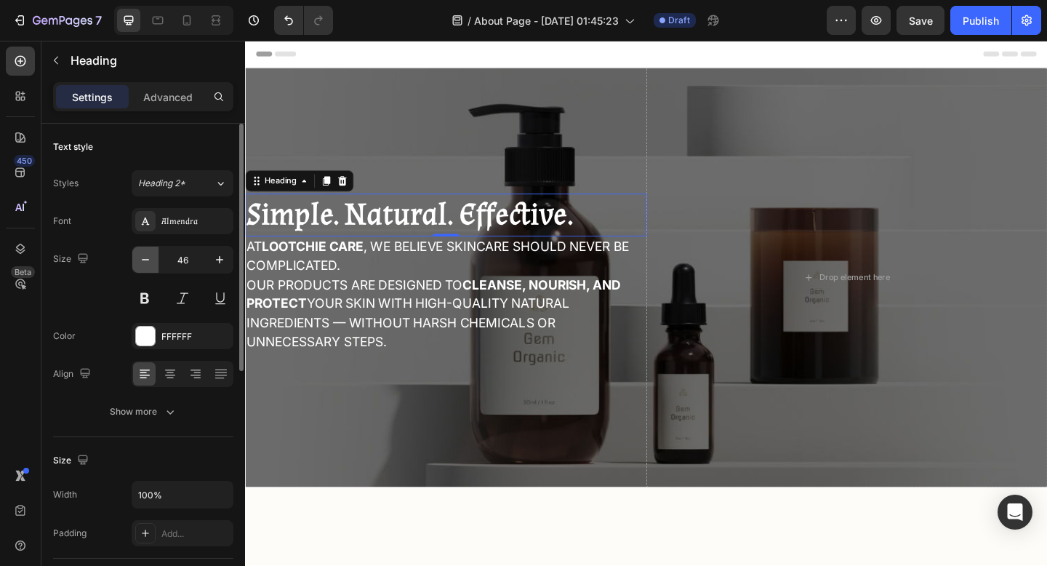
click at [151, 260] on icon "button" at bounding box center [145, 259] width 15 height 15
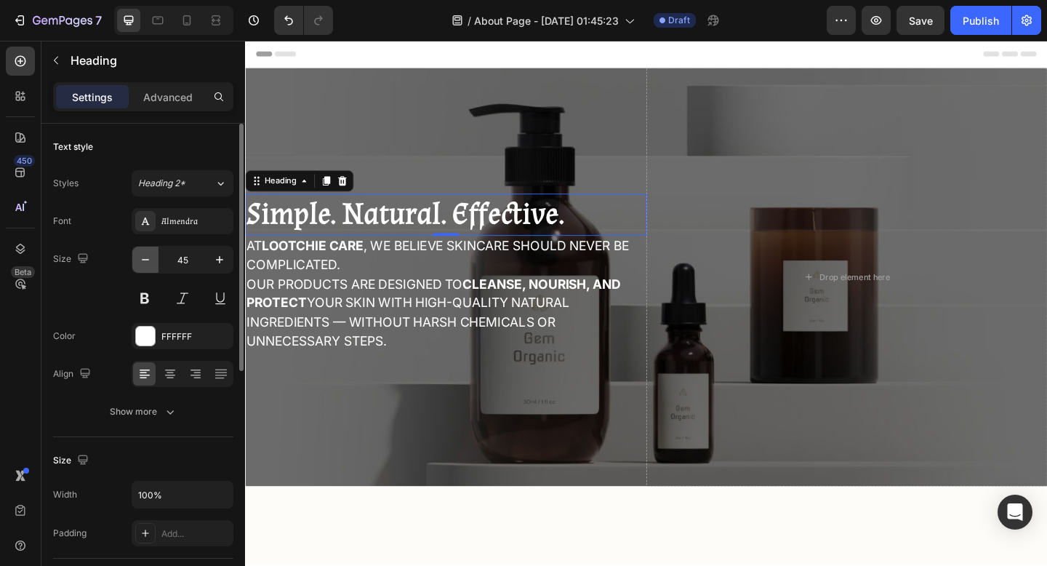
click at [151, 260] on icon "button" at bounding box center [145, 259] width 15 height 15
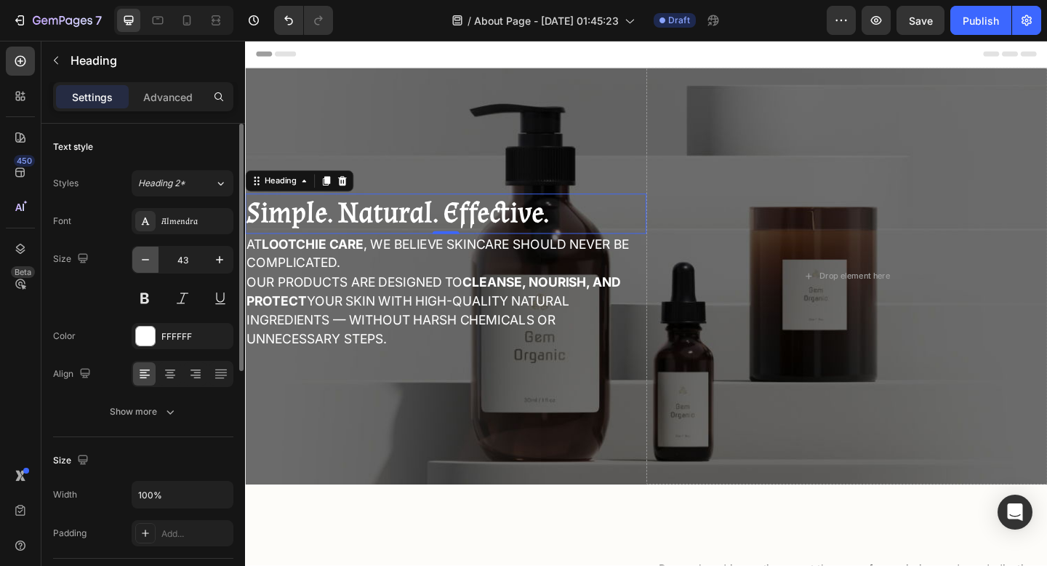
click at [151, 260] on icon "button" at bounding box center [145, 259] width 15 height 15
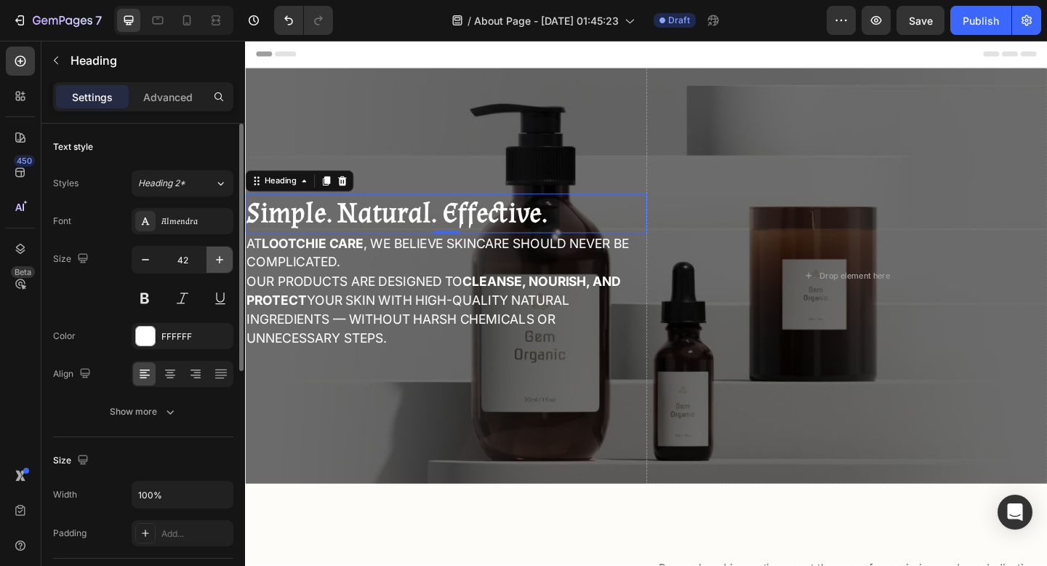
click at [221, 259] on icon "button" at bounding box center [219, 259] width 15 height 15
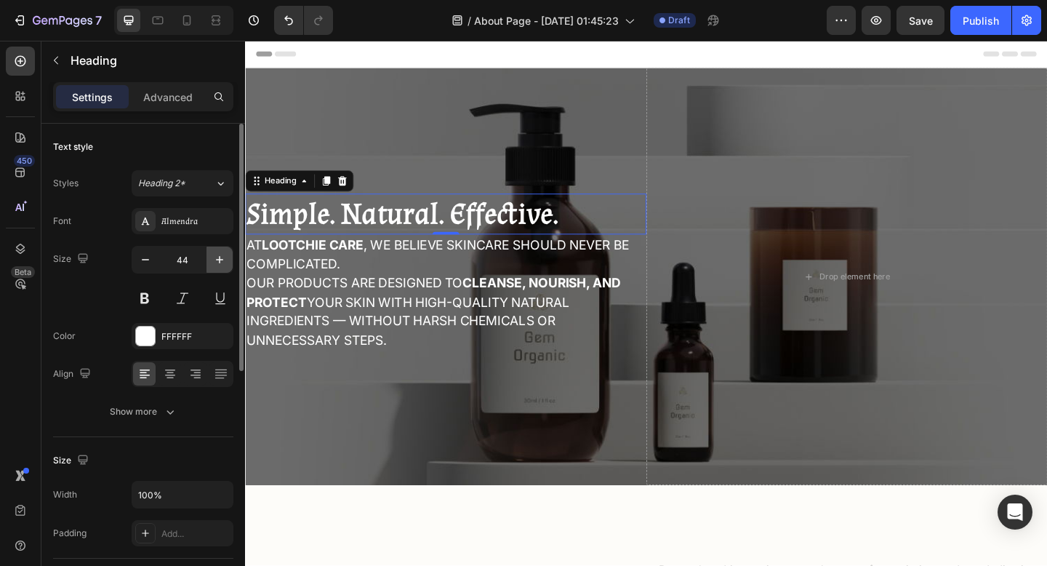
click at [221, 259] on icon "button" at bounding box center [219, 259] width 15 height 15
type input "45"
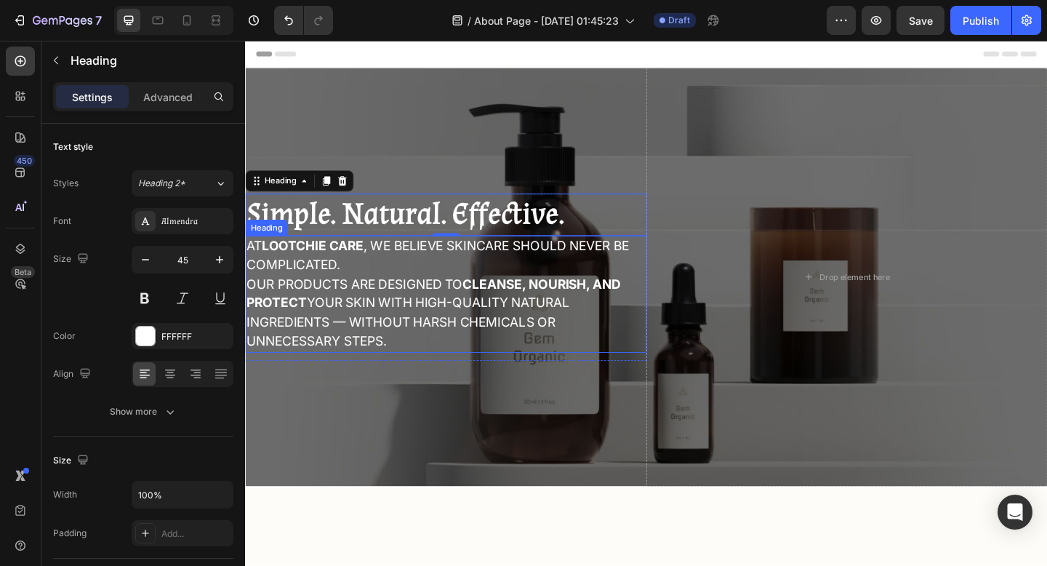
click at [348, 305] on p "At Lootchie Care , we believe skincare should never be complicated. Our product…" at bounding box center [464, 317] width 434 height 124
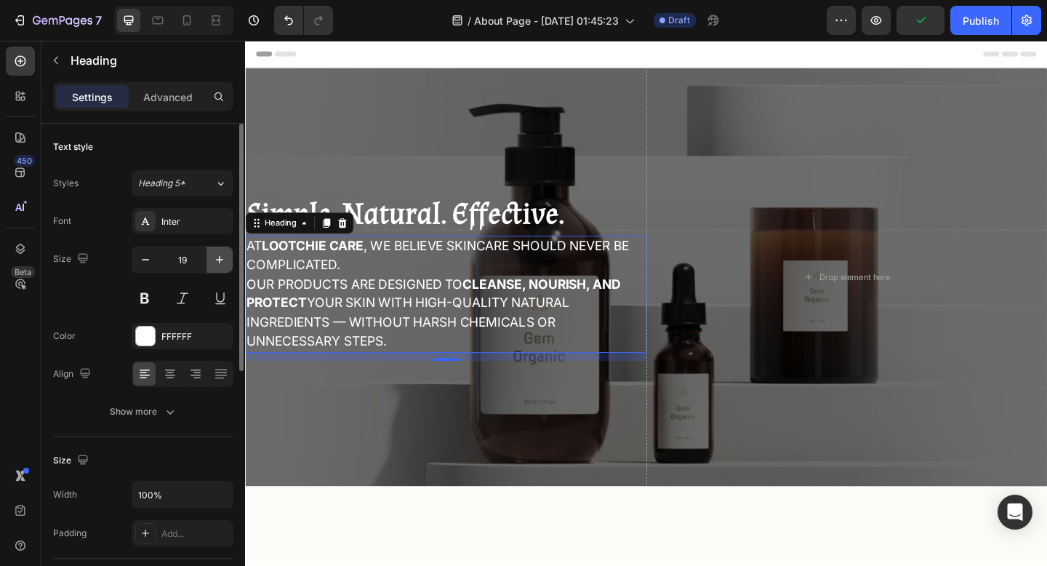
click at [225, 263] on icon "button" at bounding box center [219, 259] width 15 height 15
type input "20"
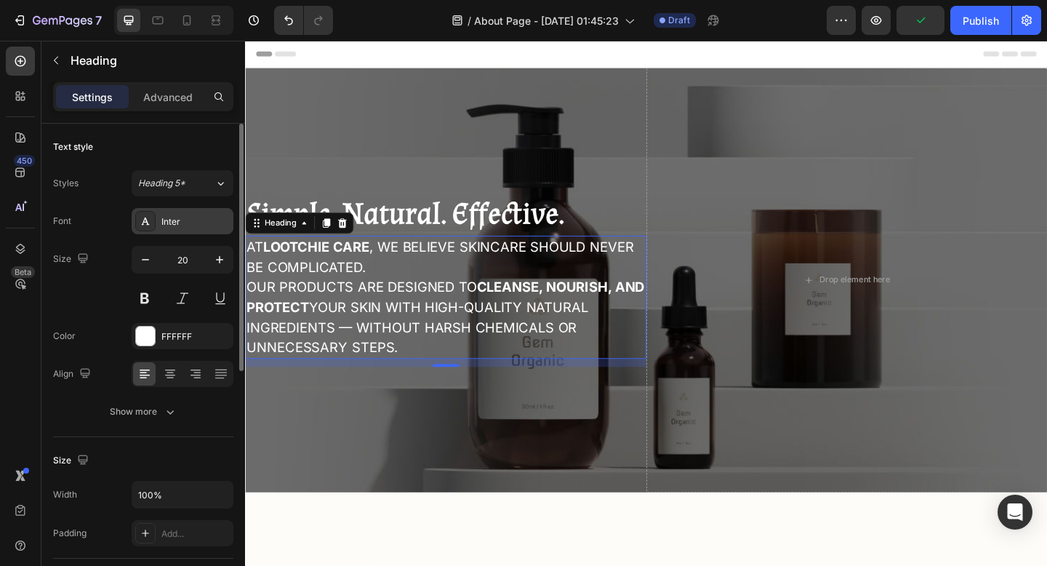
click at [187, 226] on div "Inter" at bounding box center [195, 221] width 68 height 13
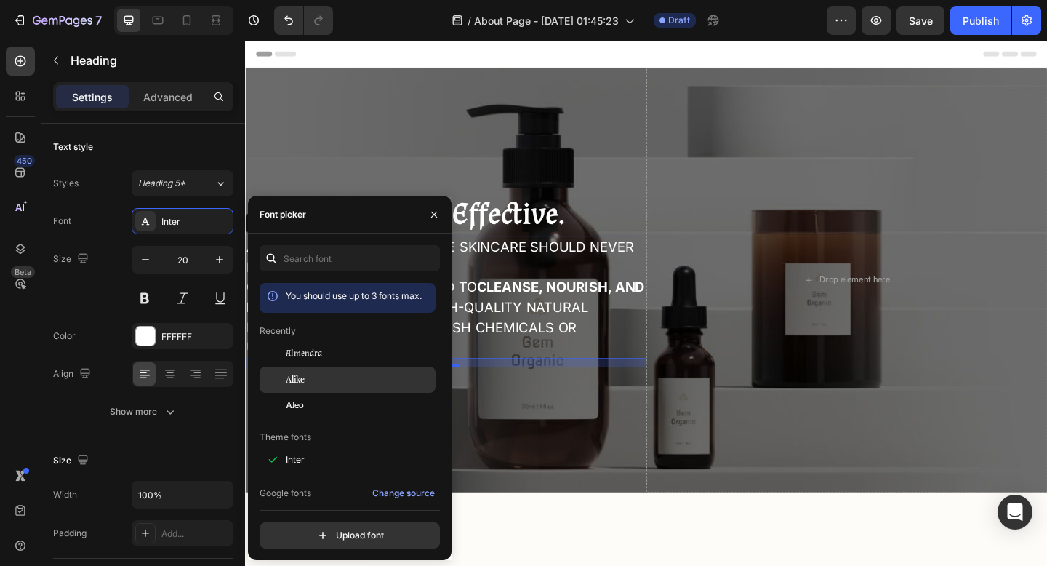
click at [340, 373] on div "Alike" at bounding box center [359, 379] width 147 height 13
click at [532, 415] on div "⁠⁠⁠⁠⁠⁠⁠ Simple. Natural. Effective. Heading At Lootchie Care , we believe skinc…" at bounding box center [463, 302] width 436 height 462
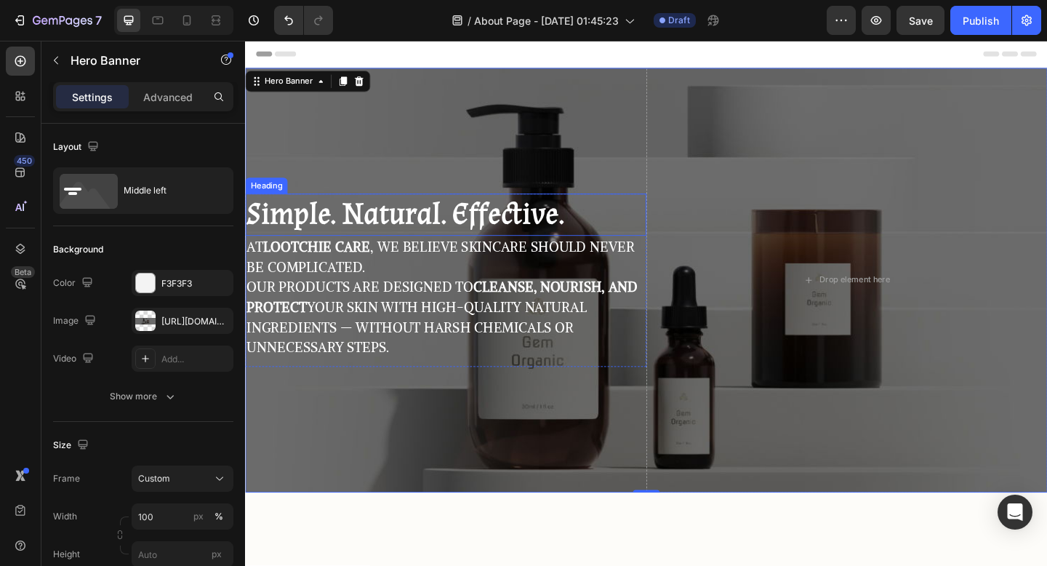
click at [475, 223] on strong "Simple. Natural. Effective." at bounding box center [420, 229] width 346 height 43
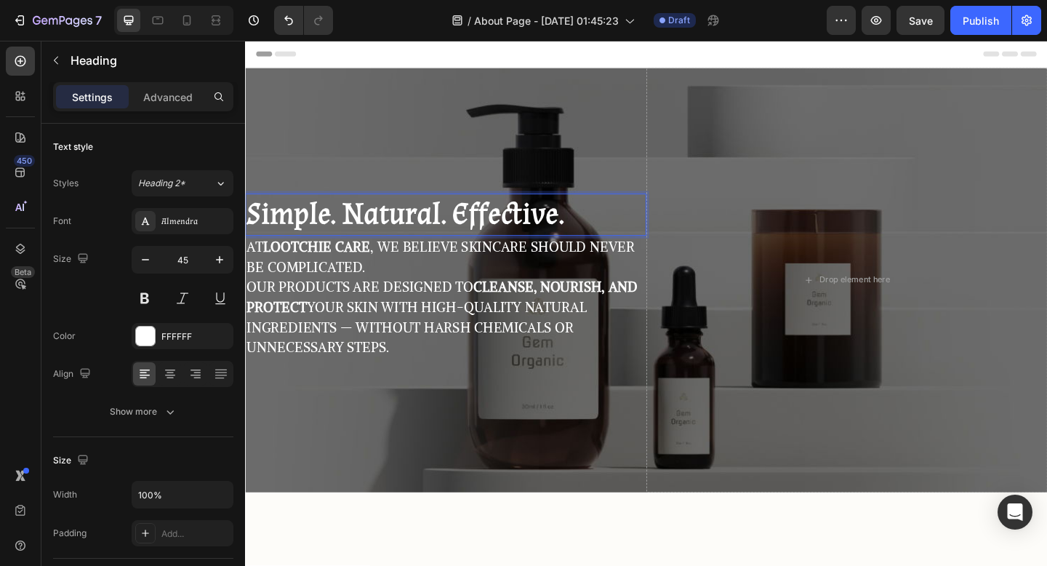
click at [475, 223] on strong "Simple. Natural. Effective." at bounding box center [420, 229] width 346 height 43
click at [506, 185] on div "Simple. Natural. Effective. Heading 0 At Lootchie Care , we believe skincare sh…" at bounding box center [463, 302] width 436 height 462
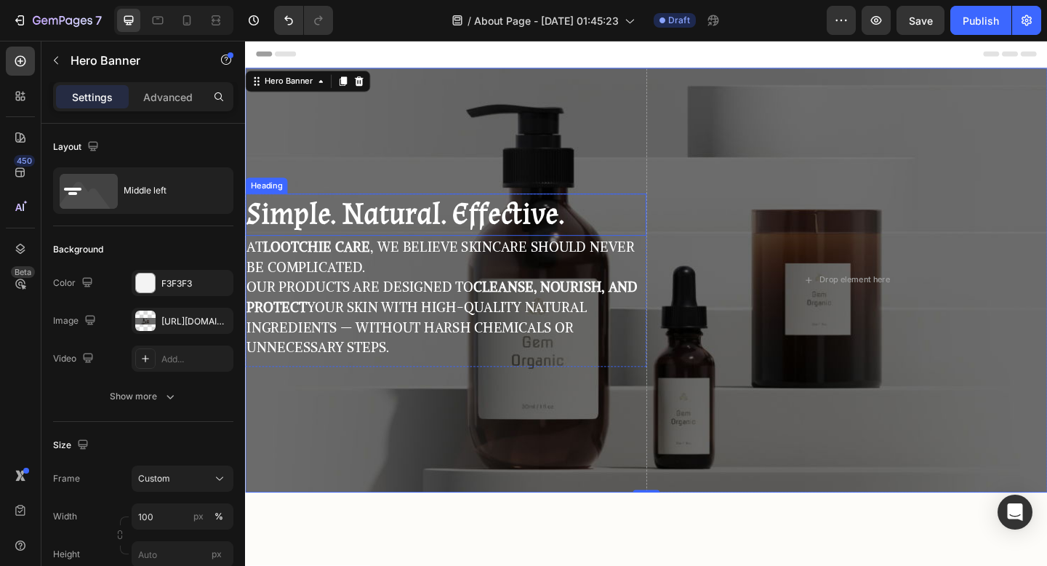
click at [477, 225] on strong "Simple. Natural. Effective." at bounding box center [420, 229] width 346 height 43
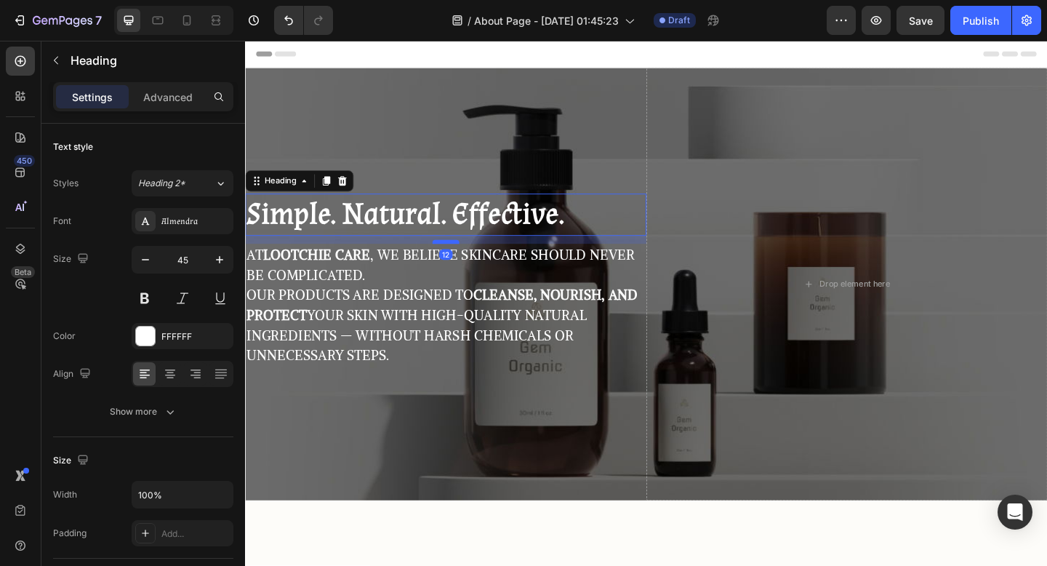
drag, startPoint x: 455, startPoint y: 251, endPoint x: 455, endPoint y: 260, distance: 9.5
click at [455, 260] on div at bounding box center [463, 260] width 29 height 4
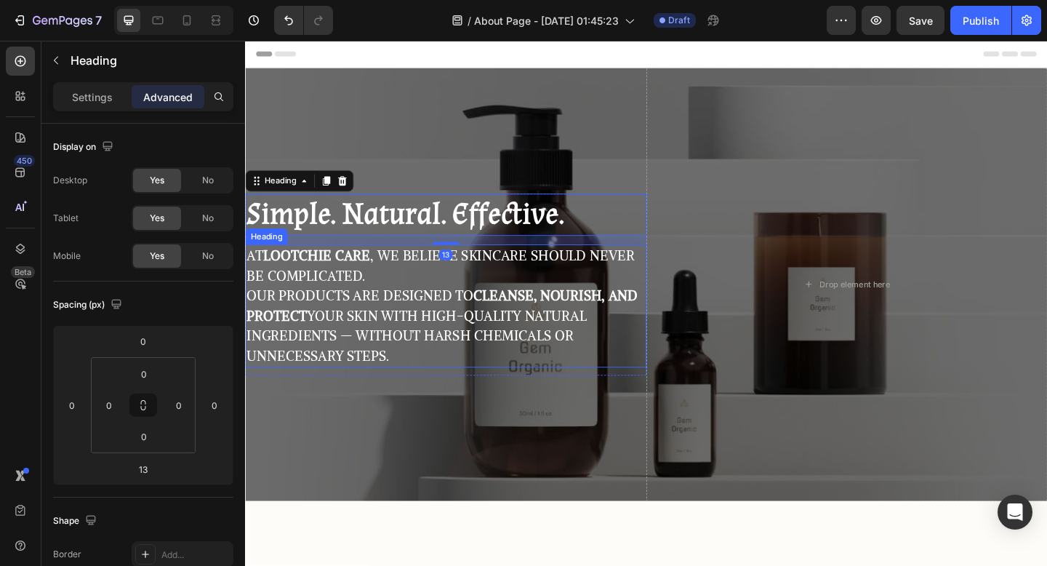
click at [422, 307] on p "At Lootchie Care , we believe skincare should never be complicated. Our product…" at bounding box center [464, 329] width 434 height 131
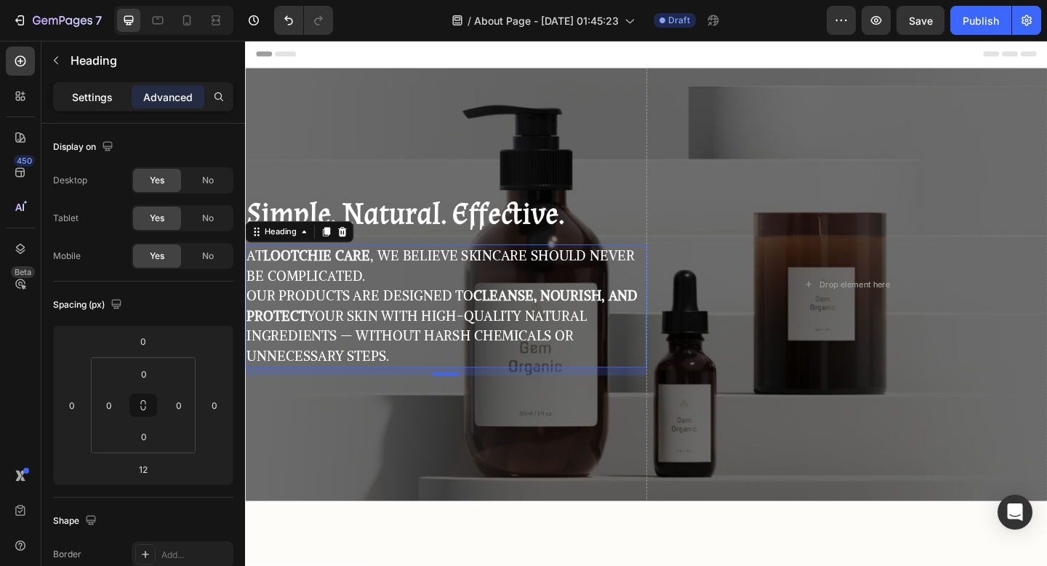
click at [113, 103] on div "Settings" at bounding box center [92, 96] width 73 height 23
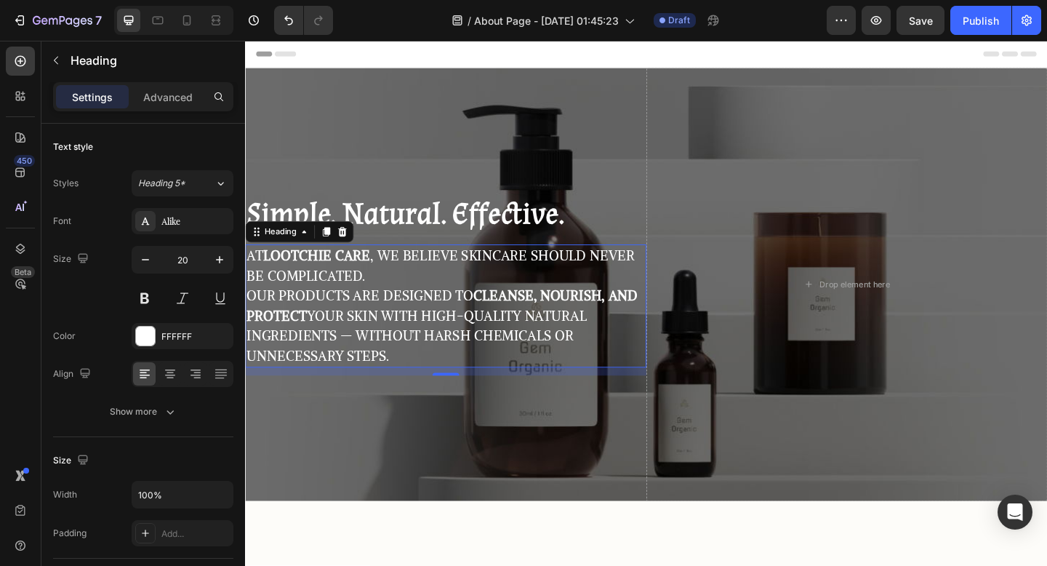
click at [380, 317] on p "At Lootchie Care , we believe skincare should never be complicated. Our product…" at bounding box center [464, 329] width 434 height 131
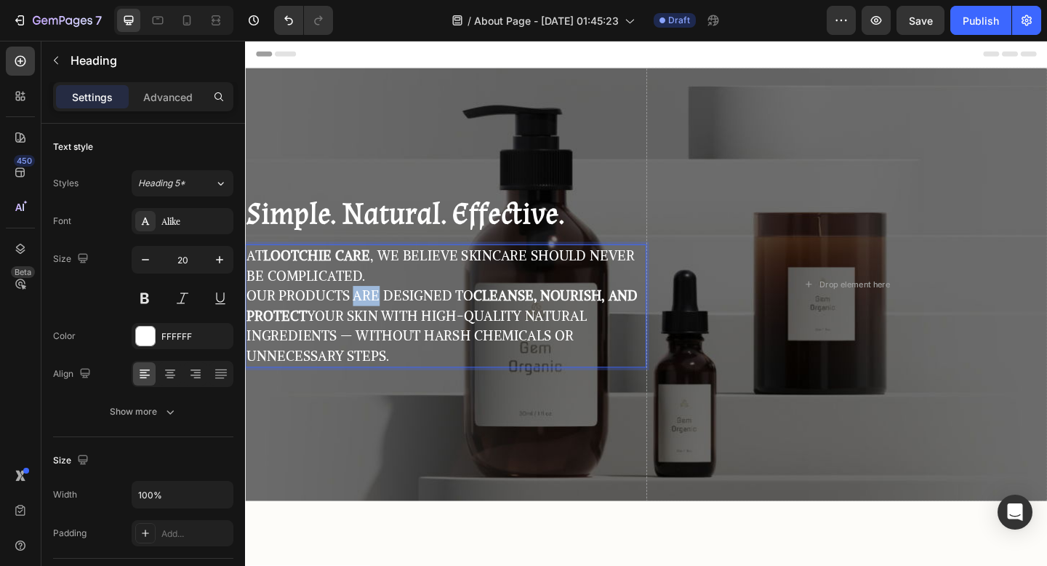
click at [380, 317] on p "At Lootchie Care , we believe skincare should never be complicated. Our product…" at bounding box center [464, 329] width 434 height 131
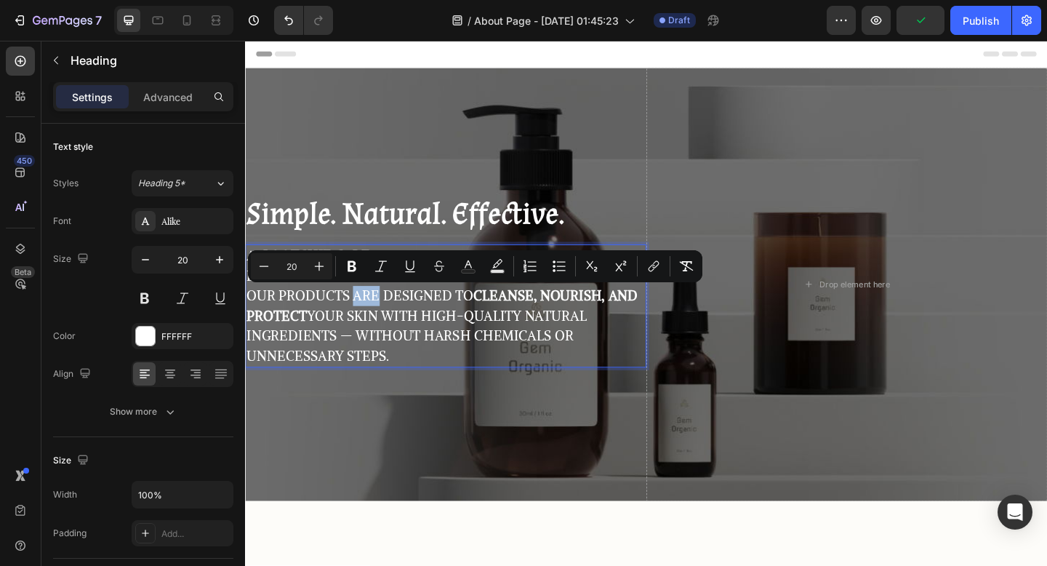
click at [455, 375] on p "At Lootchie Care , we believe skincare should never be complicated. Our product…" at bounding box center [464, 329] width 434 height 131
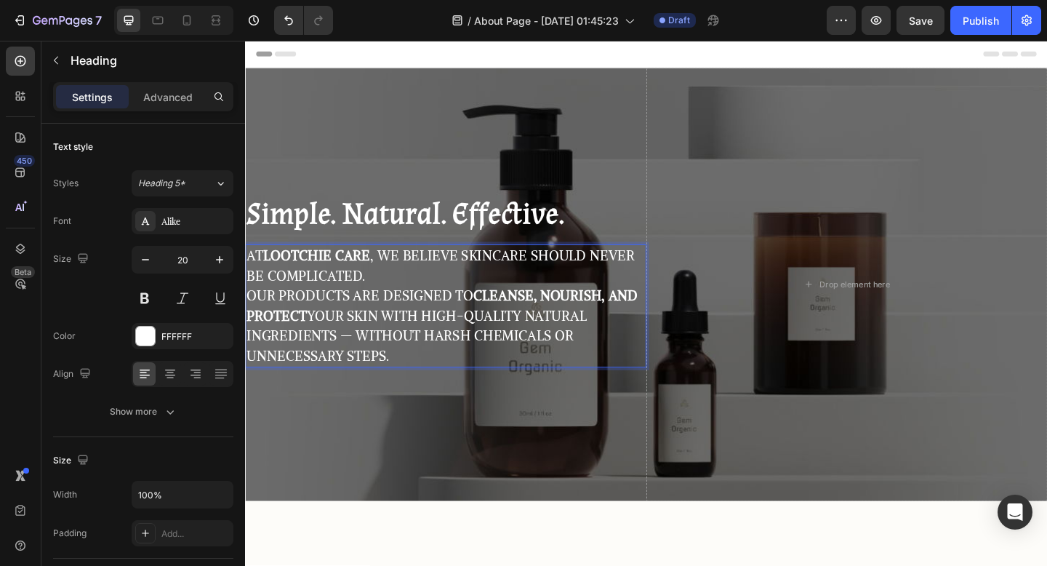
click at [412, 304] on p "At Lootchie Care , we believe skincare should never be complicated. Our product…" at bounding box center [464, 329] width 434 height 131
click at [410, 225] on strong "Simple. Natural. Effective." at bounding box center [420, 229] width 346 height 43
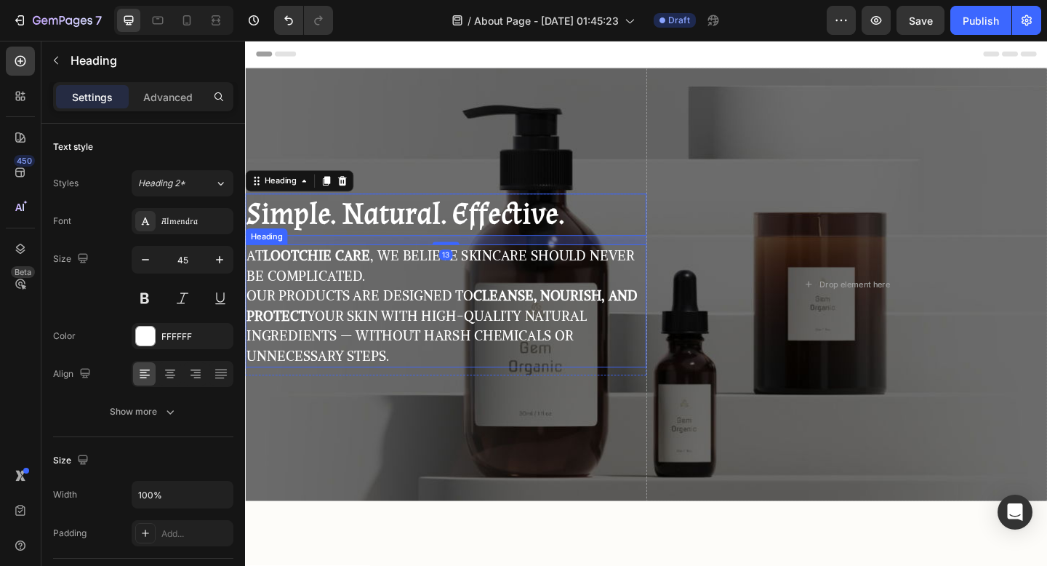
click at [391, 292] on p "At Lootchie Care , we believe skincare should never be complicated. Our product…" at bounding box center [464, 329] width 434 height 131
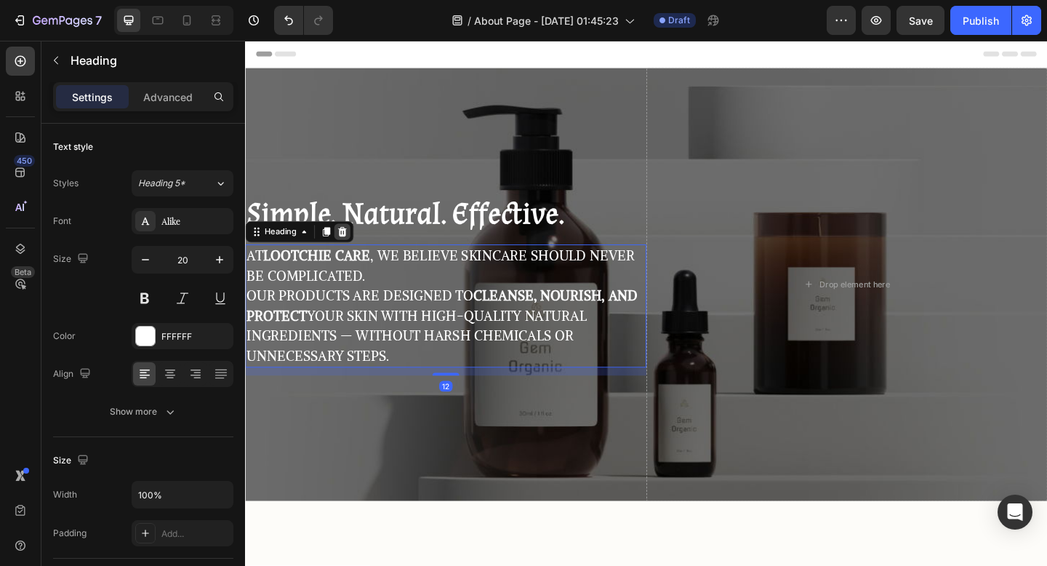
click at [351, 250] on icon at bounding box center [350, 248] width 9 height 10
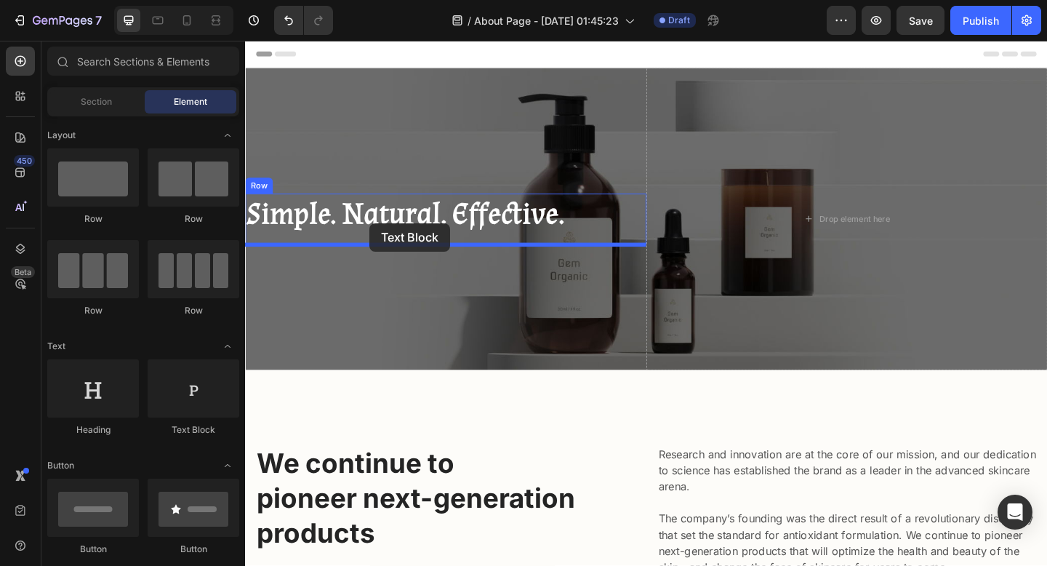
drag, startPoint x: 445, startPoint y: 419, endPoint x: 380, endPoint y: 239, distance: 191.0
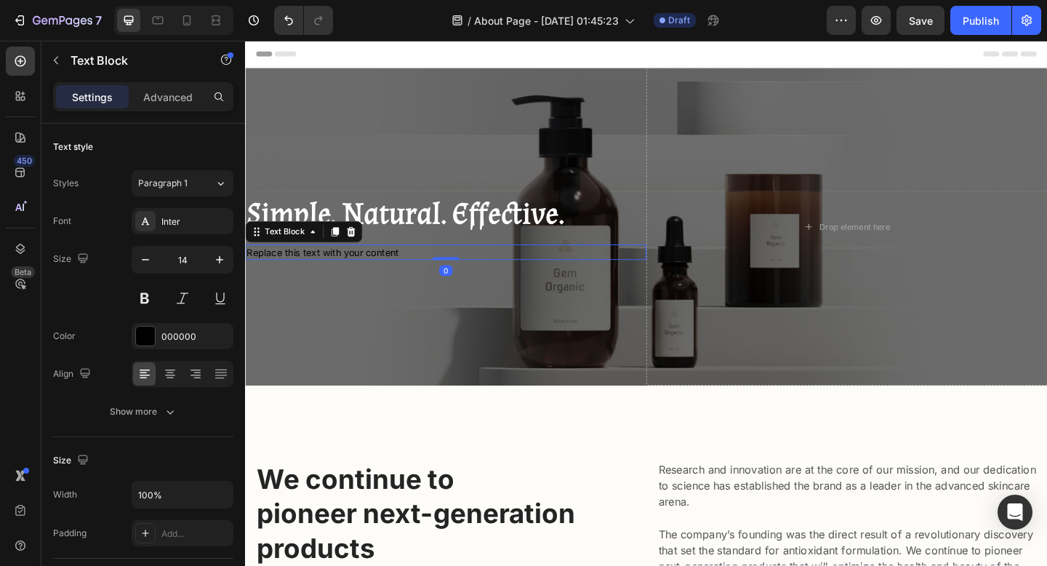
click at [354, 270] on div "Replace this text with your content" at bounding box center [463, 271] width 436 height 17
click at [354, 270] on p "Replace this text with your content" at bounding box center [464, 271] width 434 height 15
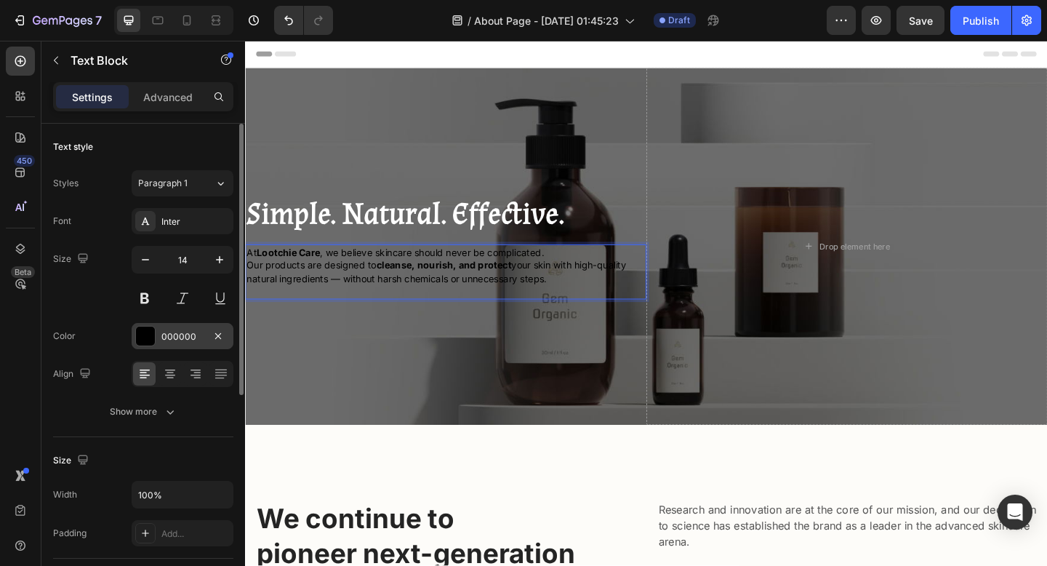
click at [159, 339] on div "000000" at bounding box center [183, 336] width 102 height 26
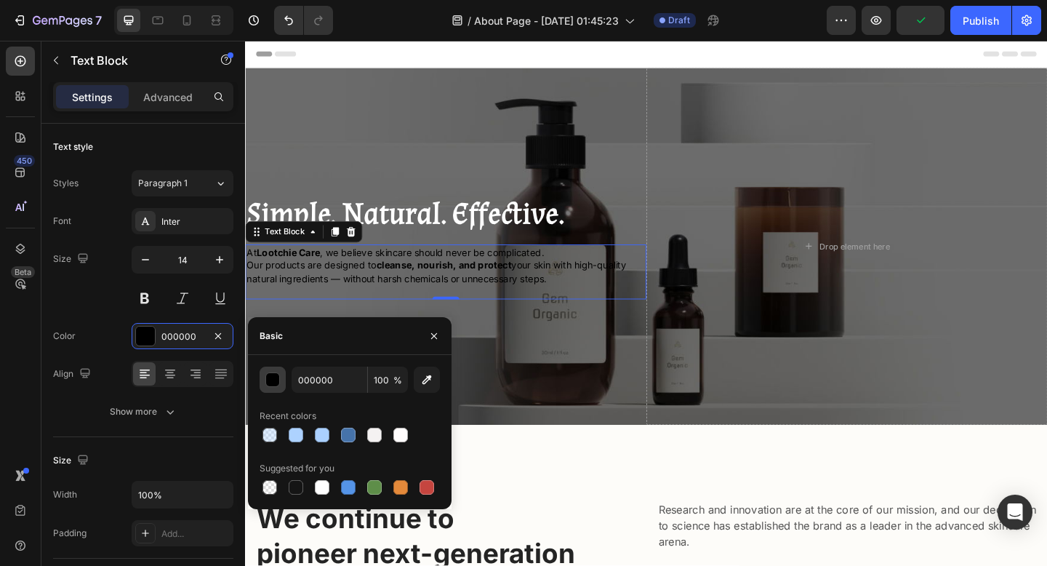
click at [271, 378] on div "button" at bounding box center [273, 380] width 15 height 15
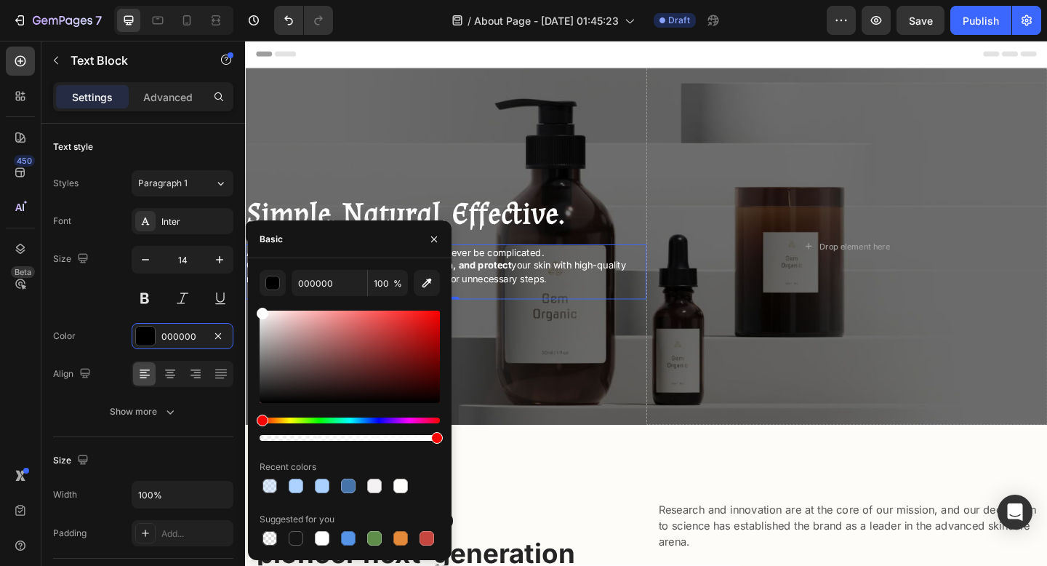
drag, startPoint x: 289, startPoint y: 343, endPoint x: 253, endPoint y: 298, distance: 58.1
click at [253, 298] on div "000000 100 % Recent colors Suggested for you" at bounding box center [350, 409] width 204 height 279
type input "FFFFFF"
click at [524, 333] on div "⁠⁠⁠⁠⁠⁠⁠ Simple. Natural. Effective. Heading At Lootchie Care , we believe skinc…" at bounding box center [463, 265] width 436 height 388
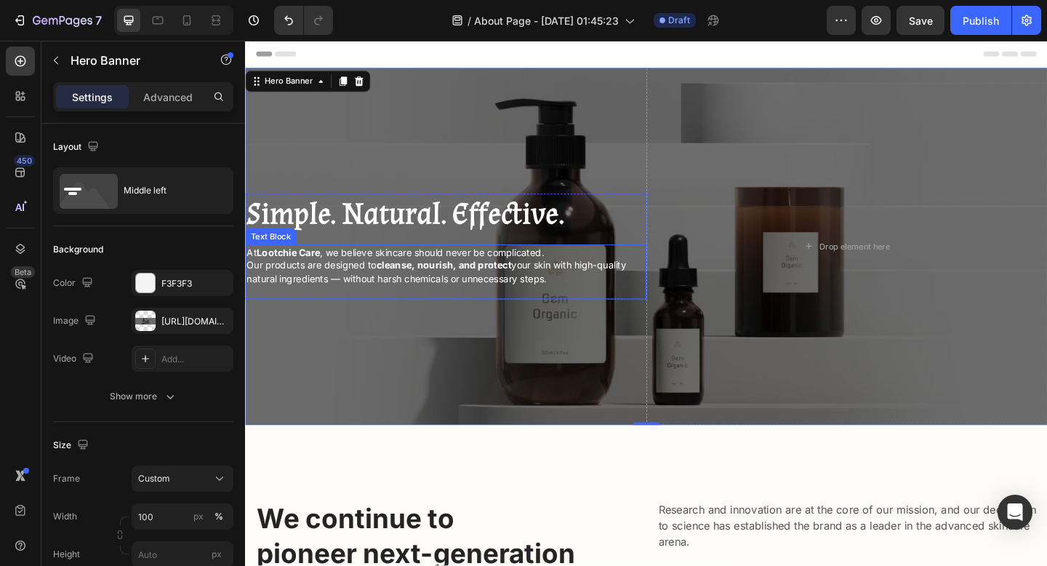
click at [320, 308] on p "Rich Text Editor. Editing area: main" at bounding box center [464, 313] width 434 height 15
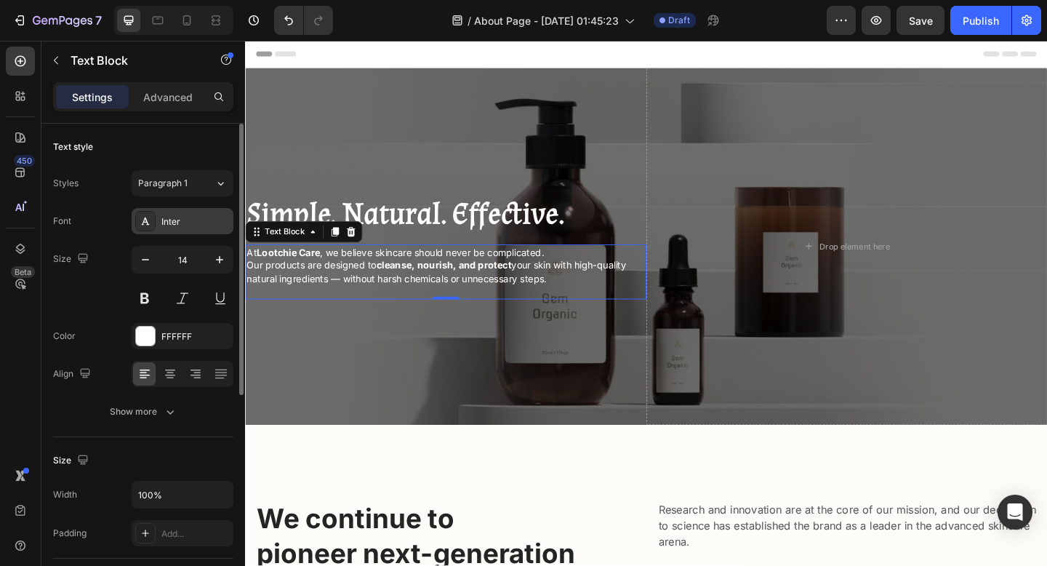
click at [192, 221] on div "Inter" at bounding box center [195, 221] width 68 height 13
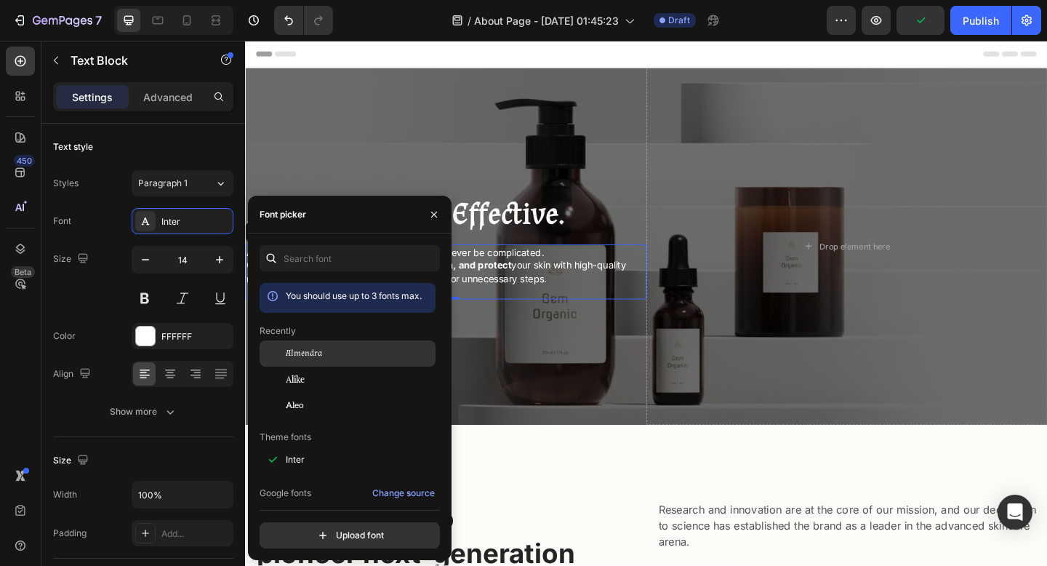
click at [303, 351] on span "Almendra" at bounding box center [304, 353] width 36 height 13
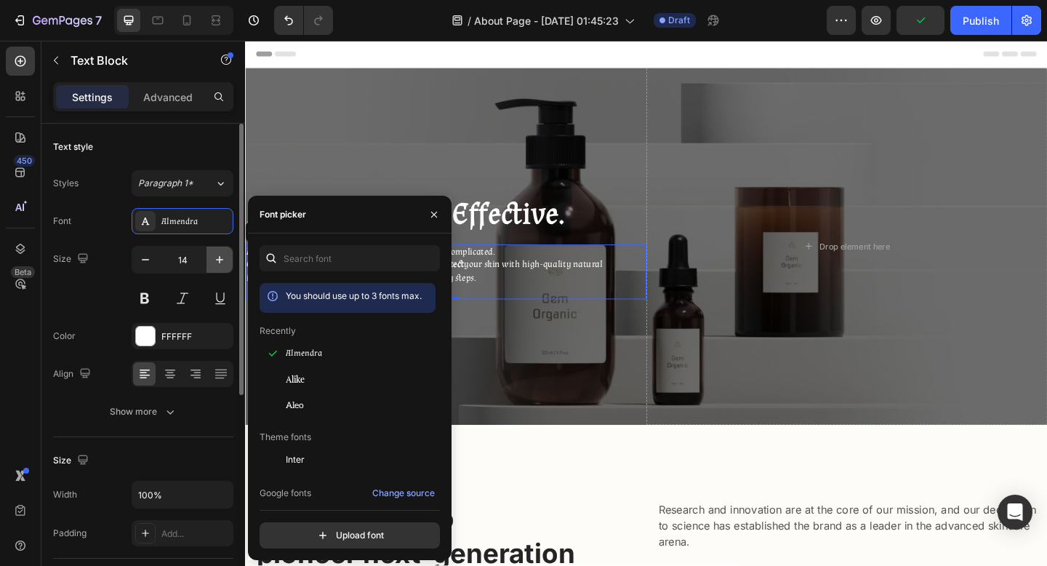
click at [219, 255] on icon "button" at bounding box center [219, 259] width 15 height 15
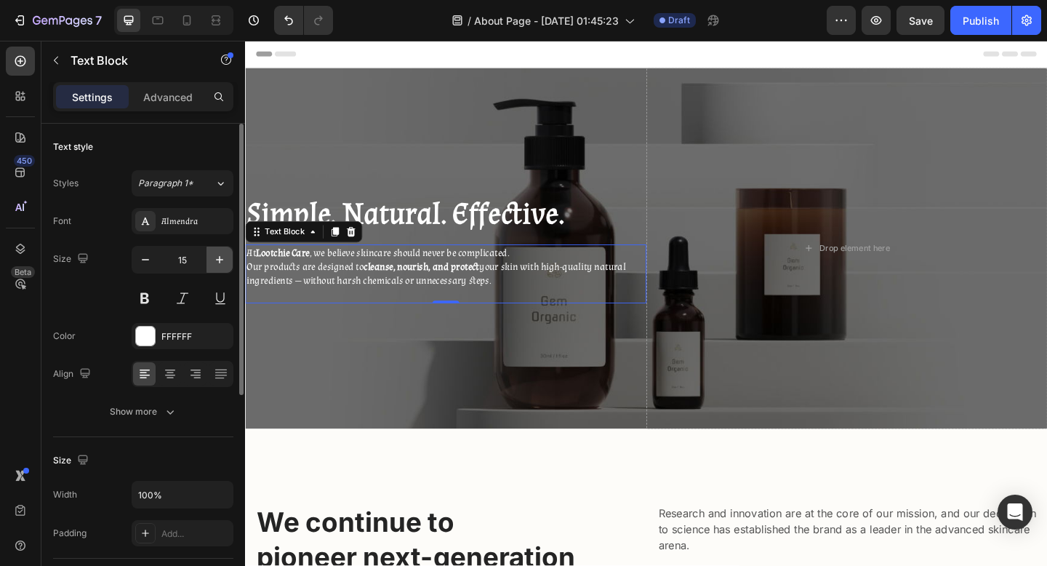
click at [219, 255] on icon "button" at bounding box center [219, 259] width 15 height 15
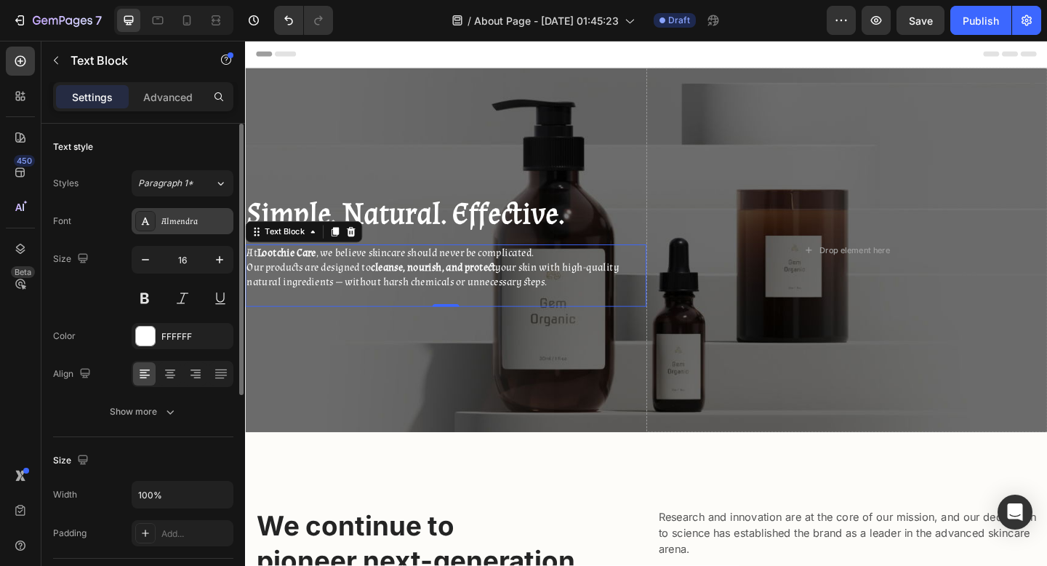
click at [185, 222] on div "Almendra" at bounding box center [195, 221] width 68 height 13
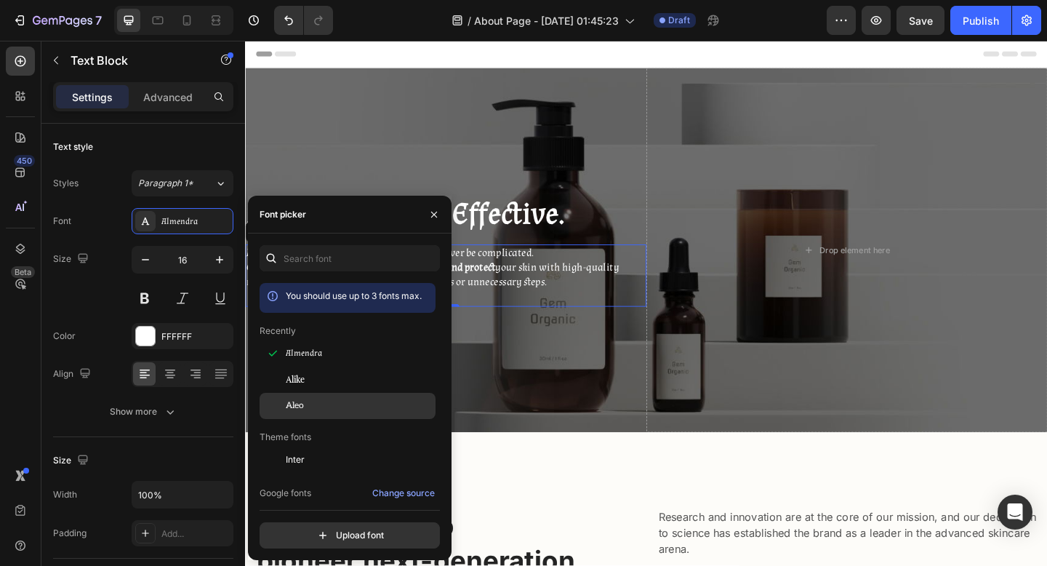
click at [326, 397] on div "Aleo" at bounding box center [348, 406] width 176 height 26
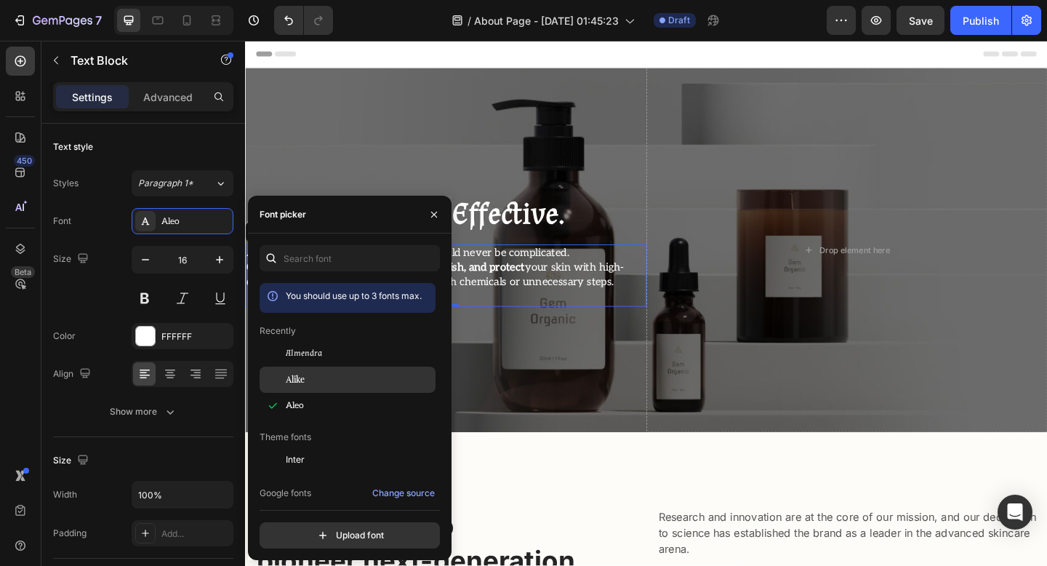
click at [325, 388] on div "Alike" at bounding box center [348, 380] width 176 height 26
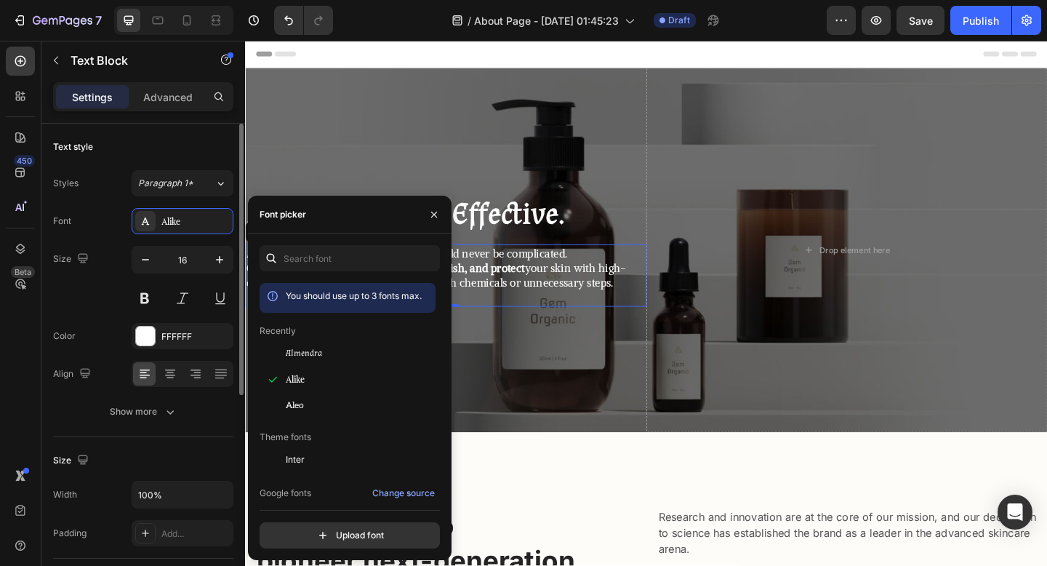
click at [214, 276] on div "16" at bounding box center [183, 278] width 102 height 65
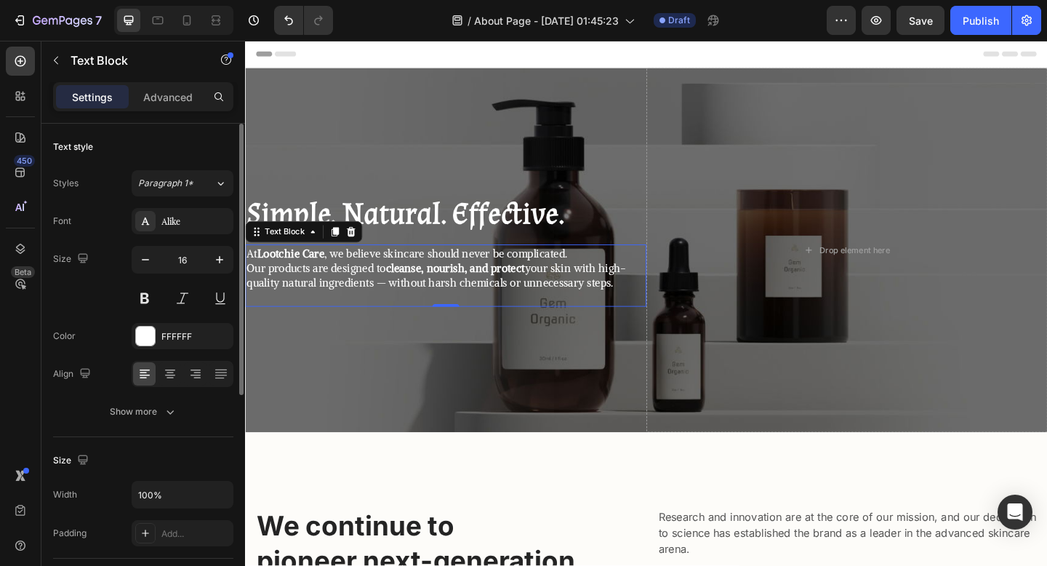
click at [214, 276] on div "16" at bounding box center [183, 278] width 102 height 65
click at [215, 260] on icon "button" at bounding box center [219, 259] width 15 height 15
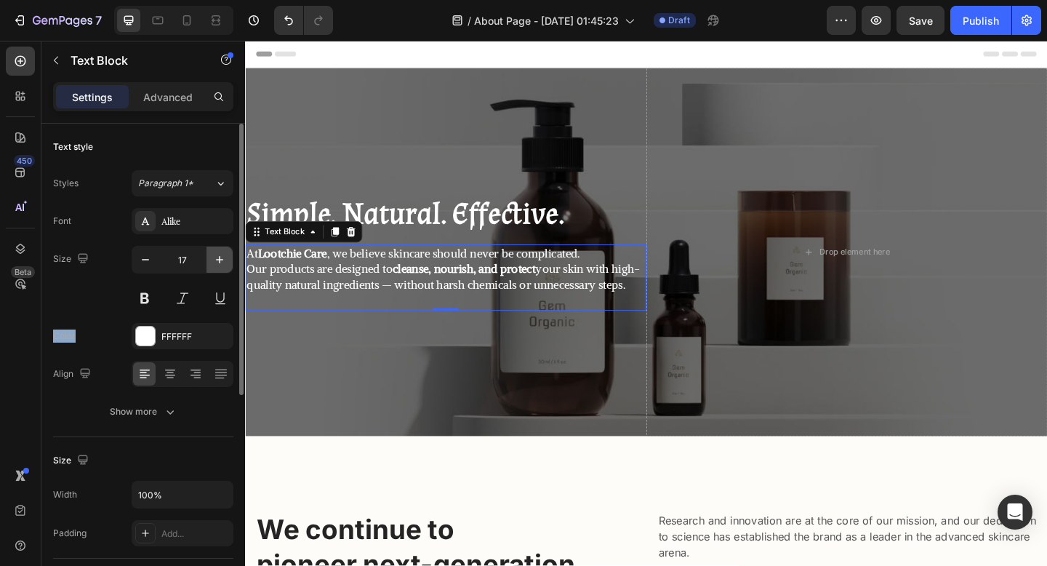
click at [215, 260] on icon "button" at bounding box center [219, 259] width 15 height 15
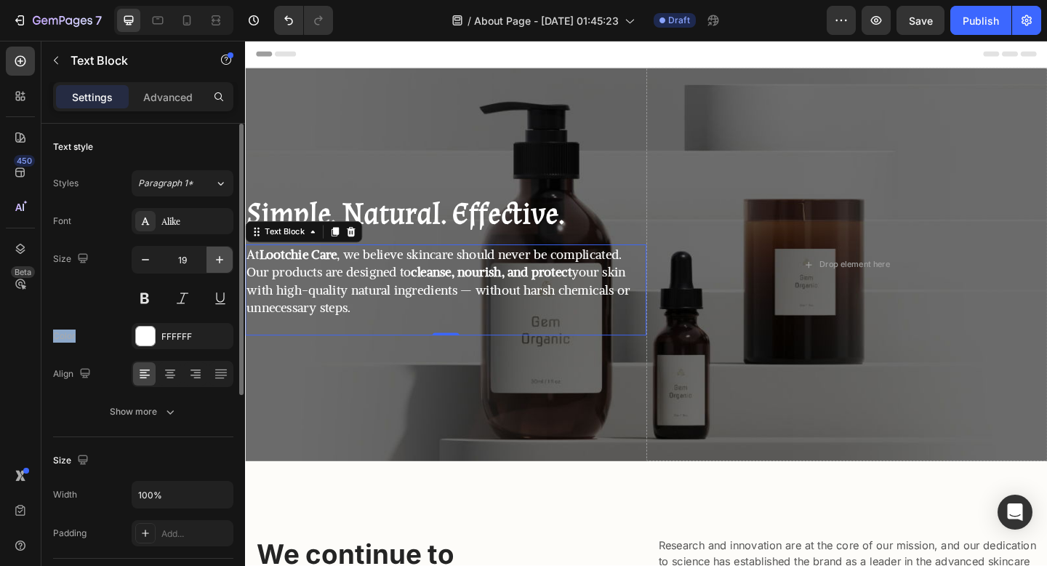
click at [215, 260] on icon "button" at bounding box center [219, 259] width 15 height 15
type input "20"
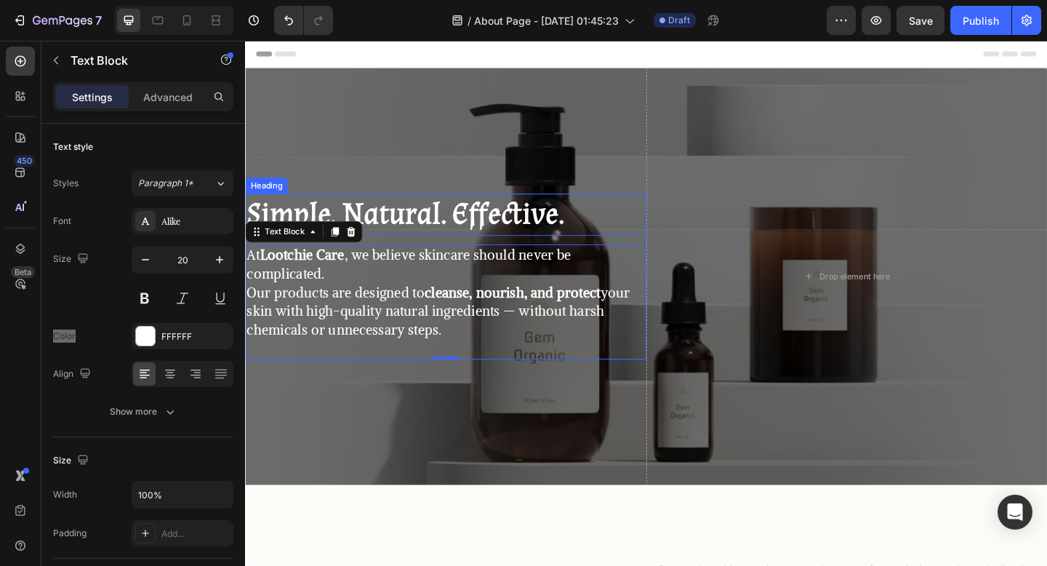
click at [430, 234] on strong "Simple. Natural. Effective." at bounding box center [420, 229] width 346 height 43
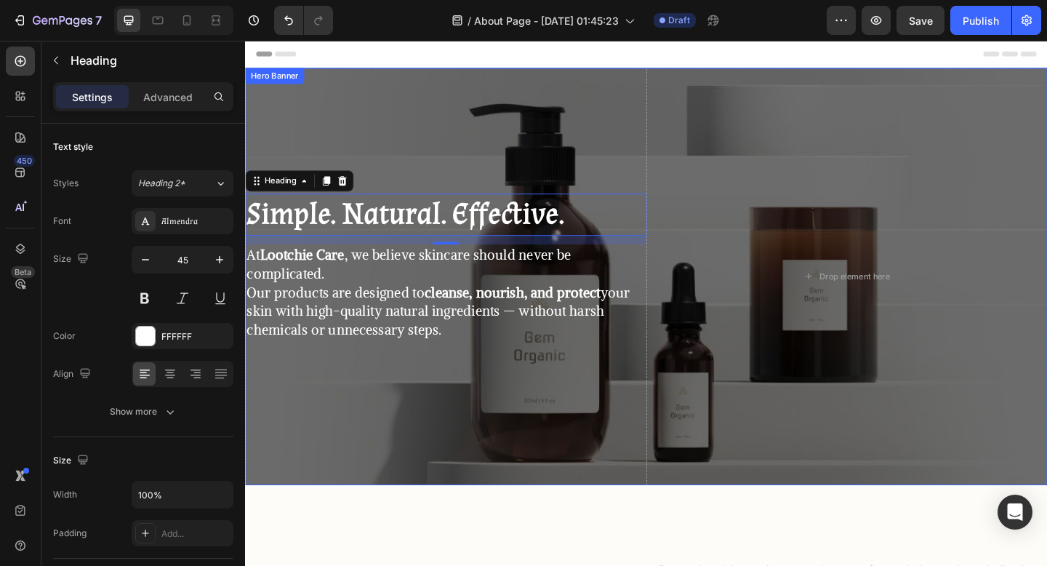
click at [538, 463] on div "⁠⁠⁠⁠⁠⁠⁠ Simple. Natural. Effective. Heading 13 At Lootchie Care , we believe sk…" at bounding box center [463, 298] width 436 height 454
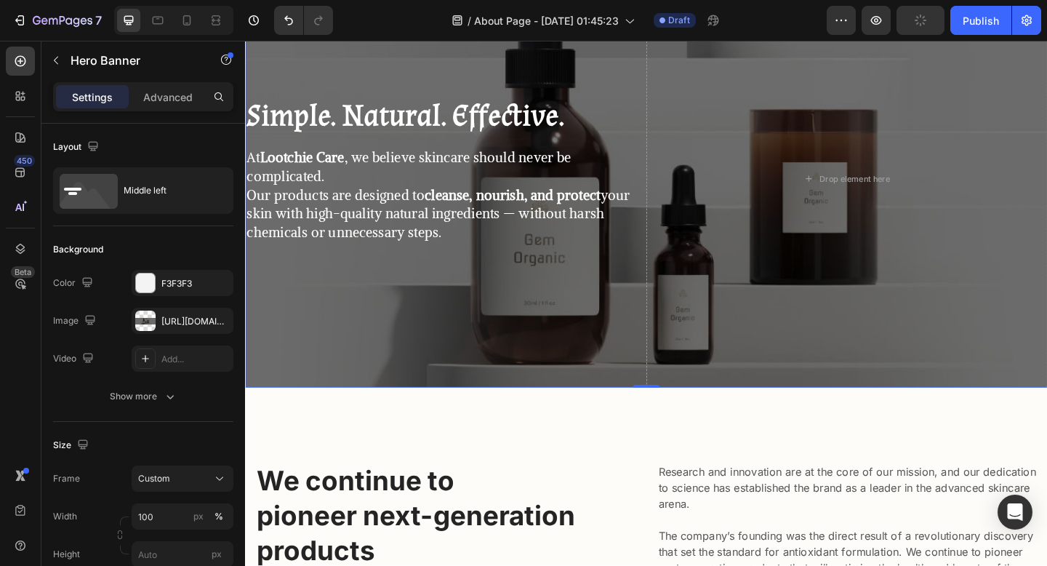
scroll to position [108, 0]
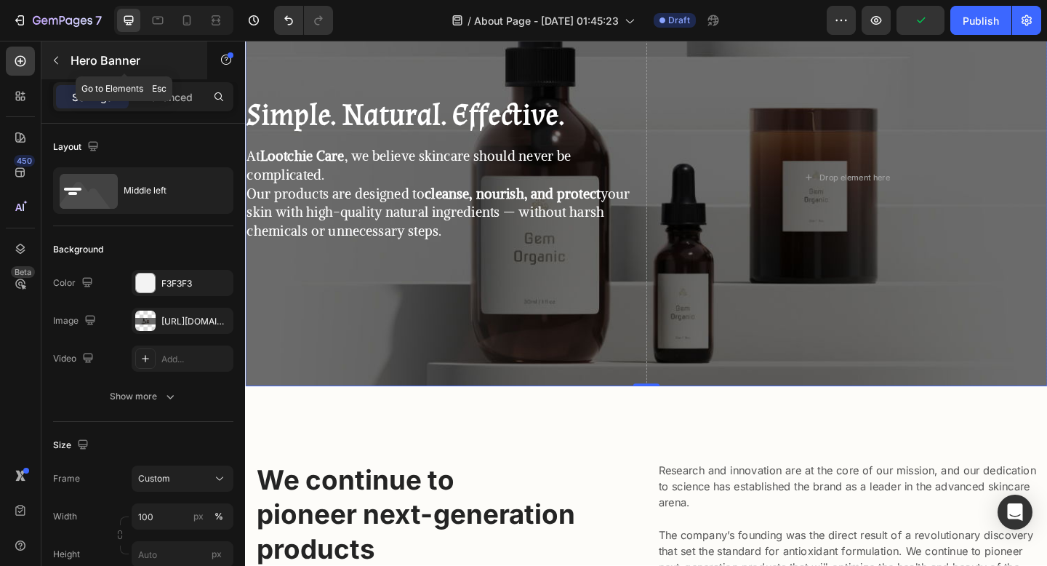
click at [98, 45] on div "Hero Banner" at bounding box center [124, 60] width 166 height 38
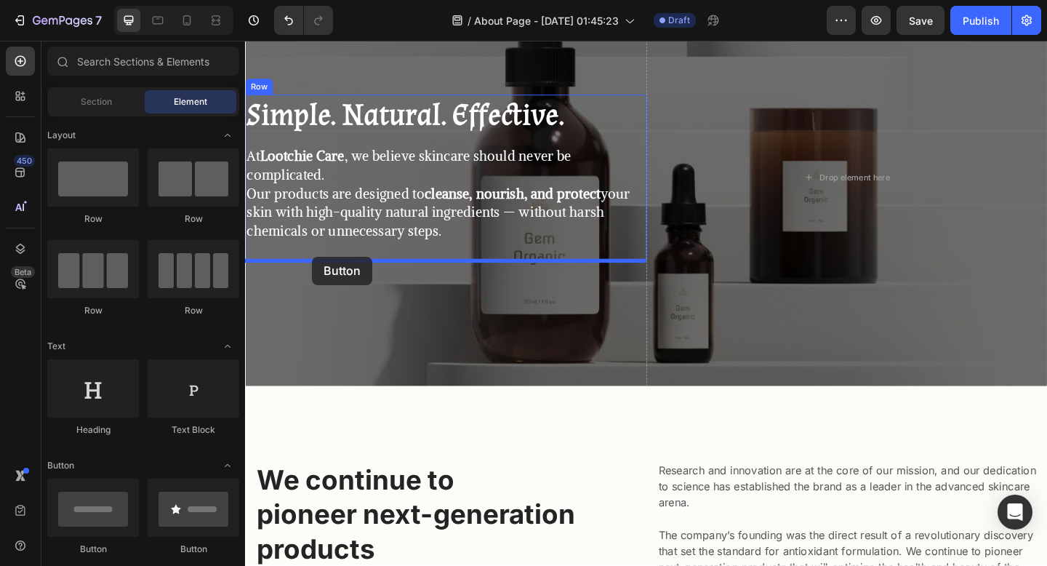
drag, startPoint x: 333, startPoint y: 538, endPoint x: 319, endPoint y: 276, distance: 261.5
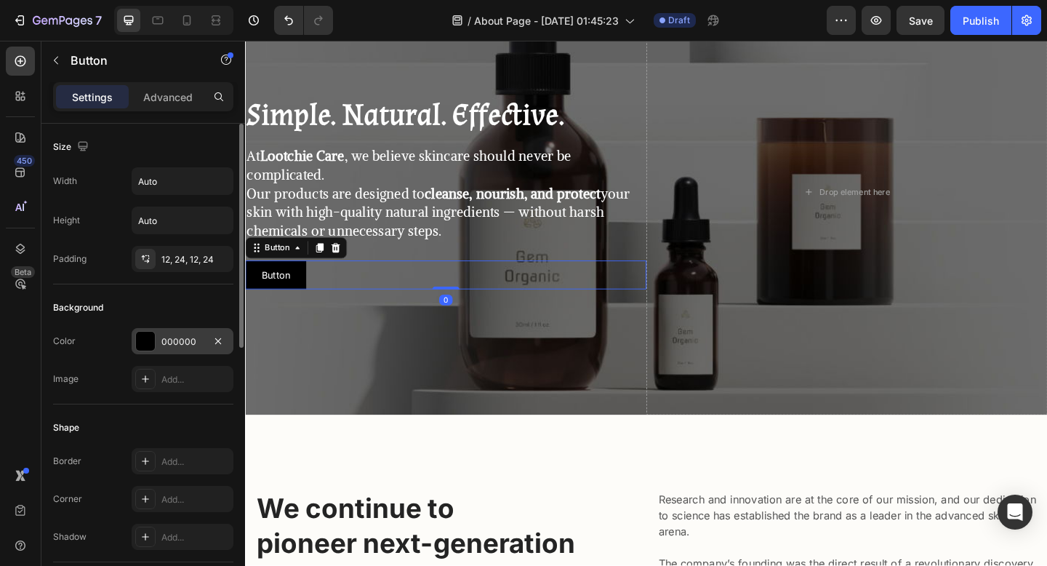
click at [180, 344] on div "000000" at bounding box center [182, 341] width 42 height 13
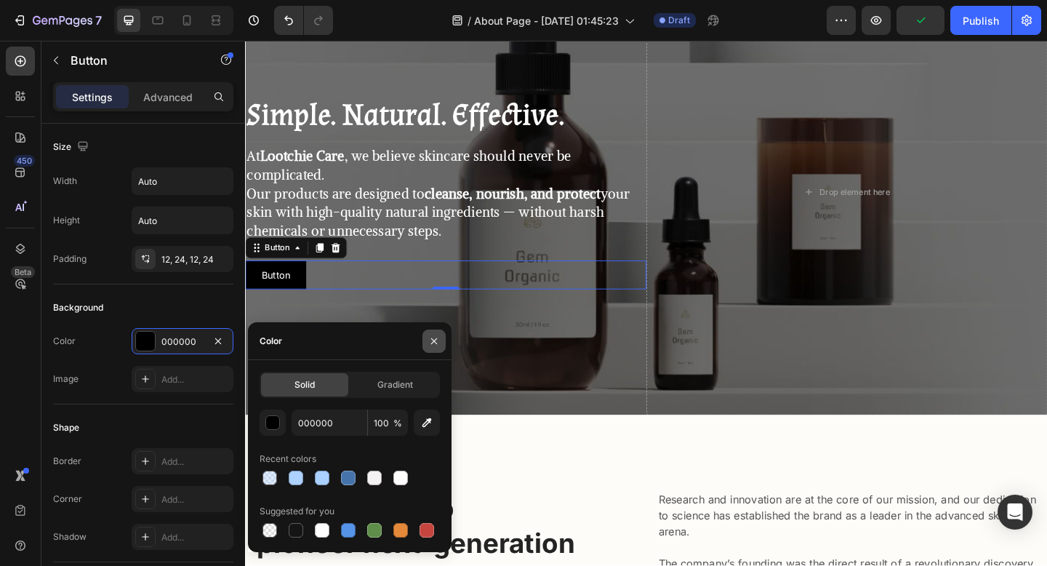
click at [432, 340] on icon "button" at bounding box center [434, 341] width 12 height 12
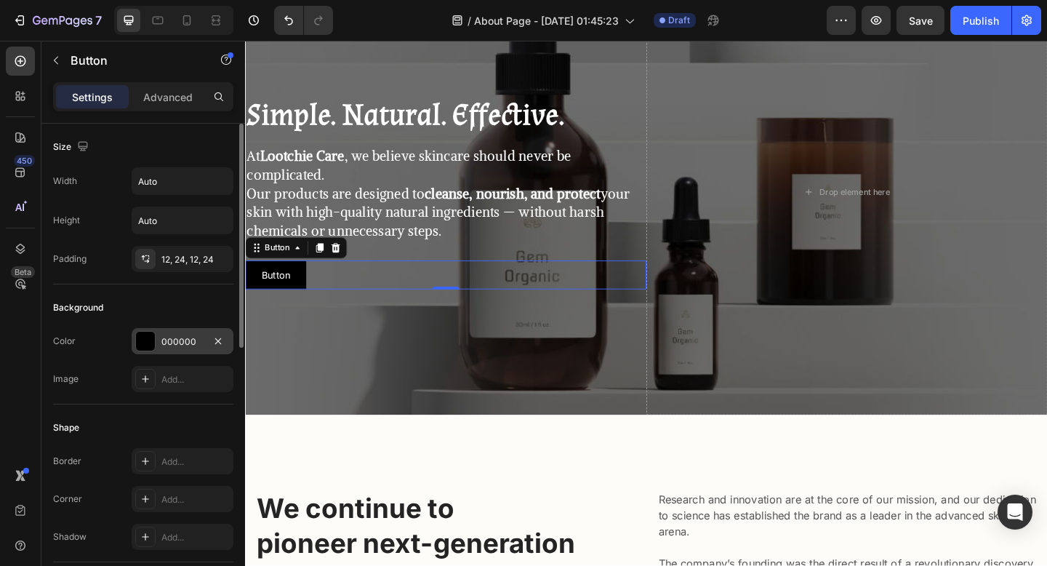
click at [201, 341] on div "000000" at bounding box center [182, 341] width 42 height 13
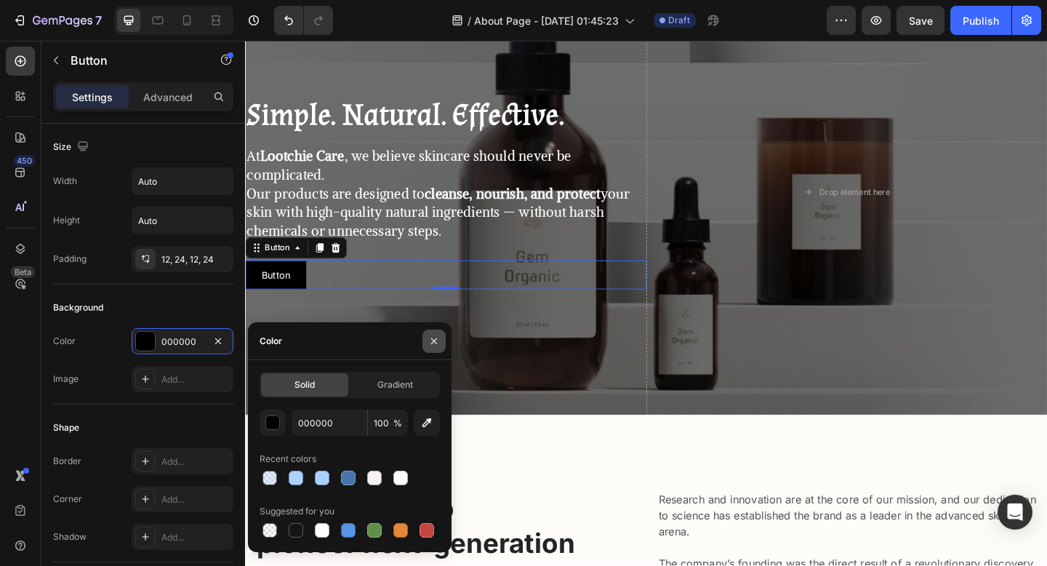
click at [436, 331] on button "button" at bounding box center [434, 341] width 23 height 23
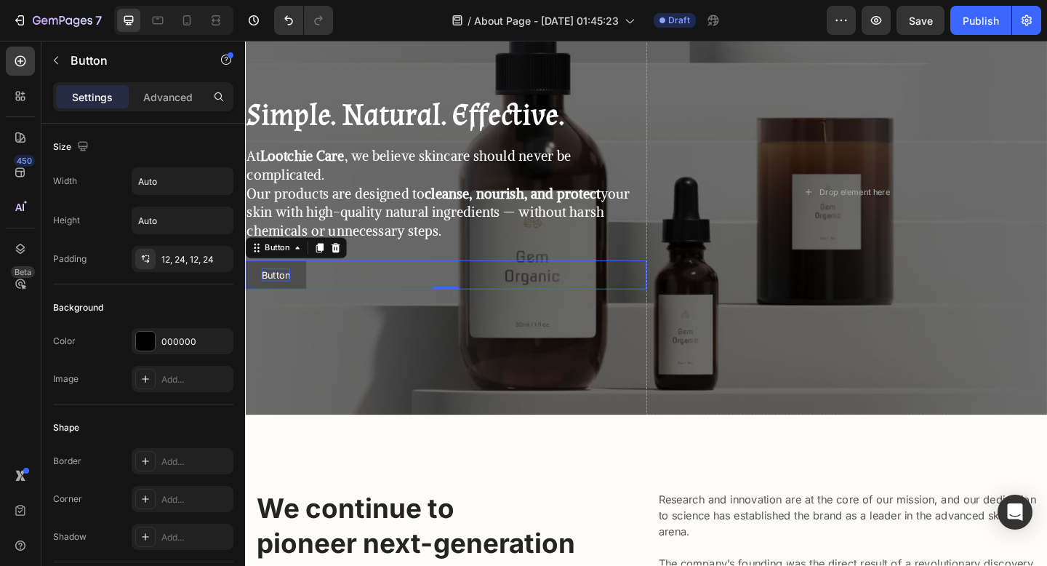
click at [266, 303] on p "Button" at bounding box center [278, 296] width 31 height 15
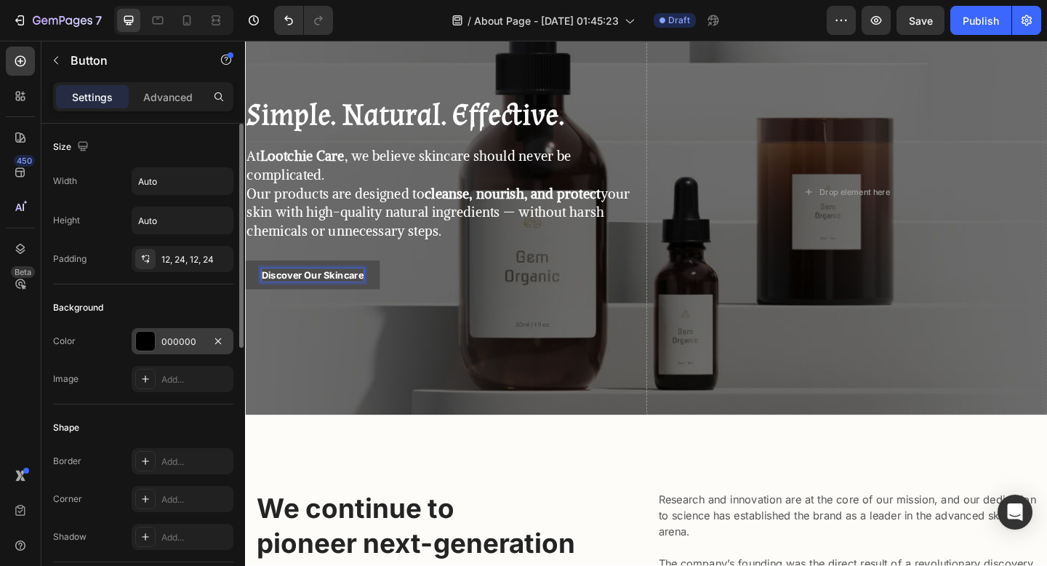
click at [167, 340] on div "000000" at bounding box center [182, 341] width 42 height 13
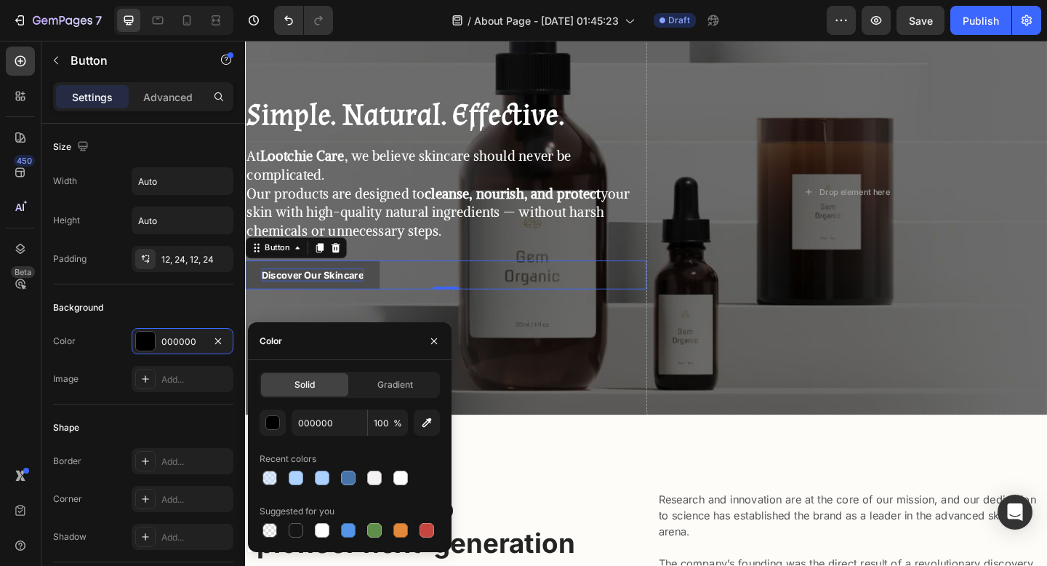
click at [342, 490] on div "000000 100 % Recent colors Suggested for you" at bounding box center [350, 475] width 180 height 131
click at [348, 479] on div at bounding box center [348, 478] width 15 height 15
click at [356, 527] on div at bounding box center [348, 530] width 17 height 17
click at [349, 479] on div at bounding box center [348, 478] width 15 height 15
click at [317, 412] on input "4673AA" at bounding box center [330, 423] width 76 height 26
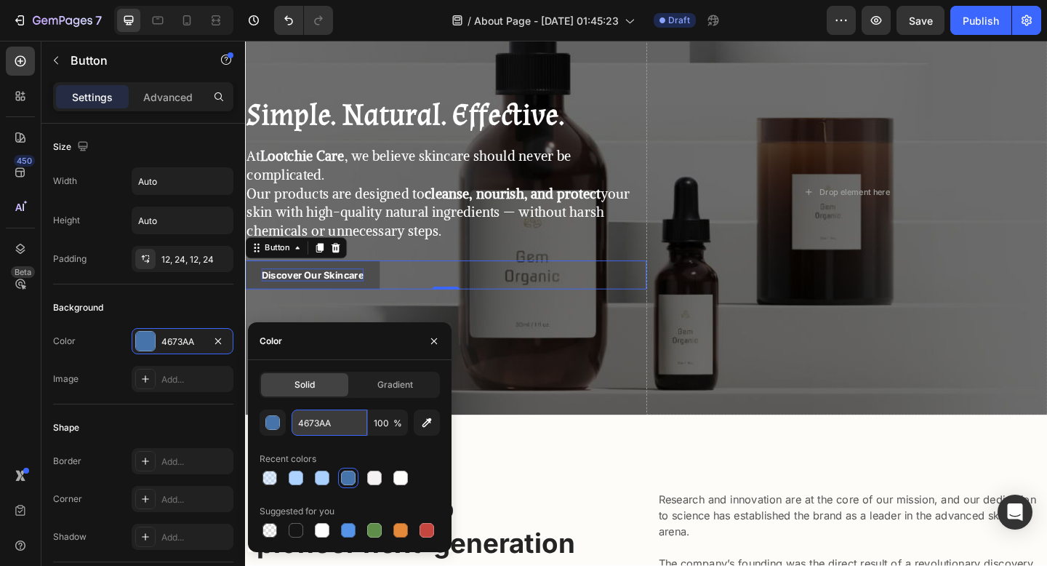
click at [317, 412] on input "4673AA" at bounding box center [330, 423] width 76 height 26
paste input "2260AD"
type input "2260AD"
click at [104, 386] on div "Image Add..." at bounding box center [143, 379] width 180 height 26
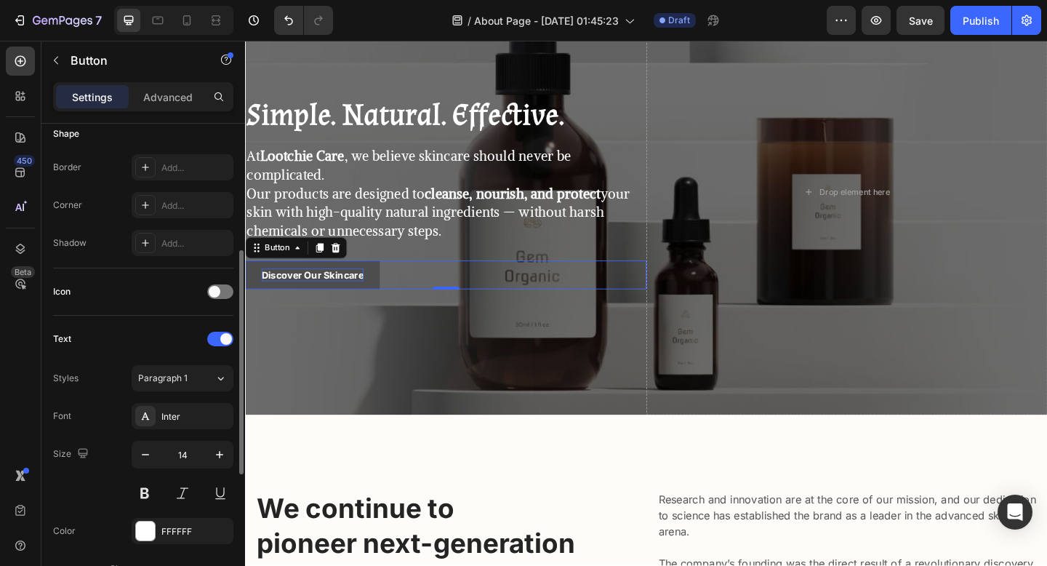
scroll to position [329, 0]
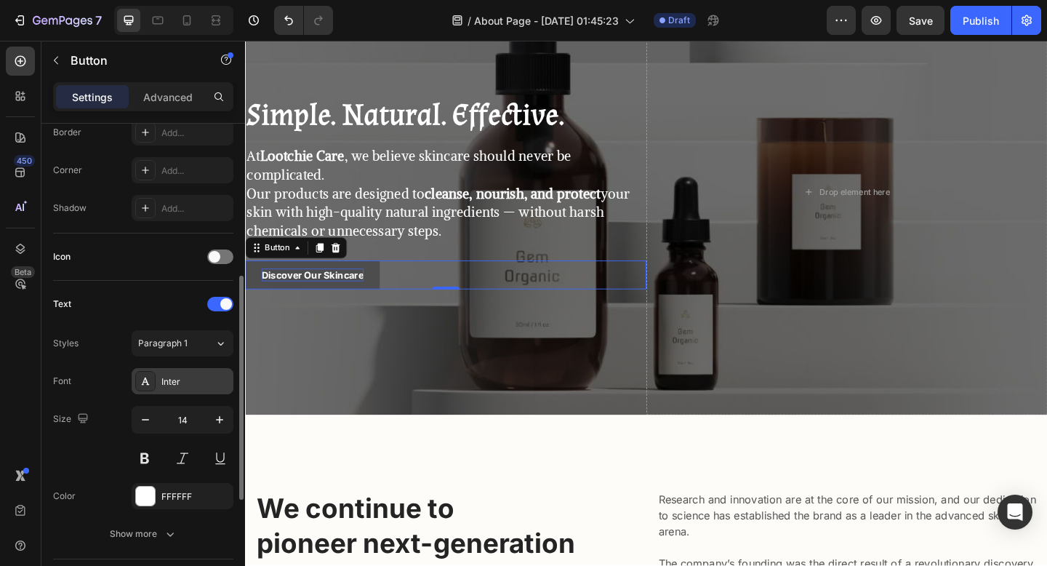
click at [184, 379] on div "Inter" at bounding box center [195, 381] width 68 height 13
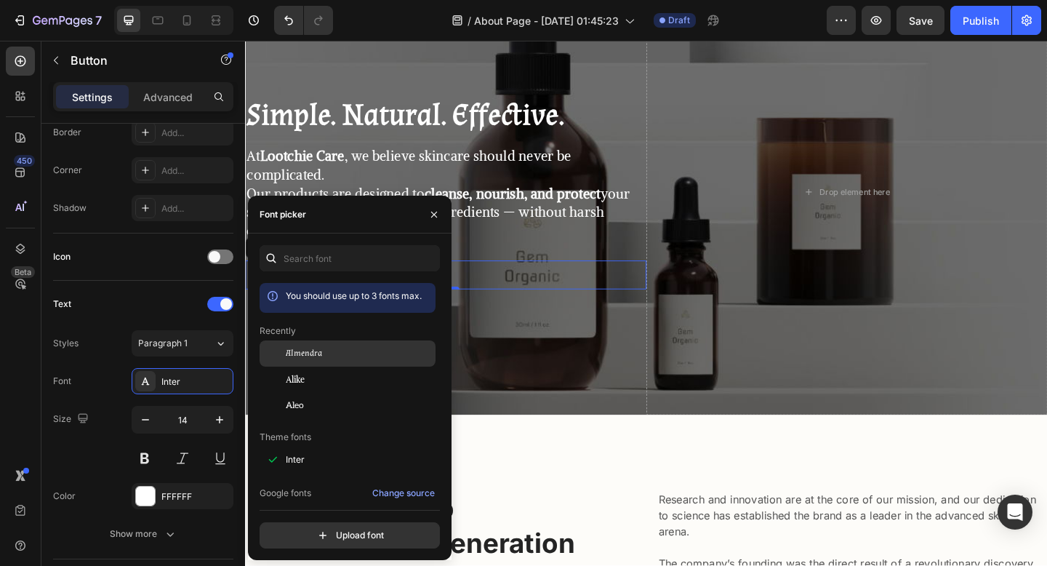
click at [283, 350] on div at bounding box center [273, 353] width 26 height 26
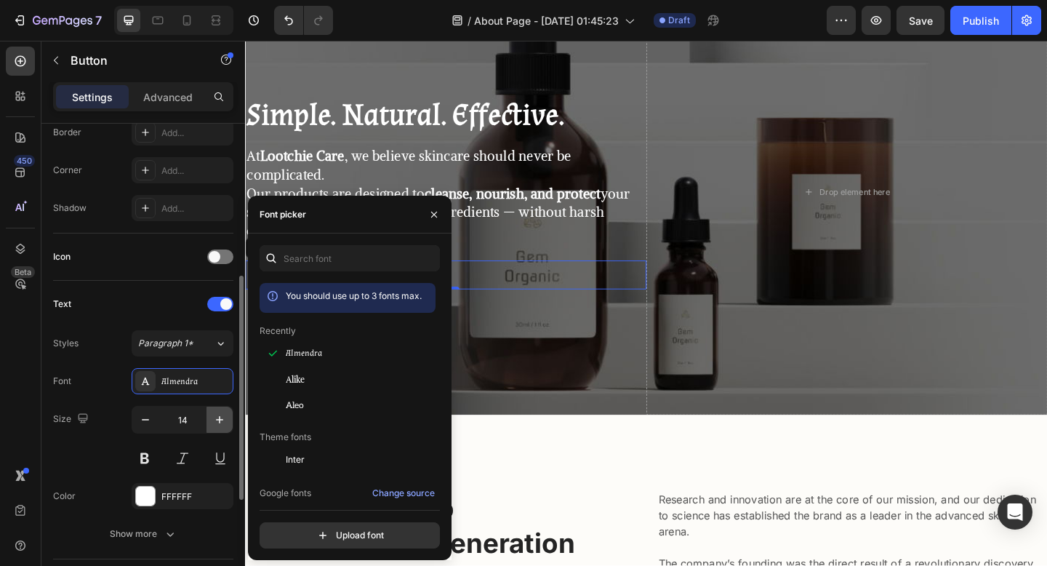
click at [224, 420] on icon "button" at bounding box center [219, 419] width 15 height 15
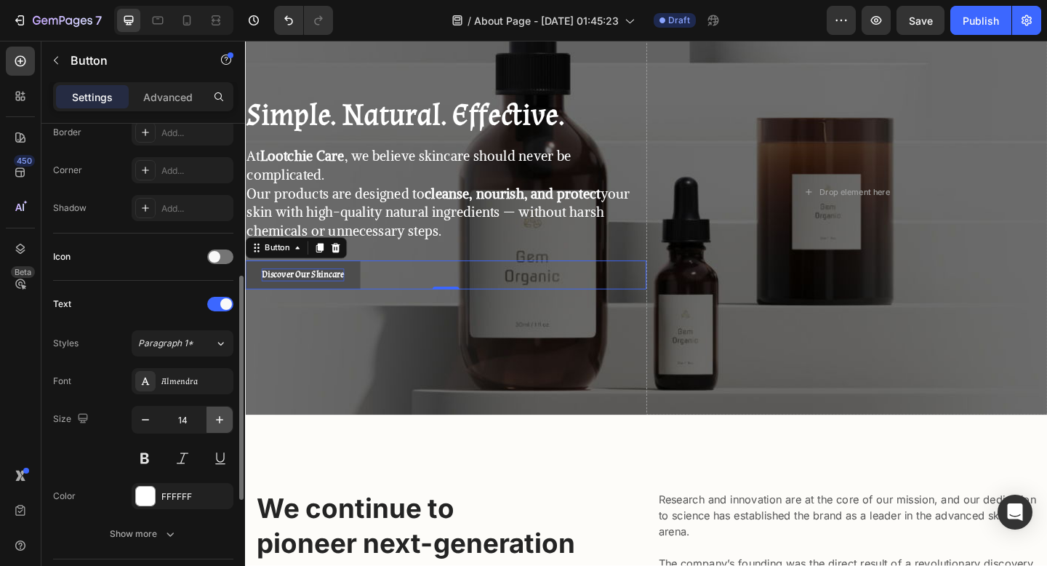
click at [224, 420] on icon "button" at bounding box center [219, 419] width 15 height 15
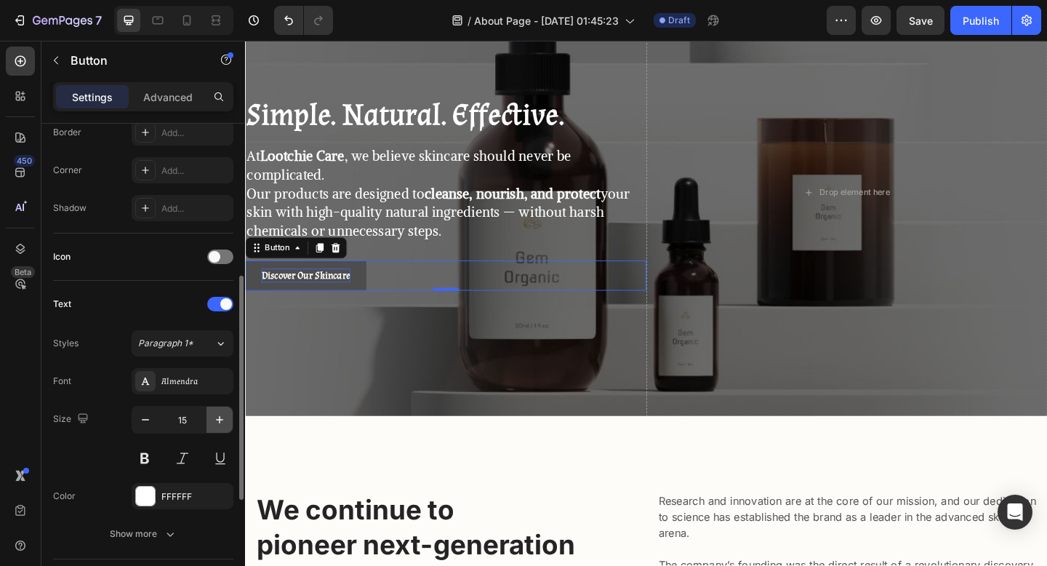
click at [224, 420] on icon "button" at bounding box center [219, 419] width 15 height 15
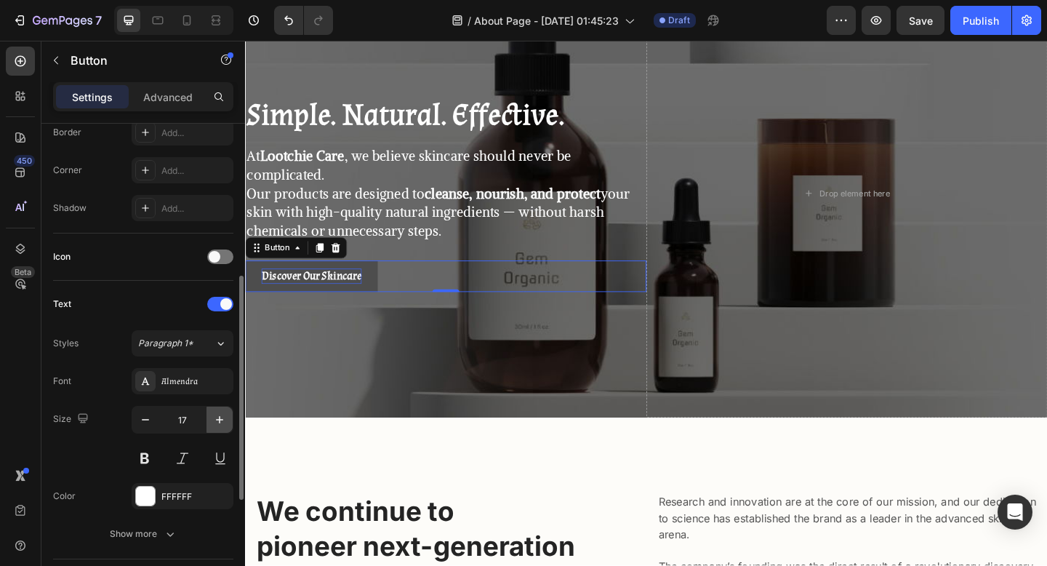
click at [224, 420] on icon "button" at bounding box center [219, 419] width 15 height 15
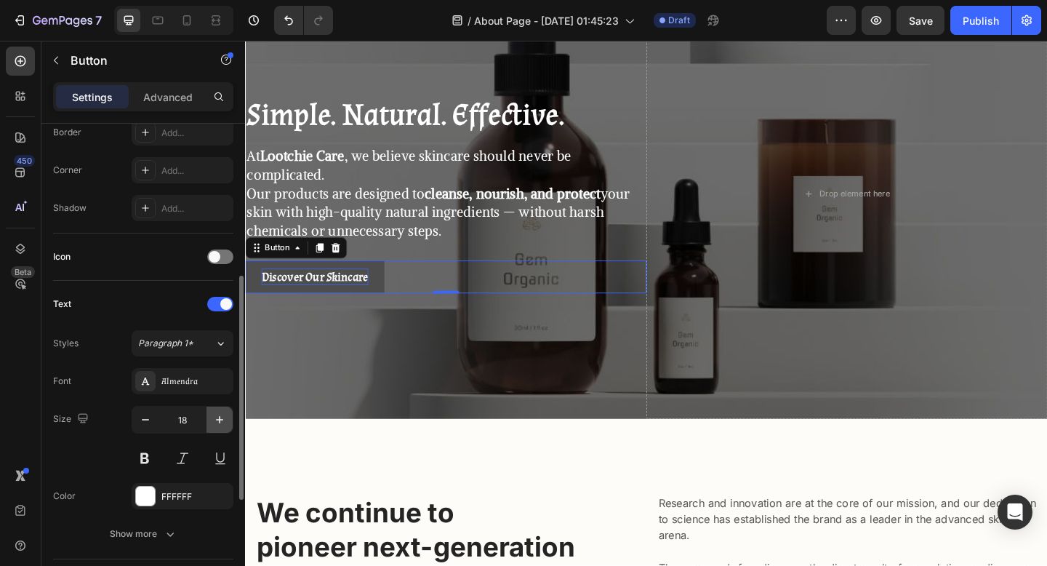
click at [224, 420] on icon "button" at bounding box center [219, 419] width 15 height 15
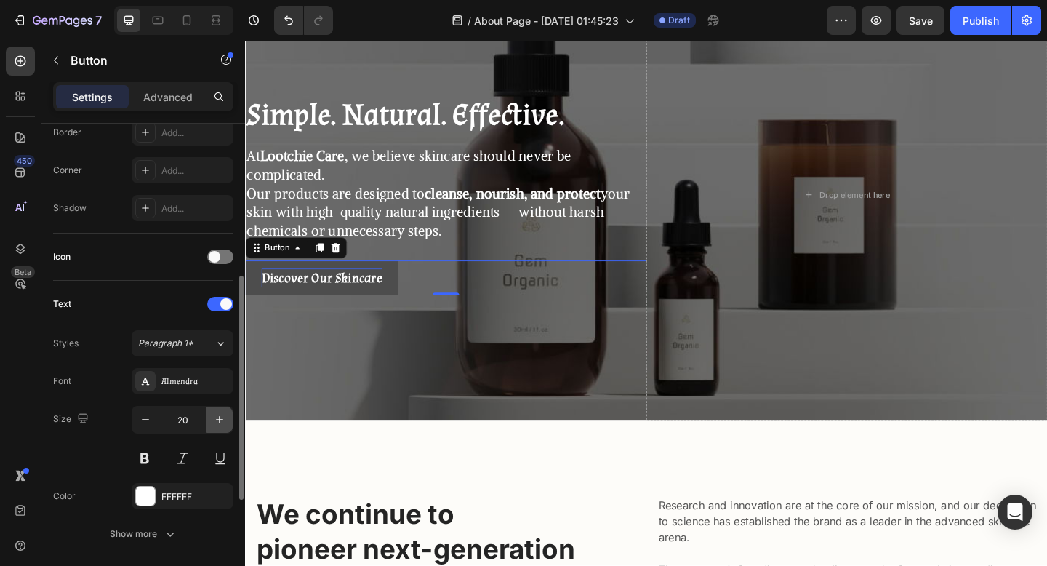
click at [224, 420] on icon "button" at bounding box center [219, 419] width 15 height 15
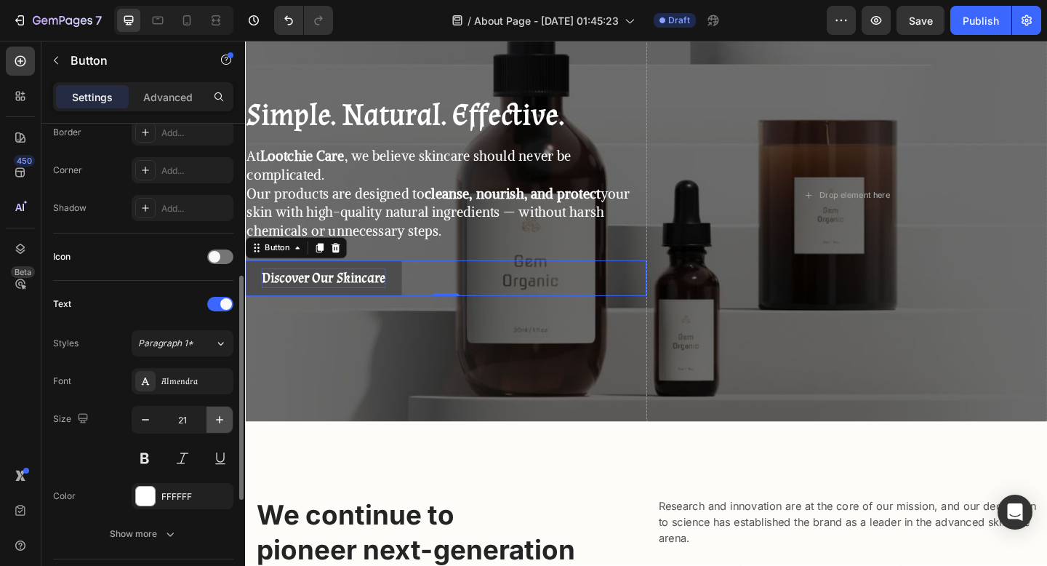
type input "22"
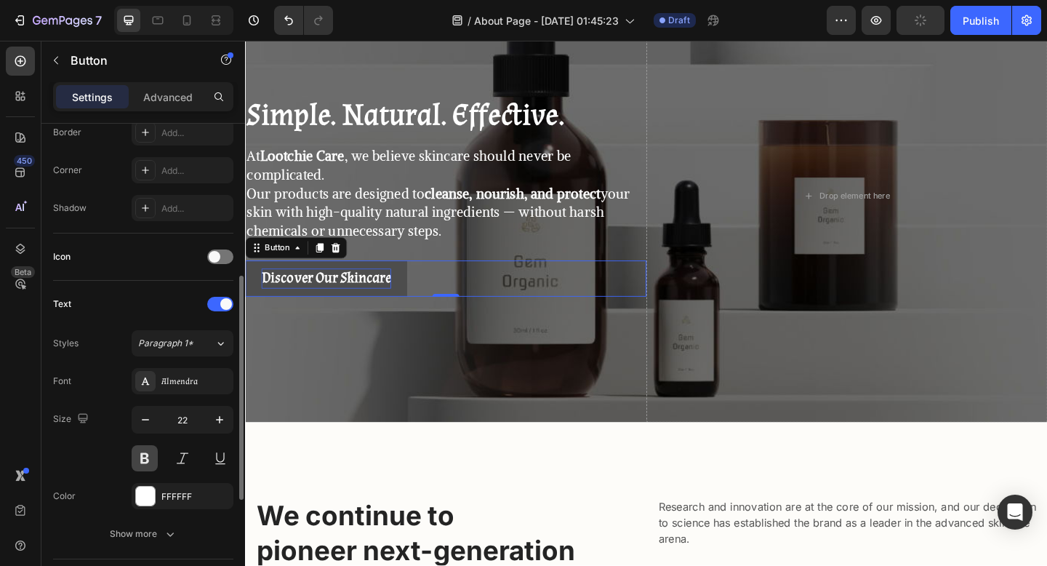
click at [141, 463] on button at bounding box center [145, 458] width 26 height 26
click at [98, 454] on div "Size 22" at bounding box center [143, 438] width 180 height 65
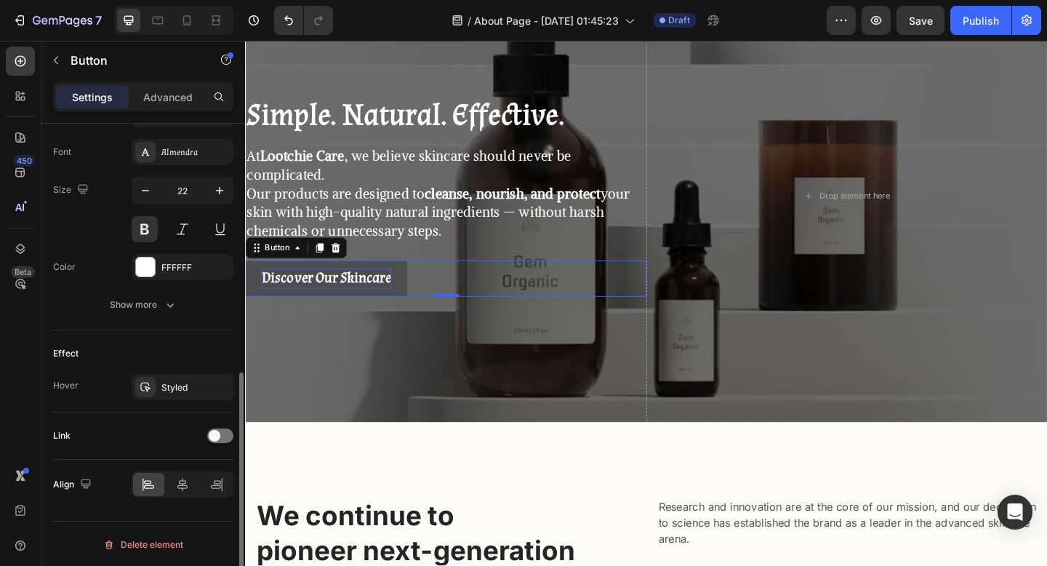
scroll to position [559, 0]
click at [217, 382] on icon "button" at bounding box center [218, 386] width 12 height 12
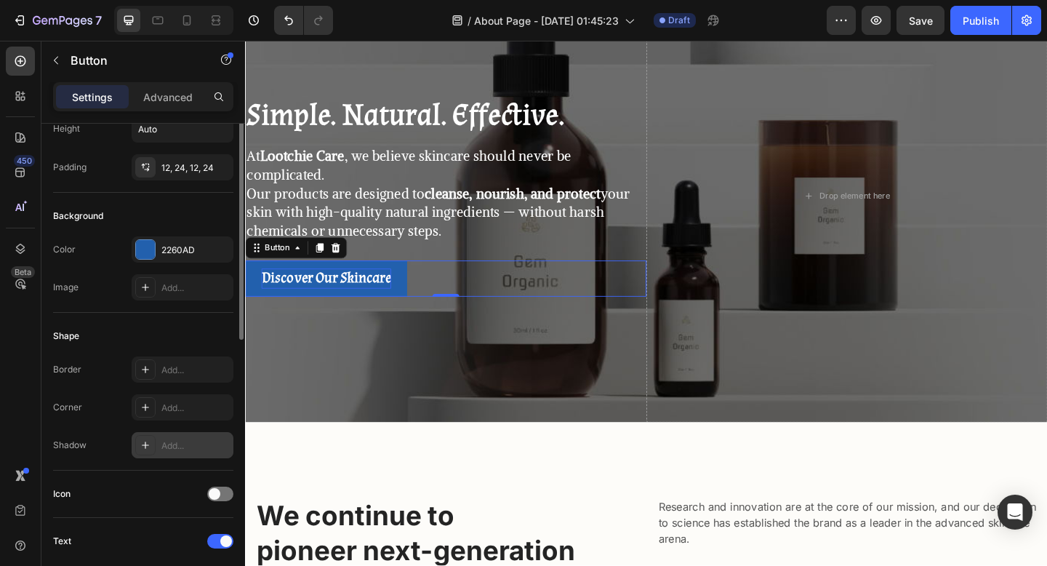
scroll to position [0, 0]
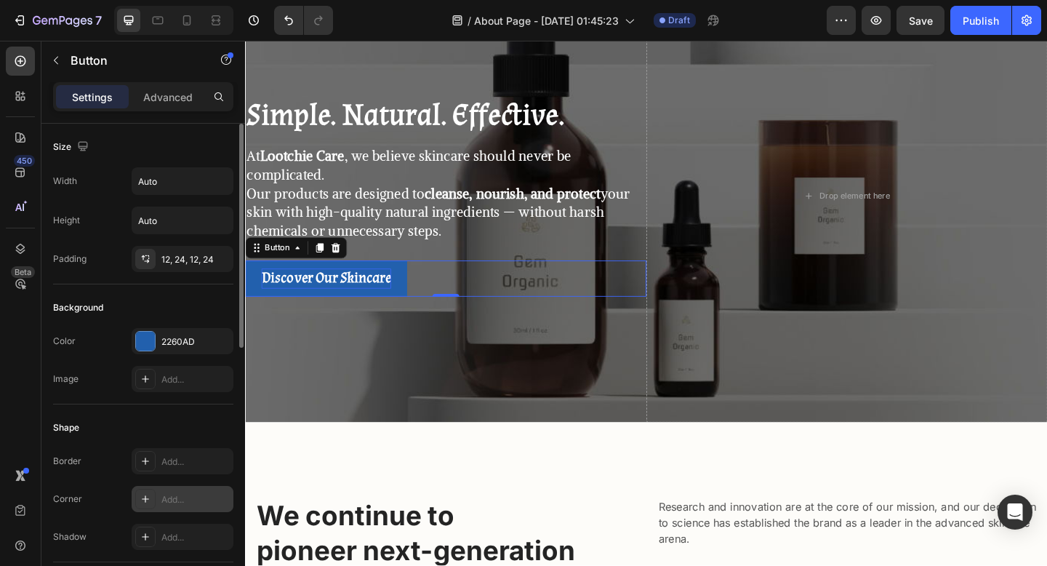
click at [162, 508] on div "Add..." at bounding box center [183, 499] width 102 height 26
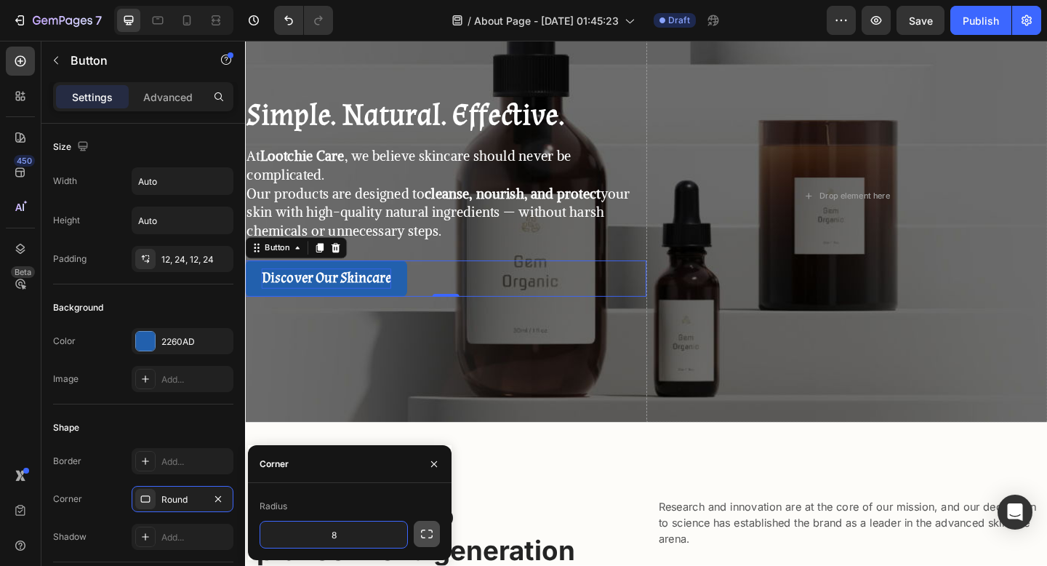
click at [439, 524] on button "button" at bounding box center [427, 534] width 26 height 26
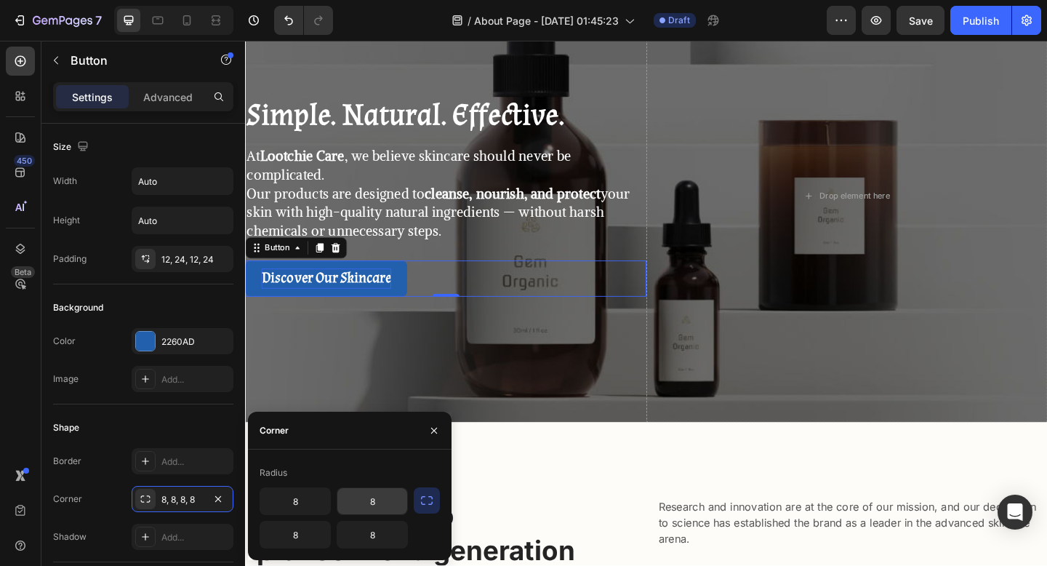
click at [387, 499] on input "8" at bounding box center [373, 501] width 70 height 26
type input "90"
click at [380, 544] on input "8" at bounding box center [373, 535] width 70 height 26
type input "90"
click at [302, 529] on input "8" at bounding box center [295, 535] width 70 height 26
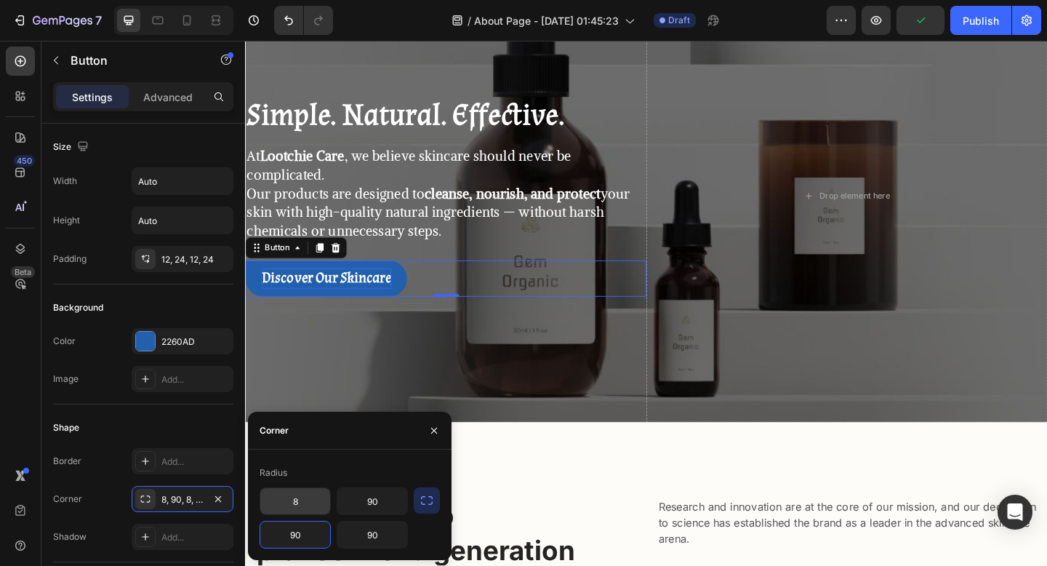
type input "90"
click at [298, 508] on input "8" at bounding box center [295, 501] width 70 height 26
type input "90"
click at [157, 425] on div "Shape" at bounding box center [143, 427] width 180 height 23
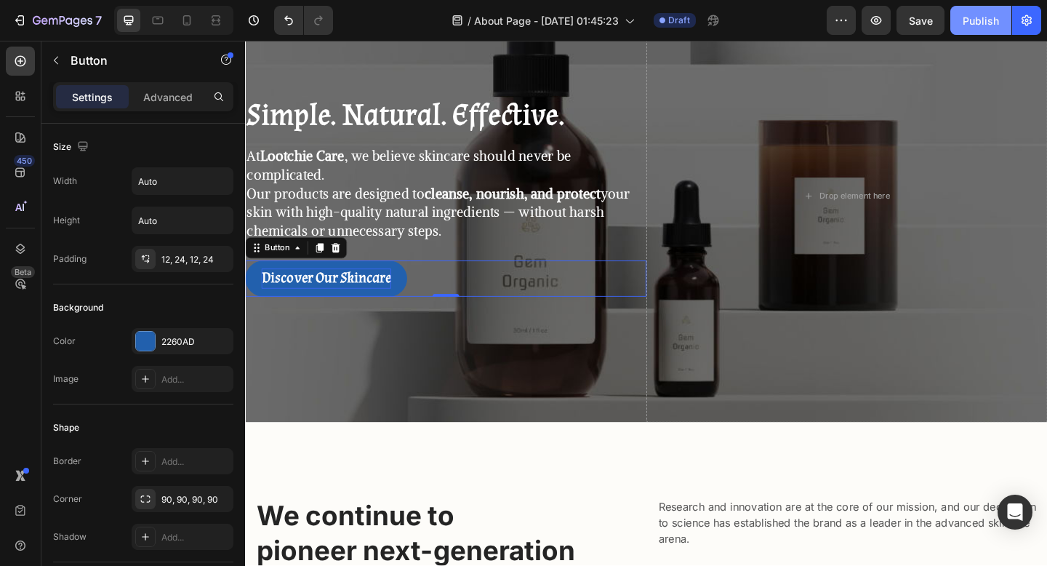
click at [961, 27] on button "Publish" at bounding box center [981, 20] width 61 height 29
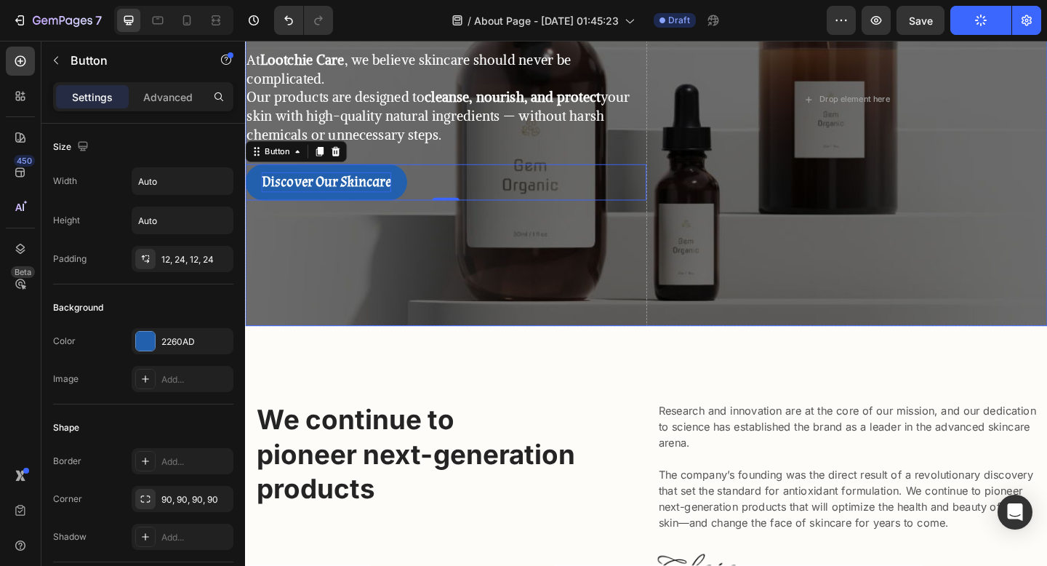
scroll to position [219, 0]
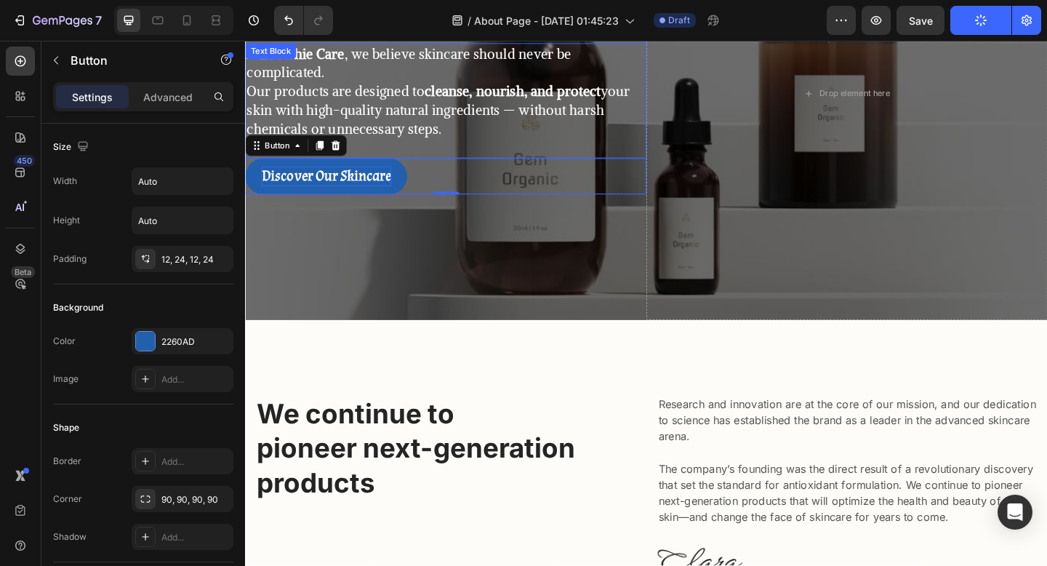
click at [485, 106] on p "At Lootchie Care , we believe skincare should never be complicated. Our product…" at bounding box center [464, 96] width 434 height 102
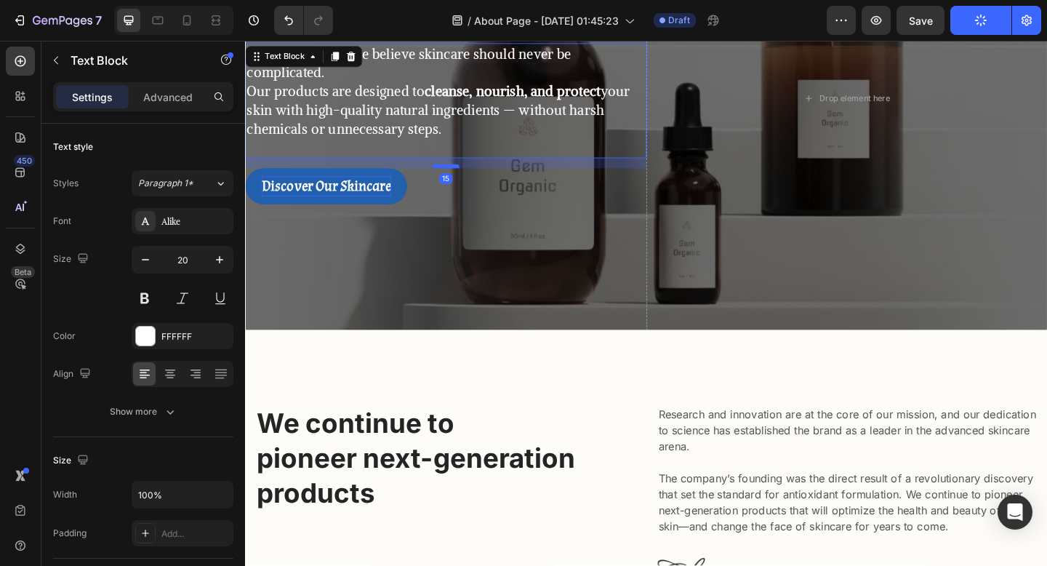
drag, startPoint x: 475, startPoint y: 166, endPoint x: 476, endPoint y: 177, distance: 11.7
click at [476, 177] on div at bounding box center [463, 177] width 29 height 4
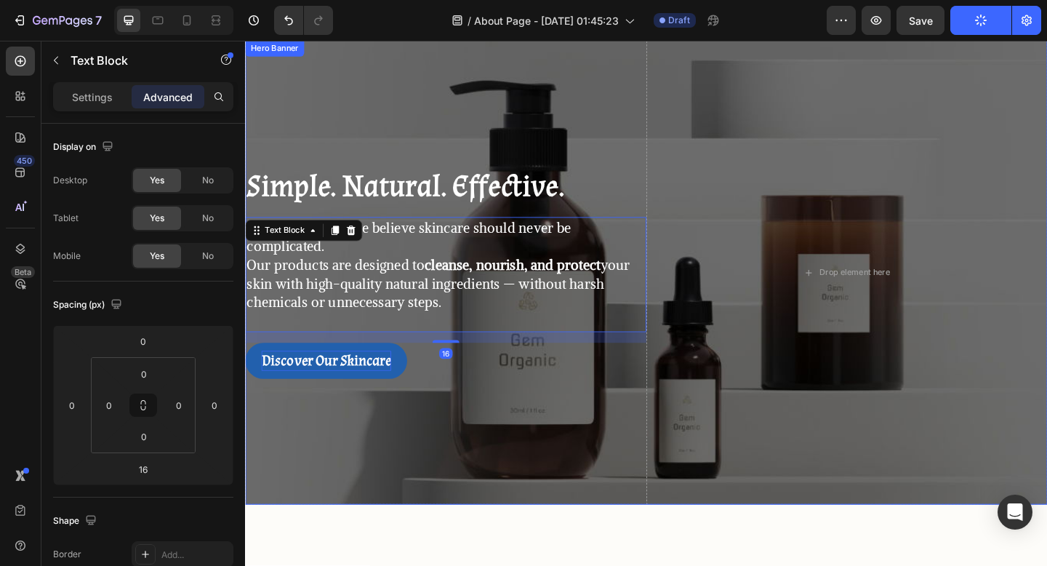
scroll to position [0, 0]
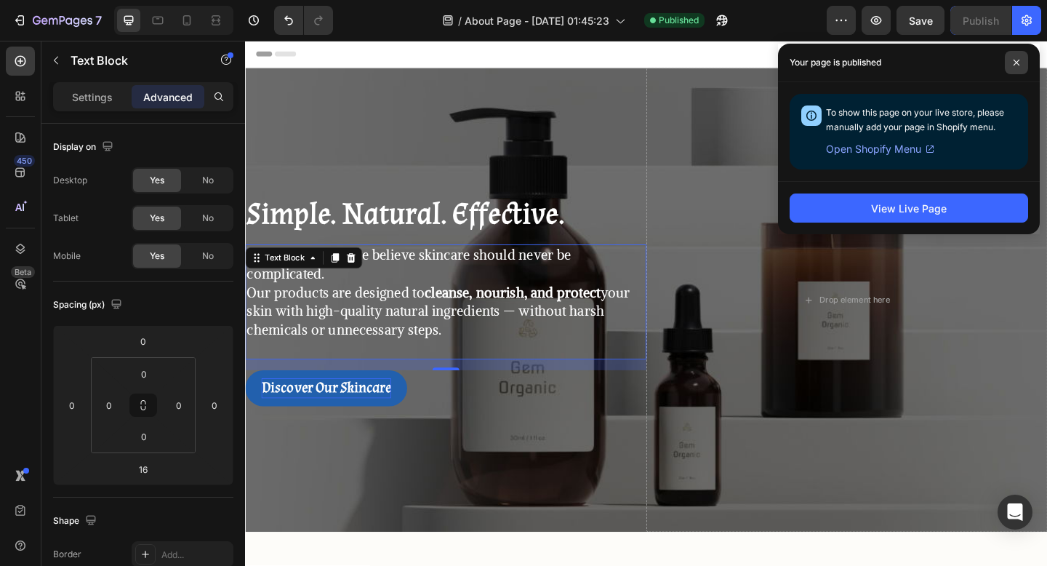
click at [1021, 57] on span at bounding box center [1016, 62] width 23 height 23
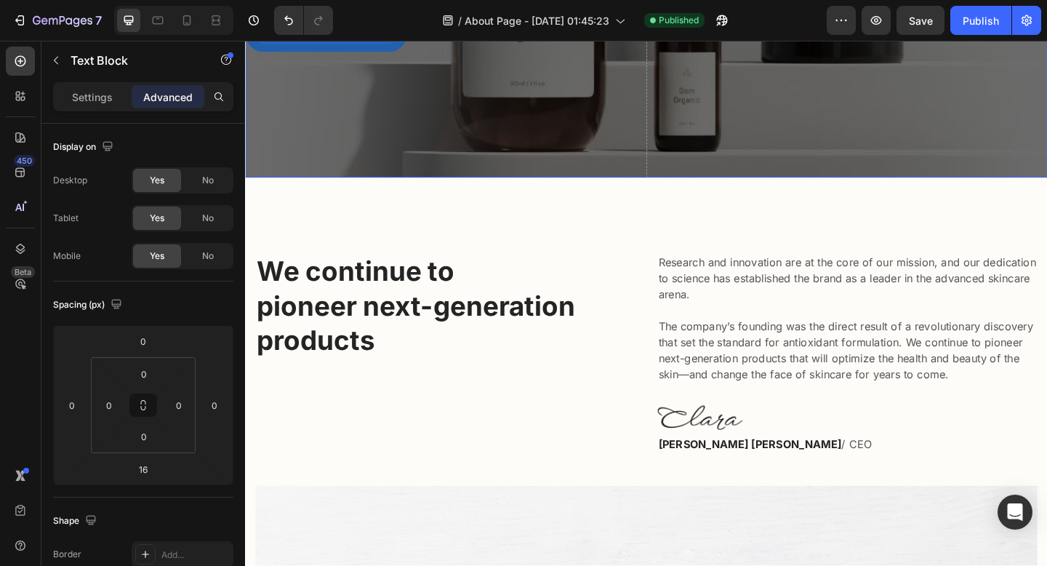
scroll to position [386, 0]
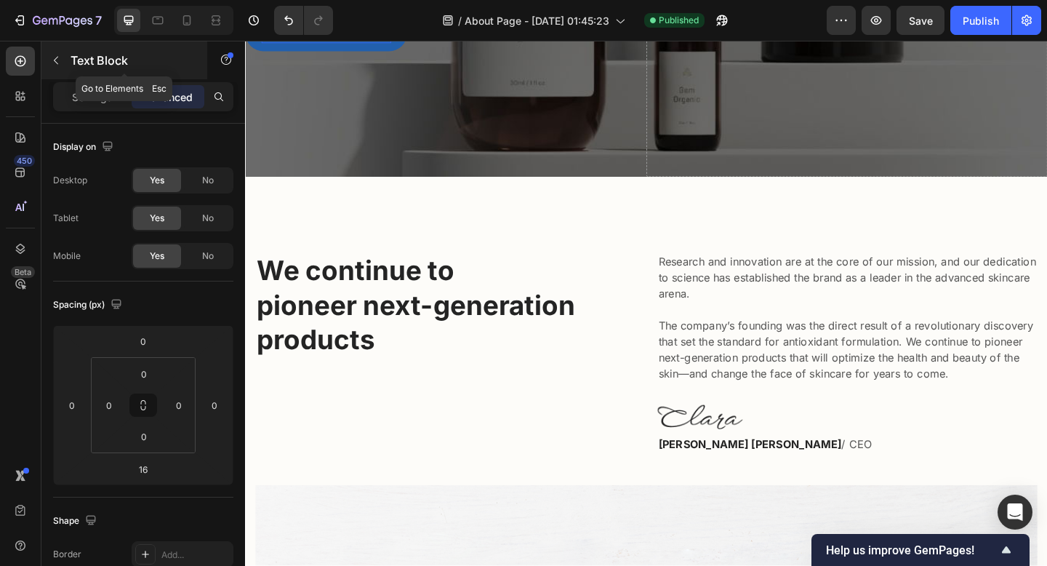
click at [80, 60] on p "Text Block" at bounding box center [133, 60] width 124 height 17
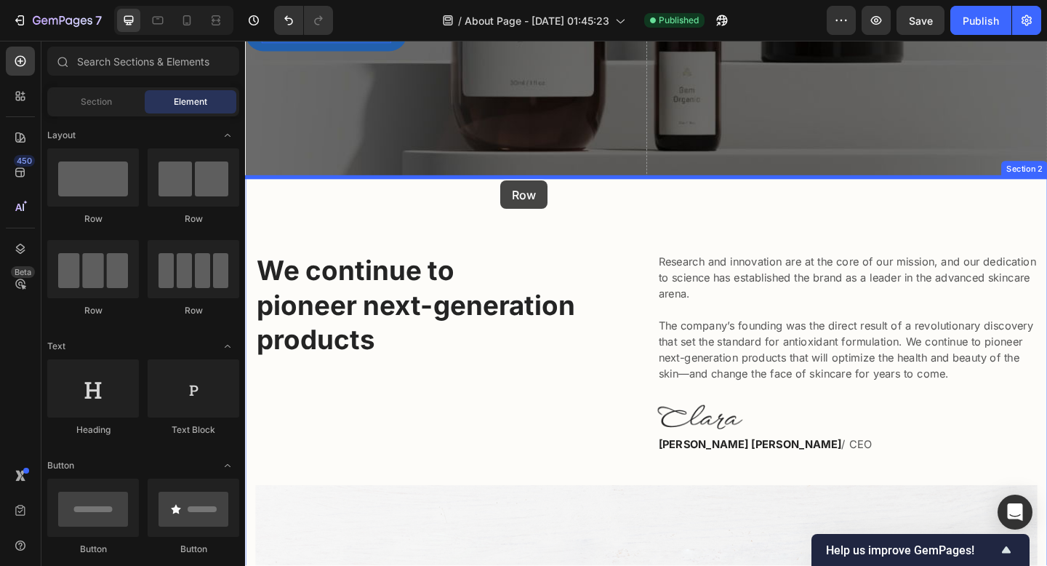
drag, startPoint x: 436, startPoint y: 235, endPoint x: 525, endPoint y: 193, distance: 98.6
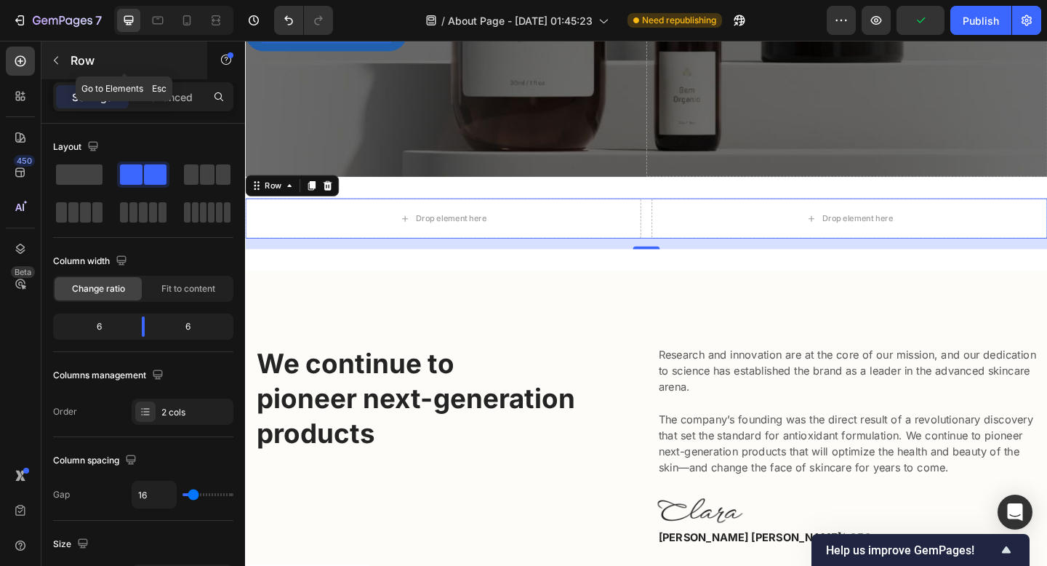
click at [81, 58] on p "Row" at bounding box center [133, 60] width 124 height 17
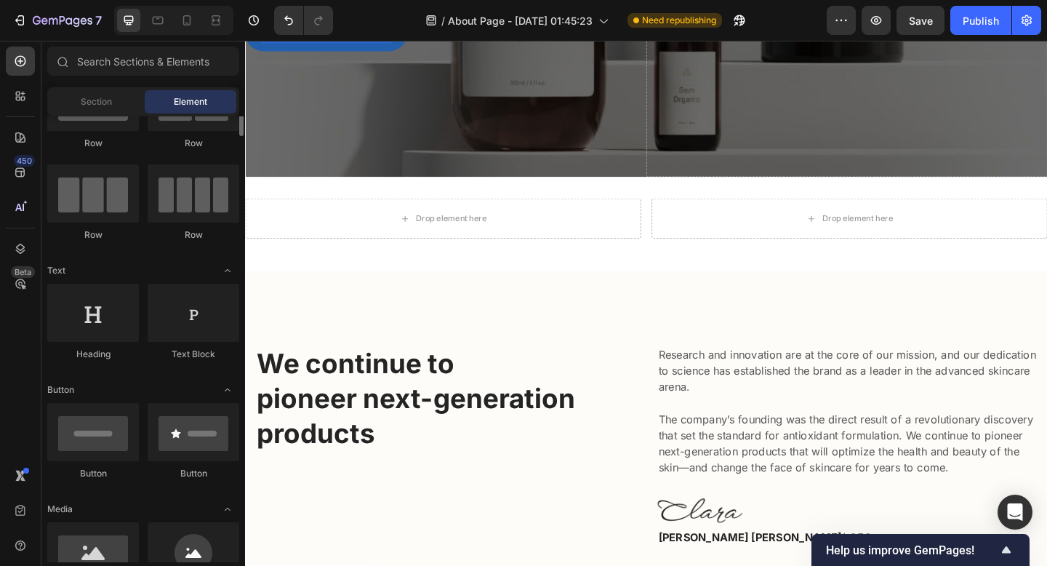
scroll to position [105, 0]
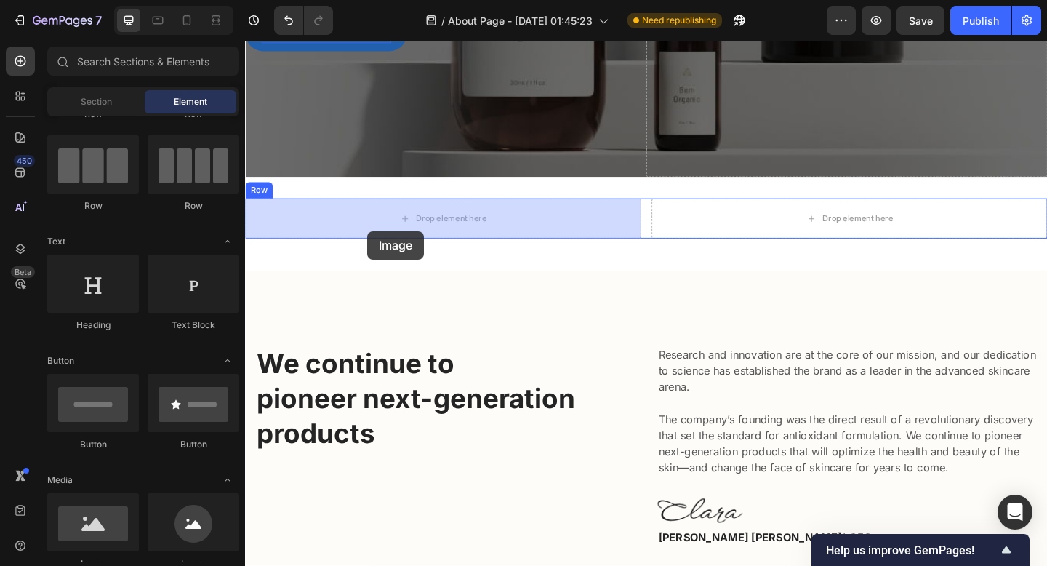
drag, startPoint x: 344, startPoint y: 578, endPoint x: 378, endPoint y: 248, distance: 331.3
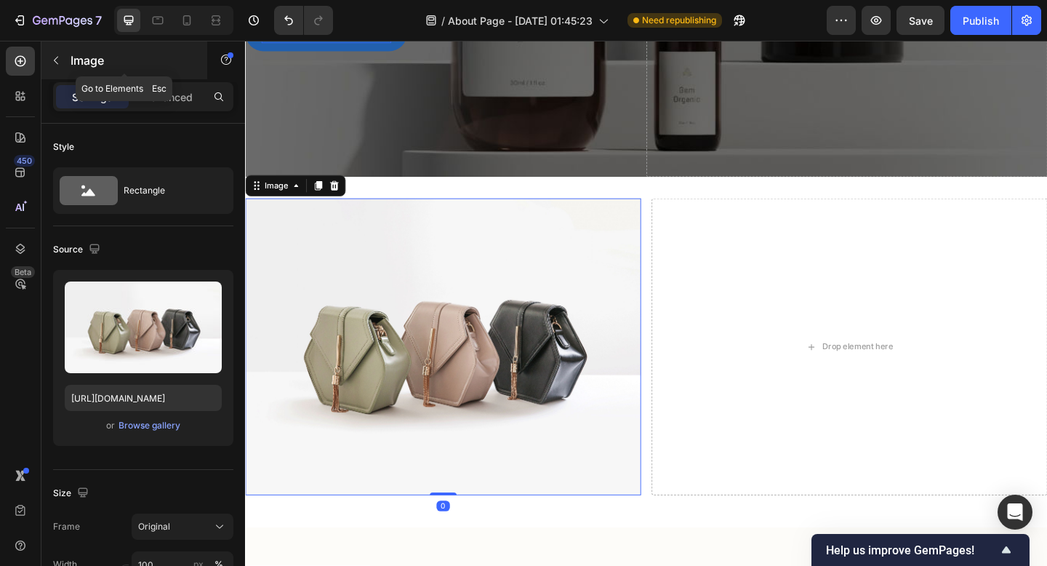
click at [74, 57] on p "Image" at bounding box center [133, 60] width 124 height 17
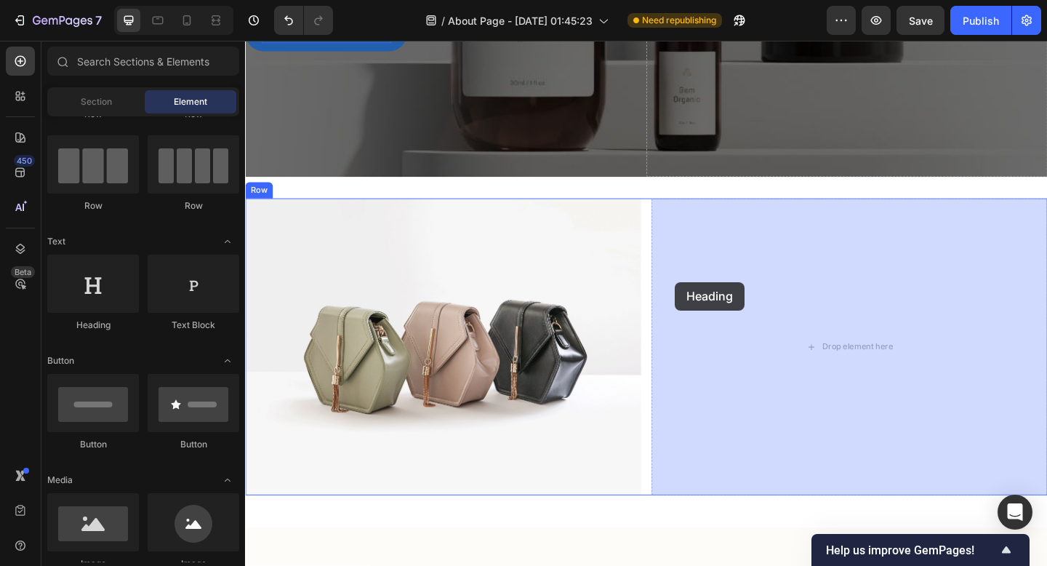
drag, startPoint x: 360, startPoint y: 334, endPoint x: 714, endPoint y: 304, distance: 354.8
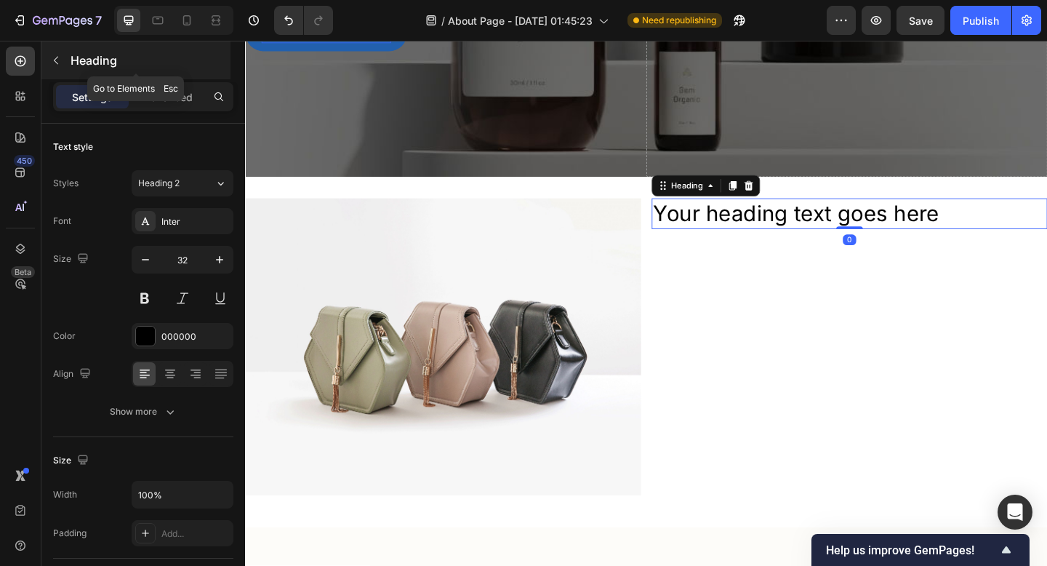
click at [83, 57] on p "Heading" at bounding box center [149, 60] width 157 height 17
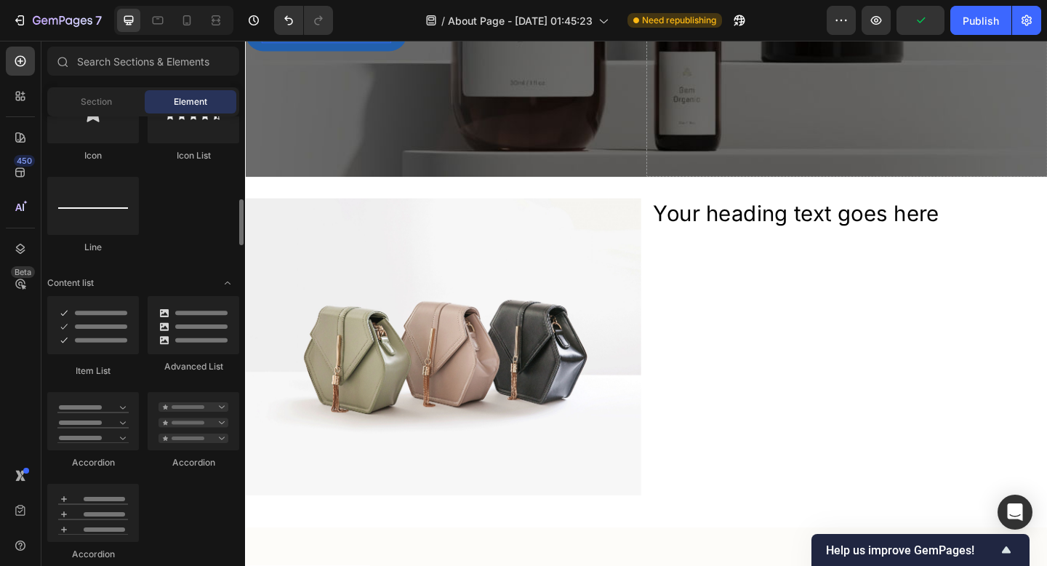
scroll to position [1002, 0]
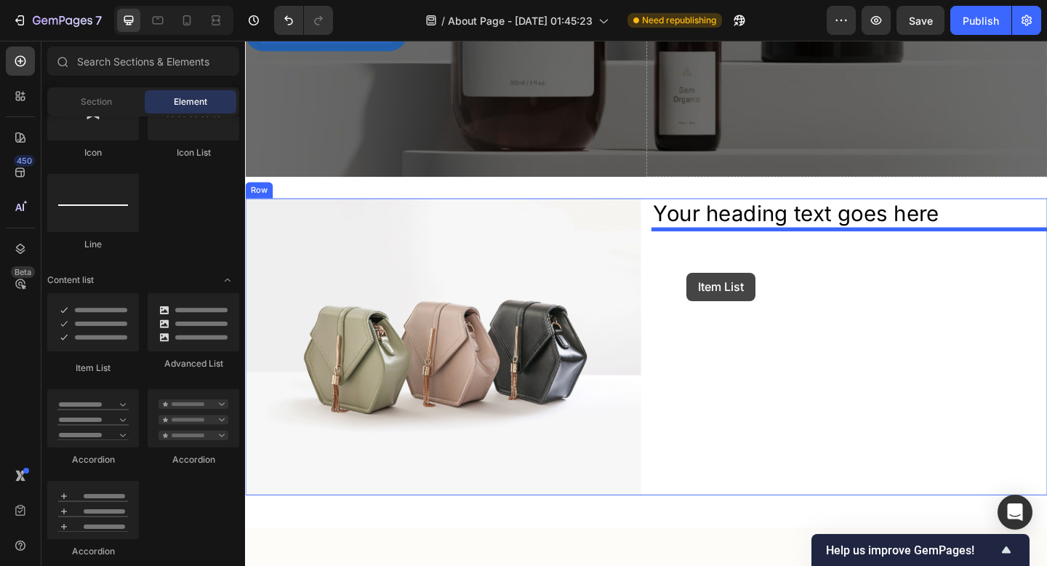
drag, startPoint x: 359, startPoint y: 377, endPoint x: 731, endPoint y: 290, distance: 381.7
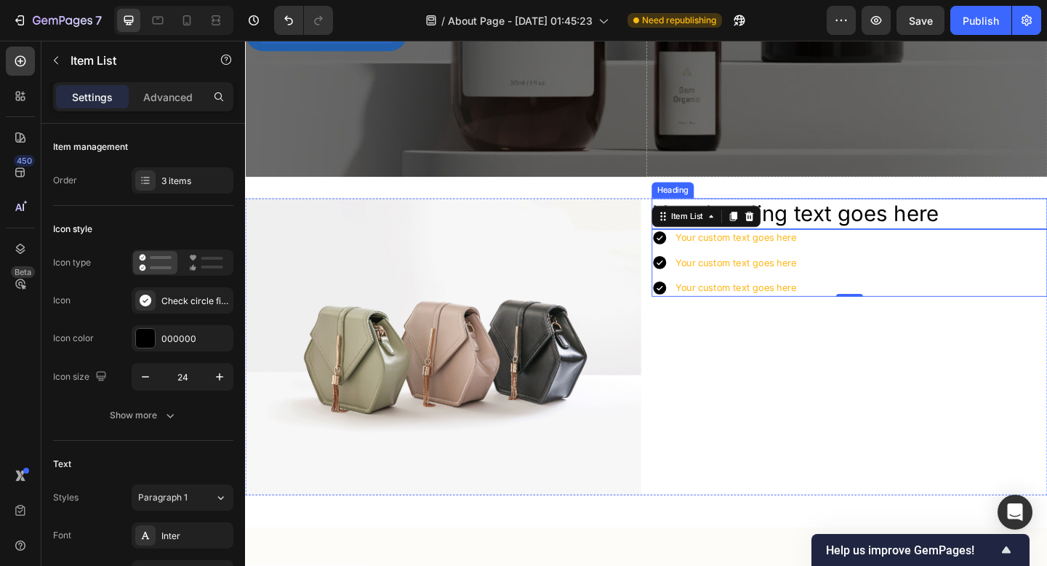
click at [849, 220] on h2 "Your heading text goes here" at bounding box center [902, 228] width 431 height 33
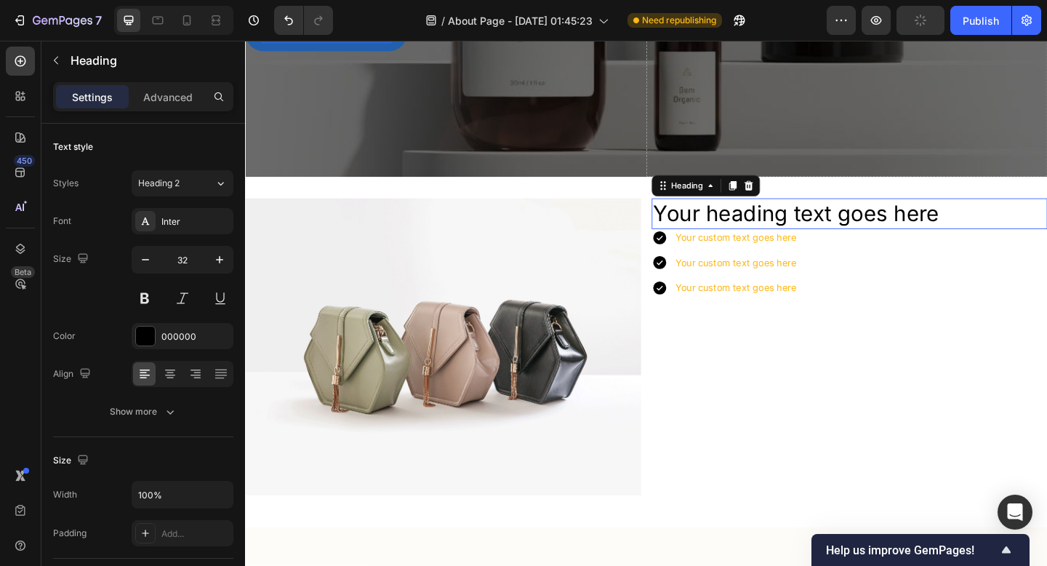
click at [849, 220] on p "Your heading text goes here" at bounding box center [903, 229] width 428 height 31
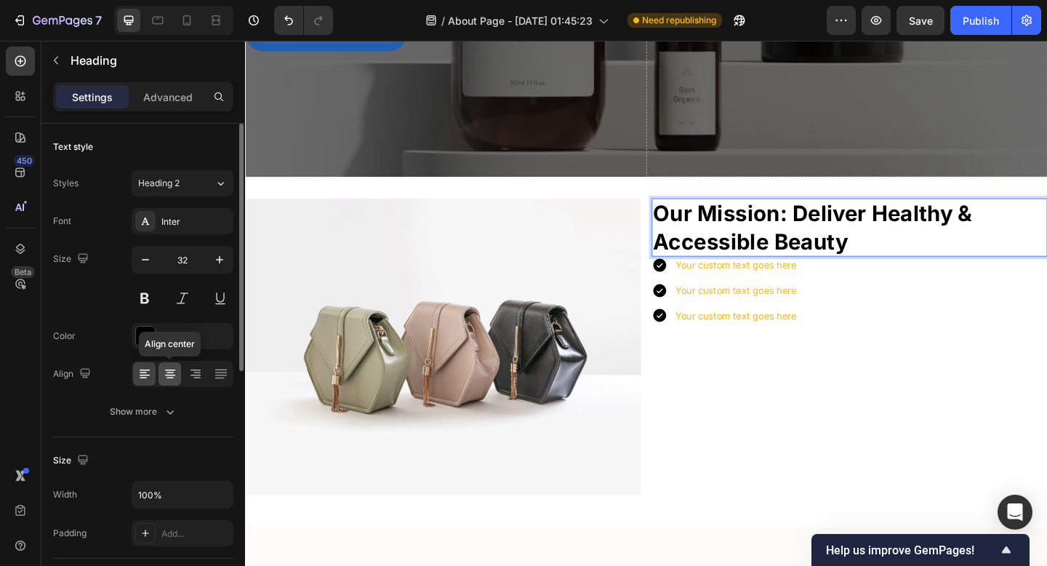
click at [165, 381] on div at bounding box center [170, 373] width 23 height 23
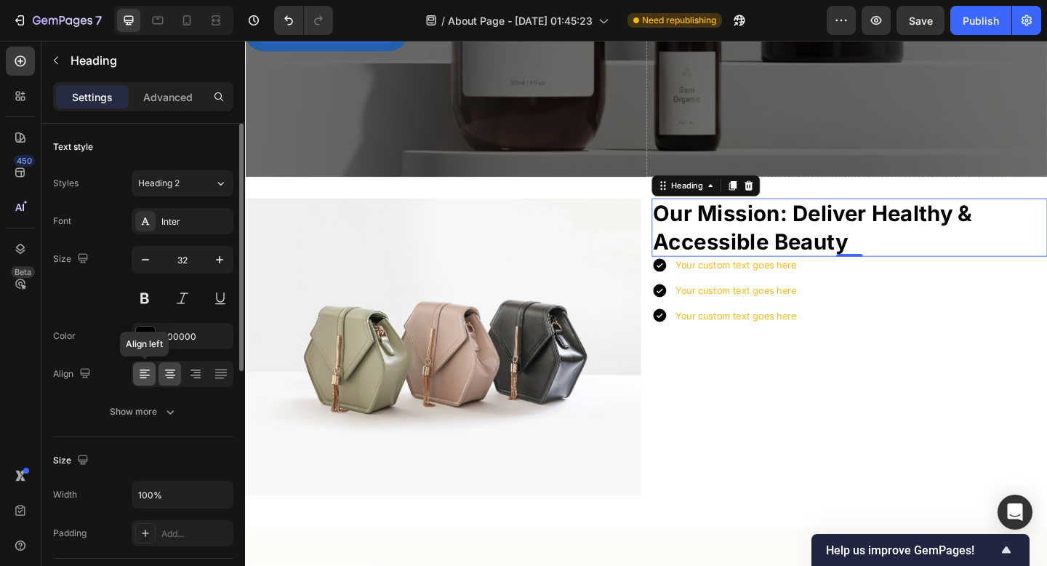
click at [151, 378] on icon at bounding box center [144, 374] width 15 height 15
click at [176, 378] on icon at bounding box center [170, 374] width 15 height 15
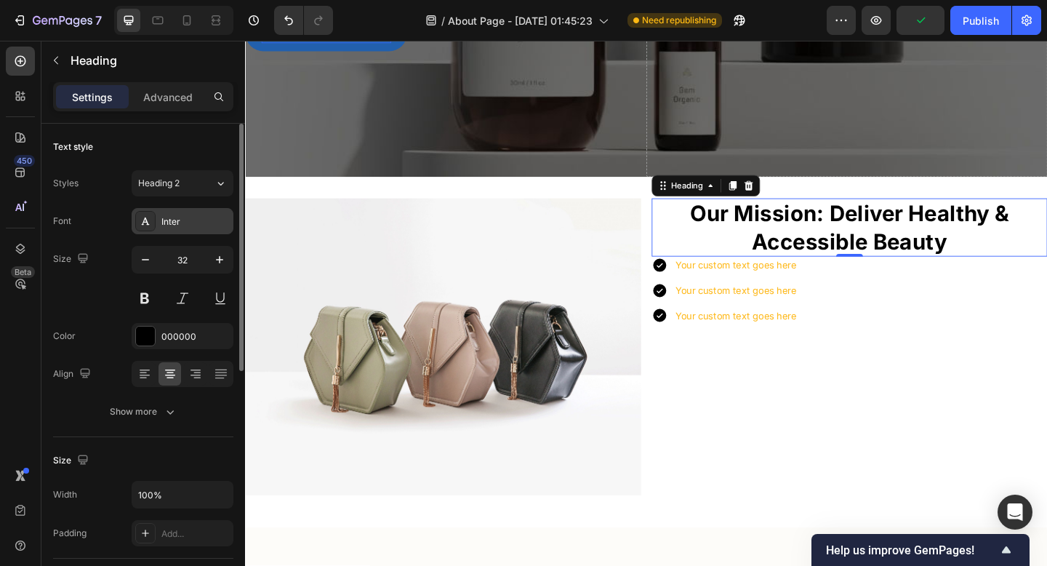
click at [180, 225] on div "Inter" at bounding box center [195, 221] width 68 height 13
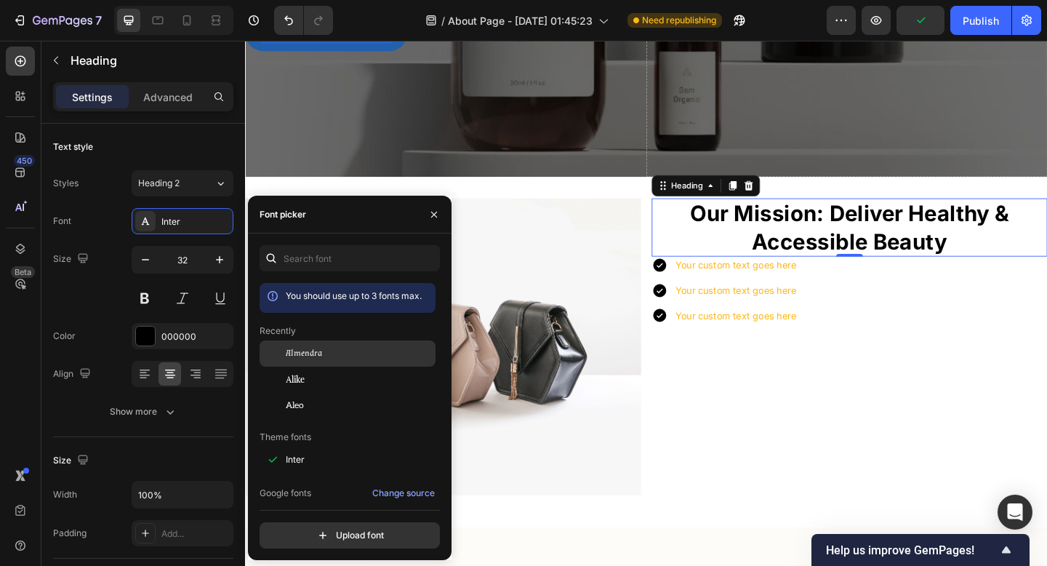
click at [303, 343] on div "Almendra" at bounding box center [348, 353] width 176 height 26
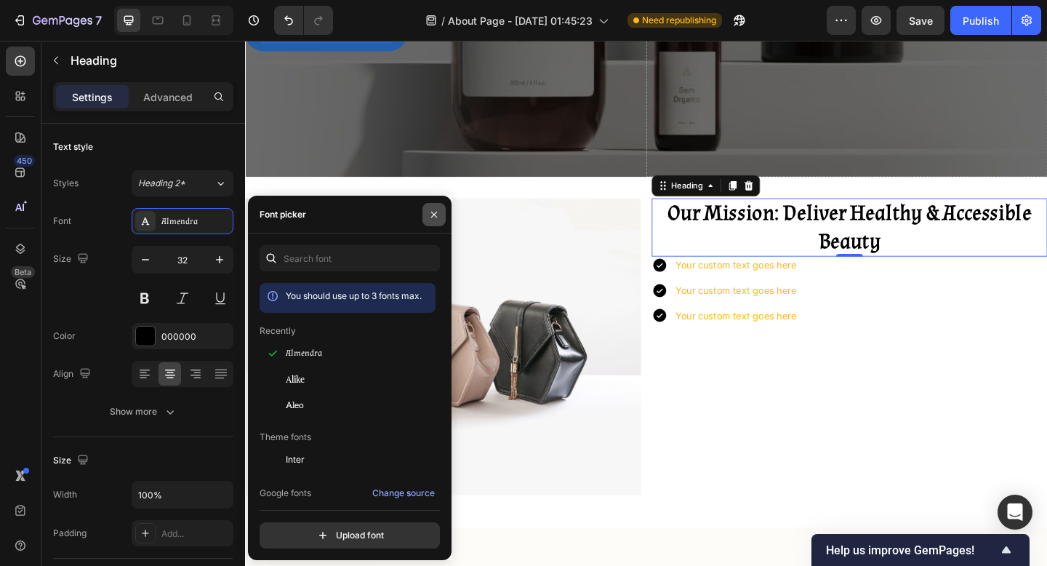
click at [435, 220] on button "button" at bounding box center [434, 214] width 23 height 23
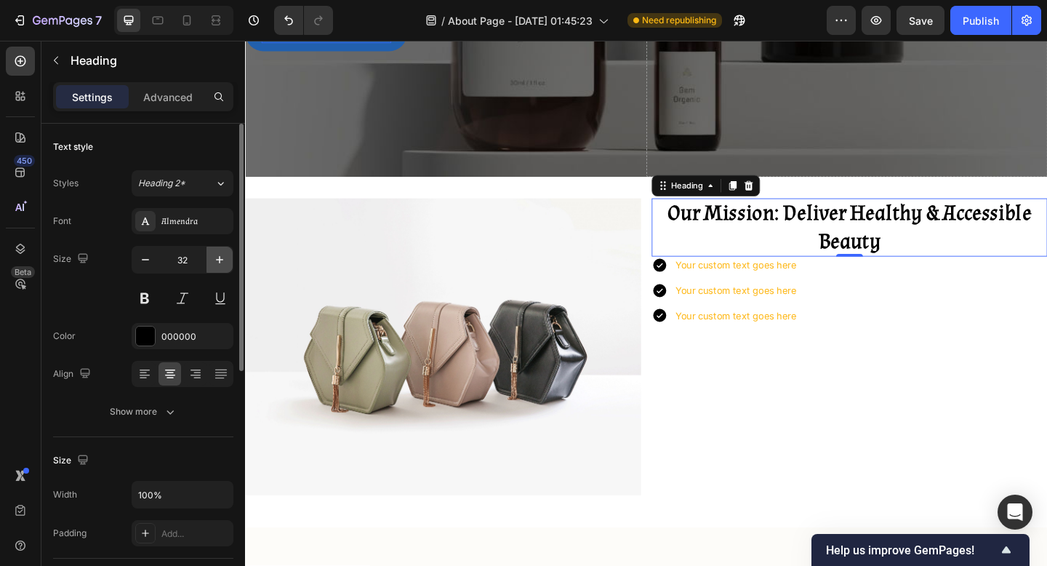
click at [225, 260] on icon "button" at bounding box center [219, 259] width 15 height 15
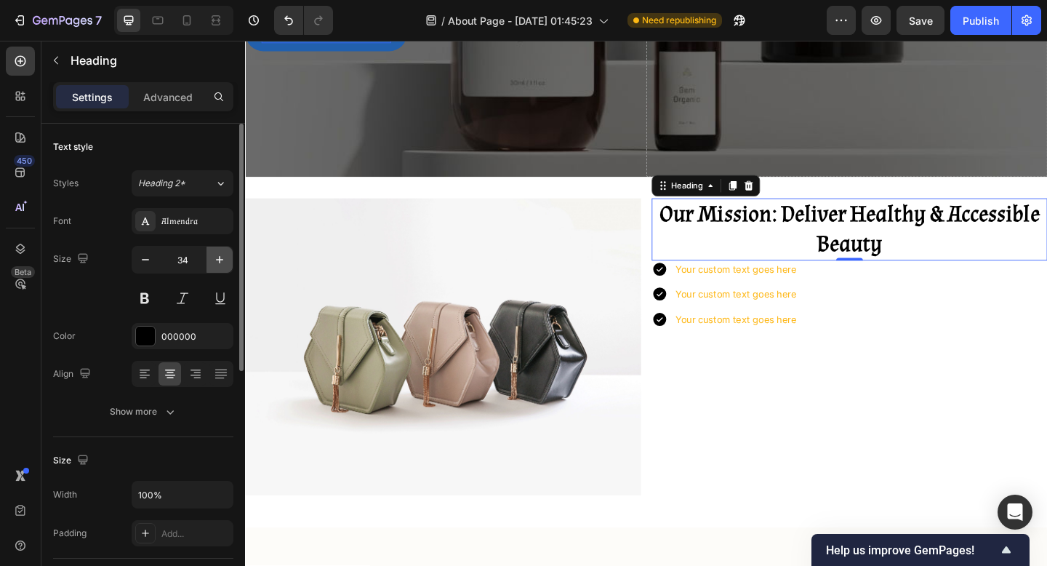
click at [225, 260] on icon "button" at bounding box center [219, 259] width 15 height 15
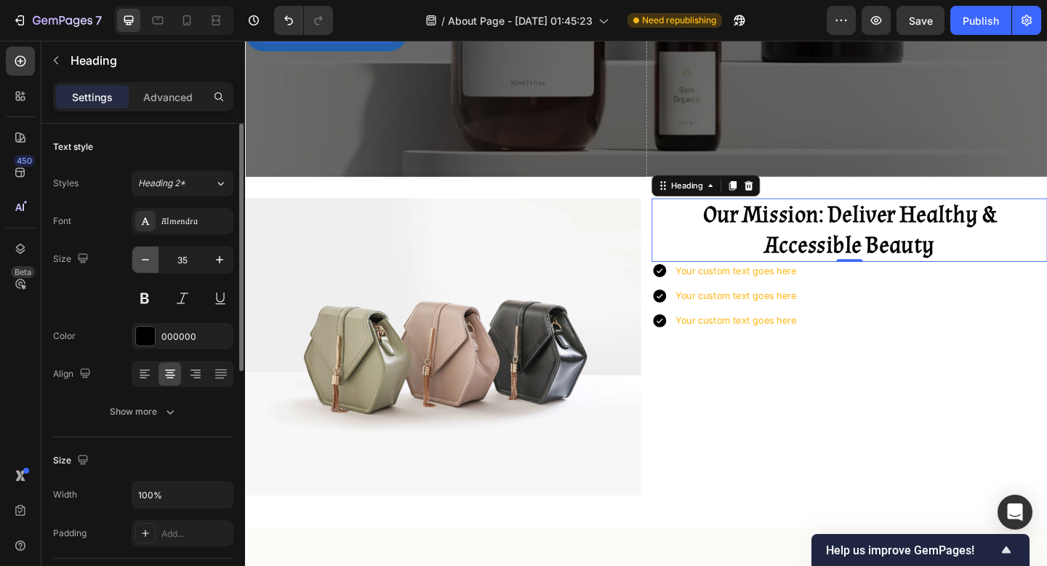
click at [134, 265] on button "button" at bounding box center [145, 260] width 26 height 26
type input "34"
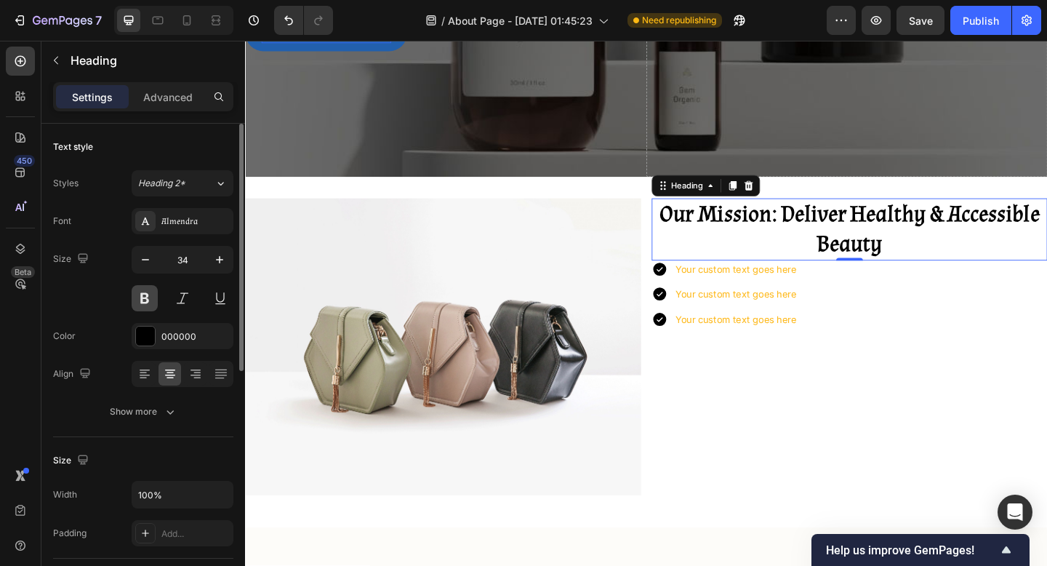
click at [155, 287] on button at bounding box center [145, 298] width 26 height 26
click at [823, 287] on div "Your custom text goes here" at bounding box center [779, 289] width 136 height 19
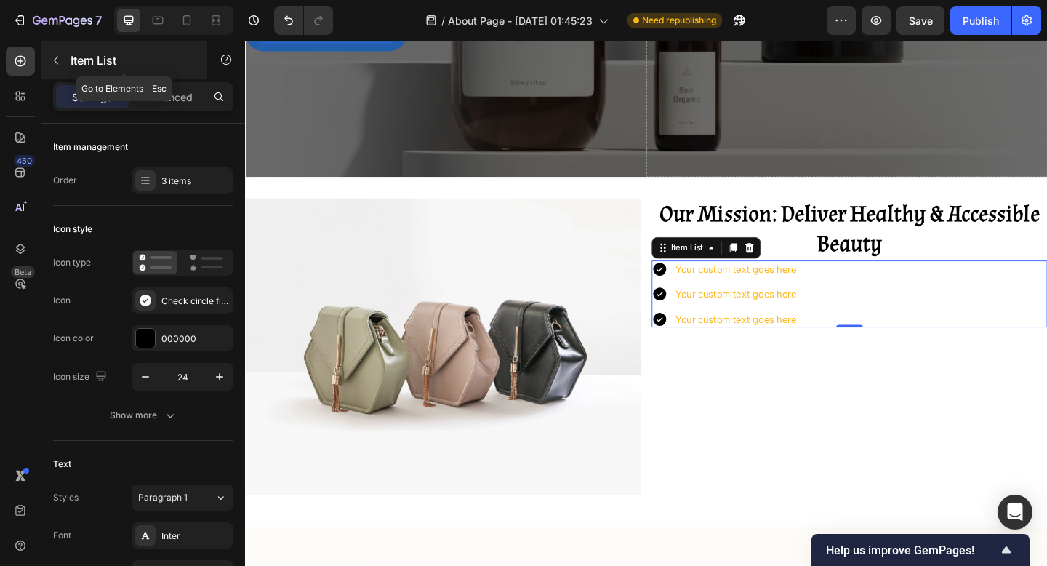
click at [92, 59] on p "Item List" at bounding box center [133, 60] width 124 height 17
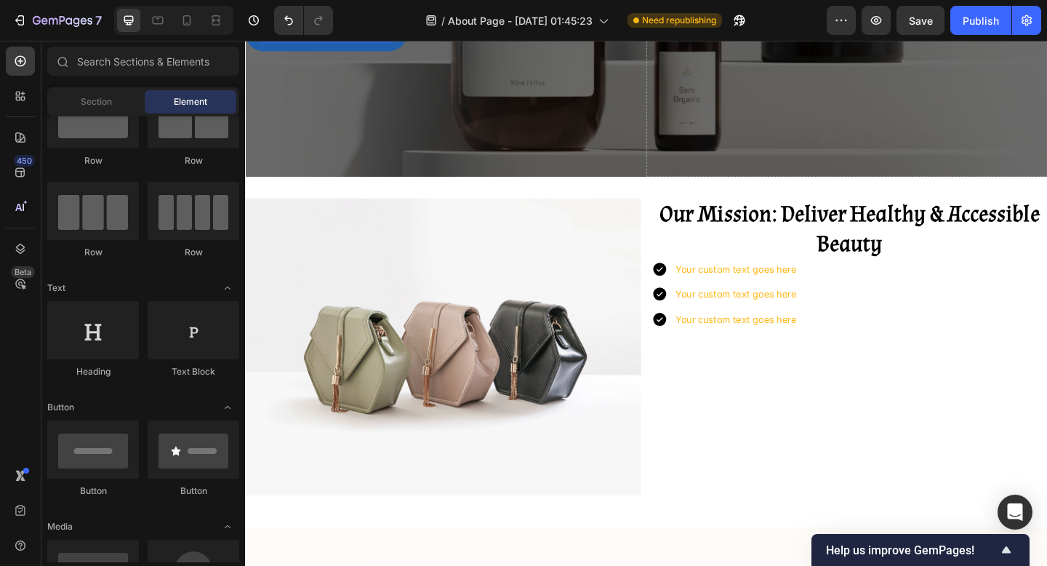
scroll to position [0, 0]
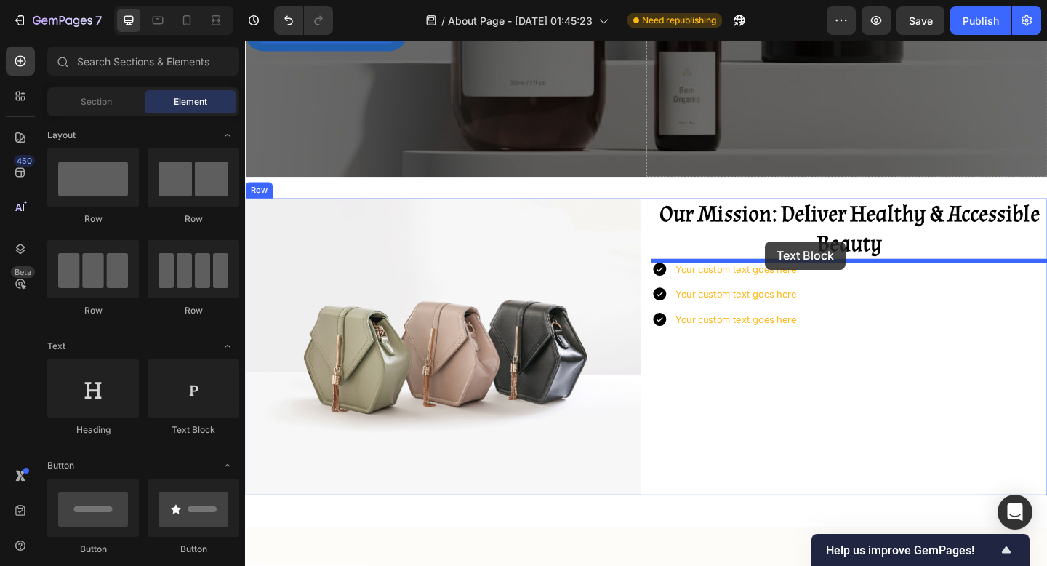
drag, startPoint x: 439, startPoint y: 434, endPoint x: 811, endPoint y: 259, distance: 411.6
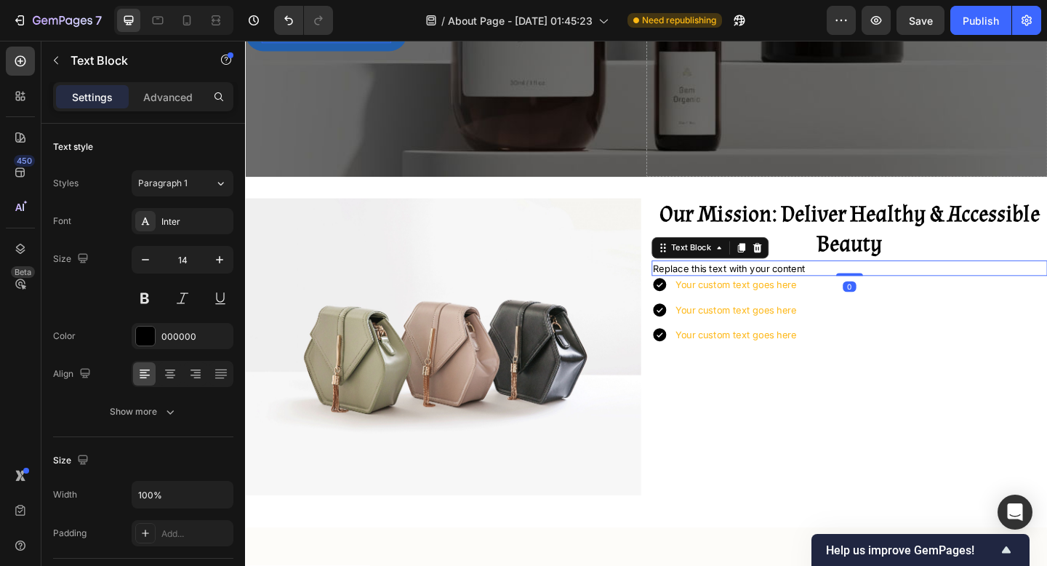
click at [794, 291] on div "Replace this text with your content" at bounding box center [902, 288] width 431 height 17
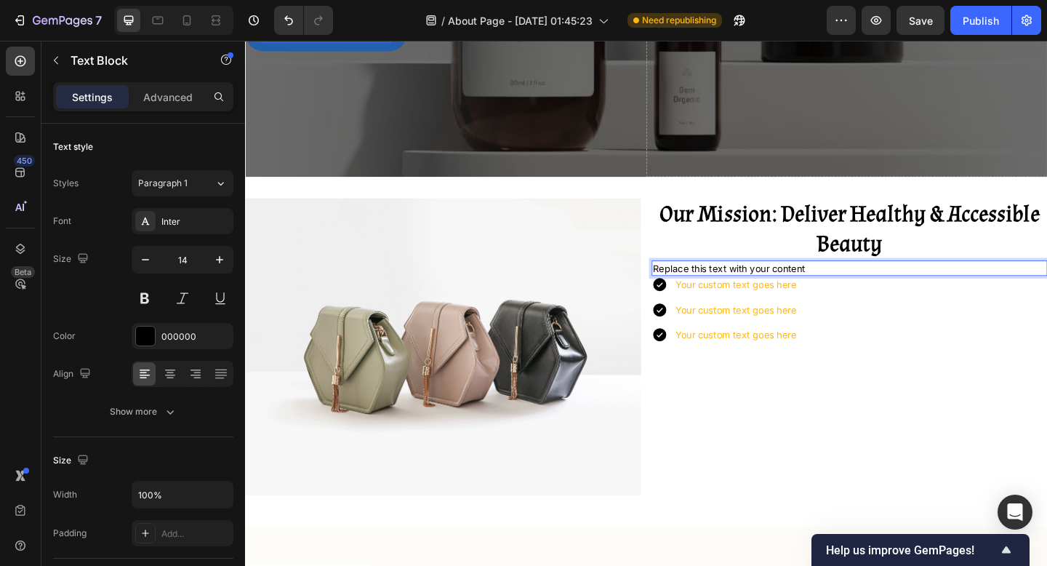
click at [794, 291] on p "Replace this text with your content" at bounding box center [903, 289] width 428 height 15
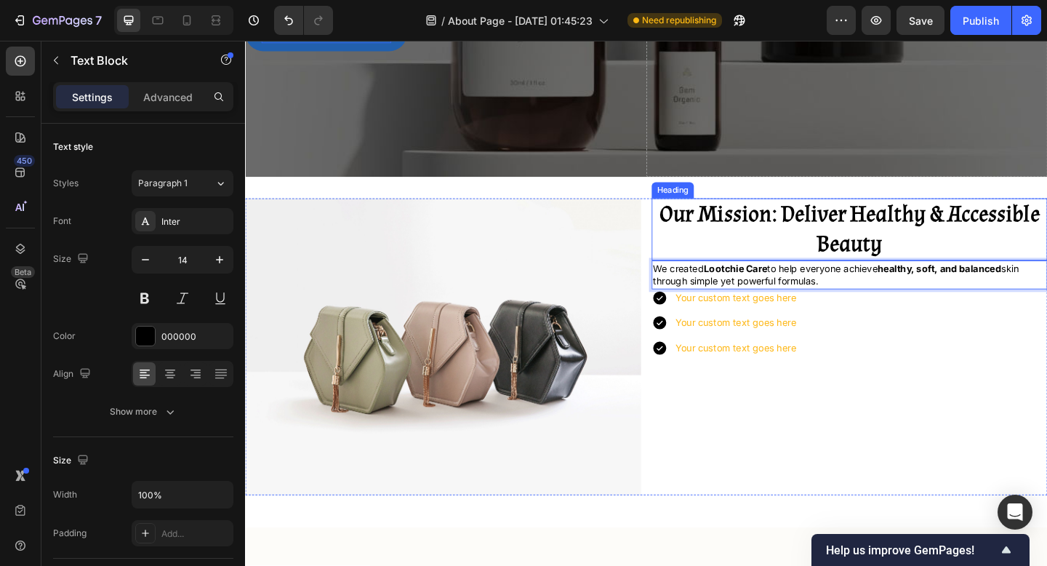
click at [912, 259] on strong "Our Mission: Deliver Healthy & Accessible Beauty" at bounding box center [902, 246] width 413 height 64
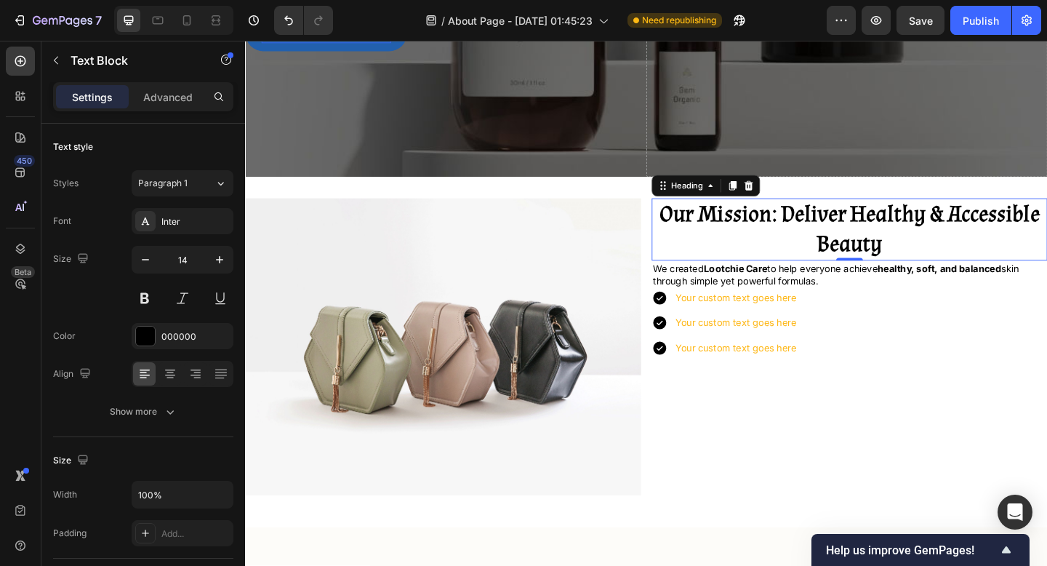
click at [903, 287] on div "0" at bounding box center [902, 292] width 15 height 12
click at [902, 295] on div "0" at bounding box center [902, 292] width 15 height 12
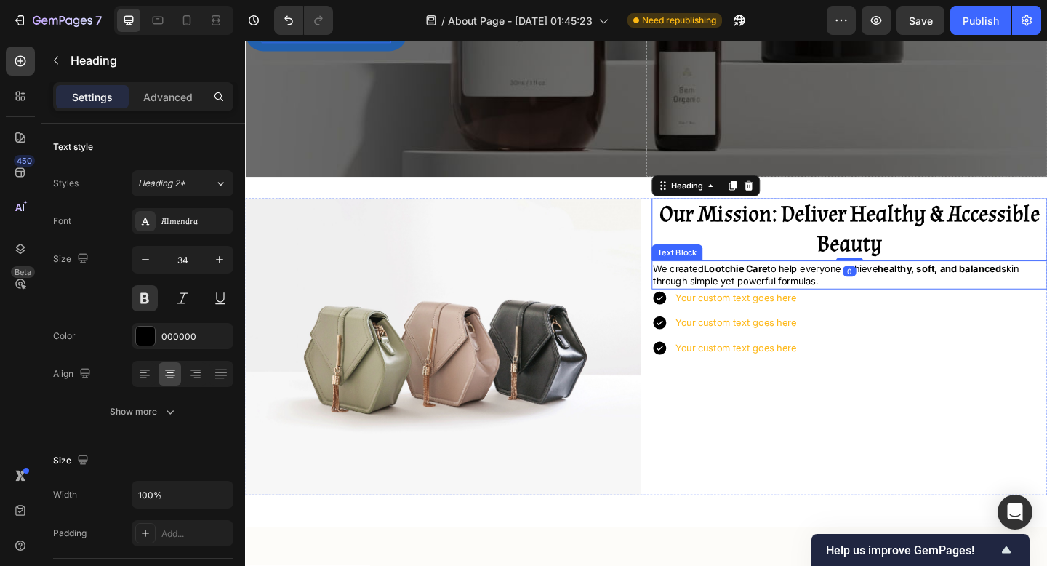
click at [831, 303] on p "We created Lootchie Care to help everyone achieve healthy, soft, and balanced s…" at bounding box center [903, 296] width 428 height 28
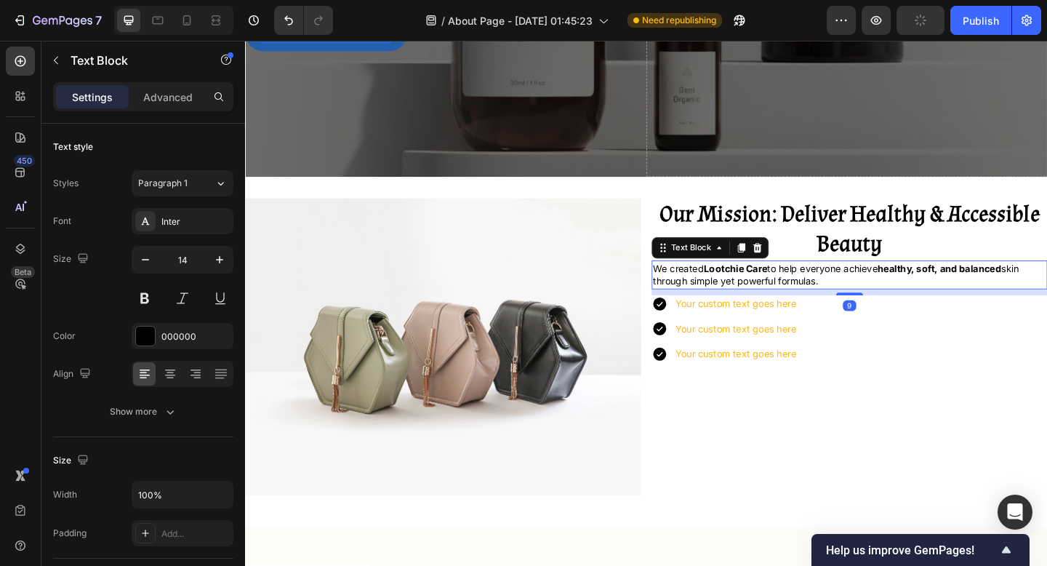
drag, startPoint x: 897, startPoint y: 308, endPoint x: 882, endPoint y: 334, distance: 29.3
click at [899, 316] on div at bounding box center [902, 316] width 29 height 3
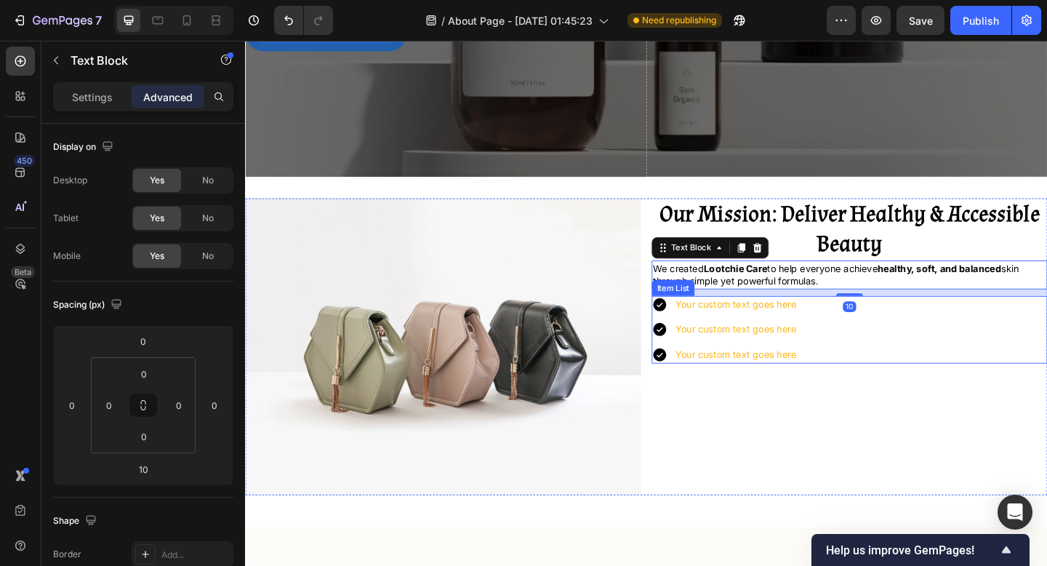
click at [794, 325] on div "Your custom text goes here" at bounding box center [779, 328] width 136 height 19
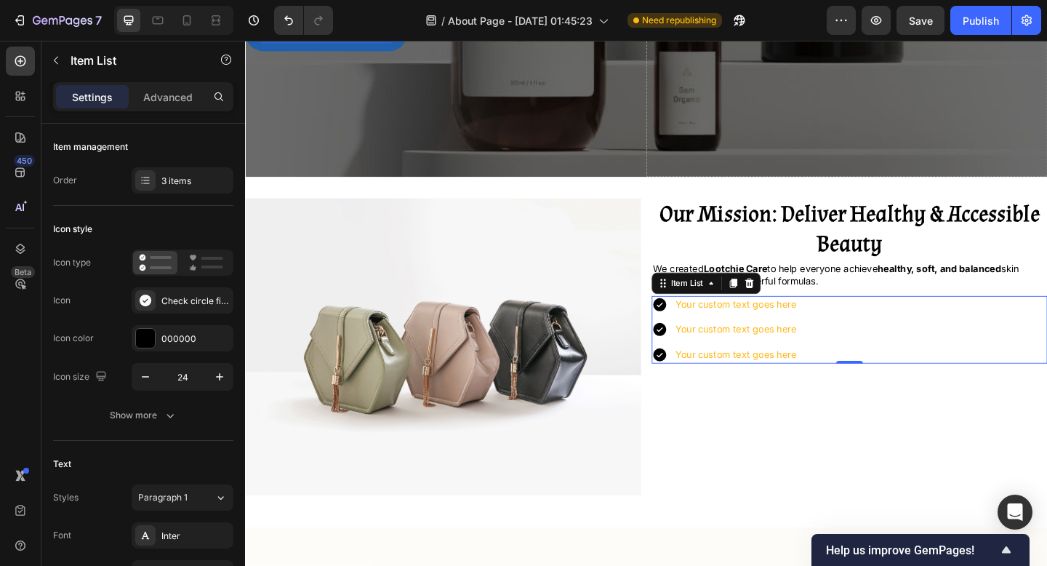
click at [751, 327] on div "Your custom text goes here" at bounding box center [779, 328] width 136 height 19
click at [751, 327] on p "Your custom text goes here" at bounding box center [779, 328] width 132 height 15
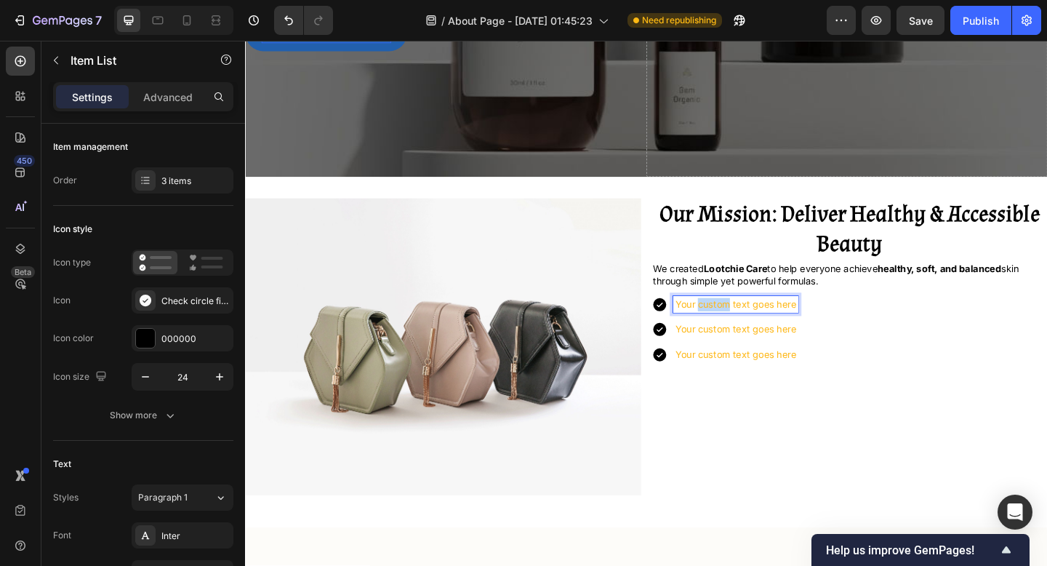
click at [751, 327] on p "Your custom text goes here" at bounding box center [779, 328] width 132 height 15
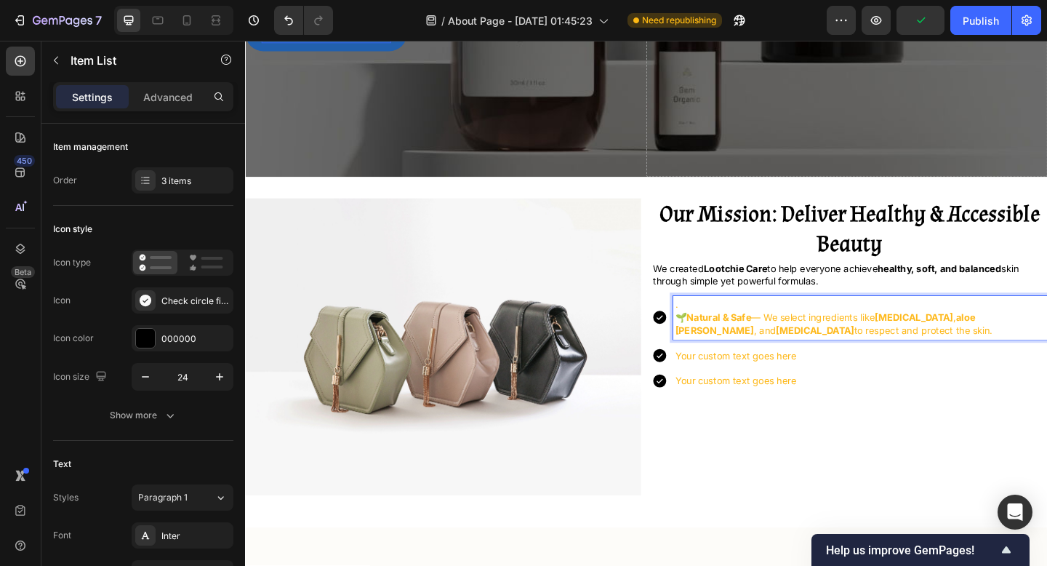
click at [717, 340] on p "🌱 Natural & Safe — We select ingredients like kojic acid , aloe vera , and vita…" at bounding box center [914, 349] width 403 height 28
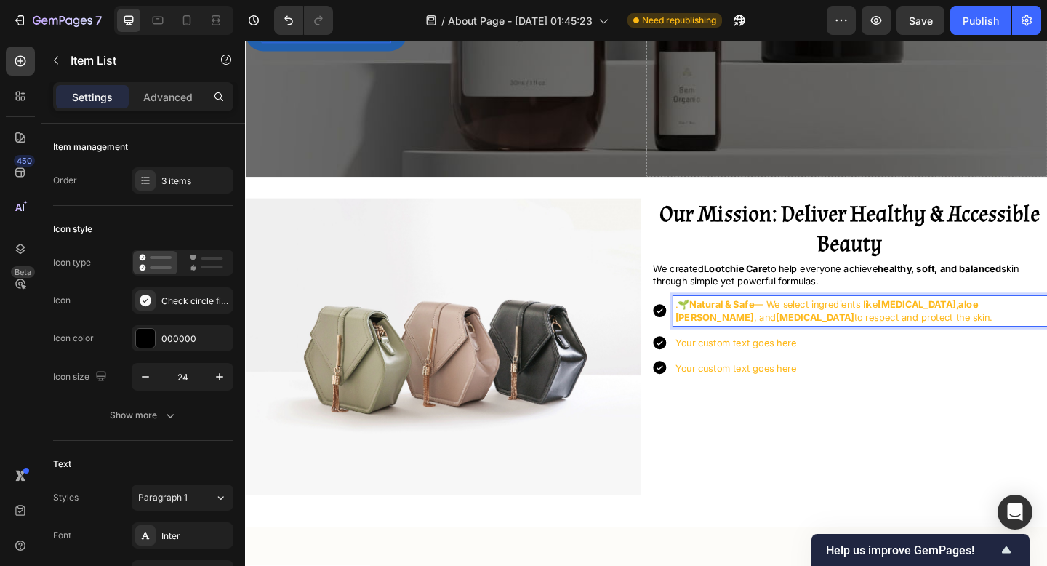
click at [848, 378] on div ".🌱 Natural & Safe — We select ingredients like kojic acid , aloe vera , and vit…" at bounding box center [902, 362] width 431 height 87
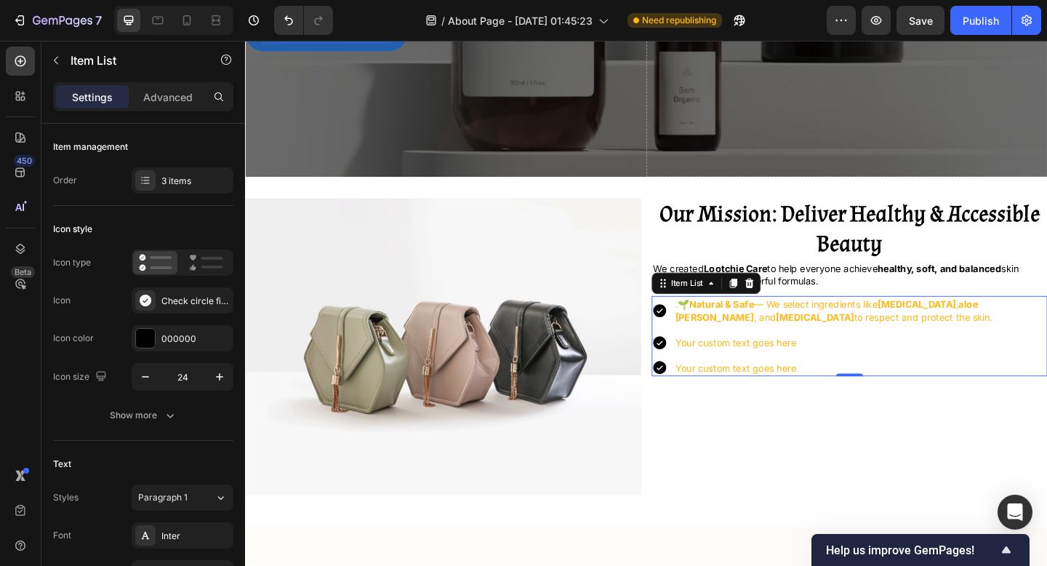
click at [757, 374] on p "Your custom text goes here" at bounding box center [914, 369] width 403 height 15
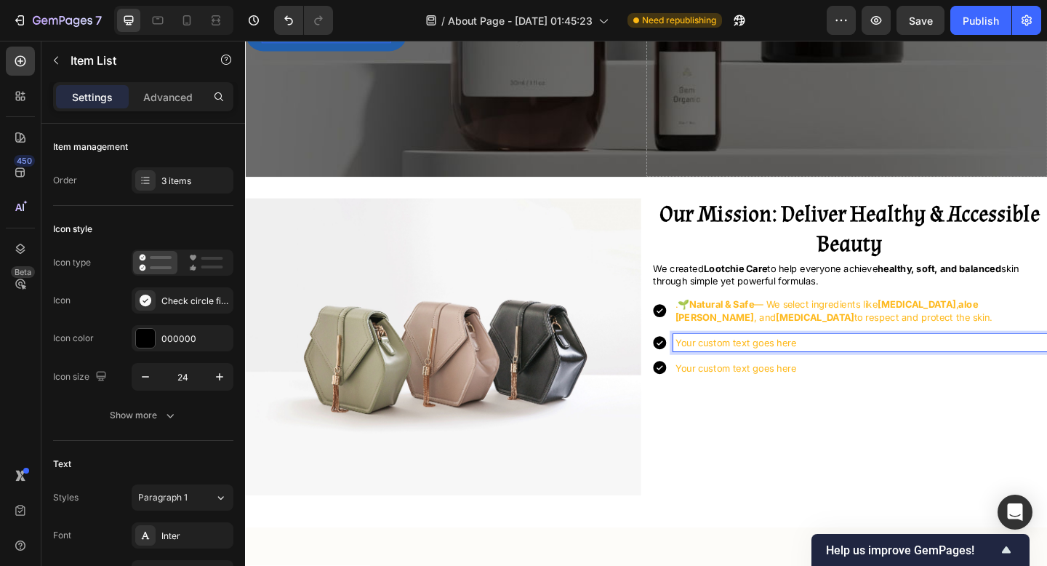
click at [757, 374] on p "Your custom text goes here" at bounding box center [914, 369] width 403 height 15
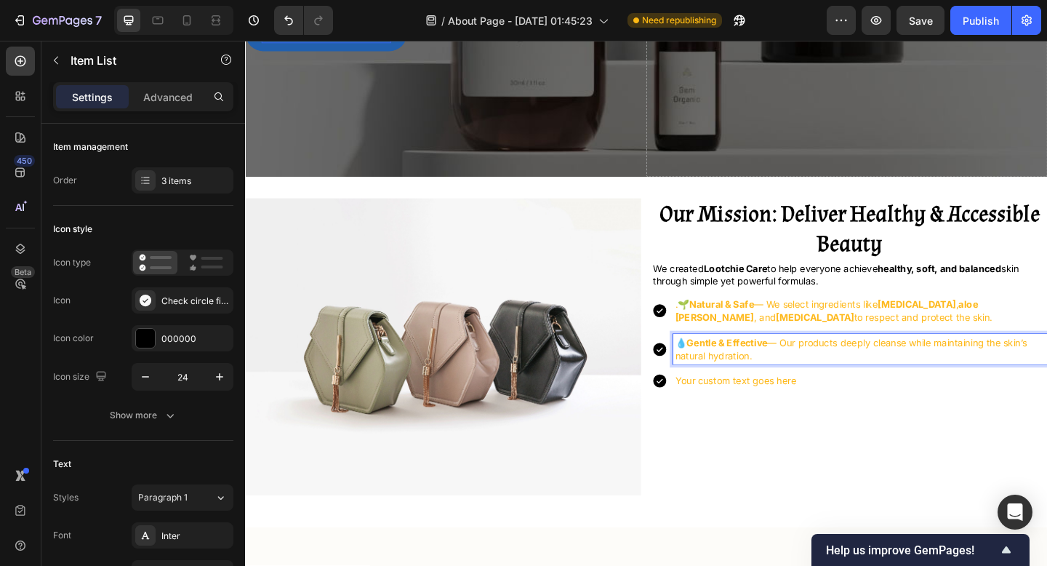
click at [762, 413] on p "Your custom text goes here" at bounding box center [914, 411] width 403 height 15
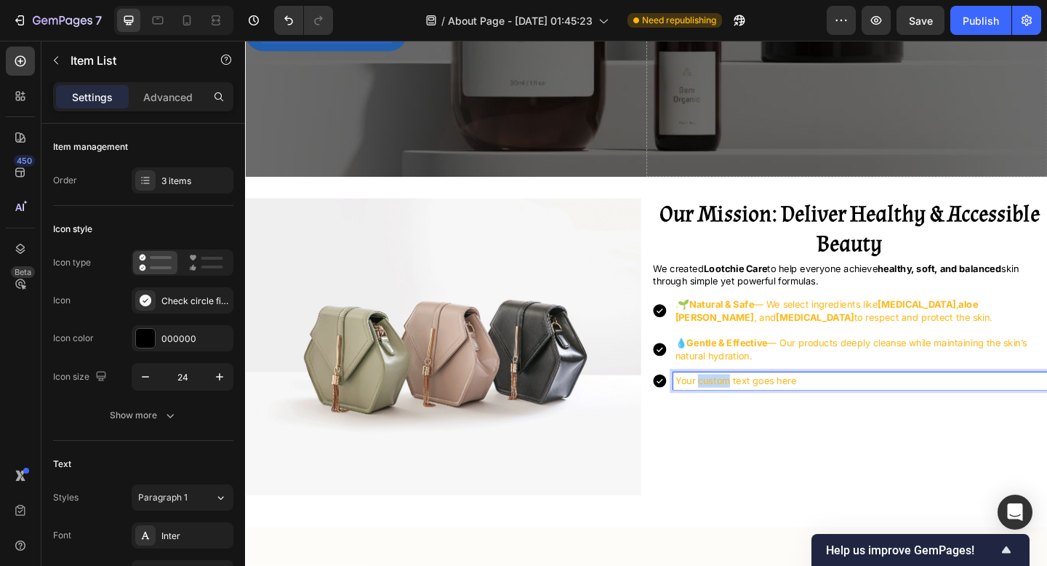
click at [762, 413] on p "Your custom text goes here" at bounding box center [914, 411] width 403 height 15
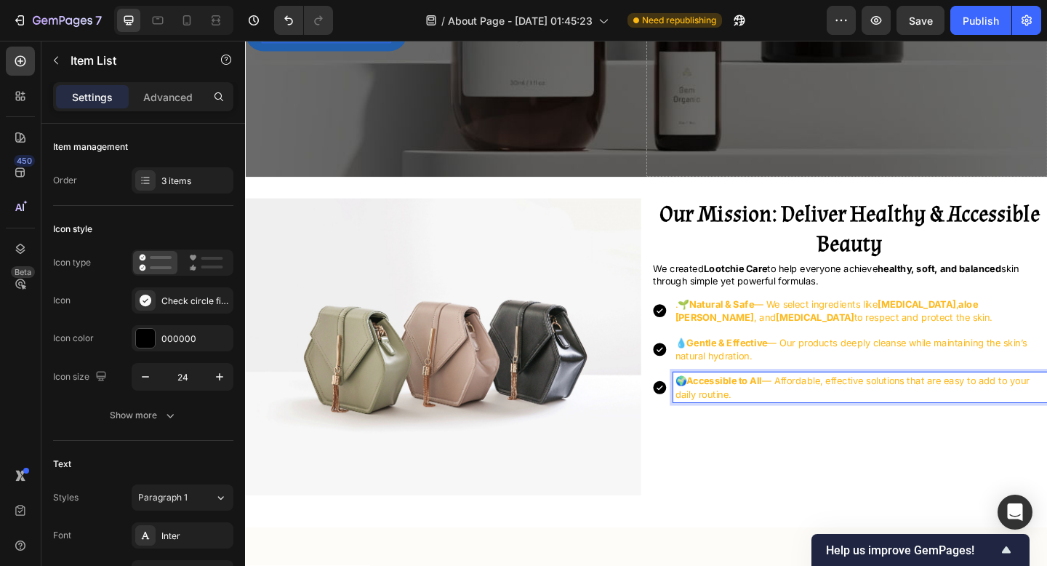
click at [699, 418] on icon at bounding box center [696, 418] width 15 height 15
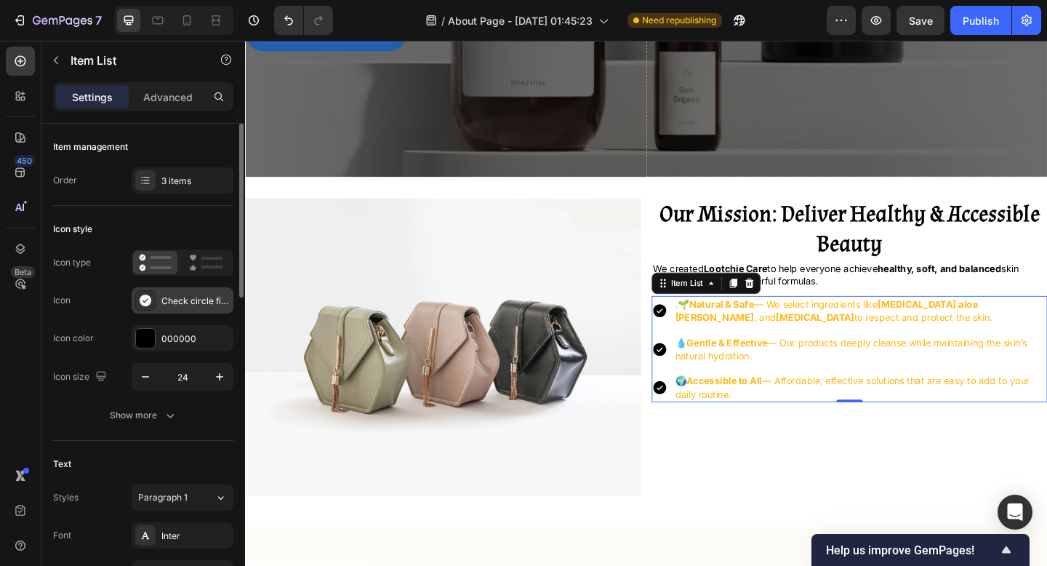
click at [174, 306] on div "Check circle filled" at bounding box center [195, 301] width 68 height 13
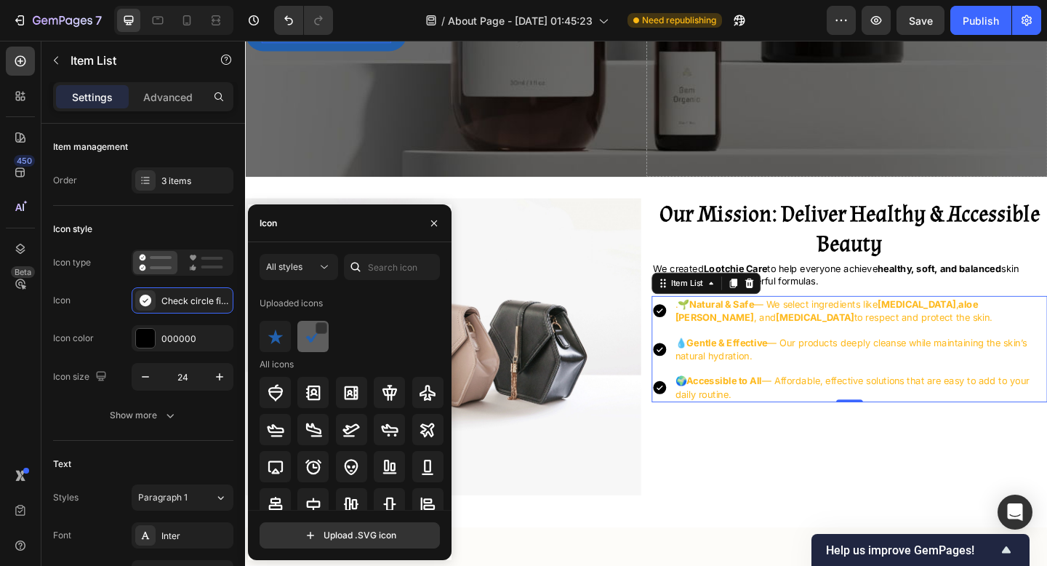
click at [319, 338] on img at bounding box center [313, 336] width 17 height 17
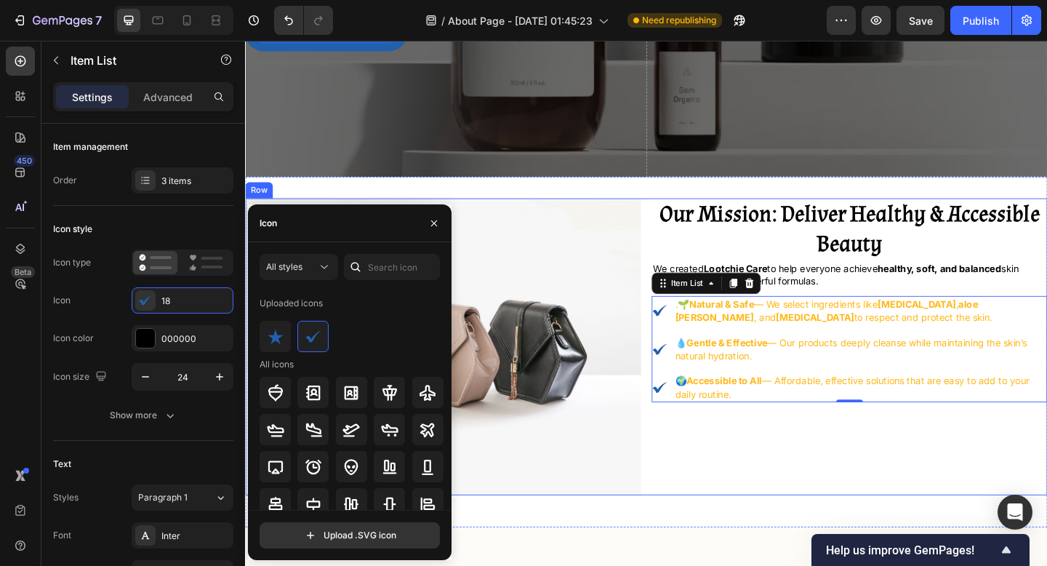
click at [851, 465] on div "⁠⁠⁠⁠⁠⁠⁠ Our Mission: Deliver Healthy & Accessible Beauty Heading We created Loo…" at bounding box center [902, 373] width 431 height 323
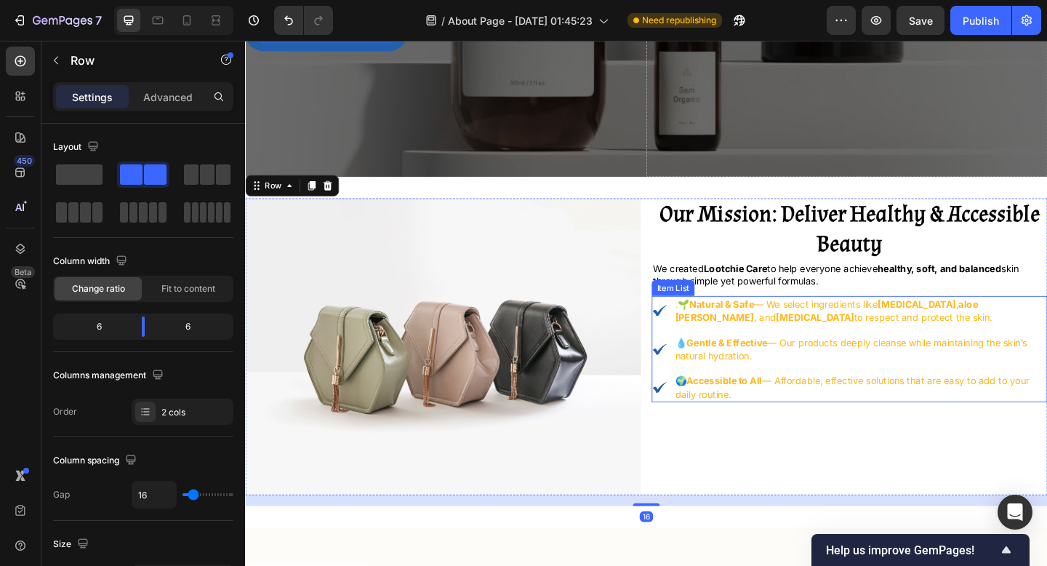
click at [826, 346] on p ".🌱 Natural & Safe — We select ingredients like kojic acid , aloe vera , and vit…" at bounding box center [914, 335] width 403 height 28
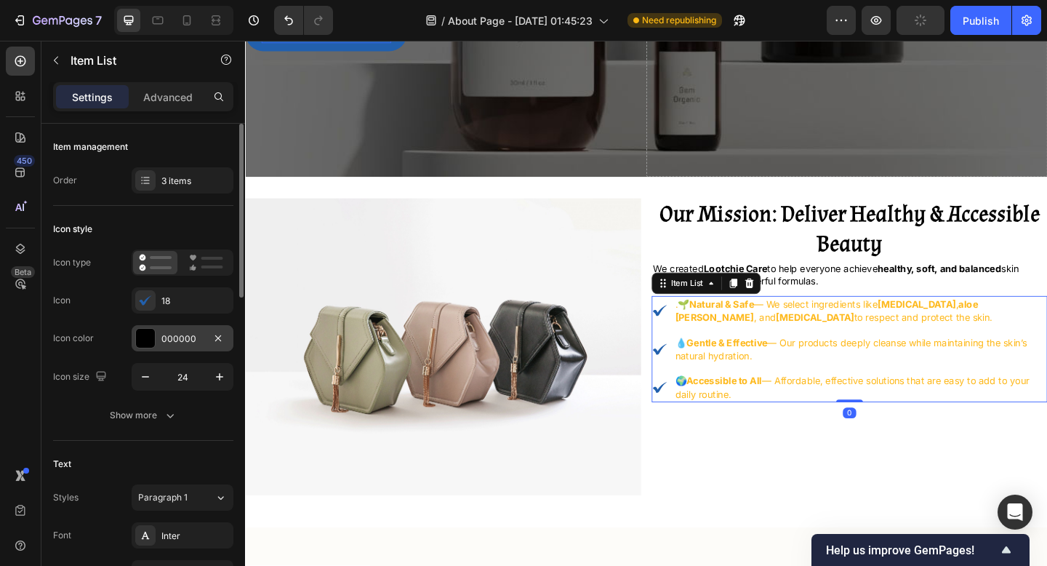
click at [148, 340] on div at bounding box center [145, 338] width 19 height 19
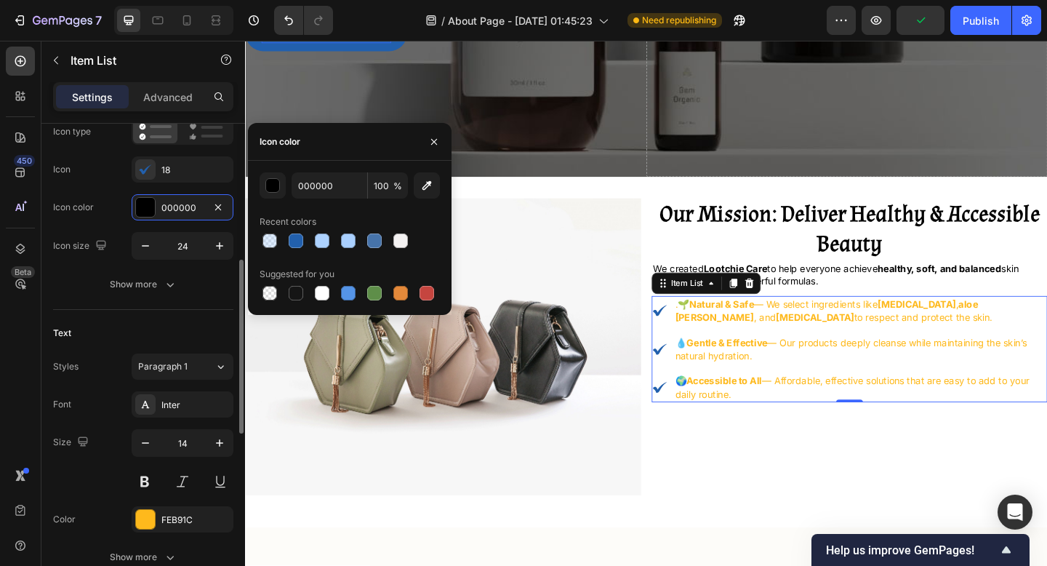
scroll to position [196, 0]
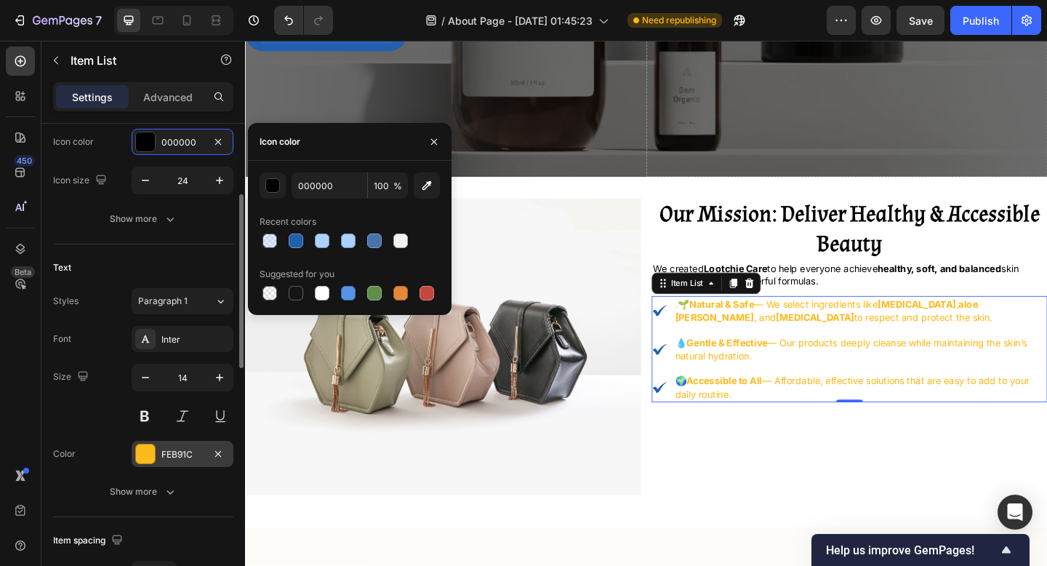
click at [159, 456] on div "FEB91C" at bounding box center [183, 454] width 102 height 26
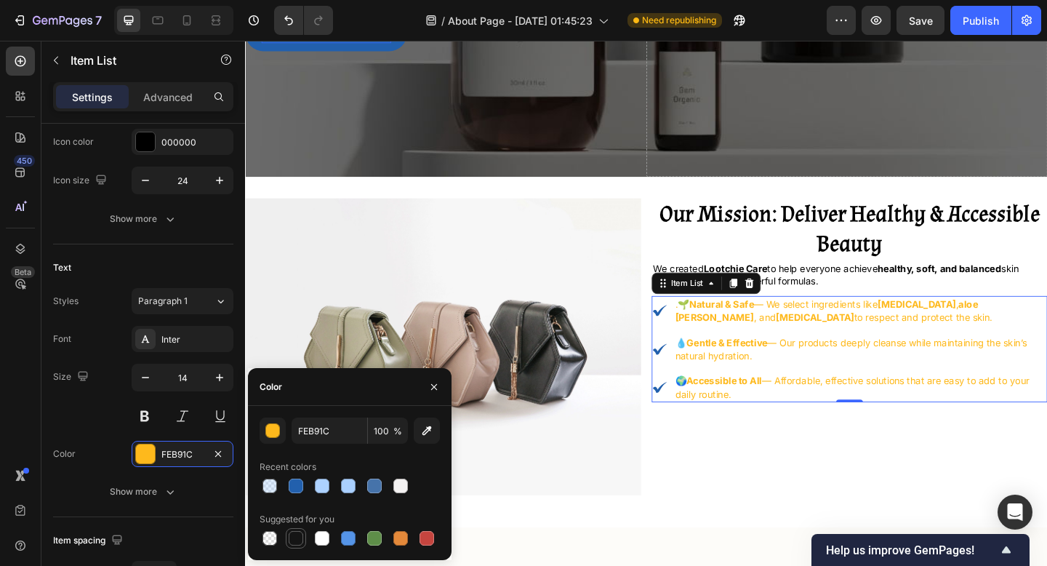
click at [301, 535] on div at bounding box center [296, 538] width 15 height 15
type input "151515"
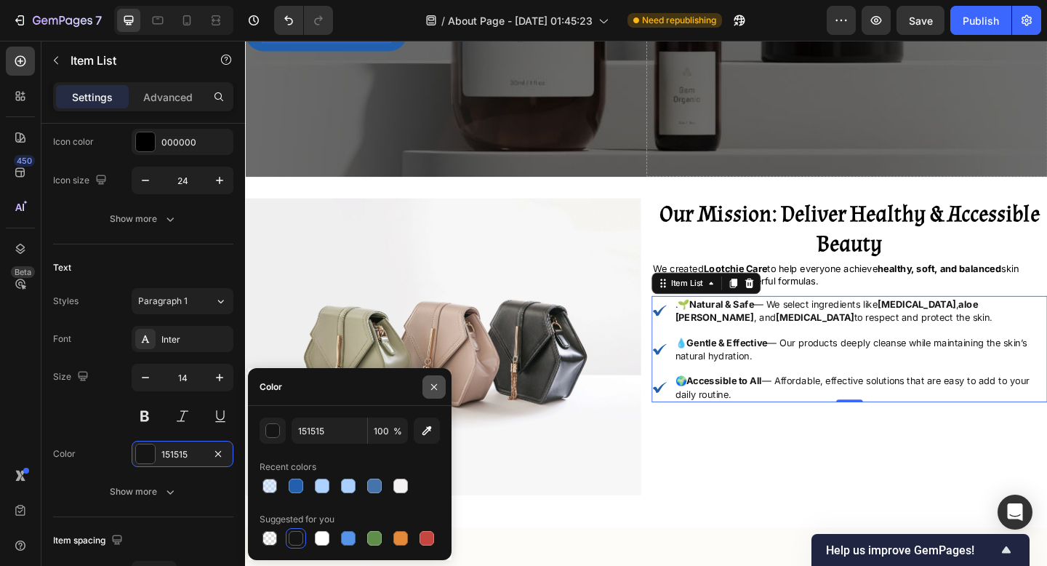
click at [435, 391] on icon "button" at bounding box center [434, 387] width 12 height 12
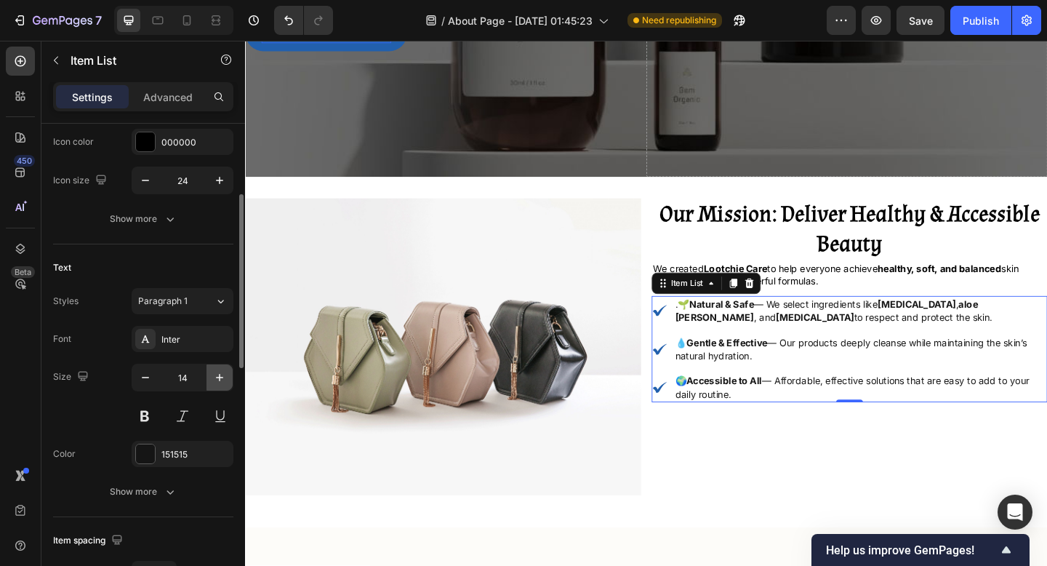
click at [224, 377] on icon "button" at bounding box center [219, 377] width 15 height 15
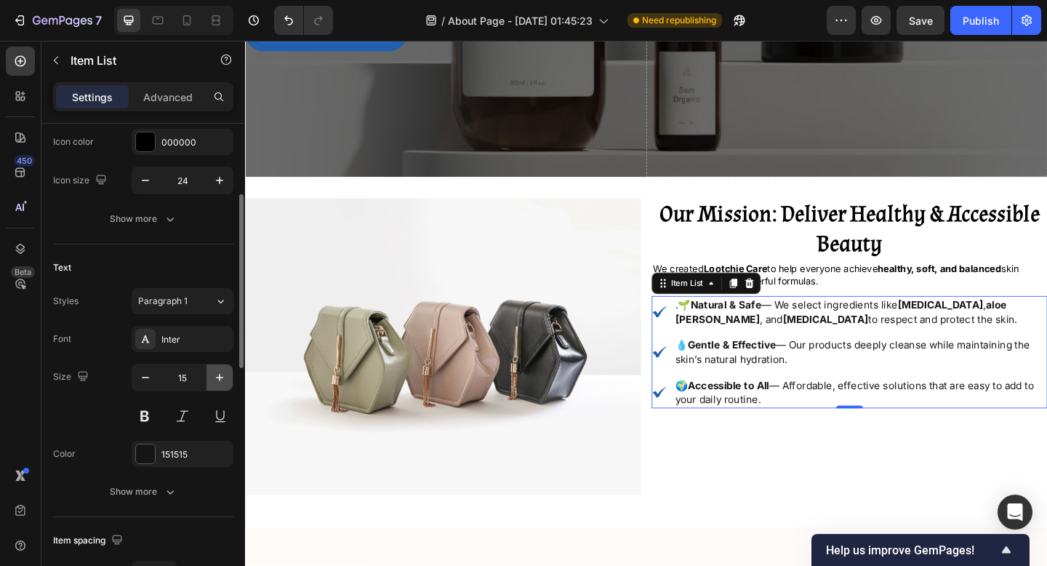
click at [224, 377] on icon "button" at bounding box center [219, 377] width 15 height 15
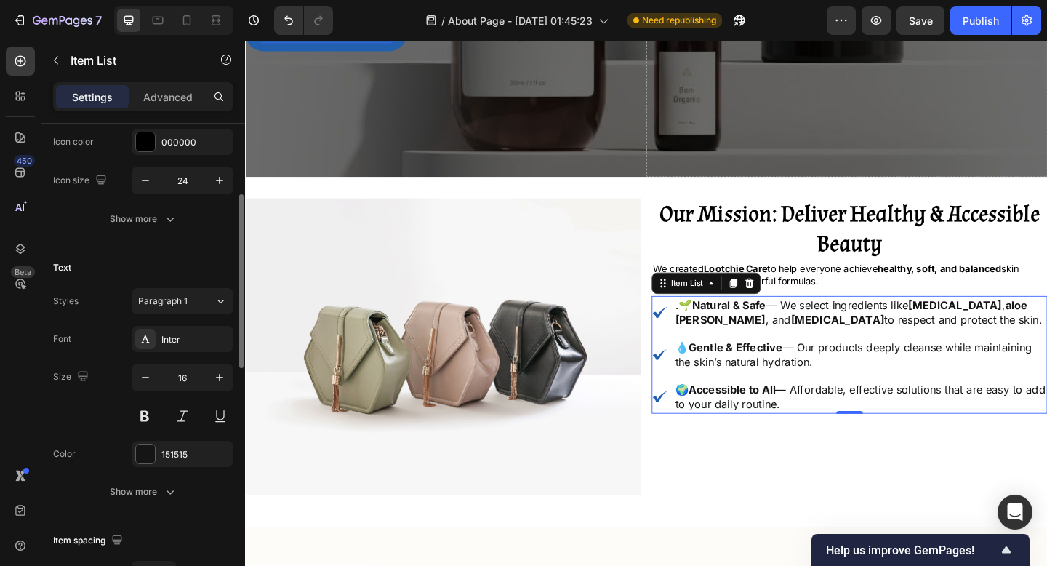
click at [185, 322] on div "Styles Paragraph 1 Font Inter Size 16 Color 151515 Show more" at bounding box center [143, 396] width 180 height 217
click at [185, 335] on div "Inter" at bounding box center [195, 339] width 68 height 13
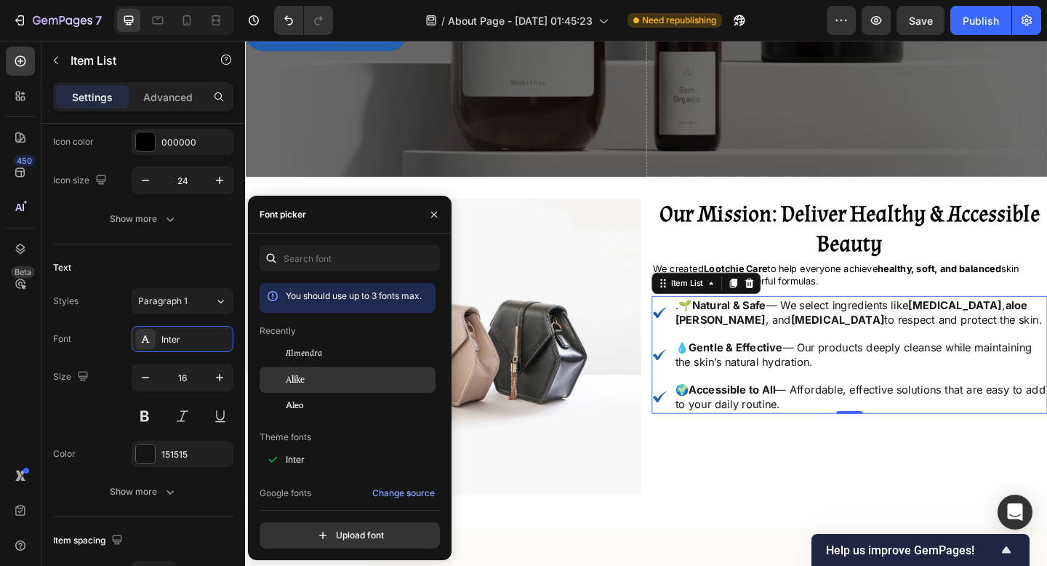
click at [320, 386] on div "Alike" at bounding box center [359, 379] width 147 height 13
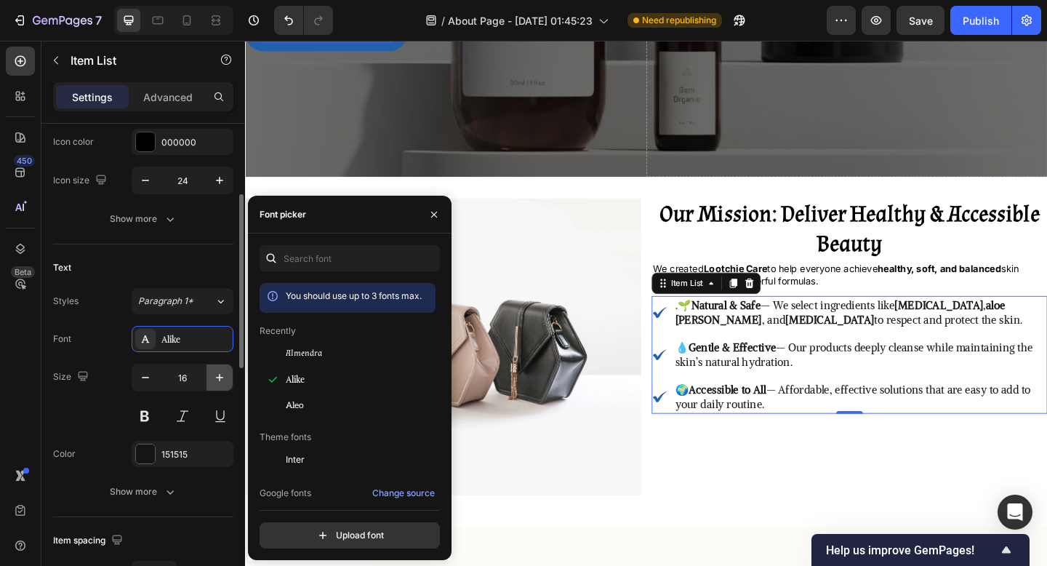
click at [220, 387] on button "button" at bounding box center [220, 377] width 26 height 26
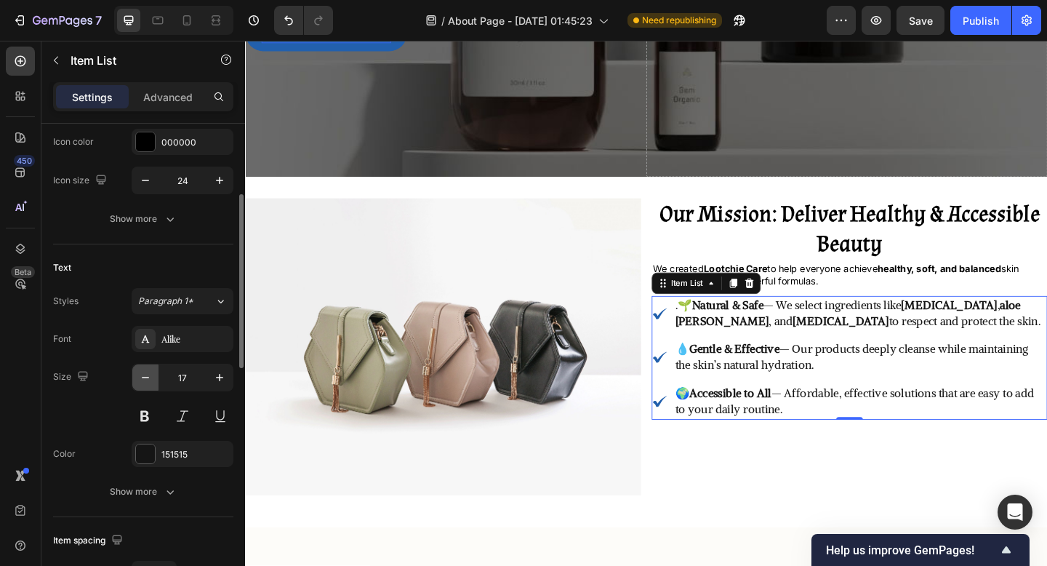
click at [137, 377] on button "button" at bounding box center [145, 377] width 26 height 26
type input "16"
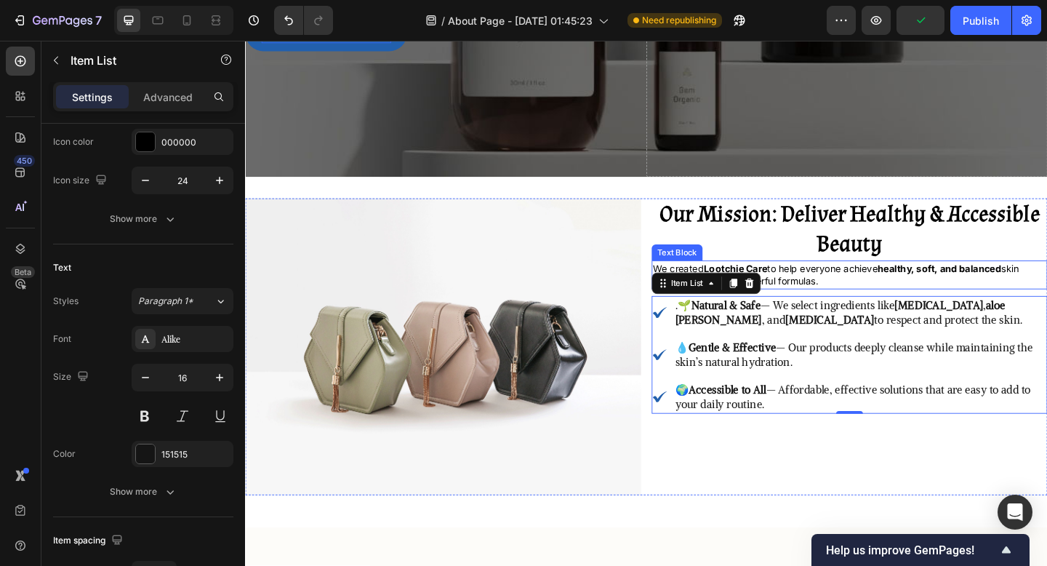
click at [959, 285] on strong "healthy, soft, and balanced" at bounding box center [1000, 288] width 135 height 12
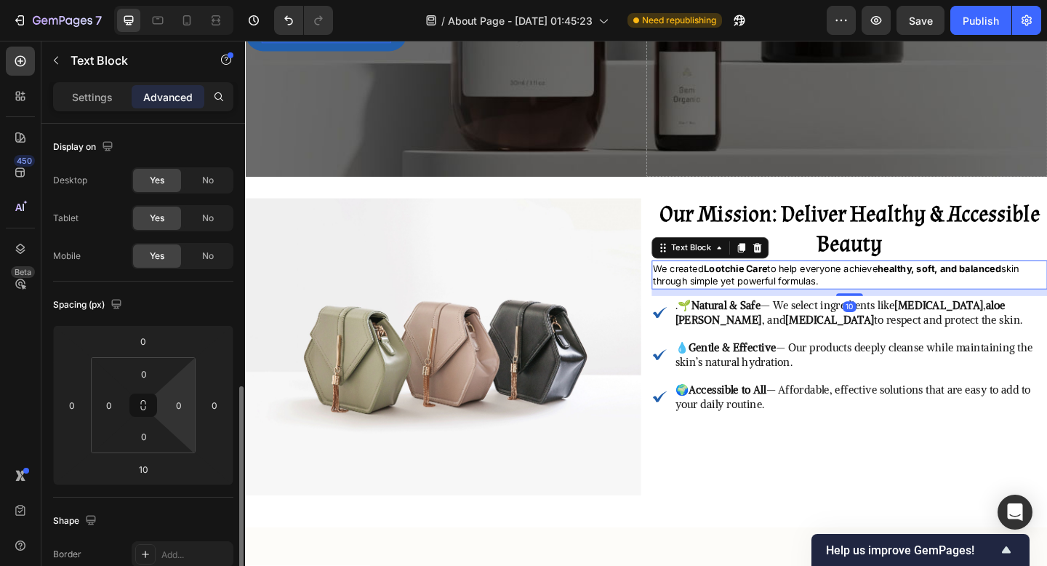
scroll to position [323, 0]
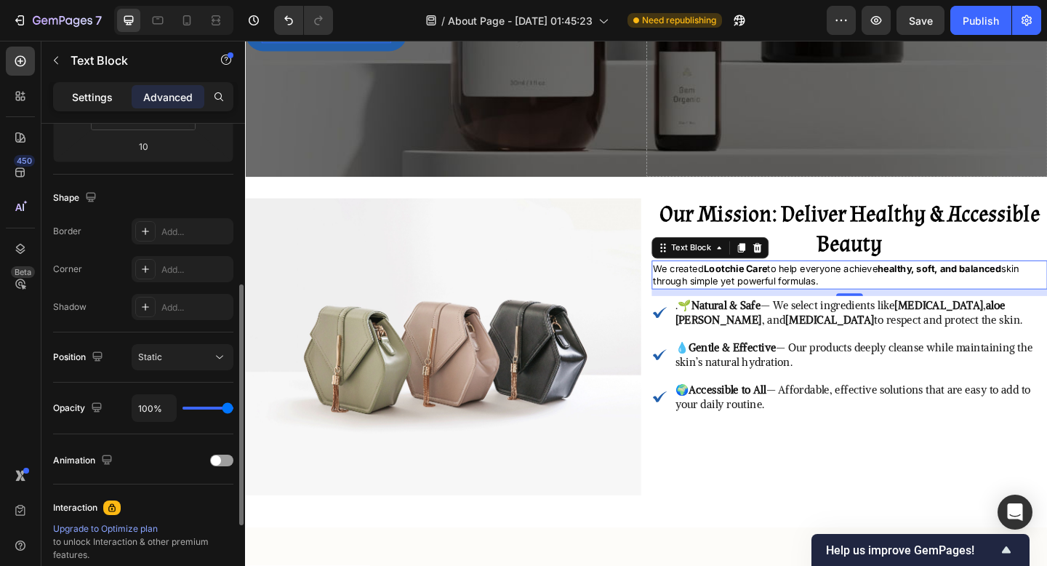
click at [108, 95] on p "Settings" at bounding box center [92, 96] width 41 height 15
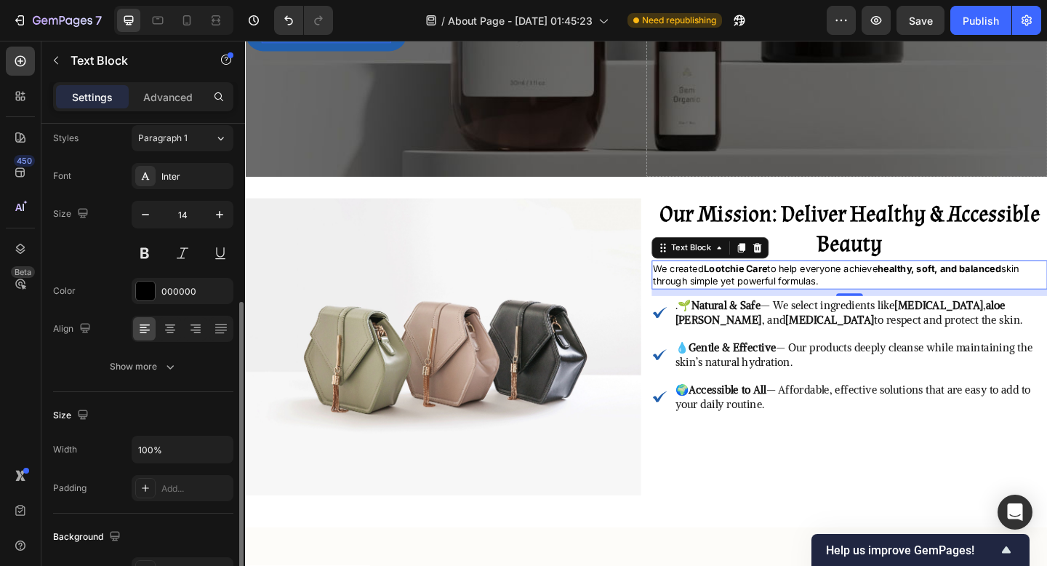
scroll to position [0, 0]
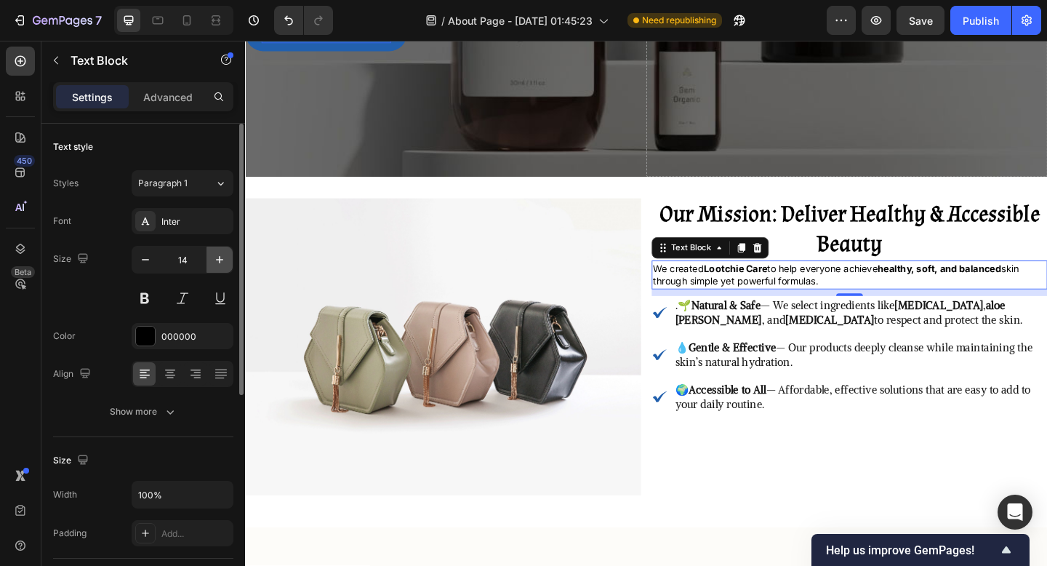
click at [223, 249] on button "button" at bounding box center [220, 260] width 26 height 26
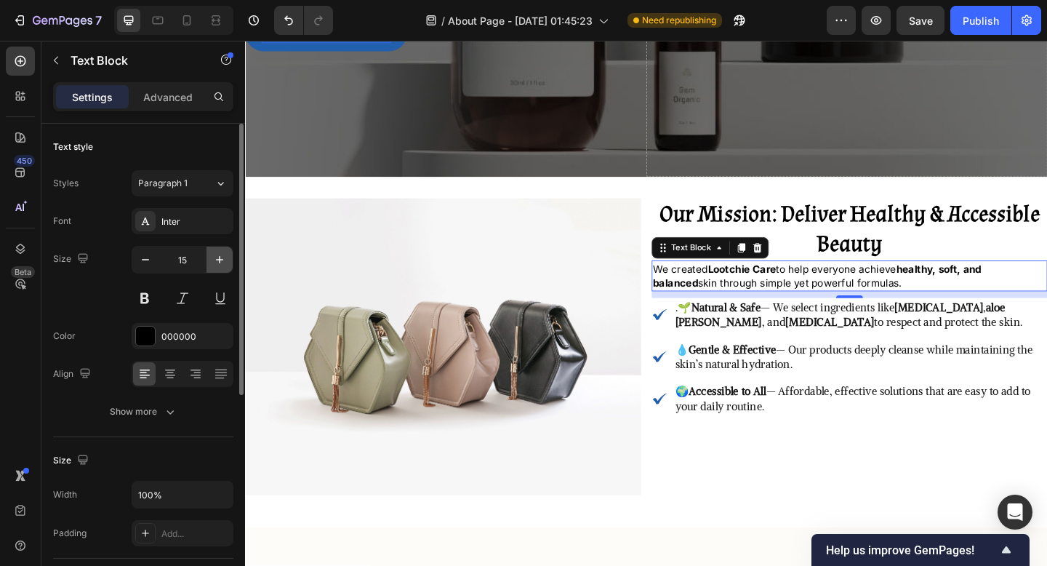
click at [223, 249] on button "button" at bounding box center [220, 260] width 26 height 26
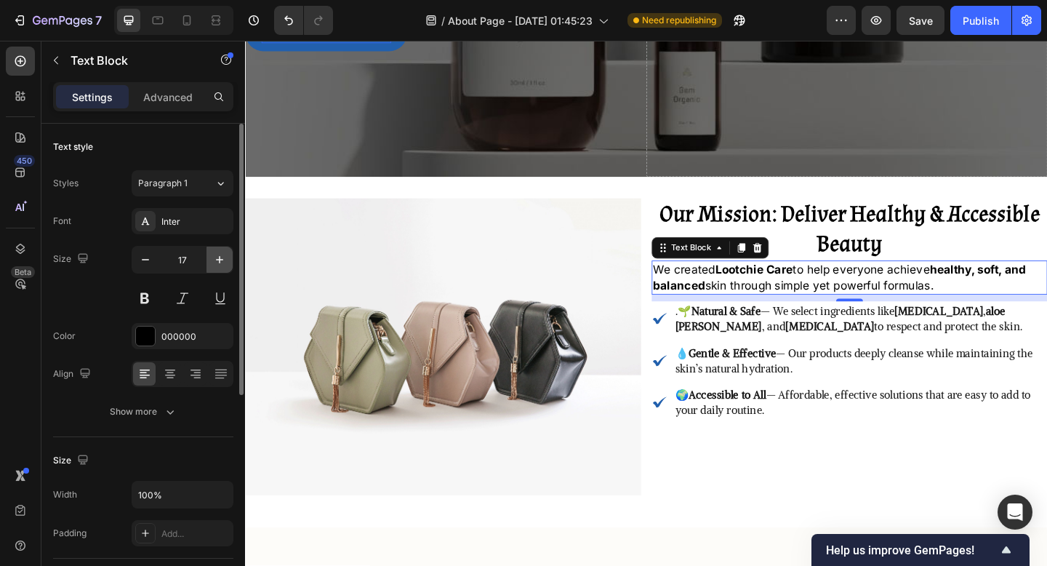
click at [223, 249] on button "button" at bounding box center [220, 260] width 26 height 26
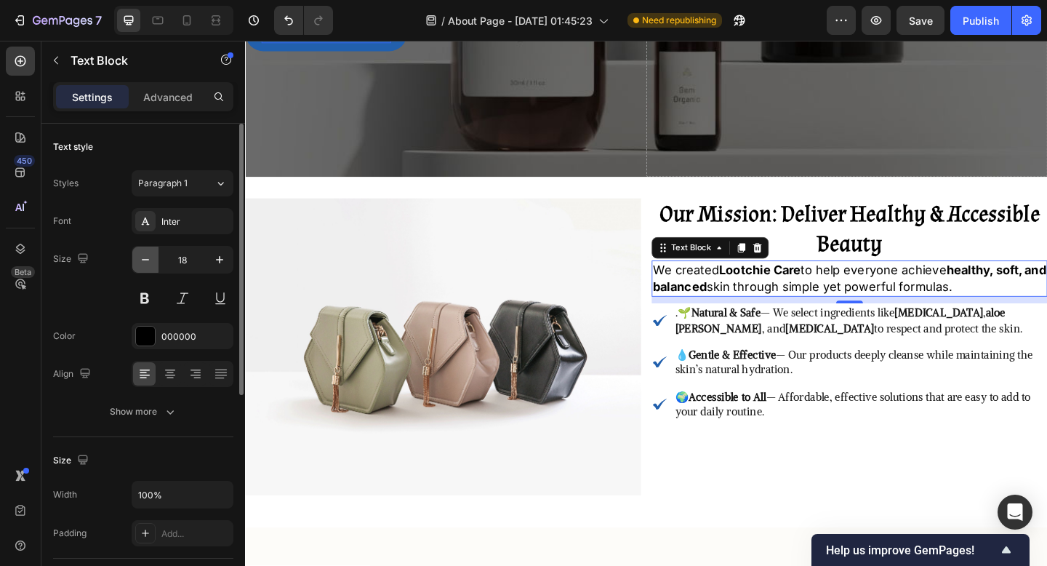
click at [154, 270] on button "button" at bounding box center [145, 260] width 26 height 26
type input "17"
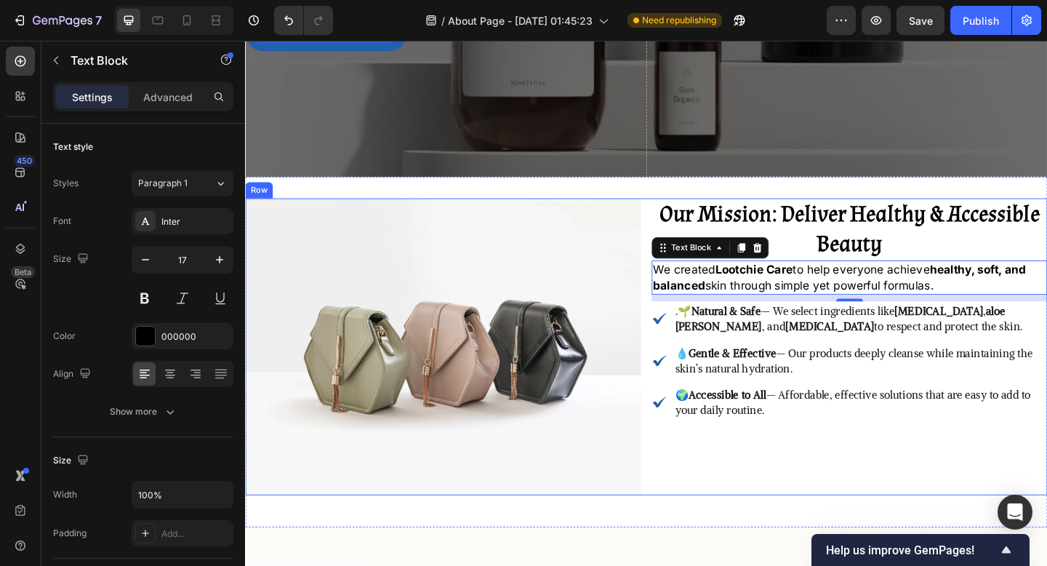
click at [714, 506] on div "⁠⁠⁠⁠⁠⁠⁠ Our Mission: Deliver Healthy & Accessible Beauty Heading We created Loo…" at bounding box center [902, 373] width 431 height 323
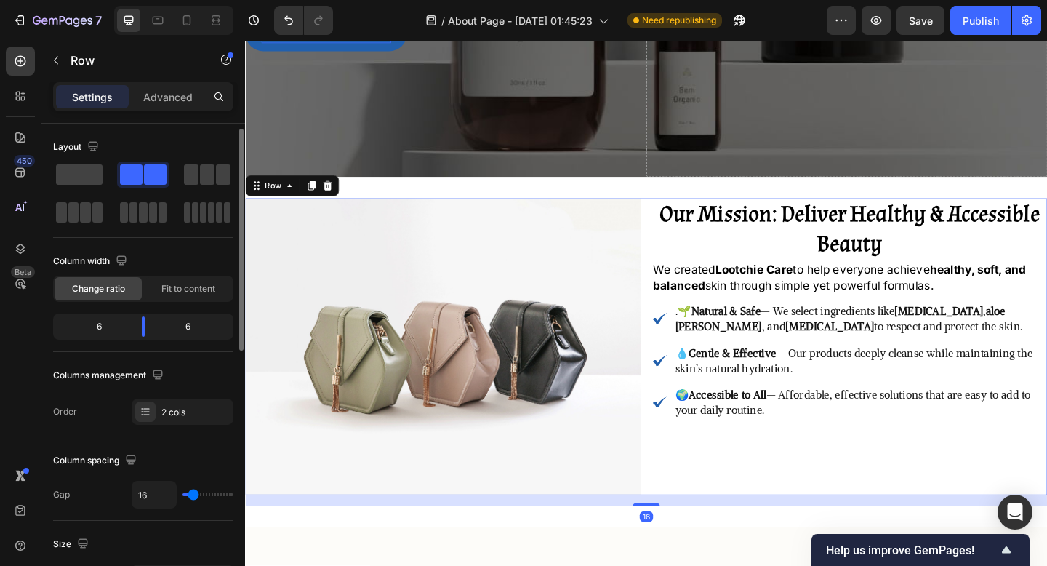
scroll to position [570, 0]
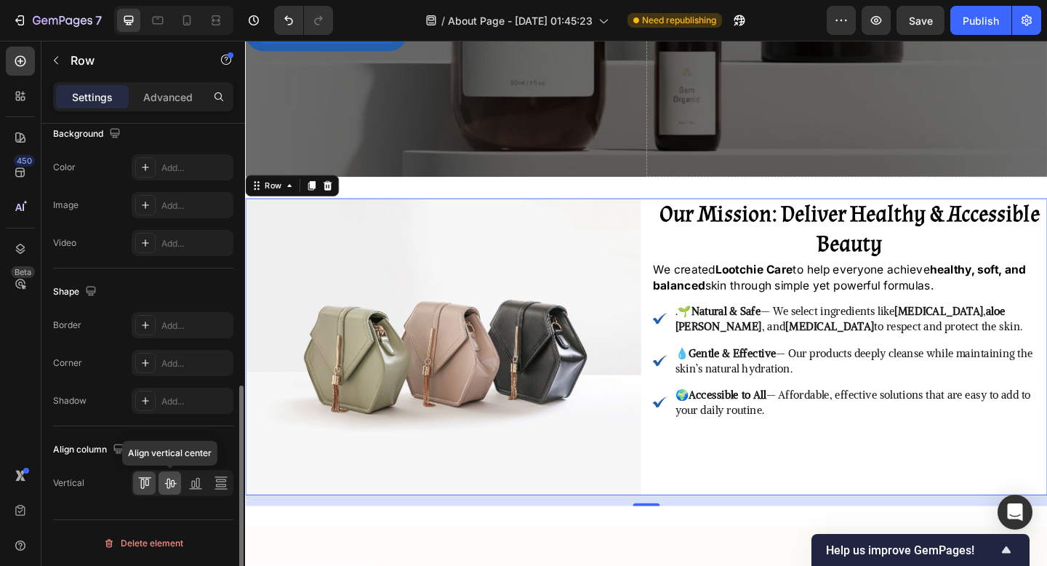
click at [172, 490] on div at bounding box center [170, 482] width 23 height 23
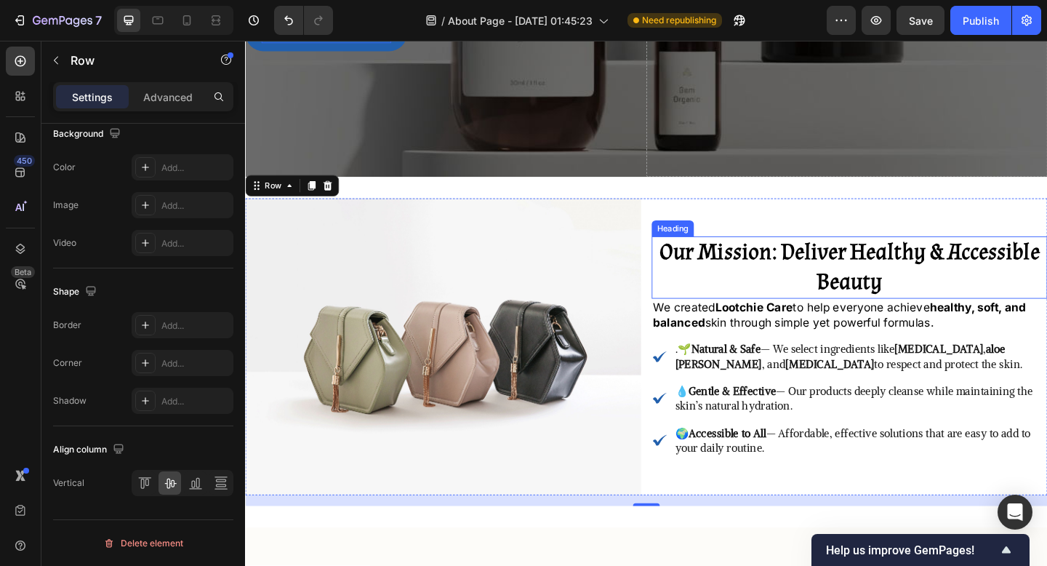
click at [919, 283] on strong "Our Mission: Deliver Healthy & Accessible Beauty" at bounding box center [902, 287] width 413 height 64
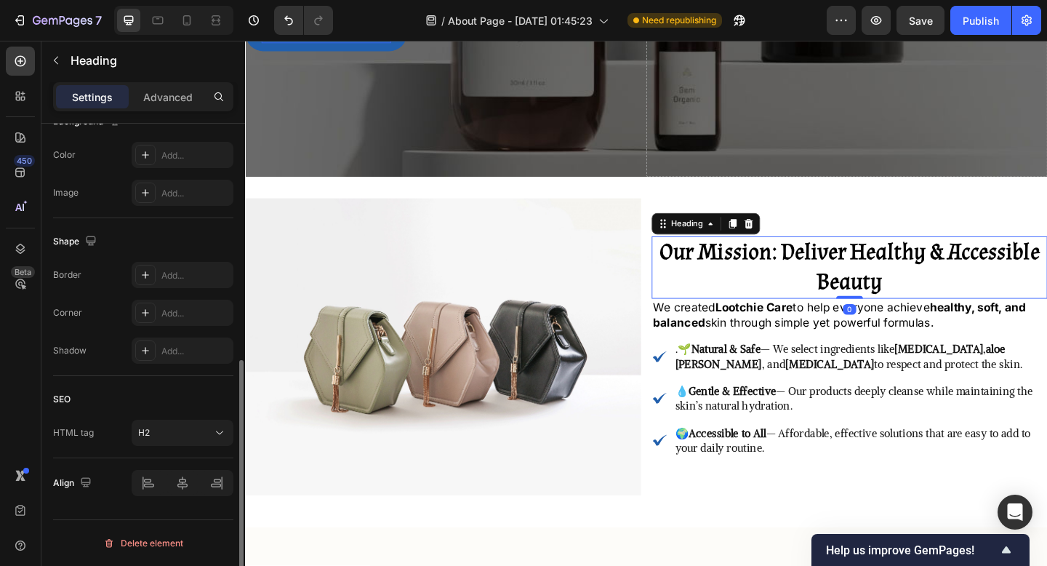
scroll to position [0, 0]
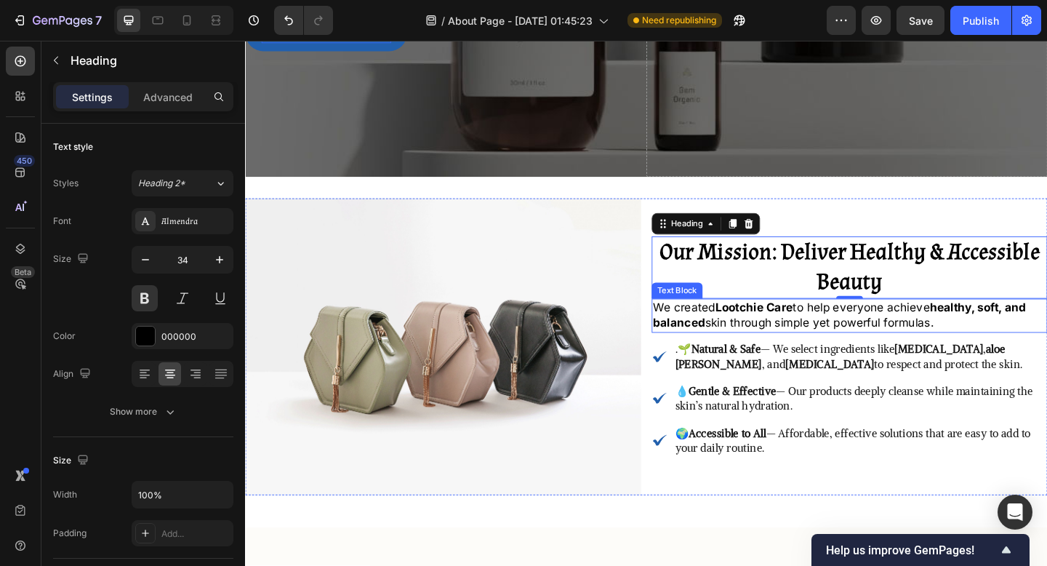
click at [879, 352] on p "We created Lootchie Care to help everyone achieve healthy, soft, and balanced s…" at bounding box center [903, 340] width 428 height 35
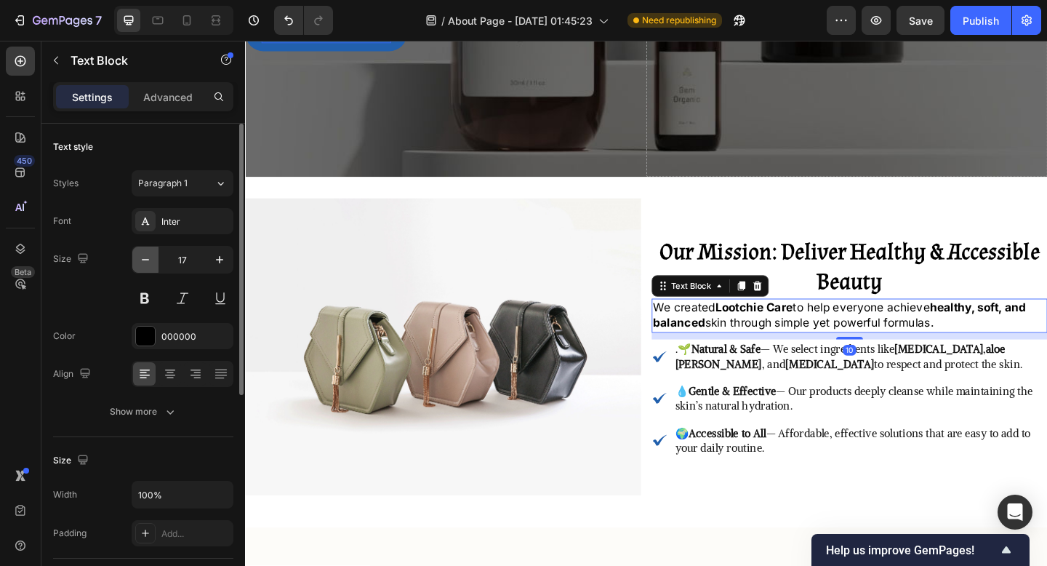
click at [155, 255] on button "button" at bounding box center [145, 260] width 26 height 26
type input "16"
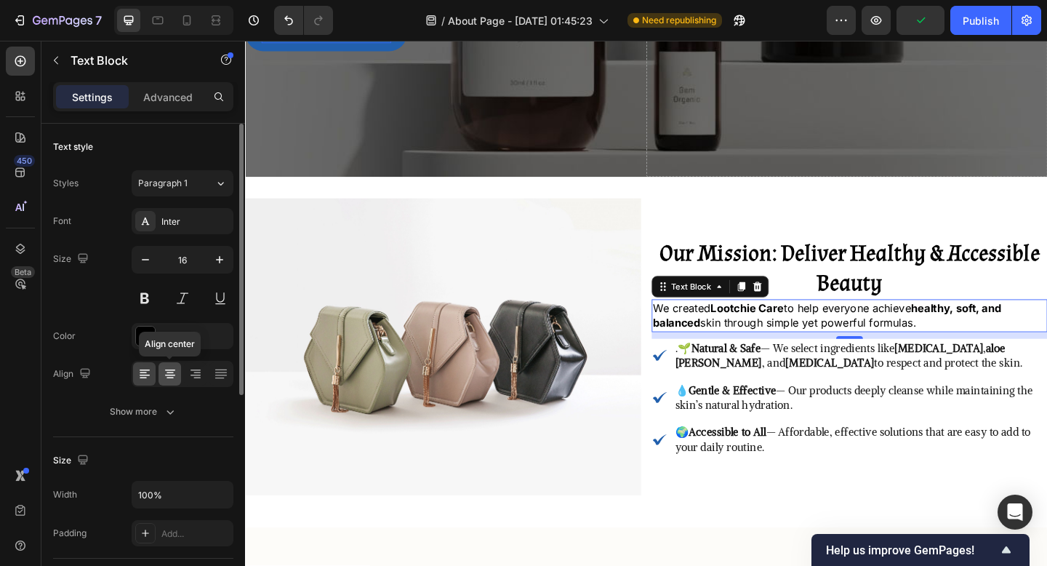
click at [168, 376] on icon at bounding box center [170, 374] width 15 height 15
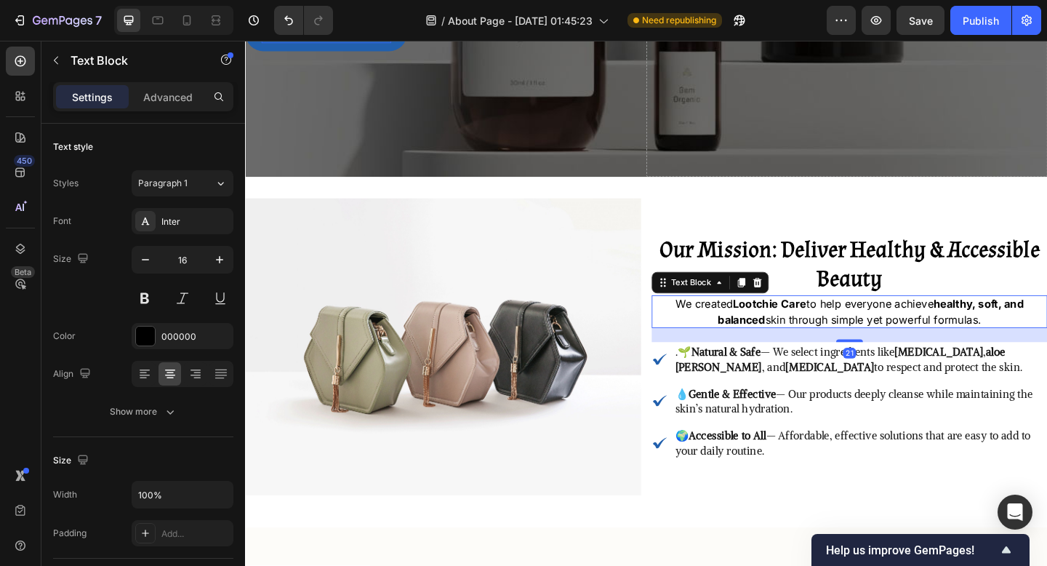
drag, startPoint x: 902, startPoint y: 362, endPoint x: 904, endPoint y: 370, distance: 7.6
click at [904, 370] on div "⁠⁠⁠⁠⁠⁠⁠ Our Mission: Deliver Healthy & Accessible Beauty Heading We created Loo…" at bounding box center [902, 373] width 431 height 323
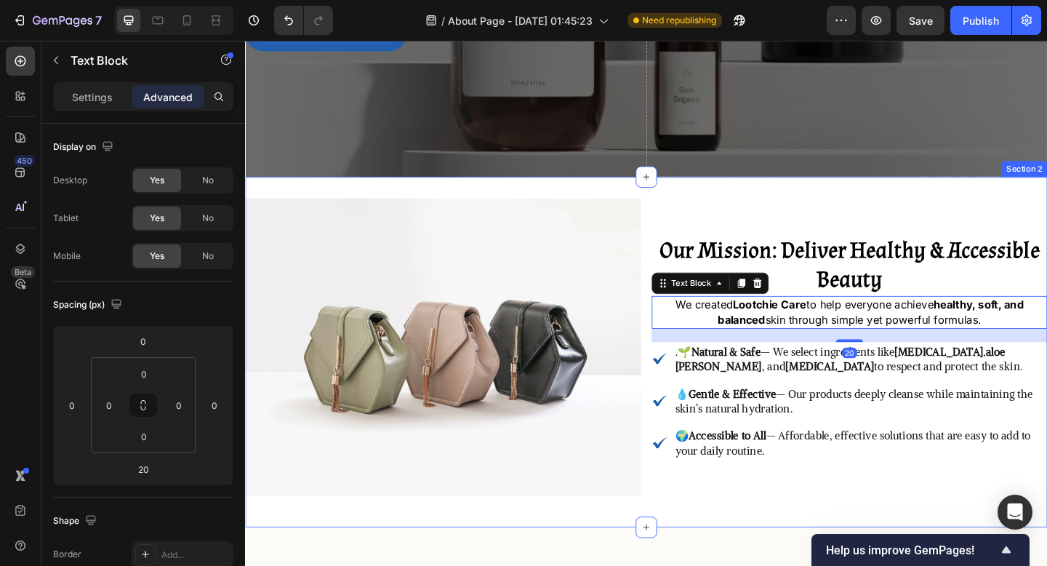
click at [818, 541] on div "Image ⁠⁠⁠⁠⁠⁠⁠ Our Mission: Deliver Healthy & Accessible Beauty Heading We creat…" at bounding box center [681, 379] width 873 height 335
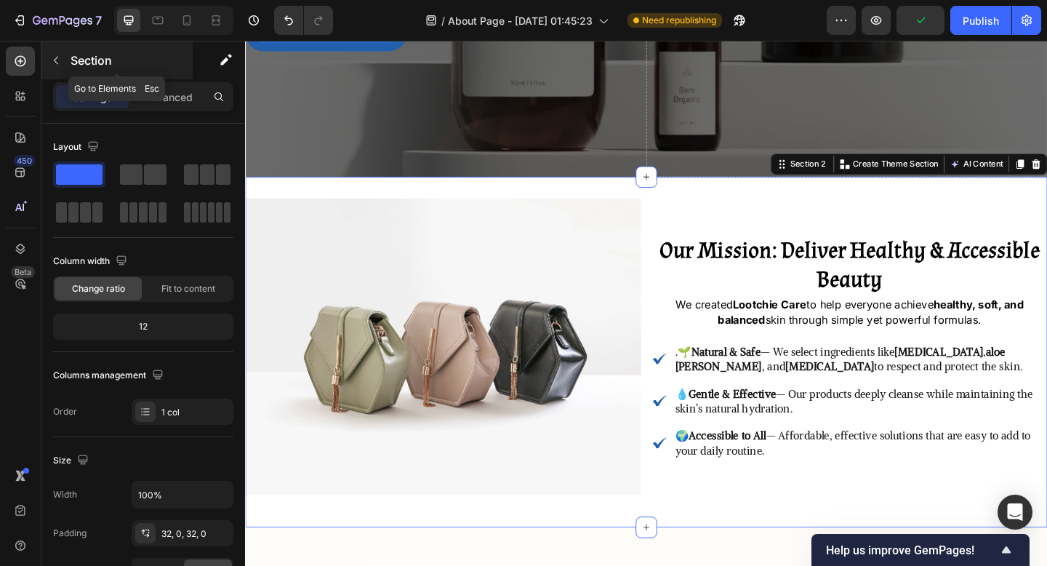
click at [64, 47] on div "Section" at bounding box center [116, 60] width 151 height 38
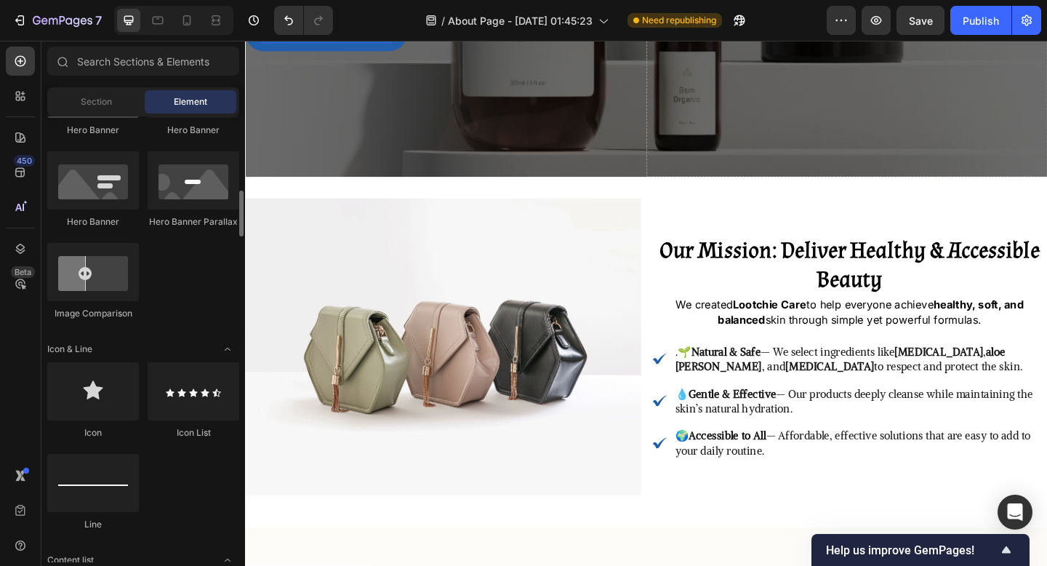
scroll to position [783, 0]
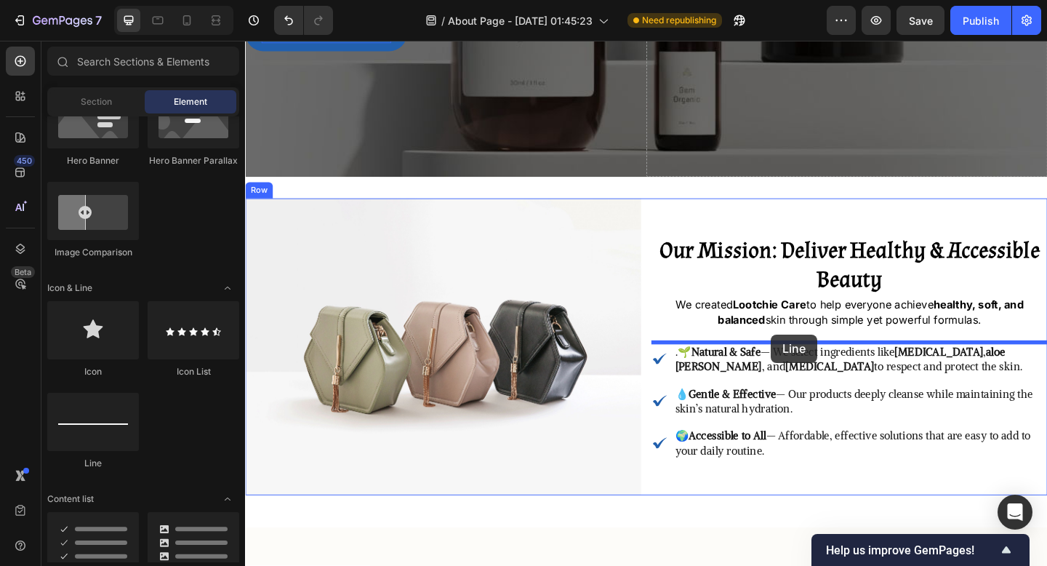
drag, startPoint x: 343, startPoint y: 461, endPoint x: 818, endPoint y: 360, distance: 485.6
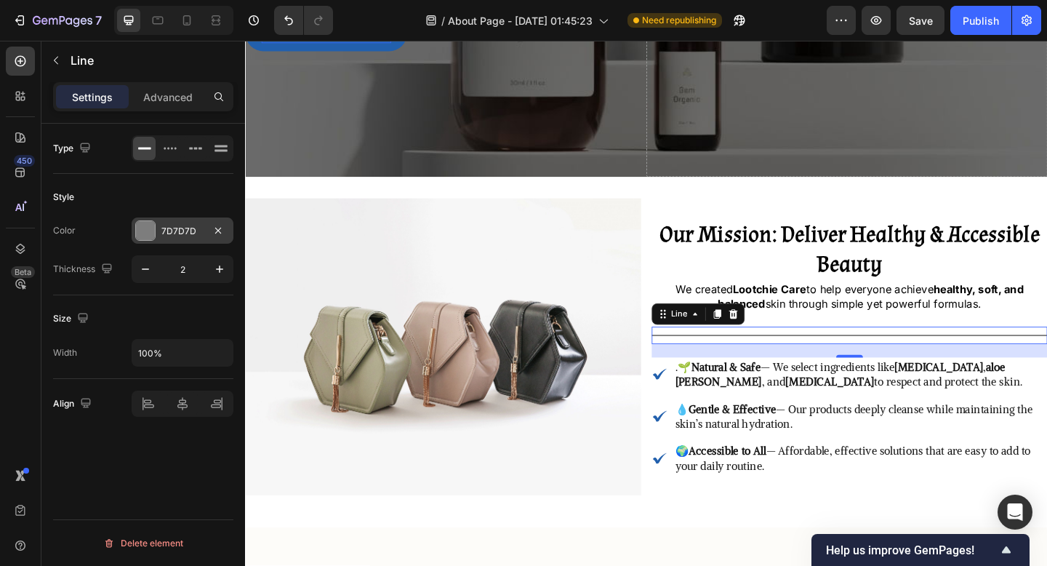
click at [158, 231] on div "7D7D7D" at bounding box center [183, 230] width 102 height 26
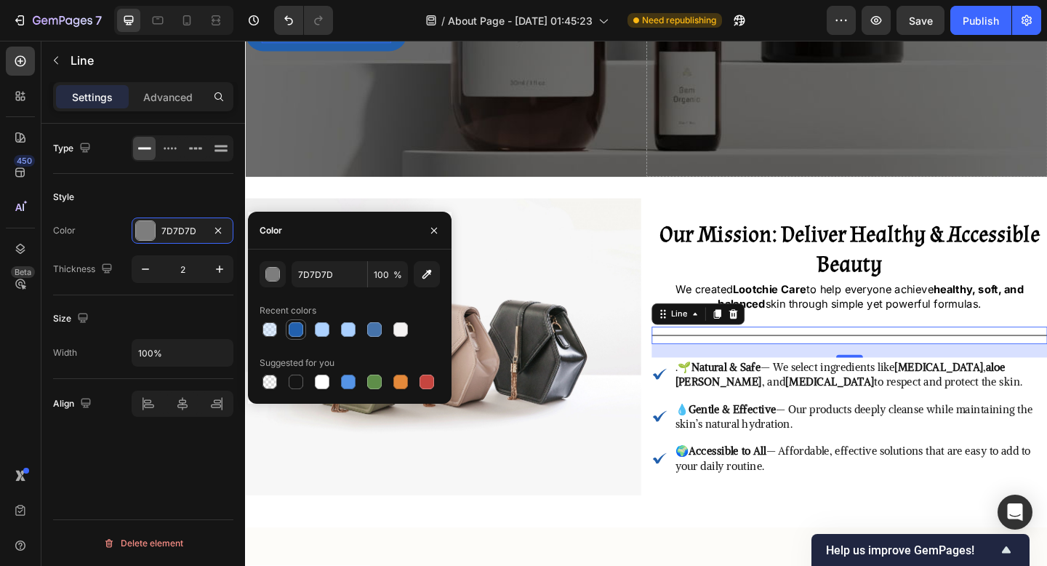
click at [301, 334] on div at bounding box center [296, 329] width 15 height 15
type input "2260AD"
click at [222, 266] on icon "button" at bounding box center [219, 269] width 15 height 15
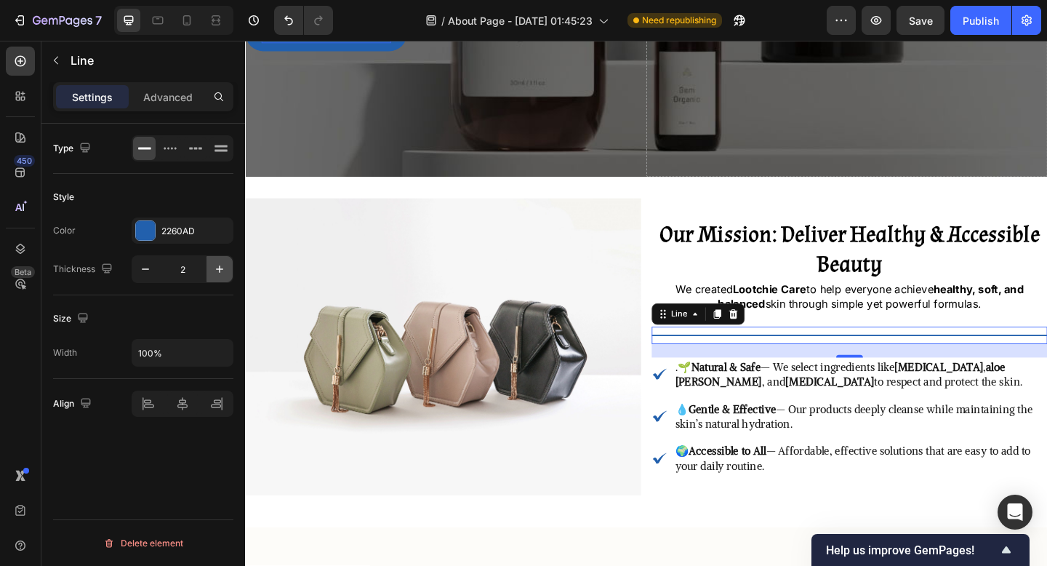
type input "3"
click at [163, 105] on div "Advanced" at bounding box center [168, 96] width 73 height 23
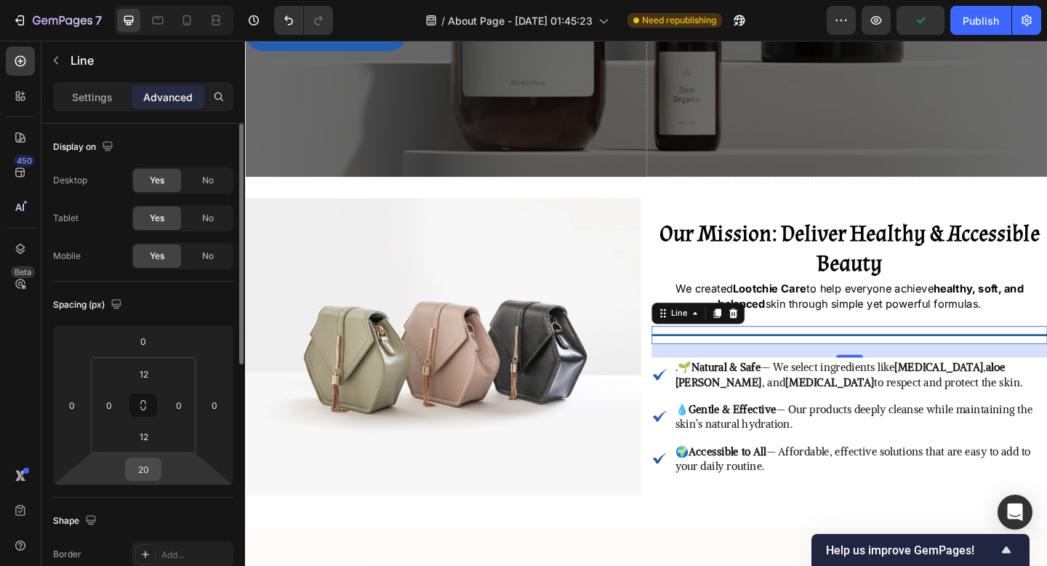
click at [151, 474] on input "20" at bounding box center [143, 469] width 29 height 22
type input "0"
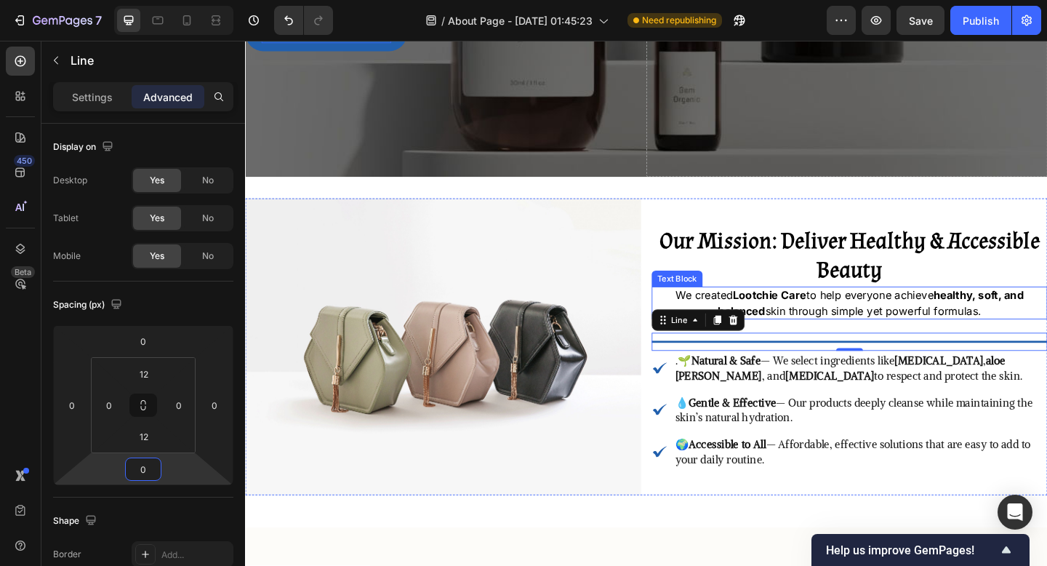
click at [837, 322] on strong "Lootchie Care" at bounding box center [816, 318] width 80 height 15
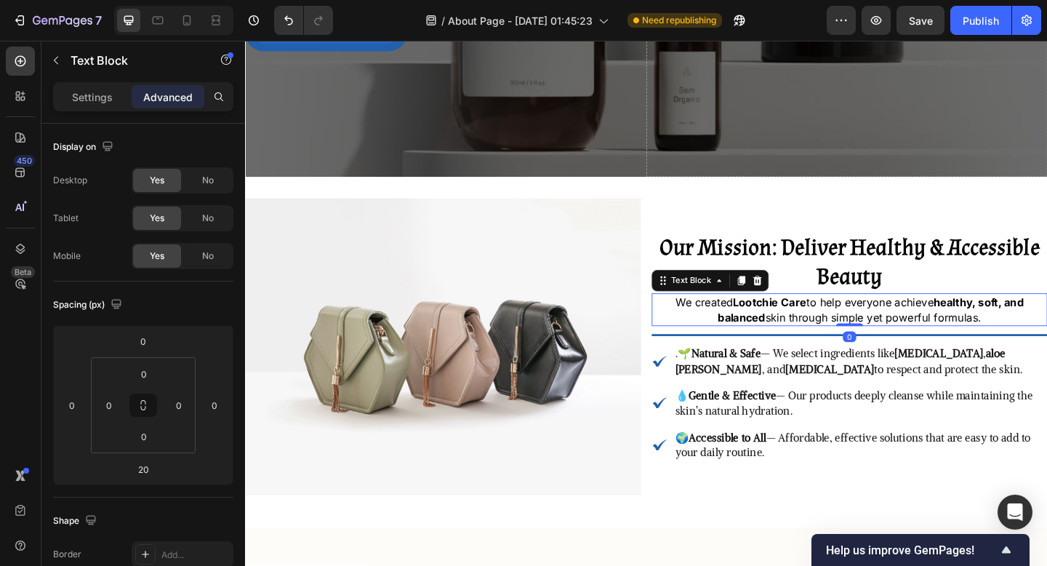
drag, startPoint x: 893, startPoint y: 356, endPoint x: 896, endPoint y: 332, distance: 23.6
click at [896, 332] on div "We created Lootchie Care to help everyone achieve healthy, soft, and balanced s…" at bounding box center [902, 334] width 431 height 36
type input "0"
click at [878, 359] on div "Title Line" at bounding box center [902, 361] width 431 height 20
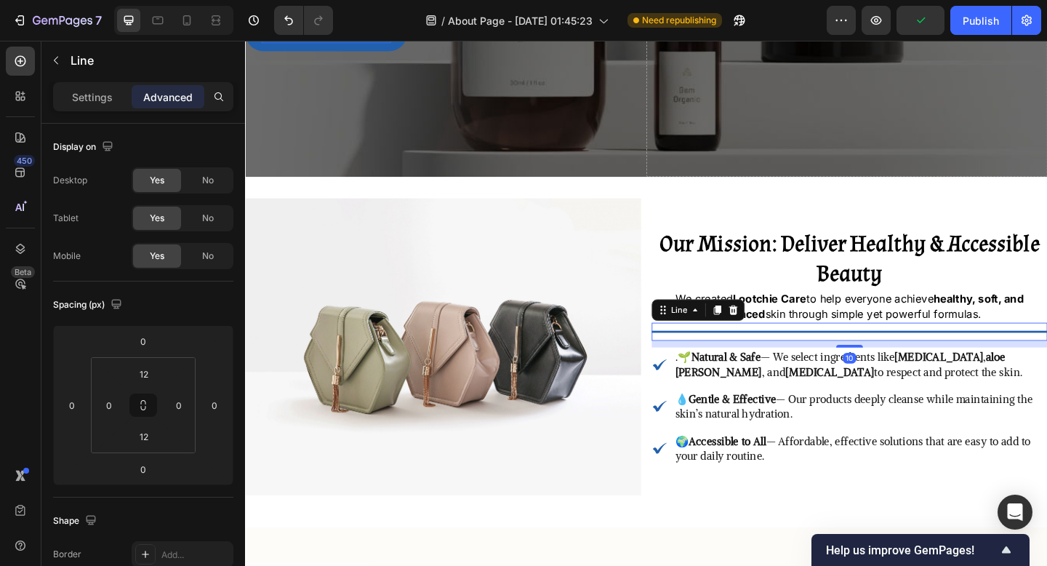
click at [907, 376] on div "⁠⁠⁠⁠⁠⁠⁠ Our Mission: Deliver Healthy & Accessible Beauty Heading We created Loo…" at bounding box center [902, 373] width 431 height 323
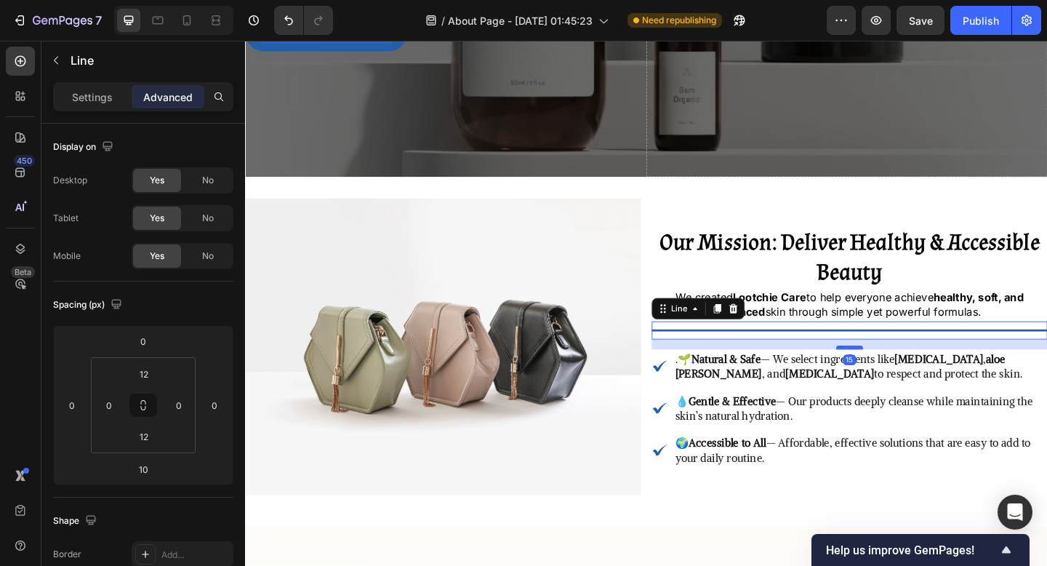
click at [909, 375] on div at bounding box center [902, 374] width 29 height 4
click at [909, 376] on div at bounding box center [902, 374] width 29 height 4
type input "16"
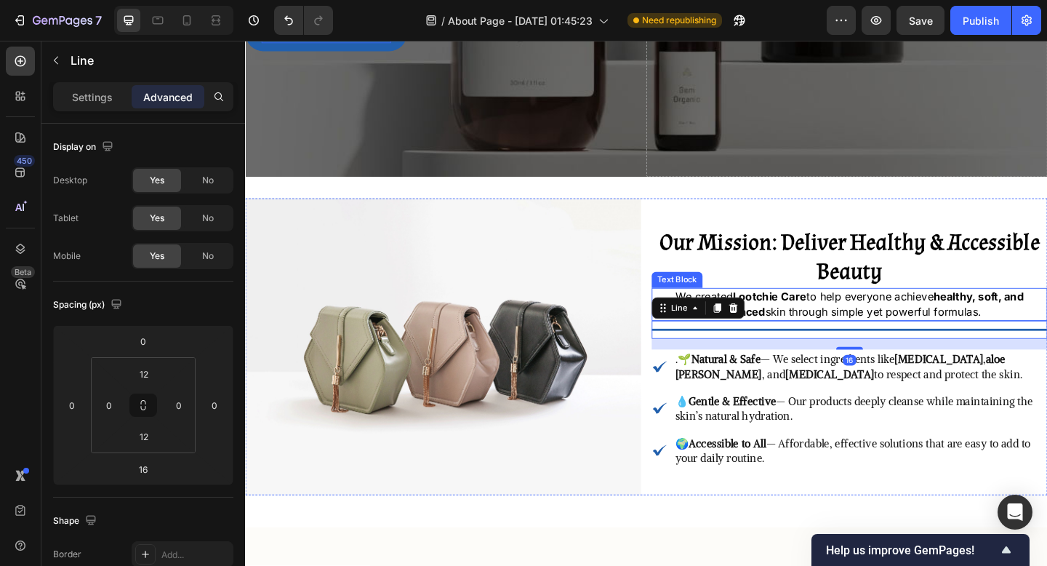
click at [912, 338] on p "We created Lootchie Care to help everyone achieve healthy, soft, and balanced s…" at bounding box center [903, 327] width 428 height 33
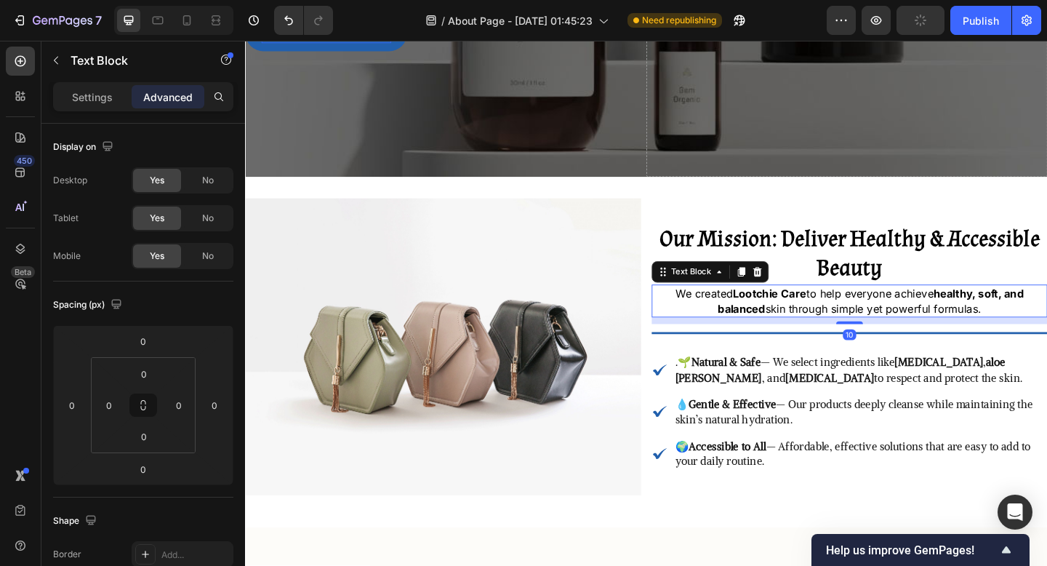
click at [904, 350] on div "⁠⁠⁠⁠⁠⁠⁠ Our Mission: Deliver Healthy & Accessible Beauty Heading We created Loo…" at bounding box center [902, 373] width 431 height 323
type input "10"
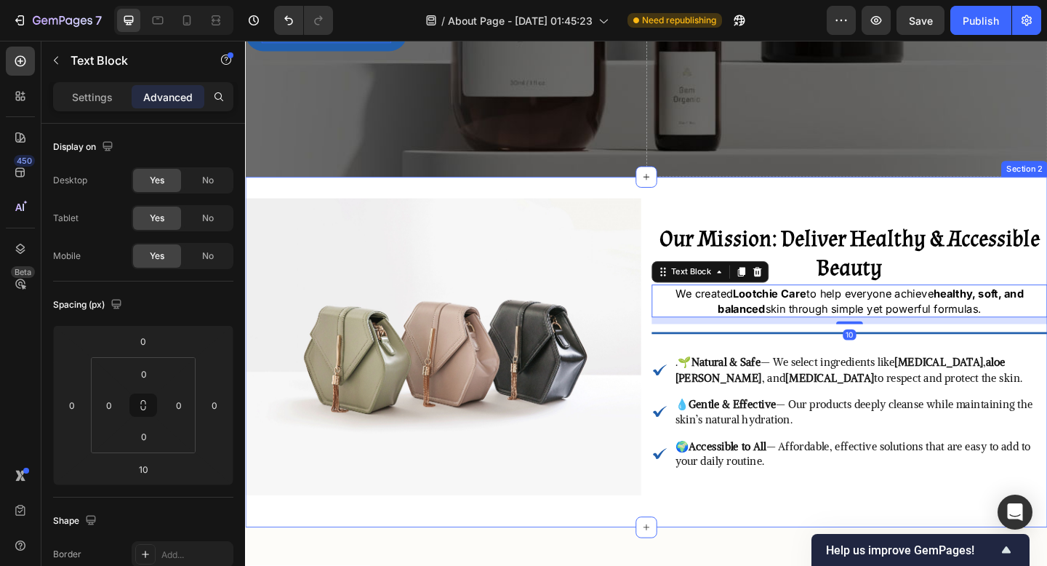
click at [826, 561] on div "Image ⁠⁠⁠⁠⁠⁠⁠ Our Mission: Deliver Healthy & Accessible Beauty Heading We creat…" at bounding box center [681, 379] width 873 height 381
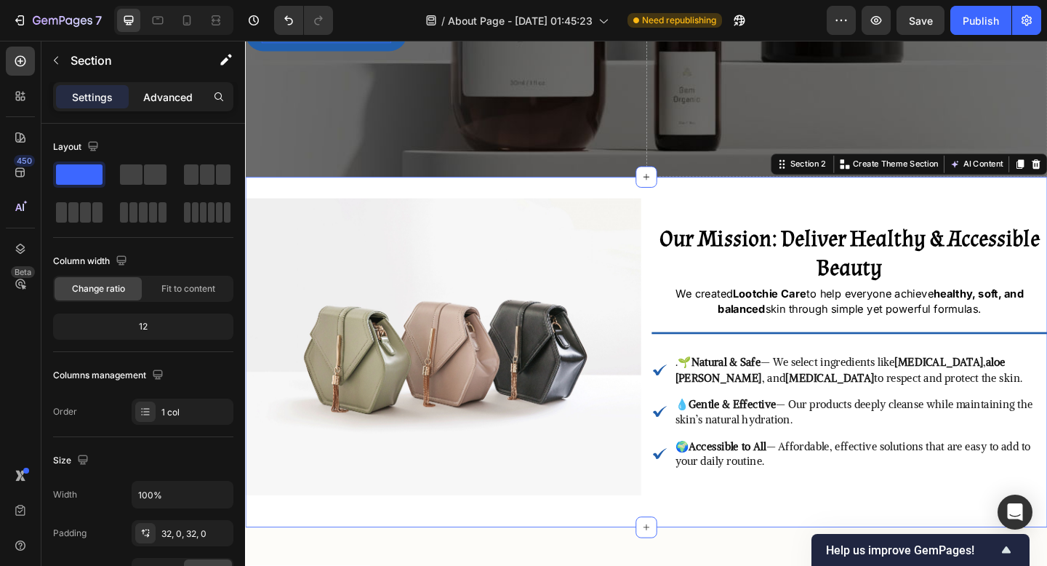
click at [150, 107] on div "Advanced" at bounding box center [168, 96] width 73 height 23
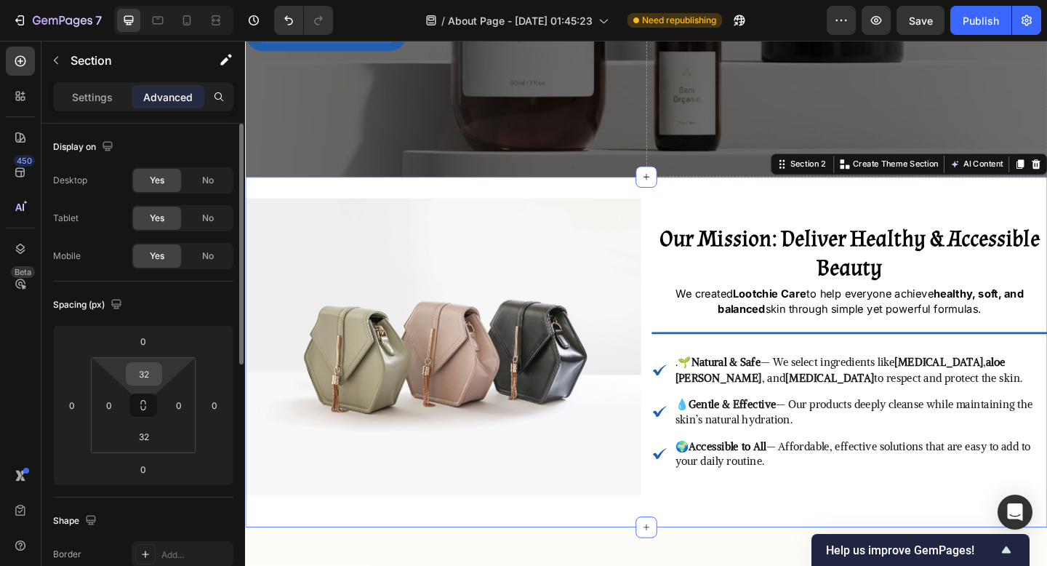
click at [140, 371] on input "32" at bounding box center [143, 374] width 29 height 22
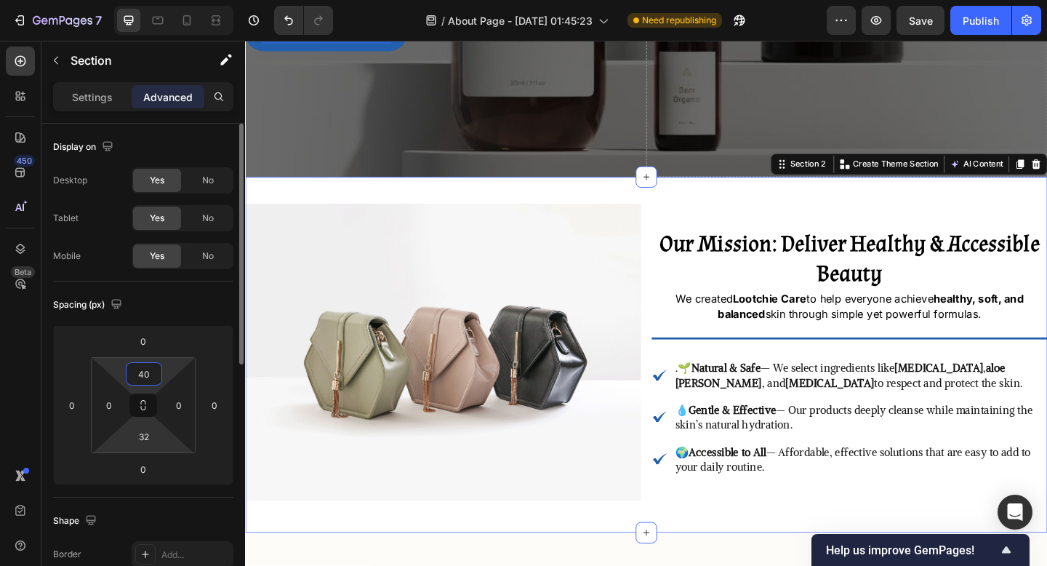
type input "40"
click at [146, 0] on html "7 Version history / About Page - Sep 27, 01:45:23 Need republishing Preview Sav…" at bounding box center [523, 0] width 1047 height 0
type input "40"
click at [686, 328] on div "Image ⁠⁠⁠⁠⁠⁠⁠ Our Mission: Deliver Healthy & Accessible Beauty Heading We creat…" at bounding box center [681, 379] width 873 height 323
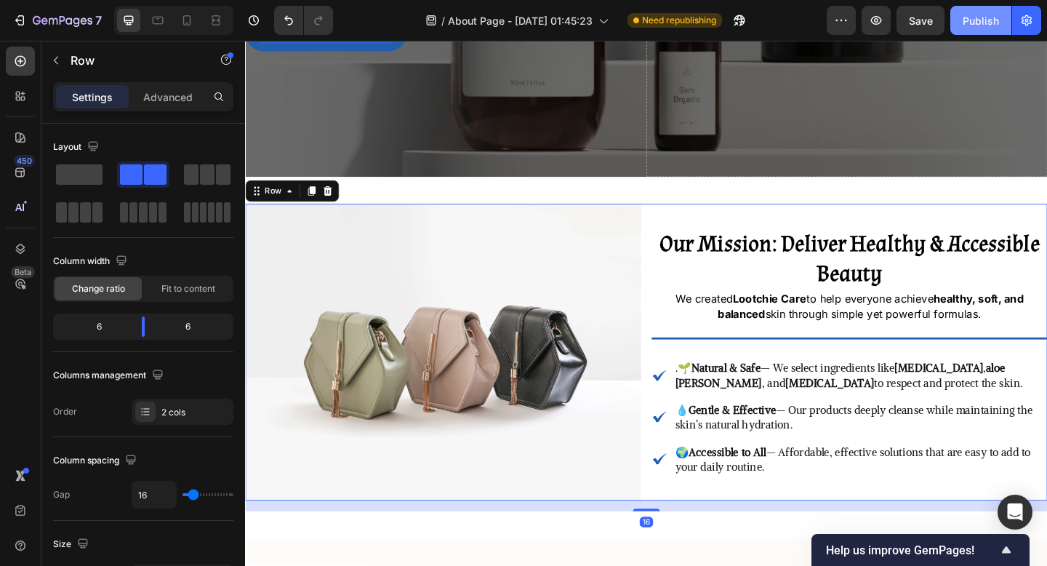
click at [968, 18] on div "Publish" at bounding box center [981, 20] width 36 height 15
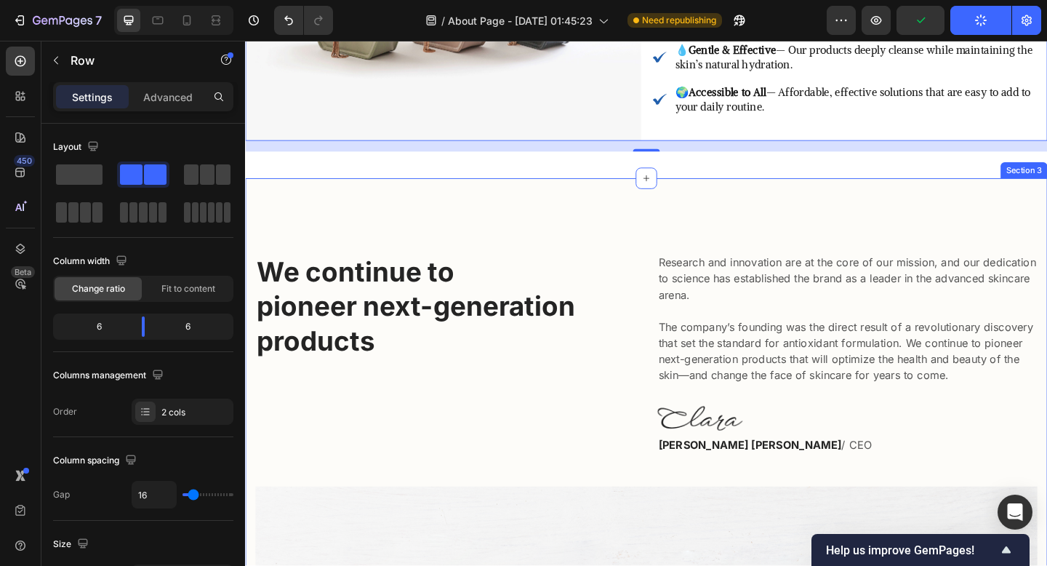
scroll to position [784, 0]
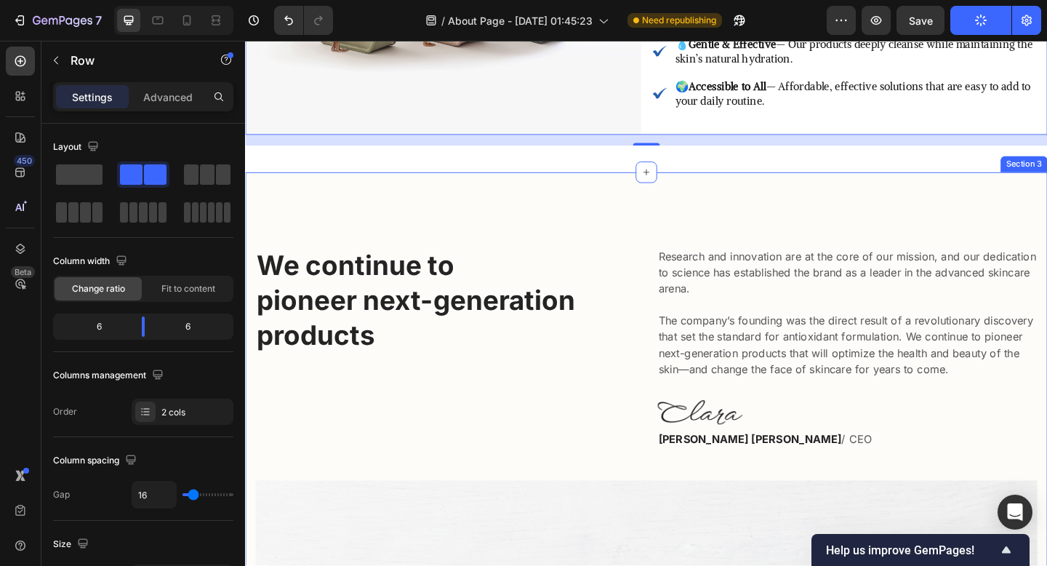
click at [664, 206] on div "We continue to pioneer next-generation products Heading Research and innovation…" at bounding box center [681, 545] width 873 height 723
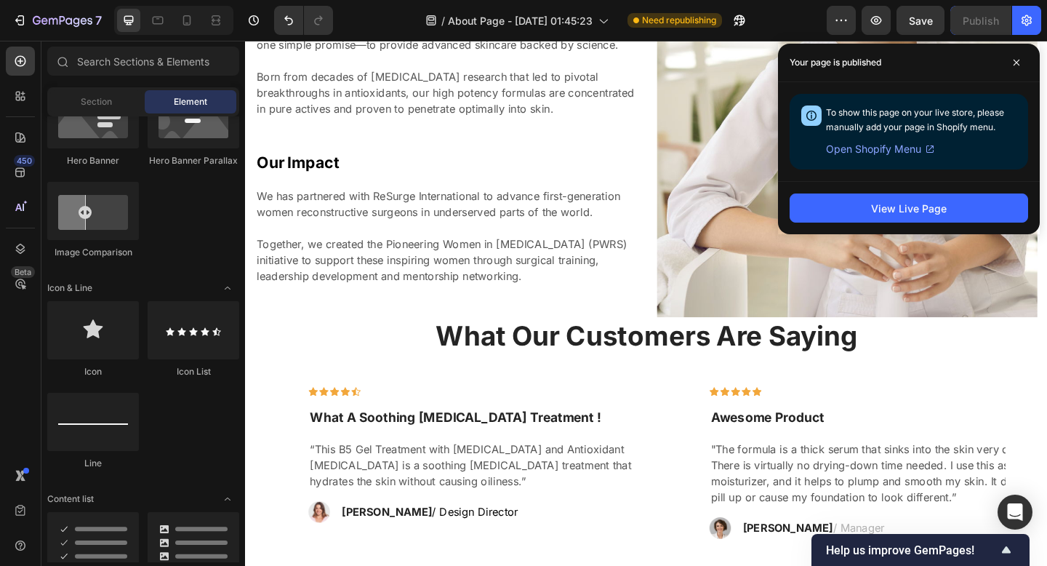
scroll to position [2336, 0]
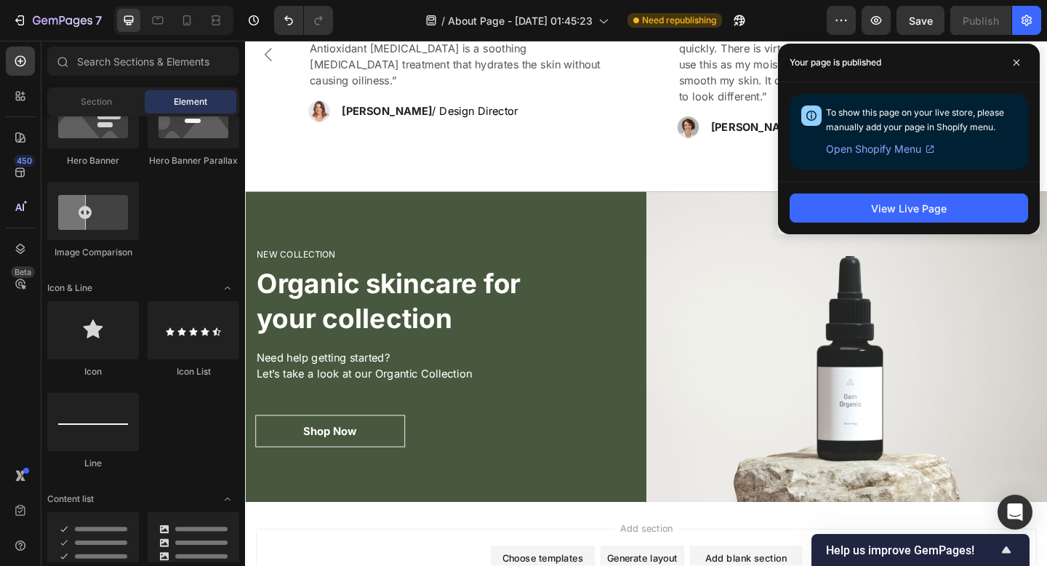
click at [701, 423] on img at bounding box center [900, 374] width 436 height 338
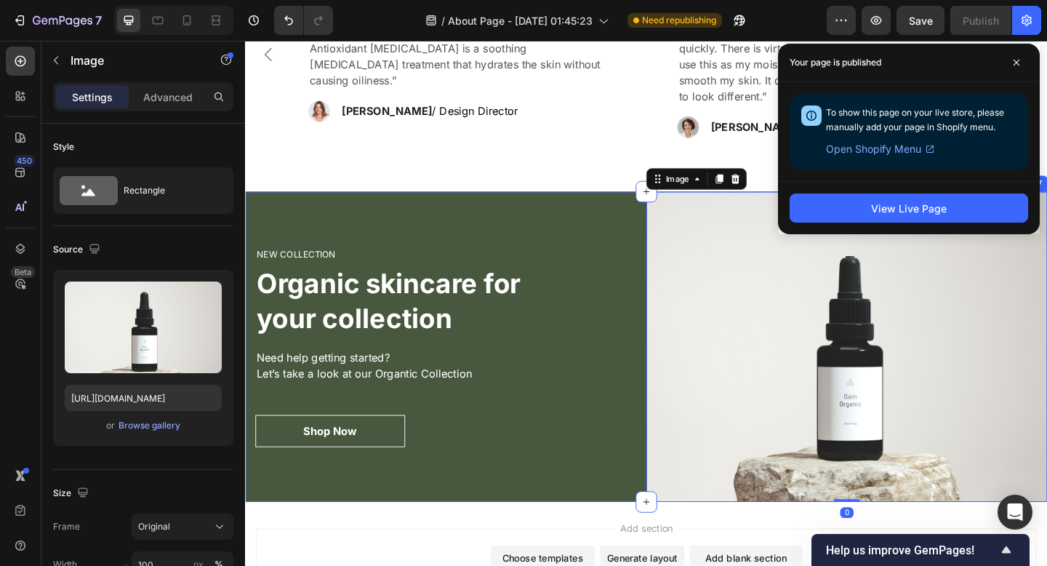
click at [629, 528] on div "NEW COLLECTION Heading Organic skincare for your collection Heading Need help g…" at bounding box center [463, 374] width 436 height 338
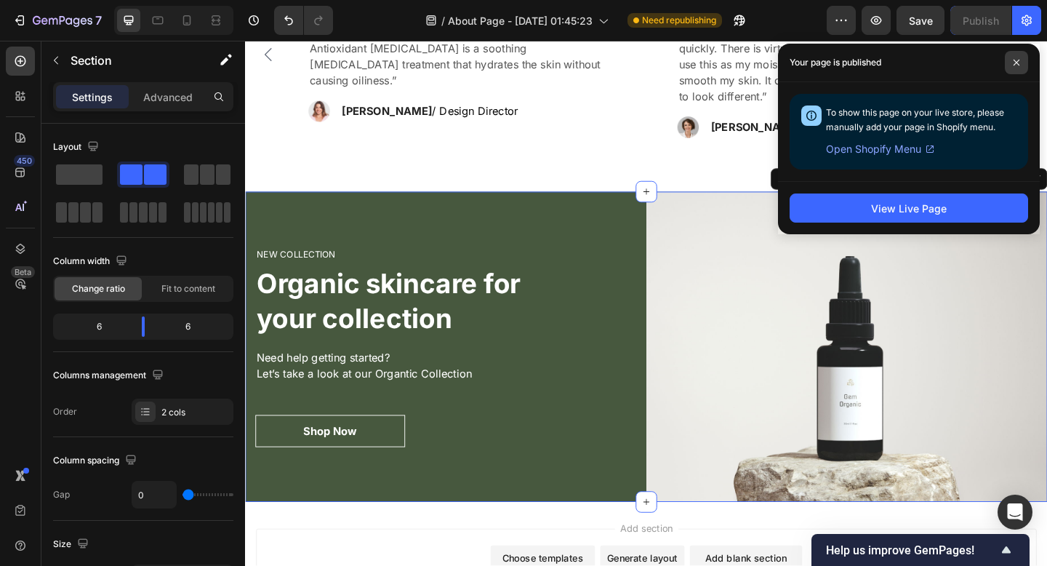
click at [1028, 63] on span at bounding box center [1016, 62] width 23 height 23
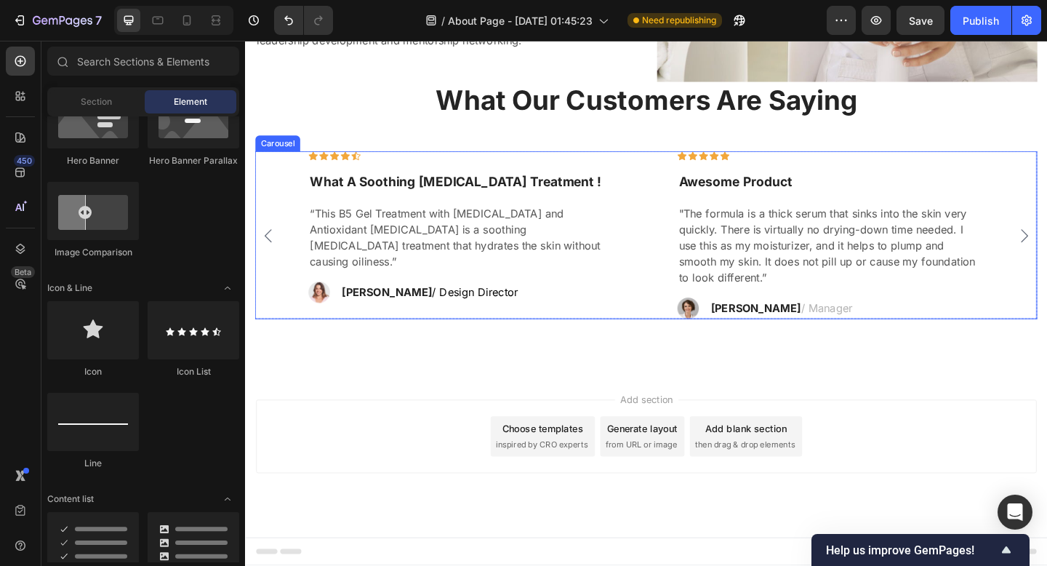
scroll to position [2139, 0]
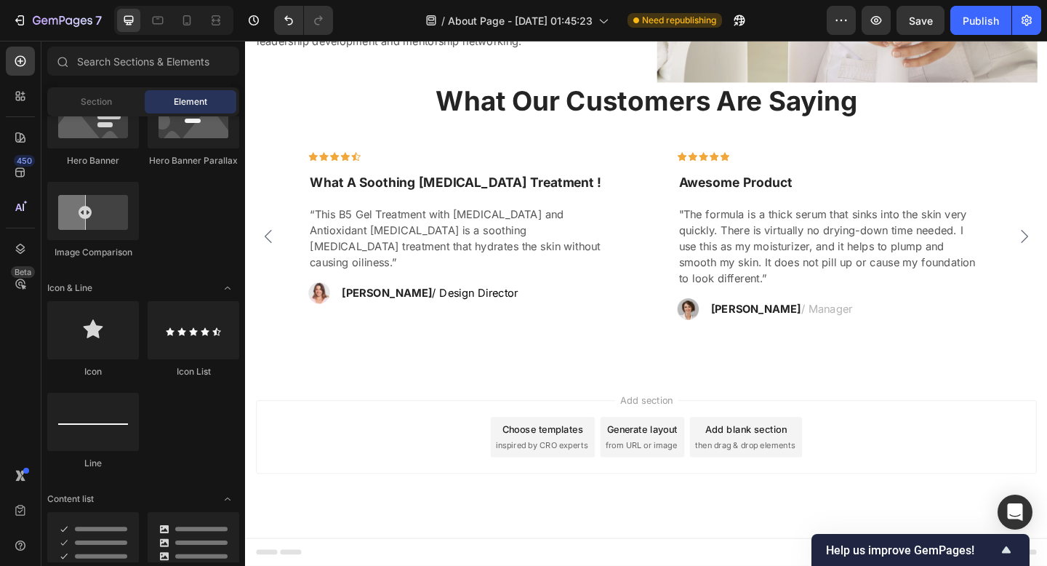
click at [865, 410] on div "Add section Choose templates inspired by CRO experts Generate layout from URL o…" at bounding box center [681, 492] width 873 height 179
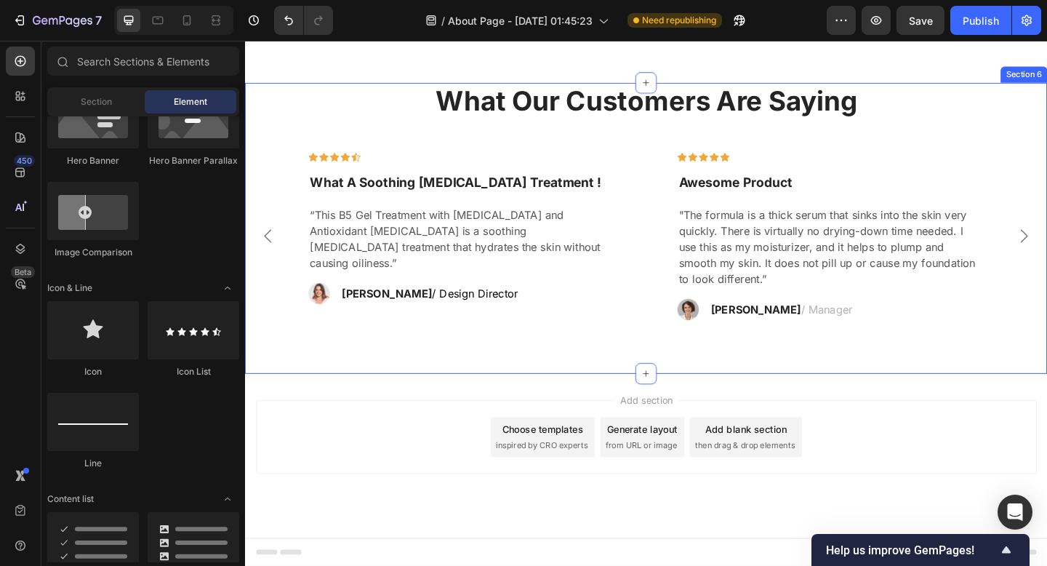
click at [850, 378] on div "What Our Customers Are Saying Heading Icon Icon Icon Icon Icon Row What A Sooth…" at bounding box center [681, 245] width 873 height 316
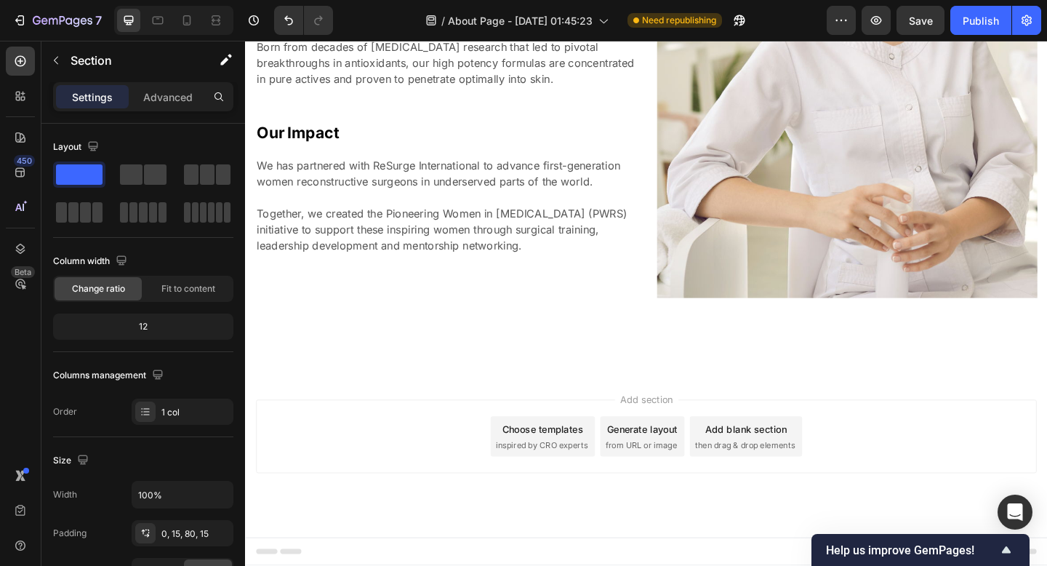
scroll to position [1915, 0]
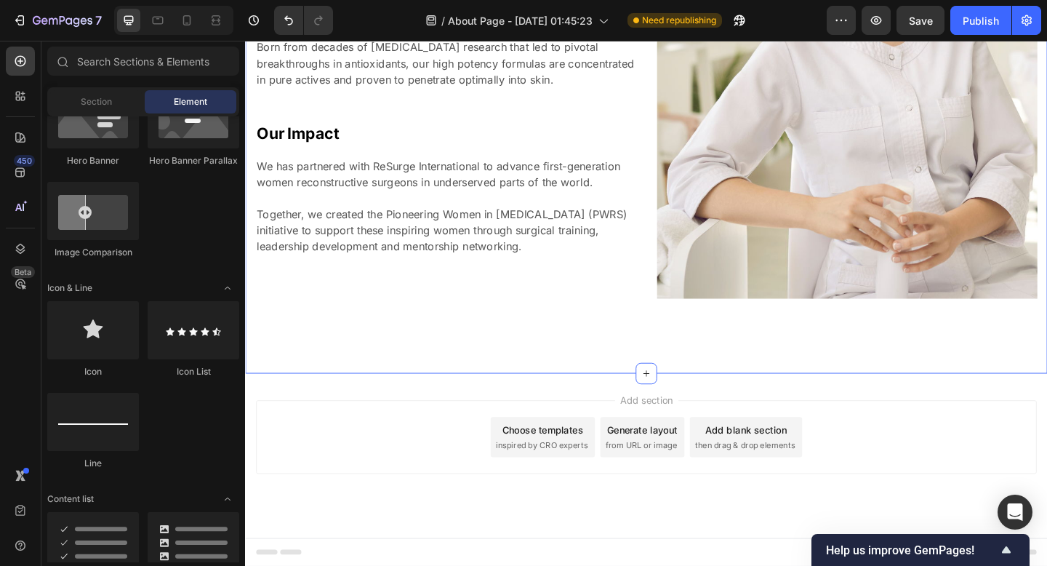
click at [847, 375] on div "An advanced skincare backed by science. Heading Mission & Vission Heading Our m…" at bounding box center [681, 62] width 873 height 682
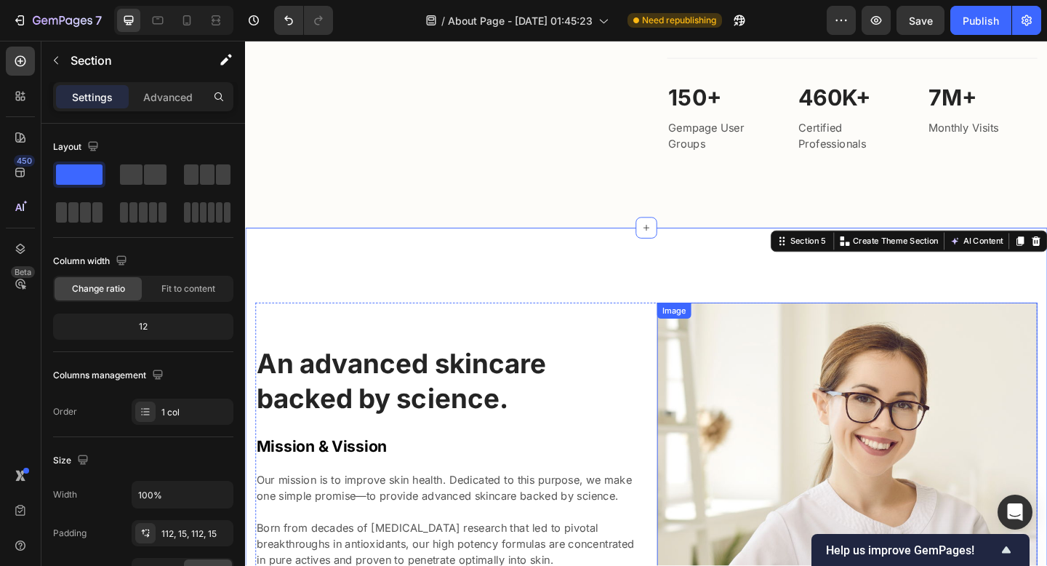
scroll to position [1382, 0]
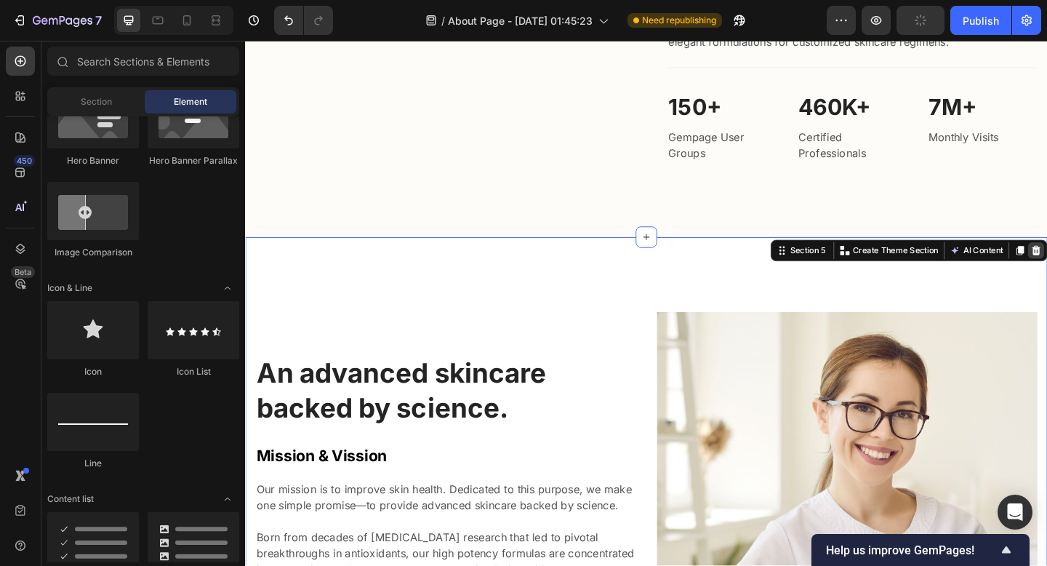
scroll to position [1257, 0]
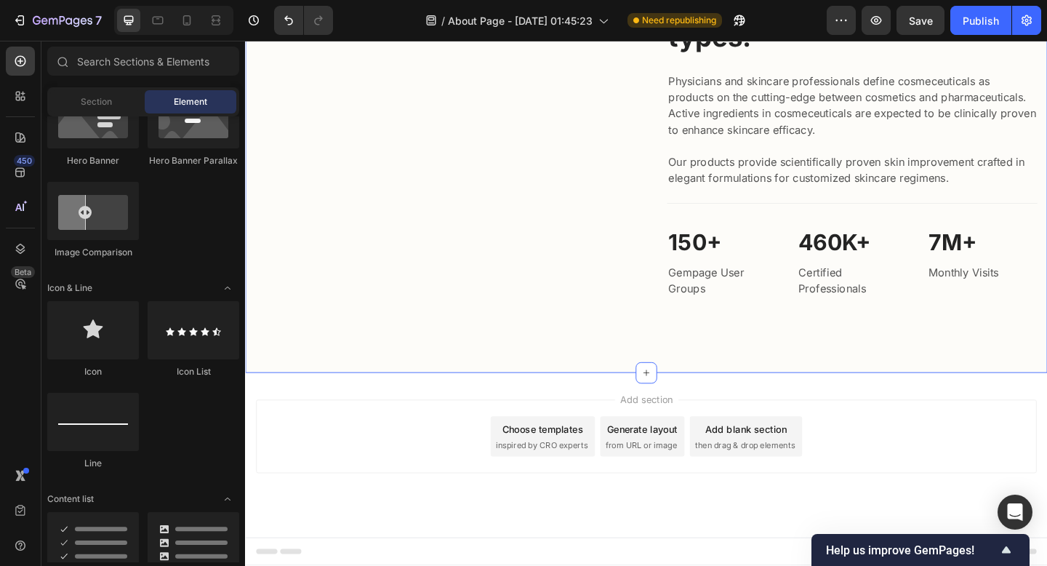
click at [867, 396] on div "Image Skin-improving formulas exclusively for all skin types. Heading Physician…" at bounding box center [681, 161] width 873 height 484
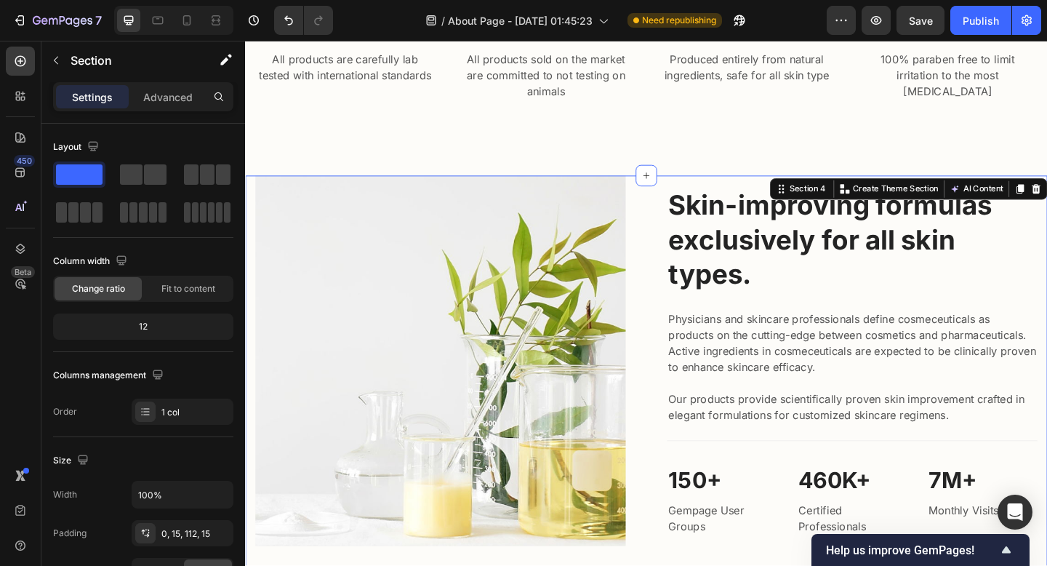
scroll to position [962, 0]
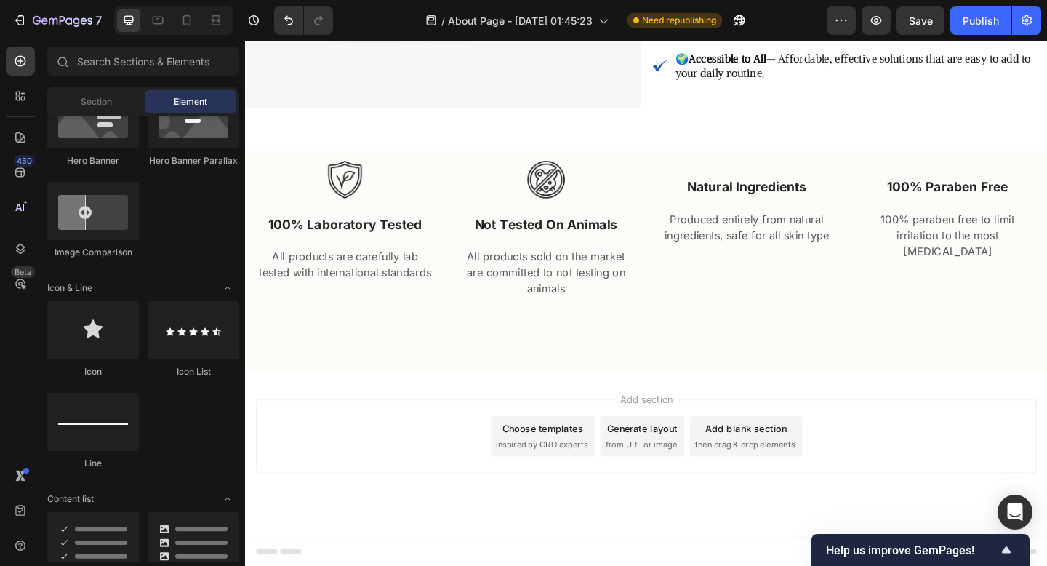
scroll to position [813, 0]
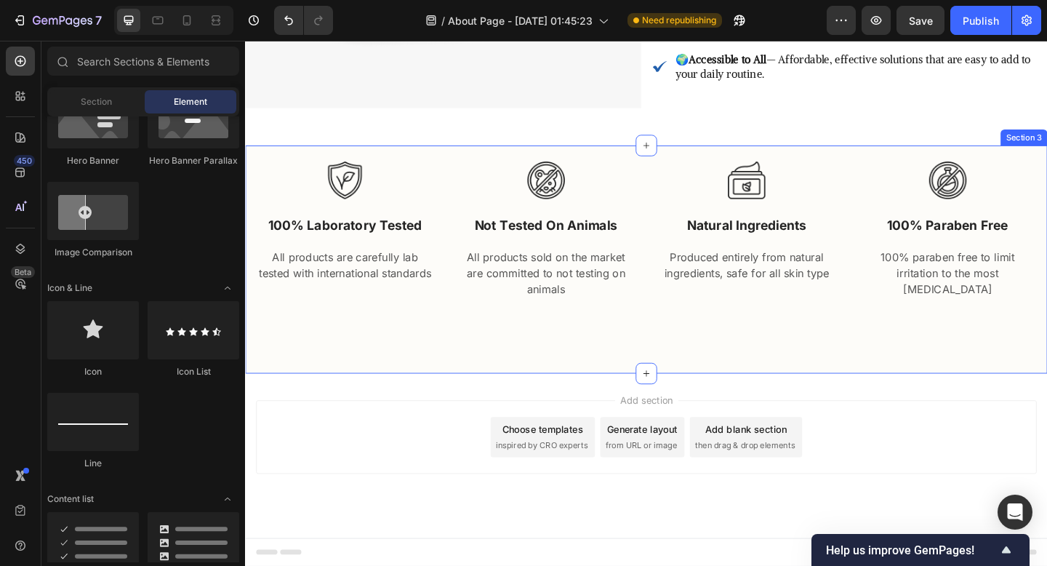
click at [910, 384] on div "Image 100% laboratory tested Text block All products are carefully lab tested w…" at bounding box center [681, 279] width 873 height 248
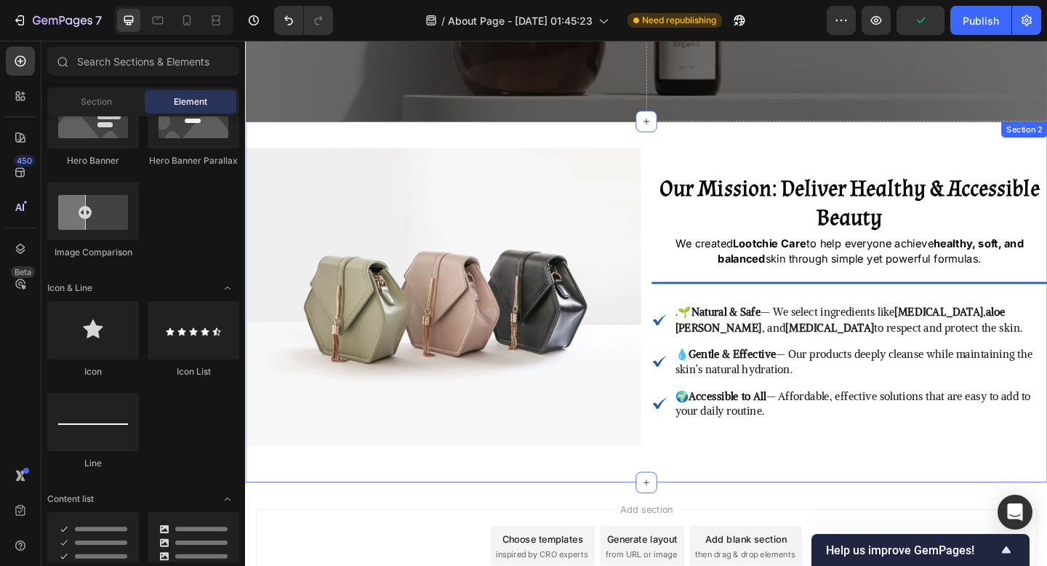
scroll to position [470, 0]
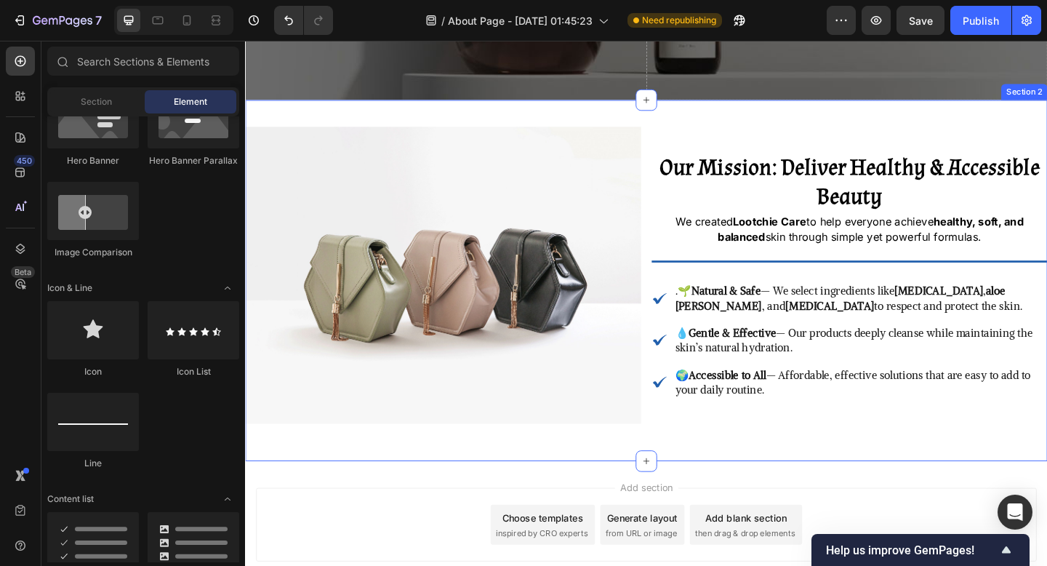
click at [638, 479] on div "Image Our Mission: Deliver Healthy & Accessible Beauty Heading We created Lootc…" at bounding box center [681, 301] width 873 height 393
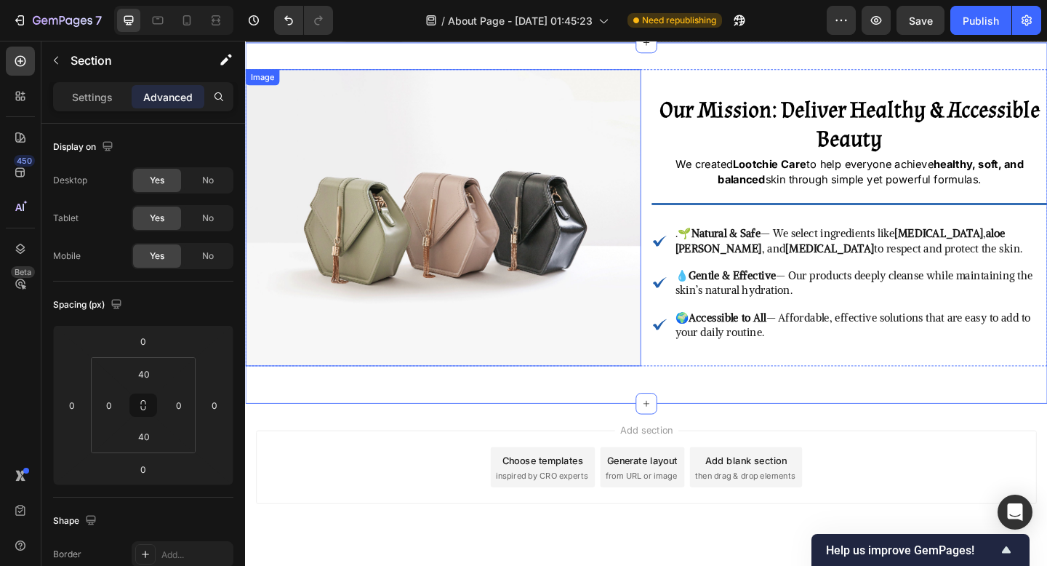
scroll to position [527, 0]
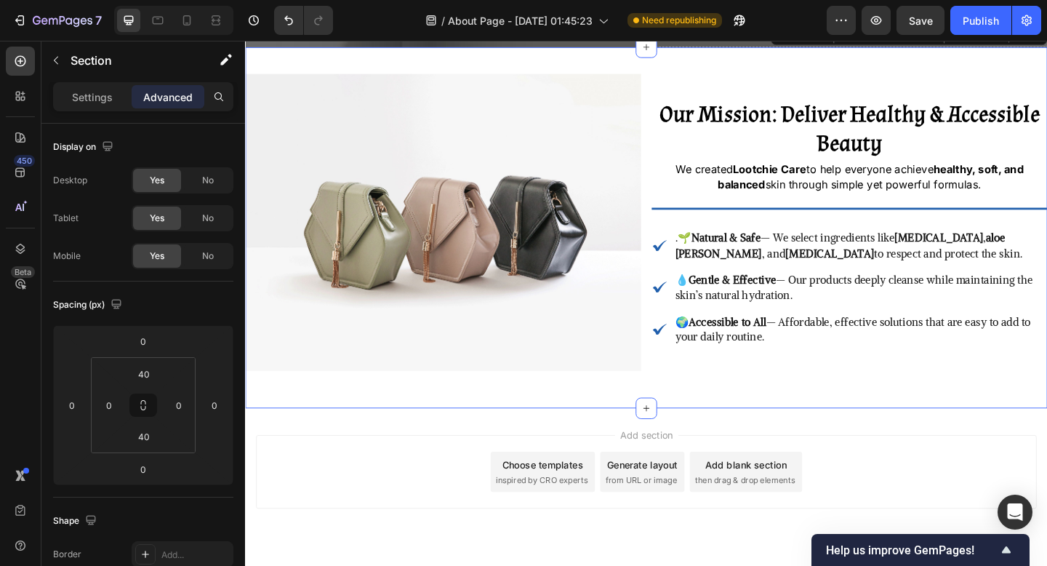
click at [502, 497] on div "Add section Choose templates inspired by CRO experts Generate layout from URL o…" at bounding box center [682, 510] width 850 height 80
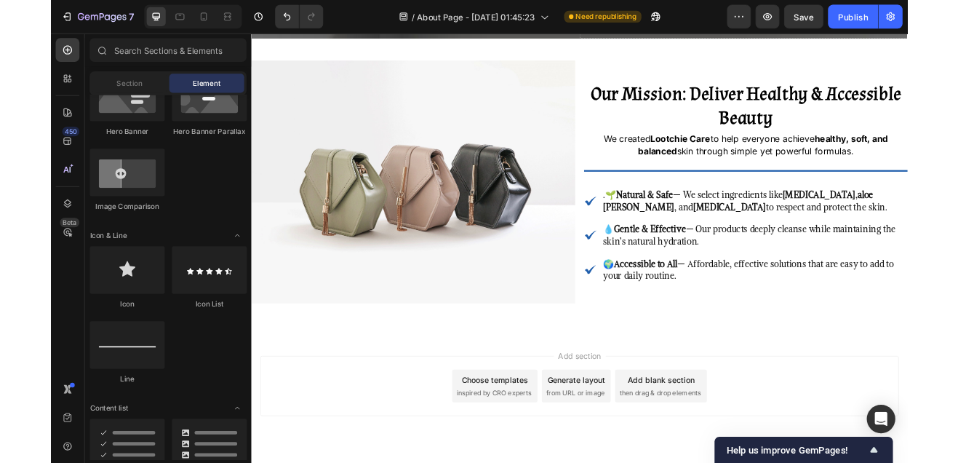
scroll to position [496, 0]
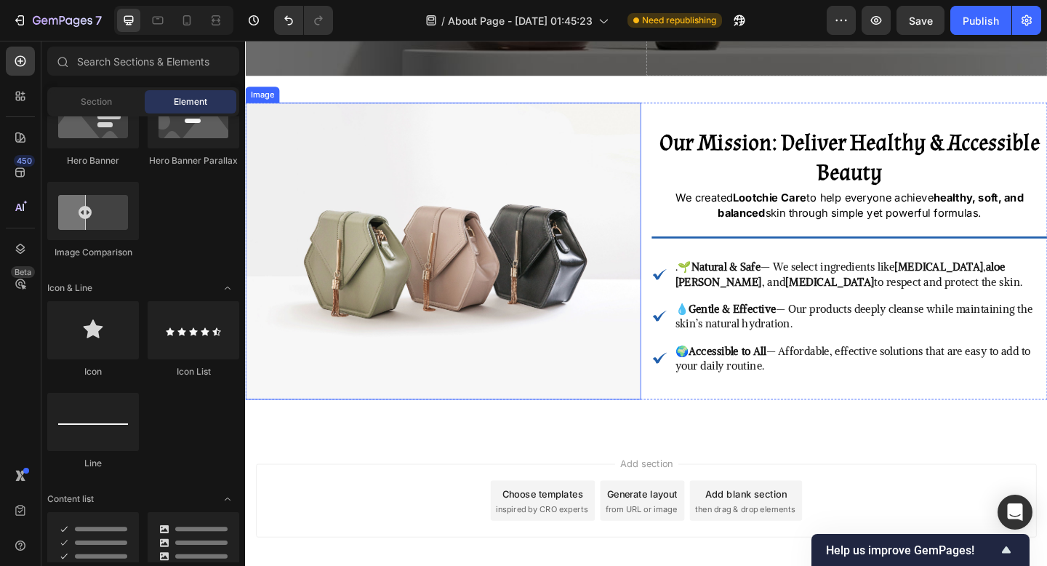
click at [484, 201] on img at bounding box center [460, 269] width 431 height 323
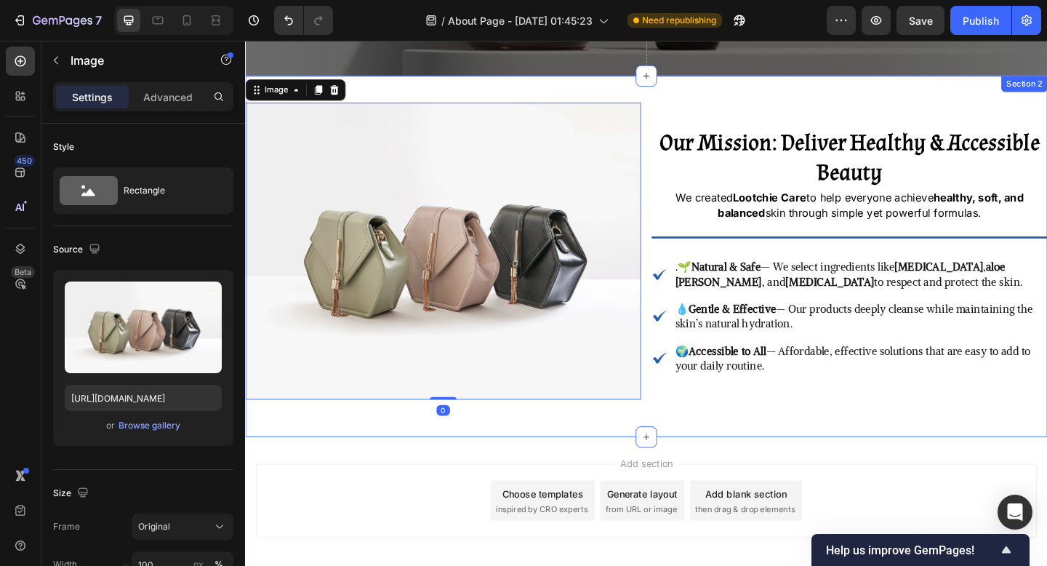
click at [495, 97] on div "Image 0 Our Mission: Deliver Healthy & Accessible Beauty Heading We created Loo…" at bounding box center [681, 275] width 873 height 393
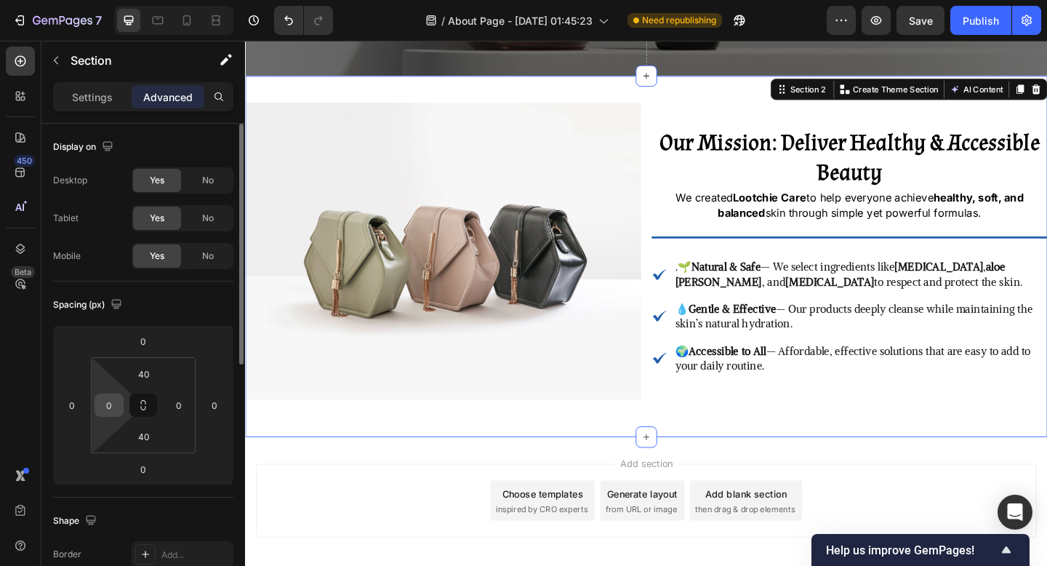
click at [122, 400] on div "0" at bounding box center [109, 405] width 29 height 23
click at [116, 397] on input "0" at bounding box center [109, 405] width 22 height 22
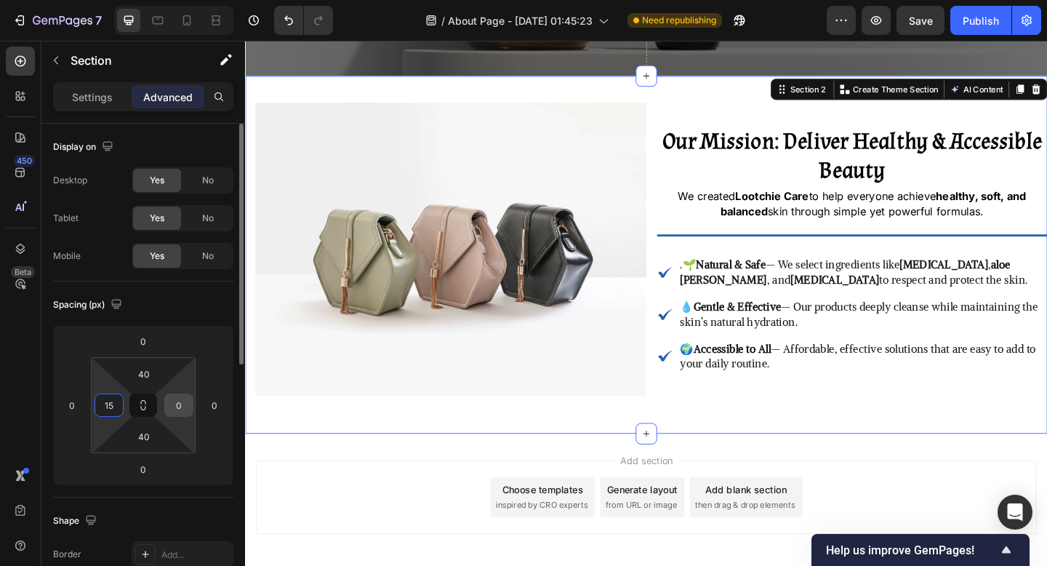
type input "15"
click at [173, 405] on input "0" at bounding box center [179, 405] width 22 height 22
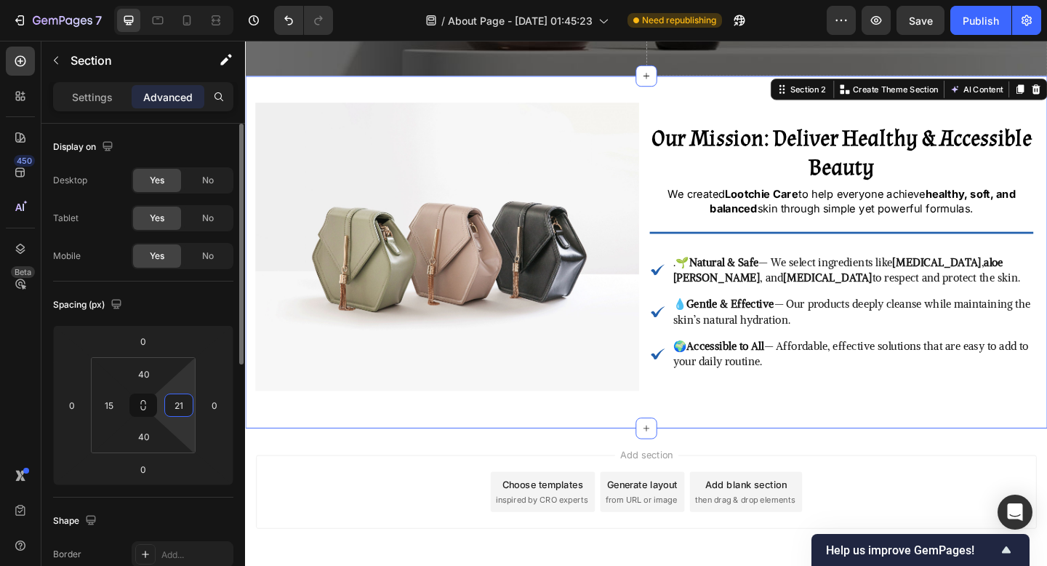
type input "2"
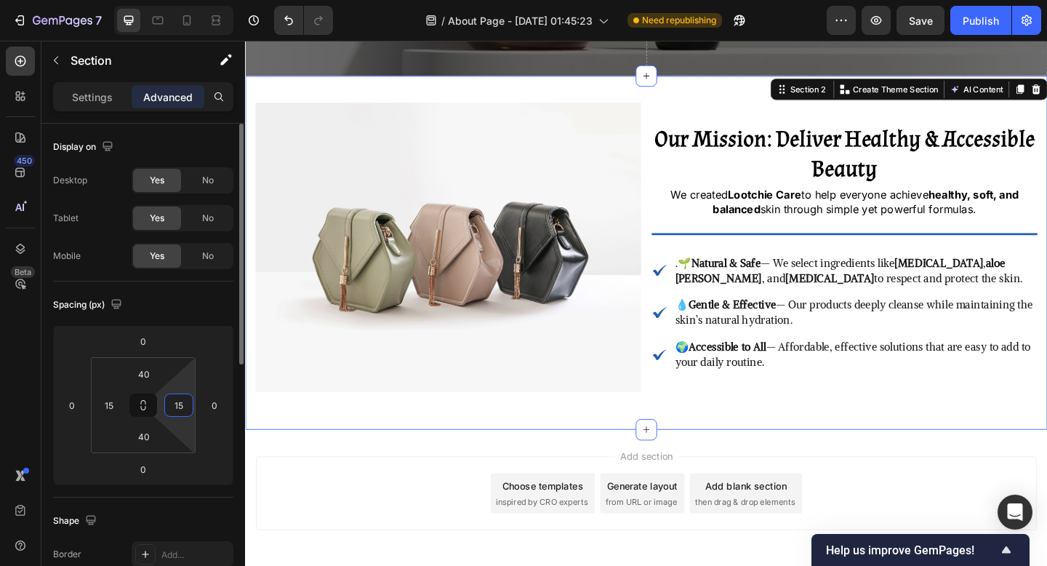
click at [169, 407] on input "15" at bounding box center [179, 405] width 22 height 22
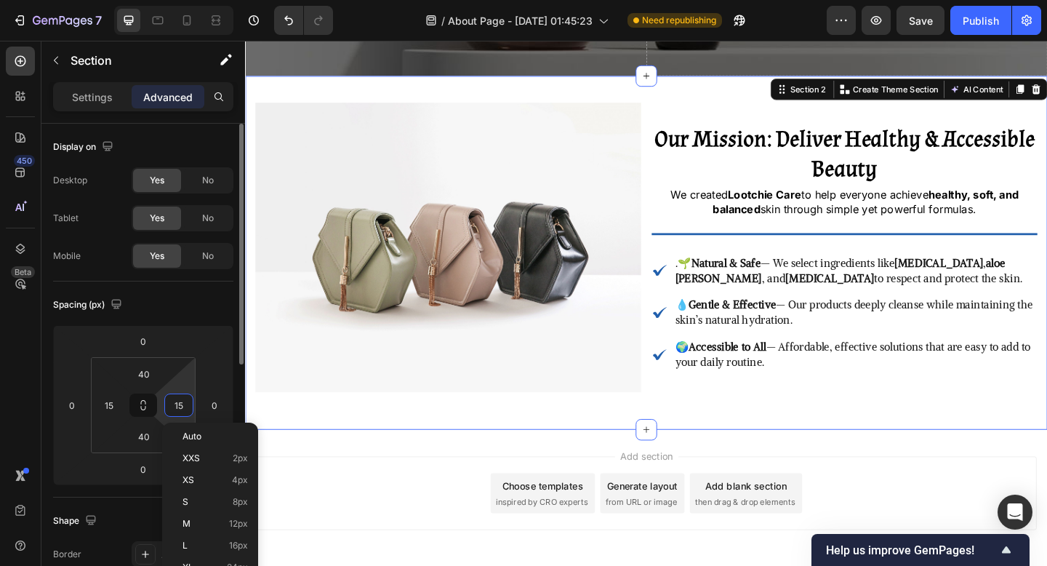
click at [169, 407] on input "15" at bounding box center [179, 405] width 22 height 22
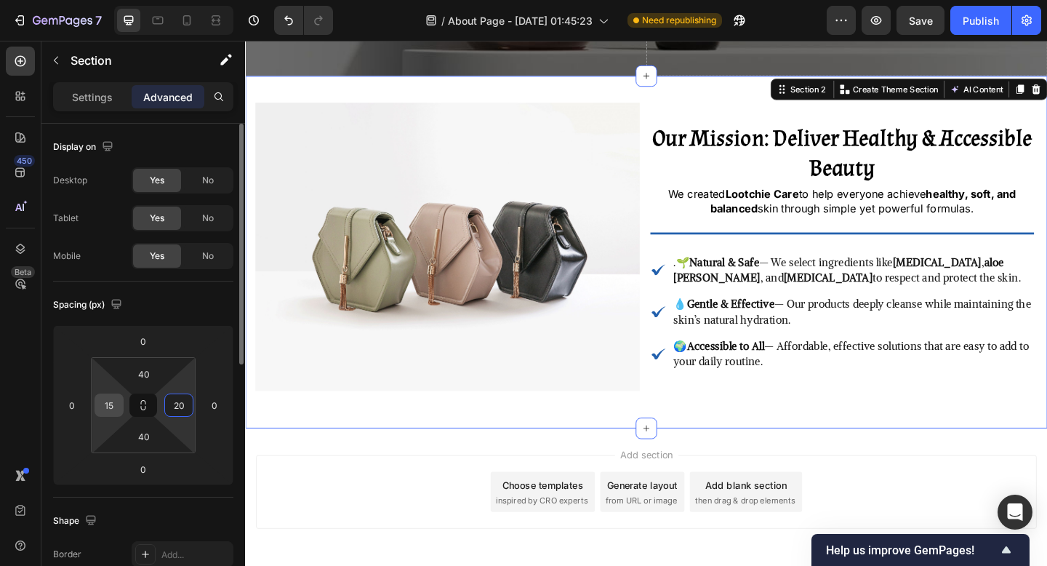
type input "20"
click at [111, 407] on input "15" at bounding box center [109, 405] width 22 height 22
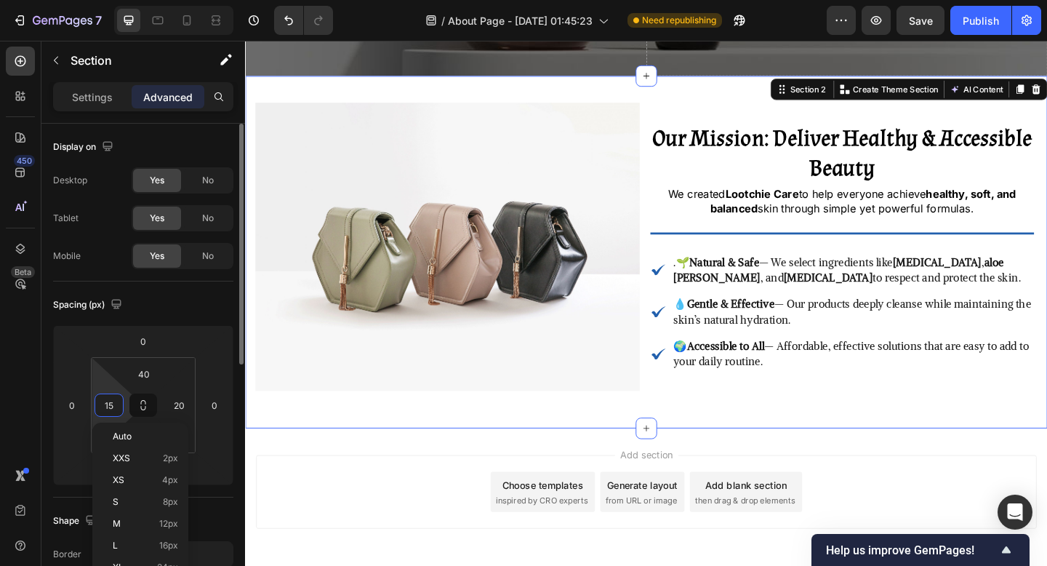
click at [111, 407] on input "15" at bounding box center [109, 405] width 22 height 22
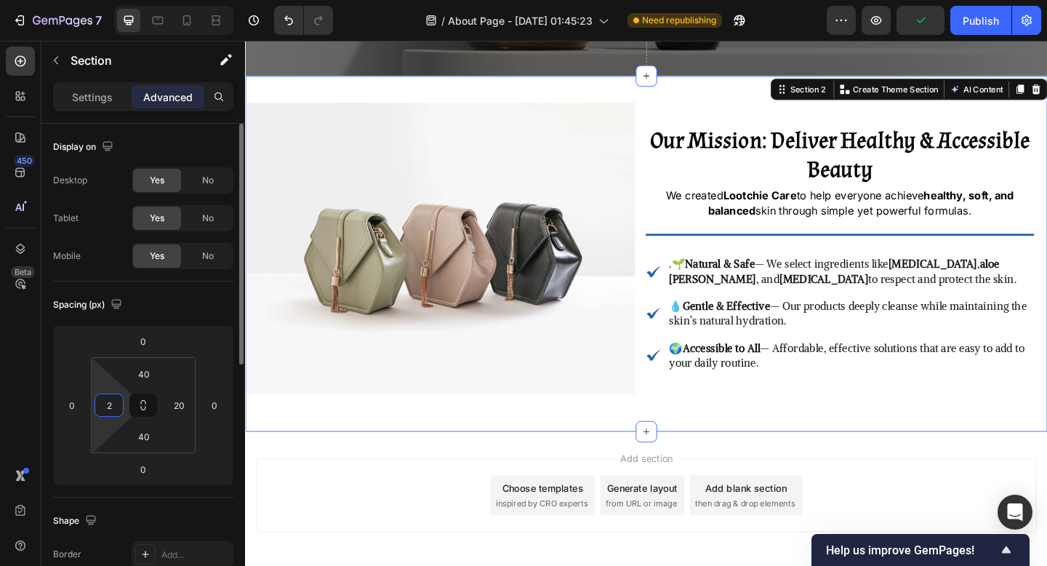
type input "20"
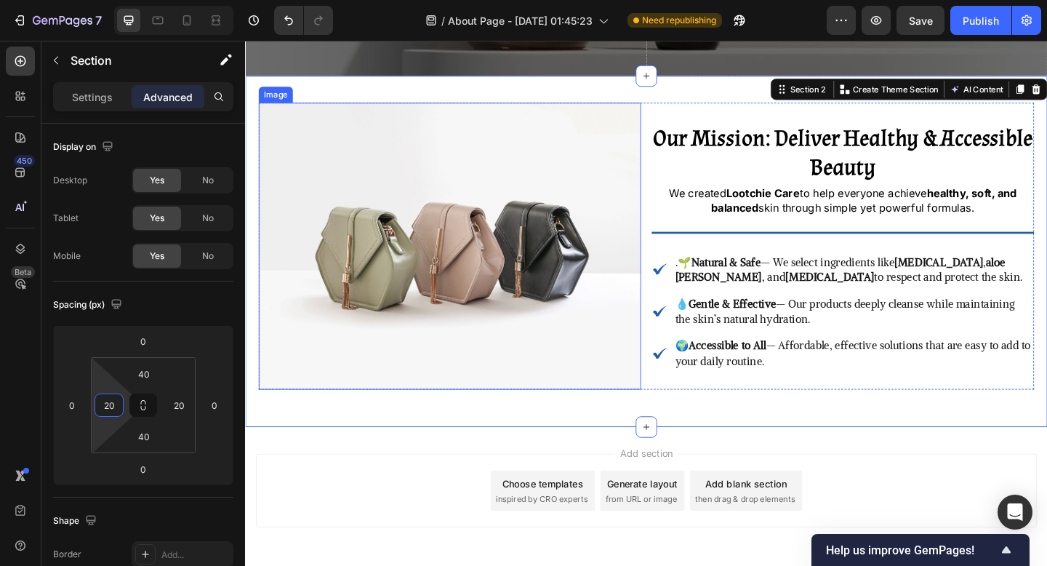
click at [383, 298] on img at bounding box center [468, 264] width 416 height 312
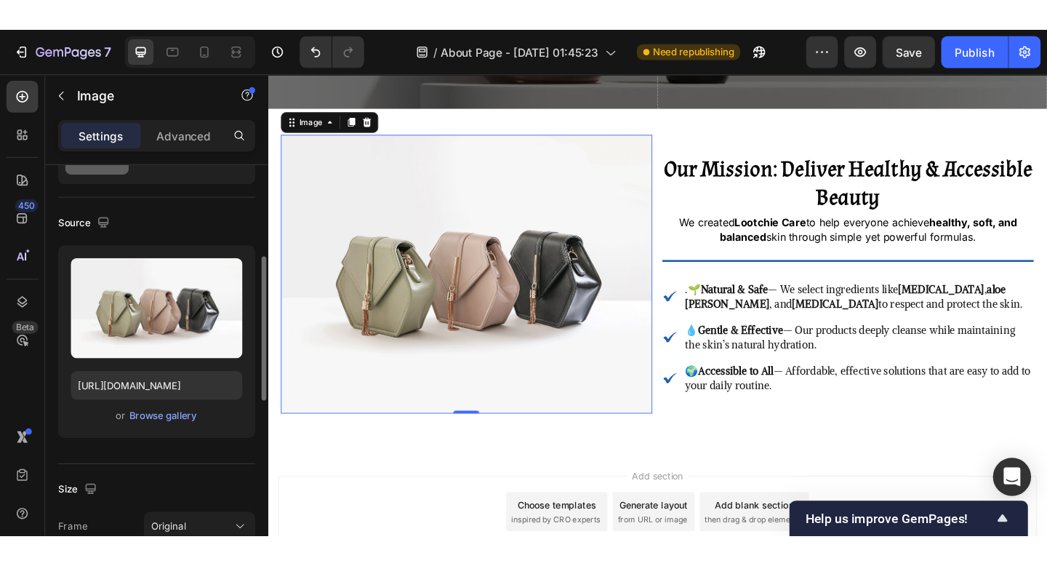
scroll to position [116, 0]
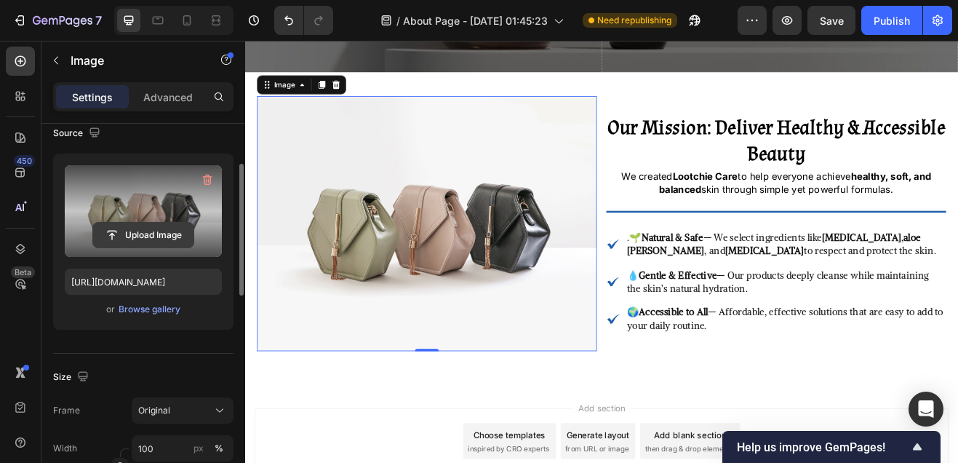
click at [162, 234] on input "file" at bounding box center [143, 235] width 100 height 25
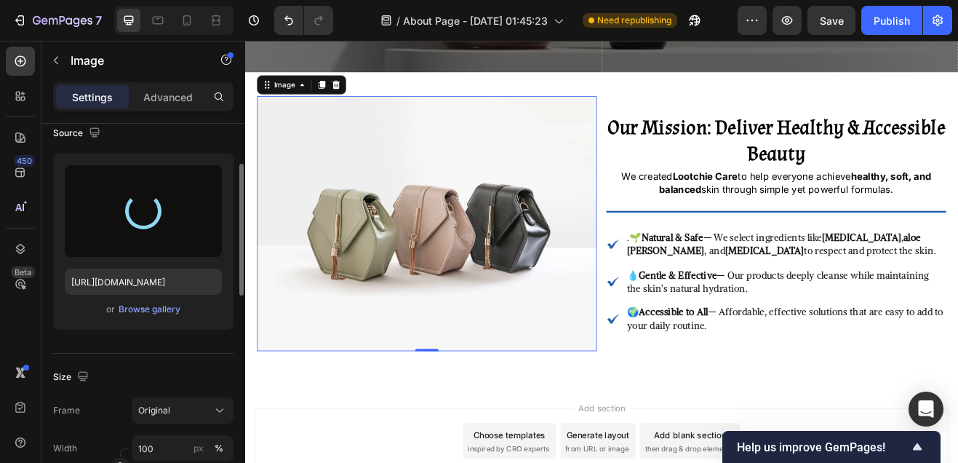
type input "https://cdn.shopify.com/s/files/1/0748/1321/0660/files/gempages_586082945240924…"
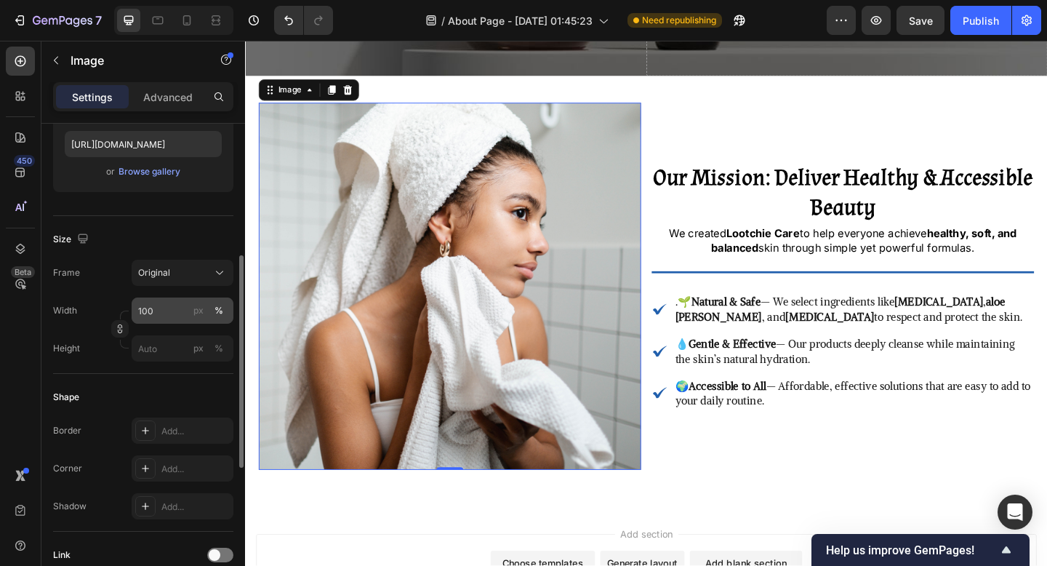
scroll to position [276, 0]
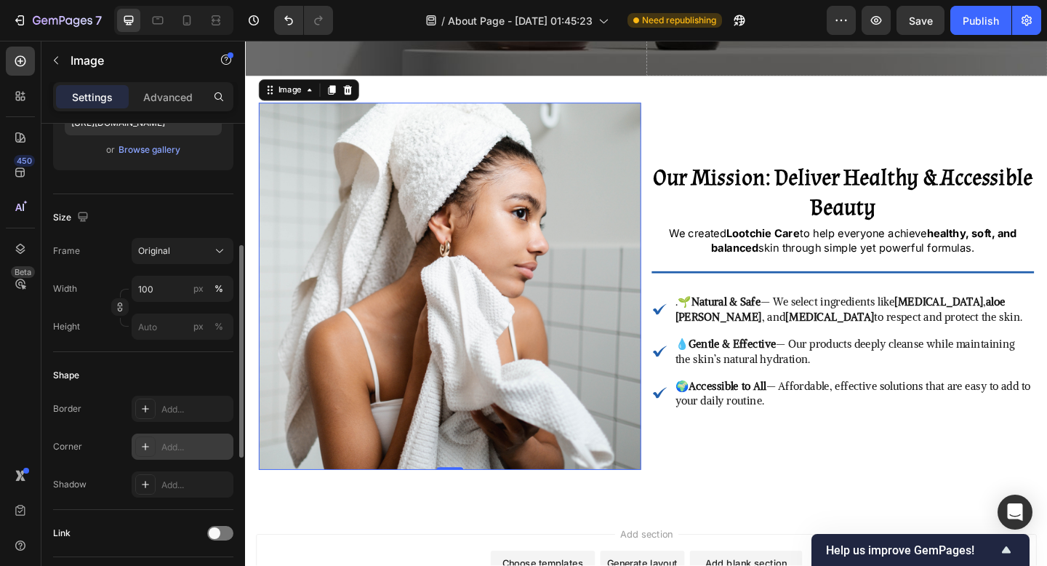
click at [170, 455] on div "Add..." at bounding box center [183, 447] width 102 height 26
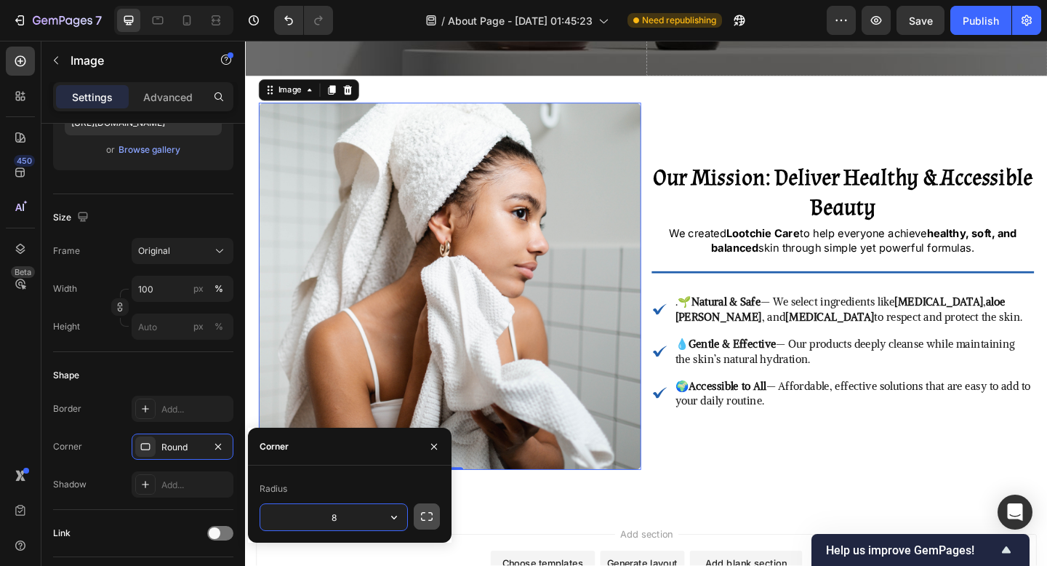
click at [418, 515] on button "button" at bounding box center [427, 516] width 26 height 26
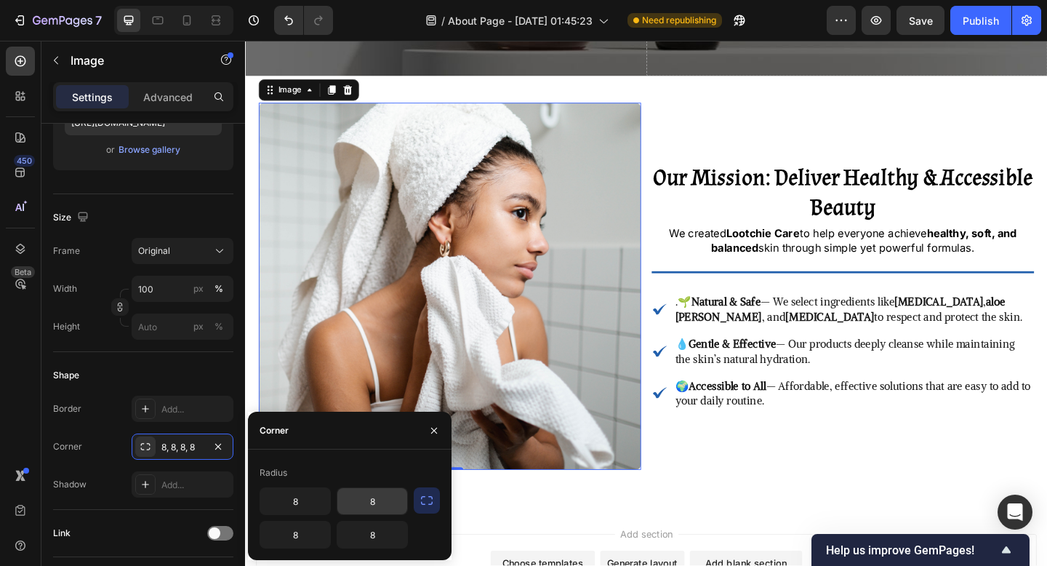
click at [376, 504] on input "8" at bounding box center [373, 501] width 70 height 26
type input "100"
click at [300, 502] on input "8" at bounding box center [295, 501] width 70 height 26
type input "100"
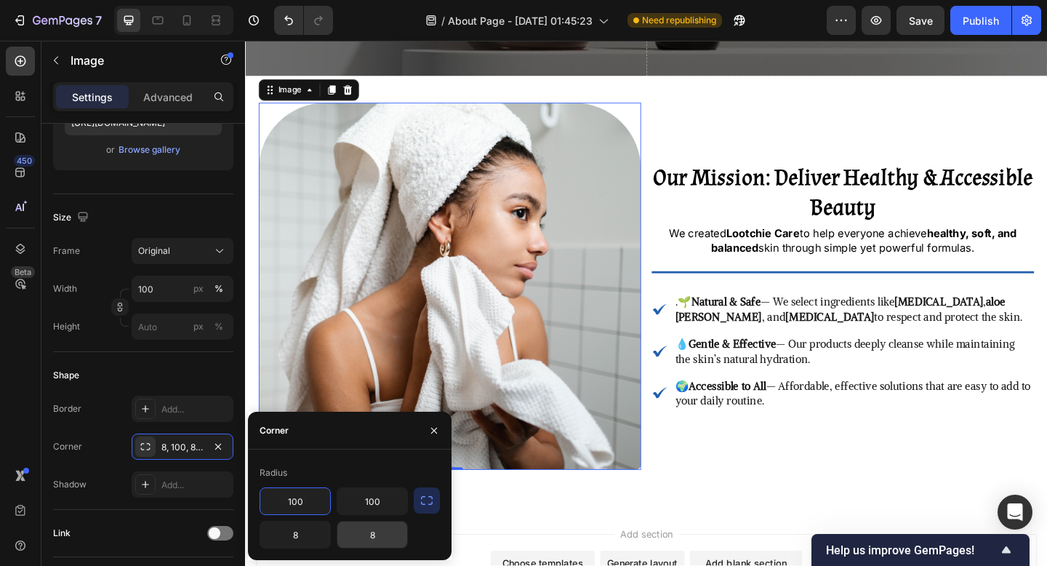
click at [372, 528] on input "8" at bounding box center [373, 535] width 70 height 26
type input "100"
click at [303, 540] on input "8" at bounding box center [295, 535] width 70 height 26
type input "100"
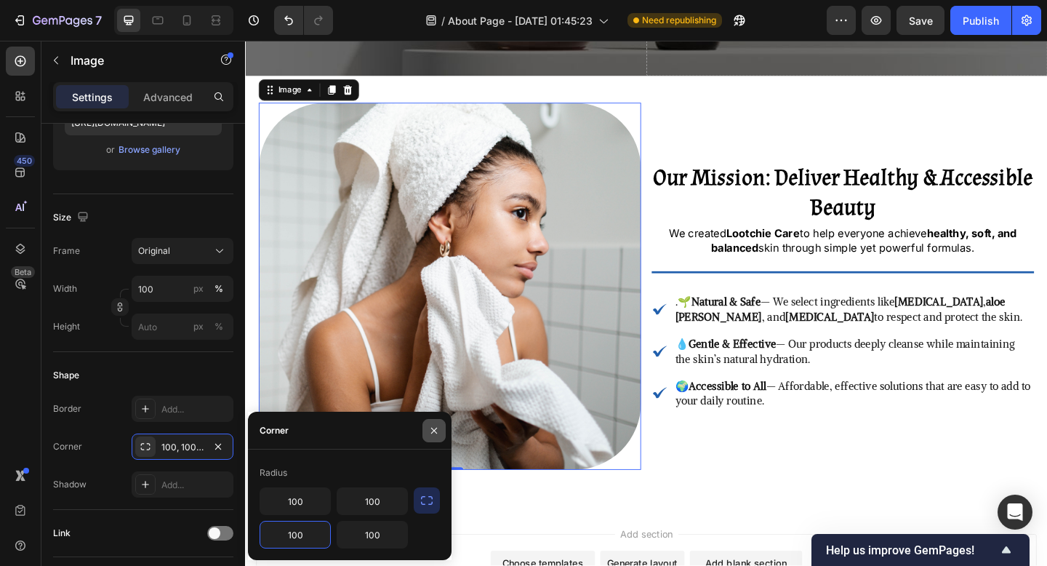
click at [428, 436] on button "button" at bounding box center [434, 430] width 23 height 23
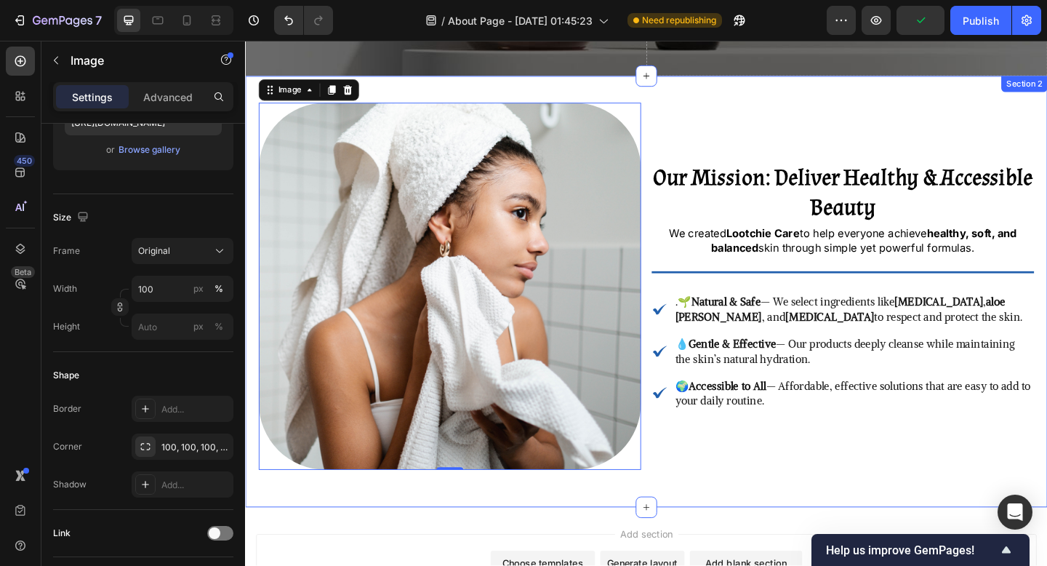
click at [679, 526] on div "Image 0 Our Mission: Deliver Healthy & Accessible Beauty Heading We created Loo…" at bounding box center [681, 313] width 873 height 468
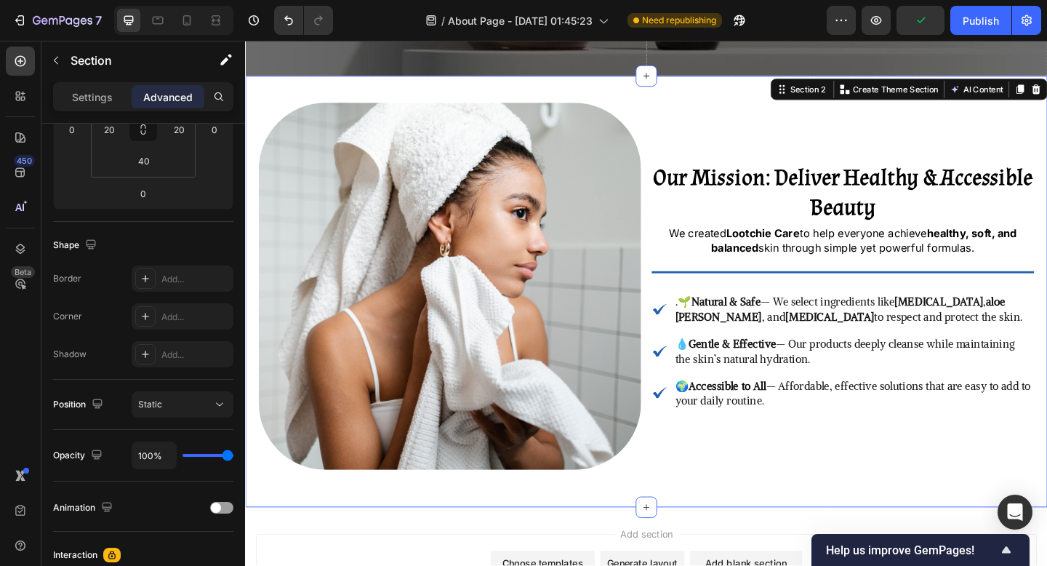
scroll to position [0, 0]
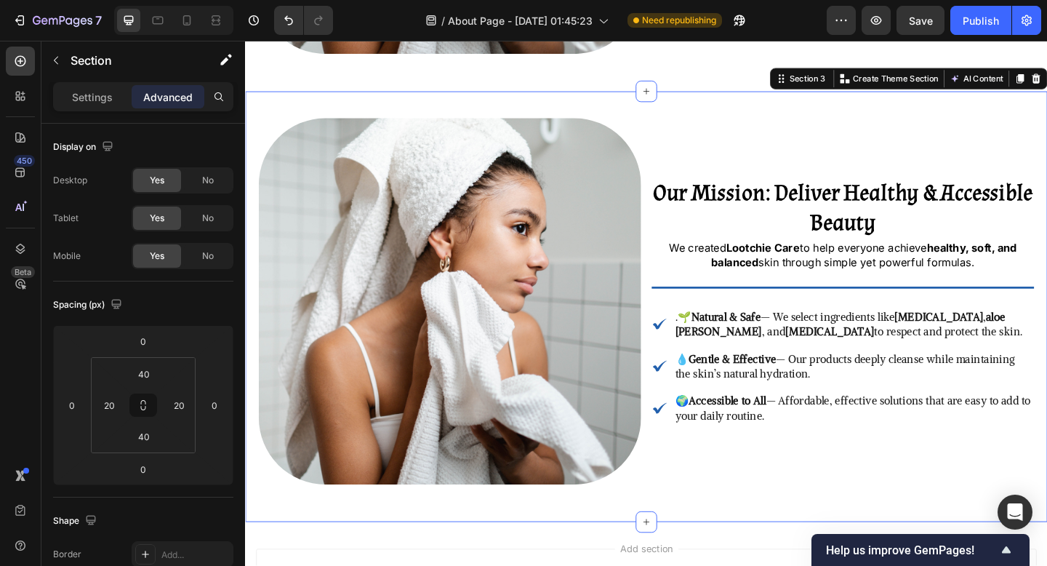
scroll to position [952, 0]
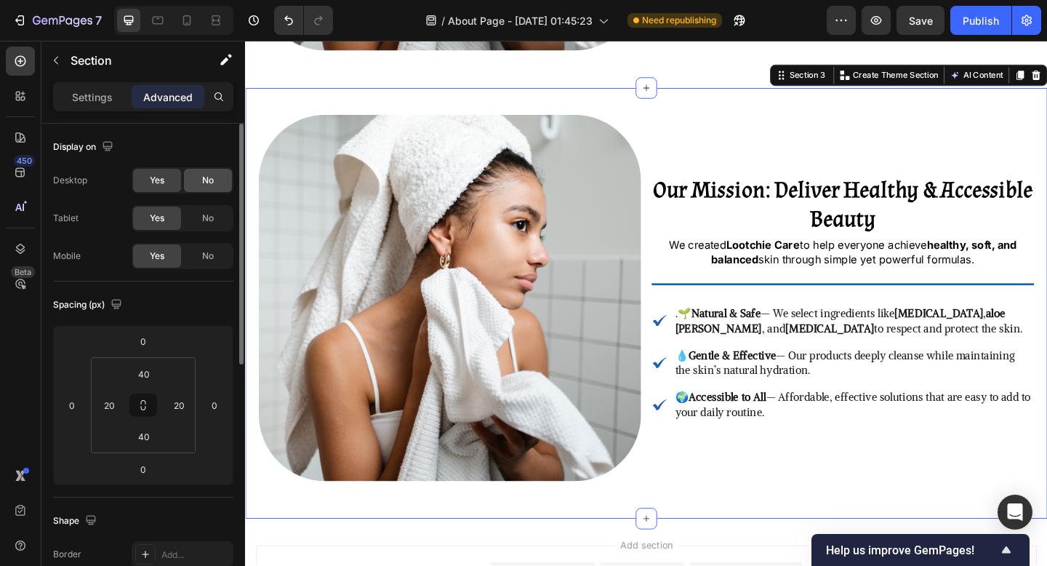
click at [215, 170] on div "No" at bounding box center [208, 180] width 48 height 23
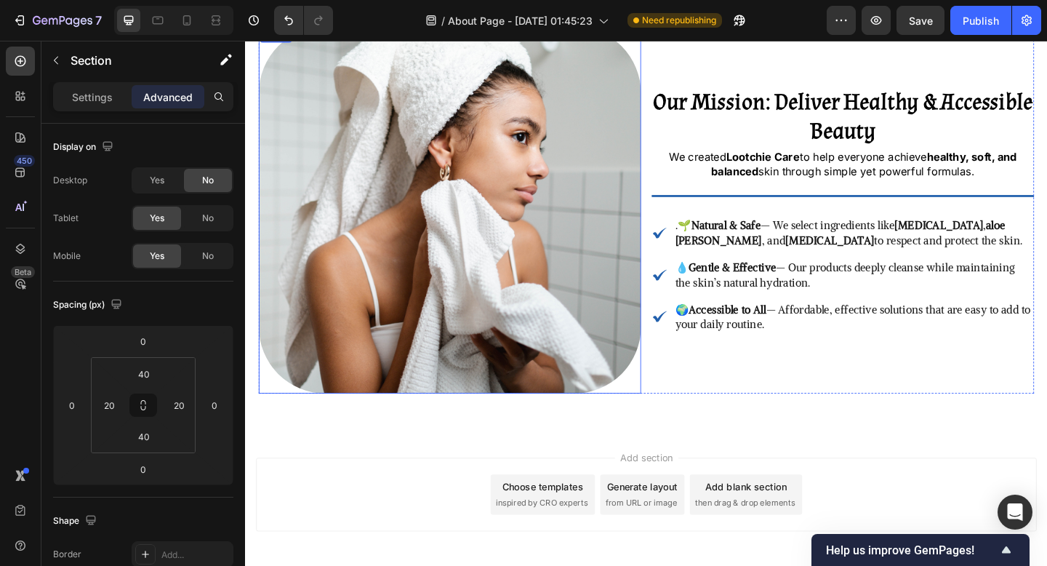
scroll to position [428, 0]
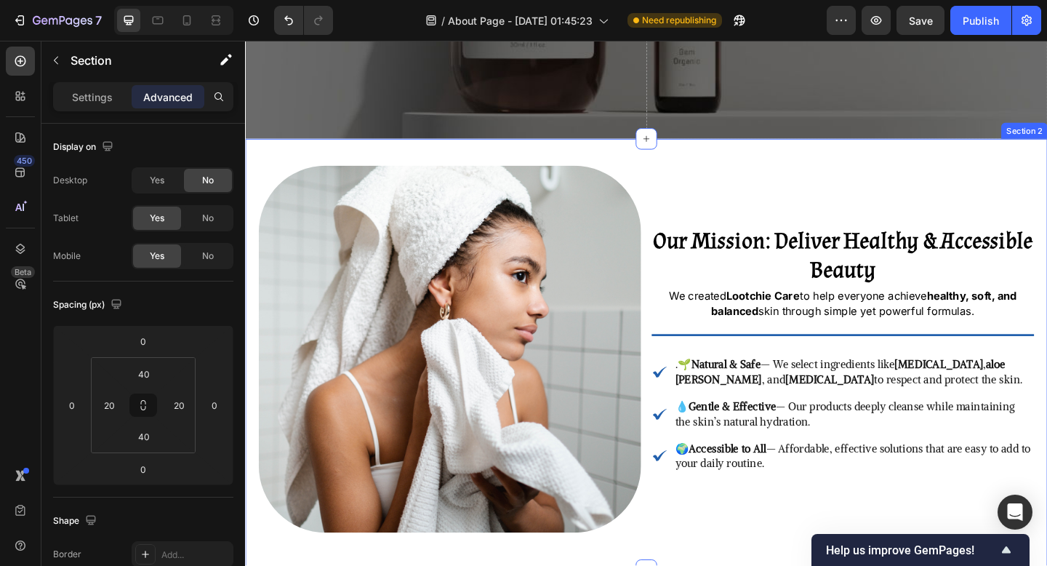
click at [641, 164] on div "Image Our Mission: Deliver Healthy & Accessible Beauty Heading We created Lootc…" at bounding box center [681, 382] width 873 height 468
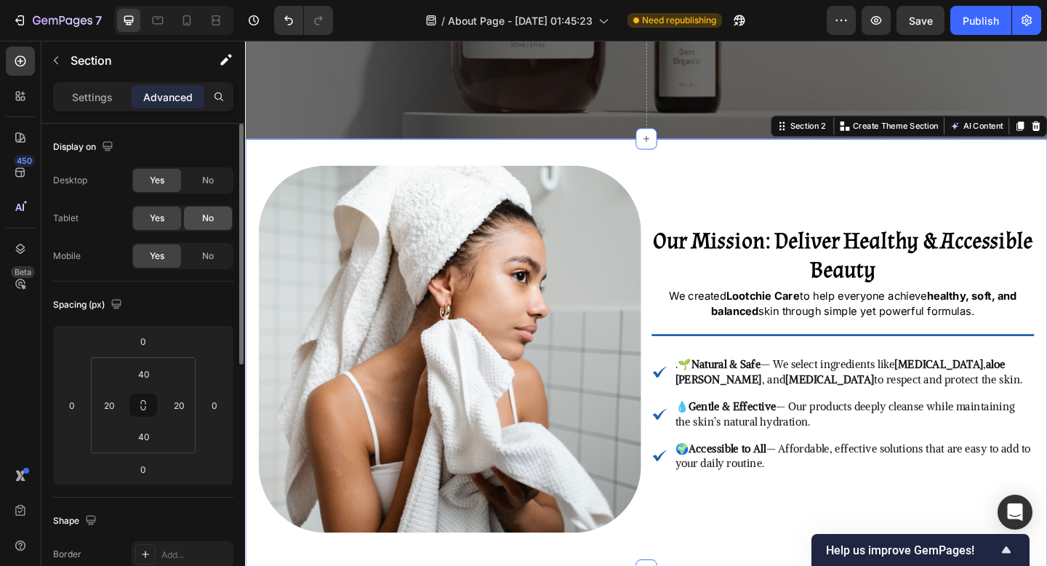
click at [209, 216] on span "No" at bounding box center [208, 218] width 12 height 13
click at [208, 249] on div "No" at bounding box center [208, 255] width 48 height 23
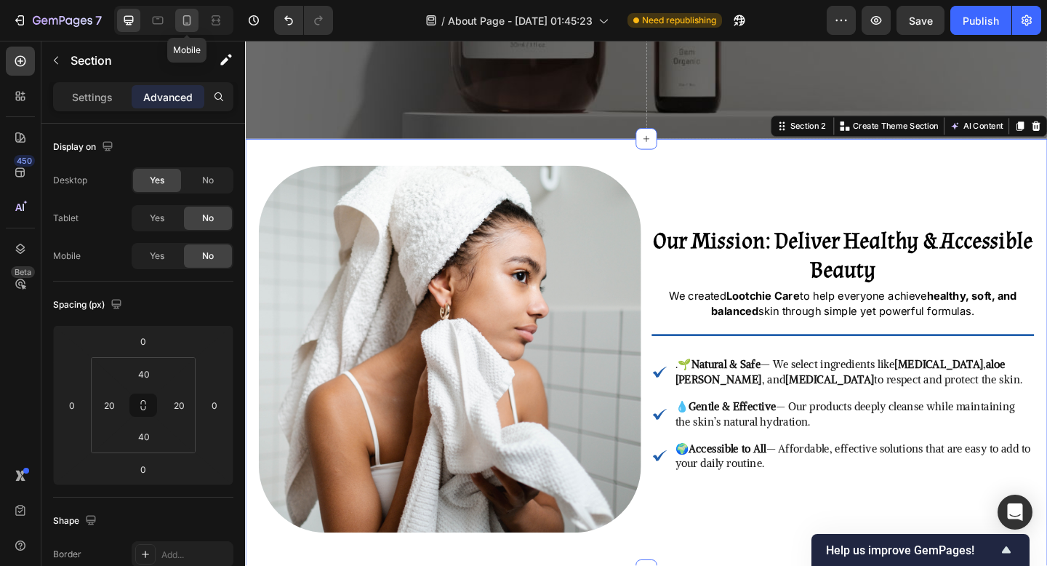
click at [190, 28] on div at bounding box center [186, 20] width 23 height 23
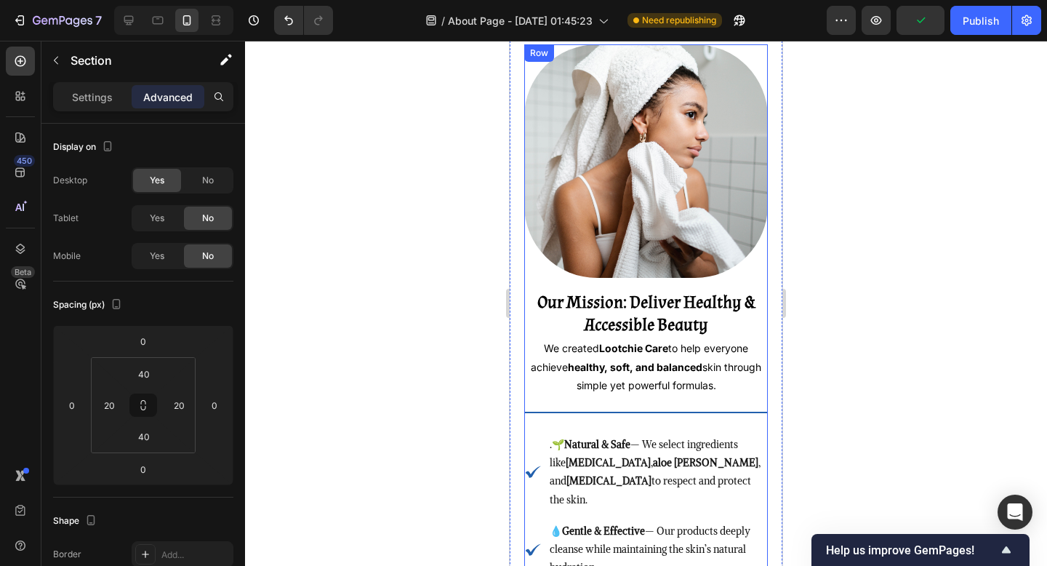
scroll to position [572, 0]
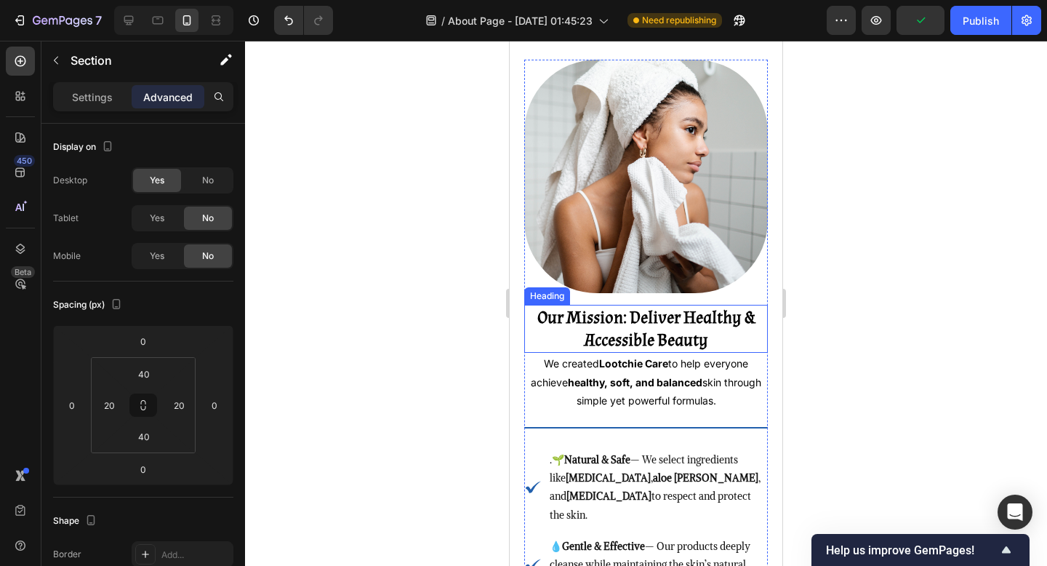
click at [709, 343] on h2 "Our Mission: Deliver Healthy & Accessible Beauty" at bounding box center [646, 329] width 244 height 48
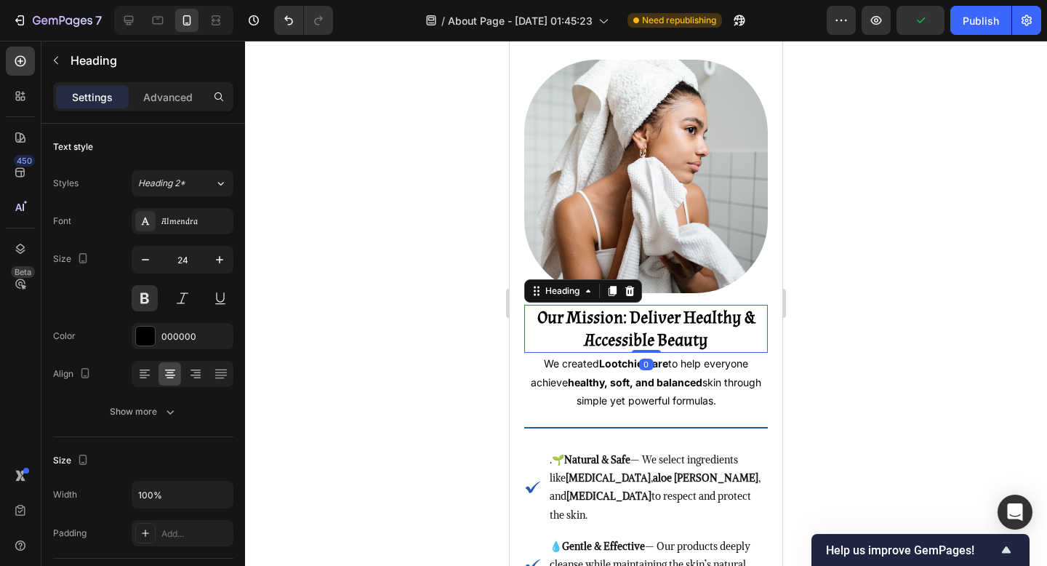
click at [709, 343] on h2 "Our Mission: Deliver Healthy & Accessible Beauty" at bounding box center [646, 329] width 244 height 48
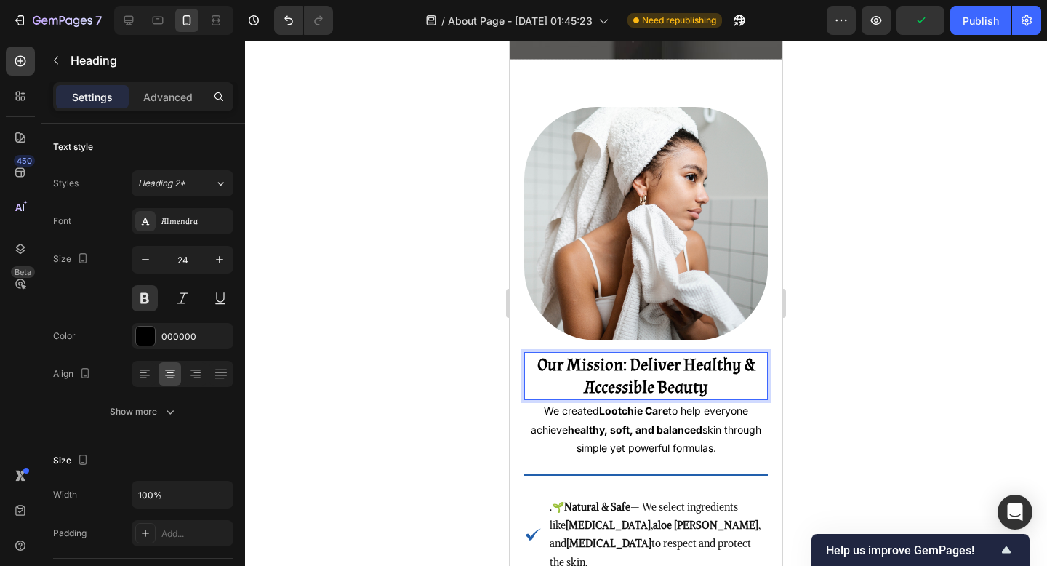
scroll to position [508, 0]
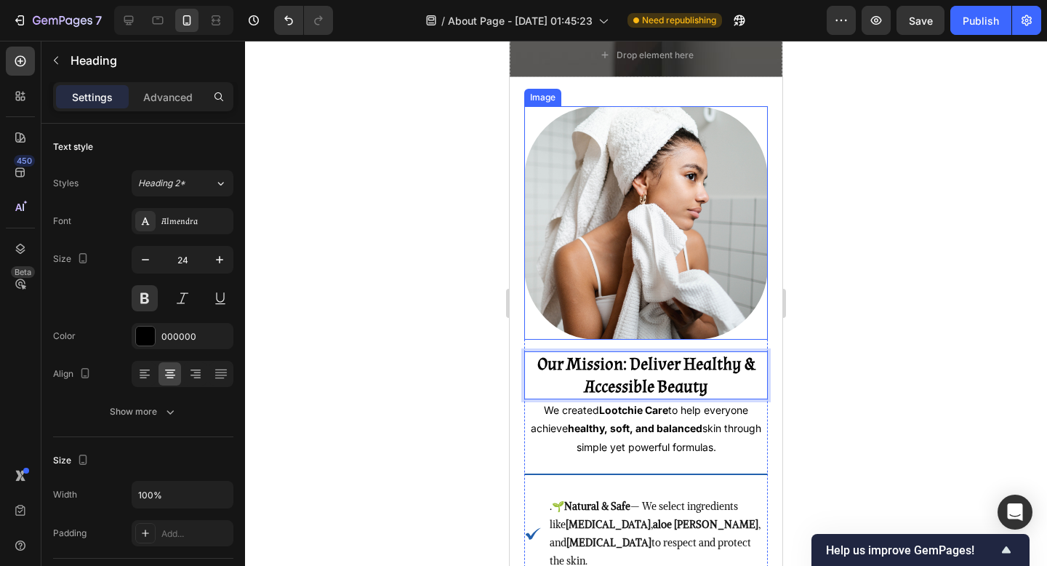
click at [551, 324] on img at bounding box center [646, 223] width 244 height 234
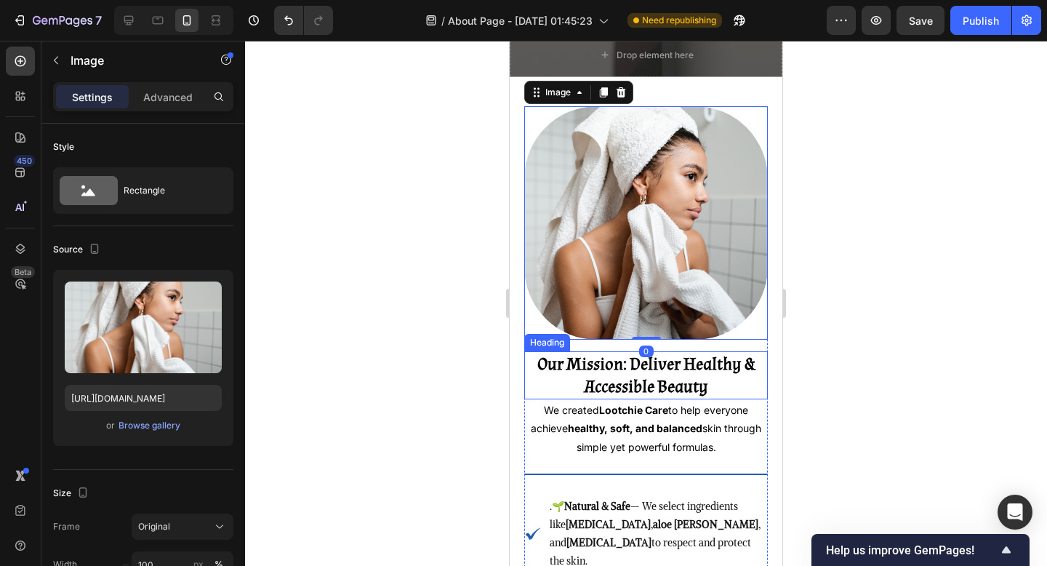
click at [557, 398] on p "⁠⁠⁠⁠⁠⁠⁠ Our Mission: Deliver Healthy & Accessible Beauty" at bounding box center [646, 375] width 241 height 45
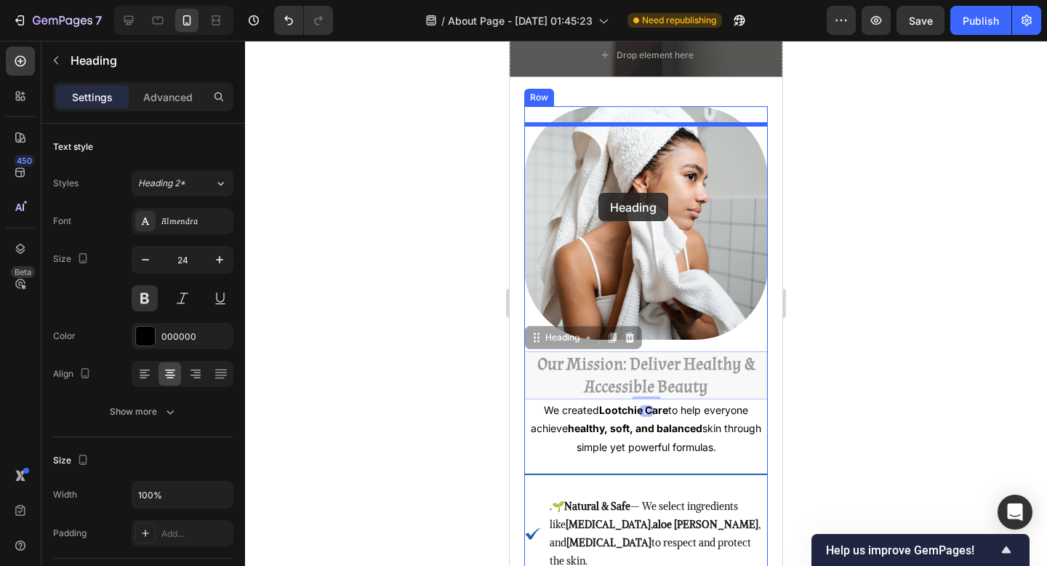
drag, startPoint x: 544, startPoint y: 358, endPoint x: 599, endPoint y: 193, distance: 173.9
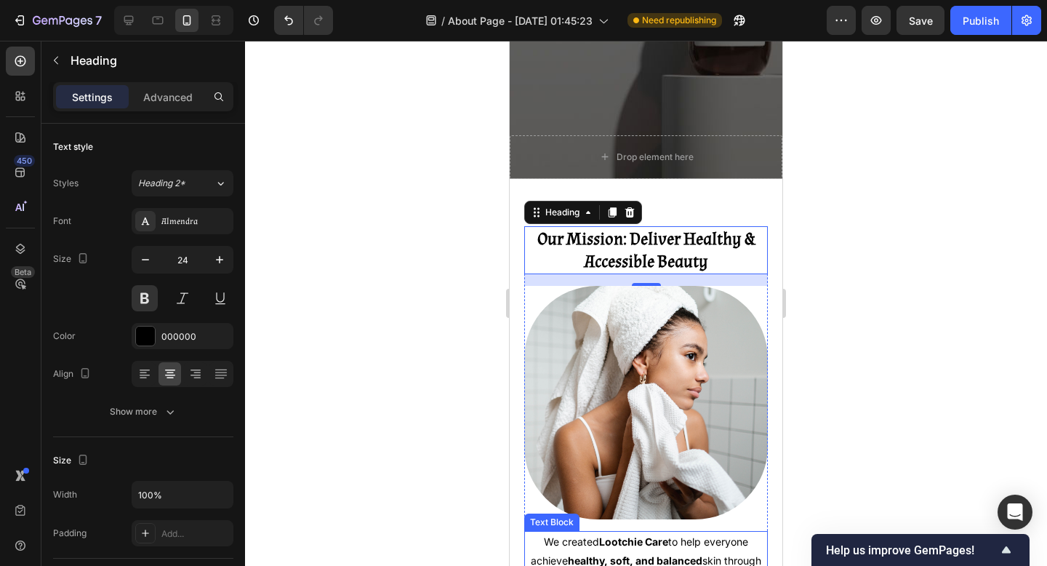
scroll to position [399, 0]
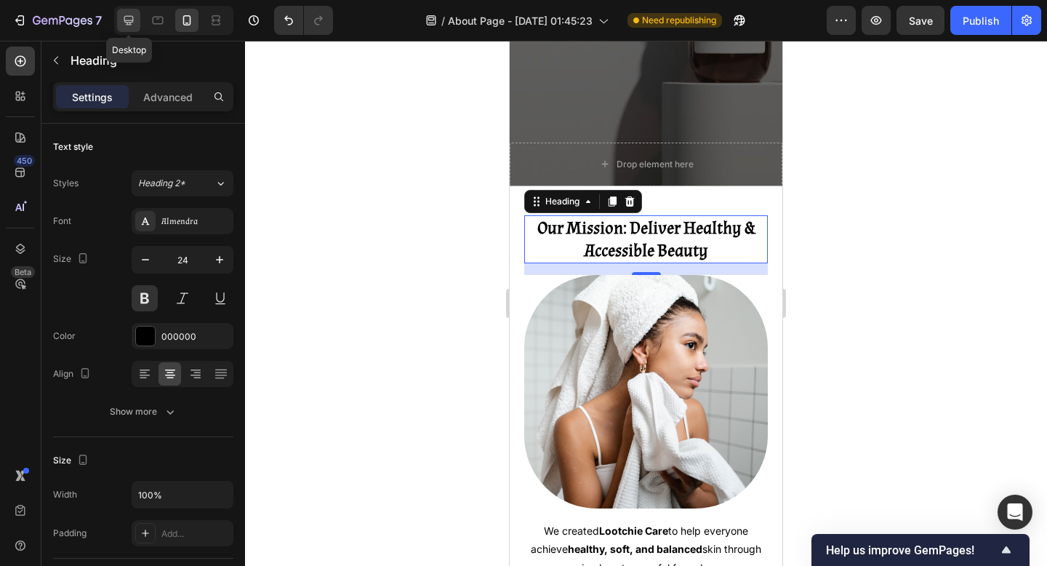
click at [129, 23] on icon at bounding box center [128, 20] width 15 height 15
type input "34"
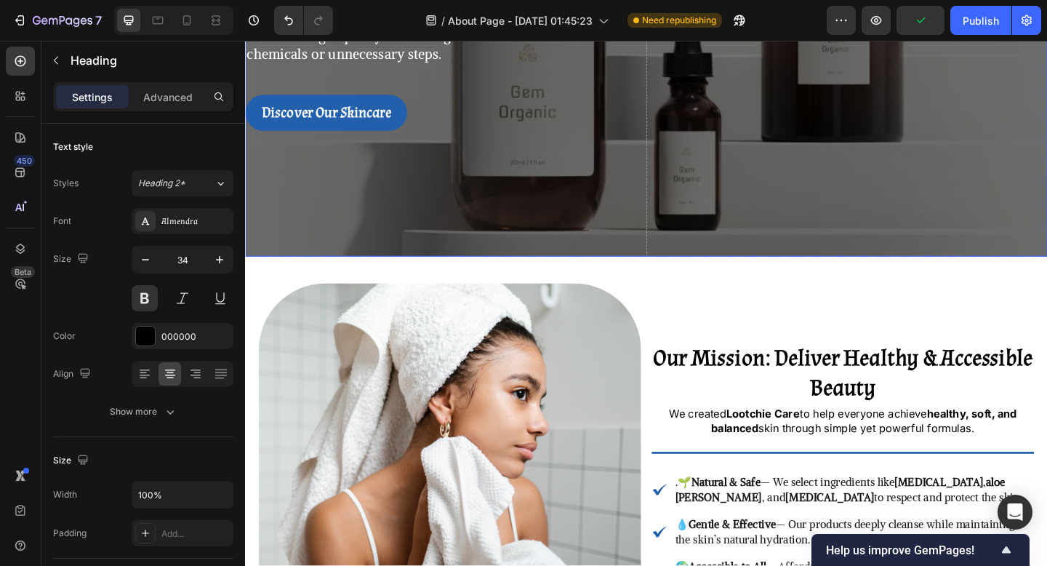
click at [399, 236] on div "Simple. Natural. Effective. Heading At Lootchie Care , we believe skincare shou…" at bounding box center [463, 23] width 436 height 505
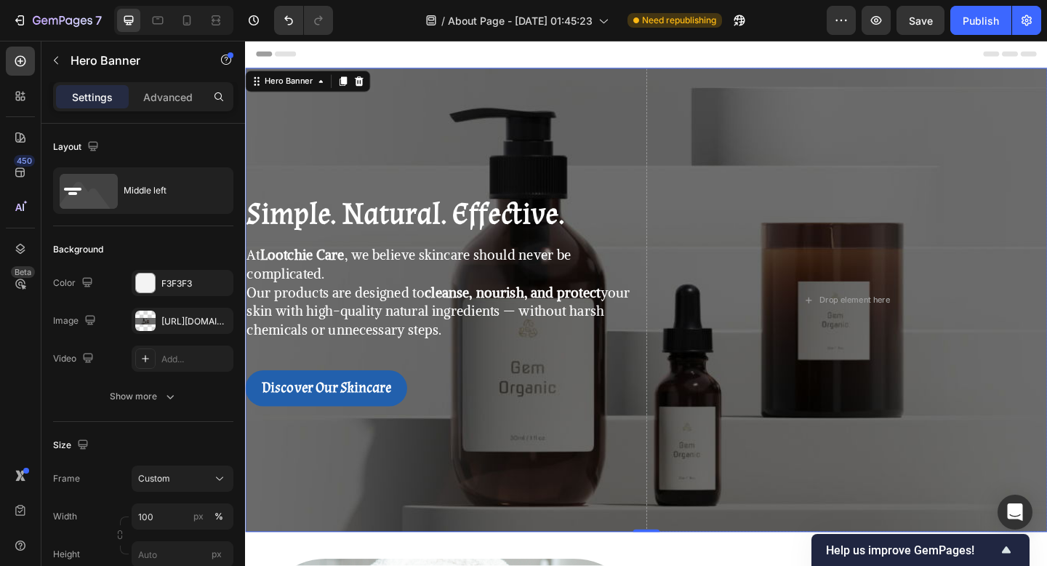
scroll to position [42, 0]
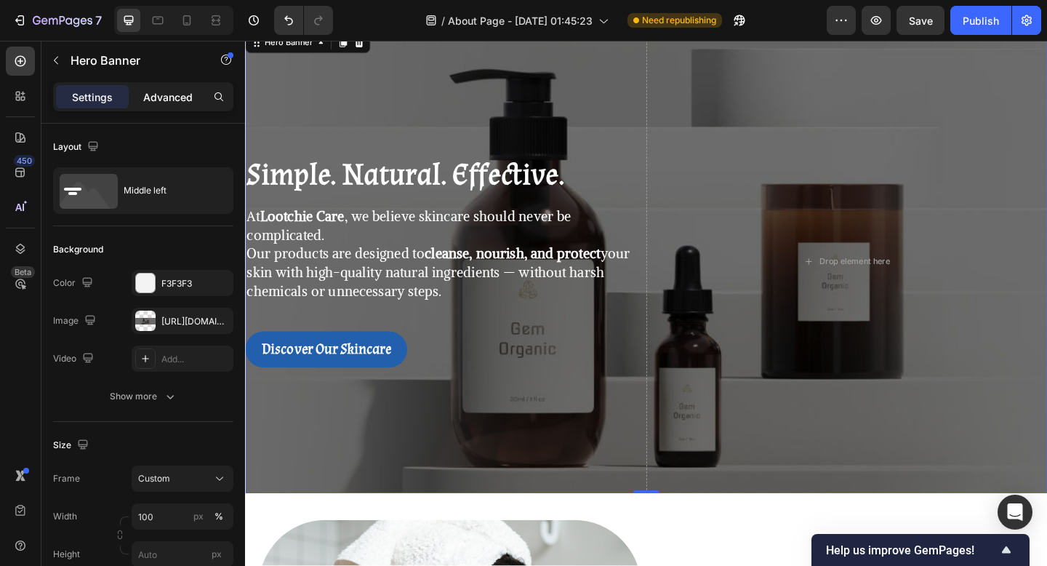
click at [174, 98] on p "Advanced" at bounding box center [167, 96] width 49 height 15
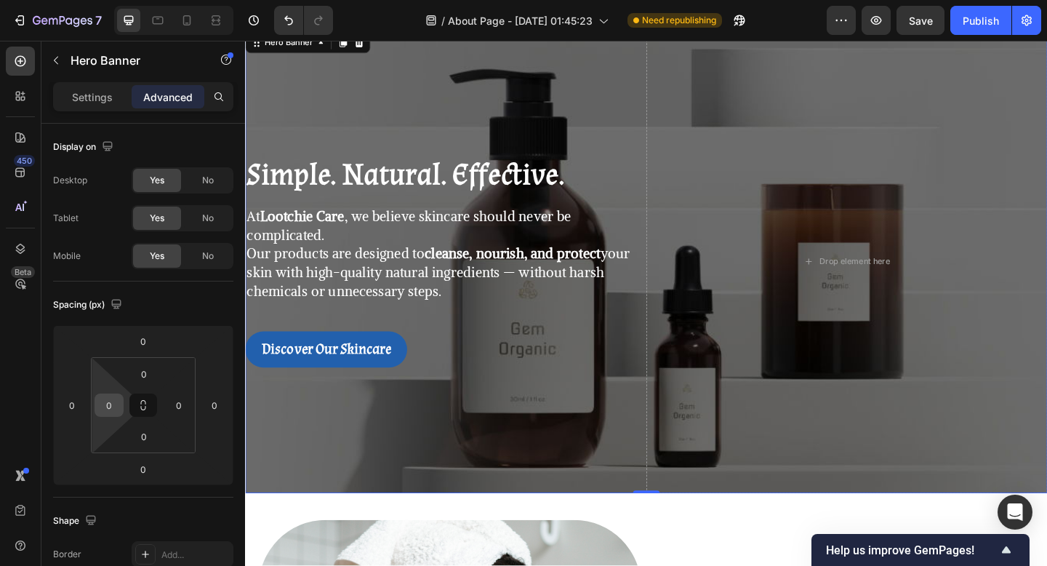
click at [110, 408] on input "0" at bounding box center [109, 405] width 22 height 22
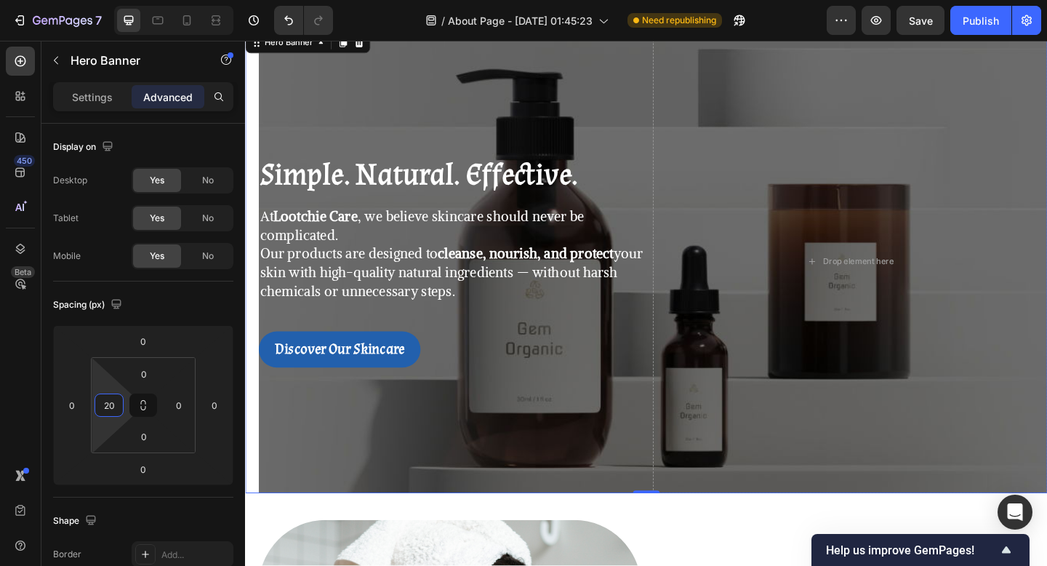
type input "2"
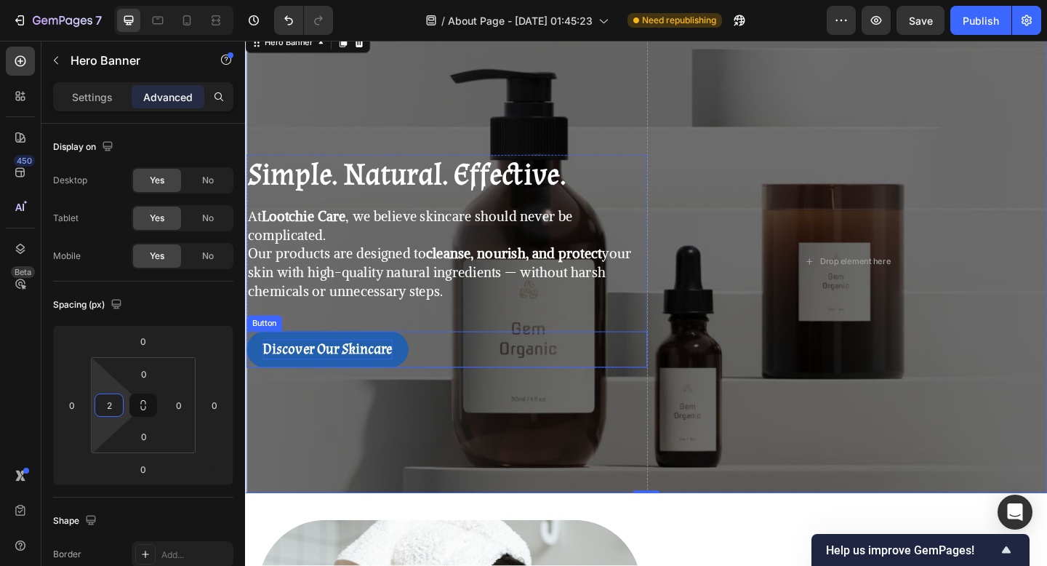
scroll to position [0, 0]
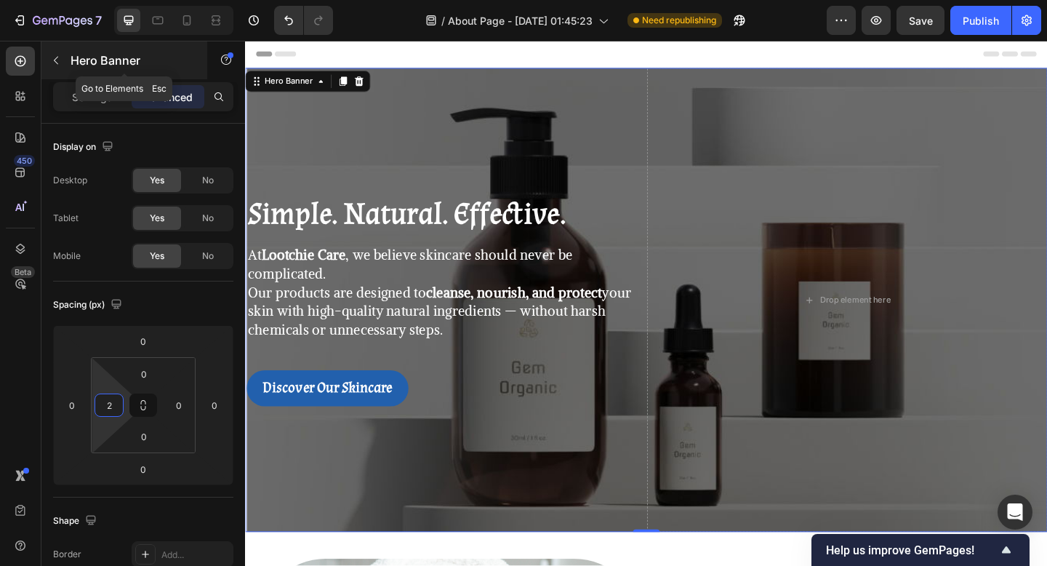
click at [68, 63] on div "Hero Banner" at bounding box center [124, 60] width 166 height 38
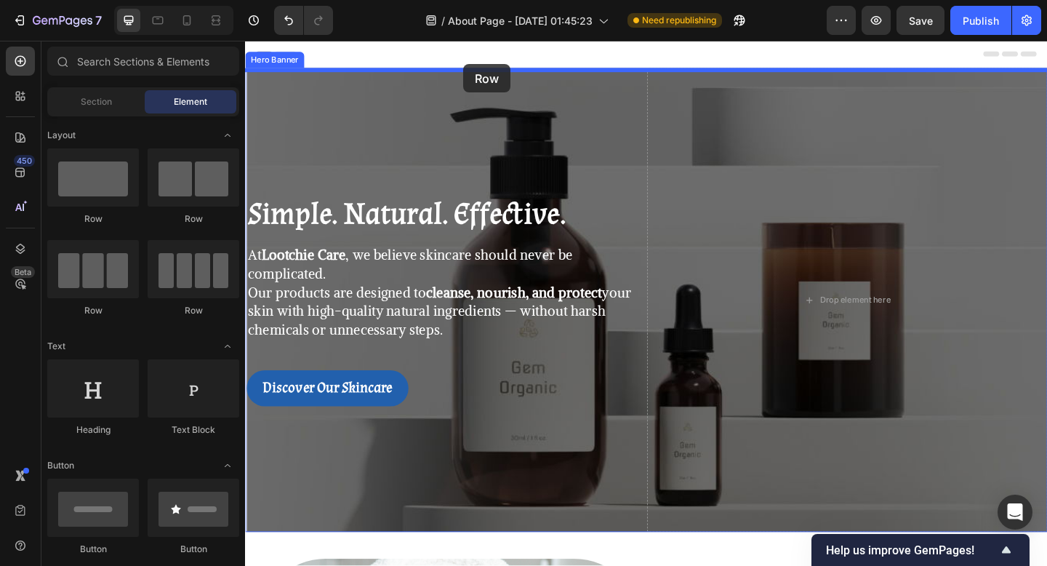
drag, startPoint x: 432, startPoint y: 223, endPoint x: 482, endPoint y: 66, distance: 164.9
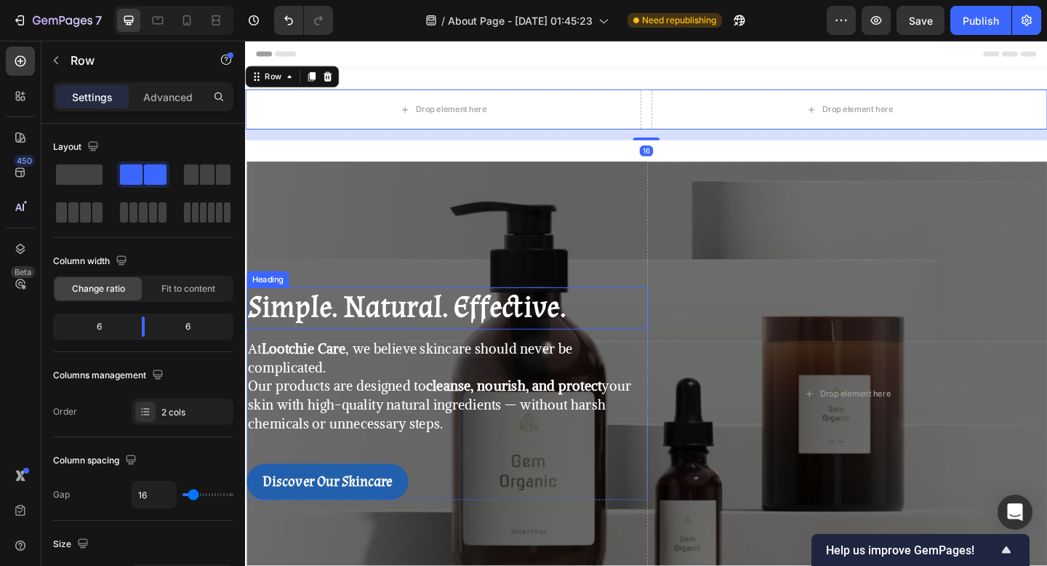
click at [501, 341] on strong "Simple. Natural. Effective." at bounding box center [421, 331] width 346 height 43
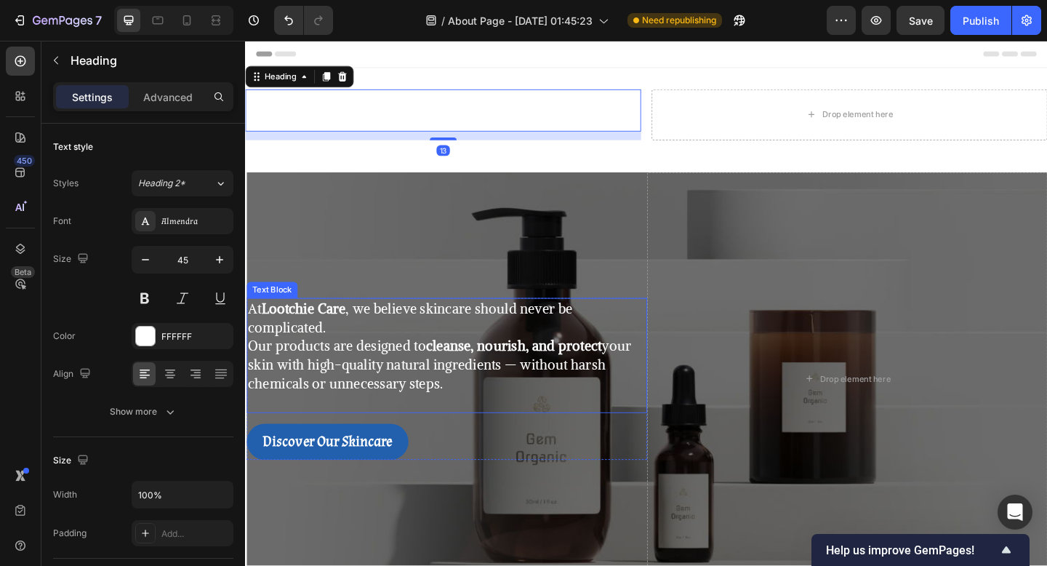
click at [458, 387] on p "At Lootchie Care , we believe skincare should never be complicated. Our product…" at bounding box center [464, 373] width 433 height 102
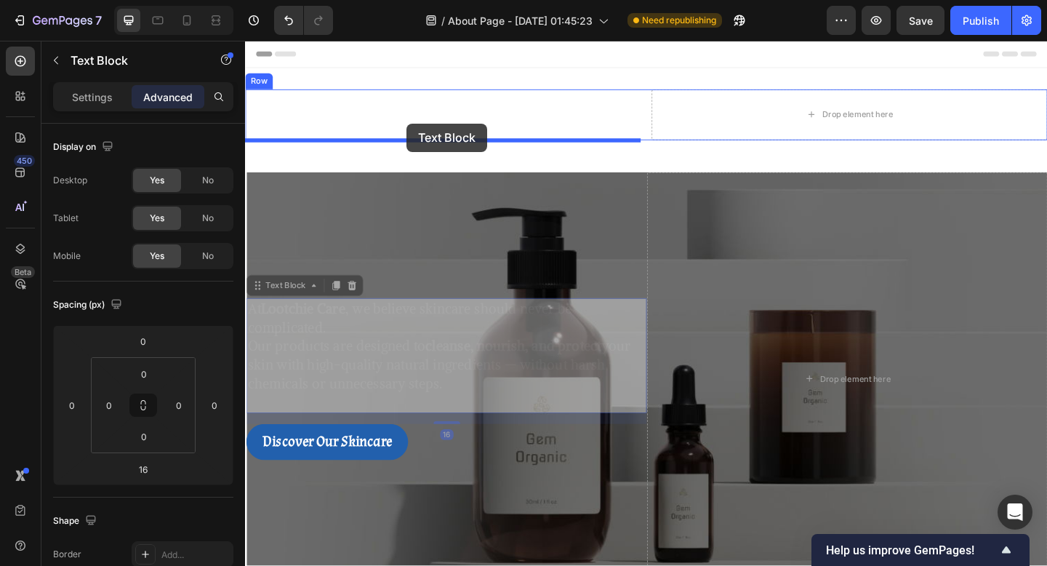
drag, startPoint x: 297, startPoint y: 313, endPoint x: 420, endPoint y: 131, distance: 219.9
type input "0"
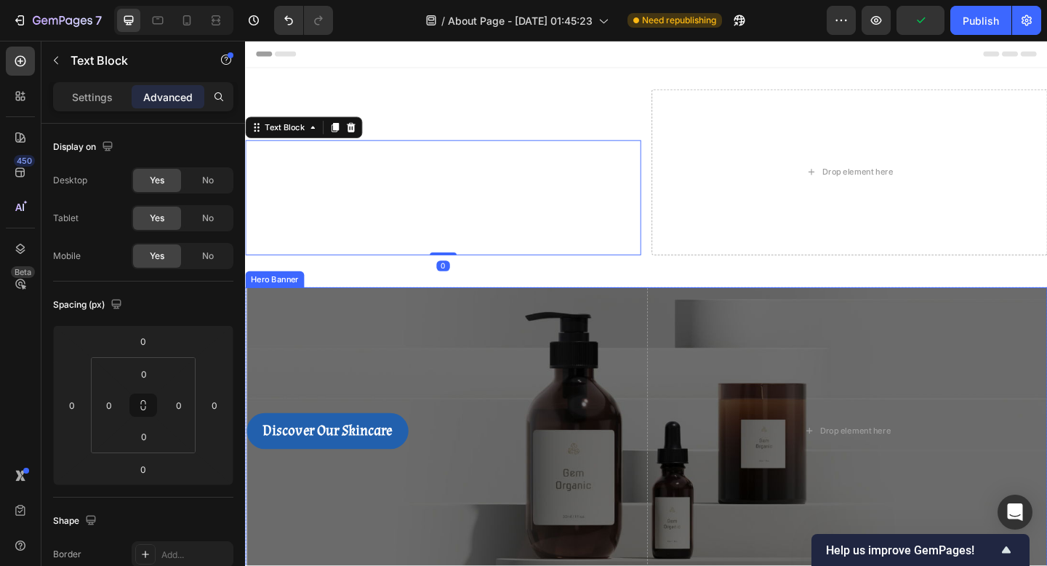
click at [434, 490] on div "Discover Our Skincare Button Row" at bounding box center [465, 466] width 436 height 314
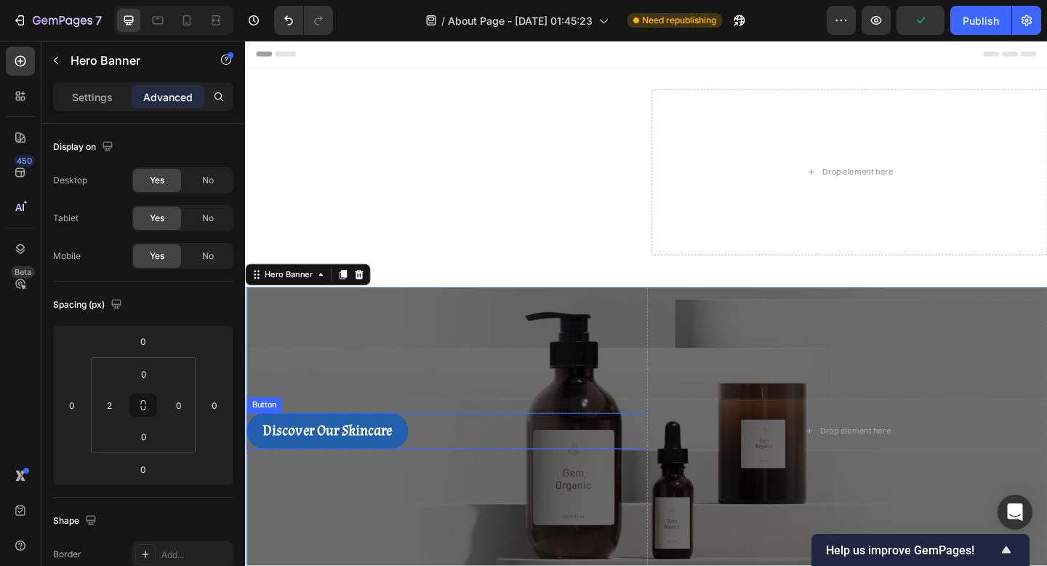
click at [450, 463] on div "Discover Our Skincare Button" at bounding box center [465, 466] width 436 height 40
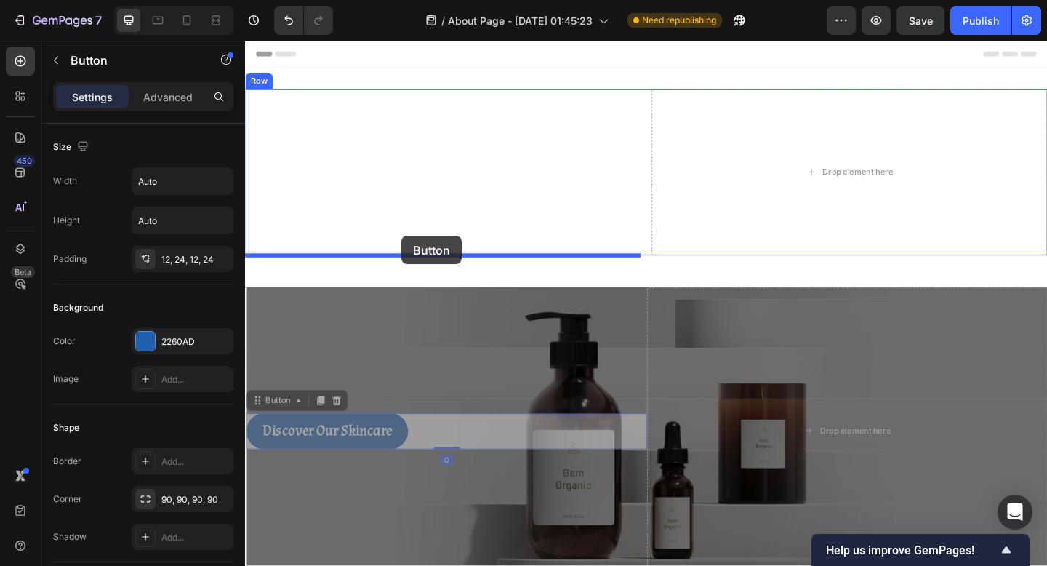
drag, startPoint x: 288, startPoint y: 433, endPoint x: 415, endPoint y: 250, distance: 222.2
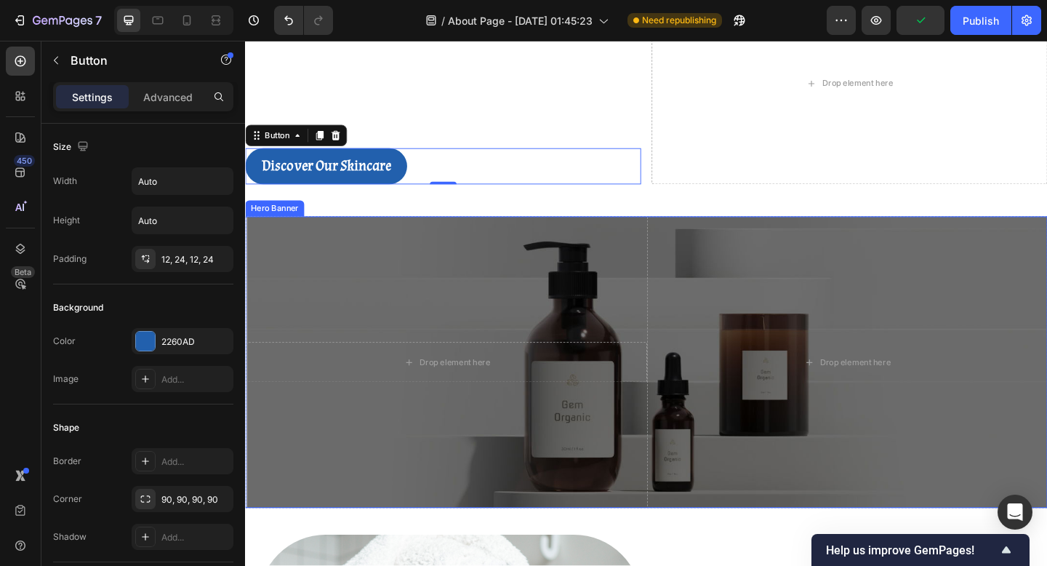
scroll to position [145, 0]
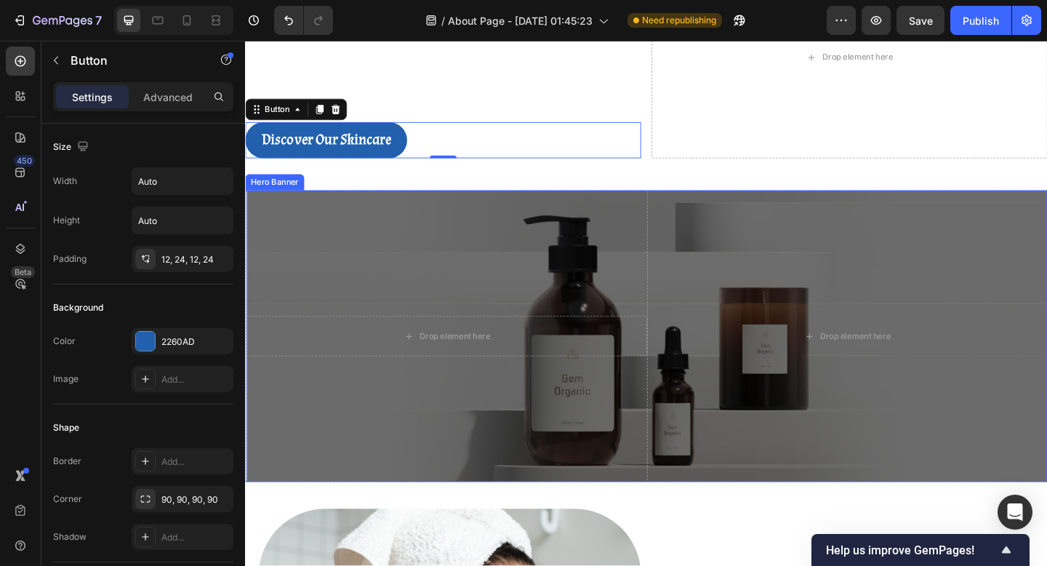
click at [289, 505] on div "Drop element here Row" at bounding box center [465, 362] width 436 height 317
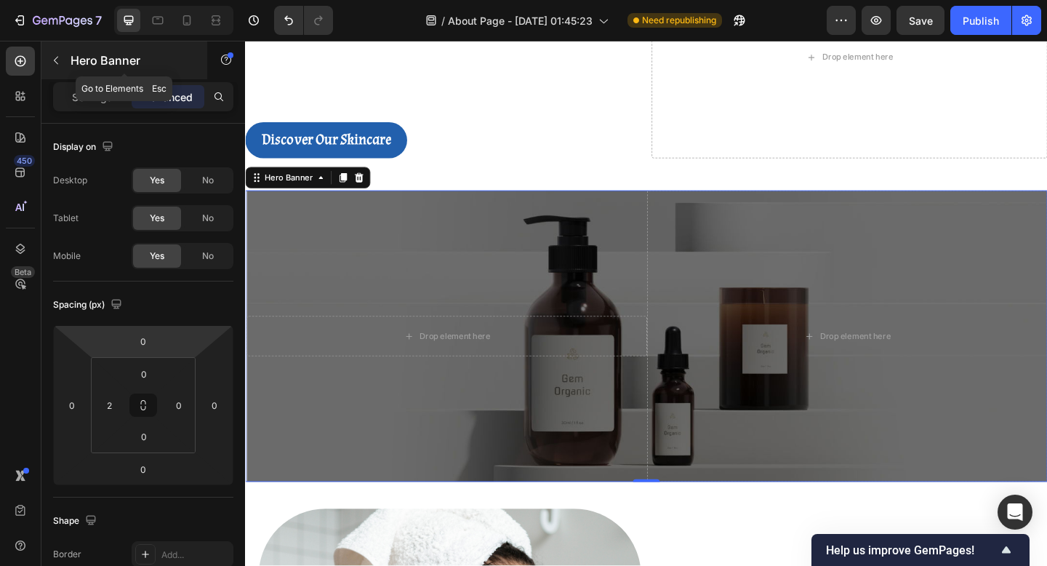
click at [91, 77] on div "Hero Banner" at bounding box center [124, 60] width 166 height 38
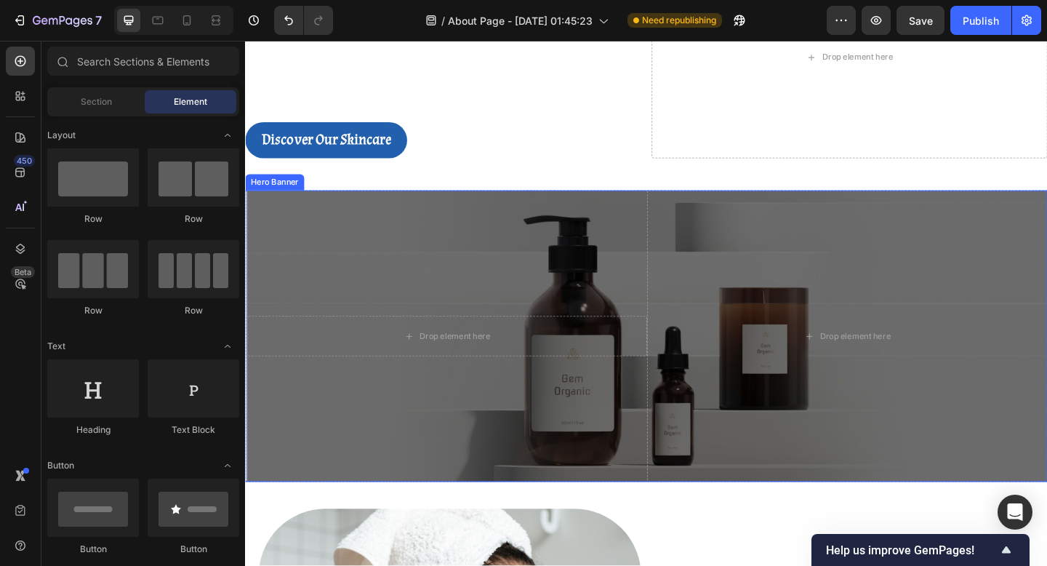
scroll to position [78, 0]
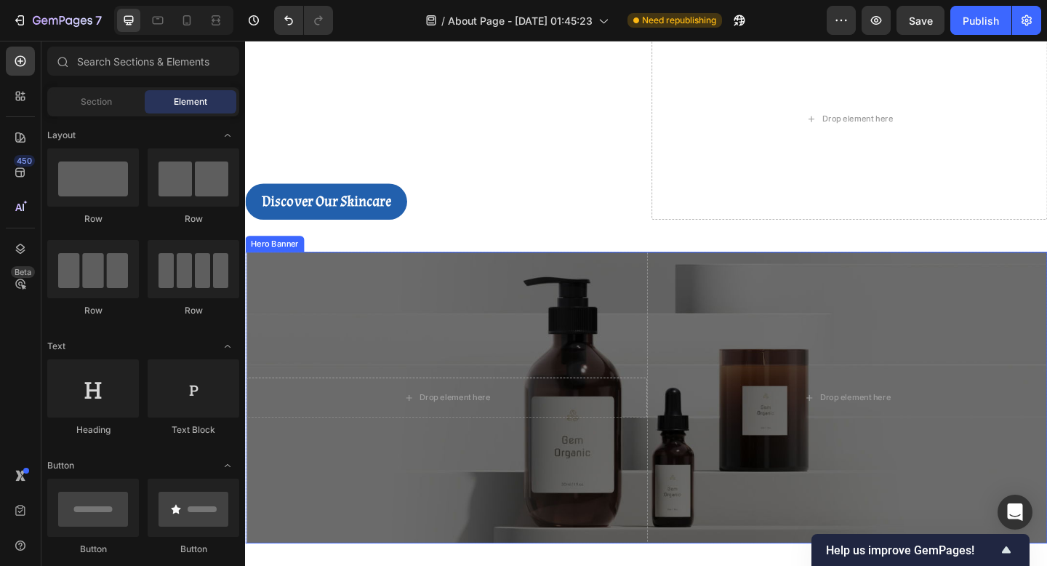
click at [471, 287] on div "Drop element here Row" at bounding box center [465, 429] width 436 height 317
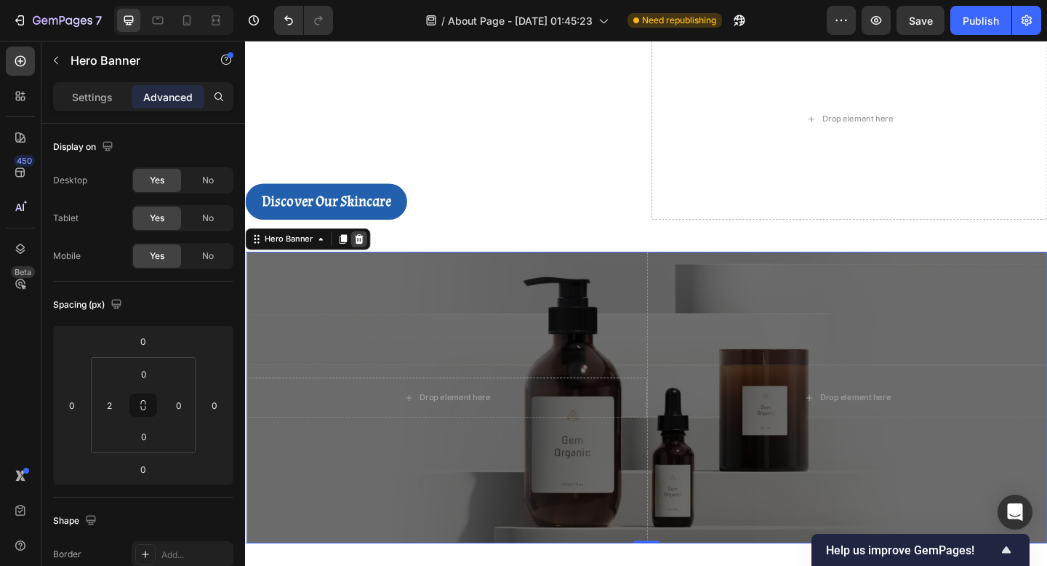
click at [366, 259] on icon at bounding box center [368, 257] width 9 height 10
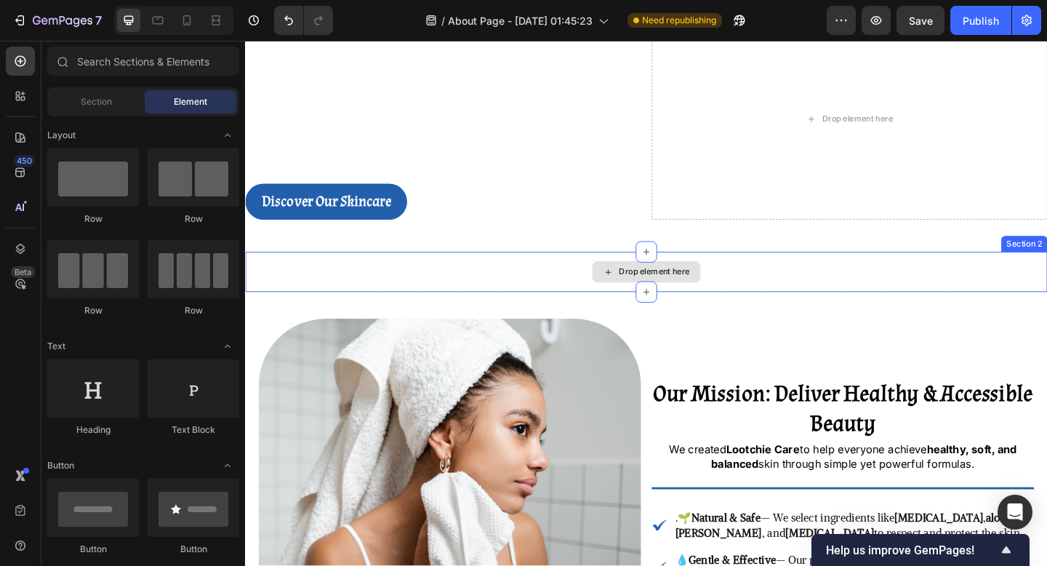
click at [482, 310] on div "Drop element here" at bounding box center [681, 293] width 873 height 44
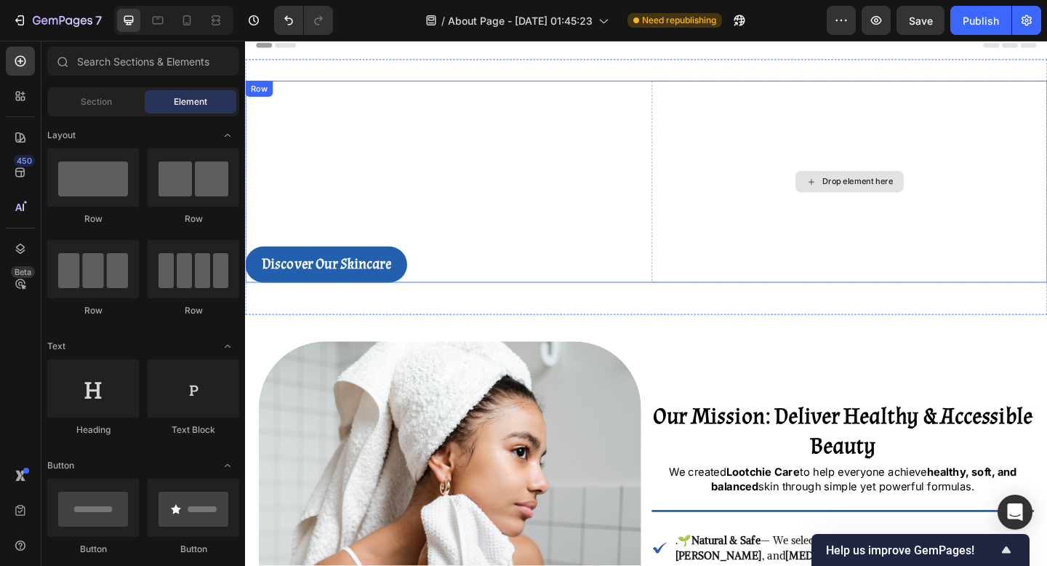
scroll to position [0, 0]
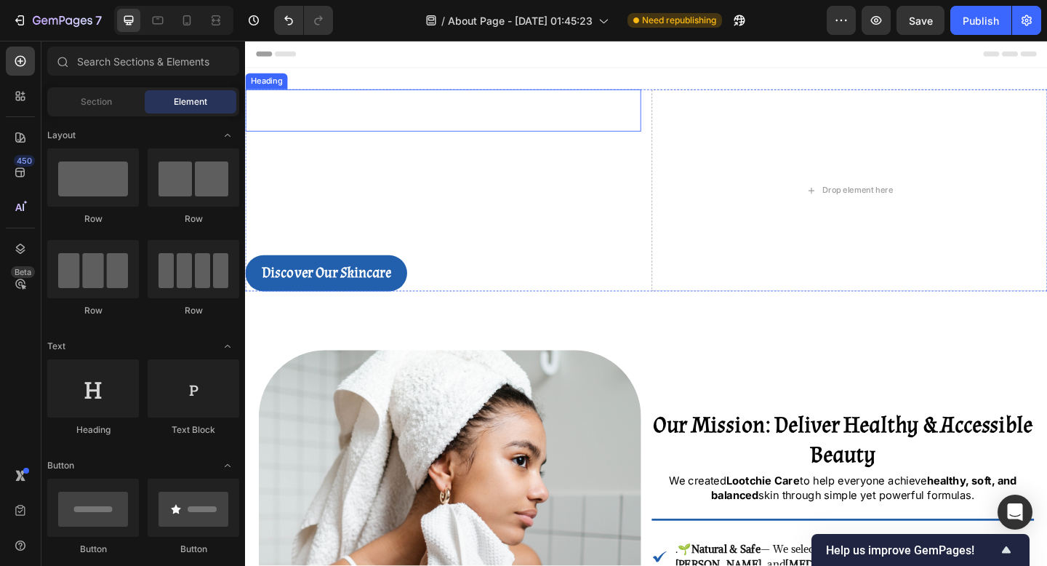
click at [479, 121] on strong "Simple. Natural. Effective." at bounding box center [420, 116] width 346 height 43
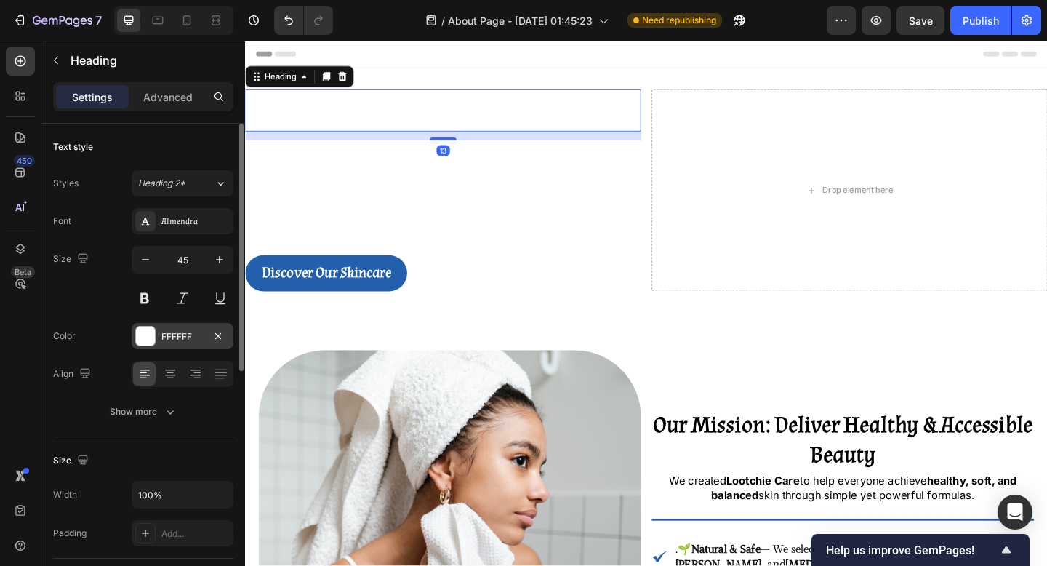
click at [175, 346] on div "FFFFFF" at bounding box center [183, 336] width 102 height 26
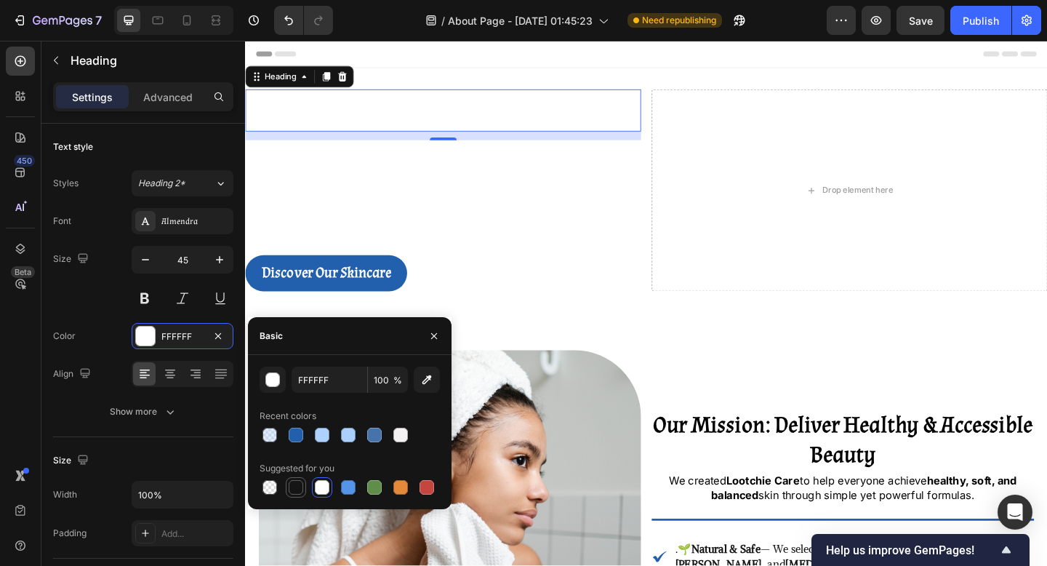
click at [291, 479] on div at bounding box center [295, 487] width 17 height 17
type input "151515"
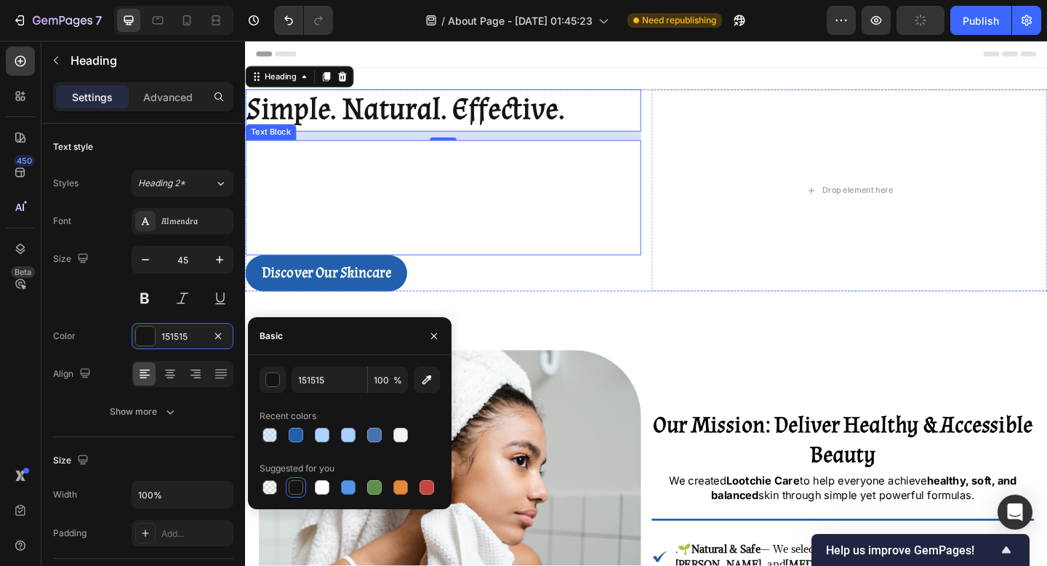
click at [458, 218] on p "At Lootchie Care , we believe skincare should never be complicated. Our product…" at bounding box center [461, 202] width 428 height 102
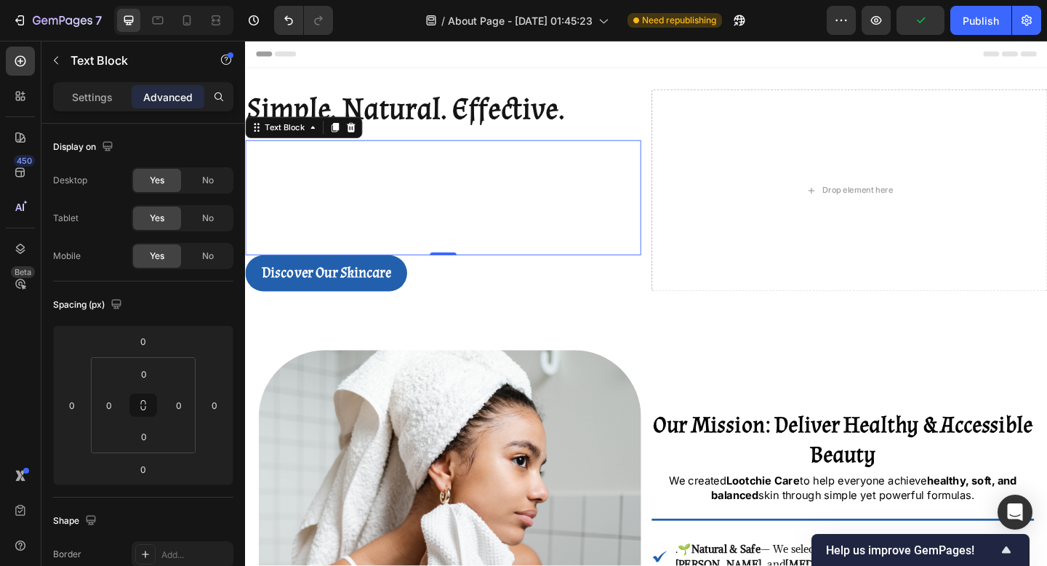
click at [88, 111] on div "Settings Advanced" at bounding box center [143, 96] width 180 height 29
click at [89, 84] on div "Settings Advanced" at bounding box center [143, 96] width 180 height 29
click at [84, 105] on div "Settings" at bounding box center [92, 96] width 73 height 23
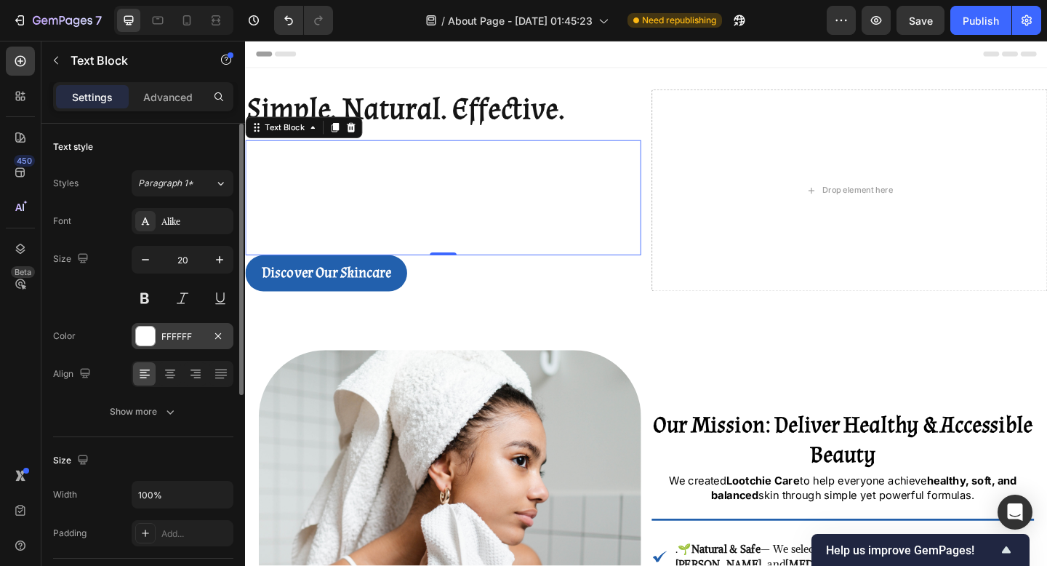
click at [169, 338] on div "FFFFFF" at bounding box center [182, 336] width 42 height 13
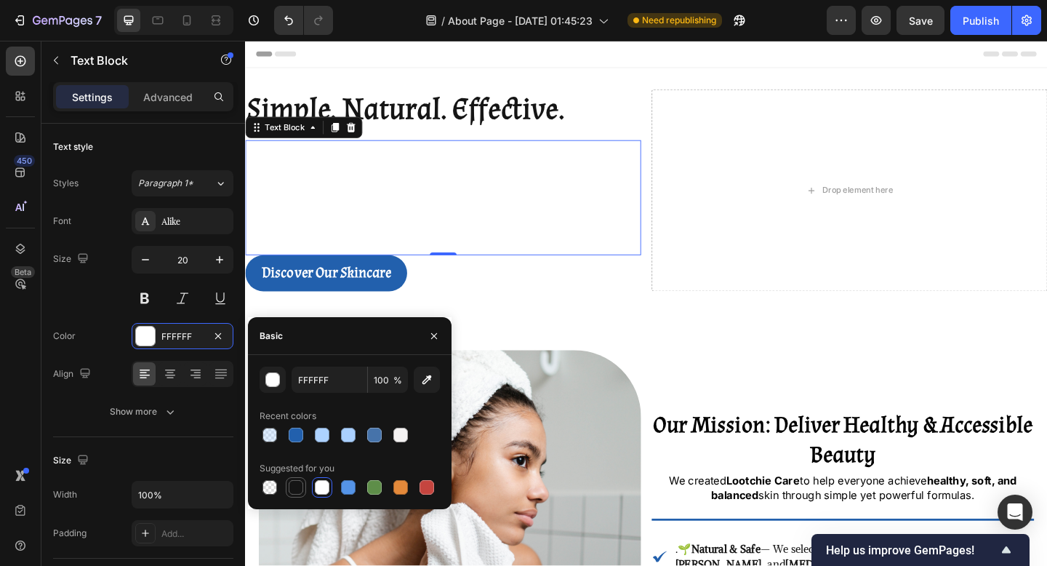
click at [290, 478] on div at bounding box center [296, 487] width 20 height 20
type input "151515"
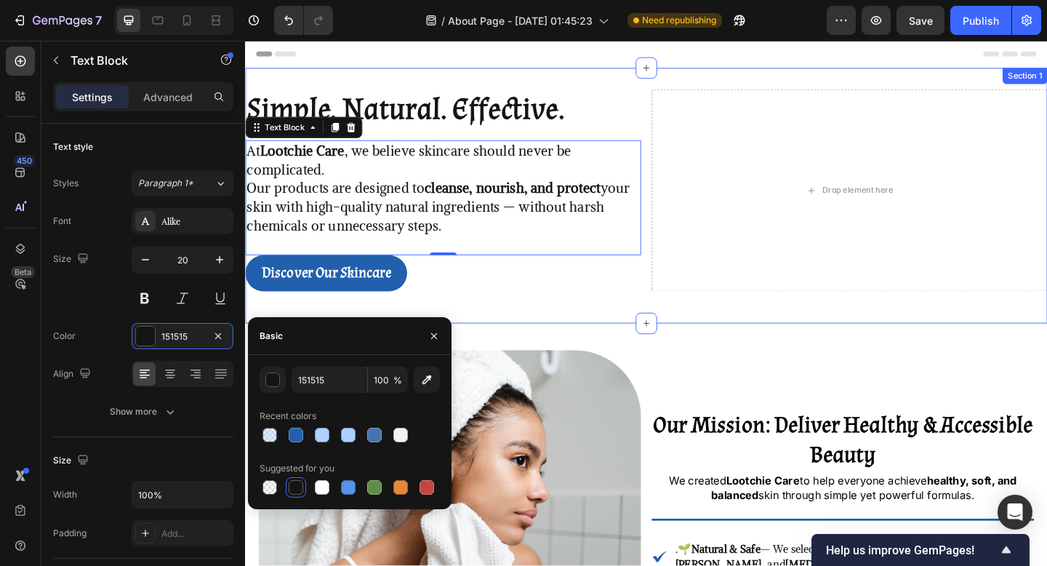
click at [671, 335] on div "Simple. Natural. Effective. Heading At Lootchie Care , we believe skincare shou…" at bounding box center [681, 210] width 873 height 278
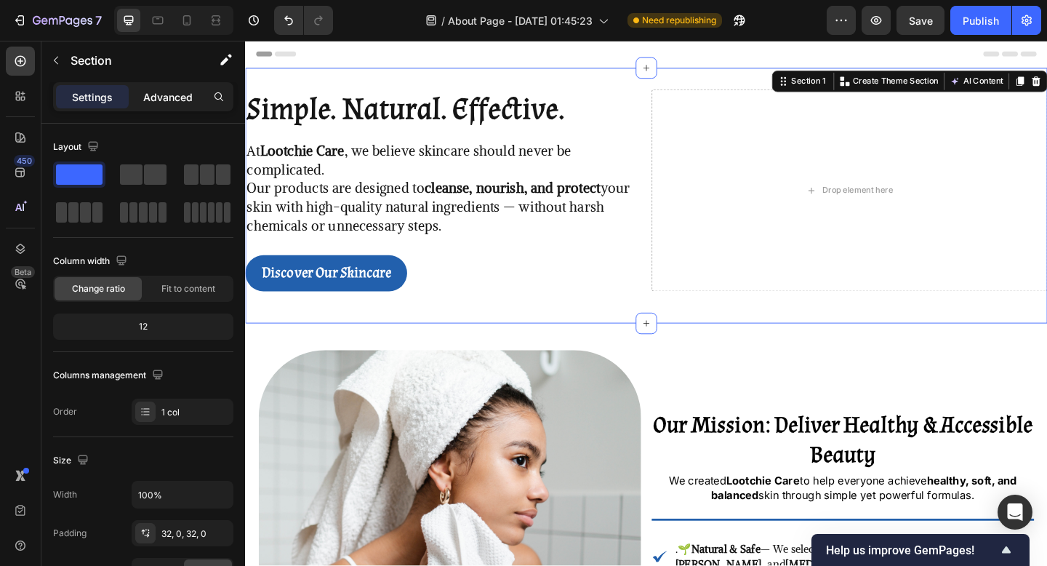
click at [164, 96] on p "Advanced" at bounding box center [167, 96] width 49 height 15
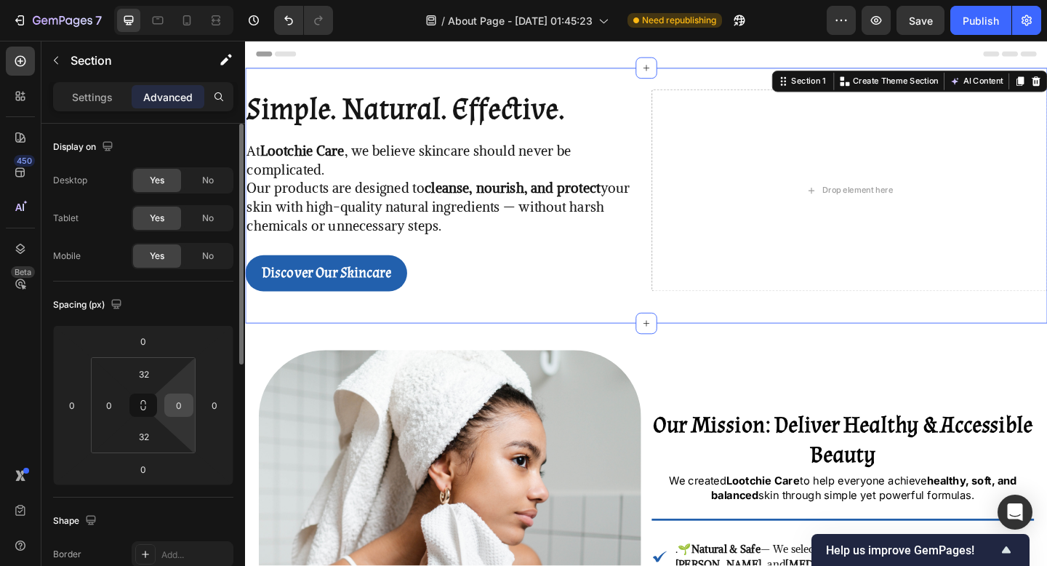
click at [180, 402] on input "0" at bounding box center [179, 405] width 22 height 22
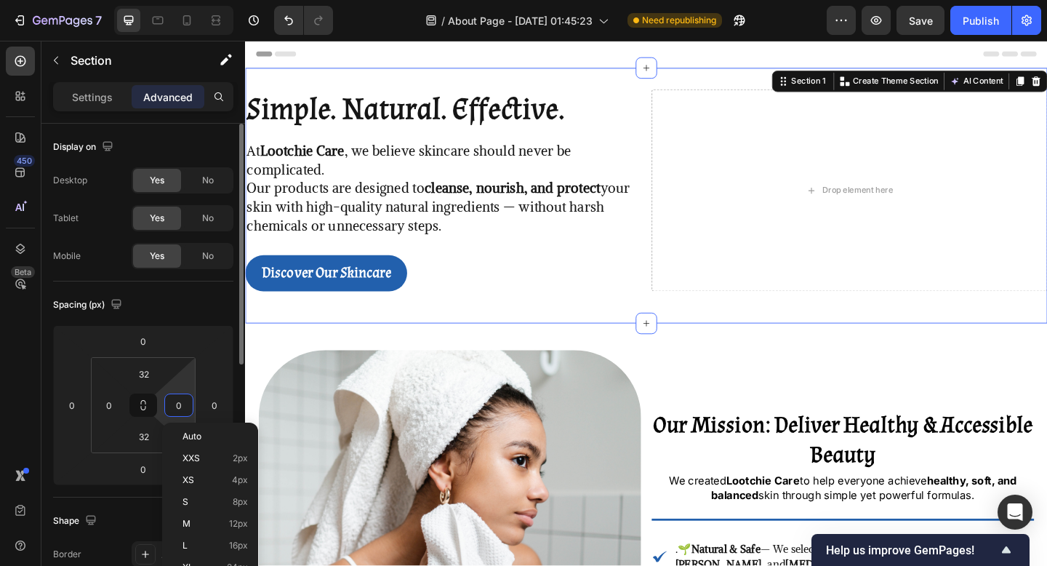
click at [180, 402] on input "0" at bounding box center [179, 405] width 22 height 22
type input "2"
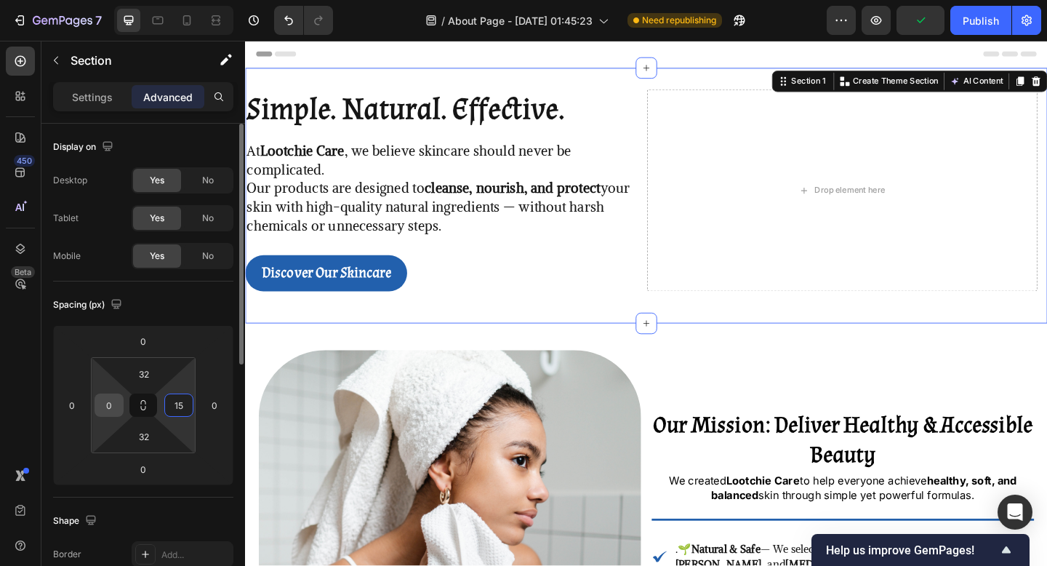
type input "15"
click at [97, 412] on div "0" at bounding box center [109, 405] width 29 height 23
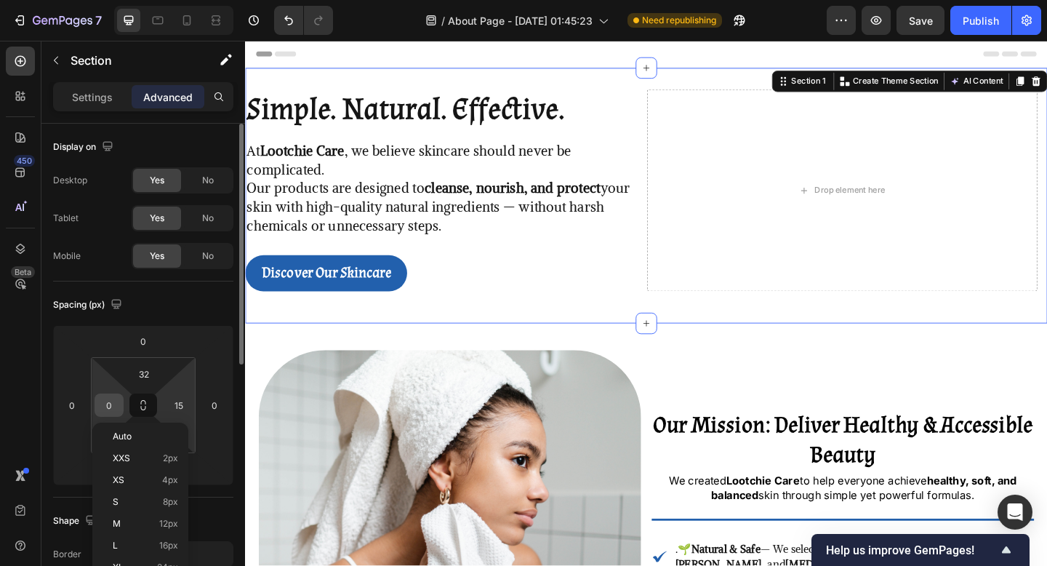
click at [116, 409] on input "0" at bounding box center [109, 405] width 22 height 22
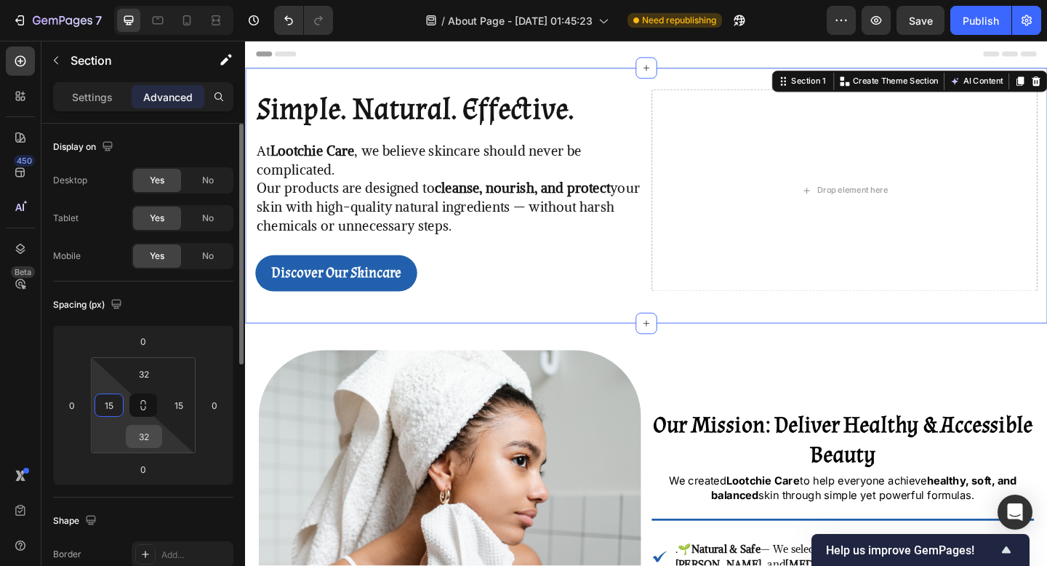
type input "15"
click at [148, 436] on input "32" at bounding box center [143, 437] width 29 height 22
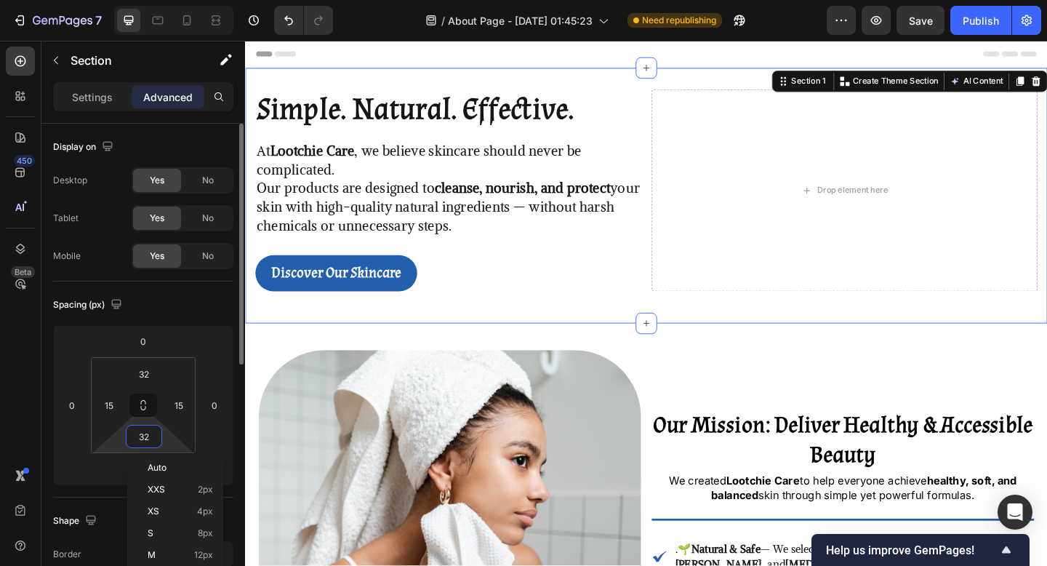
click at [148, 436] on input "32" at bounding box center [143, 437] width 29 height 22
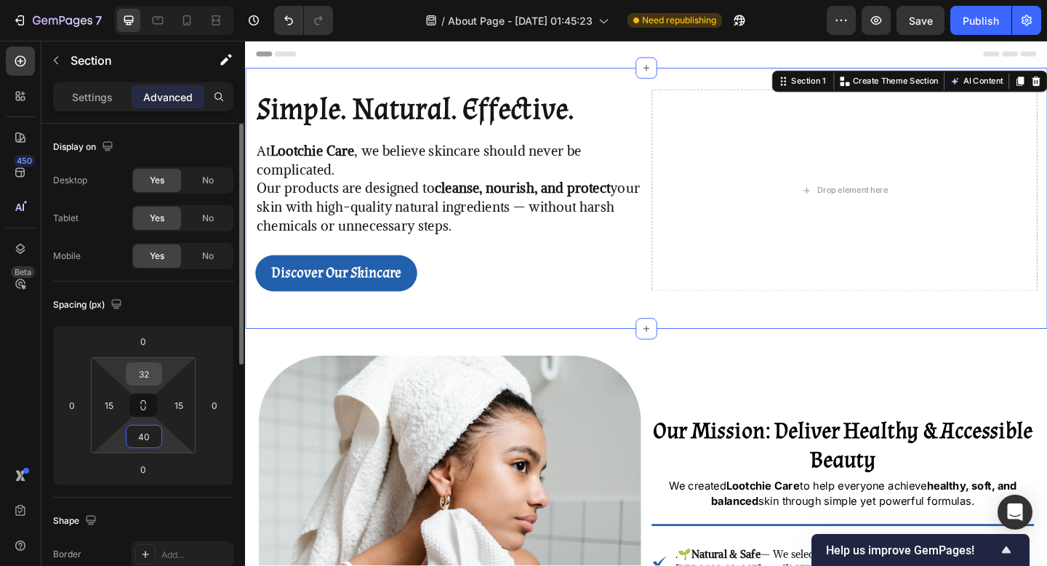
type input "40"
click at [140, 383] on input "32" at bounding box center [143, 374] width 29 height 22
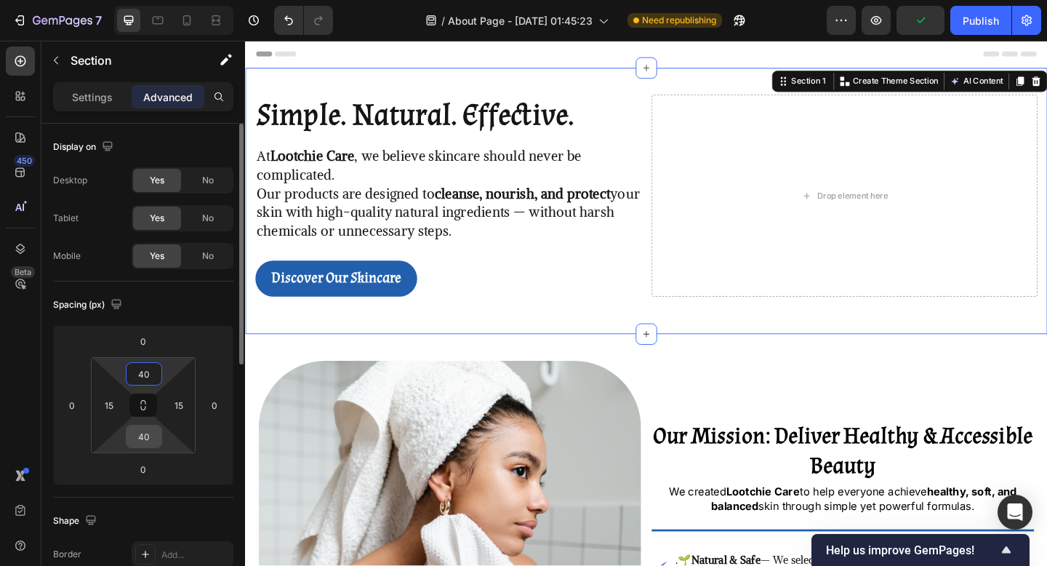
type input "40"
click at [148, 443] on input "40" at bounding box center [143, 437] width 29 height 22
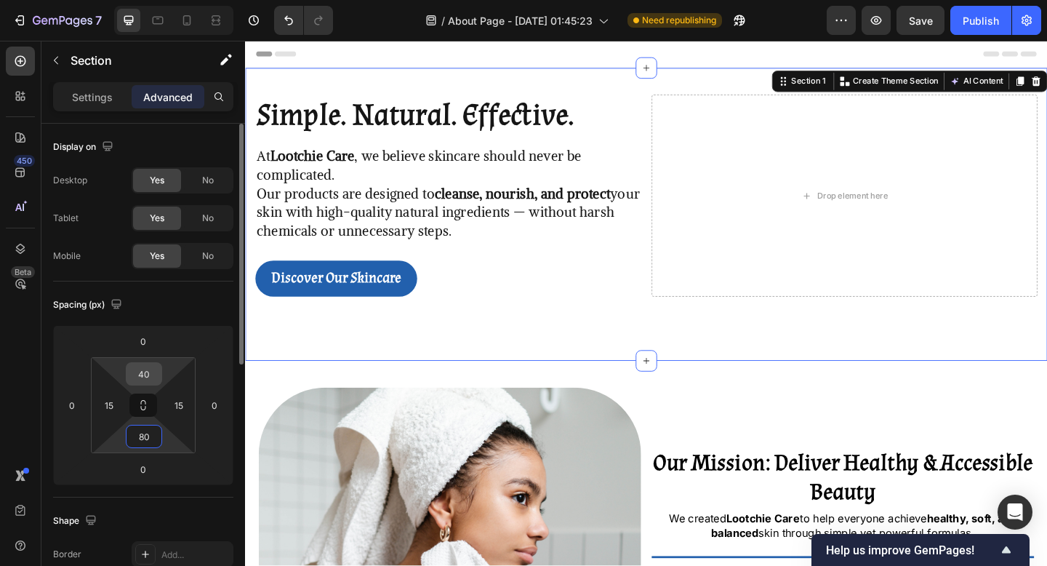
type input "80"
click at [145, 382] on input "40" at bounding box center [143, 374] width 29 height 22
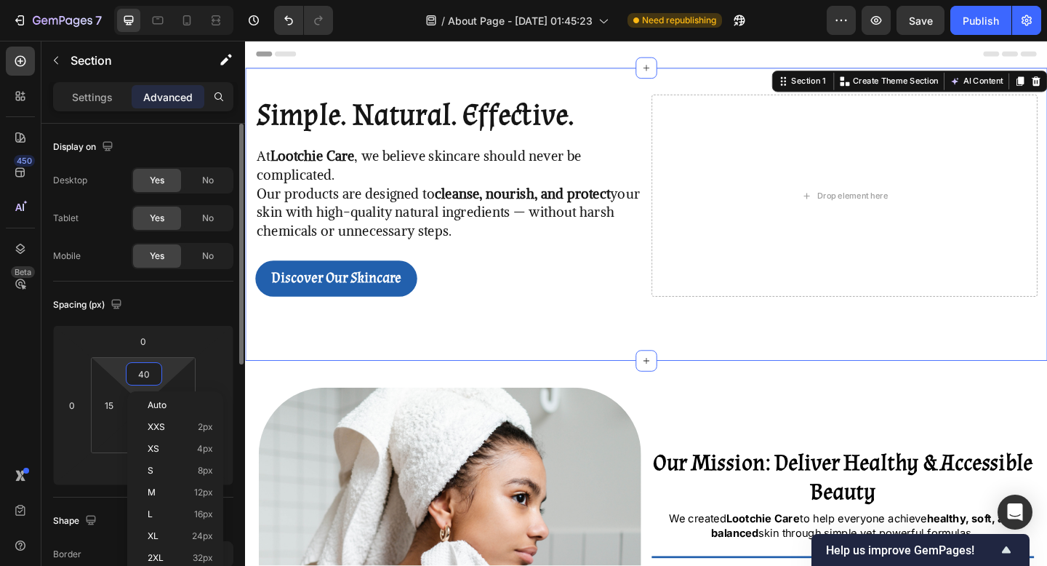
click at [145, 382] on input "40" at bounding box center [143, 374] width 29 height 22
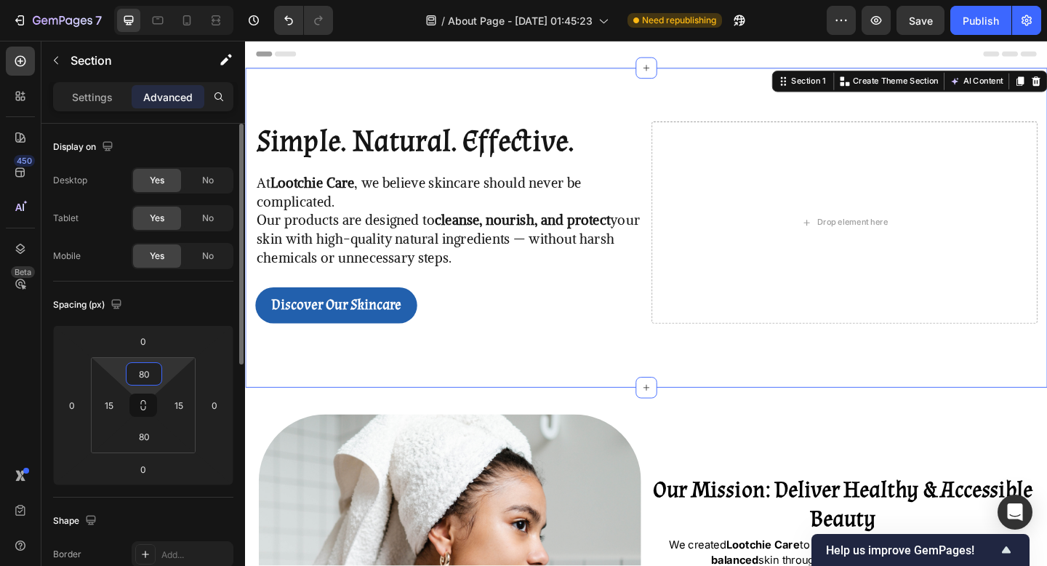
type input "80"
click at [172, 301] on div "Spacing (px)" at bounding box center [143, 304] width 180 height 23
click at [457, 393] on div "Simple. Natural. Effective. Heading At Lootchie Care , we believe skincare shou…" at bounding box center [681, 245] width 873 height 348
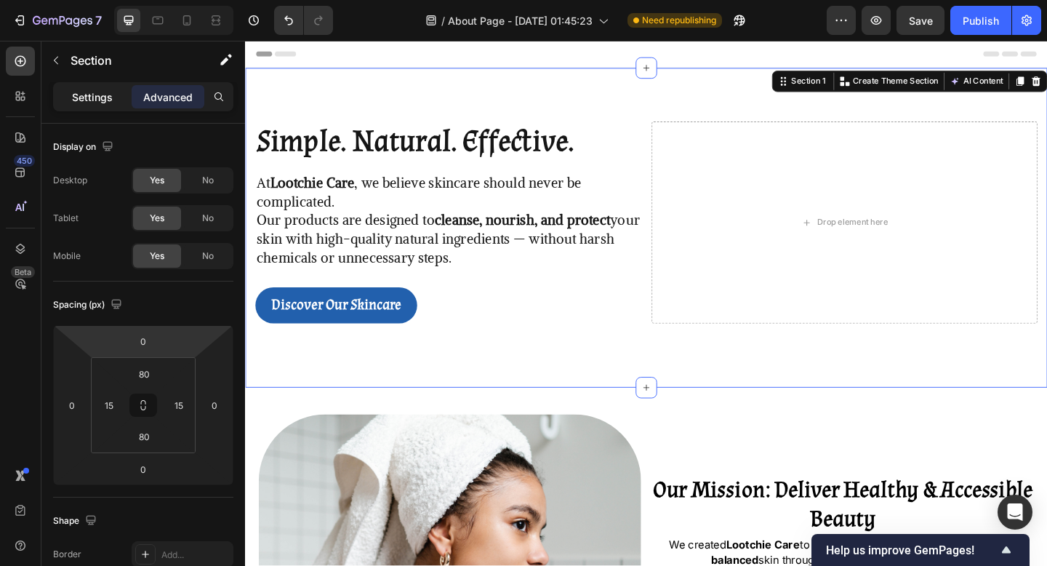
click at [95, 107] on div "Settings" at bounding box center [92, 96] width 73 height 23
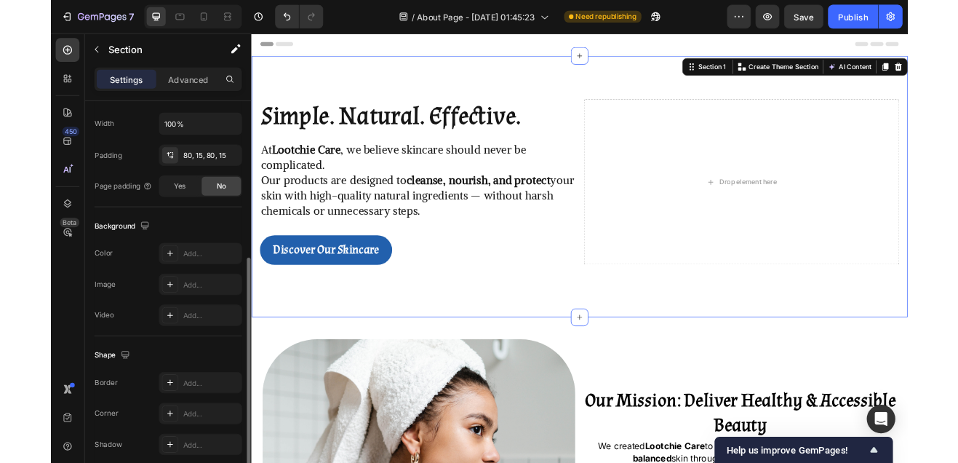
scroll to position [404, 0]
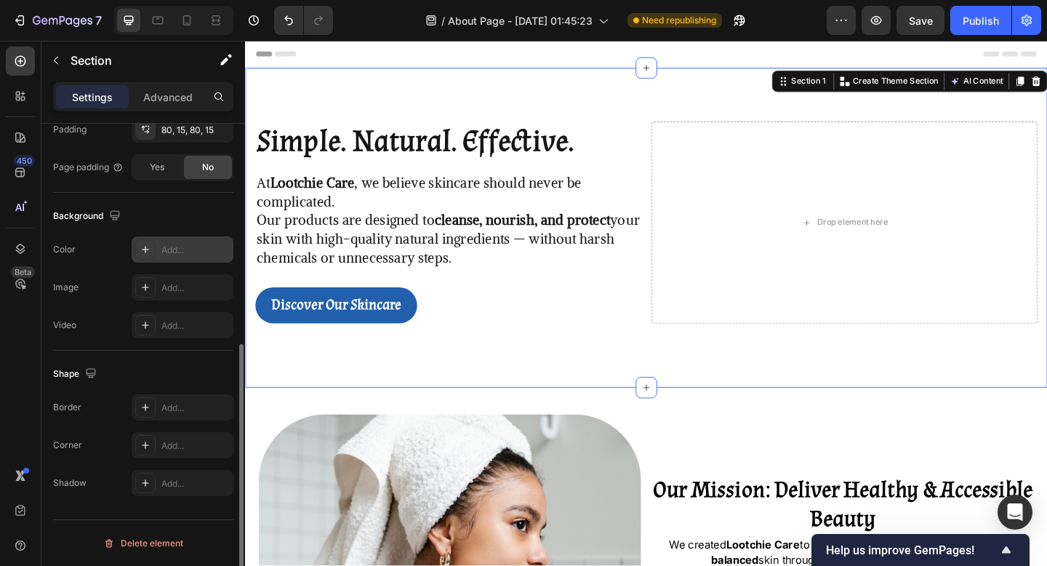
click at [159, 237] on div "Add..." at bounding box center [183, 249] width 102 height 26
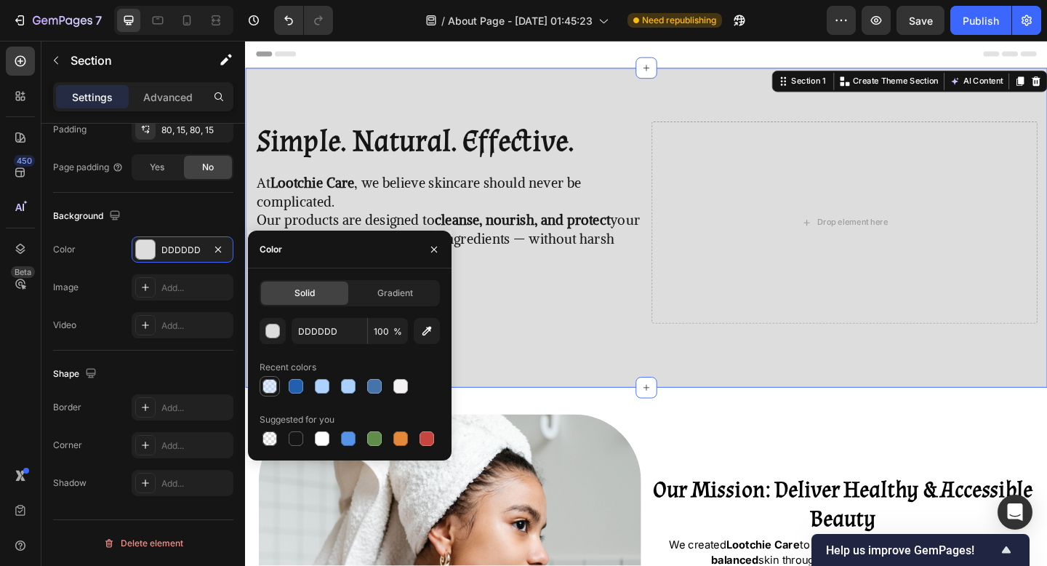
click at [268, 385] on div at bounding box center [270, 386] width 15 height 15
type input "ADD2FF"
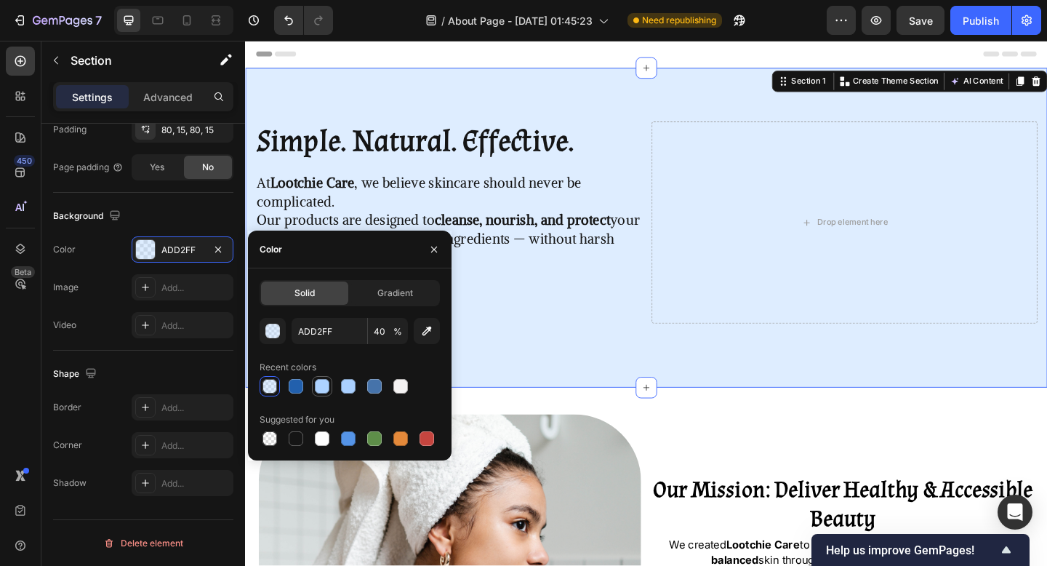
click at [331, 387] on div at bounding box center [322, 386] width 20 height 20
type input "100"
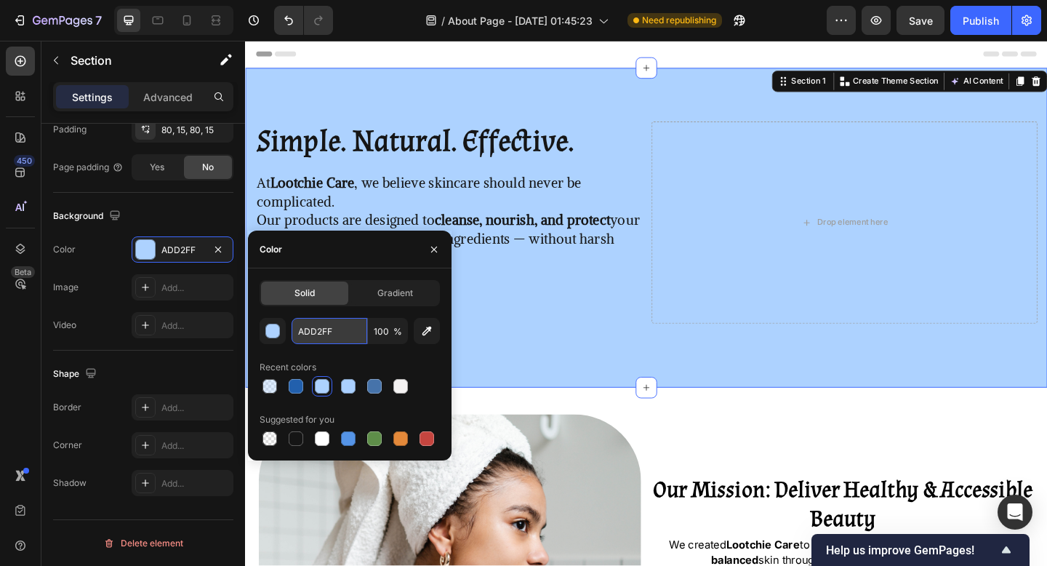
click at [327, 327] on input "ADD2FF" at bounding box center [330, 331] width 76 height 26
click at [424, 85] on div "Simple. Natural. Effective. Heading At Lootchie Care , we believe skincare shou…" at bounding box center [681, 245] width 873 height 348
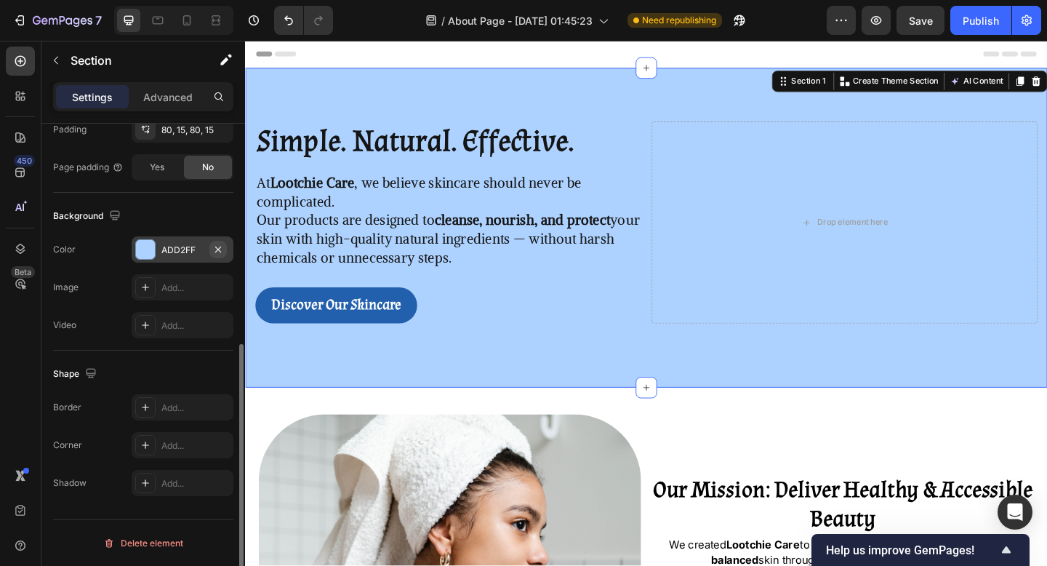
click at [216, 250] on icon "button" at bounding box center [218, 249] width 6 height 6
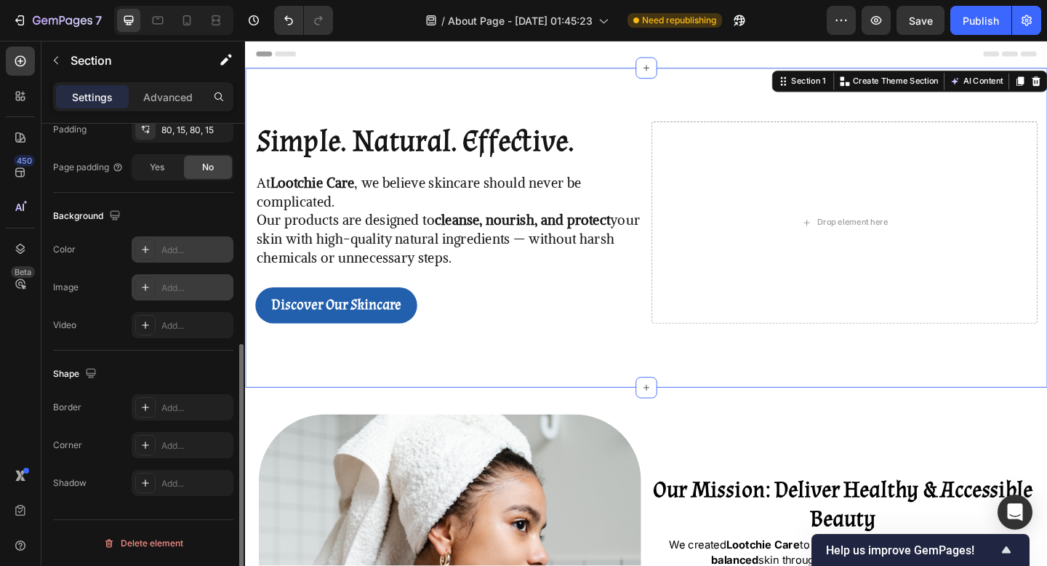
click at [177, 288] on div "Add..." at bounding box center [195, 288] width 68 height 13
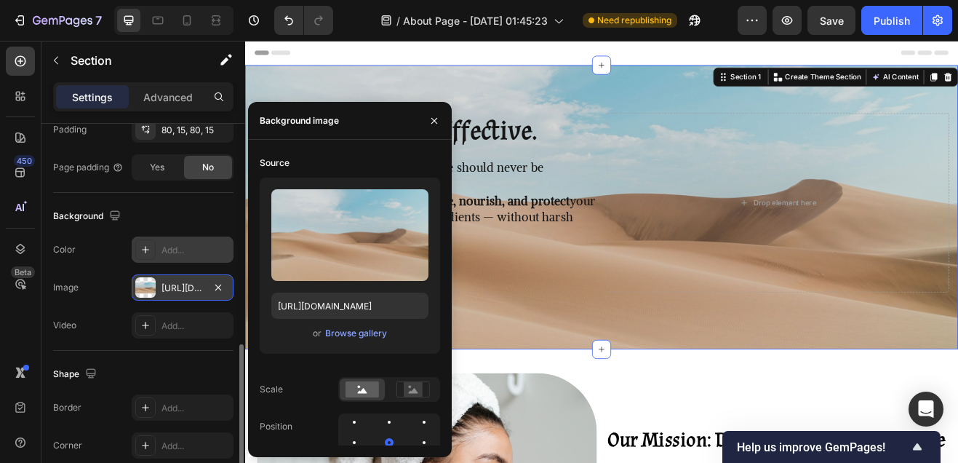
scroll to position [403, 0]
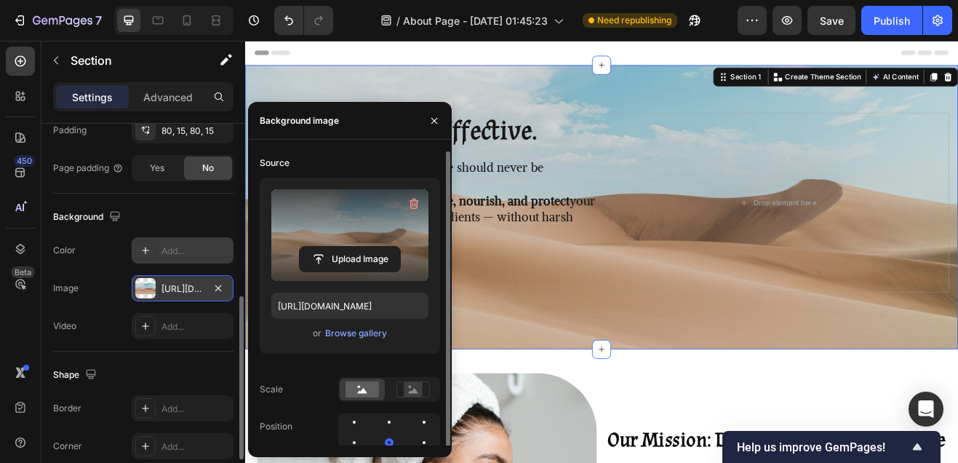
click at [390, 236] on label at bounding box center [349, 235] width 157 height 92
click at [390, 247] on input "file" at bounding box center [350, 259] width 100 height 25
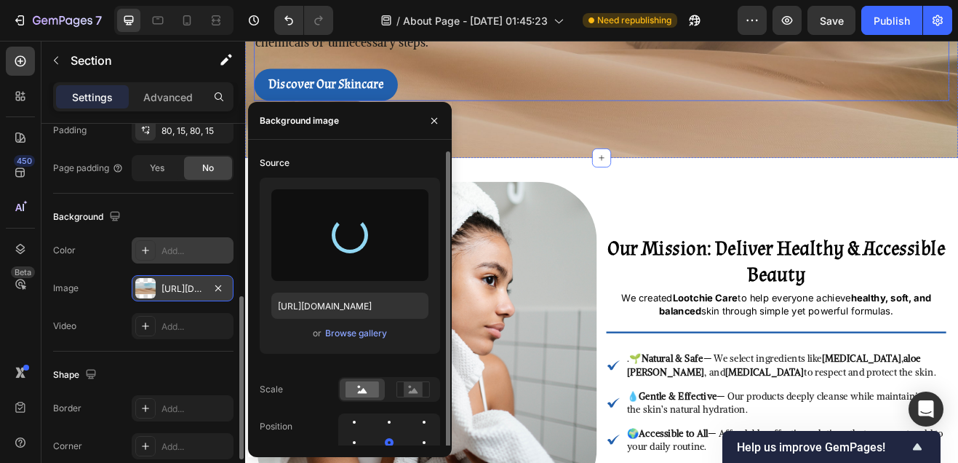
scroll to position [350, 0]
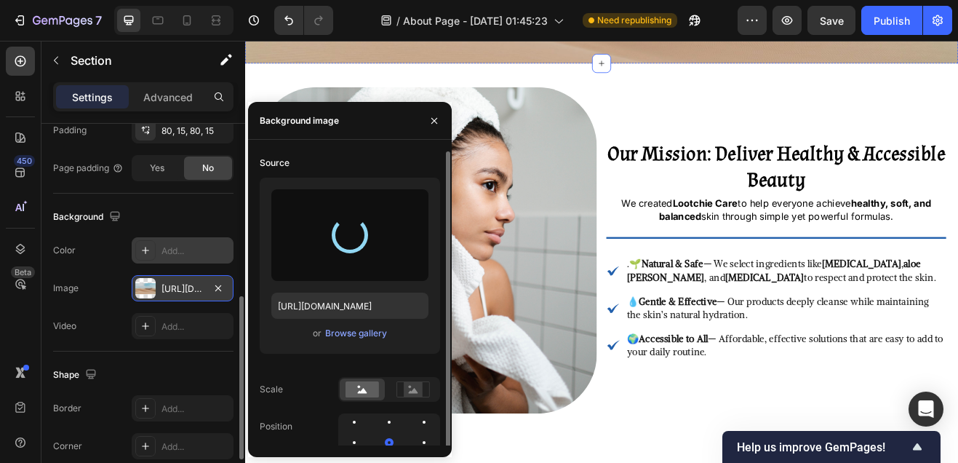
type input "https://cdn.shopify.com/s/files/1/0748/1321/0660/files/gempages_586082945240924…"
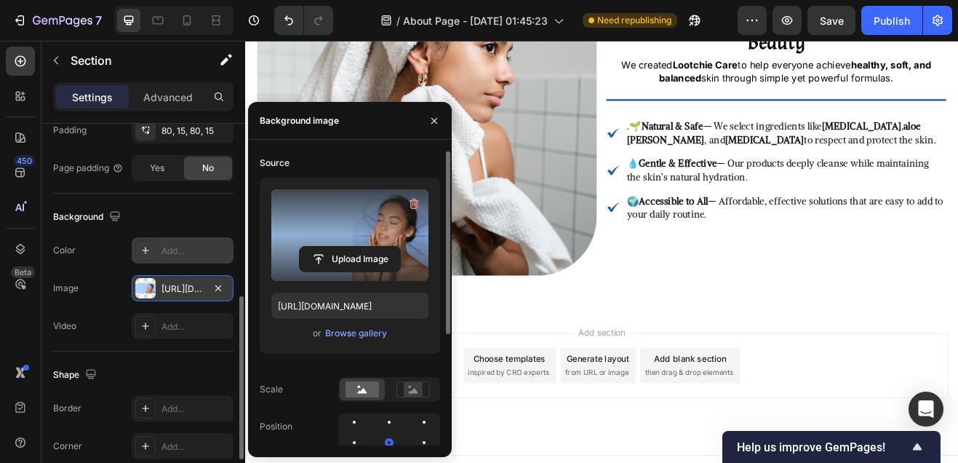
scroll to position [0, 0]
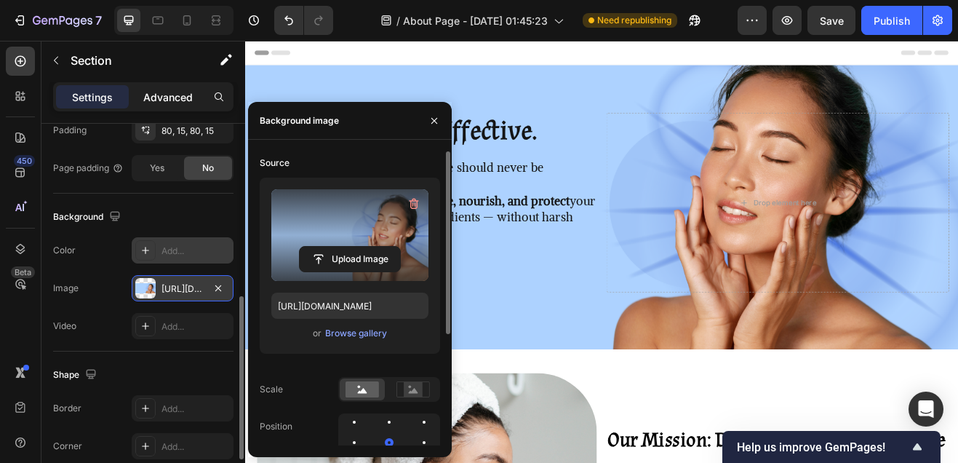
click at [175, 91] on p "Advanced" at bounding box center [167, 96] width 49 height 15
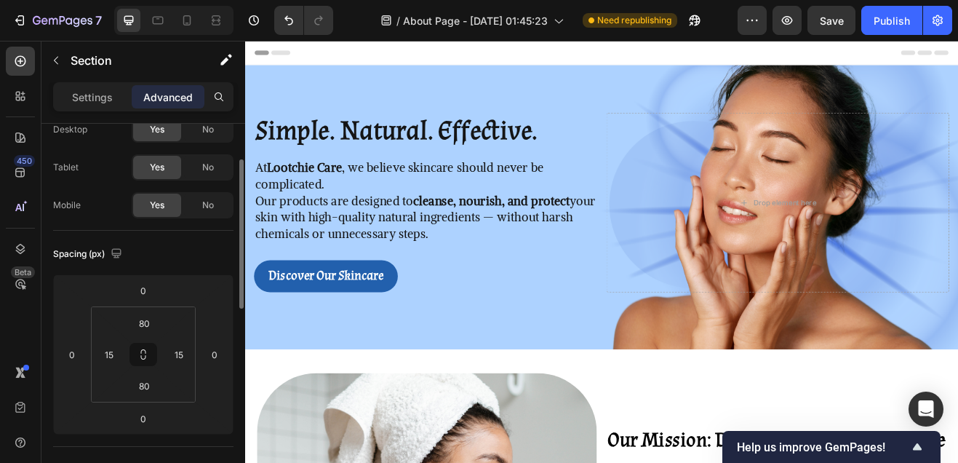
scroll to position [72, 0]
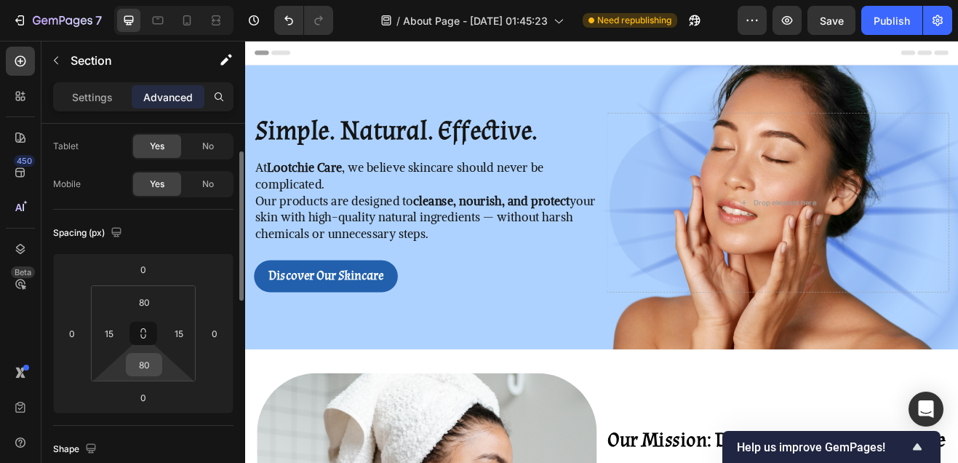
click at [146, 372] on input "80" at bounding box center [143, 365] width 29 height 22
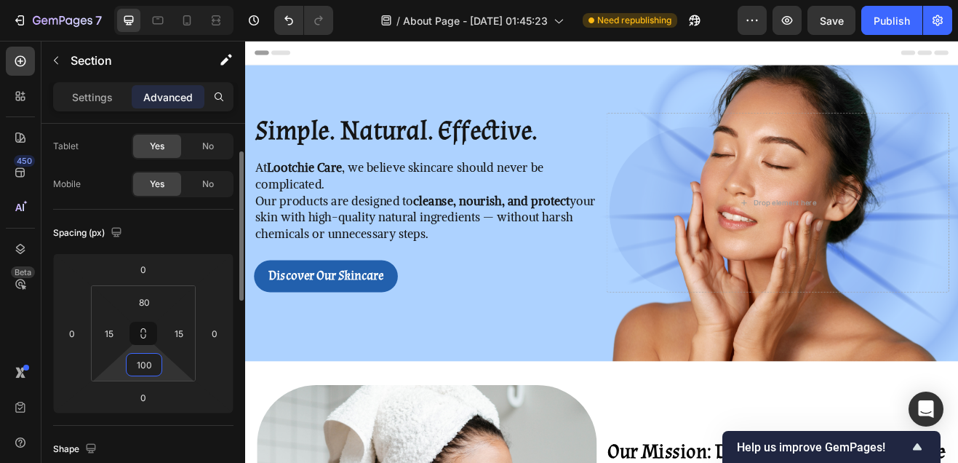
click at [147, 370] on input "100" at bounding box center [143, 365] width 29 height 22
click at [148, 365] on input "100" at bounding box center [143, 365] width 29 height 22
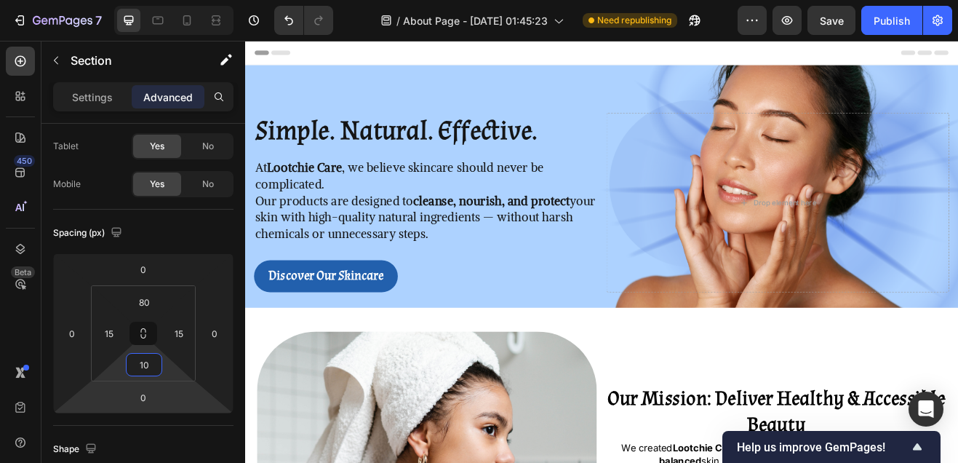
type input "180"
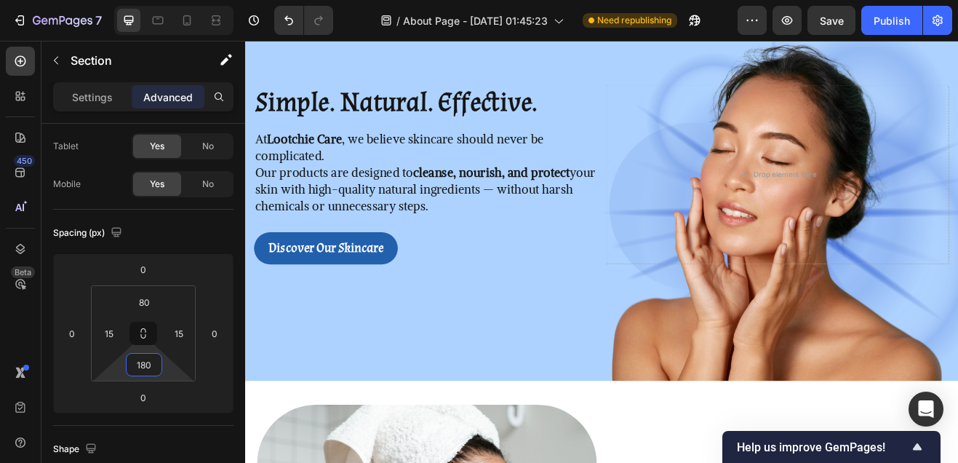
scroll to position [26, 0]
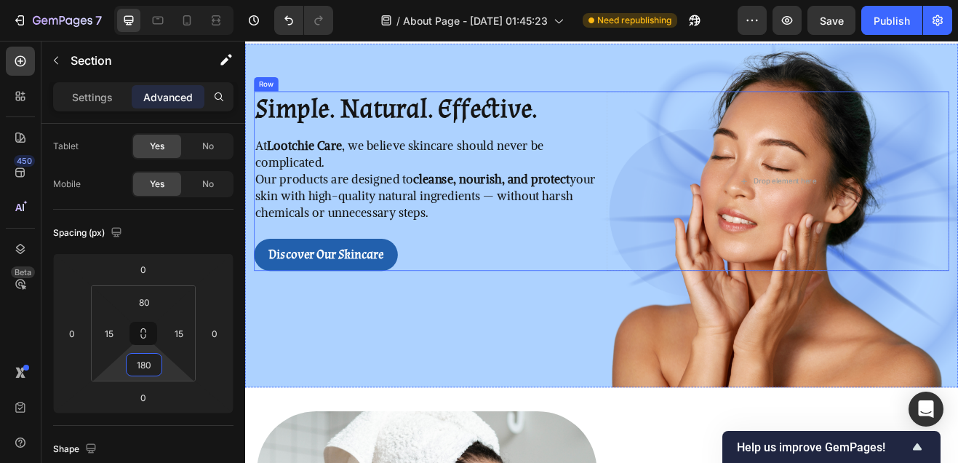
click at [685, 282] on div "Simple. Natural. Effective. Heading At Lootchie Care , we believe skincare shou…" at bounding box center [681, 213] width 851 height 220
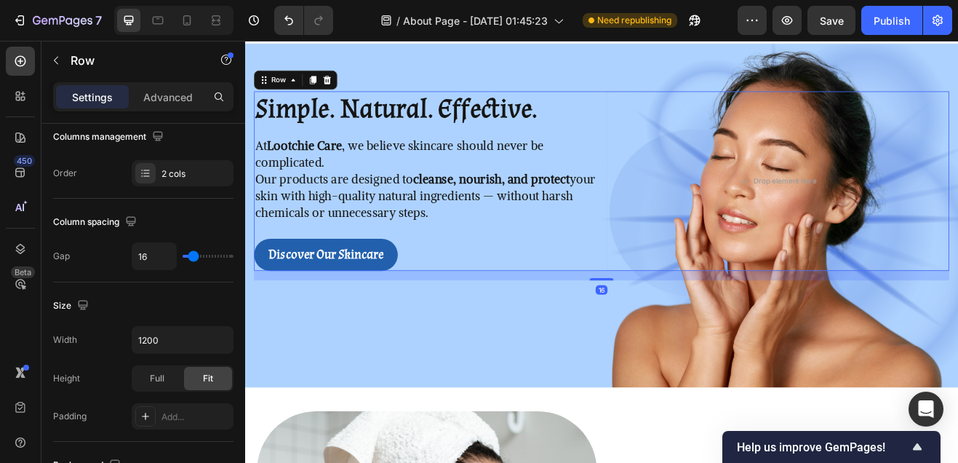
scroll to position [673, 0]
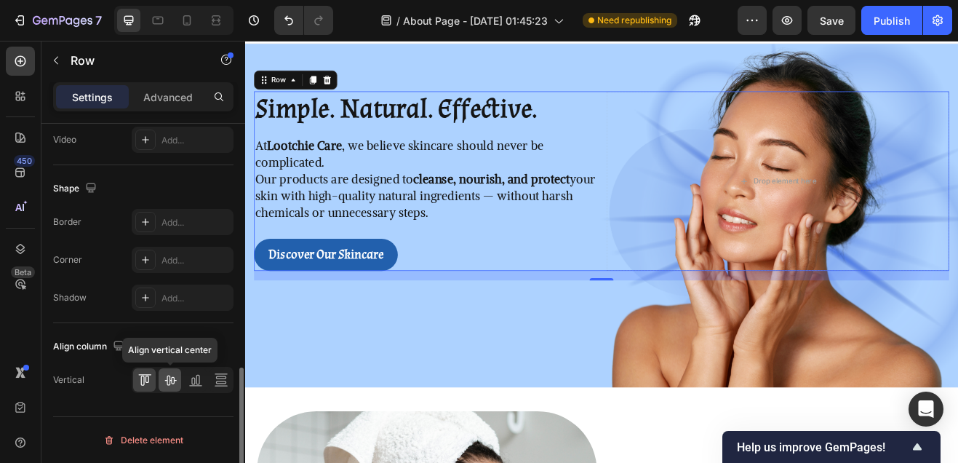
click at [171, 380] on icon at bounding box center [170, 380] width 12 height 10
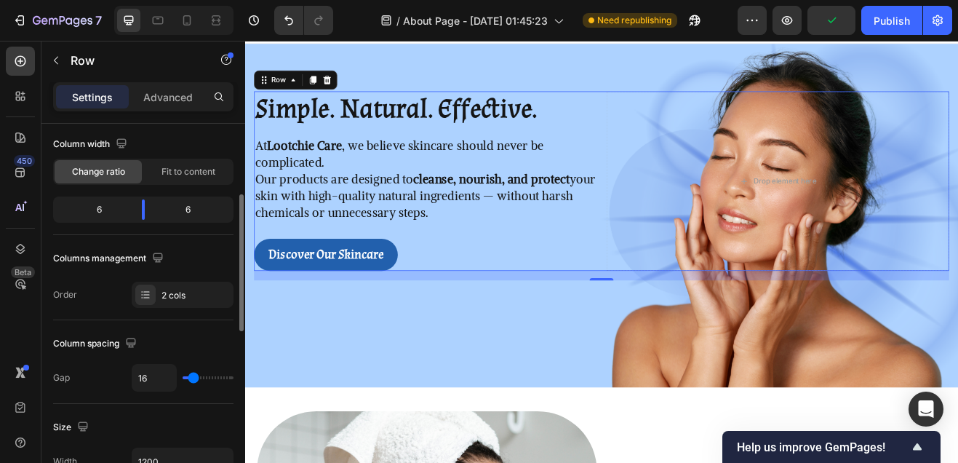
scroll to position [0, 0]
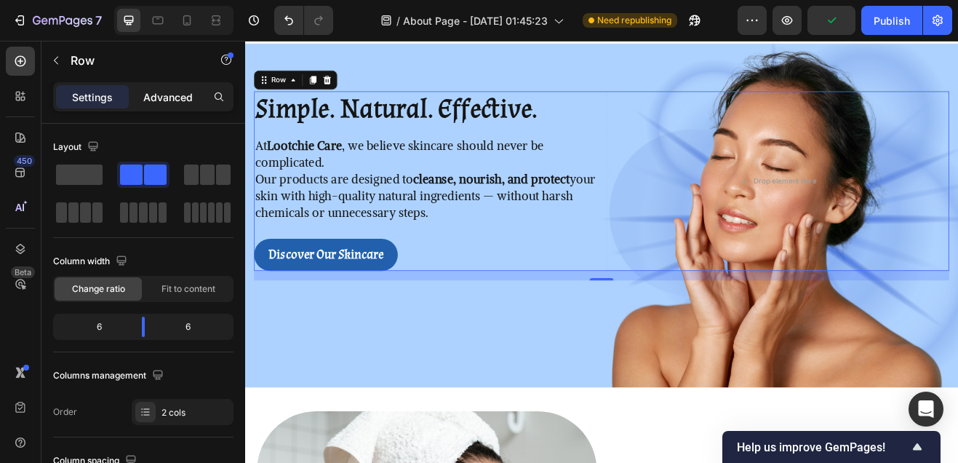
click at [170, 101] on p "Advanced" at bounding box center [167, 96] width 49 height 15
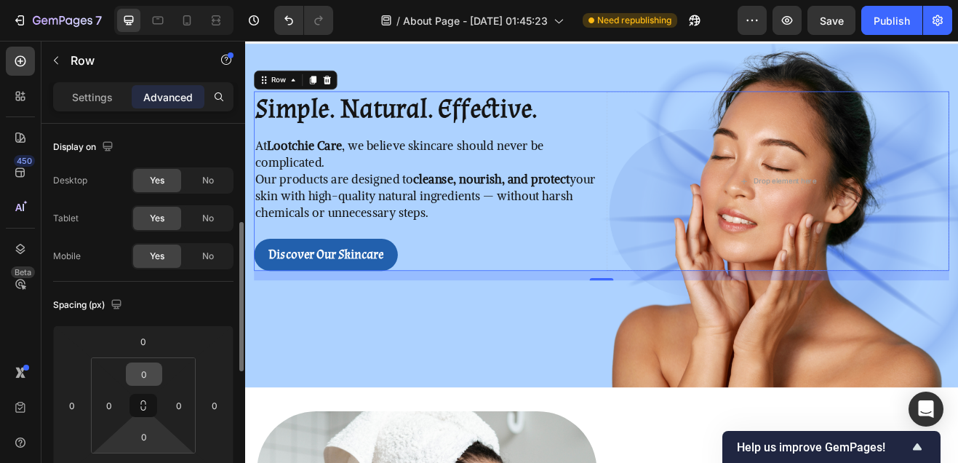
scroll to position [148, 0]
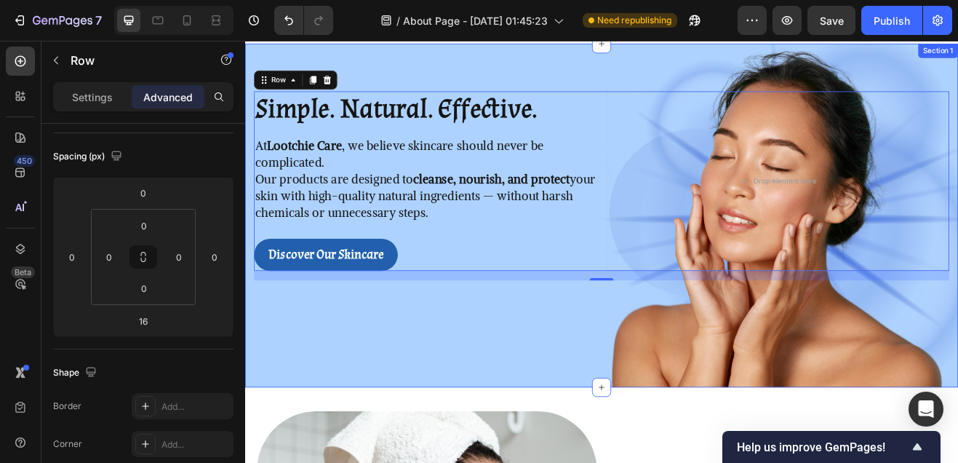
click at [481, 62] on div "Simple. Natural. Effective. Heading At Lootchie Care , we believe skincare shou…" at bounding box center [681, 254] width 873 height 420
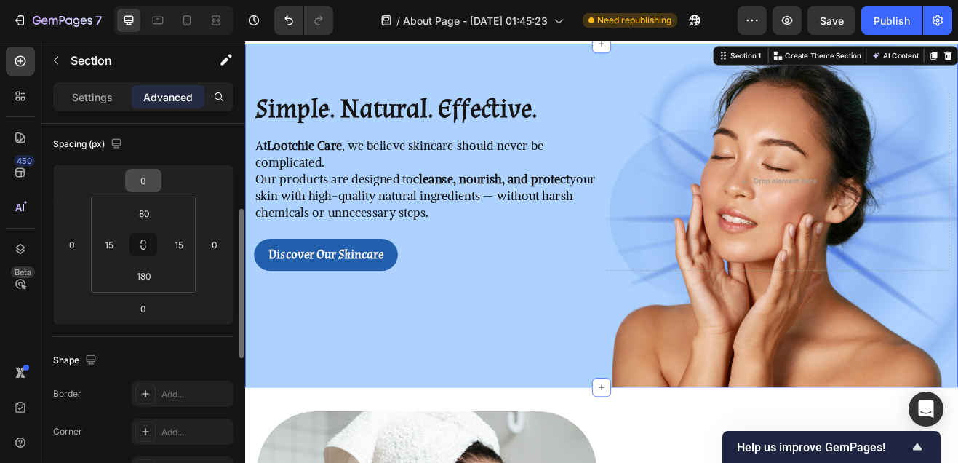
scroll to position [177, 0]
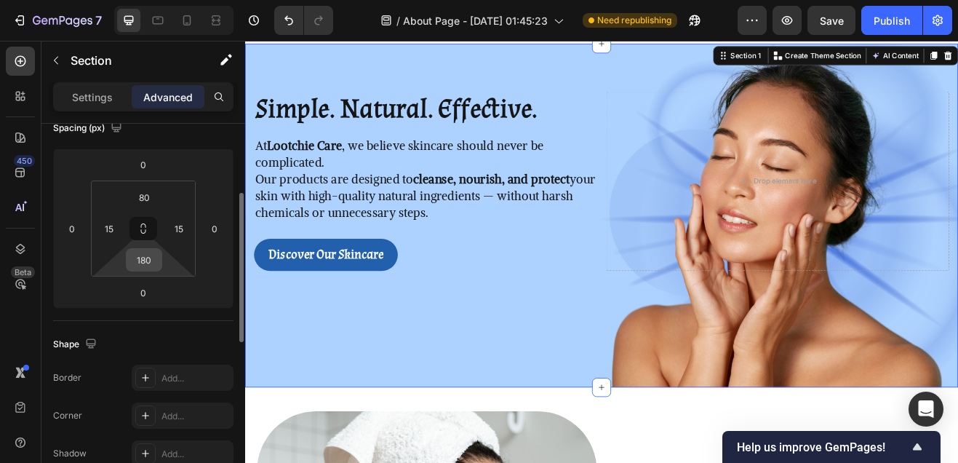
click at [148, 258] on input "180" at bounding box center [143, 260] width 29 height 22
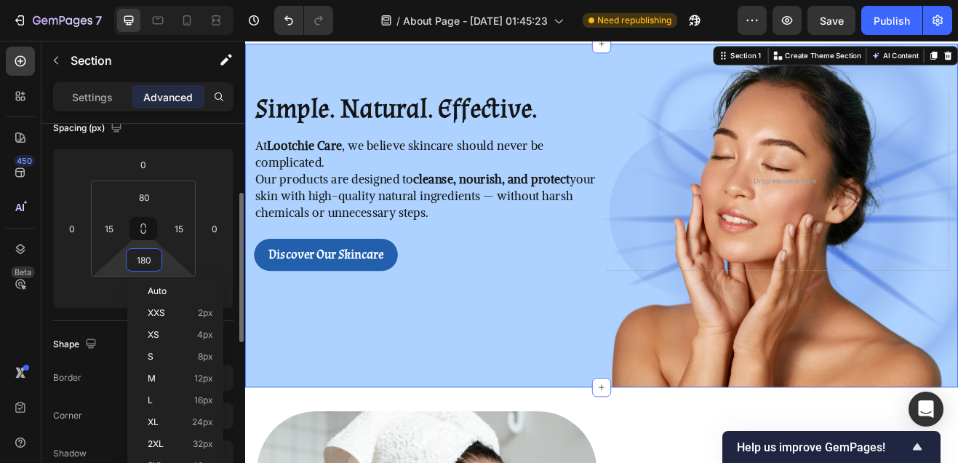
click at [148, 258] on input "180" at bounding box center [143, 260] width 29 height 22
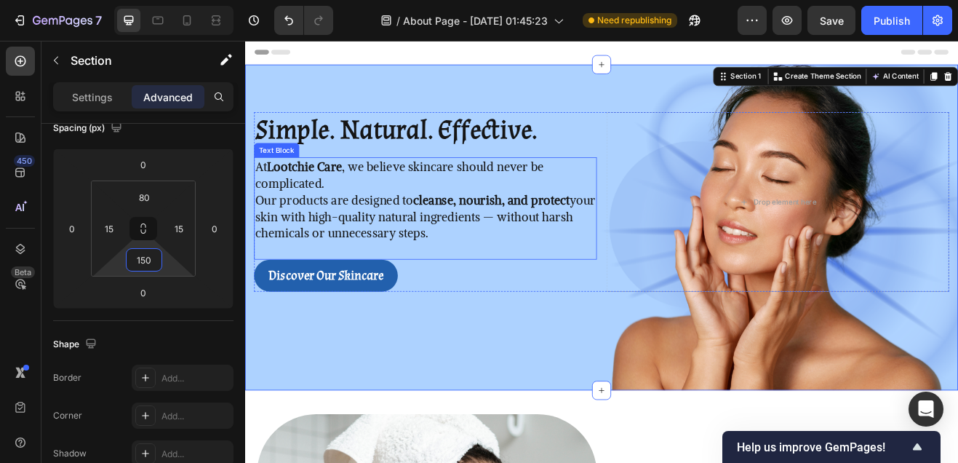
scroll to position [0, 0]
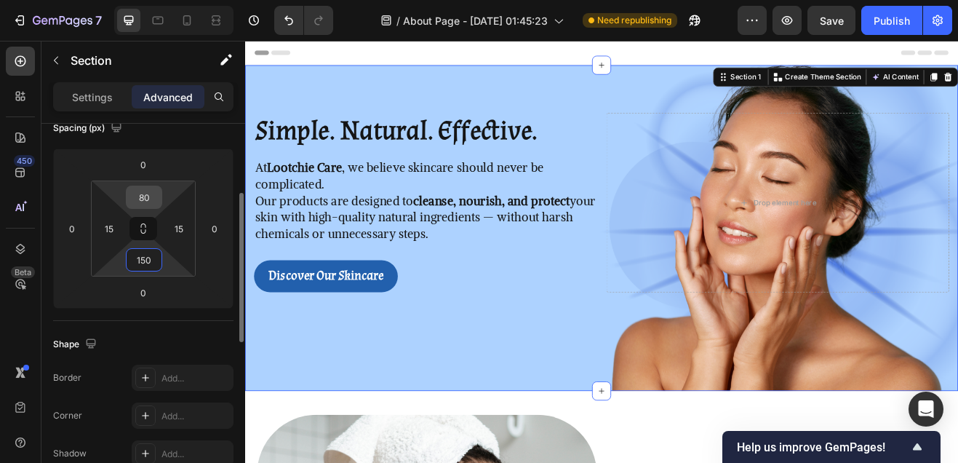
type input "150"
click at [145, 187] on input "80" at bounding box center [143, 197] width 29 height 22
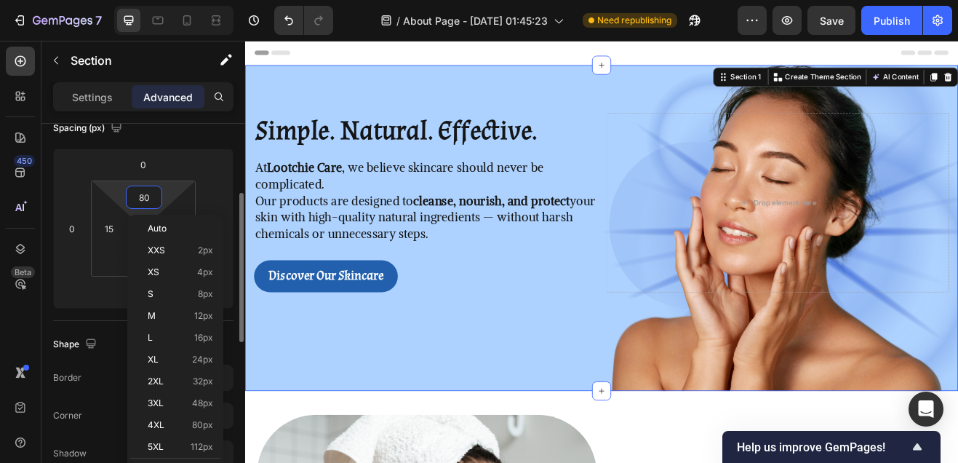
click at [145, 187] on input "80" at bounding box center [143, 197] width 29 height 22
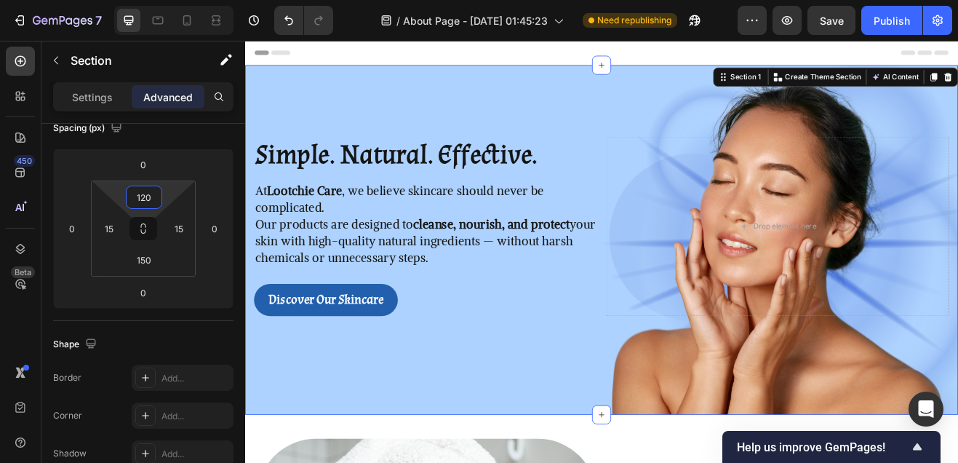
type input "120"
click at [517, 130] on div "Simple. Natural. Effective. Heading At Lootchie Care , we believe skincare shou…" at bounding box center [681, 285] width 873 height 428
click at [789, 57] on div "Header" at bounding box center [682, 55] width 850 height 29
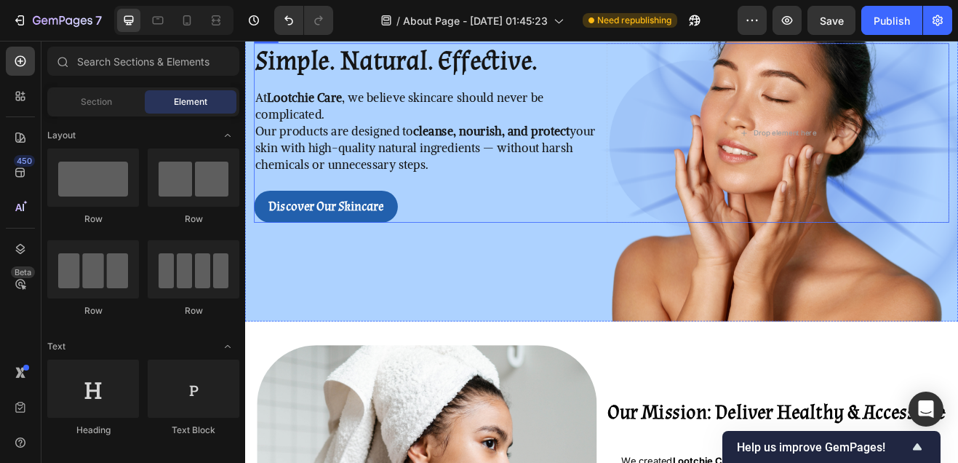
scroll to position [132, 0]
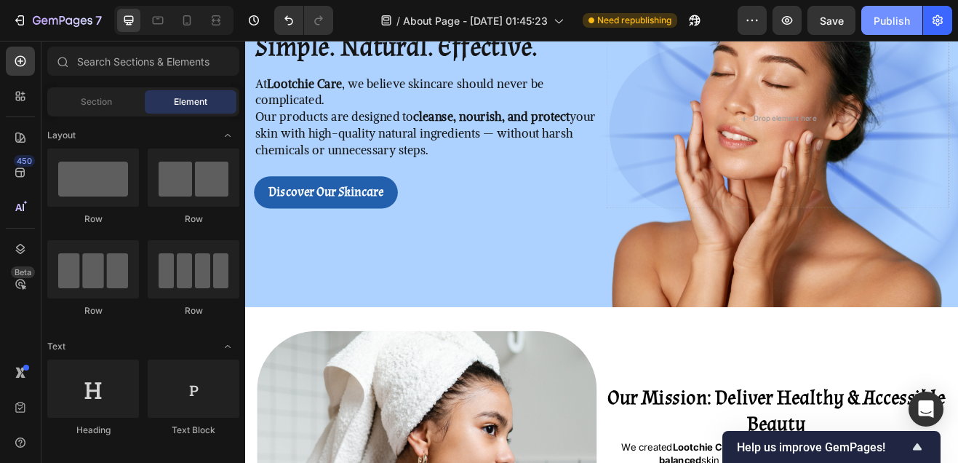
click at [895, 20] on div "Publish" at bounding box center [892, 20] width 36 height 15
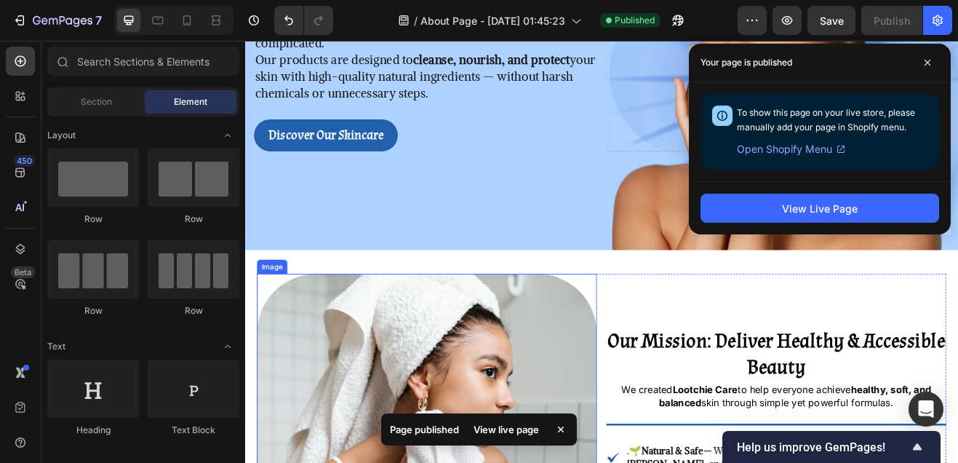
scroll to position [175, 0]
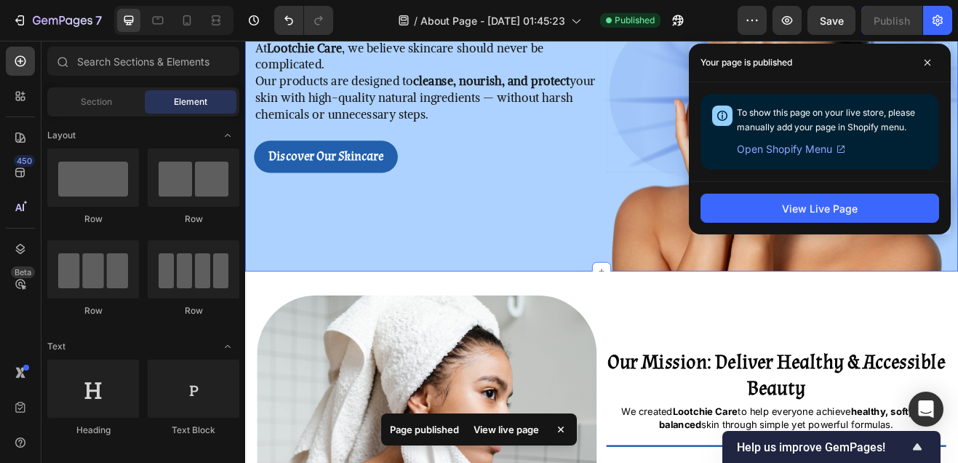
click at [378, 300] on div "Simple. Natural. Effective. Heading At Lootchie Care , we believe skincare shou…" at bounding box center [681, 109] width 873 height 428
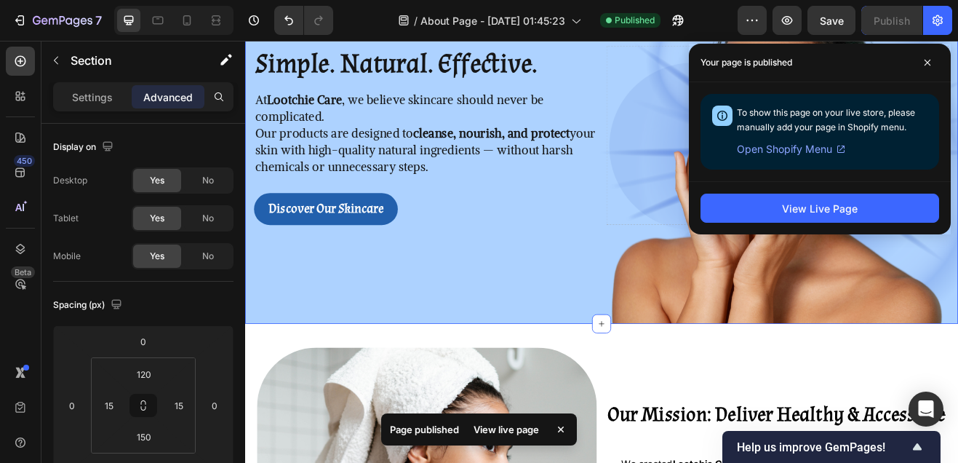
scroll to position [0, 0]
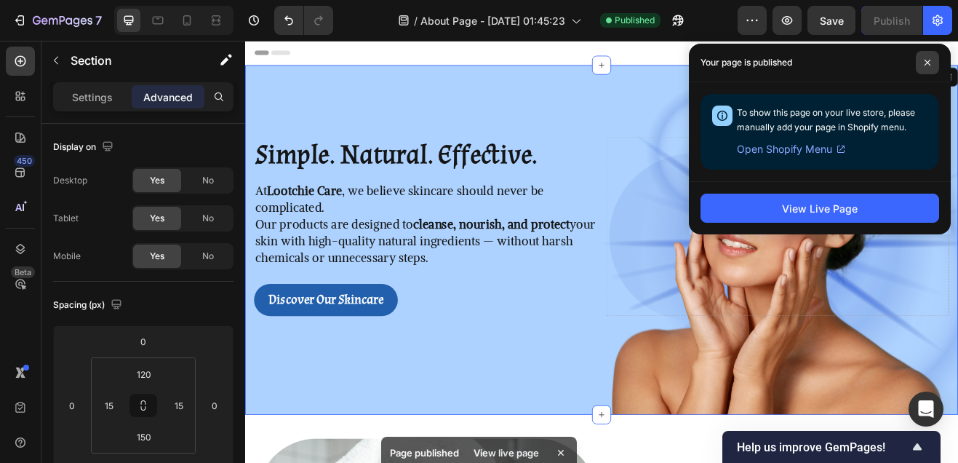
click at [927, 67] on span at bounding box center [927, 62] width 23 height 23
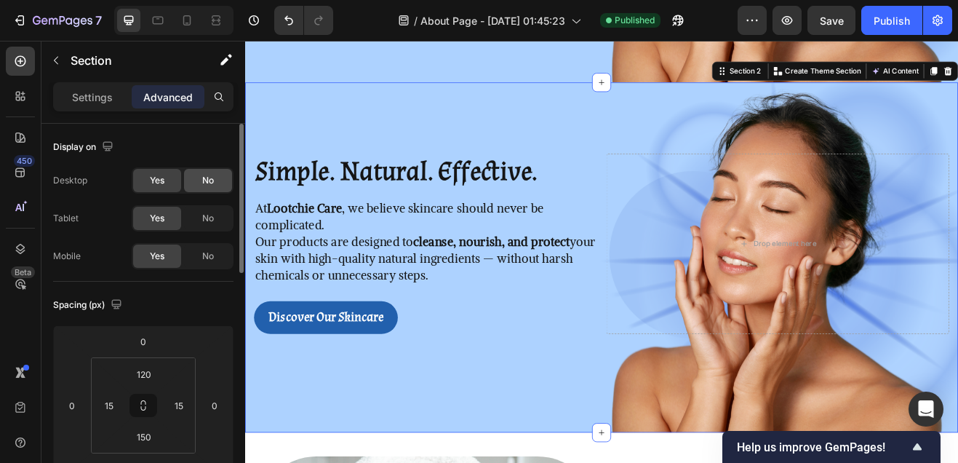
click at [205, 185] on span "No" at bounding box center [208, 180] width 12 height 13
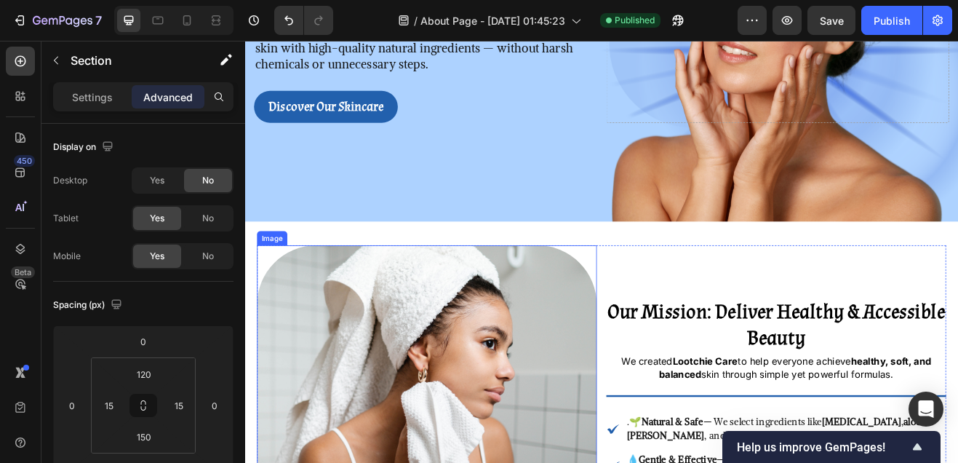
scroll to position [170, 0]
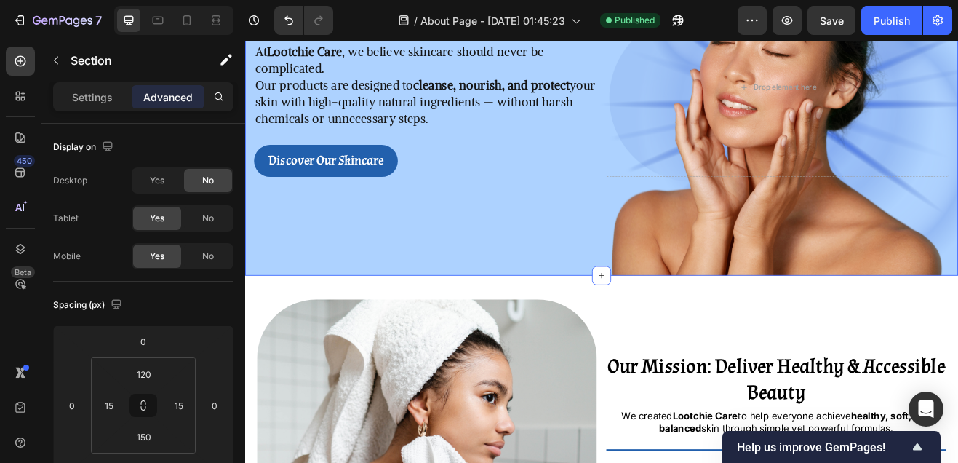
click at [317, 303] on div "Simple. Natural. Effective. Heading At Lootchie Care , we believe skincare shou…" at bounding box center [681, 114] width 873 height 428
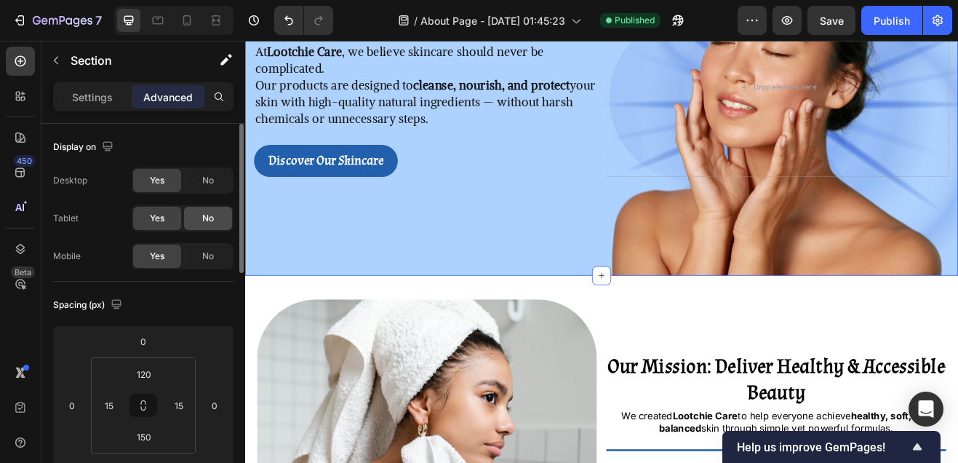
click at [212, 208] on div "No" at bounding box center [208, 218] width 48 height 23
click at [217, 261] on div "No" at bounding box center [208, 255] width 48 height 23
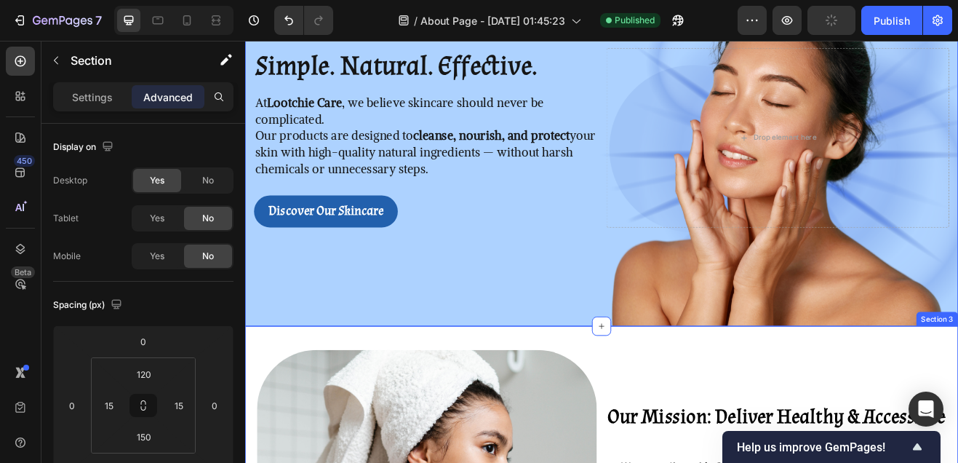
scroll to position [0, 0]
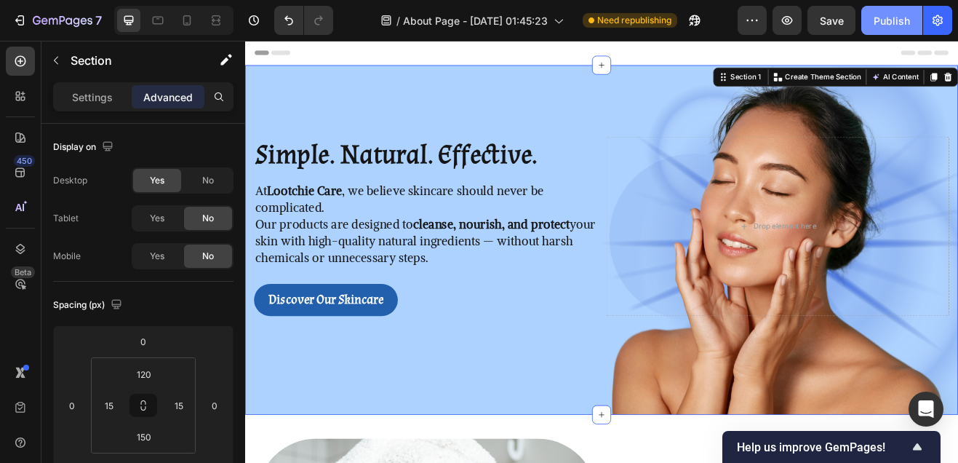
click at [894, 17] on div "Publish" at bounding box center [892, 20] width 36 height 15
click at [311, 103] on div "Simple. Natural. Effective. Heading At Lootchie Care , we believe skincare shou…" at bounding box center [681, 285] width 873 height 428
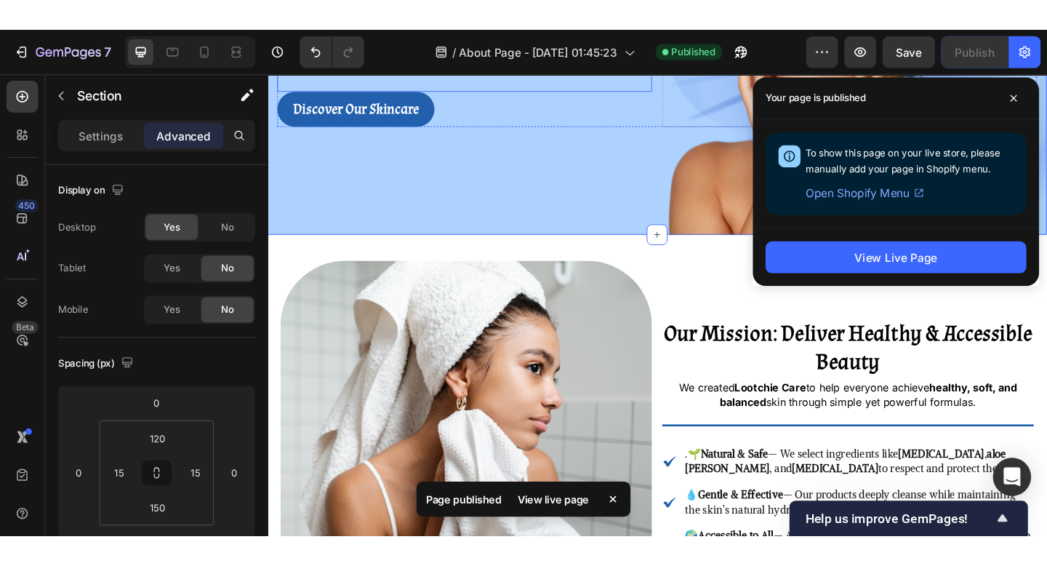
scroll to position [330, 0]
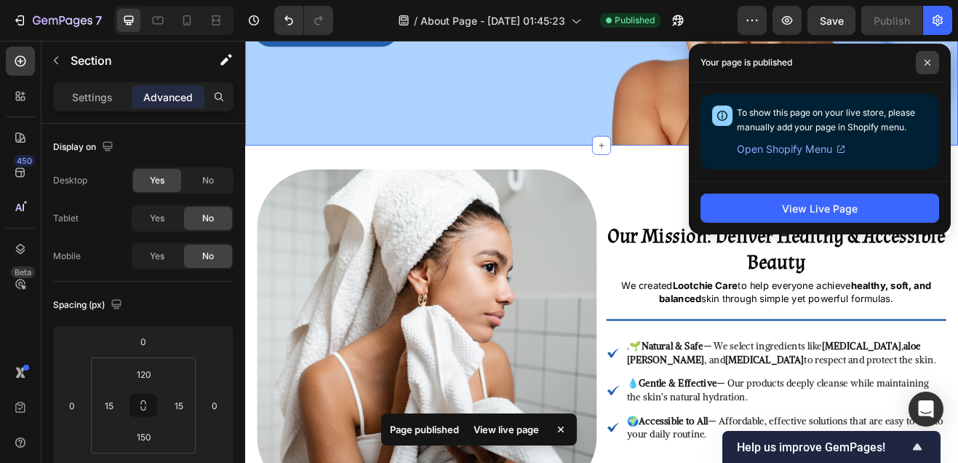
click at [925, 68] on span at bounding box center [927, 62] width 23 height 23
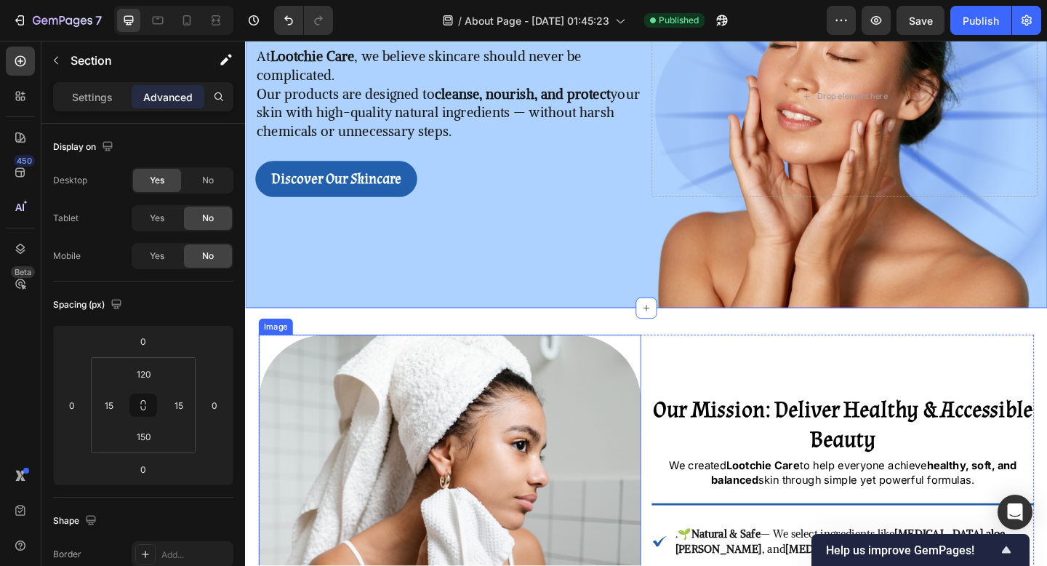
scroll to position [0, 0]
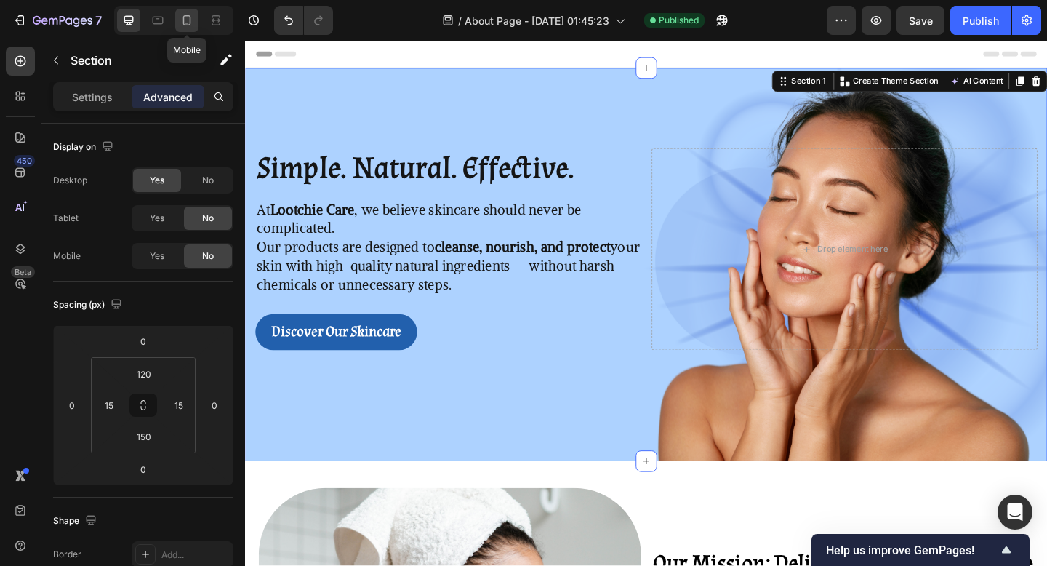
click at [180, 31] on div at bounding box center [186, 20] width 23 height 23
type input "40"
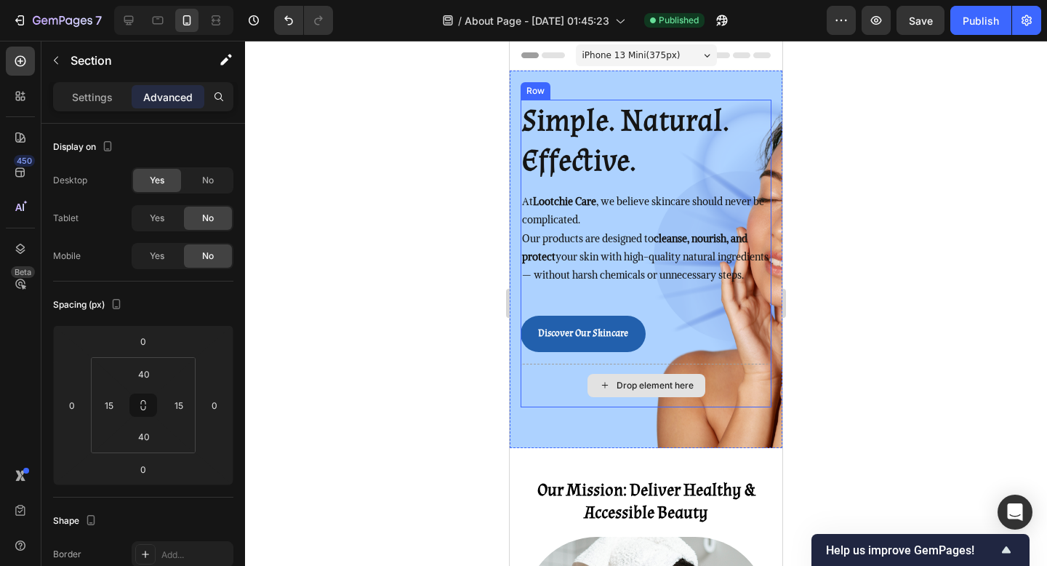
click at [613, 397] on div "Drop element here" at bounding box center [647, 385] width 118 height 23
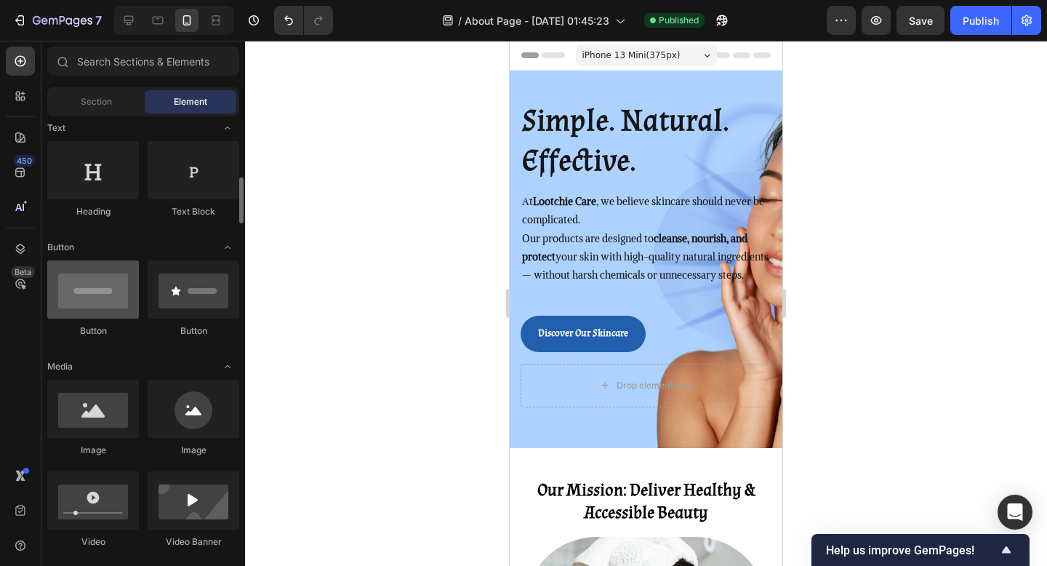
scroll to position [253, 0]
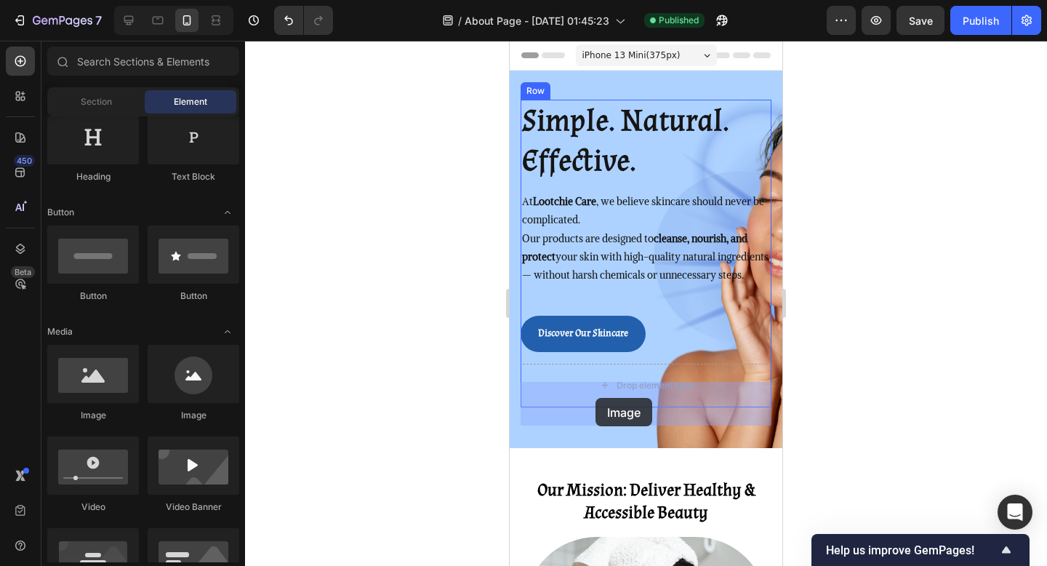
drag, startPoint x: 607, startPoint y: 431, endPoint x: 596, endPoint y: 398, distance: 34.5
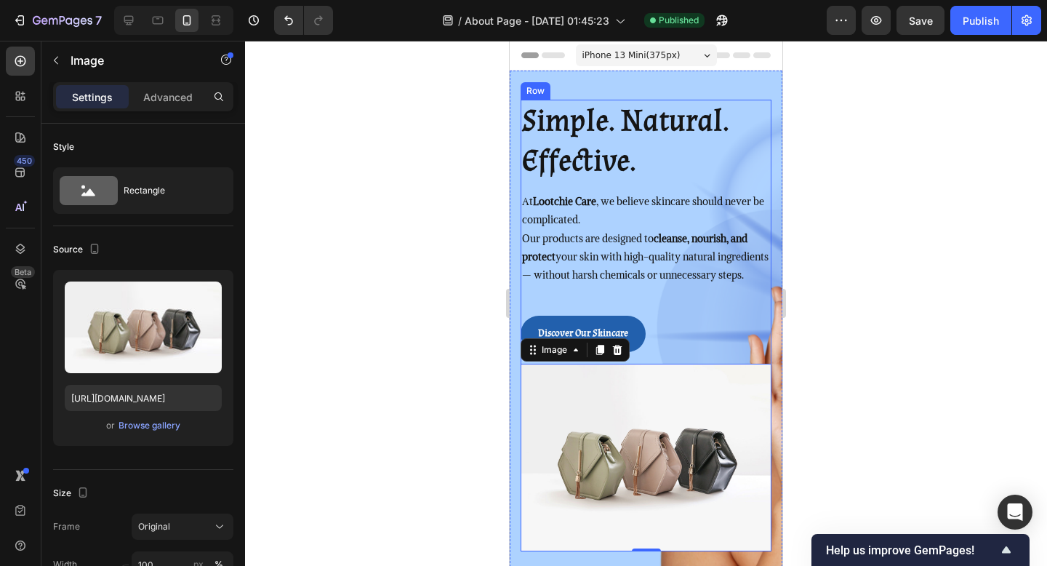
click at [683, 374] on div "Simple. Natural. Effective. Heading At Lootchie Care , we believe skincare shou…" at bounding box center [646, 326] width 251 height 452
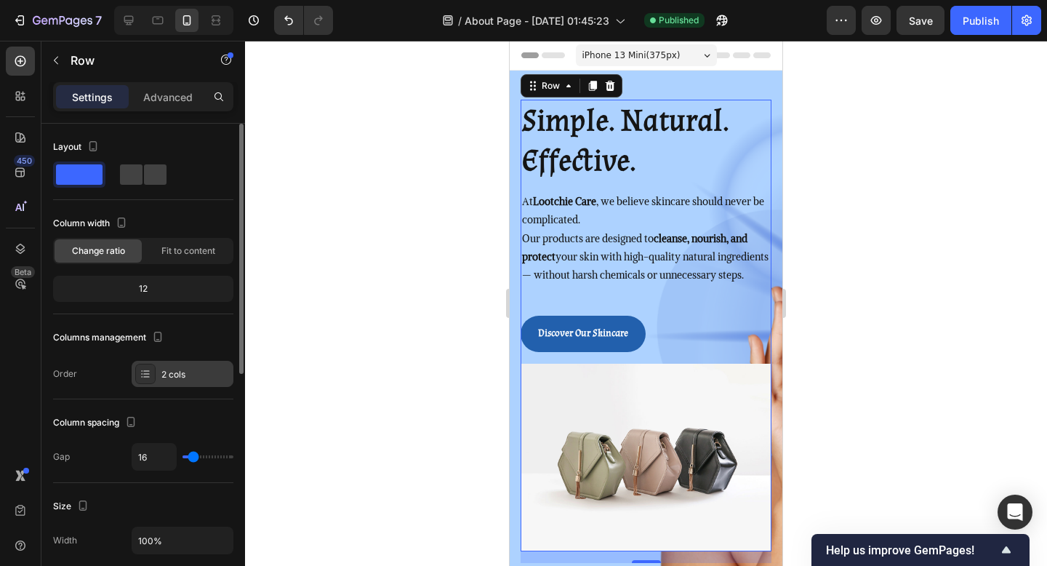
click at [172, 384] on div "2 cols" at bounding box center [183, 374] width 102 height 26
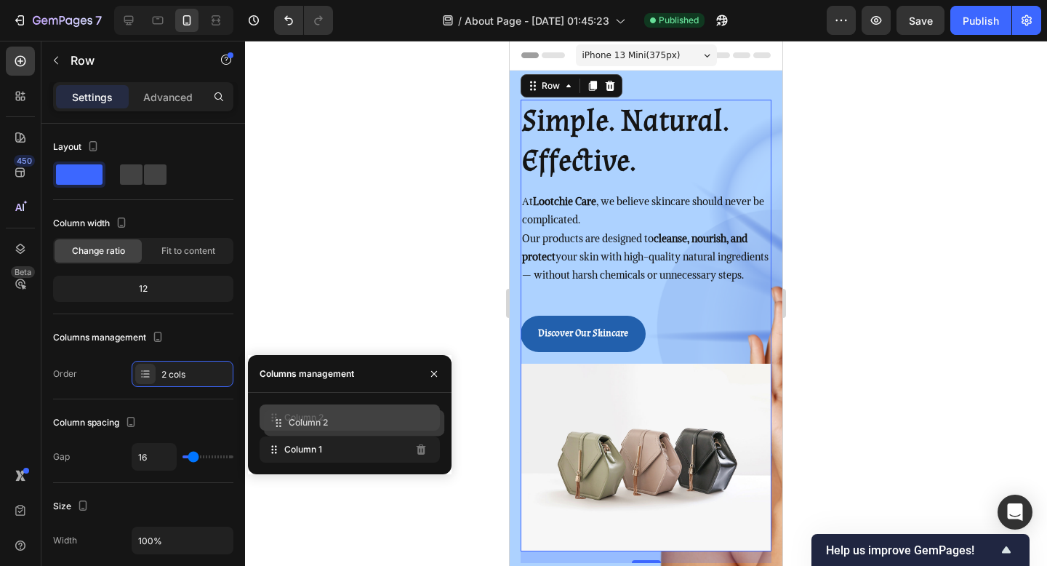
drag, startPoint x: 300, startPoint y: 456, endPoint x: 304, endPoint y: 429, distance: 27.3
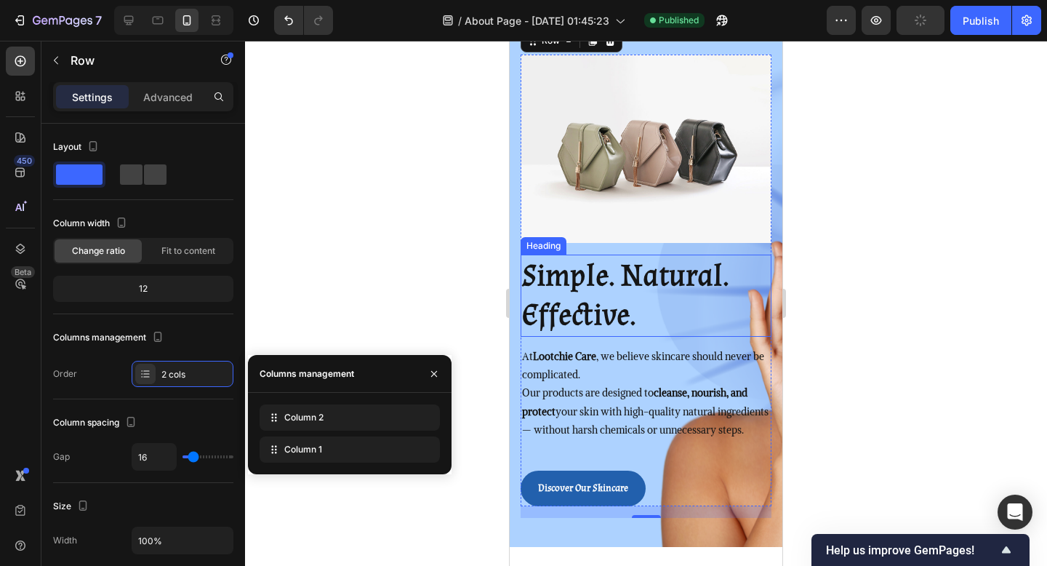
scroll to position [125, 0]
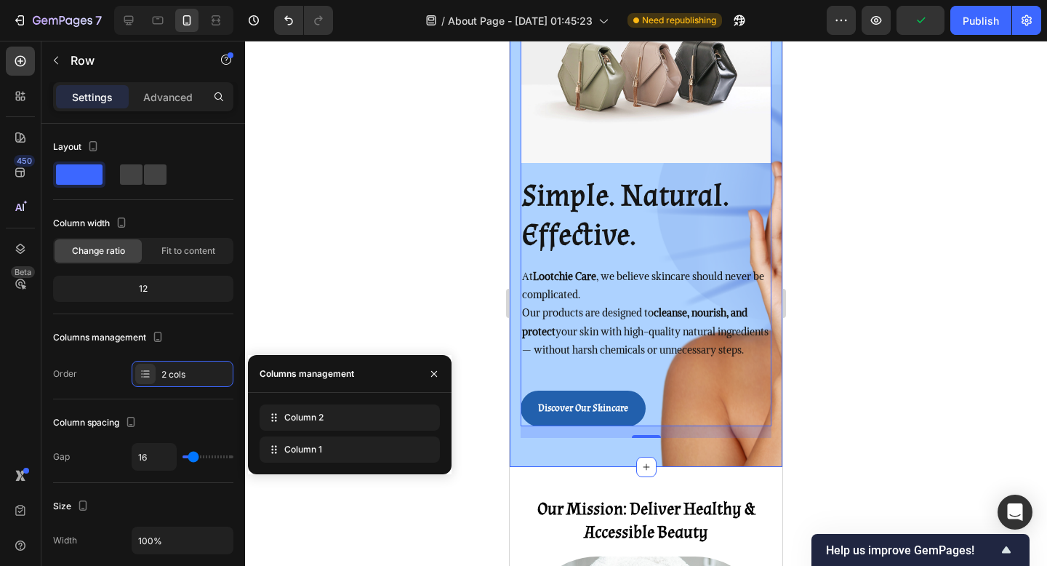
click at [569, 467] on div "Simple. Natural. Effective. Heading At Lootchie Care , we believe skincare shou…" at bounding box center [646, 206] width 273 height 522
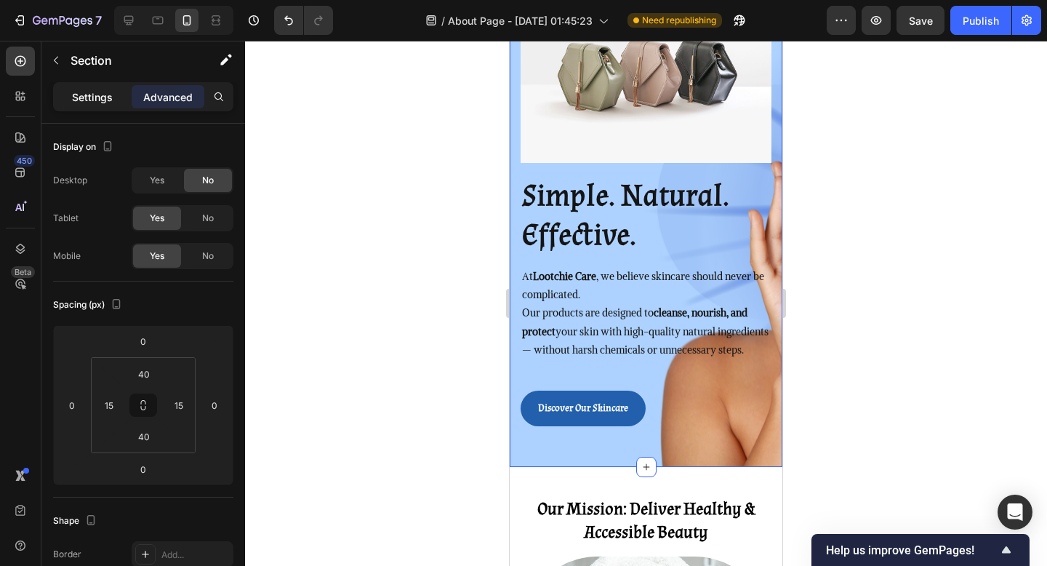
click at [77, 104] on div "Settings" at bounding box center [92, 96] width 73 height 23
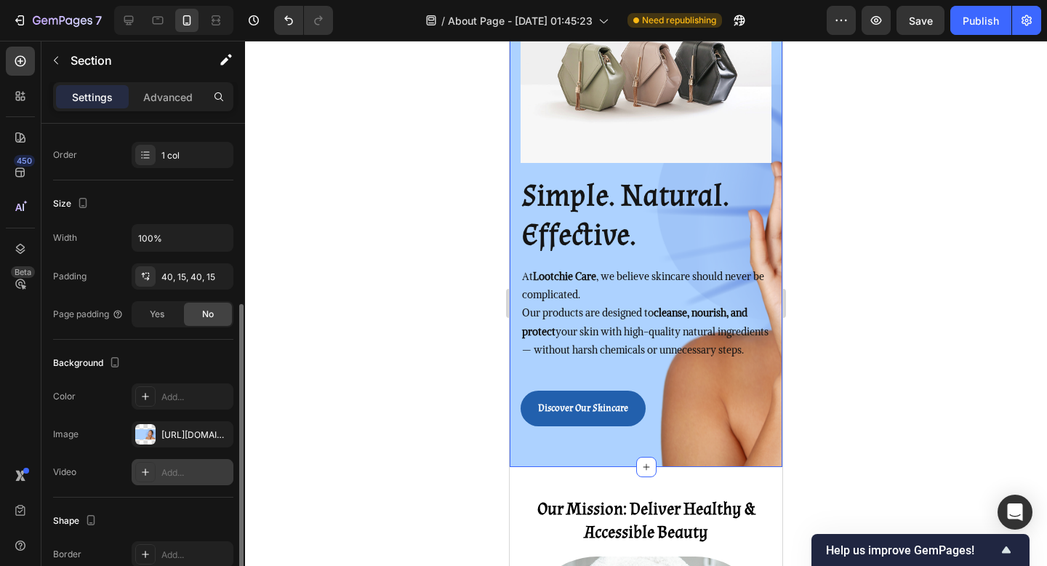
scroll to position [255, 0]
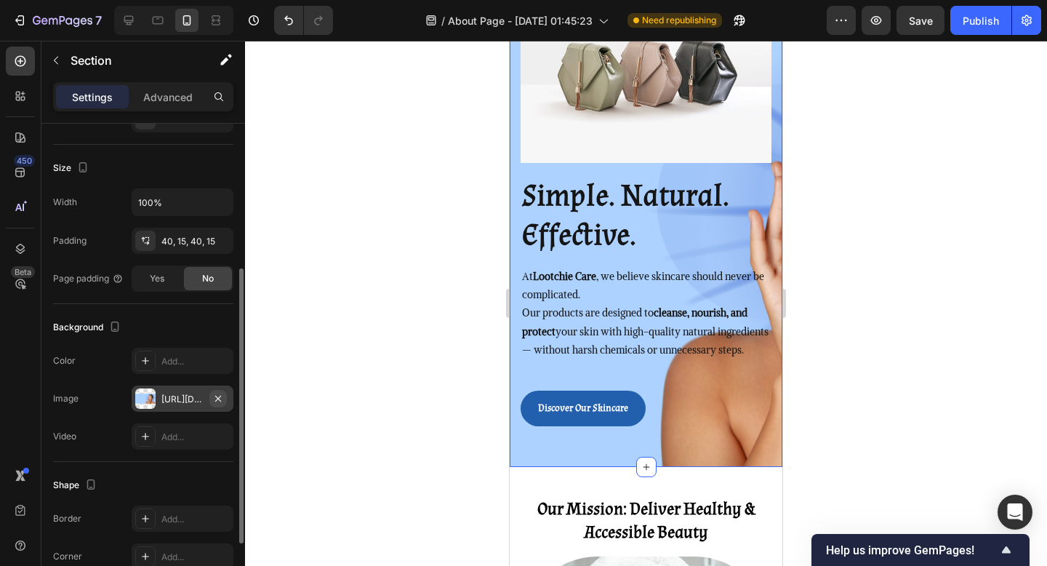
click at [217, 395] on icon "button" at bounding box center [218, 399] width 12 height 12
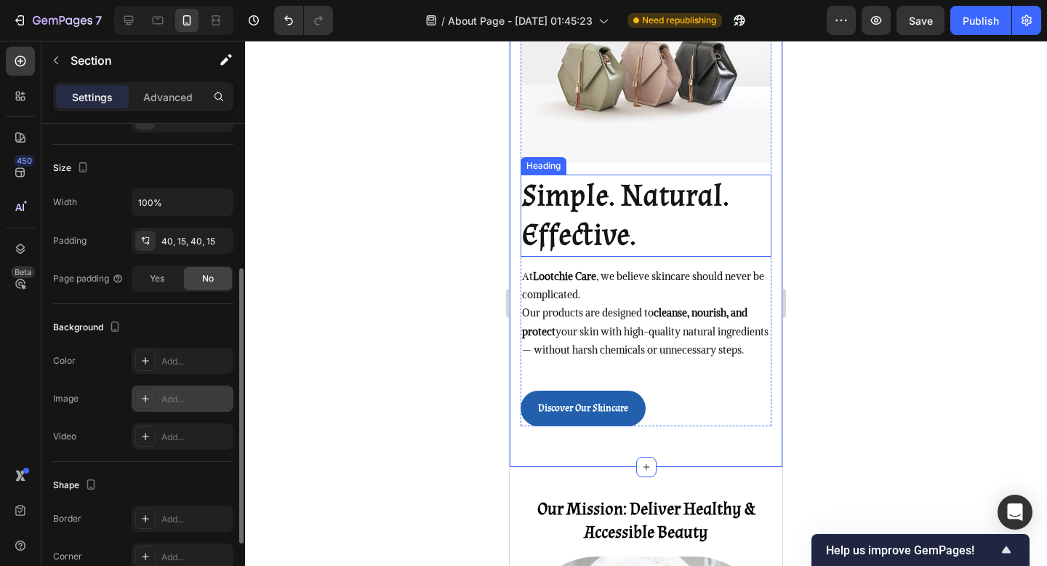
click at [660, 234] on h2 "Simple. Natural. Effective." at bounding box center [646, 216] width 251 height 82
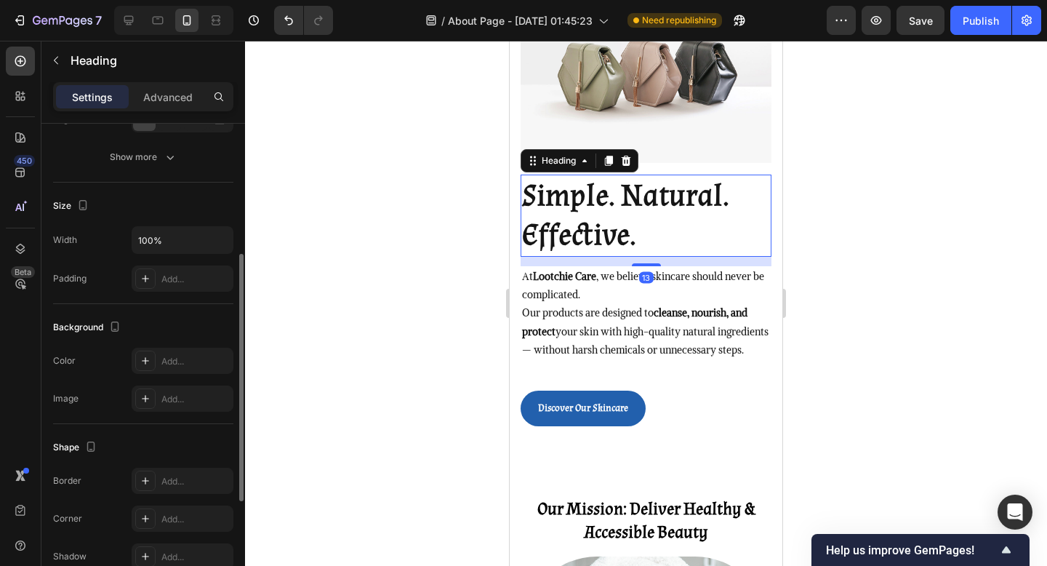
scroll to position [0, 0]
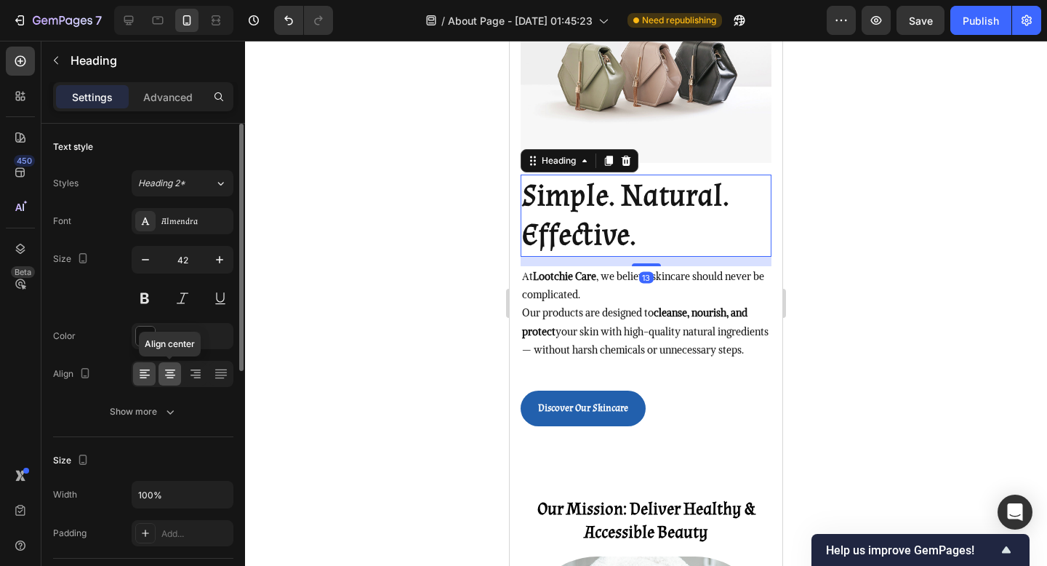
click at [172, 378] on icon at bounding box center [170, 378] width 7 height 1
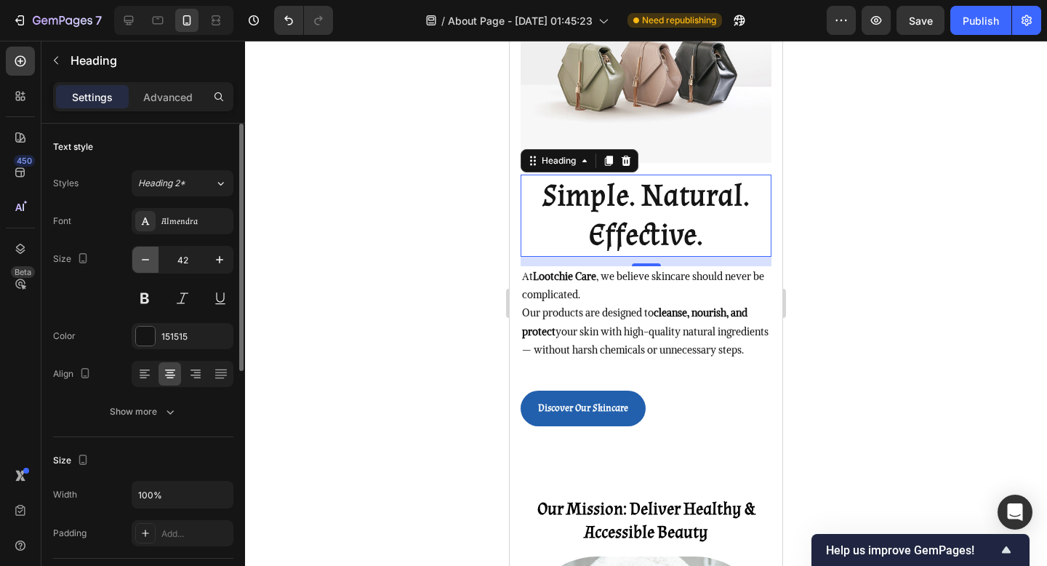
click at [140, 258] on icon "button" at bounding box center [145, 259] width 15 height 15
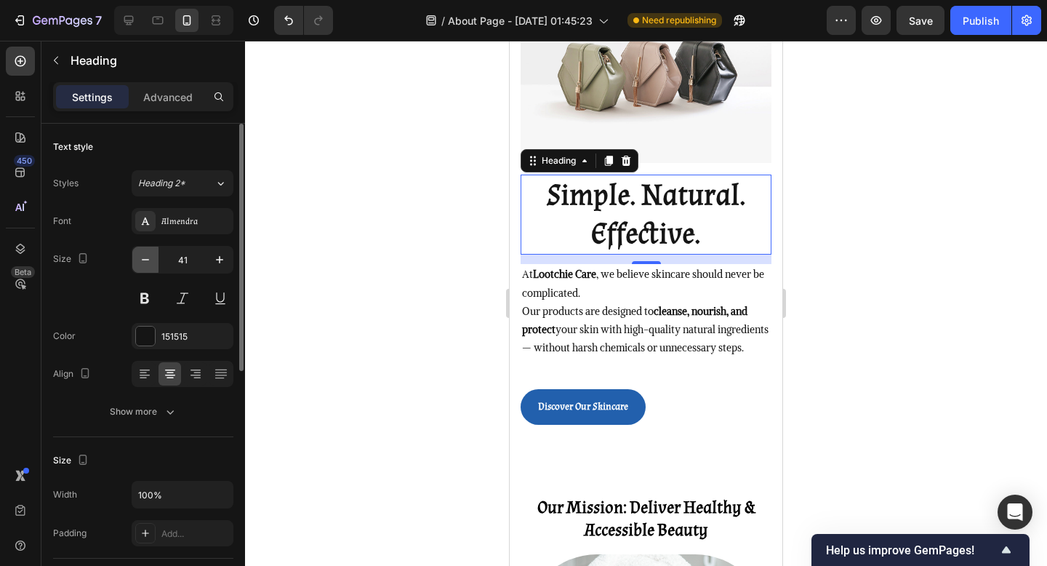
click at [140, 258] on icon "button" at bounding box center [145, 259] width 15 height 15
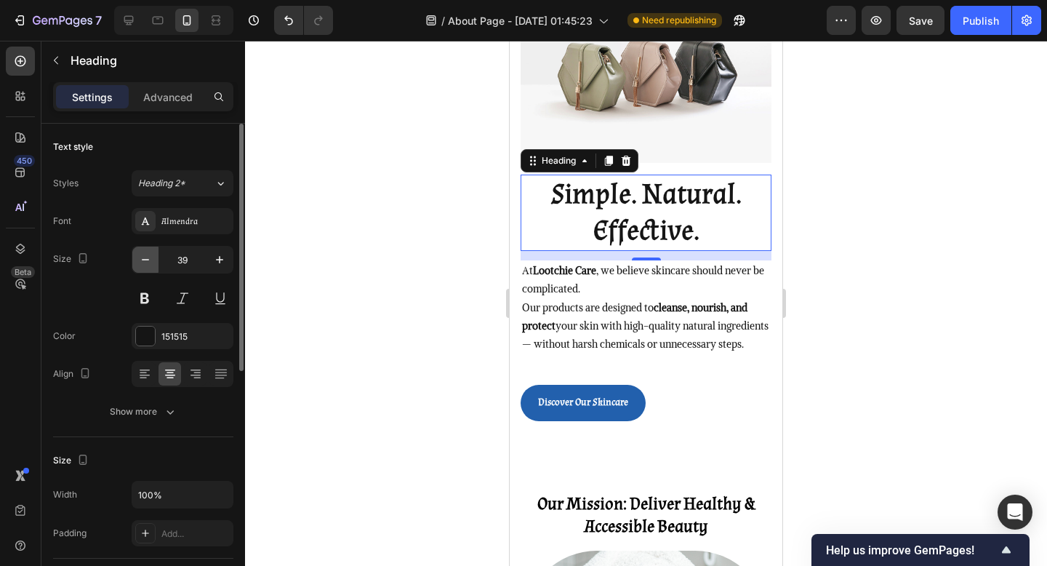
click at [140, 258] on icon "button" at bounding box center [145, 259] width 15 height 15
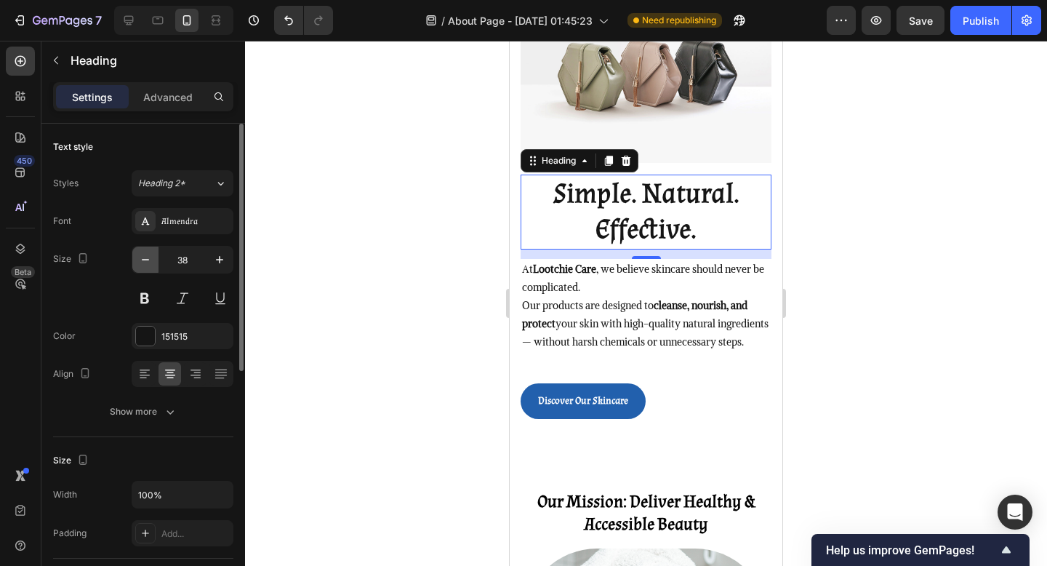
click at [140, 258] on icon "button" at bounding box center [145, 259] width 15 height 15
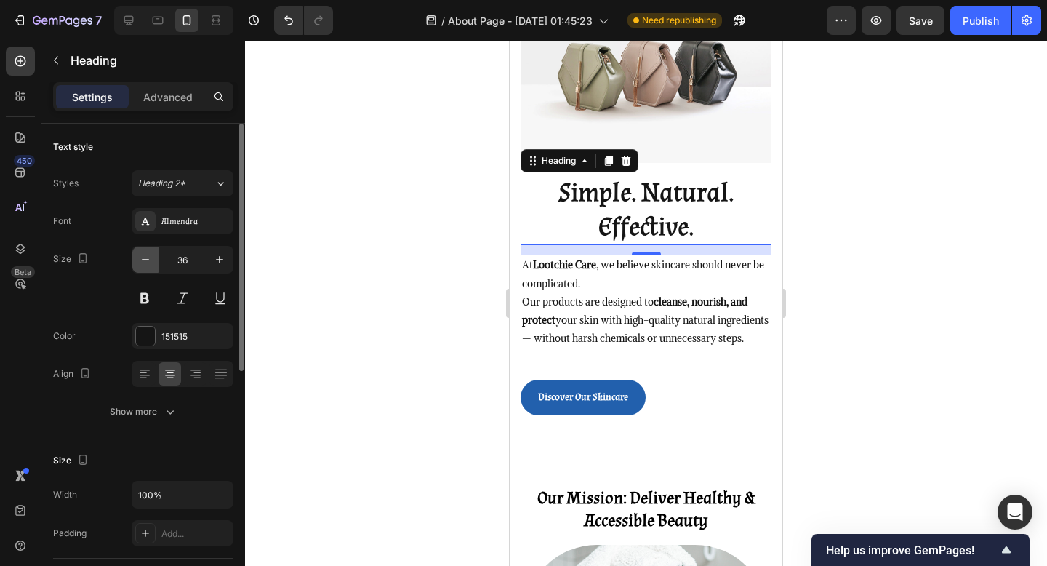
click at [140, 258] on icon "button" at bounding box center [145, 259] width 15 height 15
type input "35"
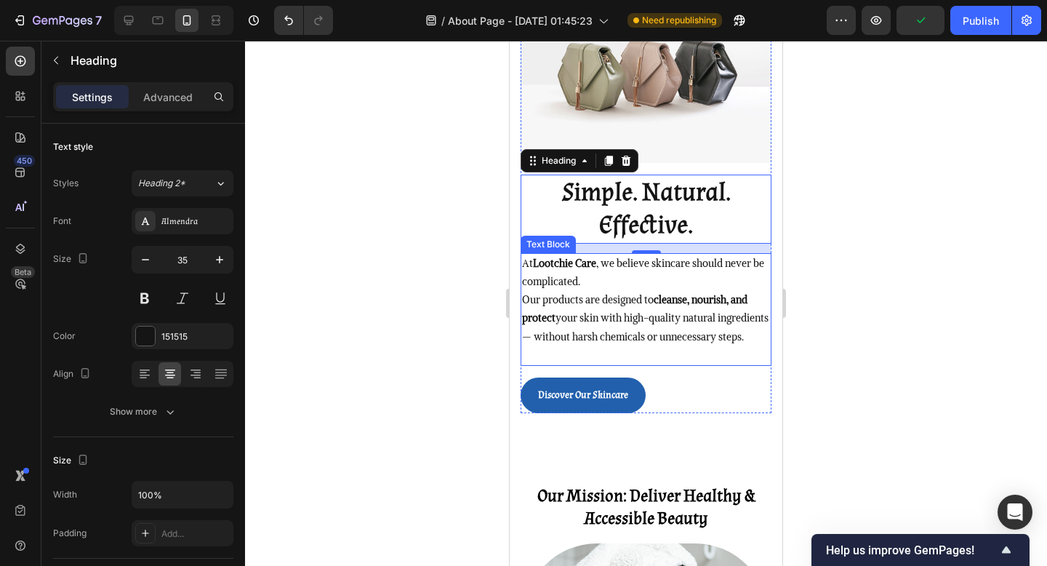
click at [532, 279] on p "At Lootchie Care , we believe skincare should never be complicated. Our product…" at bounding box center [646, 301] width 248 height 92
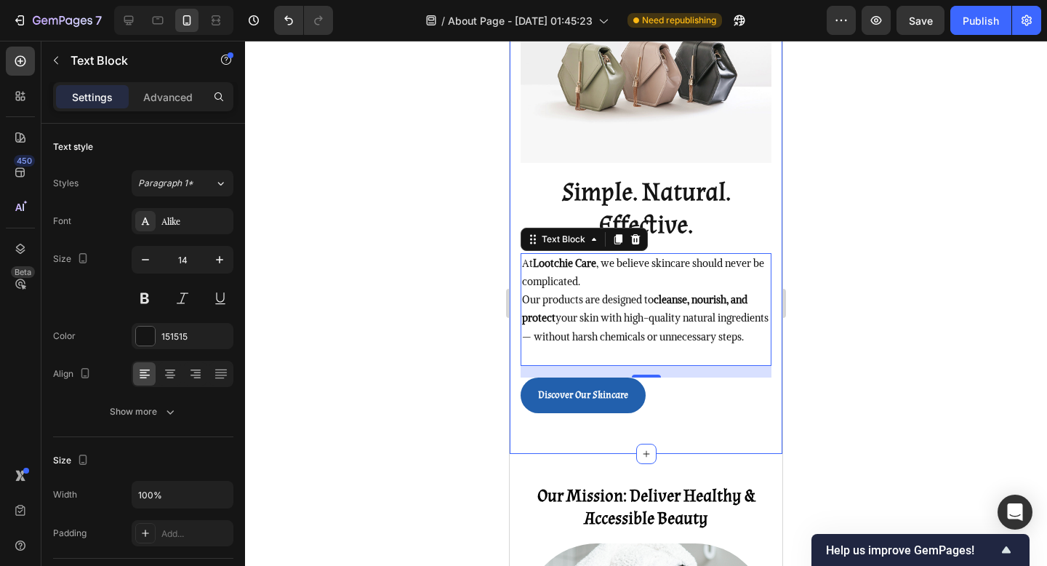
click at [612, 454] on div "Simple. Natural. Effective. Heading At Lootchie Care , we believe skincare shou…" at bounding box center [646, 199] width 273 height 508
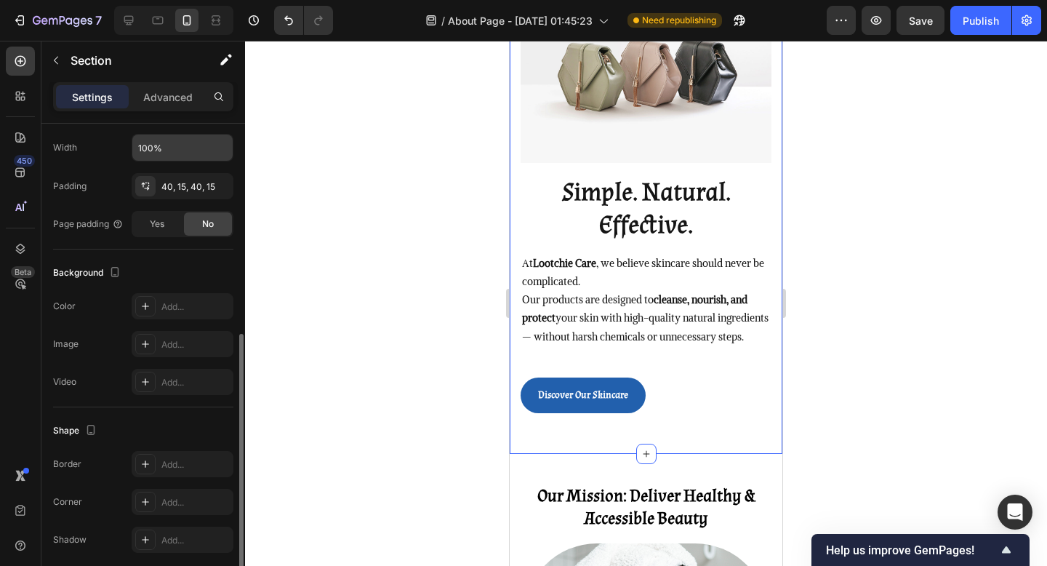
scroll to position [331, 0]
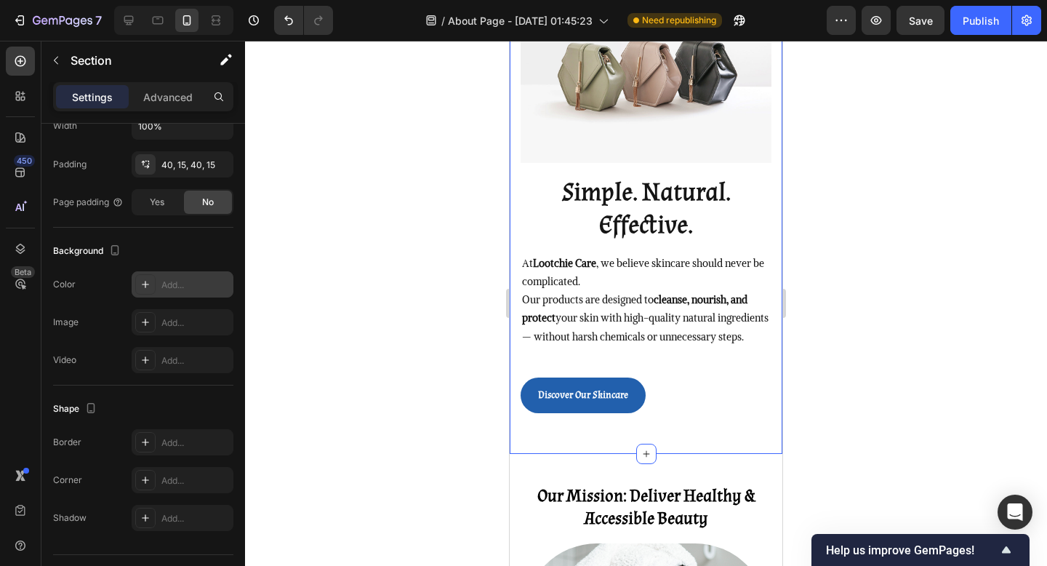
click at [167, 277] on div "Add..." at bounding box center [183, 284] width 102 height 26
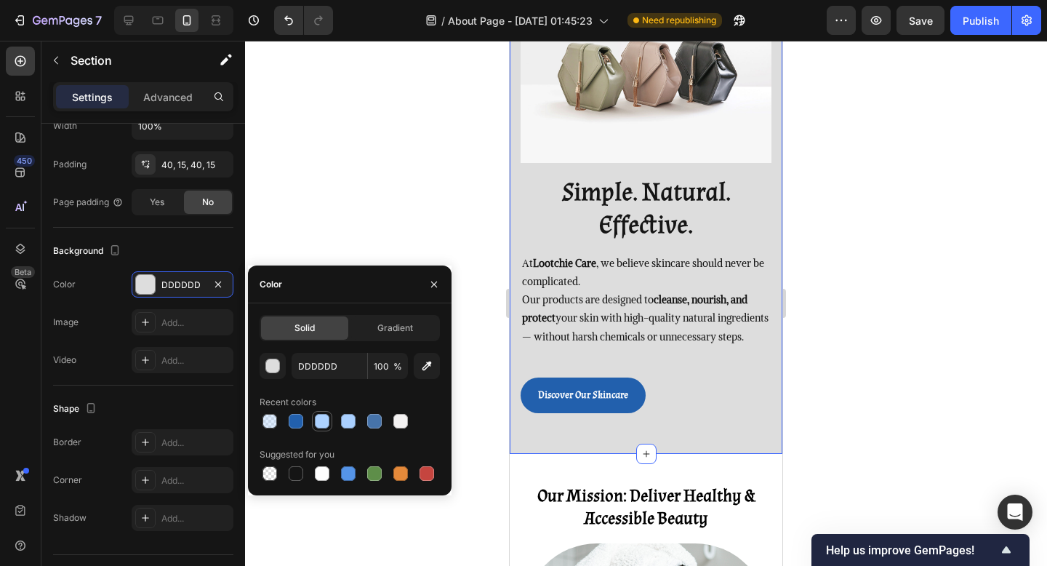
click at [317, 418] on div at bounding box center [322, 421] width 15 height 15
type input "ADD2FF"
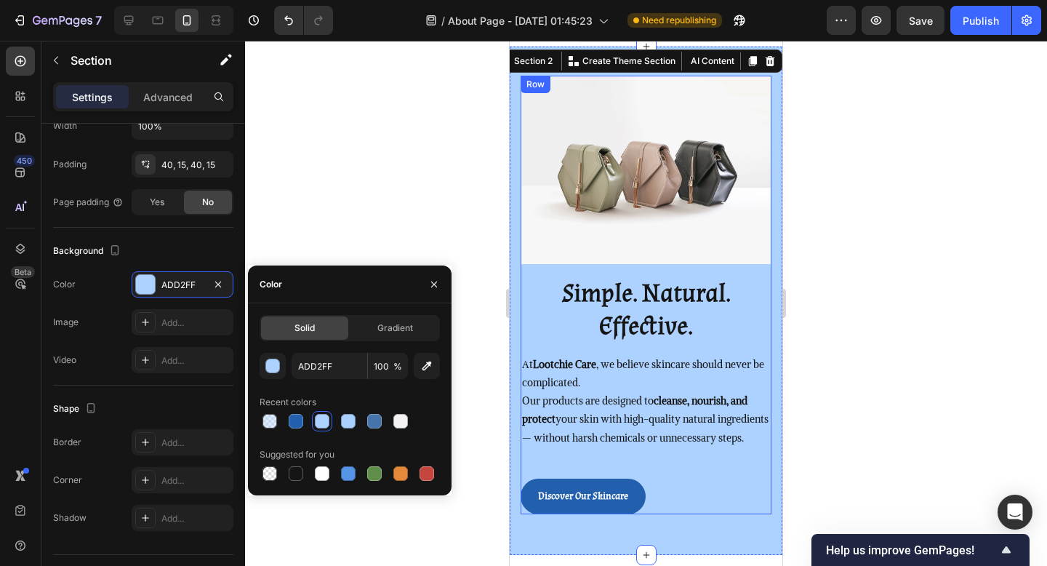
scroll to position [0, 0]
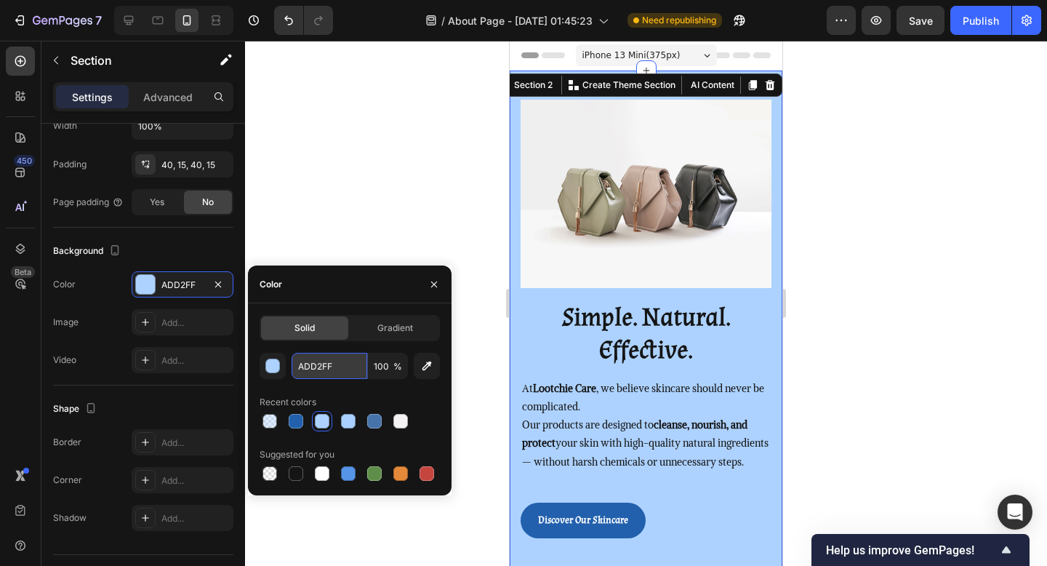
click at [326, 368] on input "ADD2FF" at bounding box center [330, 366] width 76 height 26
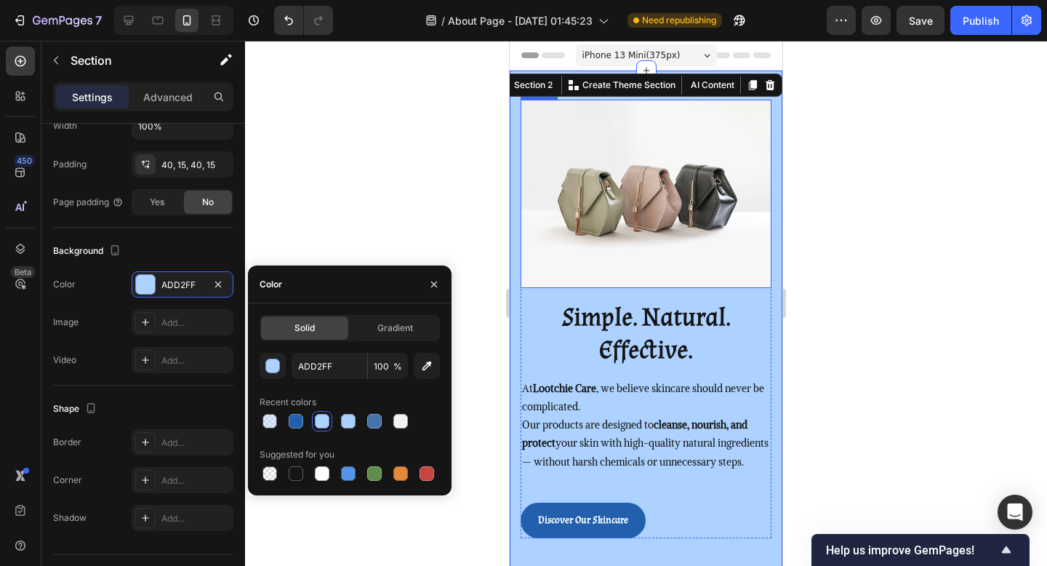
click at [581, 220] on img at bounding box center [646, 194] width 251 height 188
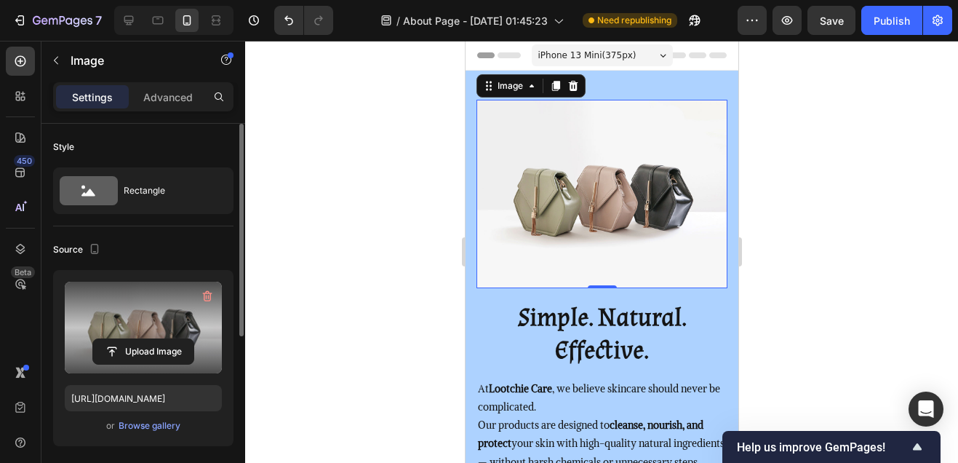
click at [161, 338] on label at bounding box center [143, 328] width 157 height 92
click at [161, 339] on input "file" at bounding box center [143, 351] width 100 height 25
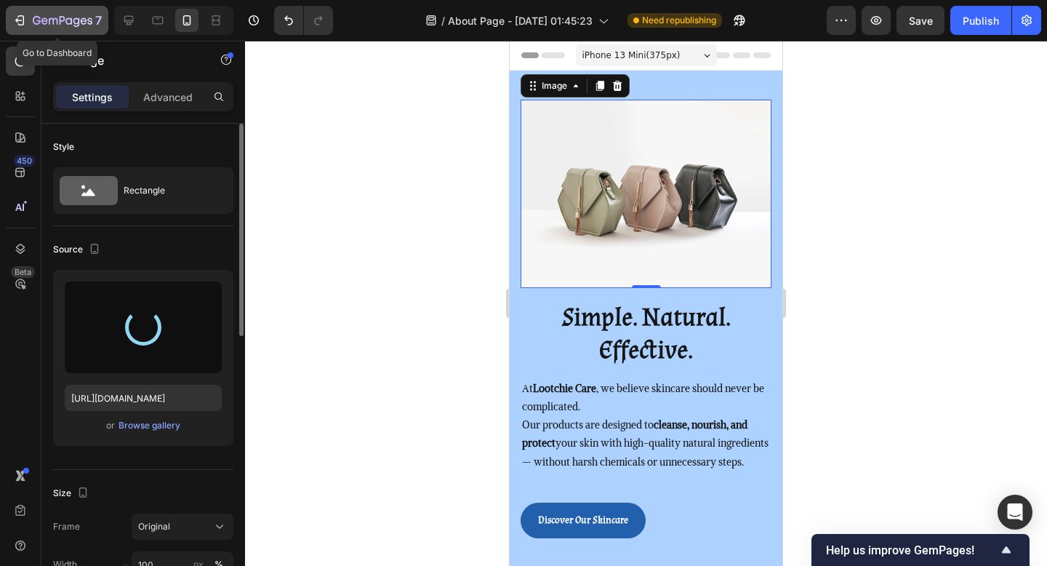
type input "https://cdn.shopify.com/s/files/1/0748/1321/0660/files/gempages_586082945240924…"
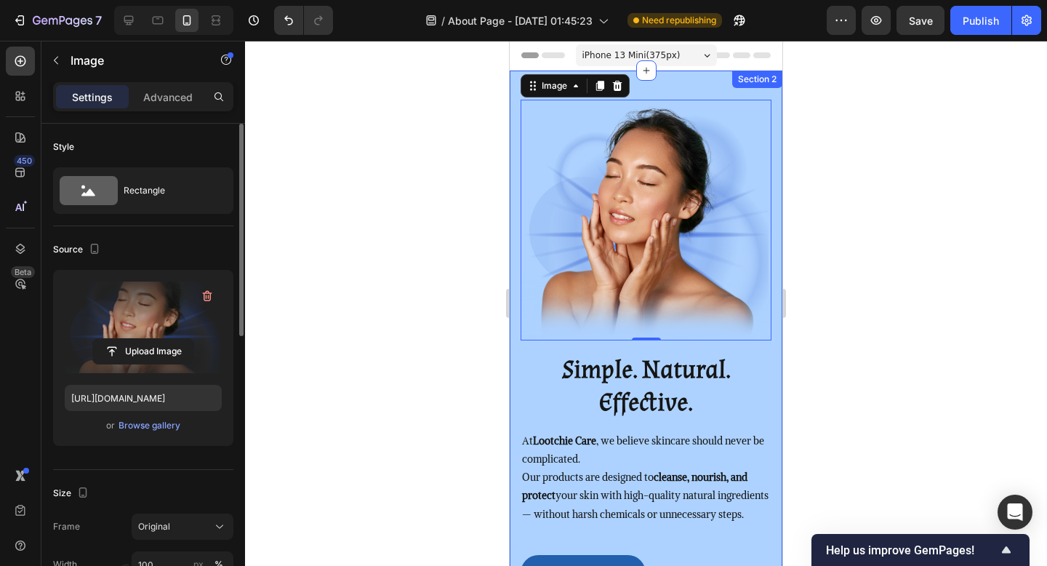
click at [776, 372] on div "Simple. Natural. Effective. Heading At Lootchie Care , we believe skincare shou…" at bounding box center [646, 351] width 273 height 561
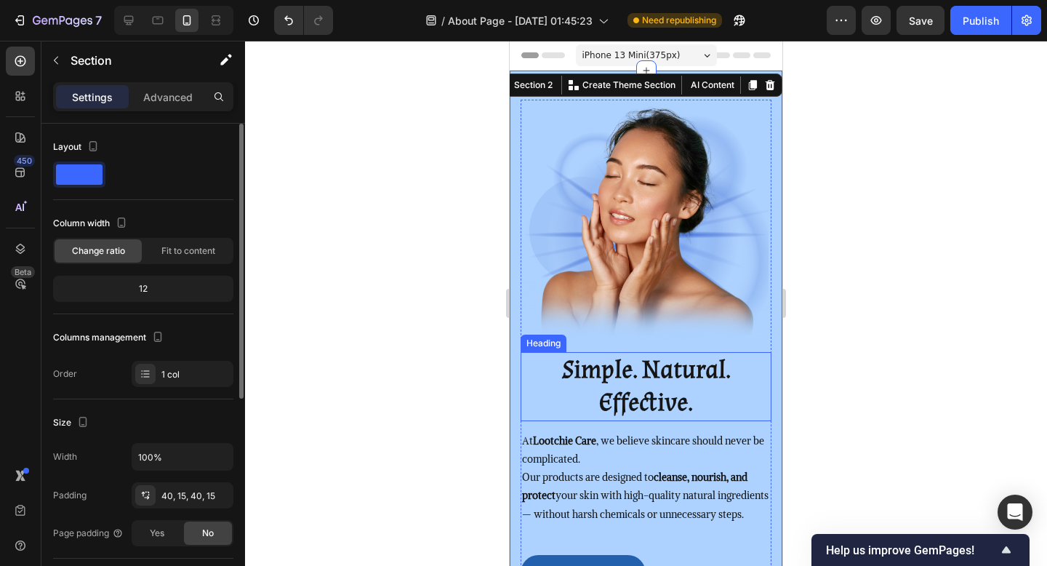
click at [735, 404] on h2 "Simple. Natural. Effective." at bounding box center [646, 386] width 251 height 69
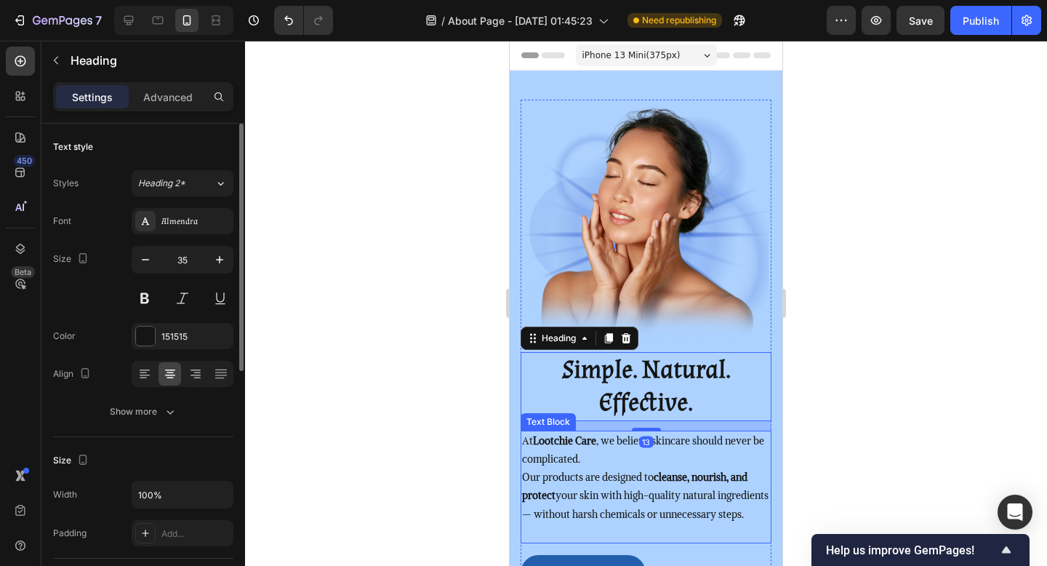
click at [677, 483] on strong "cleanse, nourish, and protect" at bounding box center [634, 486] width 225 height 31
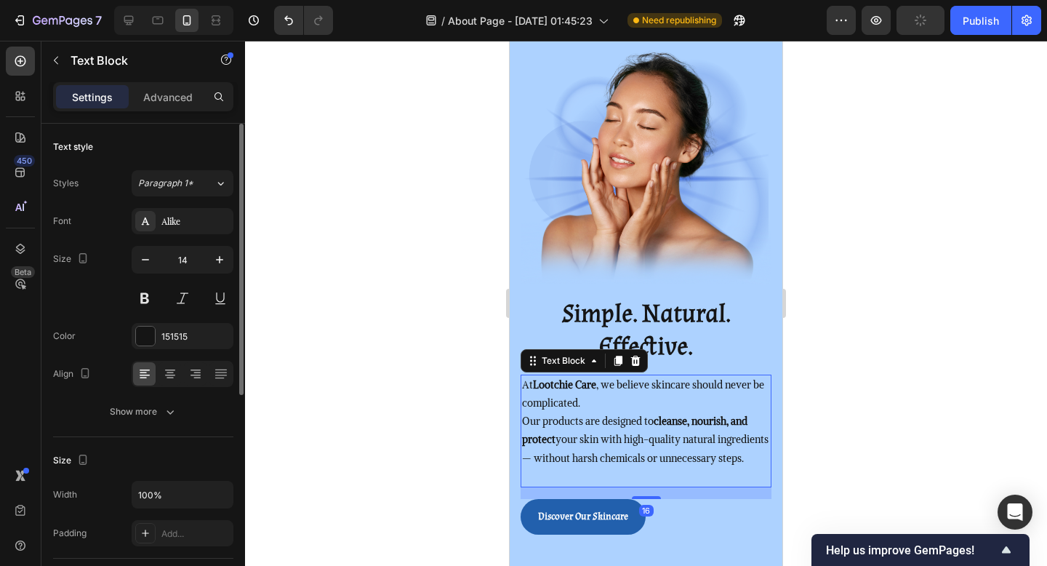
scroll to position [183, 0]
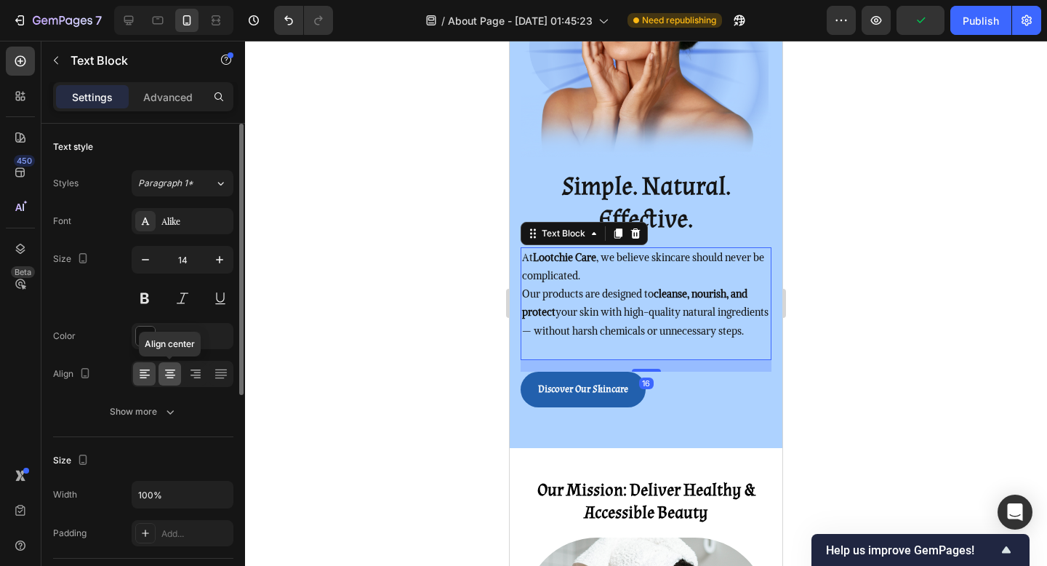
click at [170, 370] on icon at bounding box center [170, 374] width 15 height 15
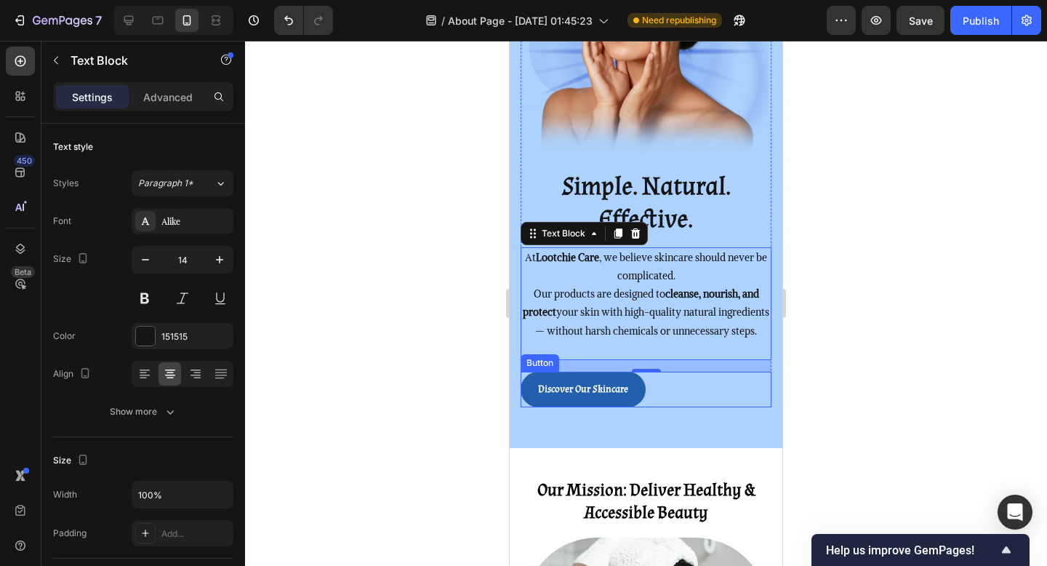
click at [690, 400] on div "Discover Our Skincare Button" at bounding box center [646, 390] width 251 height 36
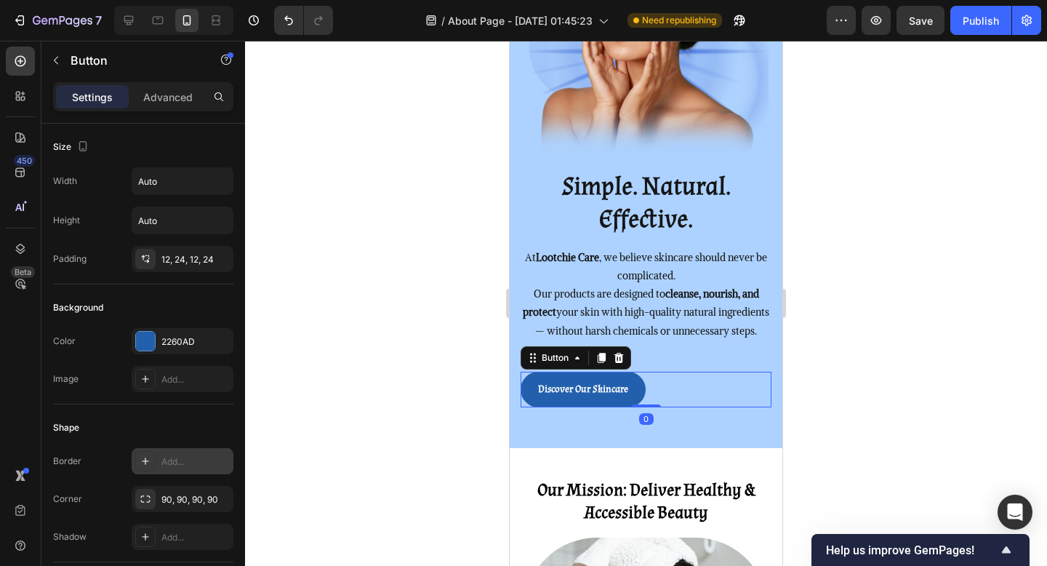
scroll to position [559, 0]
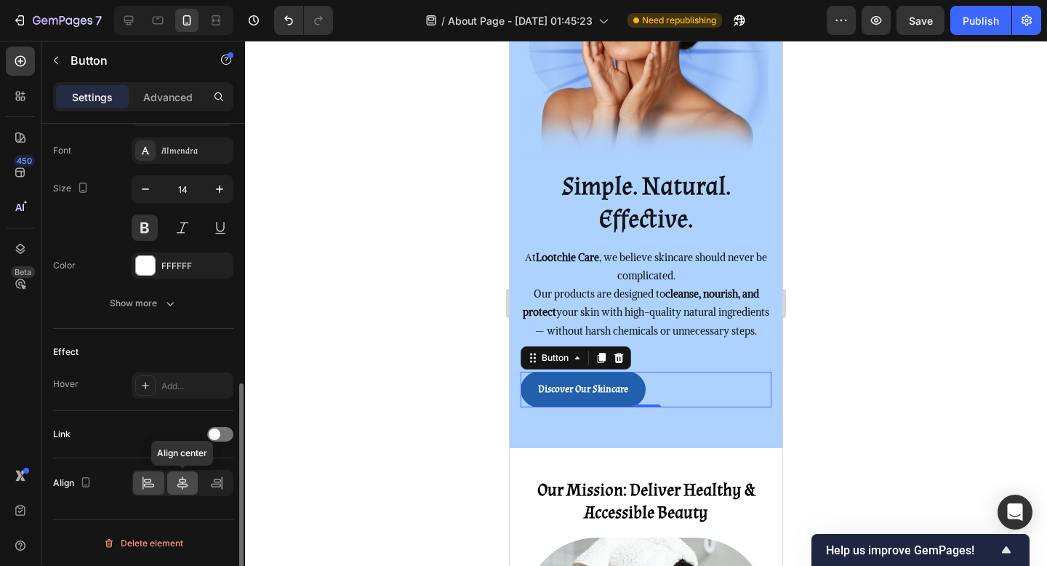
click at [176, 484] on icon at bounding box center [182, 483] width 15 height 15
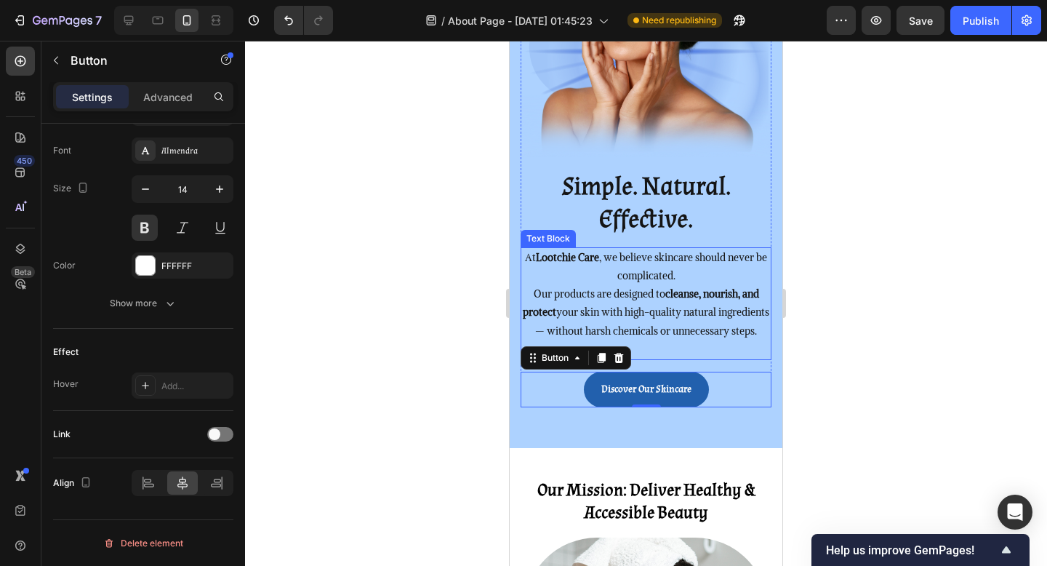
click at [704, 338] on p "At Lootchie Care , we believe skincare should never be complicated. Our product…" at bounding box center [646, 295] width 248 height 92
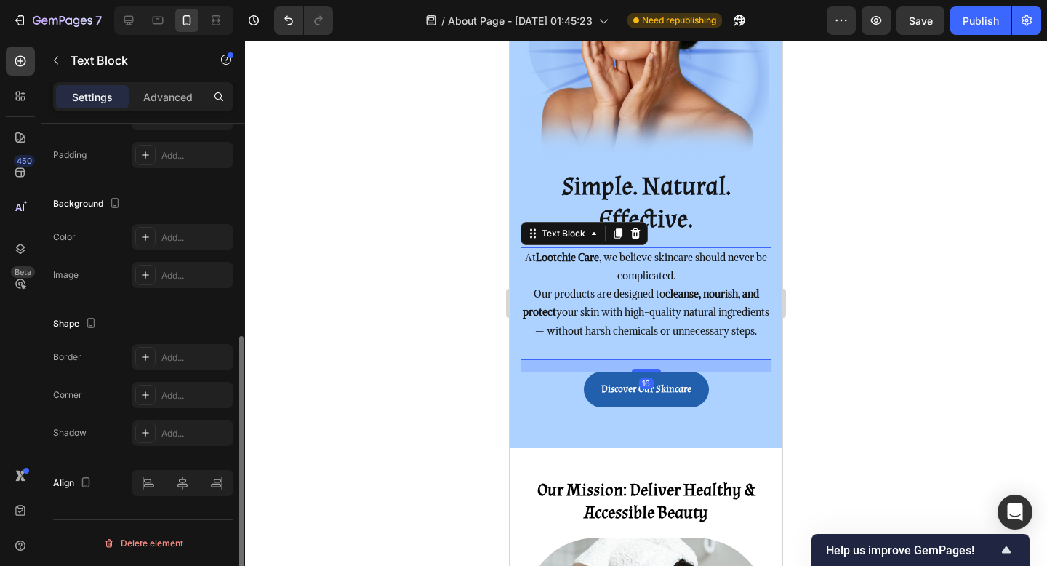
scroll to position [0, 0]
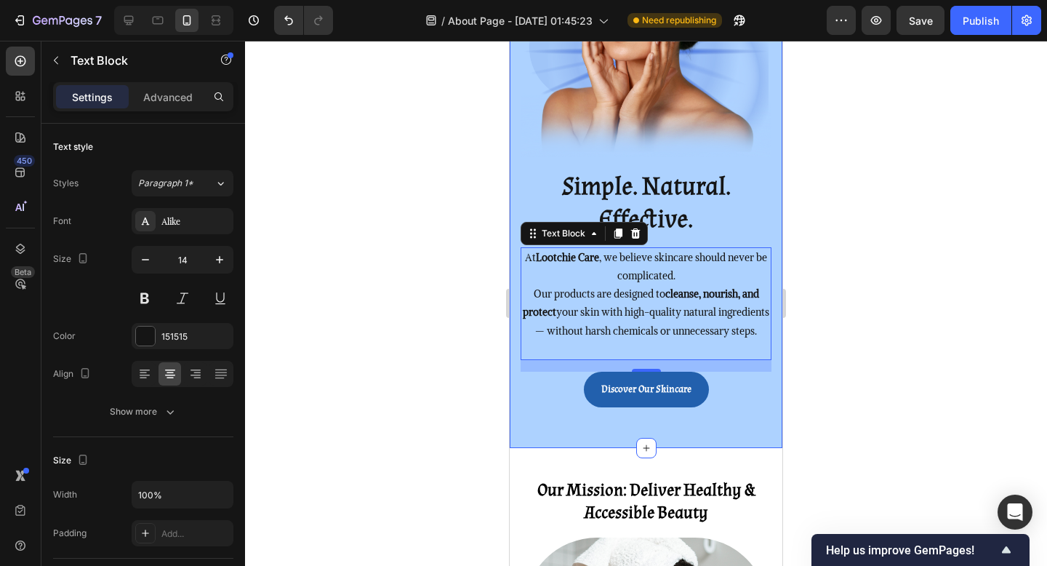
click at [649, 448] on div "Simple. Natural. Effective. Heading At Lootchie Care , we believe skincare shou…" at bounding box center [646, 167] width 273 height 561
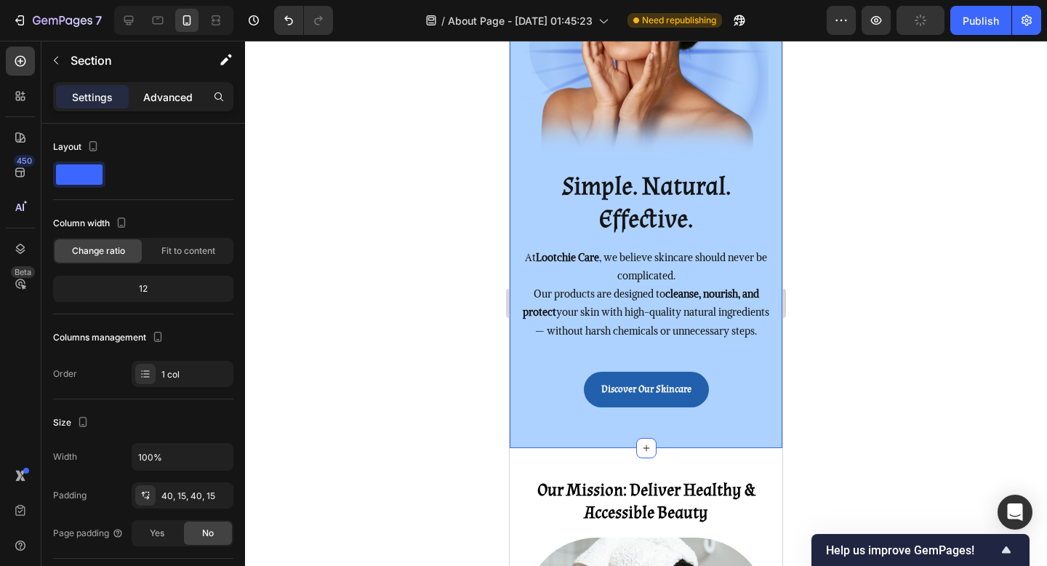
click at [175, 93] on p "Advanced" at bounding box center [167, 96] width 49 height 15
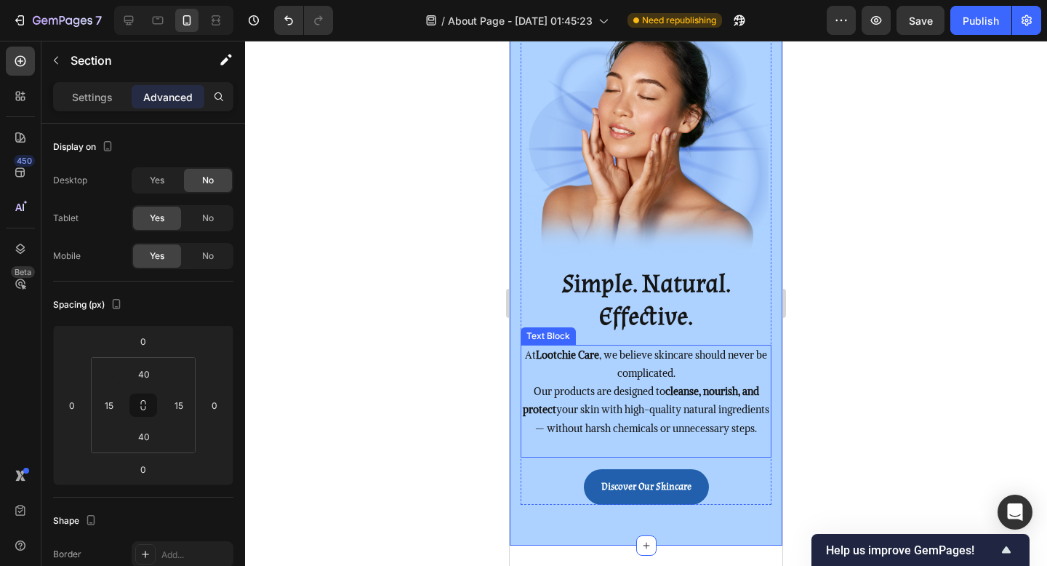
scroll to position [116, 0]
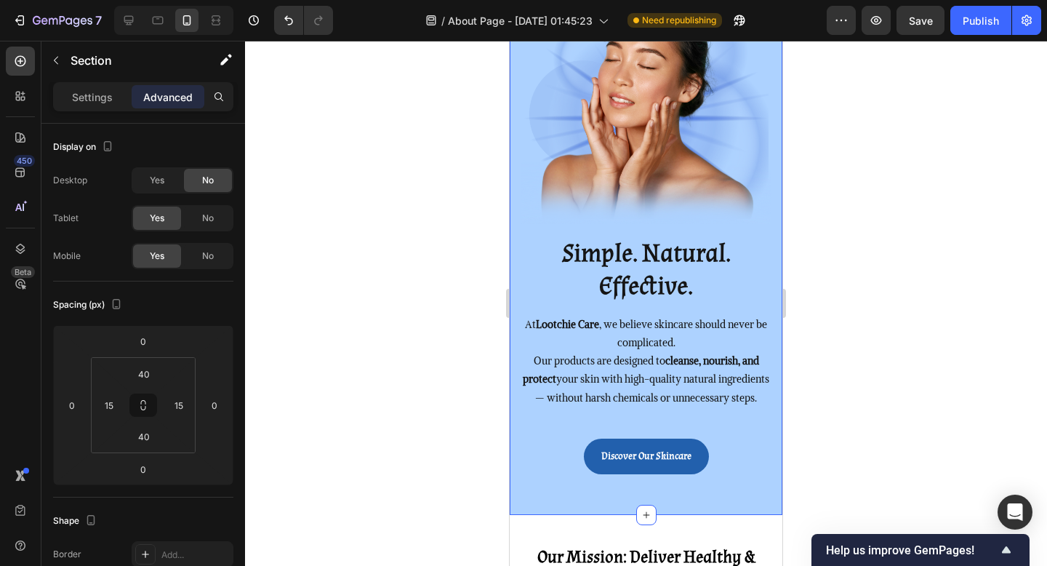
click at [727, 515] on div "Simple. Natural. Effective. Heading At Lootchie Care , we believe skincare shou…" at bounding box center [646, 234] width 273 height 561
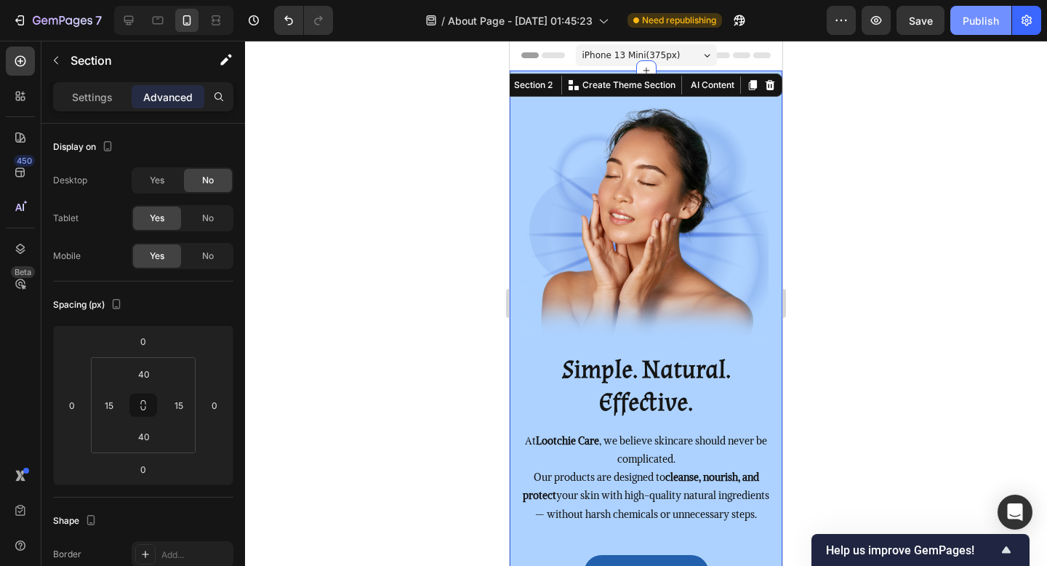
click at [985, 8] on button "Publish" at bounding box center [981, 20] width 61 height 29
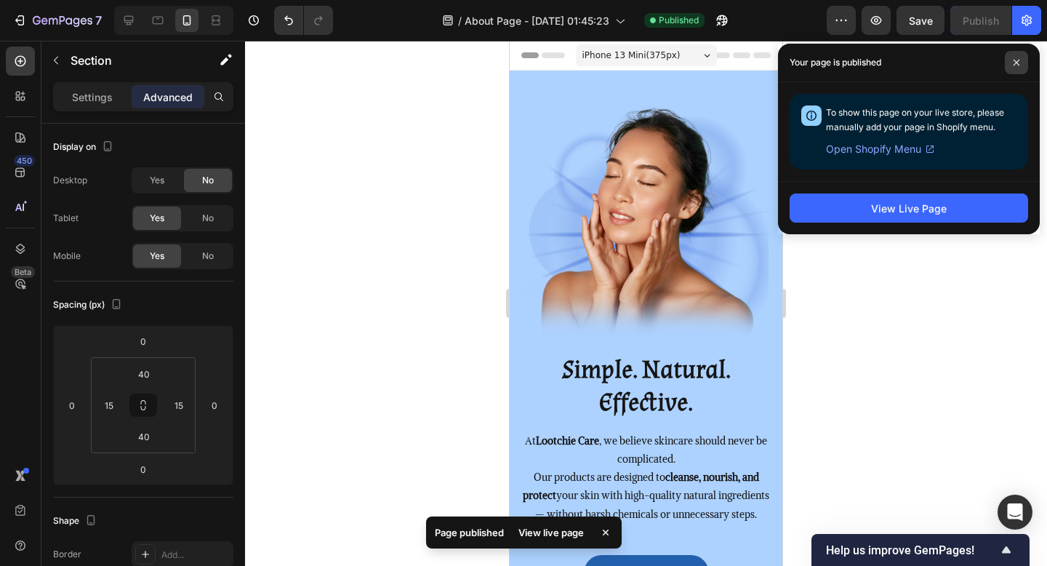
click at [1015, 61] on icon at bounding box center [1017, 63] width 6 height 6
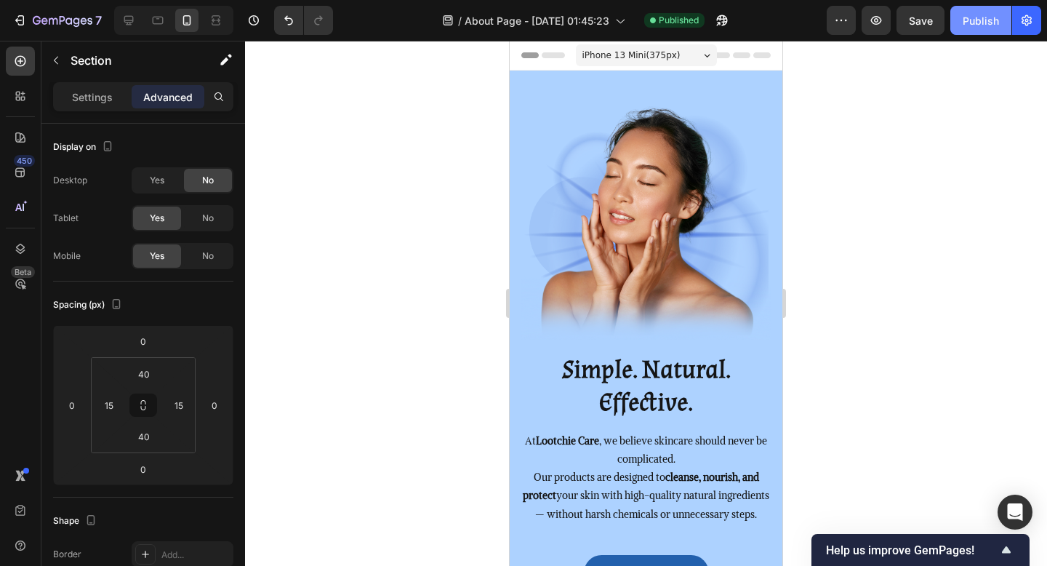
click at [973, 20] on div "Publish" at bounding box center [981, 20] width 36 height 15
click at [132, 20] on icon at bounding box center [128, 20] width 9 height 9
type input "120"
type input "150"
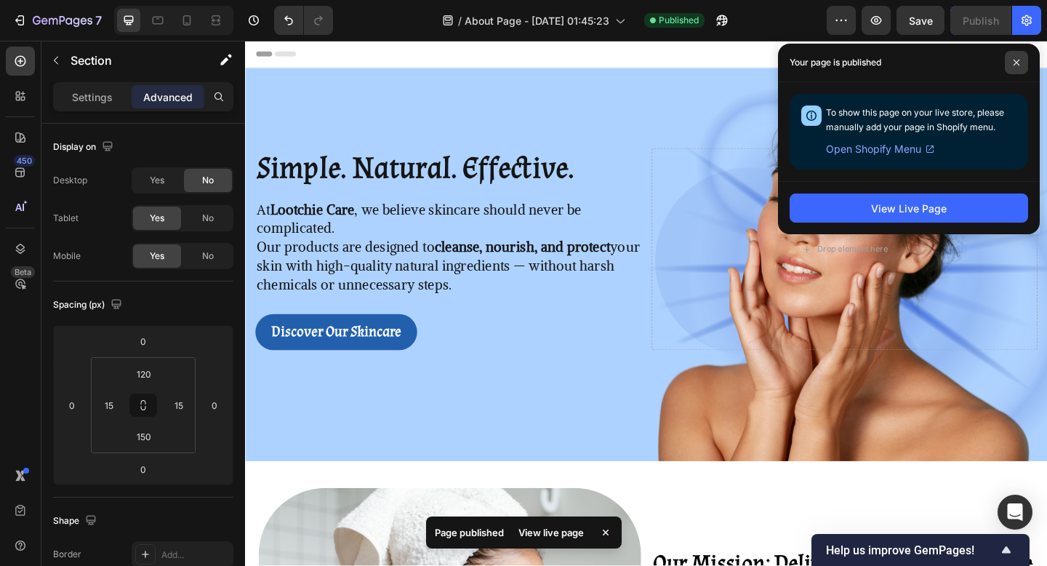
click at [1021, 60] on span at bounding box center [1016, 62] width 23 height 23
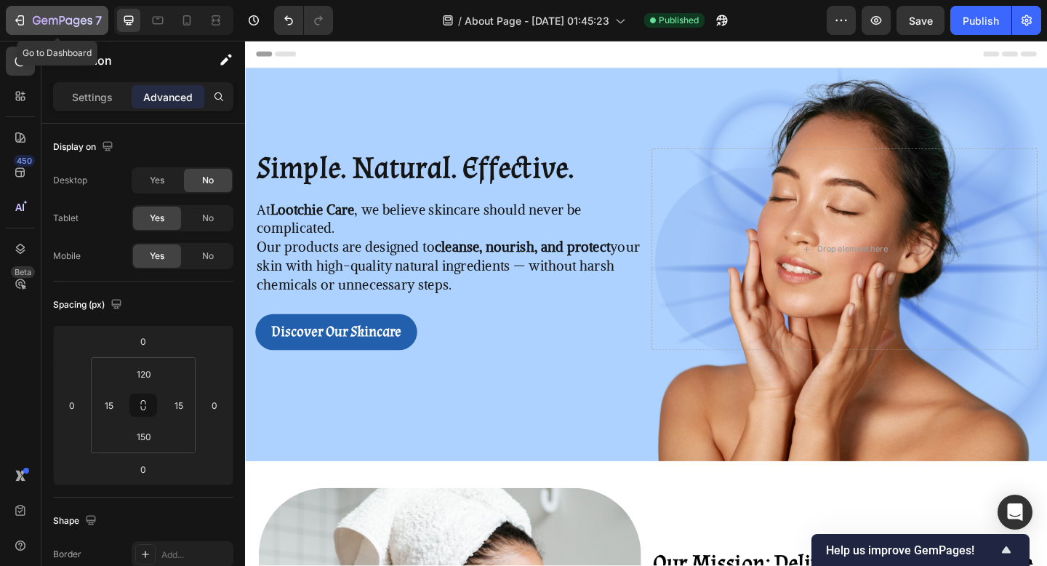
click at [71, 20] on icon "button" at bounding box center [68, 20] width 7 height 7
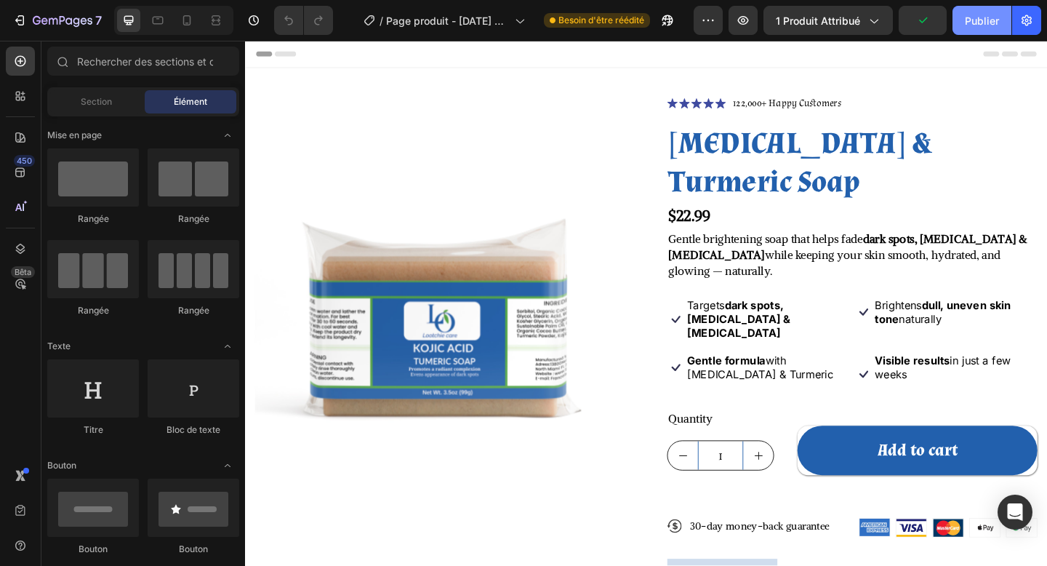
click at [976, 22] on font "Publier" at bounding box center [982, 21] width 34 height 12
click at [885, 460] on button "Add to cart" at bounding box center [976, 487] width 261 height 54
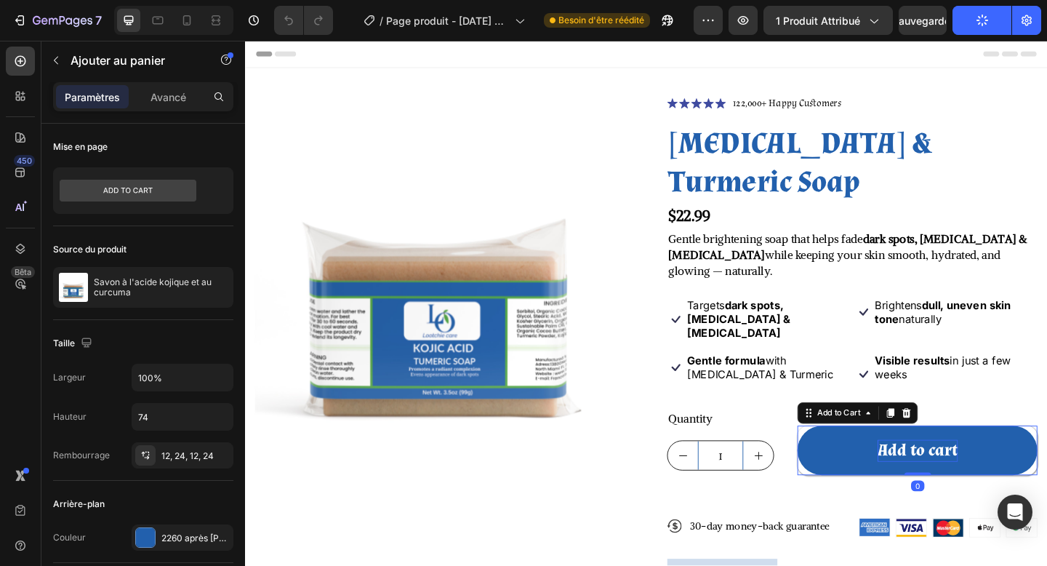
click at [952, 475] on div "Add to cart" at bounding box center [976, 487] width 87 height 24
click at [952, 475] on p "Add to cart" at bounding box center [976, 487] width 87 height 24
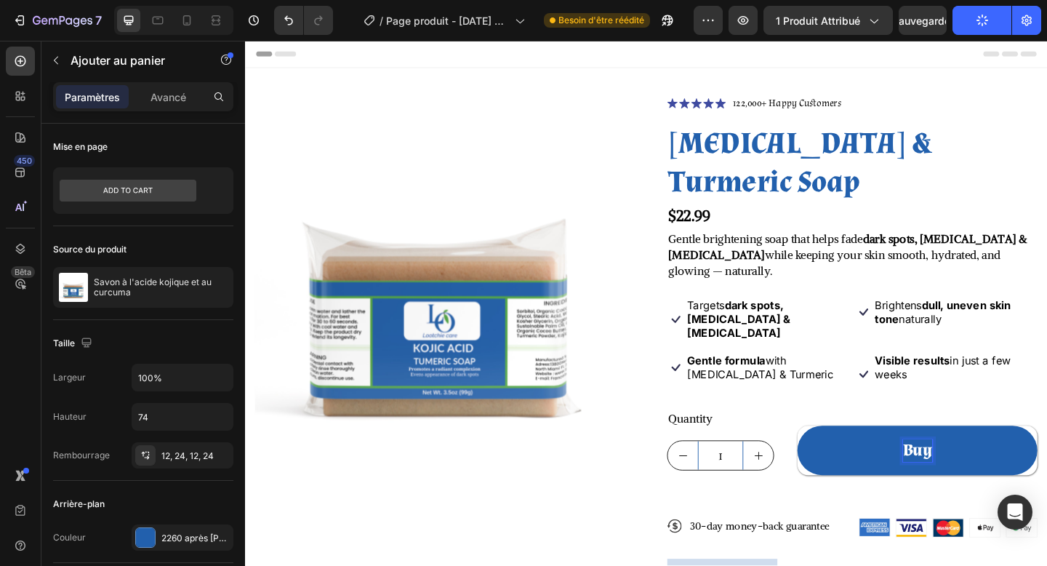
click at [846, 460] on button "Buy" at bounding box center [976, 487] width 261 height 54
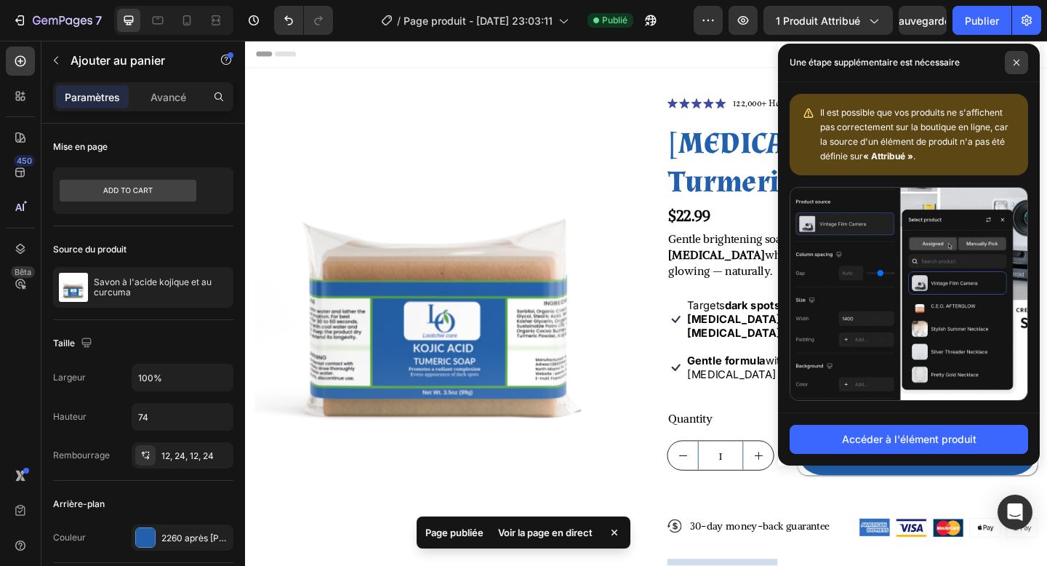
click at [1019, 65] on icon at bounding box center [1016, 62] width 7 height 7
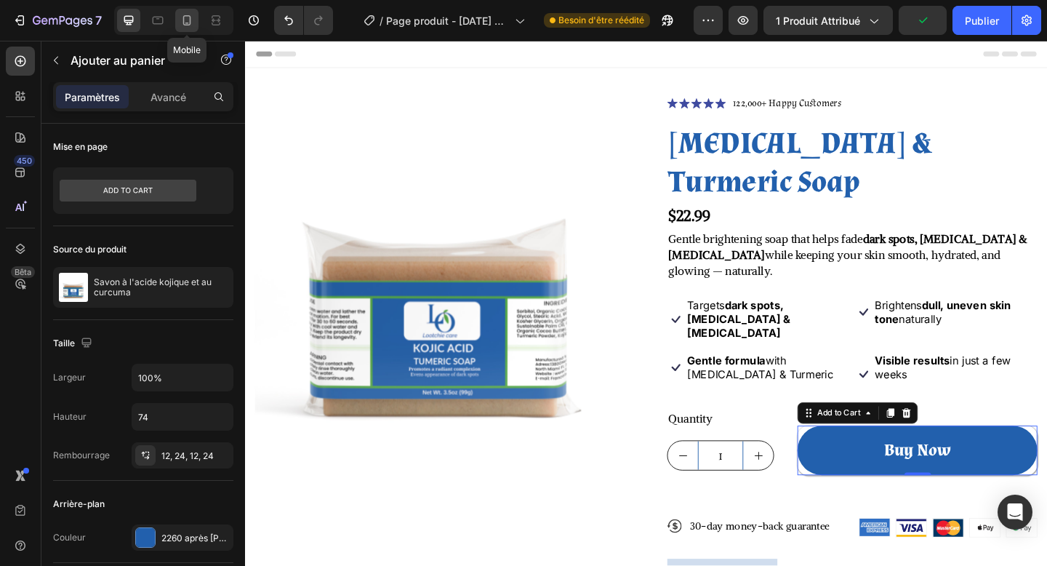
click at [182, 23] on icon at bounding box center [187, 20] width 15 height 15
type input "56"
type input "14"
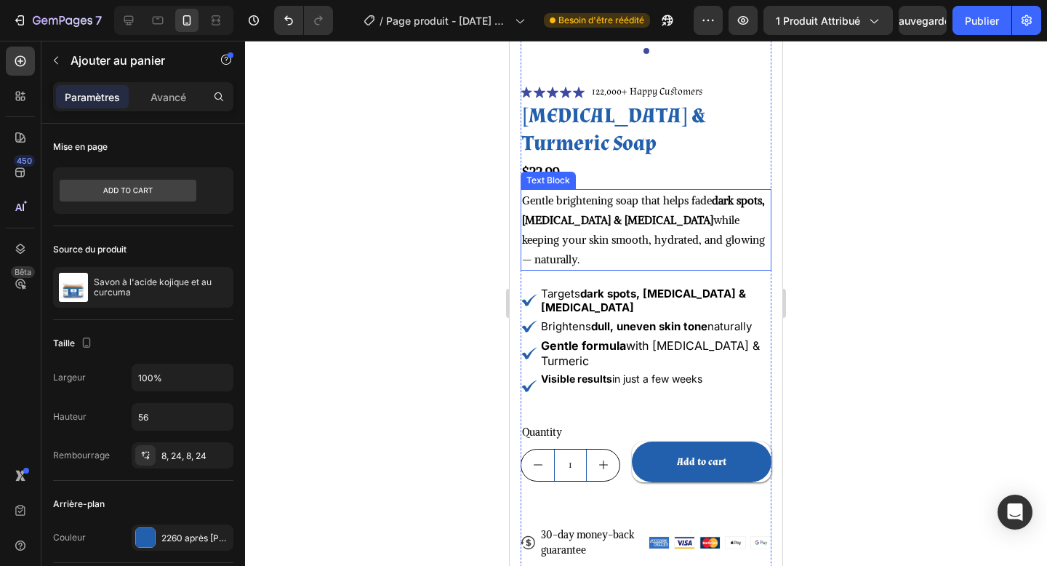
scroll to position [359, 0]
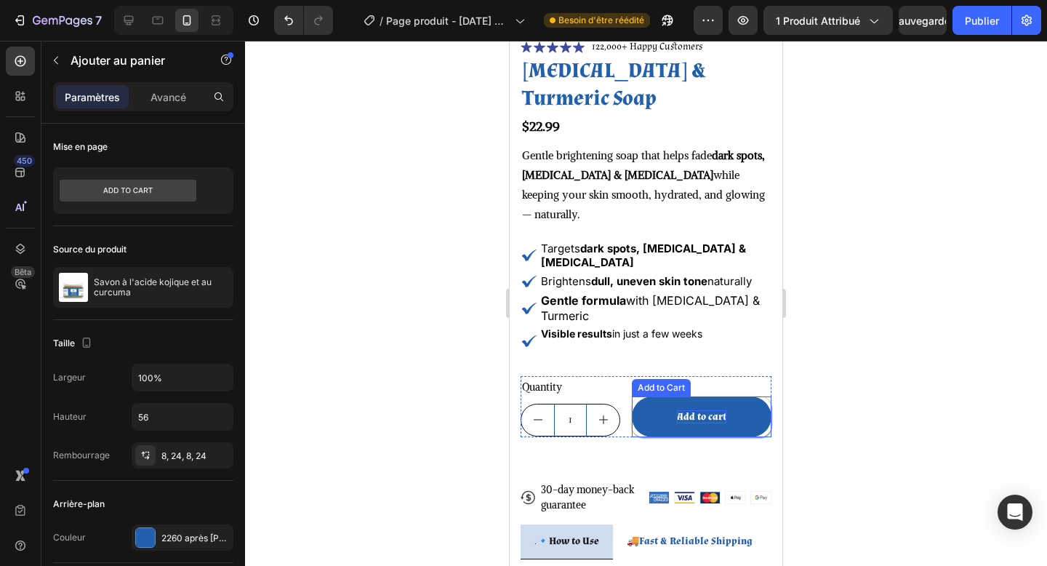
click at [692, 418] on div "Add to cart" at bounding box center [701, 416] width 49 height 13
click at [632, 396] on button "Buy" at bounding box center [702, 416] width 140 height 41
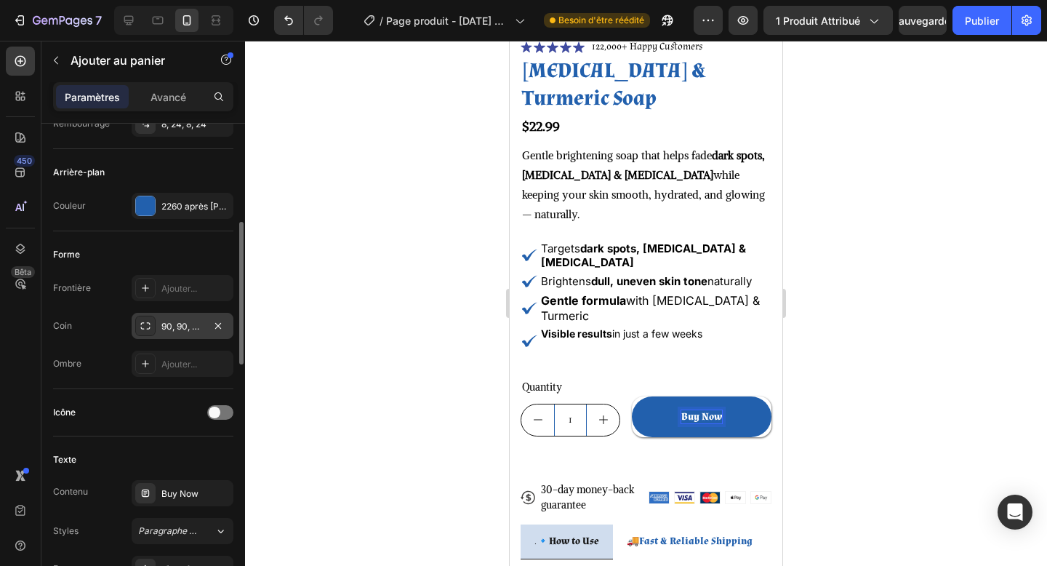
scroll to position [451, 0]
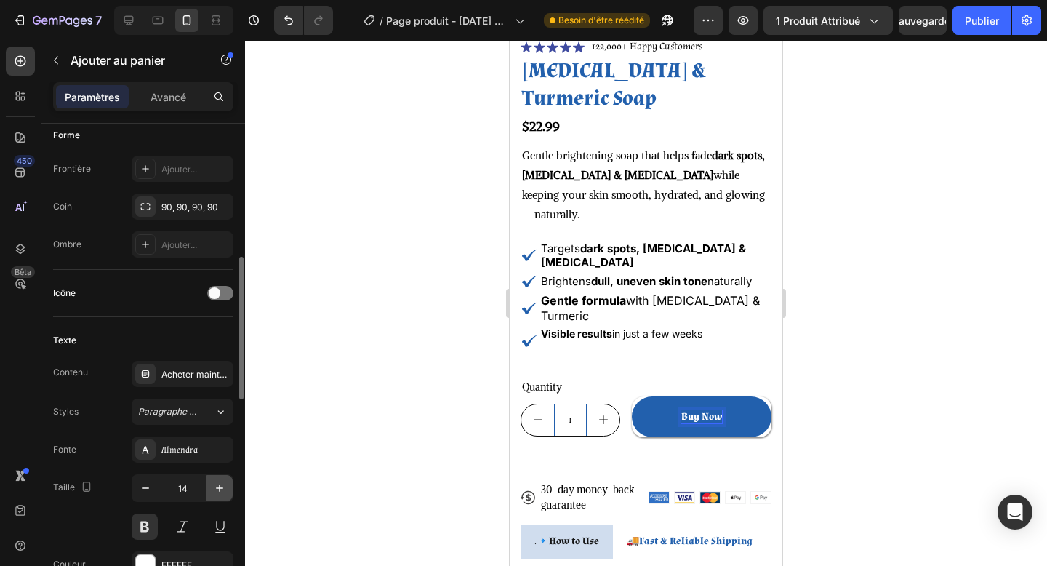
click at [217, 491] on icon "button" at bounding box center [219, 488] width 15 height 15
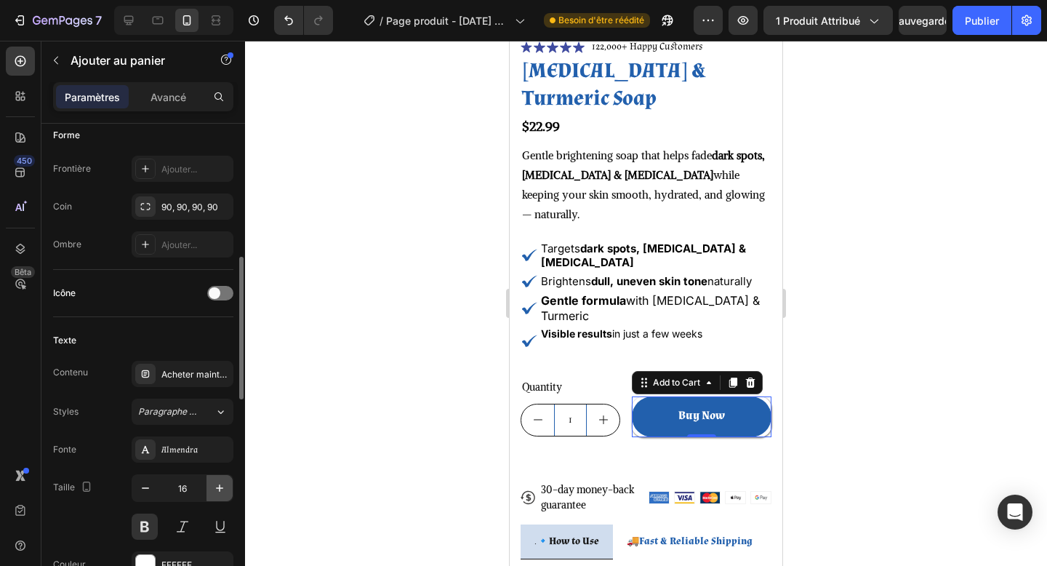
click at [217, 491] on icon "button" at bounding box center [219, 488] width 15 height 15
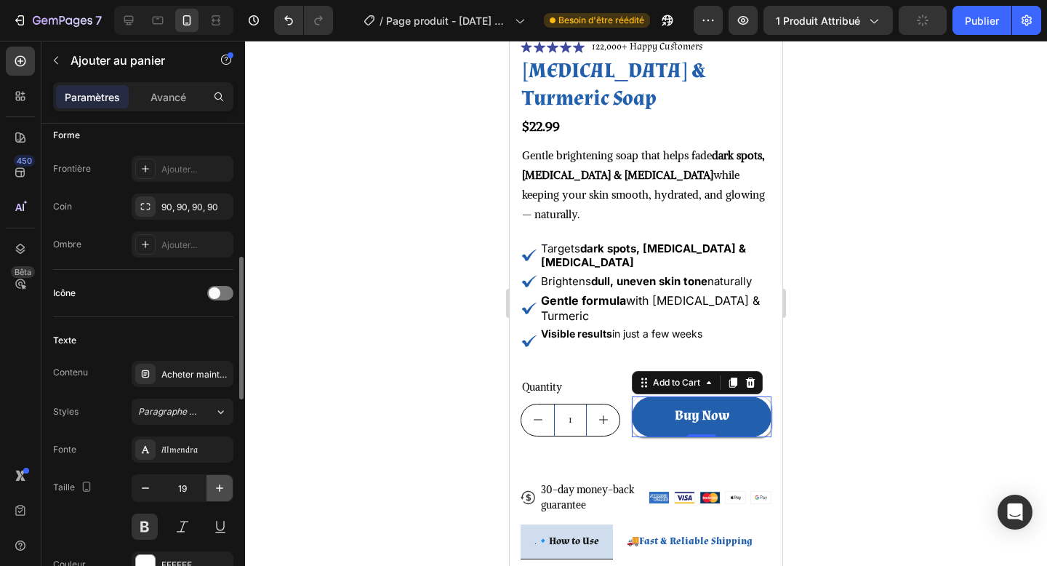
type input "20"
click at [111, 438] on div "Fonte Almendra" at bounding box center [143, 449] width 180 height 26
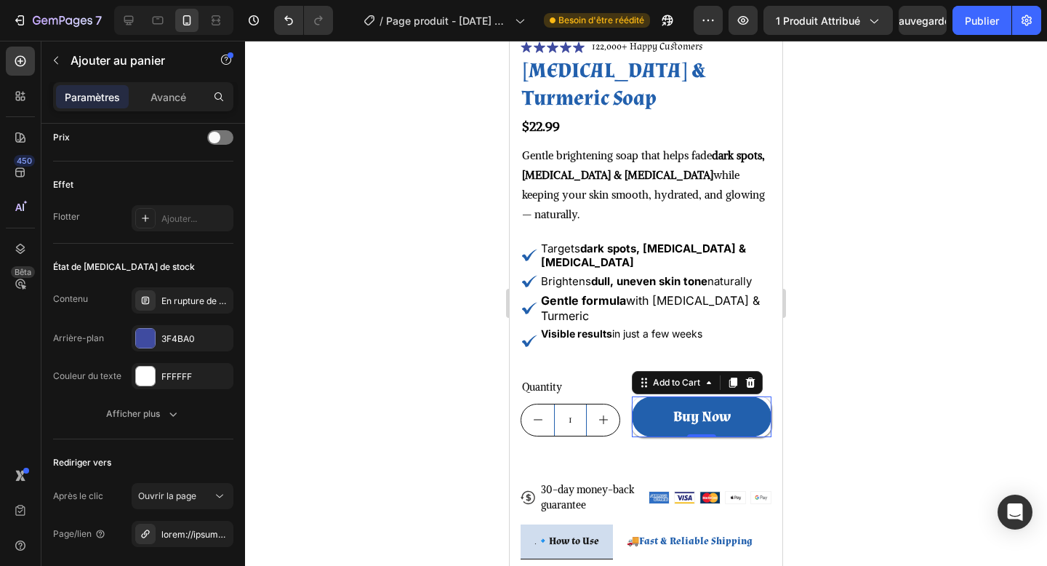
scroll to position [1151, 0]
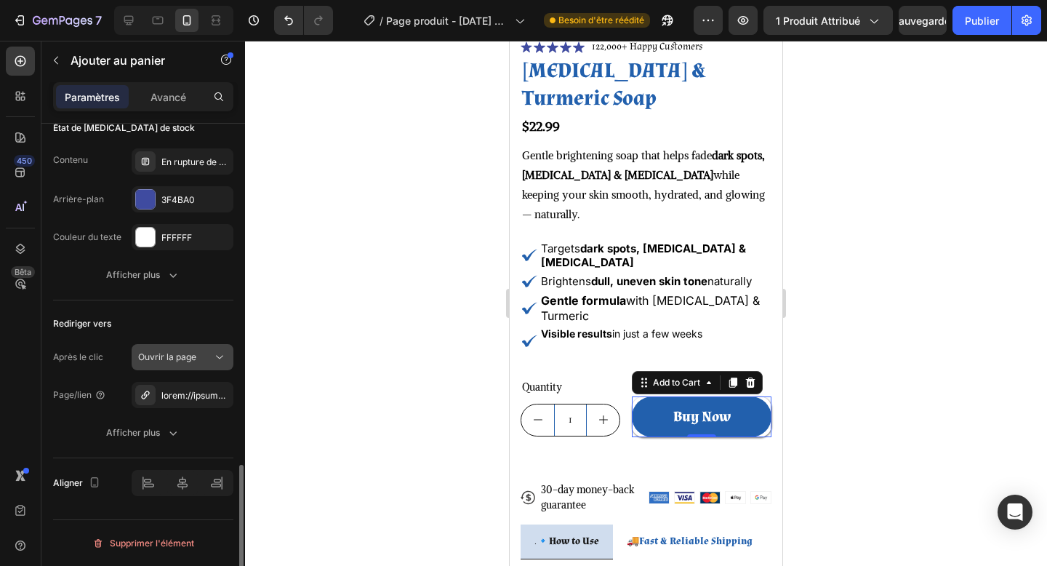
click at [199, 355] on div "Ouvrir la page" at bounding box center [175, 357] width 74 height 13
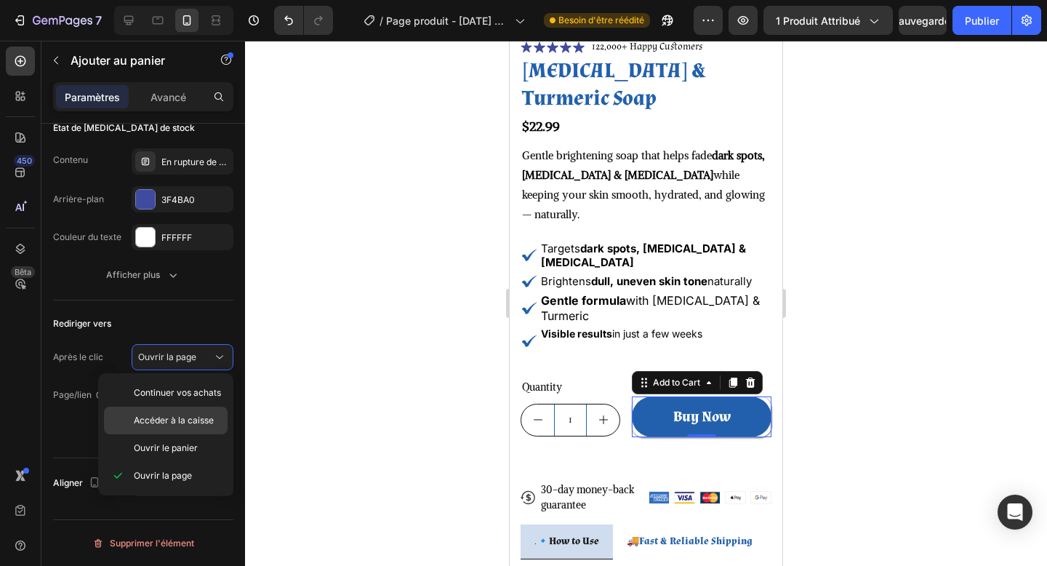
click at [181, 416] on font "Accéder à la caisse" at bounding box center [174, 420] width 80 height 11
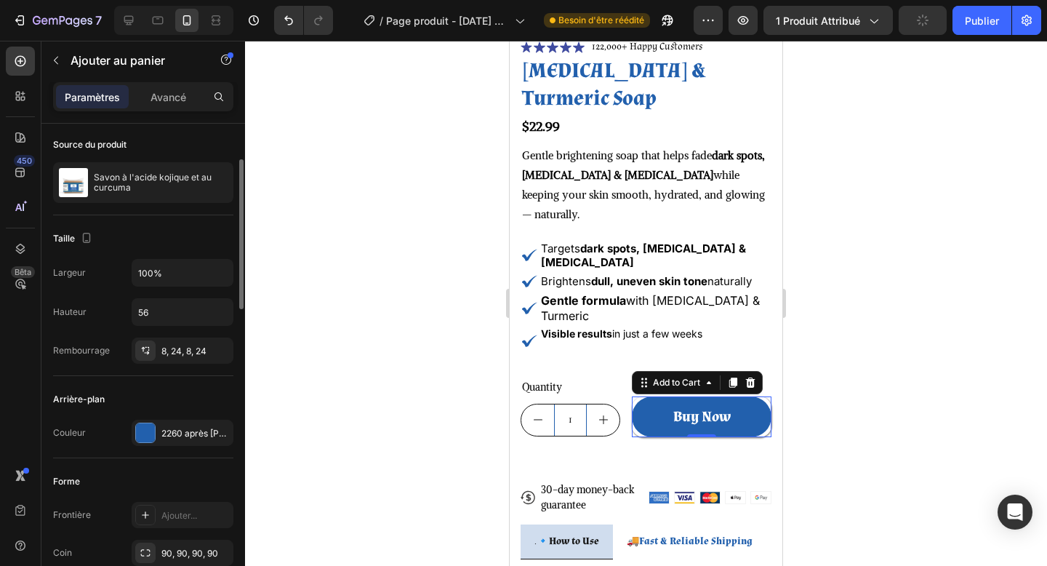
scroll to position [108, 0]
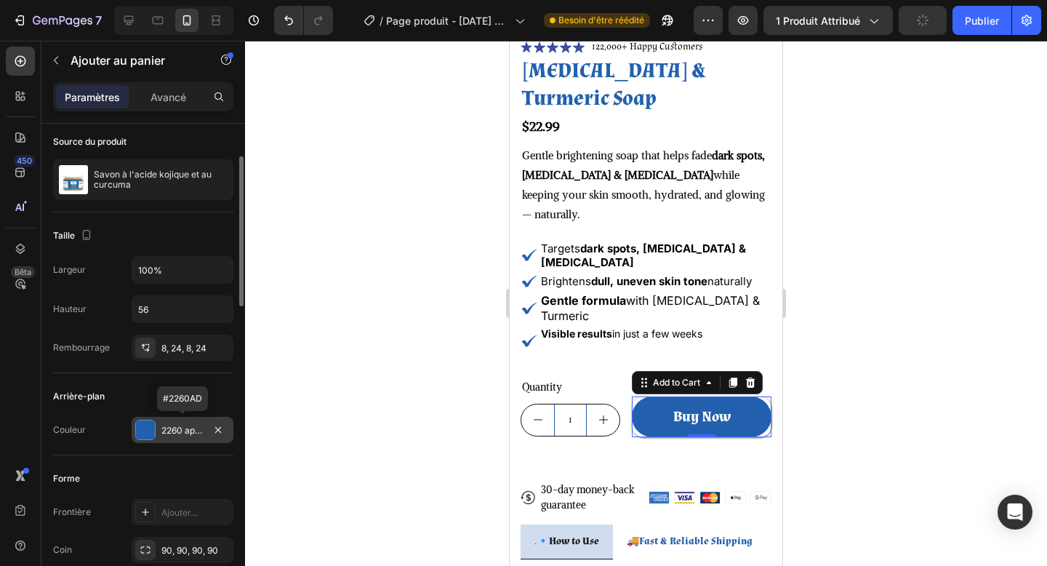
click at [183, 429] on font "2260 après [PERSON_NAME]-C." at bounding box center [227, 430] width 132 height 11
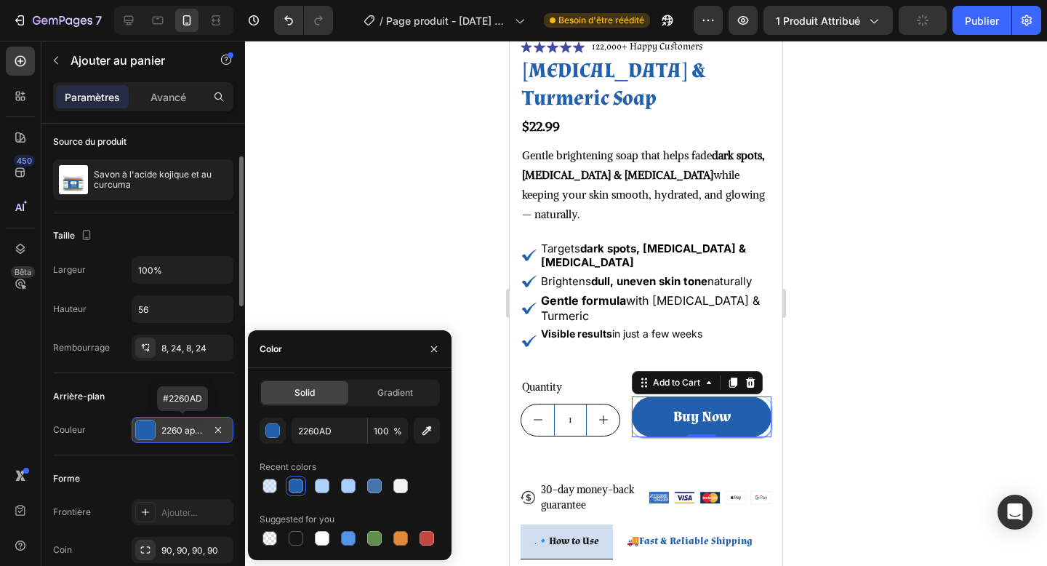
click at [183, 429] on font "2260 après [PERSON_NAME]-C." at bounding box center [227, 430] width 132 height 11
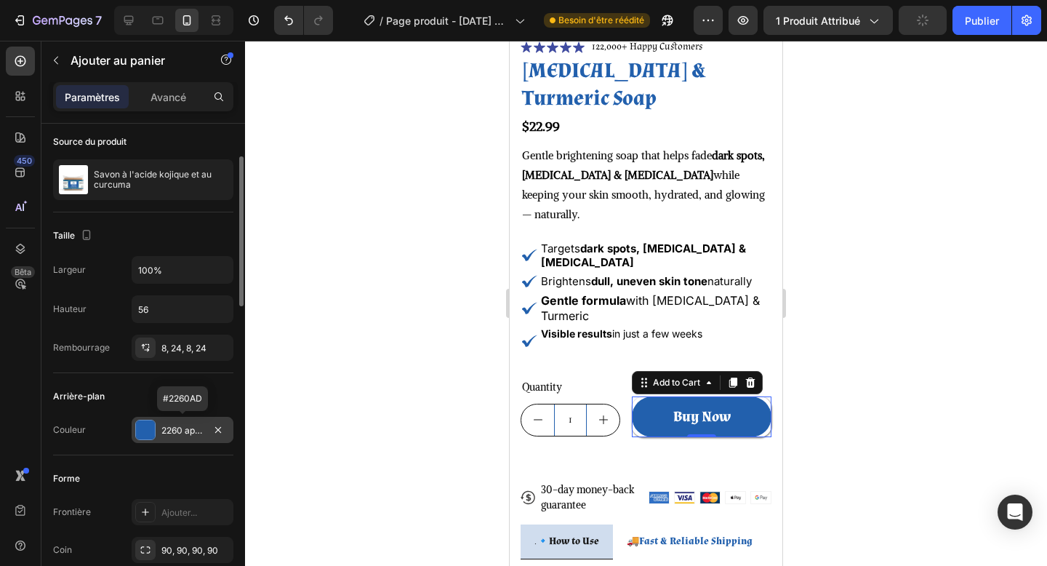
click at [183, 429] on font "2260 après [PERSON_NAME]-C." at bounding box center [227, 430] width 132 height 11
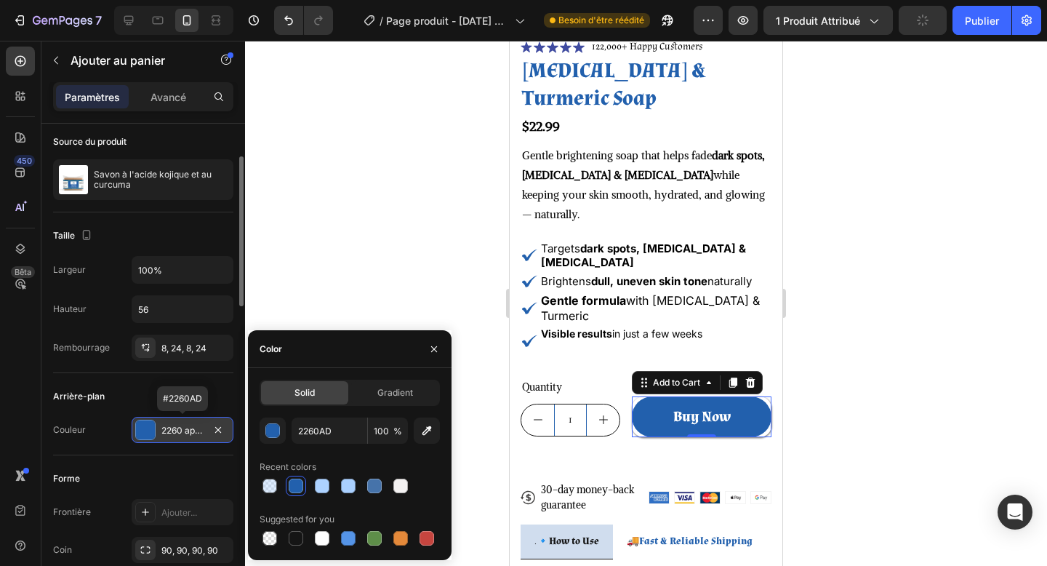
click at [183, 429] on font "2260 après [PERSON_NAME]-C." at bounding box center [227, 430] width 132 height 11
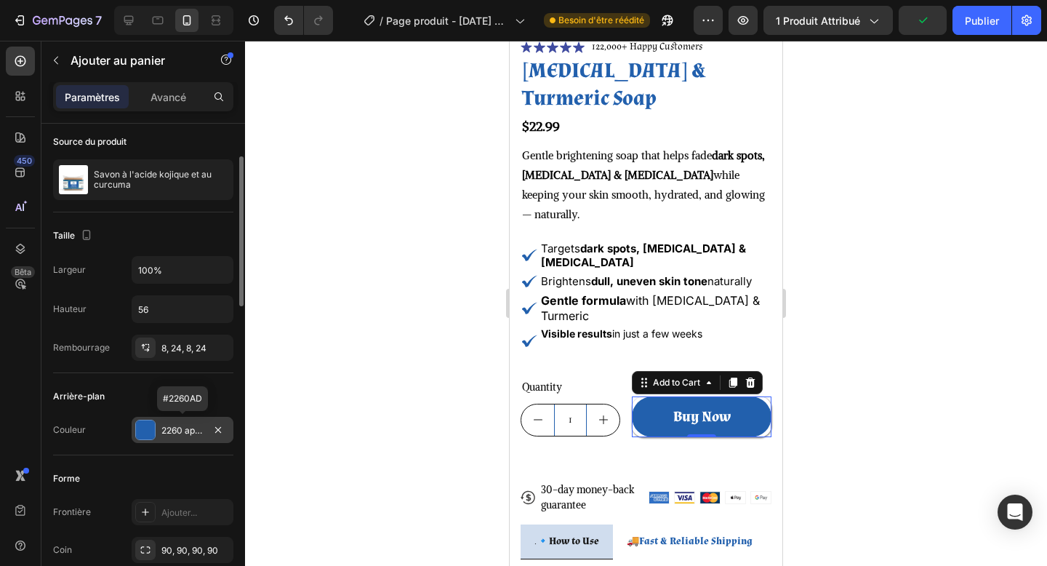
click at [183, 429] on font "2260 après [PERSON_NAME]-C." at bounding box center [227, 430] width 132 height 11
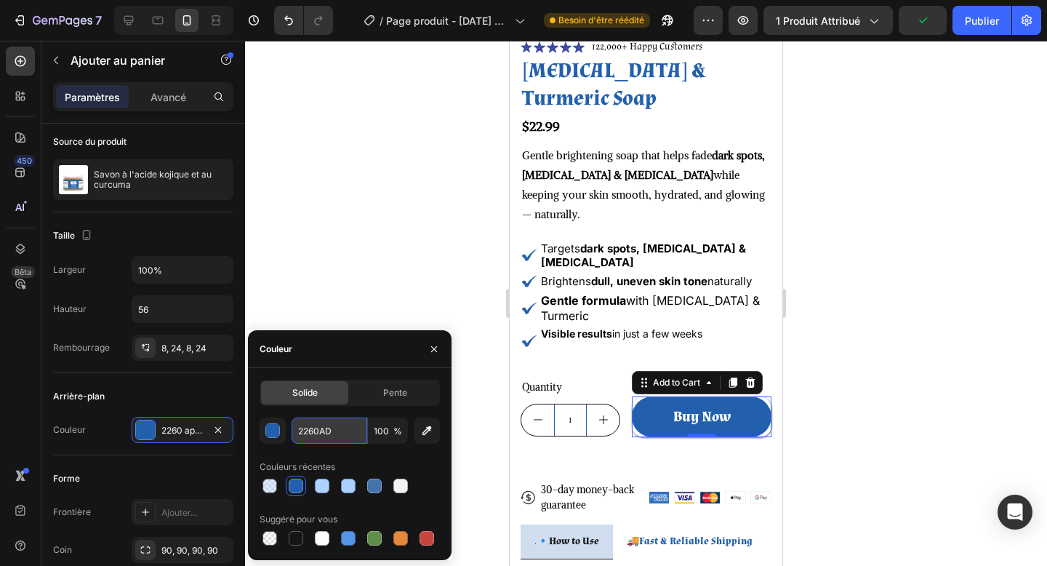
click at [320, 433] on input "2260AD" at bounding box center [330, 431] width 76 height 26
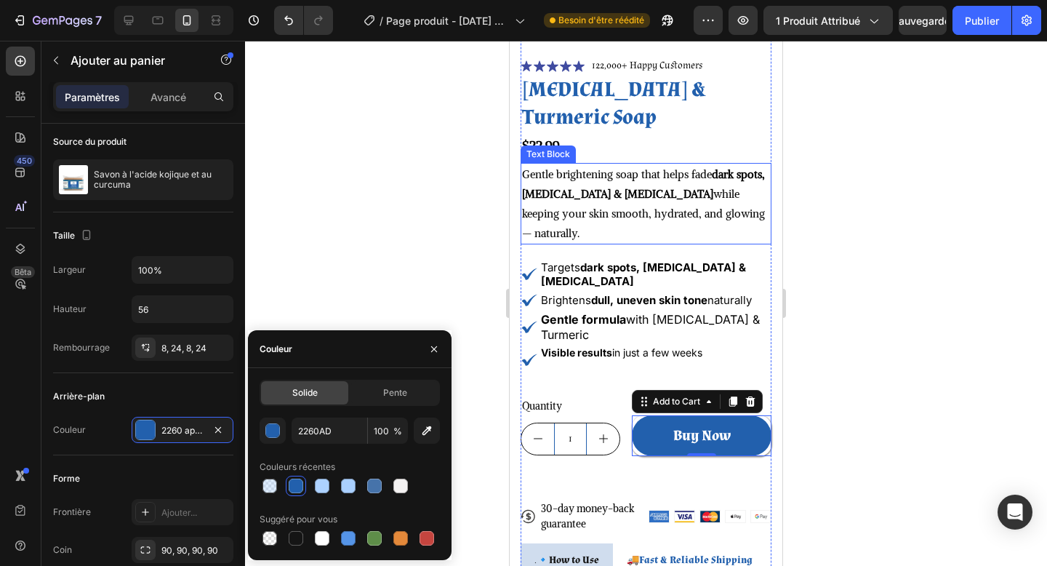
click at [676, 227] on p "Gentle brightening soap that helps fade dark spots, [MEDICAL_DATA] & [MEDICAL_D…" at bounding box center [646, 203] width 248 height 79
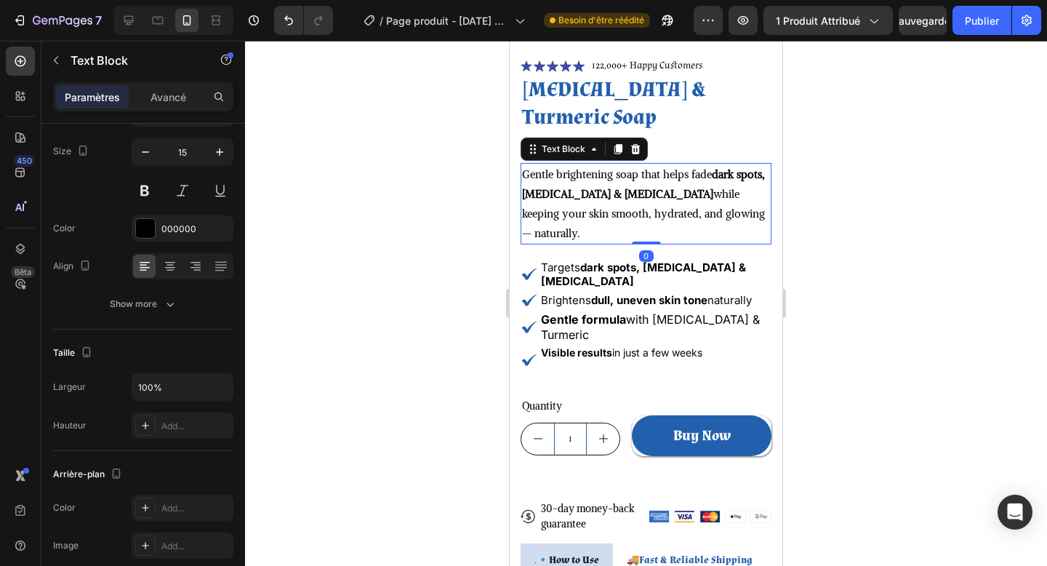
scroll to position [0, 0]
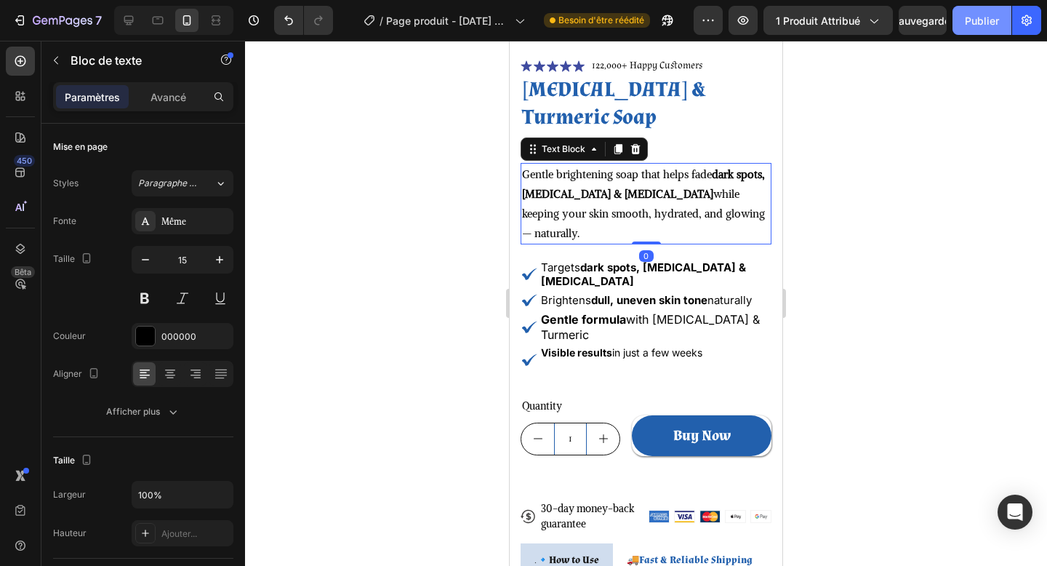
click at [972, 24] on font "Publier" at bounding box center [982, 21] width 34 height 12
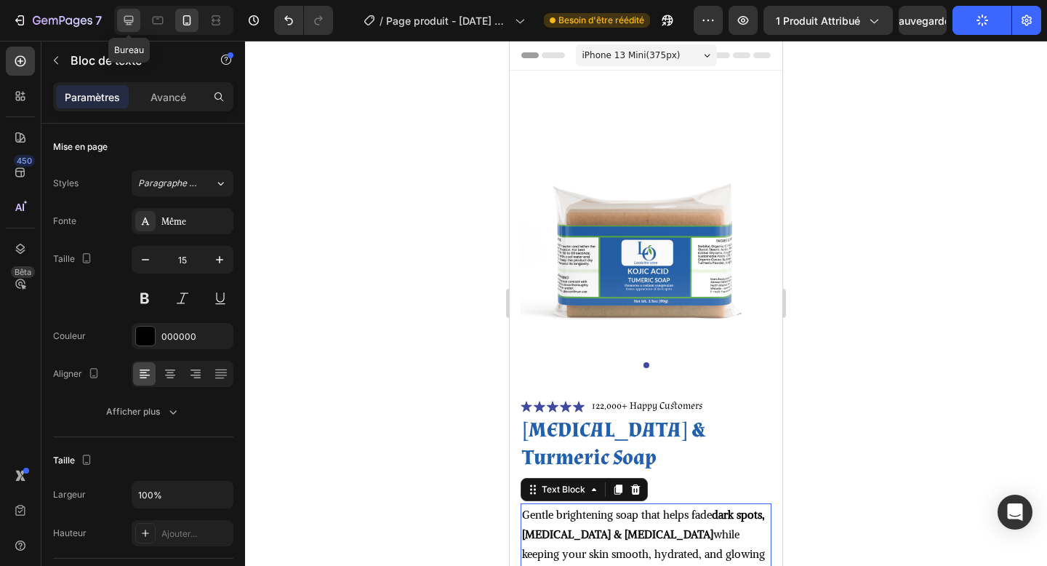
click at [134, 28] on div at bounding box center [128, 20] width 23 height 23
type input "17"
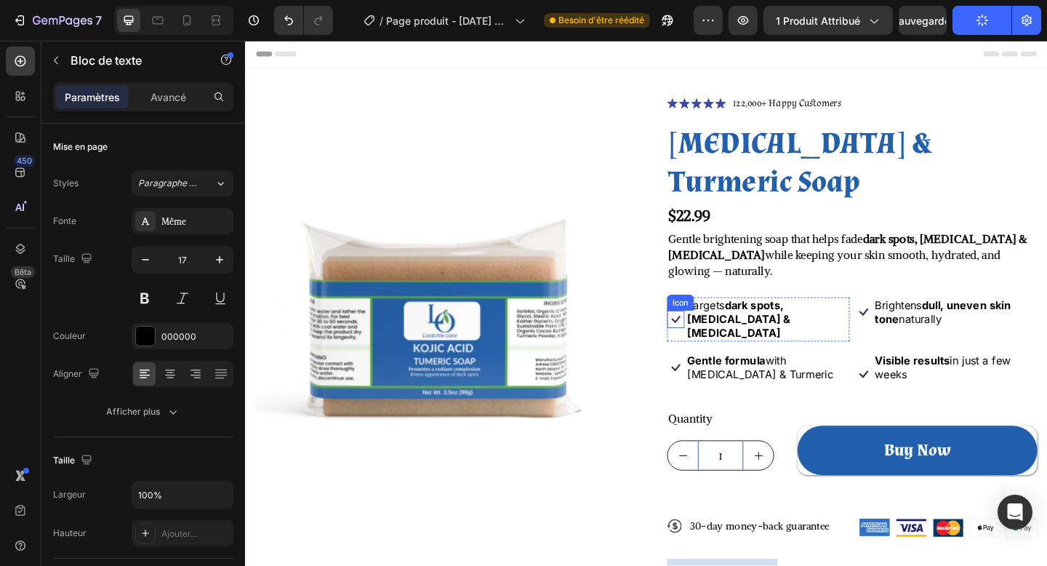
click at [722, 335] on icon at bounding box center [713, 344] width 19 height 19
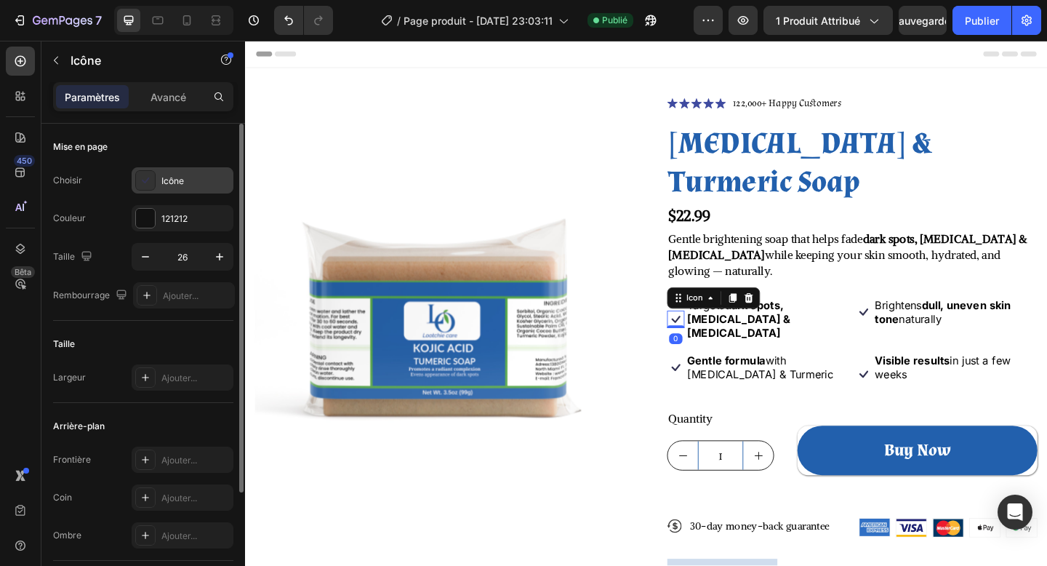
click at [176, 188] on div "Icône" at bounding box center [183, 180] width 102 height 26
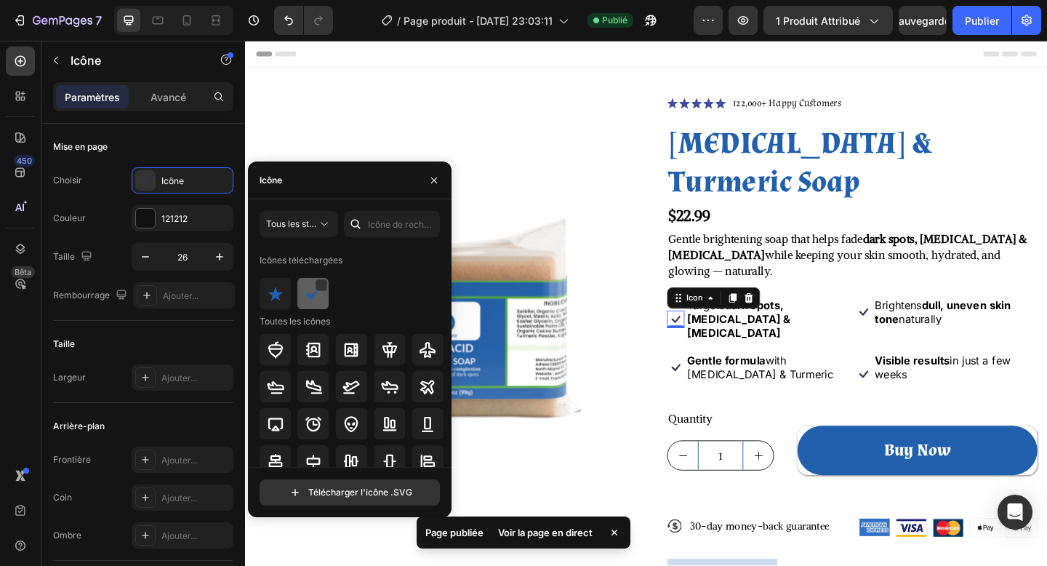
click at [305, 302] on div at bounding box center [313, 293] width 31 height 31
click at [708, 387] on icon at bounding box center [713, 396] width 19 height 19
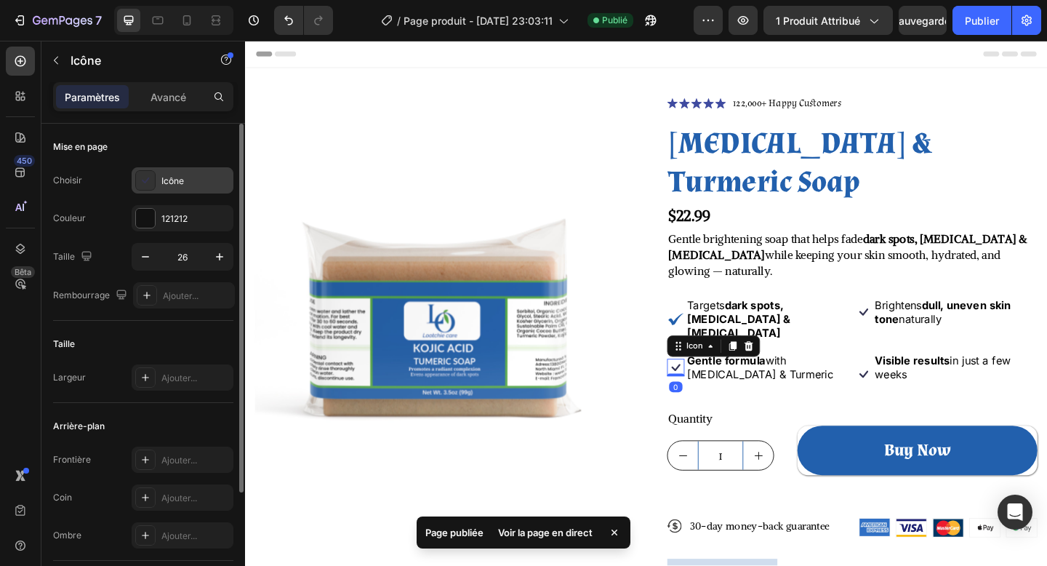
click at [185, 167] on div "Icône" at bounding box center [183, 180] width 102 height 26
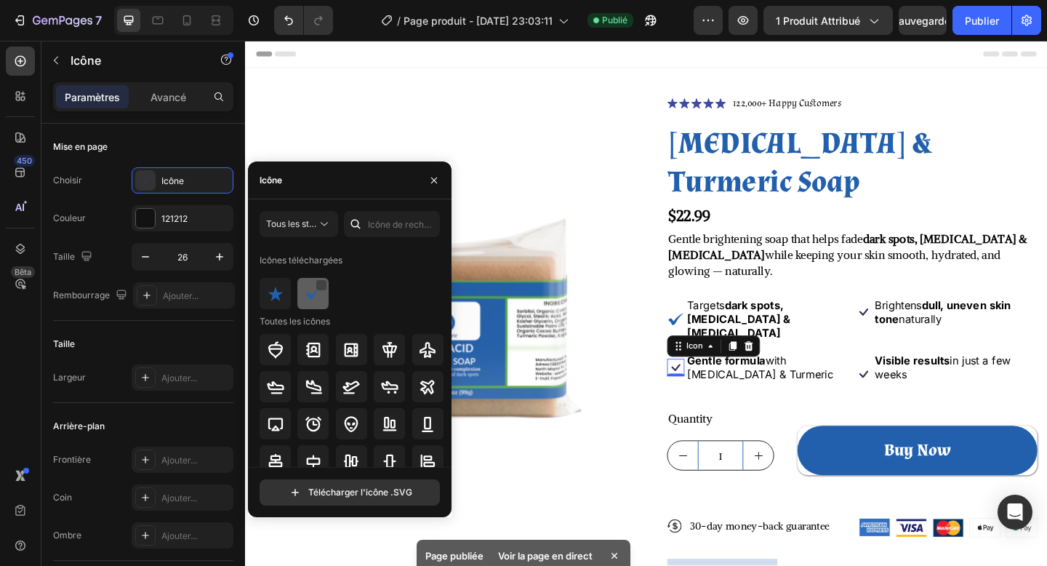
click at [326, 287] on div at bounding box center [322, 285] width 12 height 12
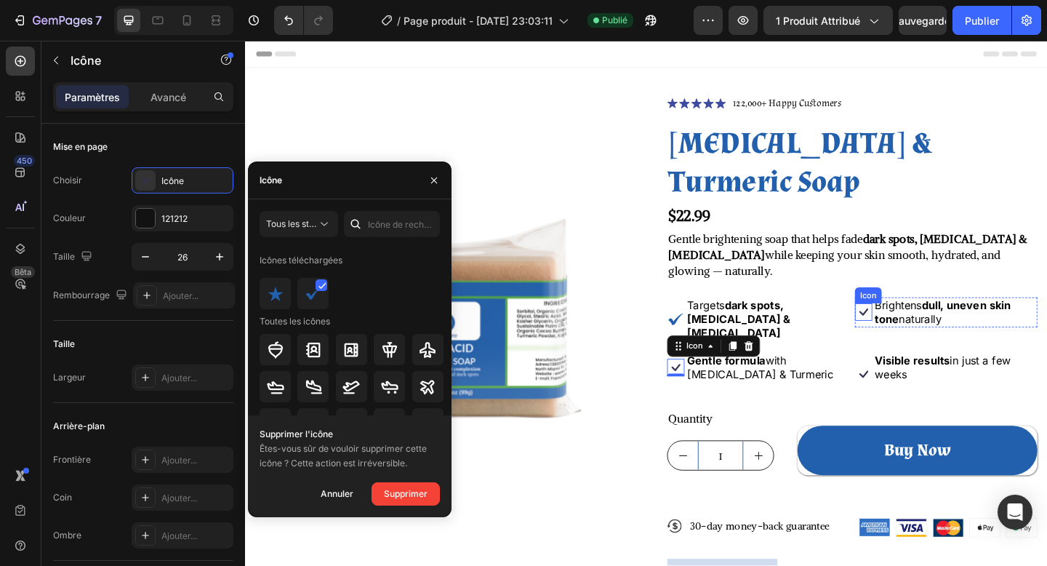
click at [918, 327] on icon at bounding box center [918, 336] width 19 height 19
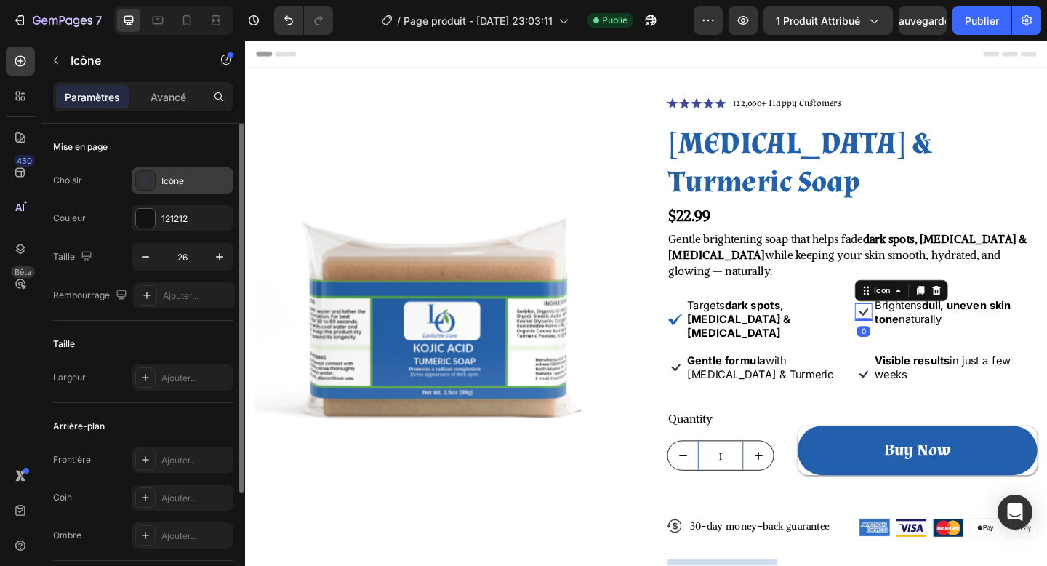
click at [164, 186] on div "Icône" at bounding box center [195, 181] width 68 height 13
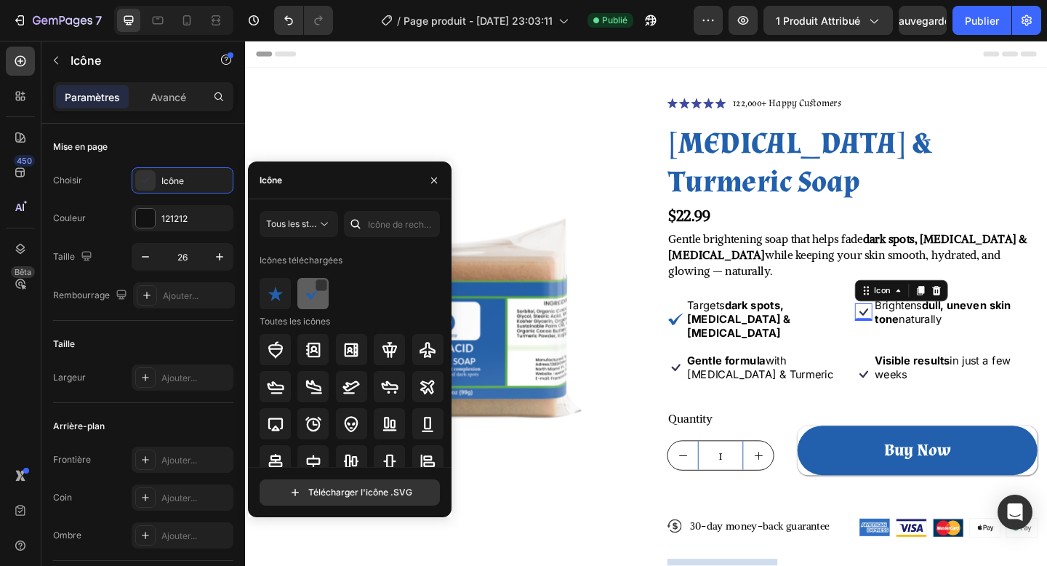
click at [315, 294] on img at bounding box center [313, 293] width 17 height 17
click at [912, 394] on icon at bounding box center [918, 403] width 19 height 19
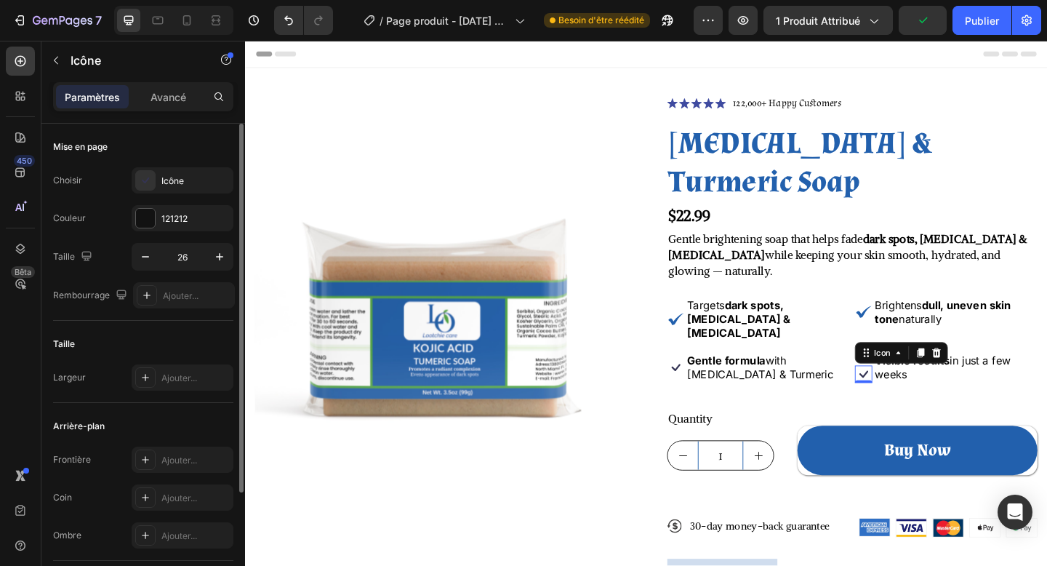
click at [140, 196] on div "Choisir Icône Couleur 121212 Taille 26 Rembourrage Ajouter..." at bounding box center [143, 237] width 180 height 141
click at [154, 191] on div "Icône" at bounding box center [183, 180] width 102 height 26
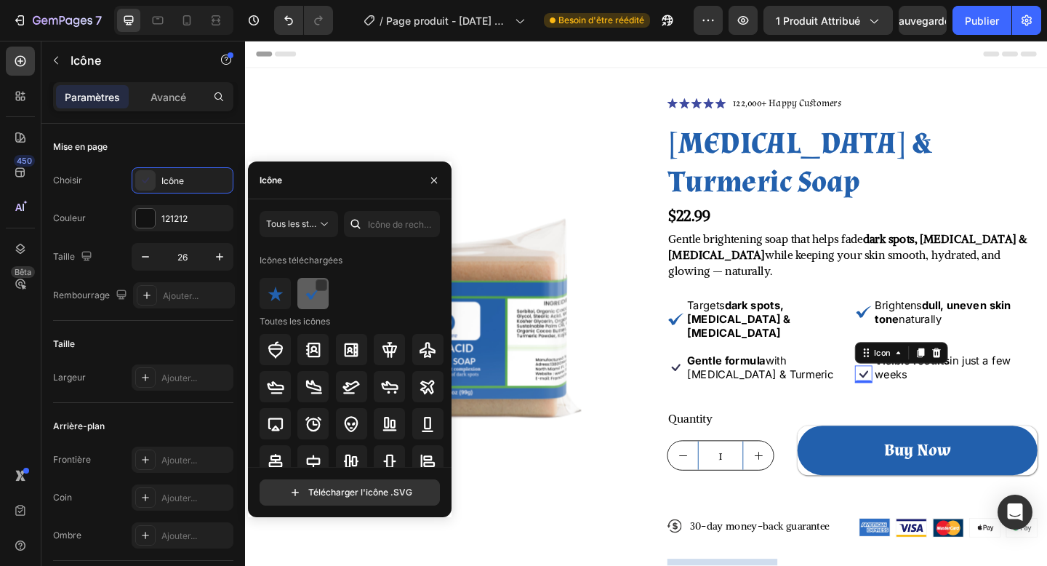
click at [303, 306] on div at bounding box center [313, 293] width 31 height 31
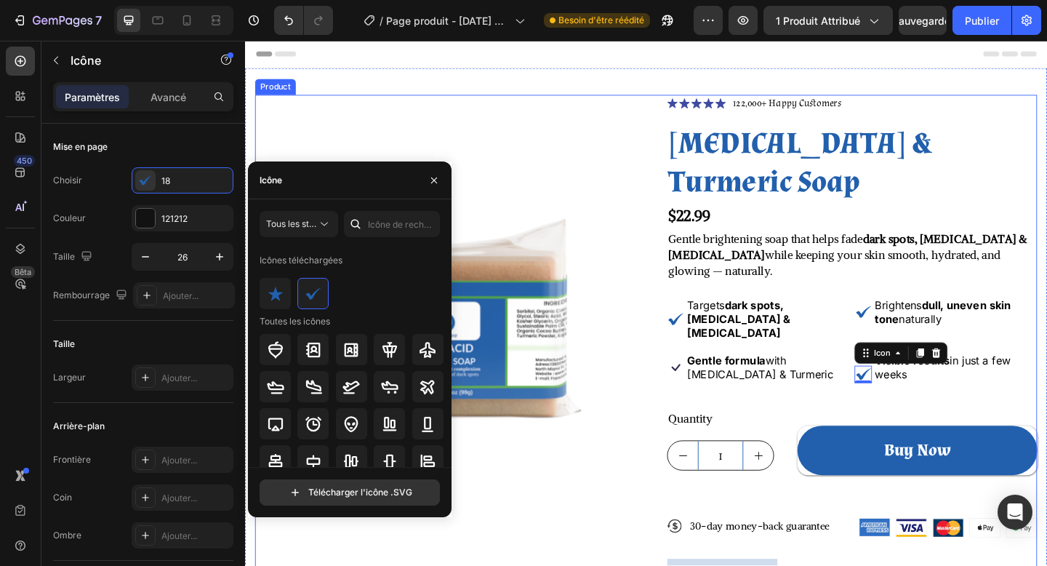
click at [644, 527] on div "Product Images" at bounding box center [457, 428] width 403 height 656
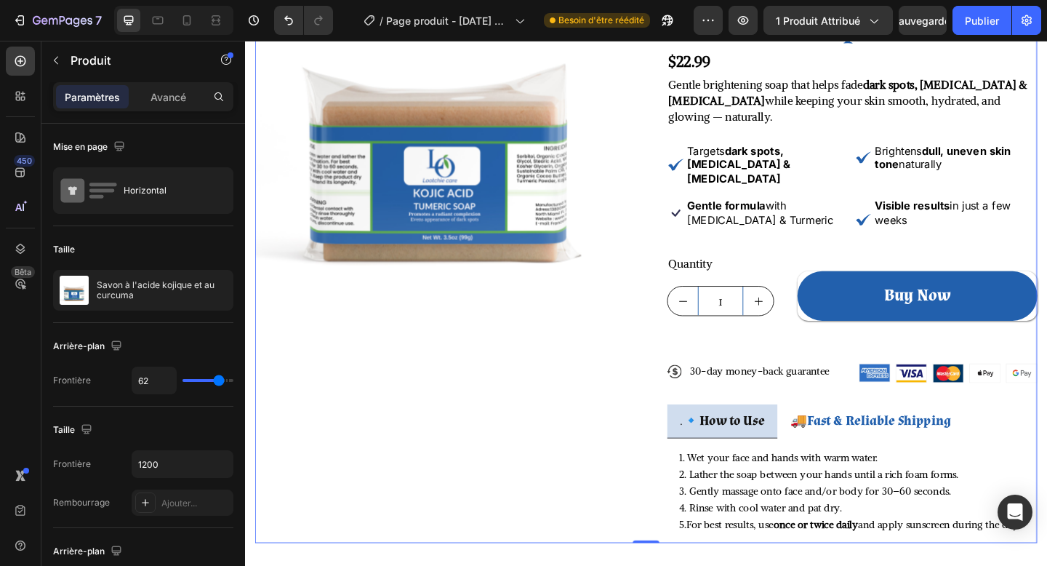
scroll to position [169, 0]
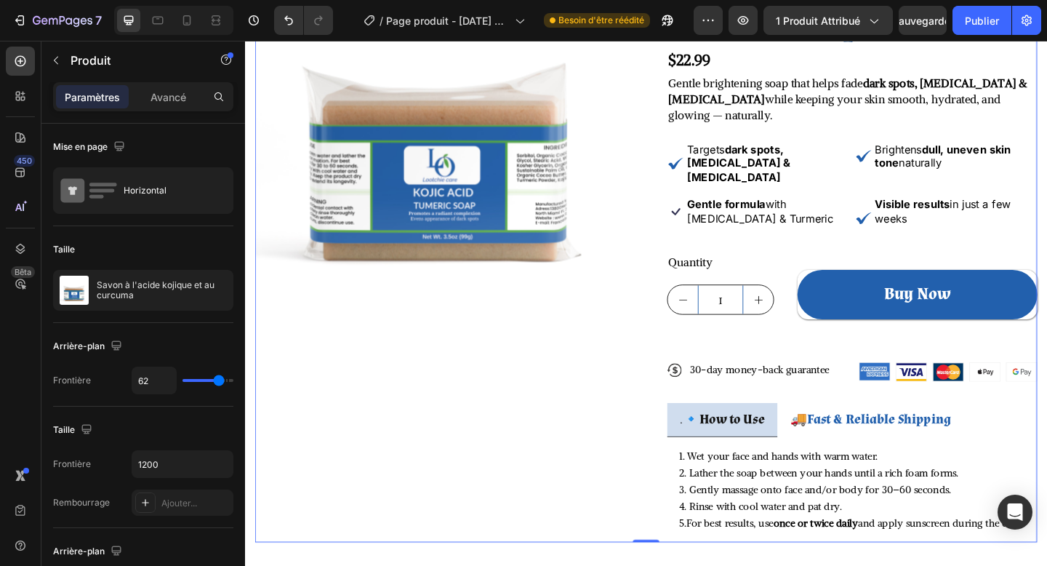
click at [642, 526] on div "Product Images" at bounding box center [457, 258] width 403 height 656
click at [986, 33] on button "Publier" at bounding box center [982, 20] width 59 height 29
click at [710, 217] on icon at bounding box center [713, 226] width 19 height 19
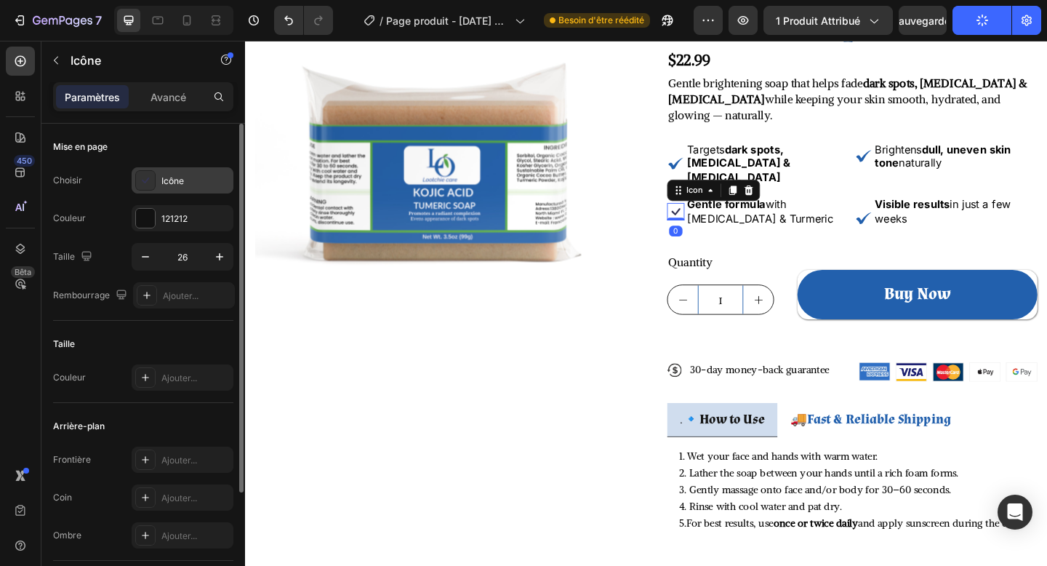
click at [161, 185] on font "Icône" at bounding box center [172, 180] width 23 height 11
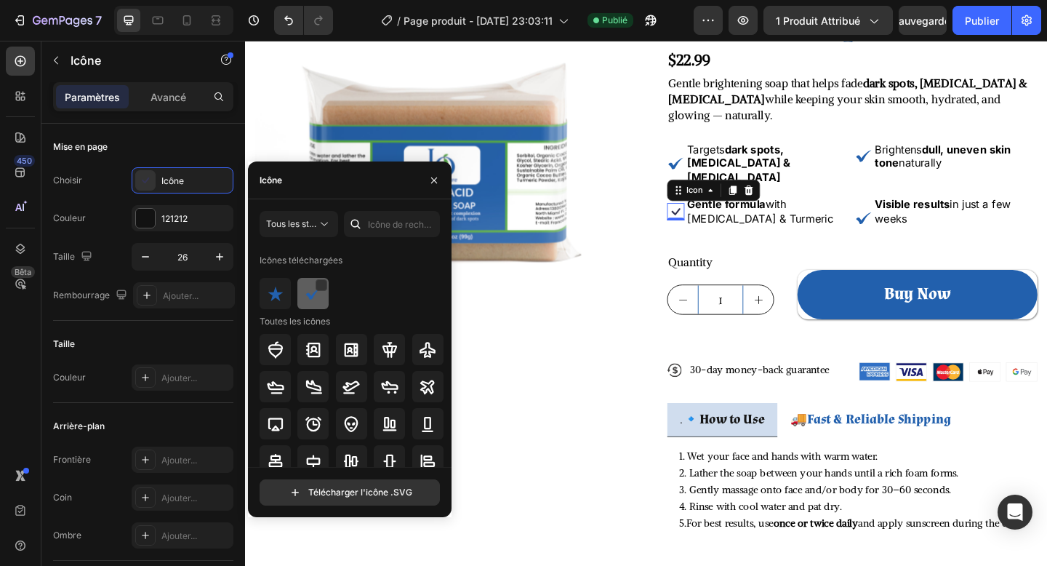
click at [314, 295] on img at bounding box center [313, 293] width 17 height 17
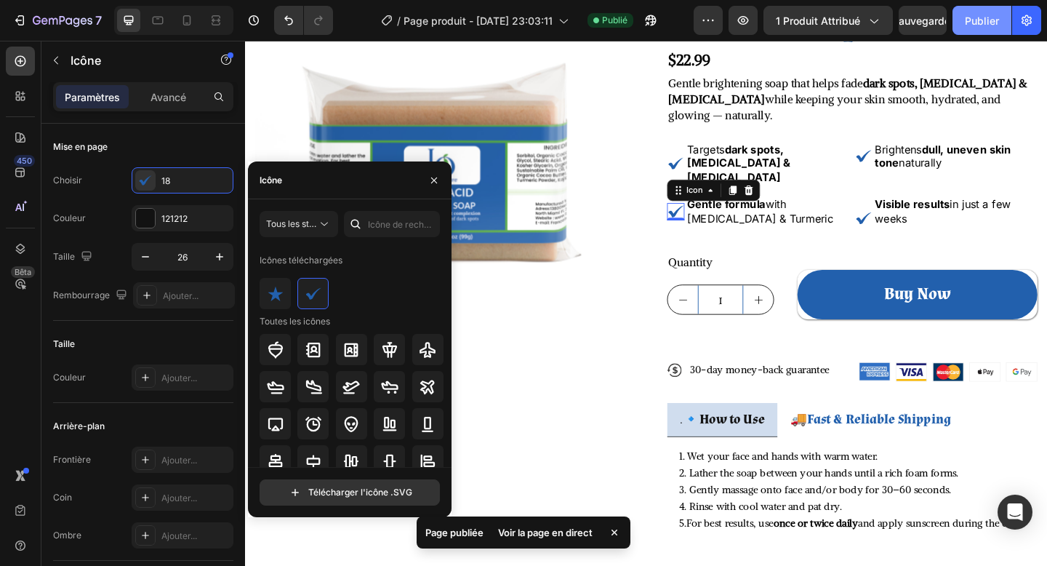
click at [989, 23] on font "Publier" at bounding box center [982, 21] width 34 height 12
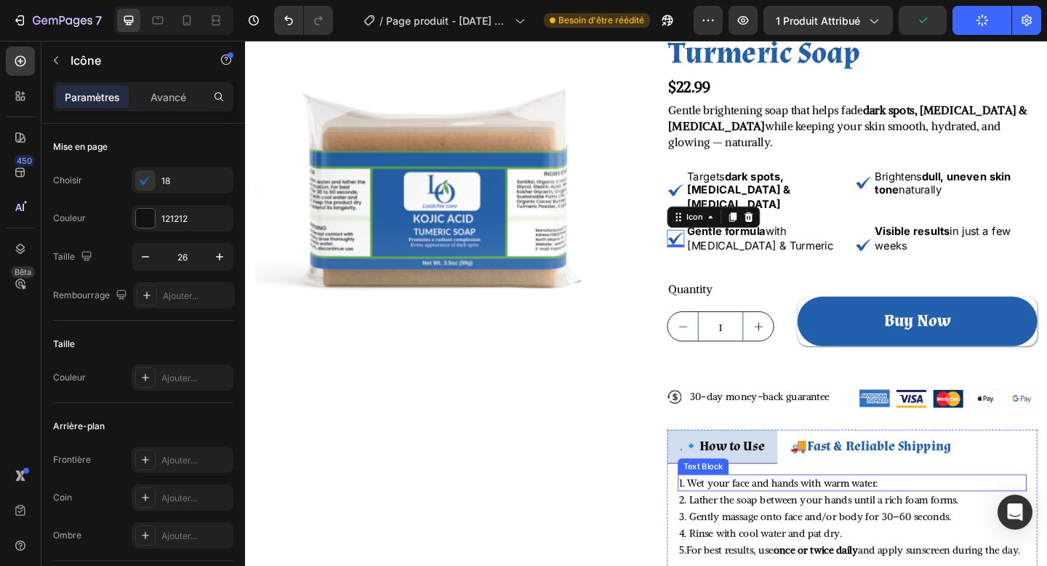
scroll to position [0, 0]
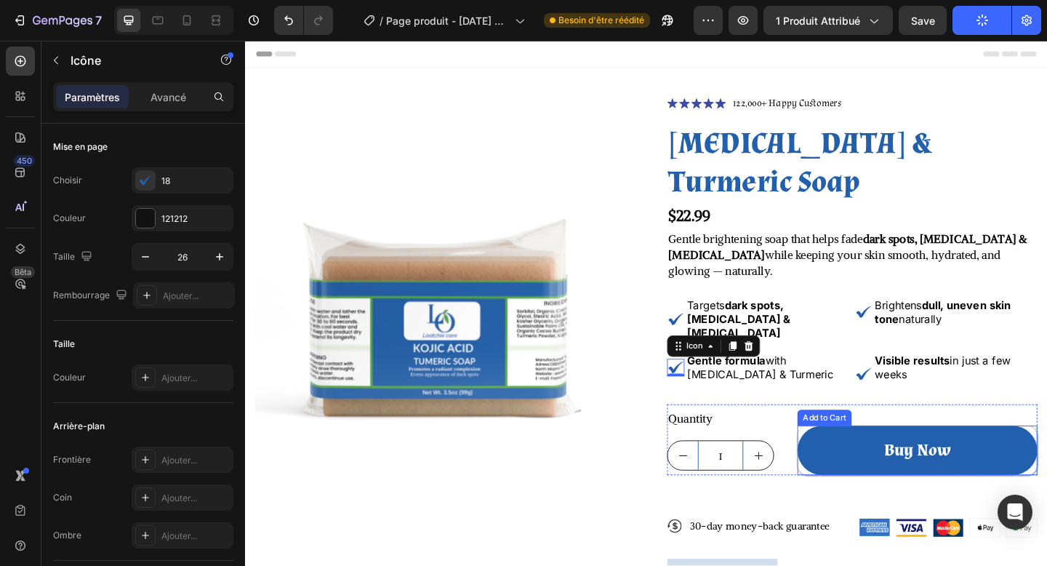
click at [878, 460] on button "Buy Now" at bounding box center [976, 487] width 261 height 54
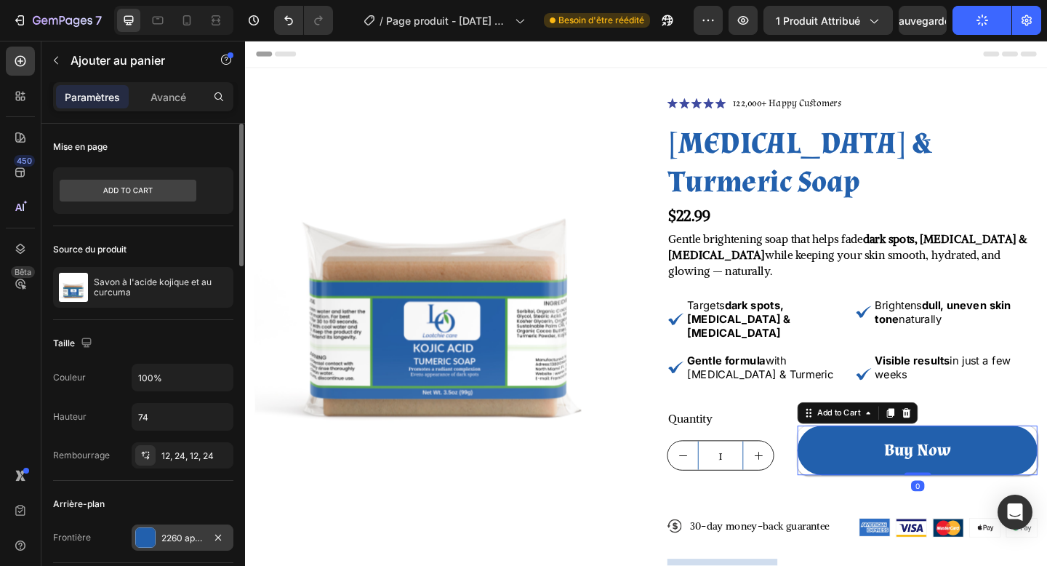
click at [185, 528] on div "2260 après [PERSON_NAME]-C." at bounding box center [183, 537] width 102 height 26
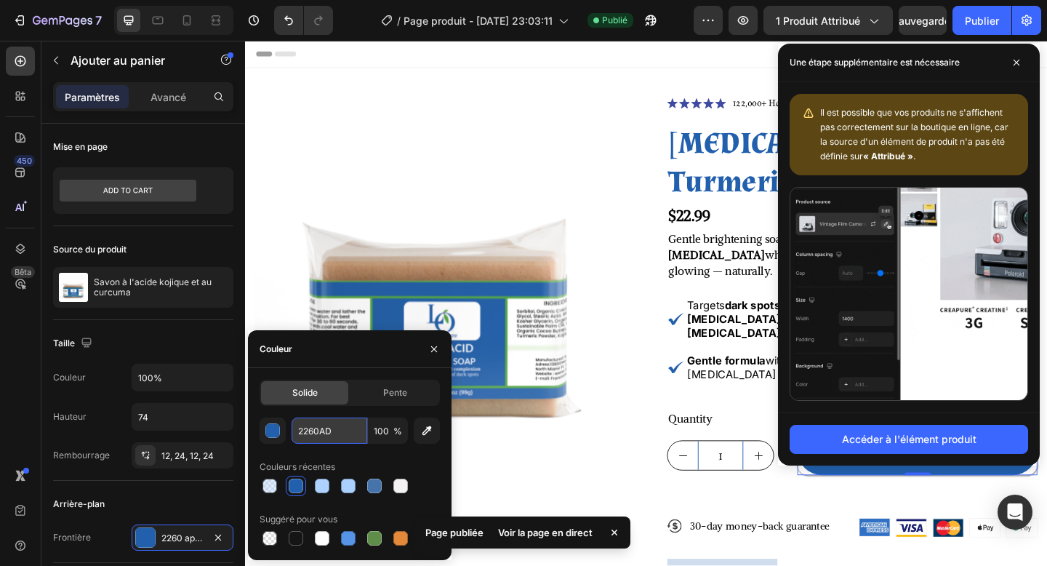
click at [314, 434] on input "2260AD" at bounding box center [330, 431] width 76 height 26
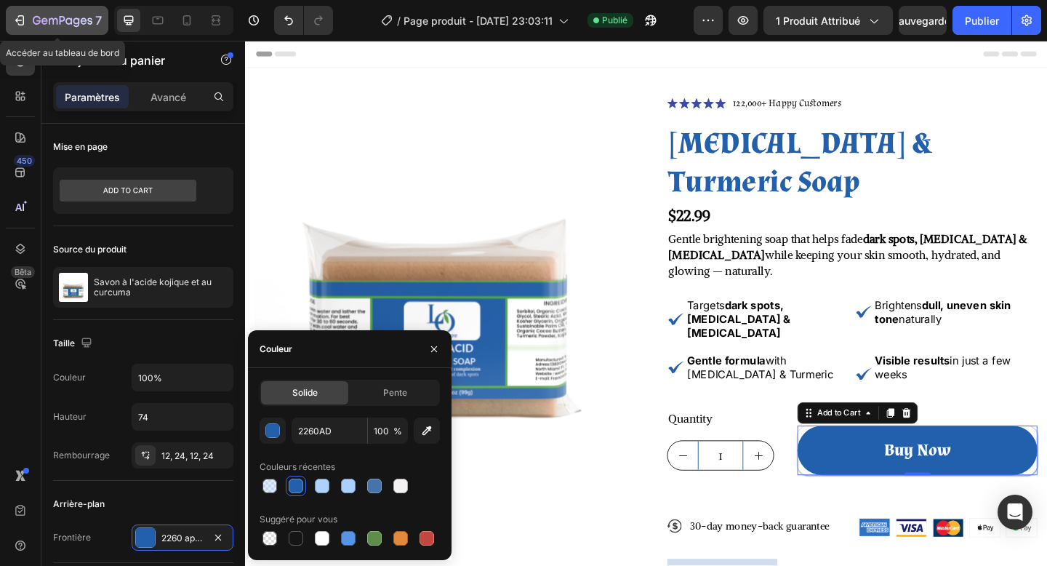
click at [60, 17] on icon "button" at bounding box center [63, 20] width 6 height 9
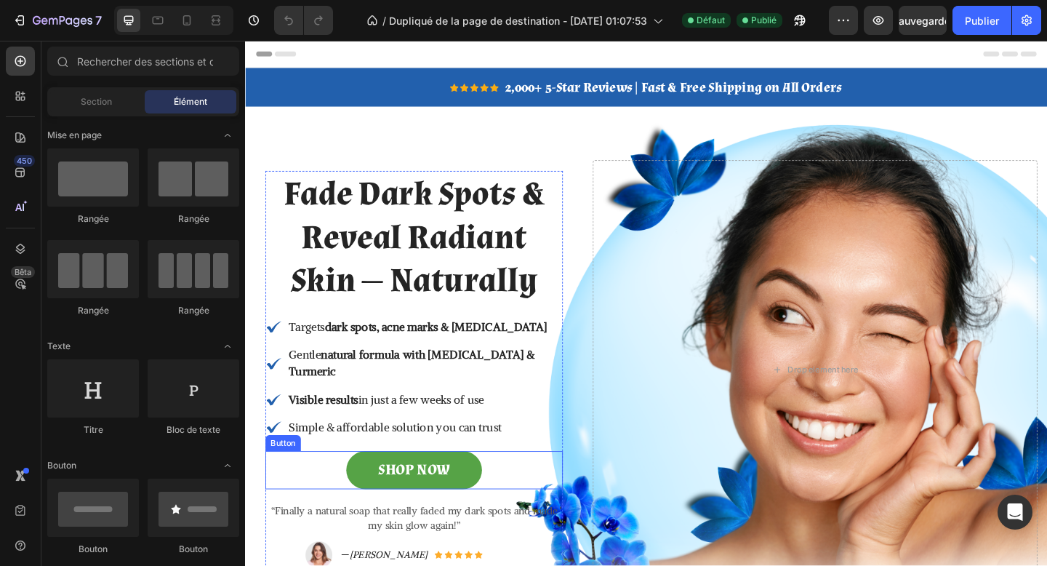
click at [501, 491] on link "SHOP NOW" at bounding box center [429, 507] width 148 height 41
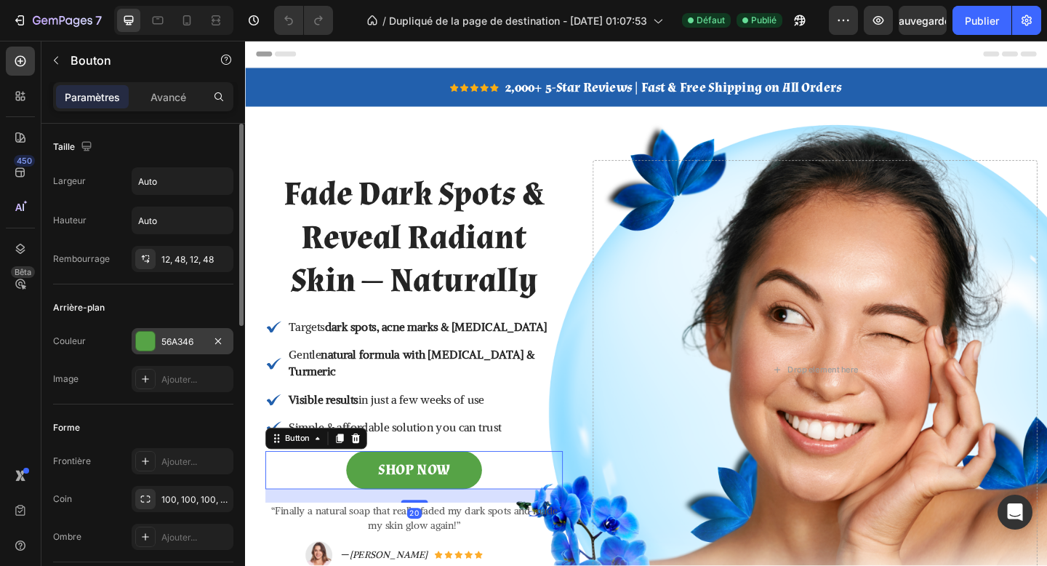
click at [159, 346] on div "56A346" at bounding box center [183, 341] width 102 height 26
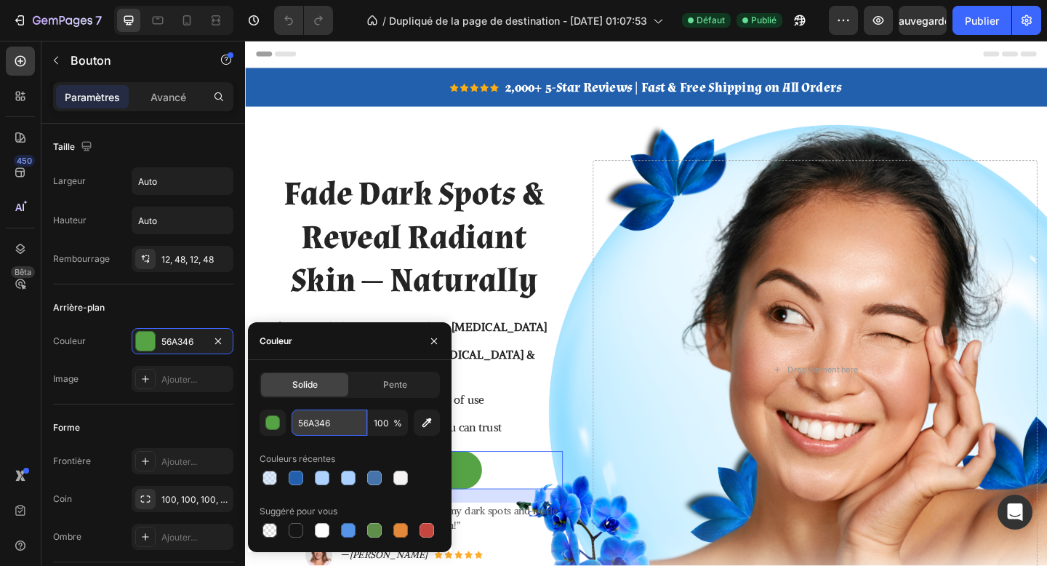
click at [322, 433] on input "56A346" at bounding box center [330, 423] width 76 height 26
paste input "2260AD"
type input "2260AD"
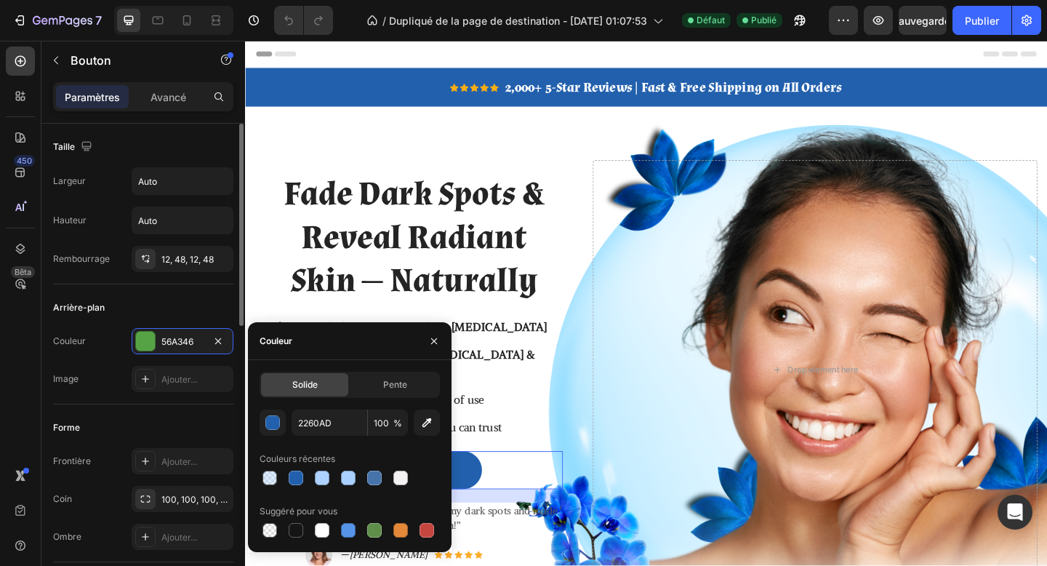
click at [143, 420] on div "Forme" at bounding box center [143, 427] width 180 height 23
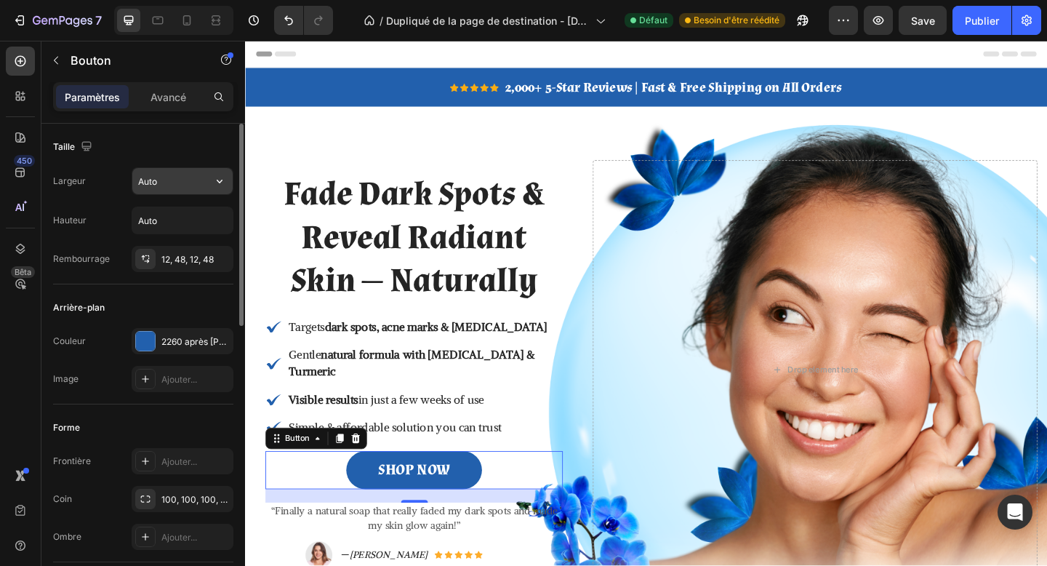
click at [175, 193] on input "Auto" at bounding box center [182, 181] width 100 height 26
click at [212, 180] on icon "button" at bounding box center [219, 181] width 15 height 15
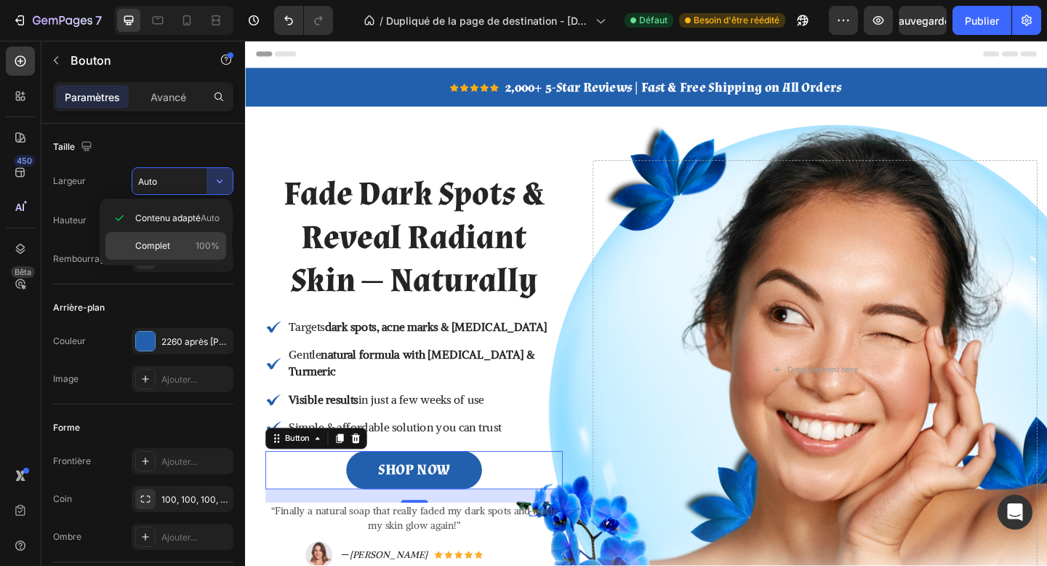
click at [181, 235] on div "Complet 100%" at bounding box center [165, 246] width 121 height 28
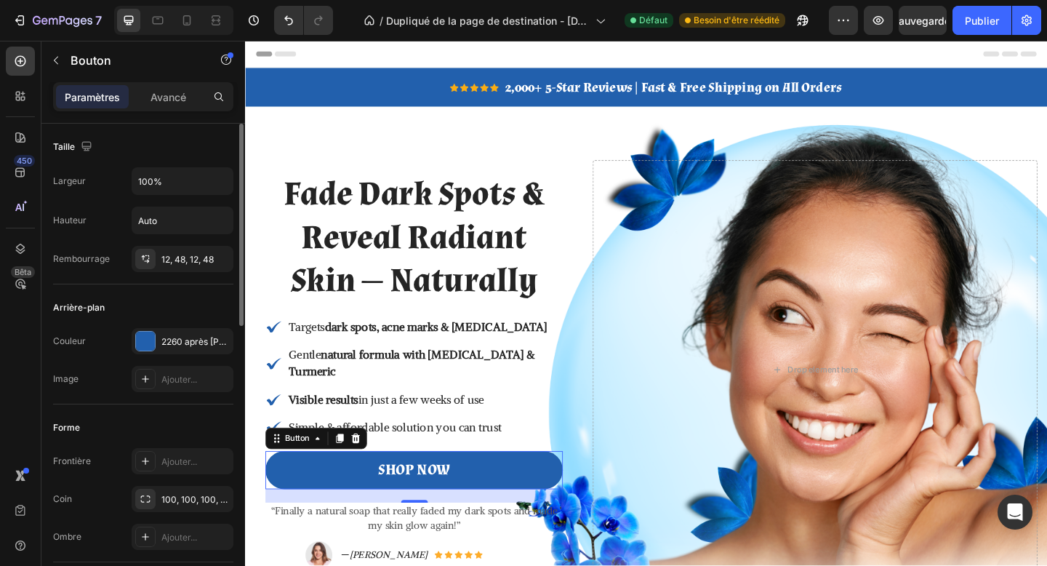
click at [185, 418] on div "Forme" at bounding box center [143, 427] width 180 height 23
click at [984, 25] on font "Publier" at bounding box center [982, 21] width 34 height 12
click at [184, 18] on icon at bounding box center [187, 20] width 8 height 10
type input "Auto"
type input "14"
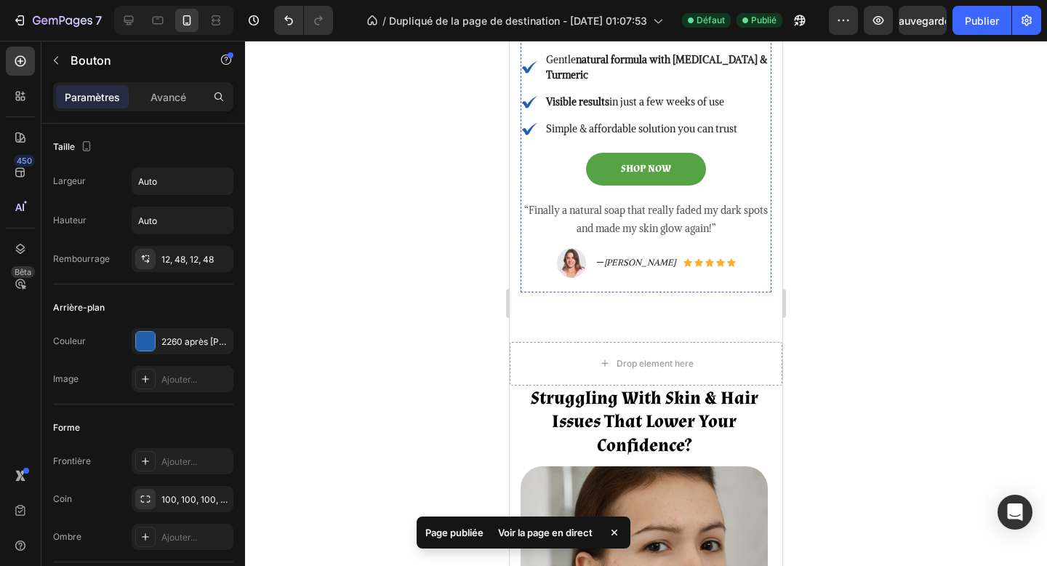
scroll to position [245, 0]
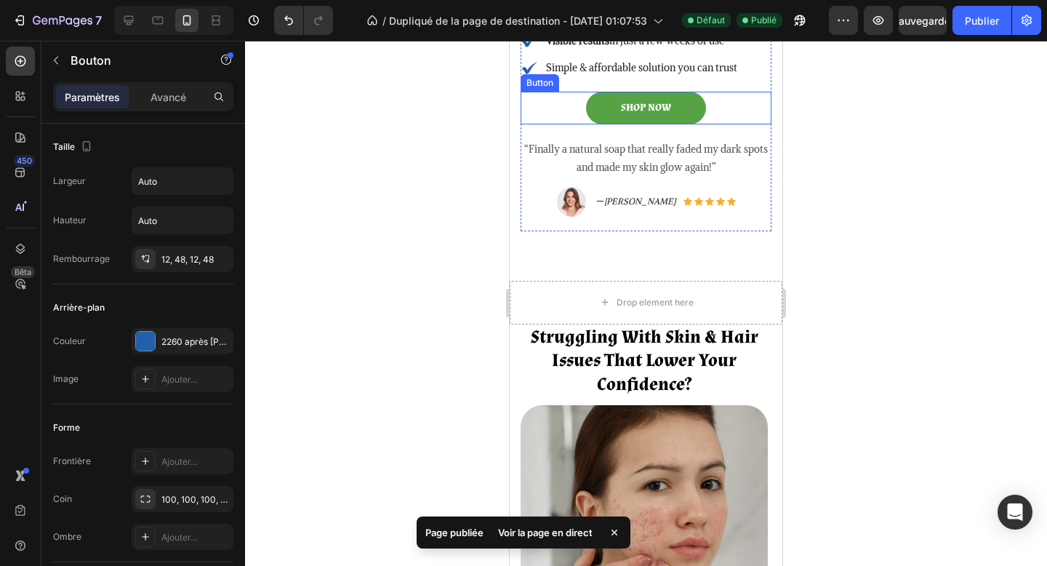
click at [687, 124] on link "SHOP NOW" at bounding box center [646, 108] width 120 height 33
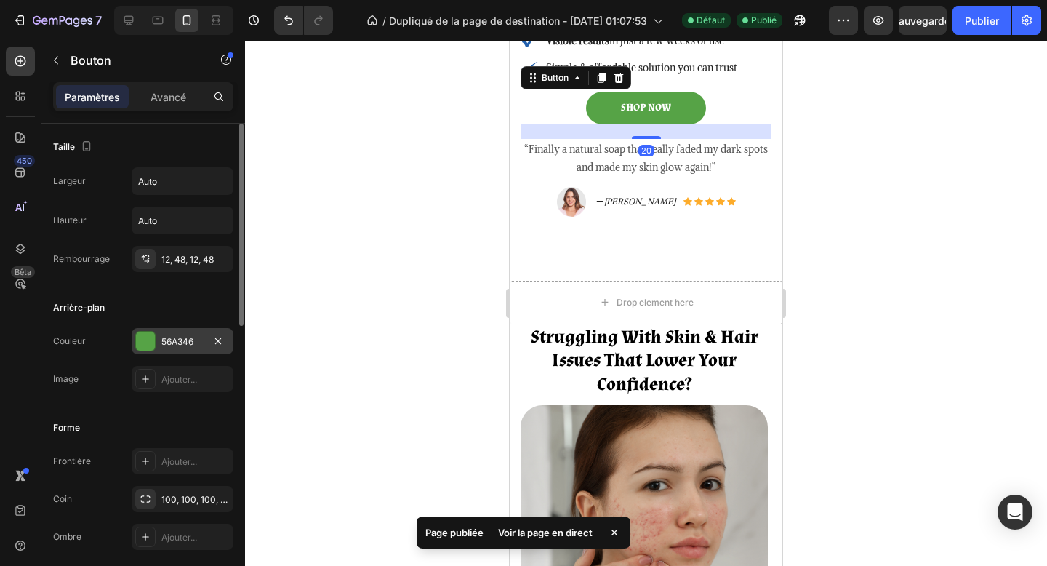
click at [165, 335] on div "56A346" at bounding box center [182, 341] width 42 height 13
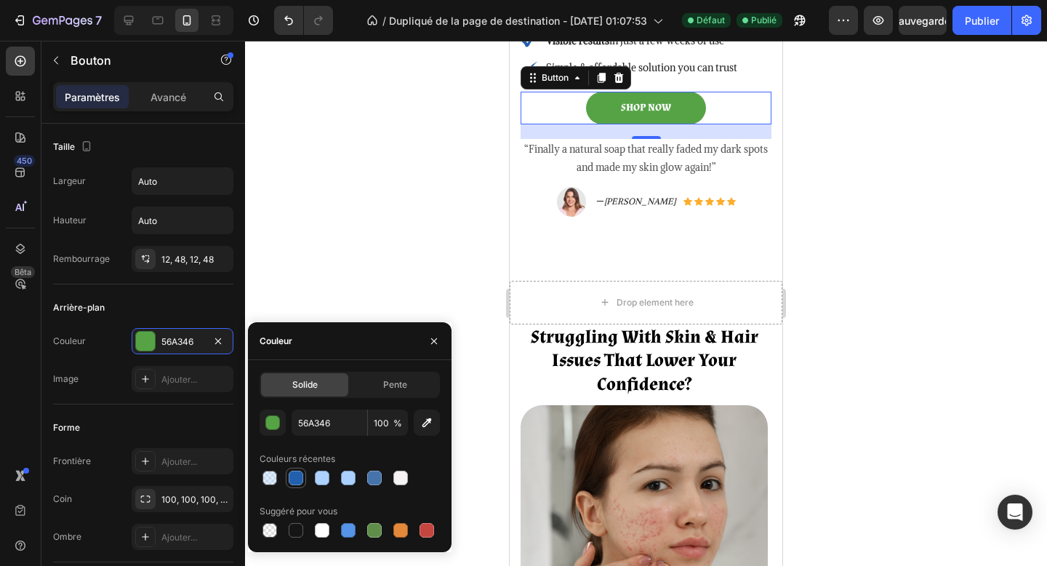
click at [296, 479] on div at bounding box center [296, 478] width 15 height 15
type input "2260AD"
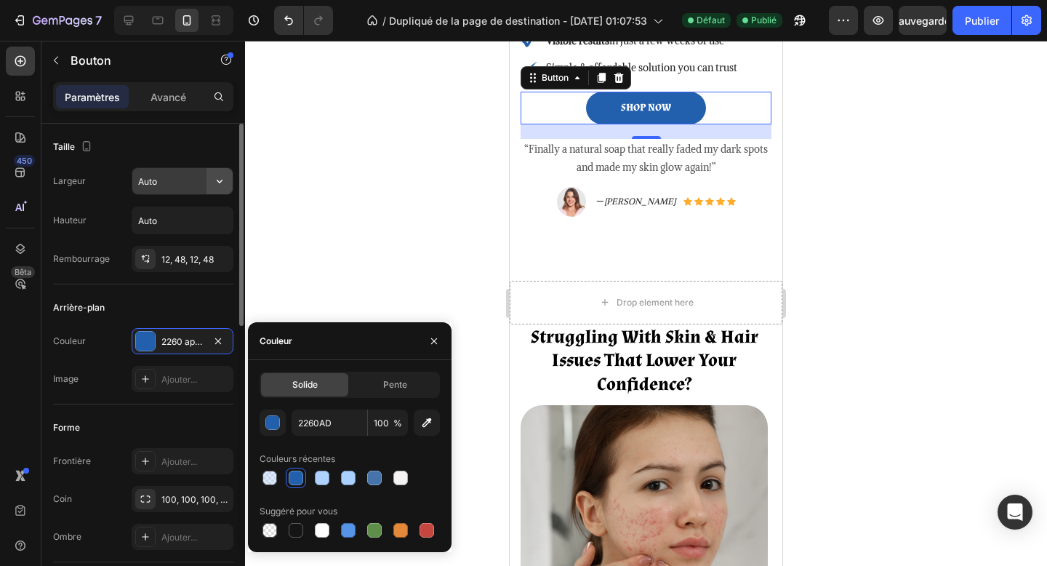
click at [216, 184] on icon "button" at bounding box center [219, 181] width 15 height 15
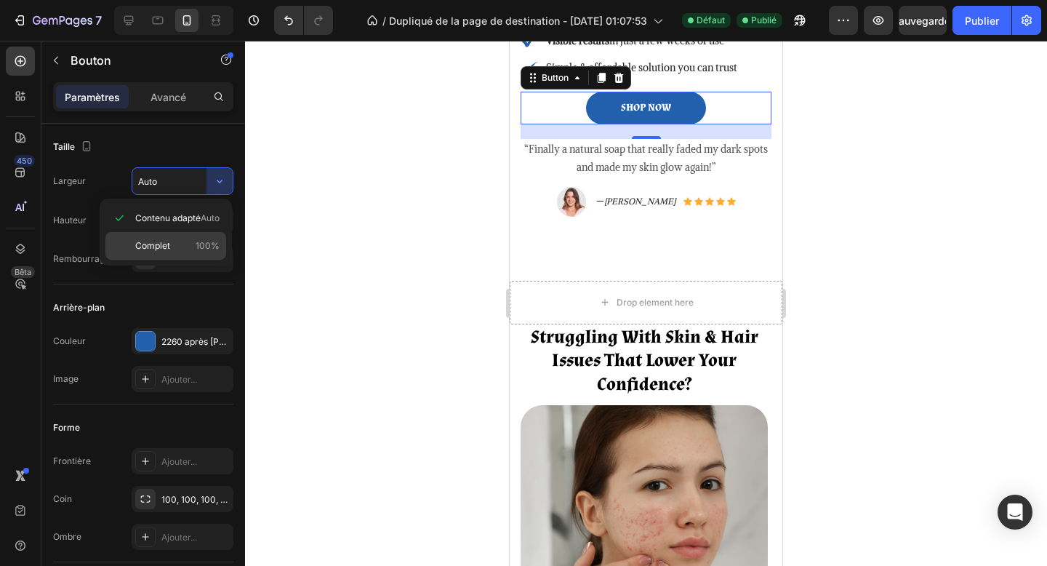
click at [166, 239] on span "Complet" at bounding box center [152, 245] width 35 height 13
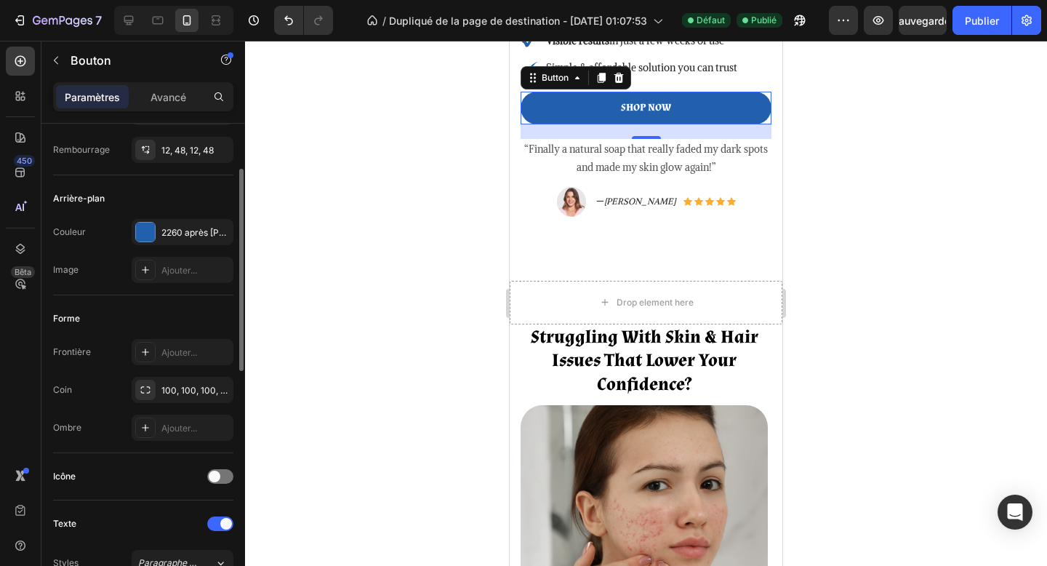
scroll to position [191, 0]
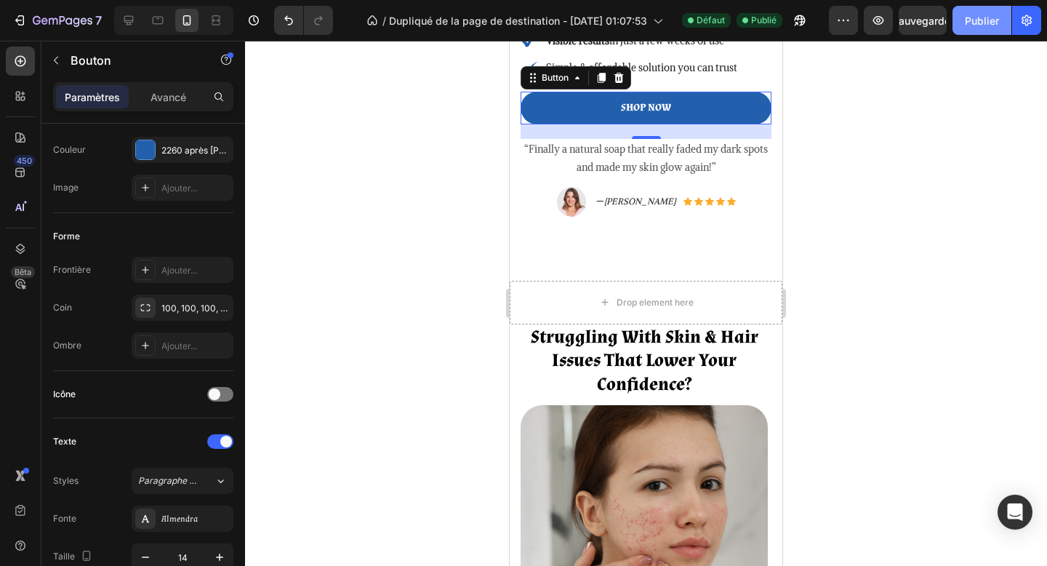
click at [985, 16] on font "Publier" at bounding box center [982, 21] width 34 height 12
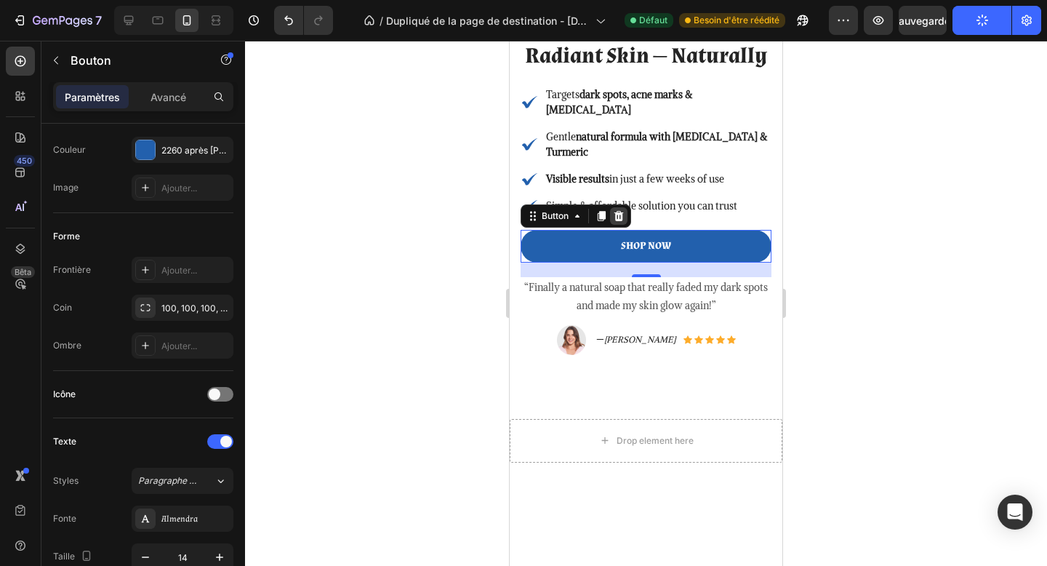
scroll to position [0, 0]
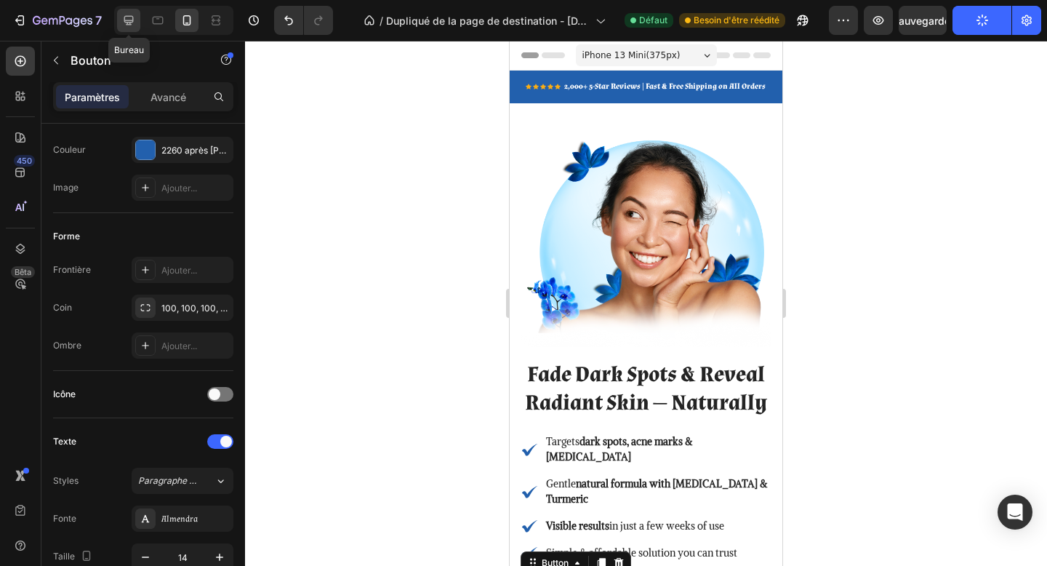
click at [131, 28] on div at bounding box center [128, 20] width 23 height 23
type input "Auto"
type input "22"
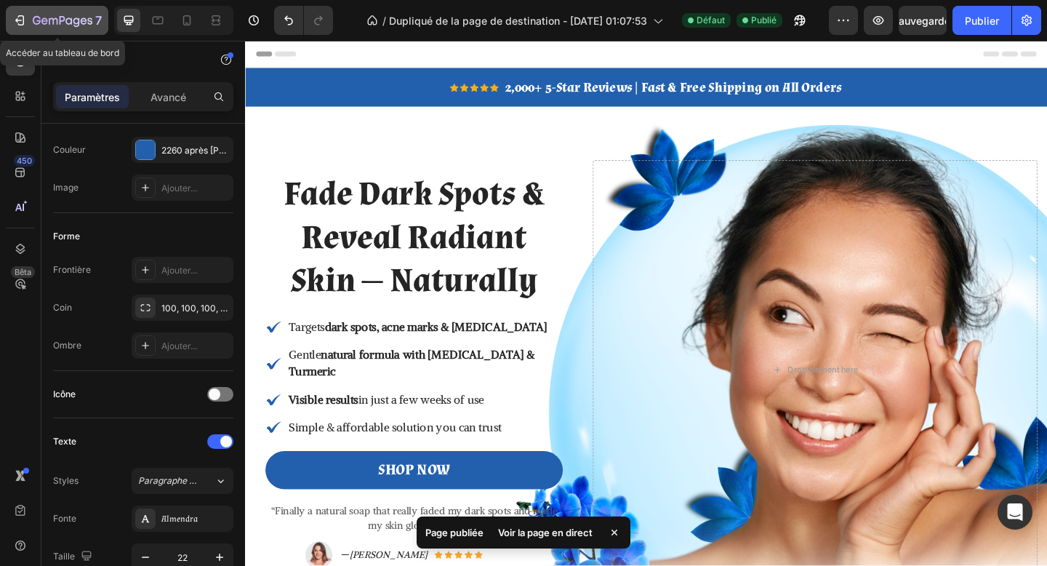
click at [63, 23] on icon "button" at bounding box center [63, 21] width 60 height 12
